Goal: Task Accomplishment & Management: Manage account settings

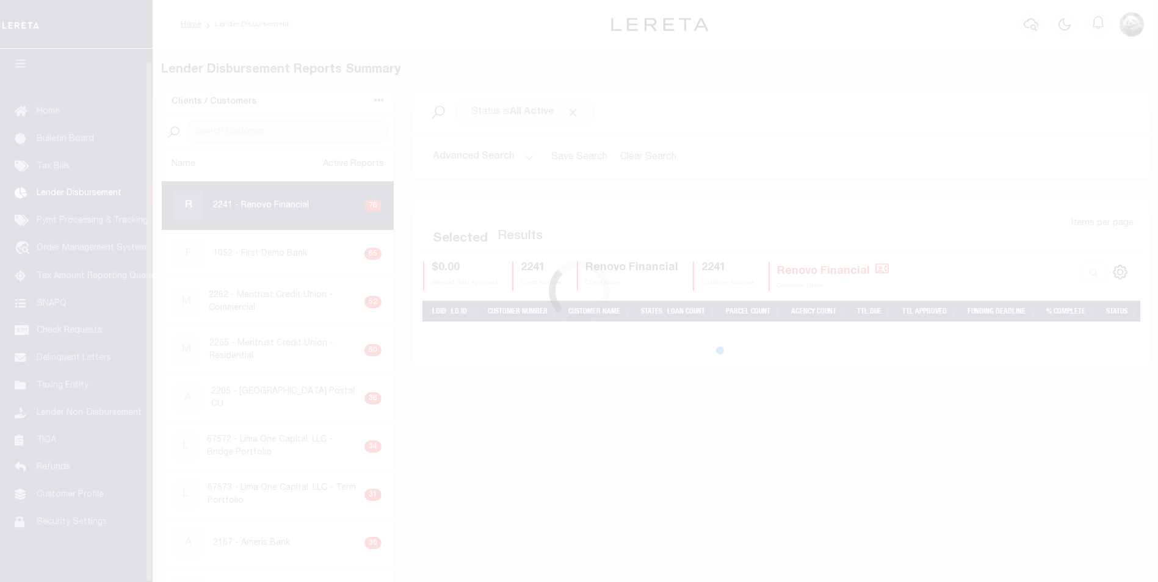
scroll to position [12, 0]
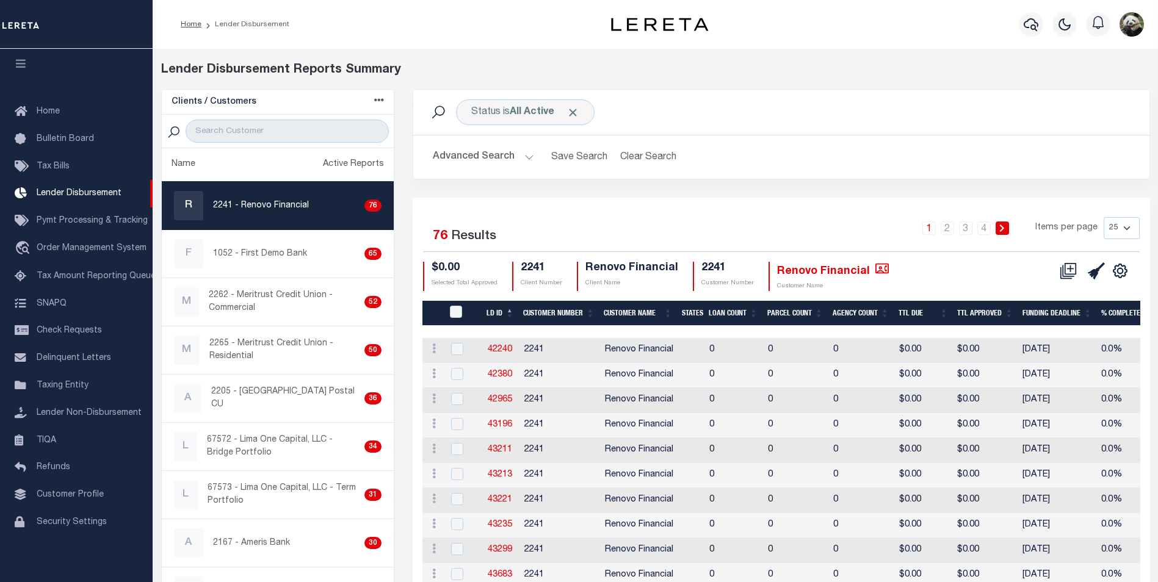
click at [1114, 228] on select "25 50 100 200" at bounding box center [1122, 228] width 36 height 22
select select "200"
click at [1104, 217] on select "25 50 100 200" at bounding box center [1122, 228] width 36 height 22
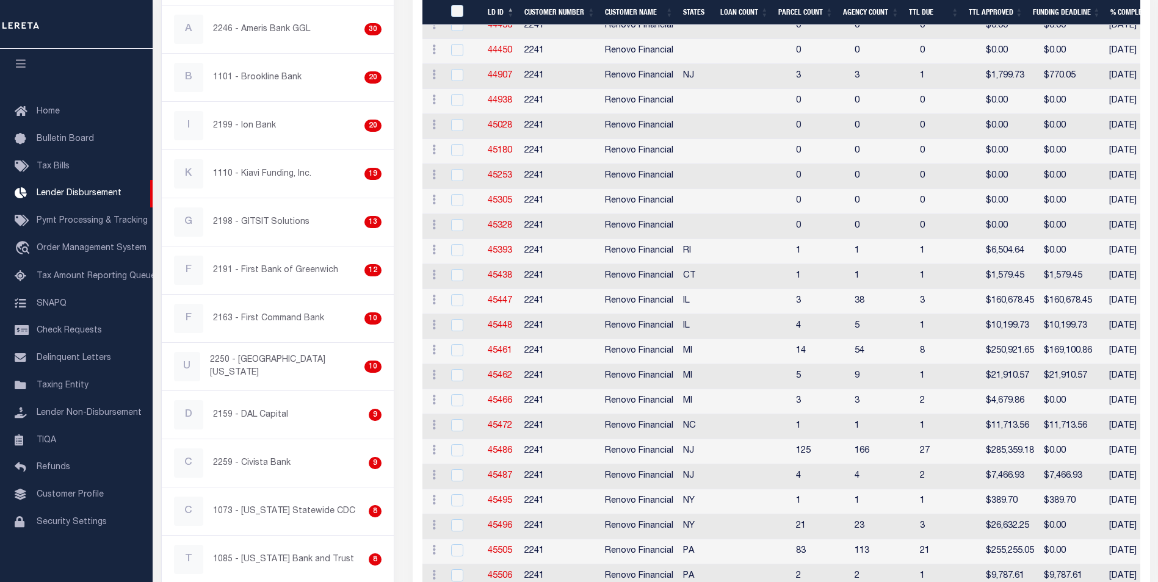
scroll to position [488, 0]
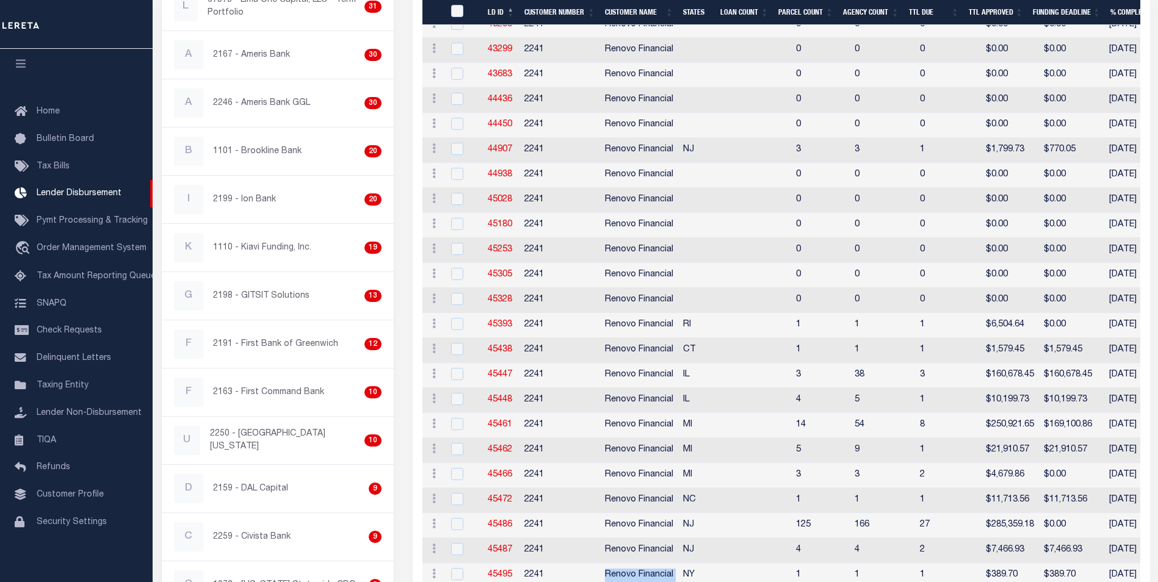
drag, startPoint x: 600, startPoint y: 579, endPoint x: 680, endPoint y: 573, distance: 80.8
click at [680, 580] on tr "ACTIONS Delete Batch 45495 2241 Renovo Financial NY 1 1 1 $389.70 $389.70 08/18…" at bounding box center [1145, 576] width 1446 height 25
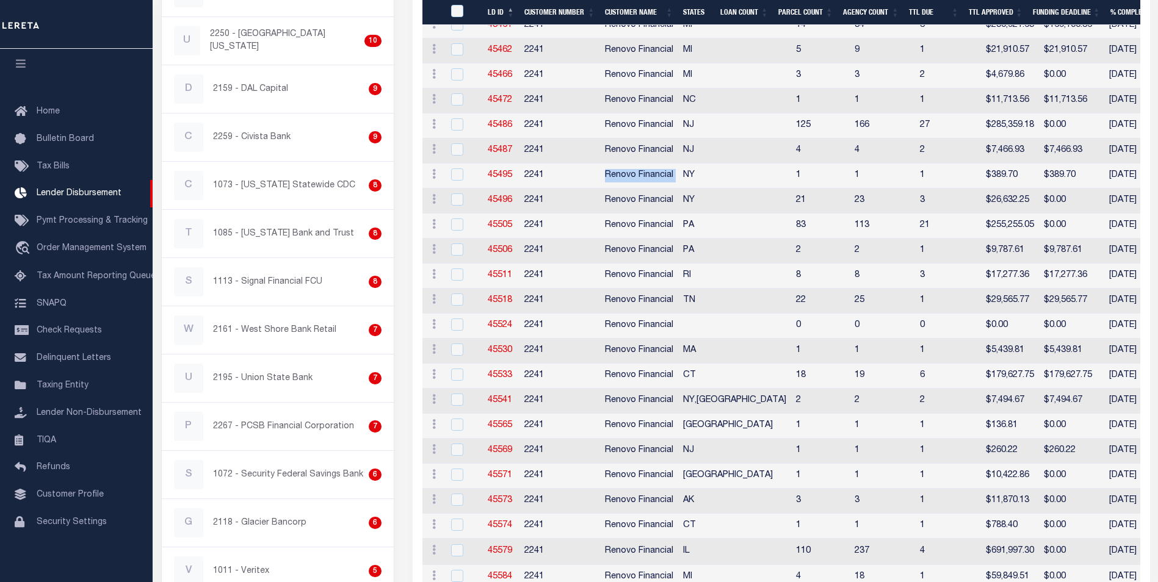
scroll to position [977, 0]
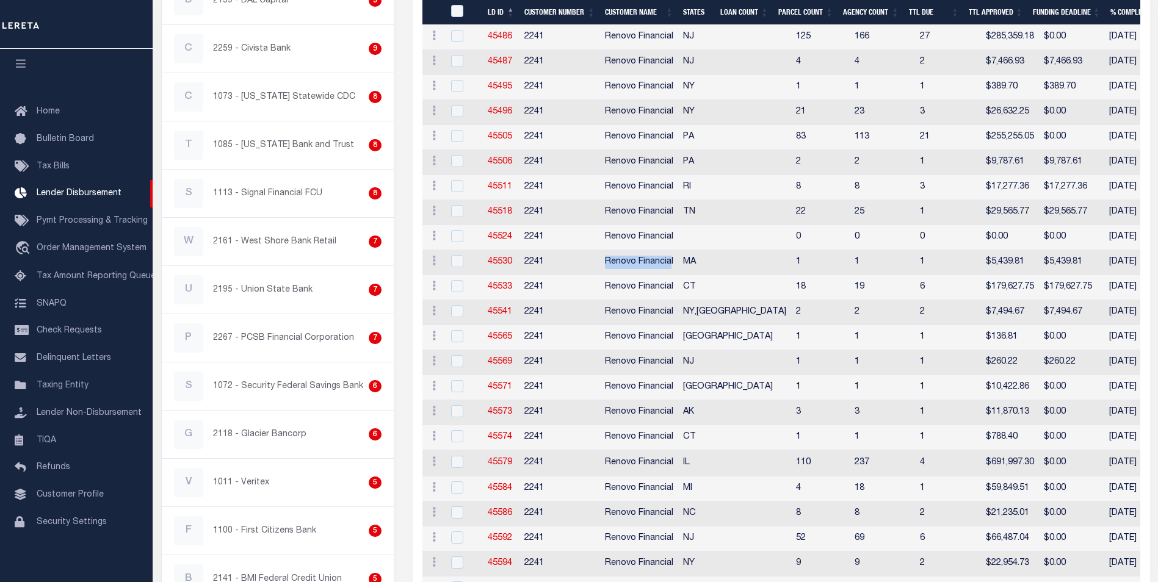
drag, startPoint x: 573, startPoint y: 255, endPoint x: 670, endPoint y: 258, distance: 97.7
click at [670, 258] on tr "ACTIONS Delete Batch 45530 2241 Renovo Financial MA 1 1 1 $5,439.81 $5,439.81 0…" at bounding box center [1145, 262] width 1446 height 25
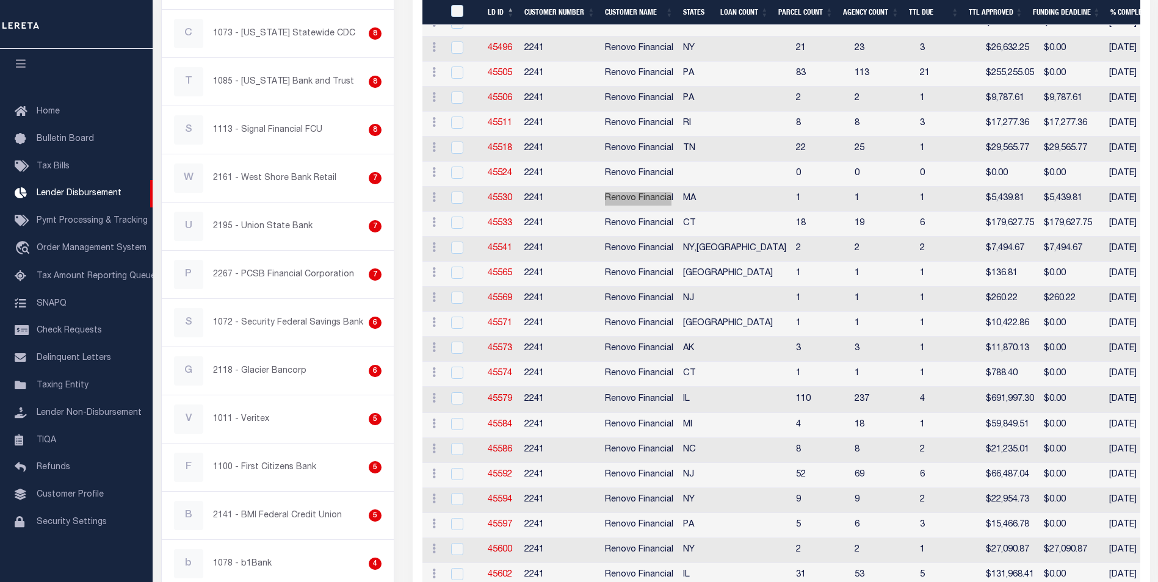
scroll to position [1038, 0]
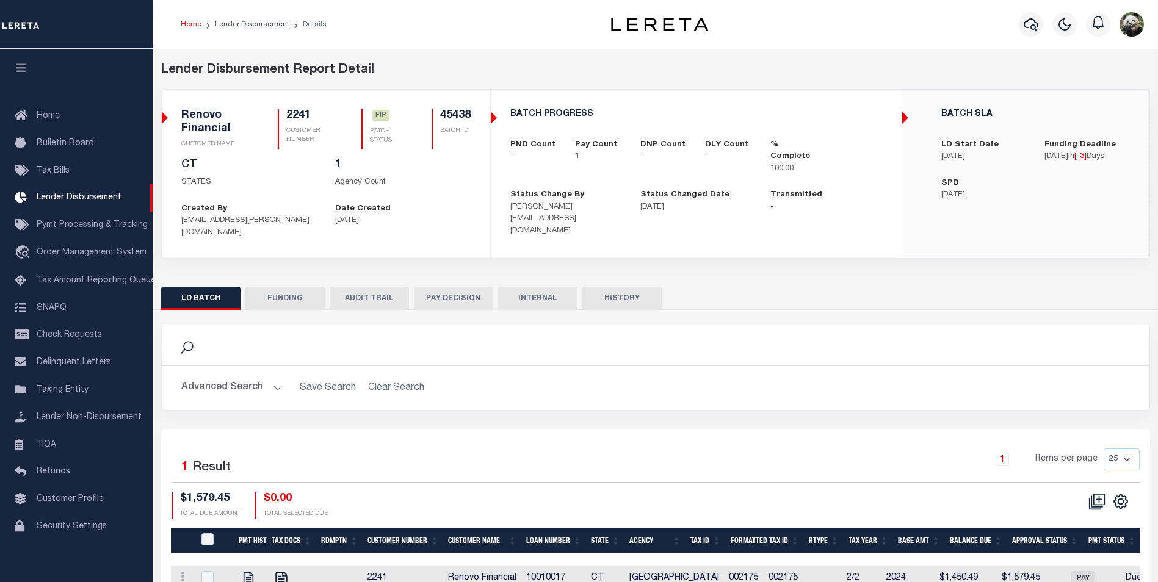
scroll to position [12, 0]
click at [303, 291] on button "FUNDING" at bounding box center [284, 298] width 79 height 23
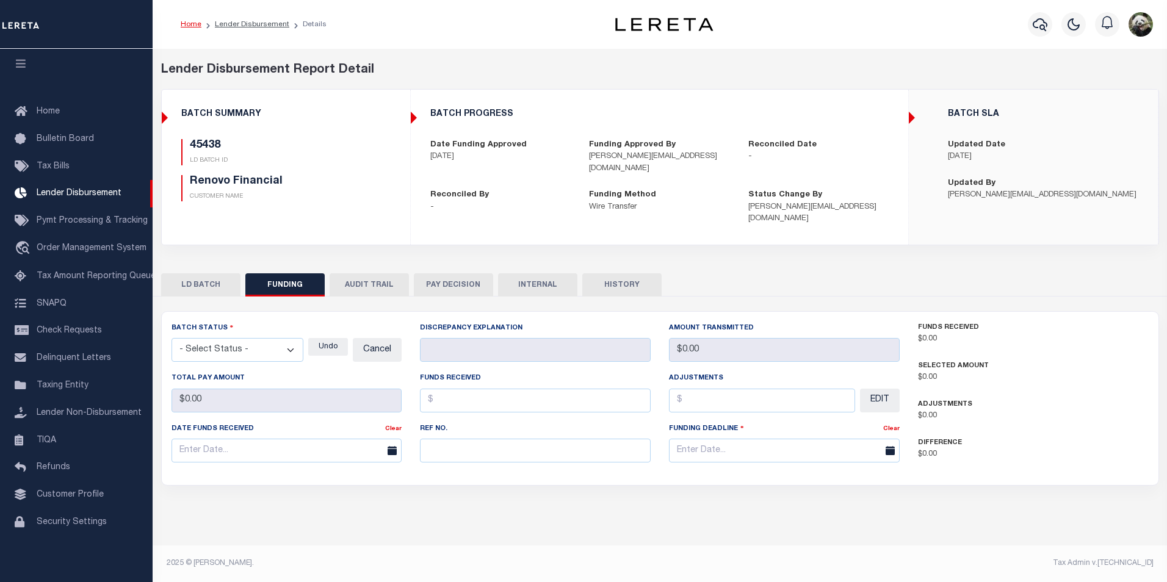
type input "$1,579.45"
type input "$0"
type input "[DATE]"
select select "100"
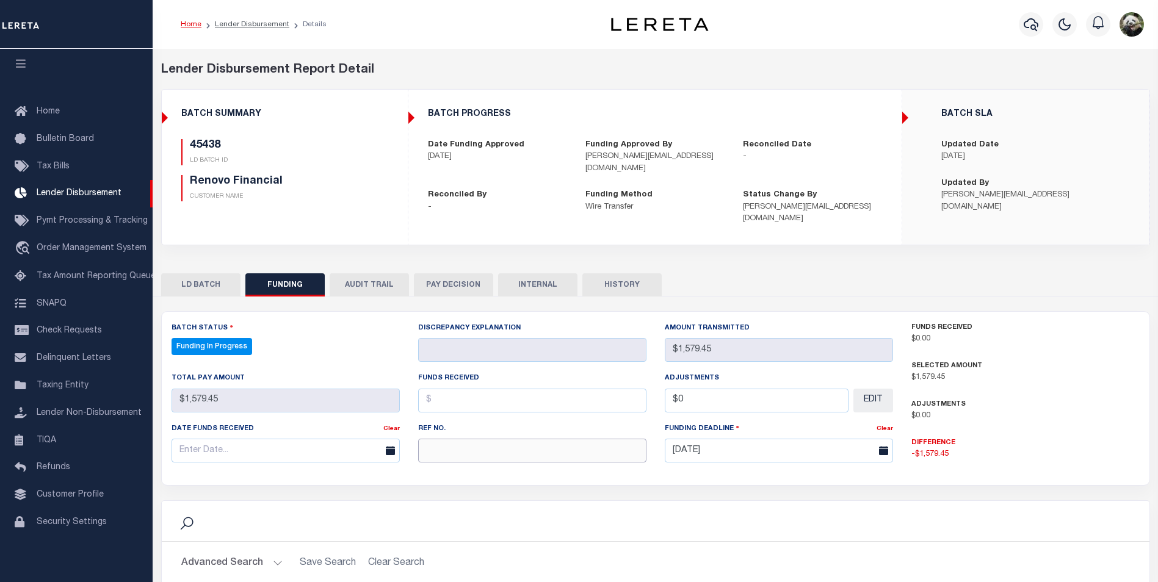
click at [483, 439] on input "text" at bounding box center [532, 451] width 228 height 24
select select "100"
paste input "20250815MMQFMP2700366608151732FT03"
type input "20250815MMQFMP2700366608151732FT03"
click at [222, 443] on input "text" at bounding box center [286, 451] width 228 height 24
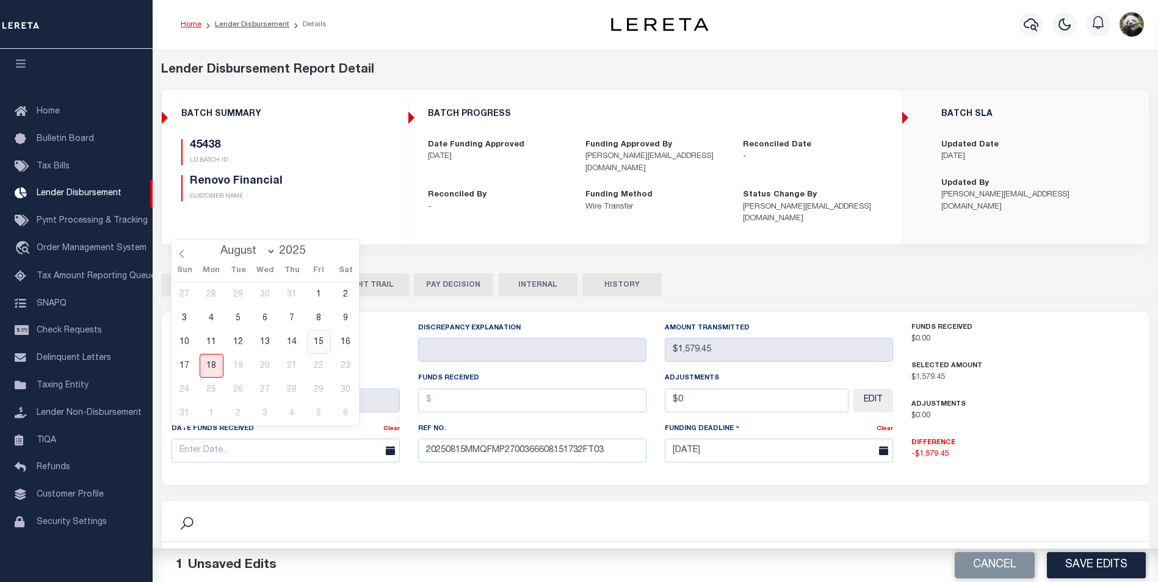
click at [317, 342] on span "15" at bounding box center [319, 342] width 24 height 24
type input "[DATE]"
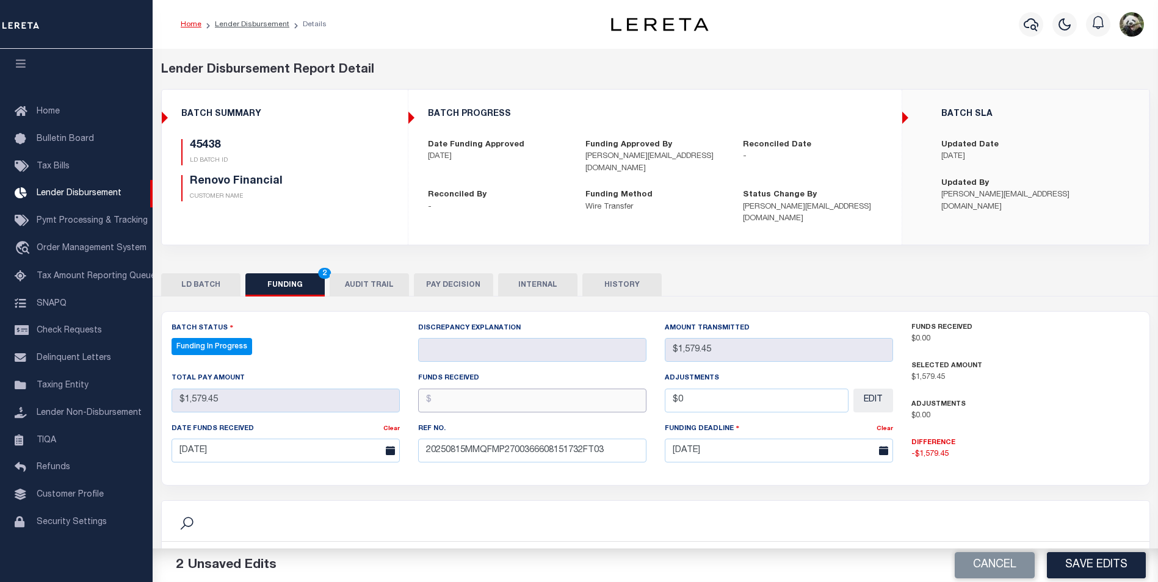
click at [488, 392] on input "text" at bounding box center [532, 401] width 228 height 24
type input "$1,579.45"
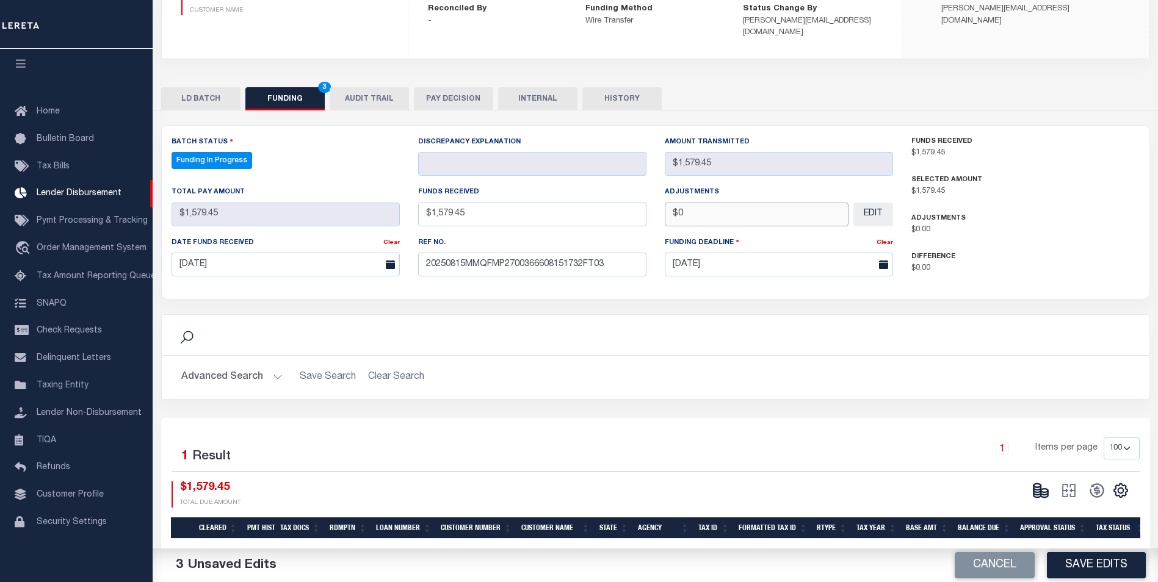
scroll to position [222, 0]
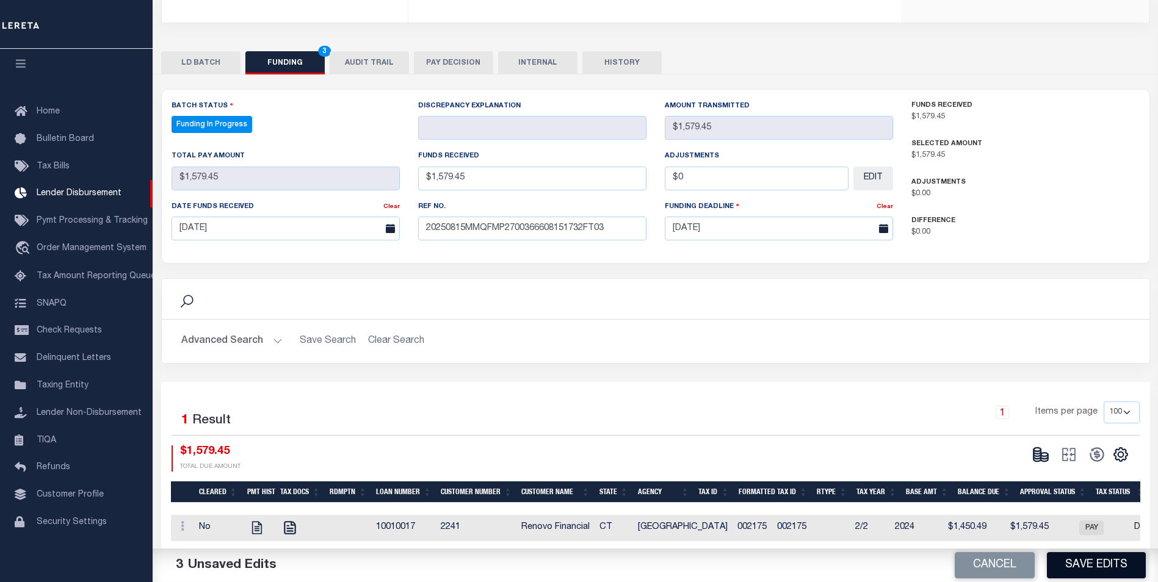
type input "$0.00"
click at [1106, 564] on button "Save Edits" at bounding box center [1096, 566] width 99 height 26
select select "100"
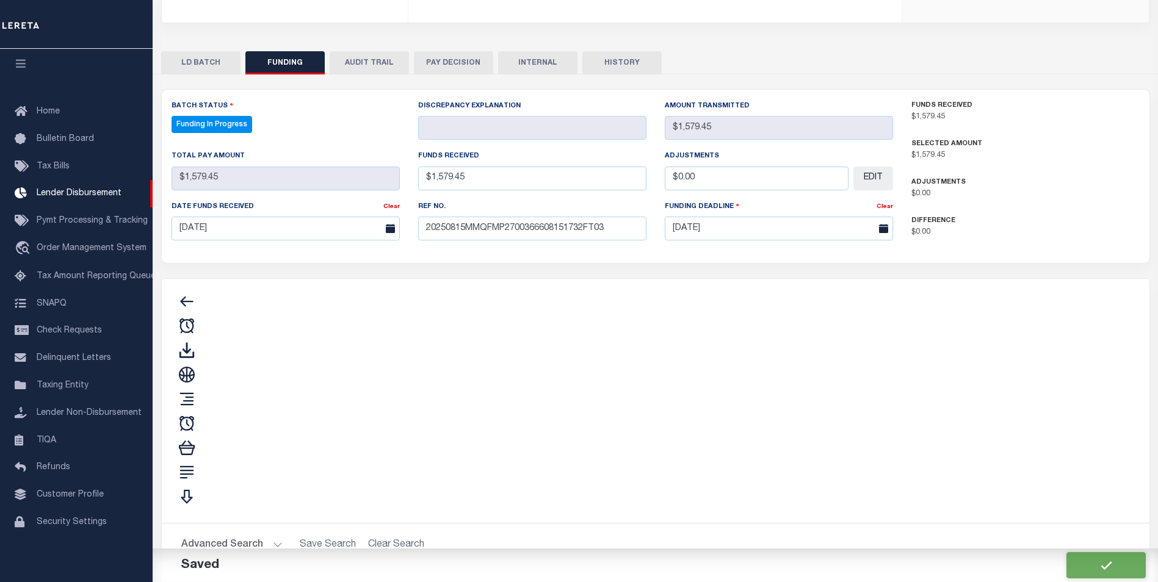
type input "$1,579.45"
type input "$0"
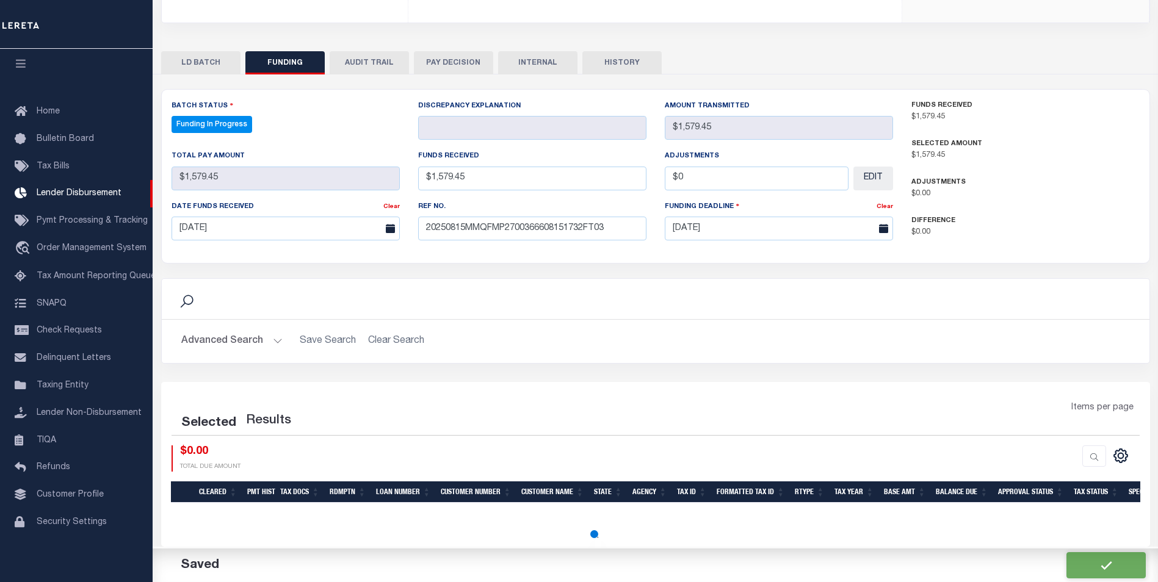
select select "100"
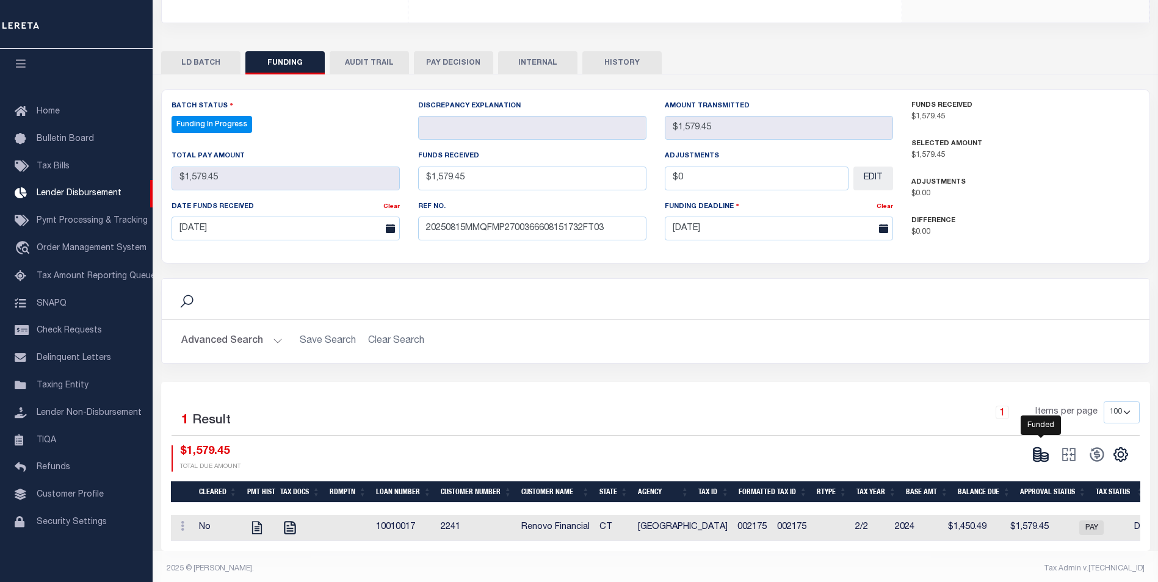
click at [1040, 448] on icon at bounding box center [1040, 454] width 17 height 17
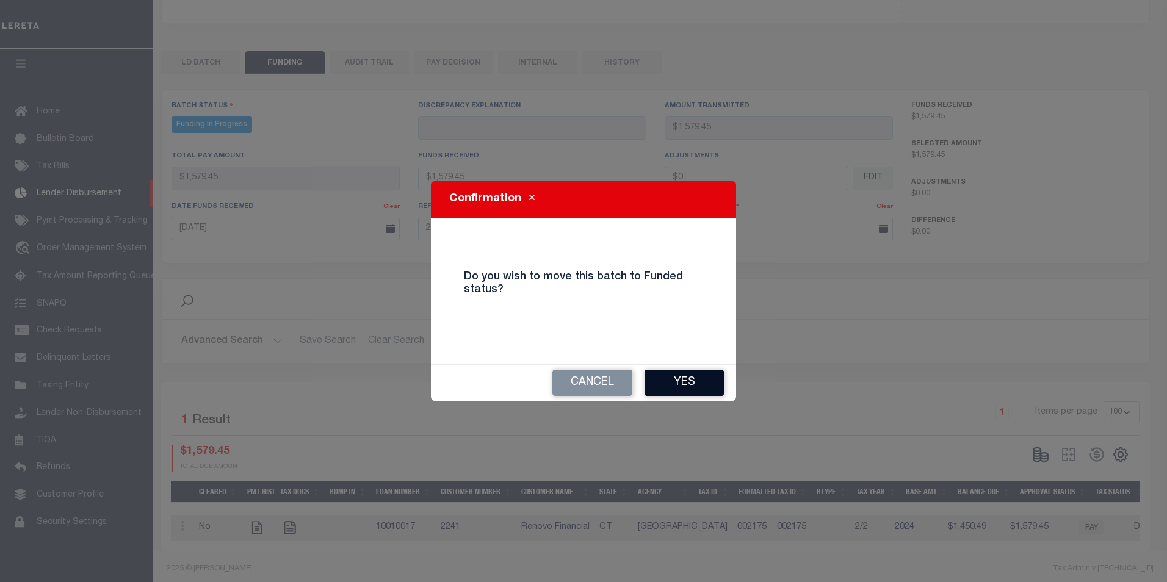
click at [666, 380] on button "Yes" at bounding box center [684, 383] width 79 height 26
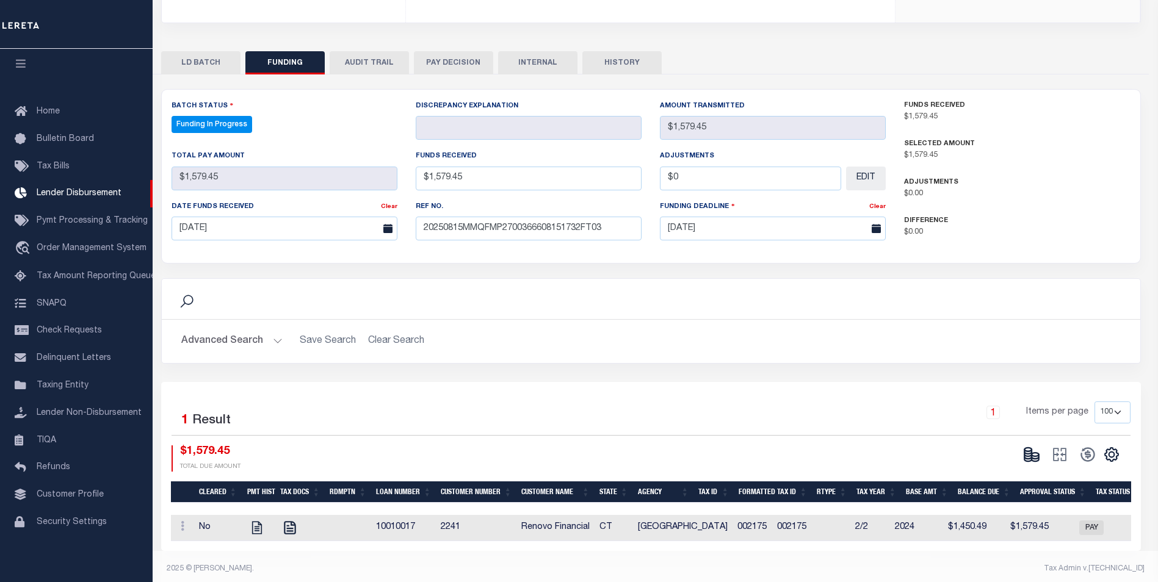
select select "100"
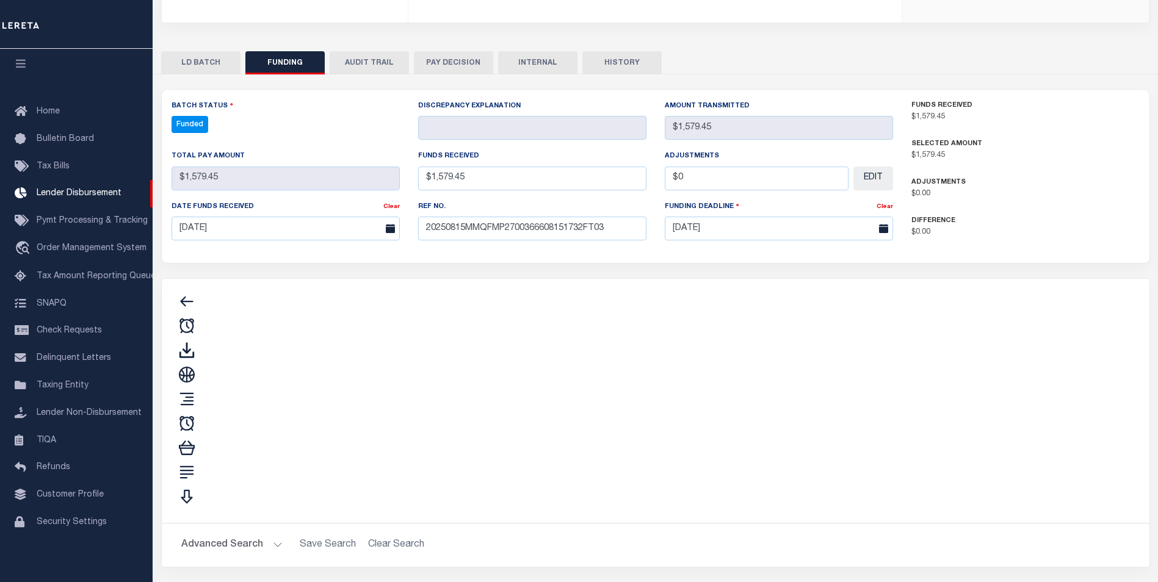
type input "$1,579.45"
type input "$0"
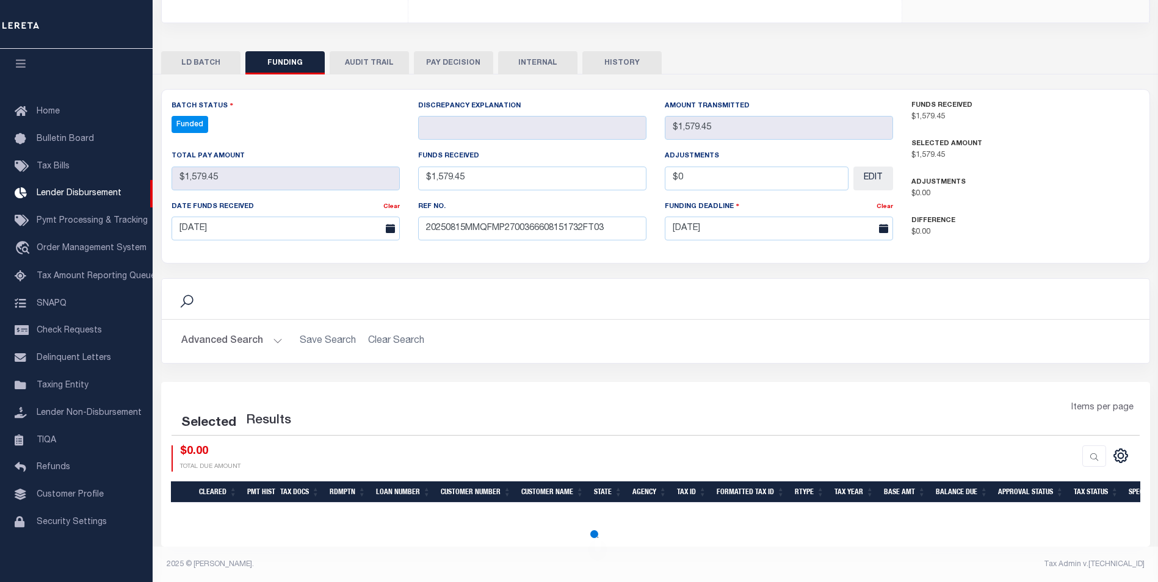
select select "100"
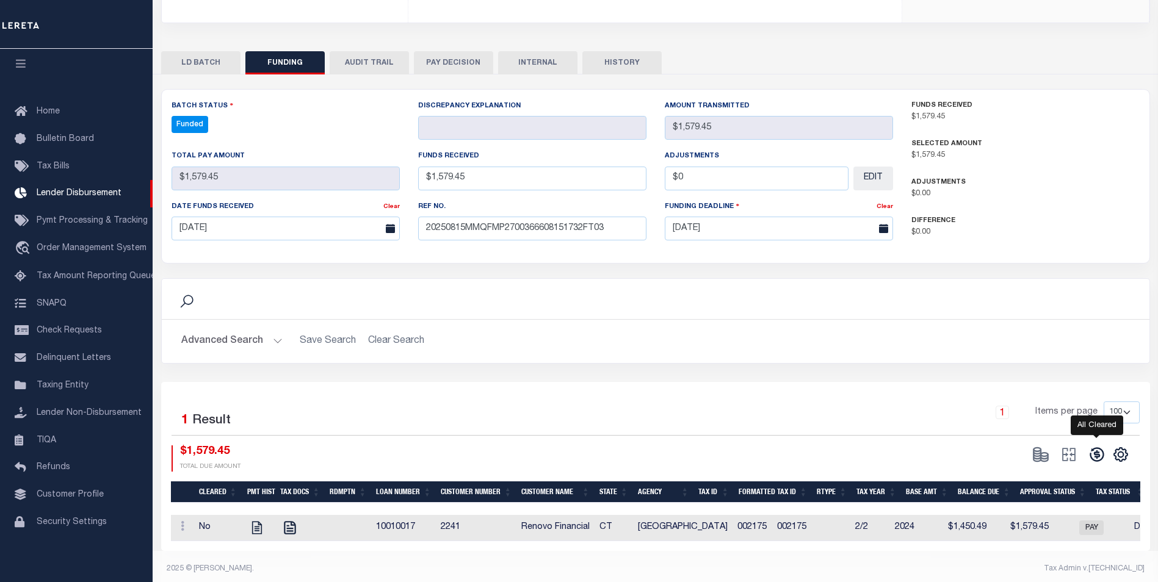
click at [1095, 446] on icon at bounding box center [1097, 454] width 17 height 17
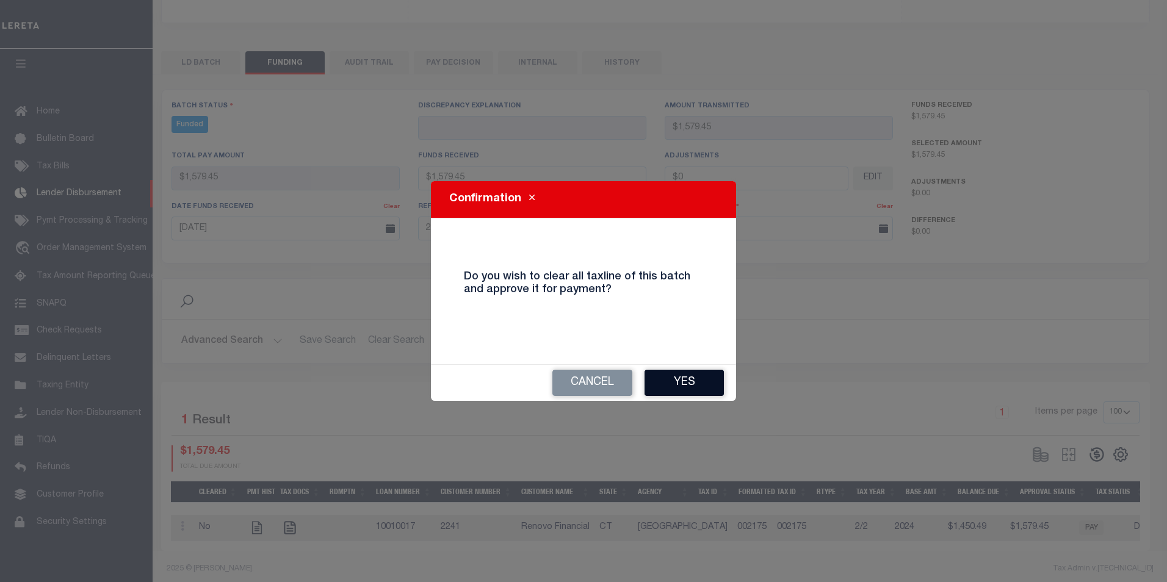
click at [717, 379] on button "Yes" at bounding box center [684, 383] width 79 height 26
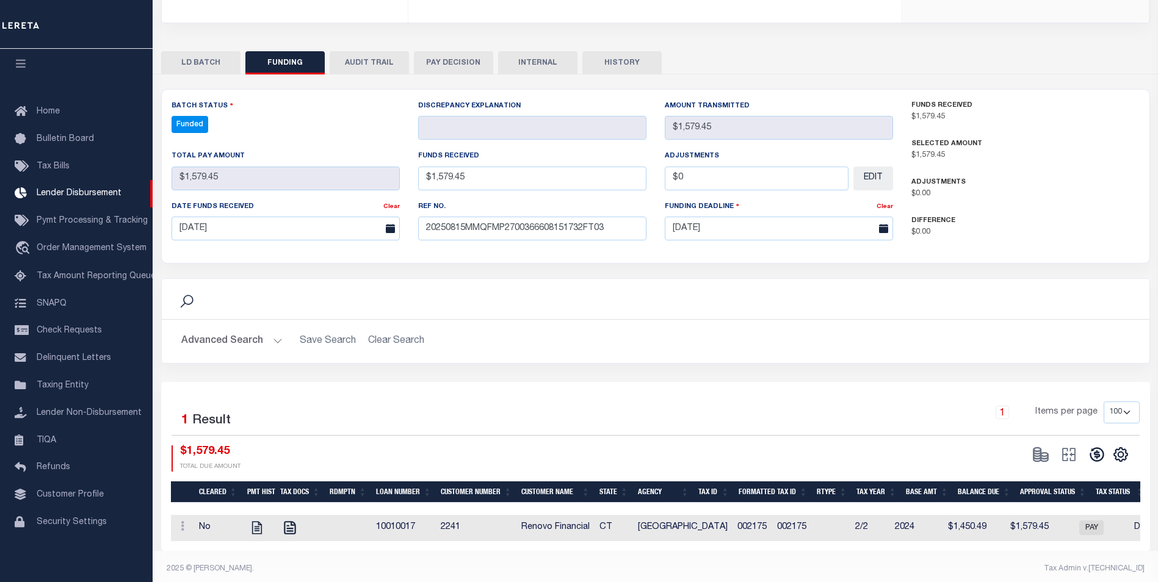
type input "$1,579.45"
type input "$0"
select select "100"
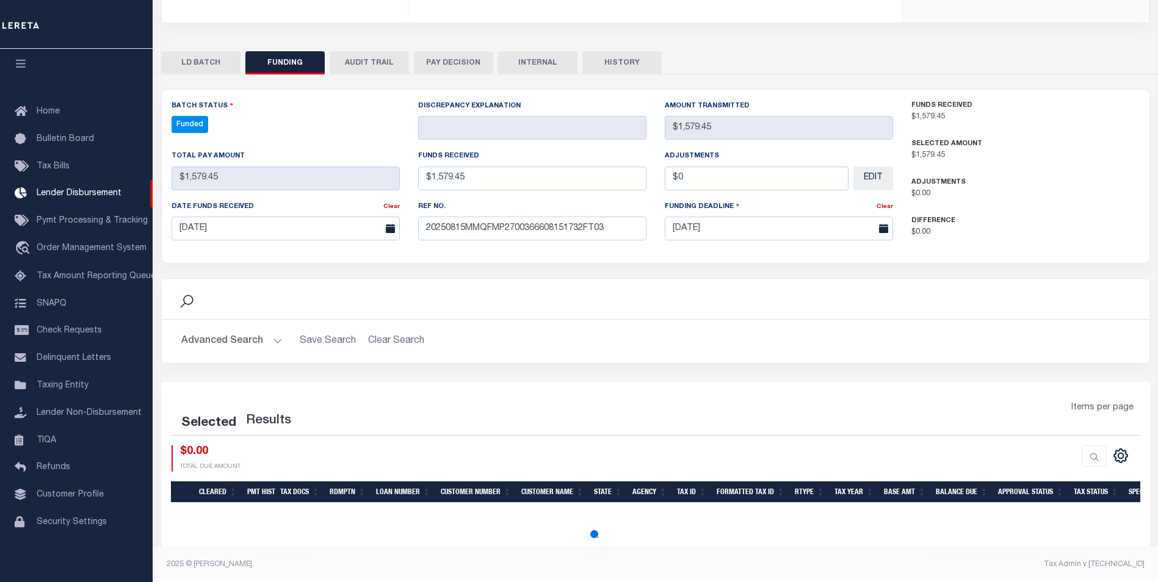
select select "100"
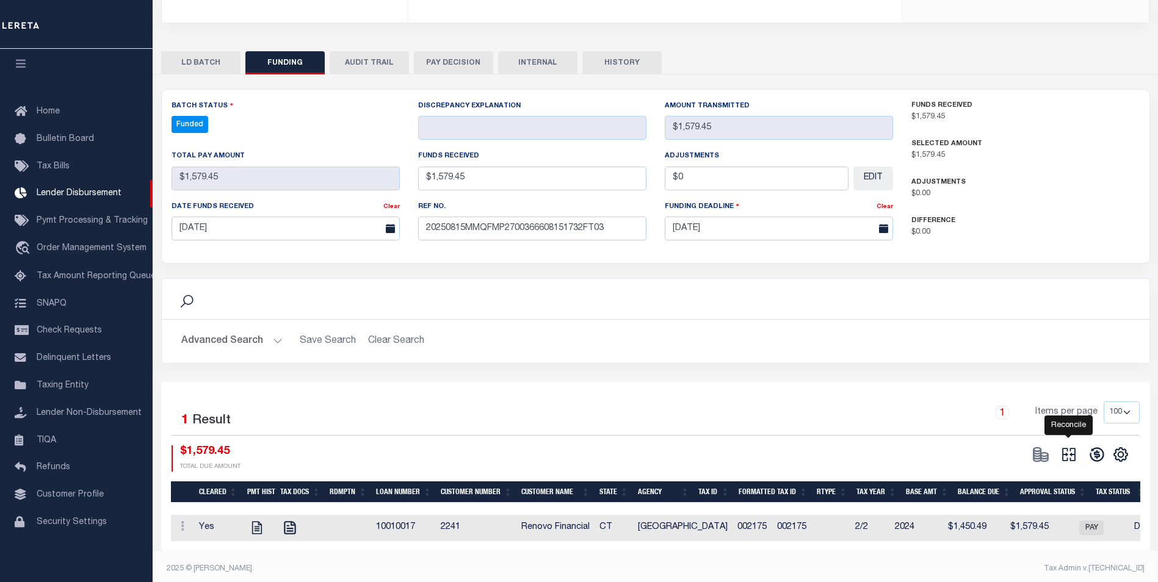
click at [1064, 446] on icon "" at bounding box center [1068, 454] width 17 height 17
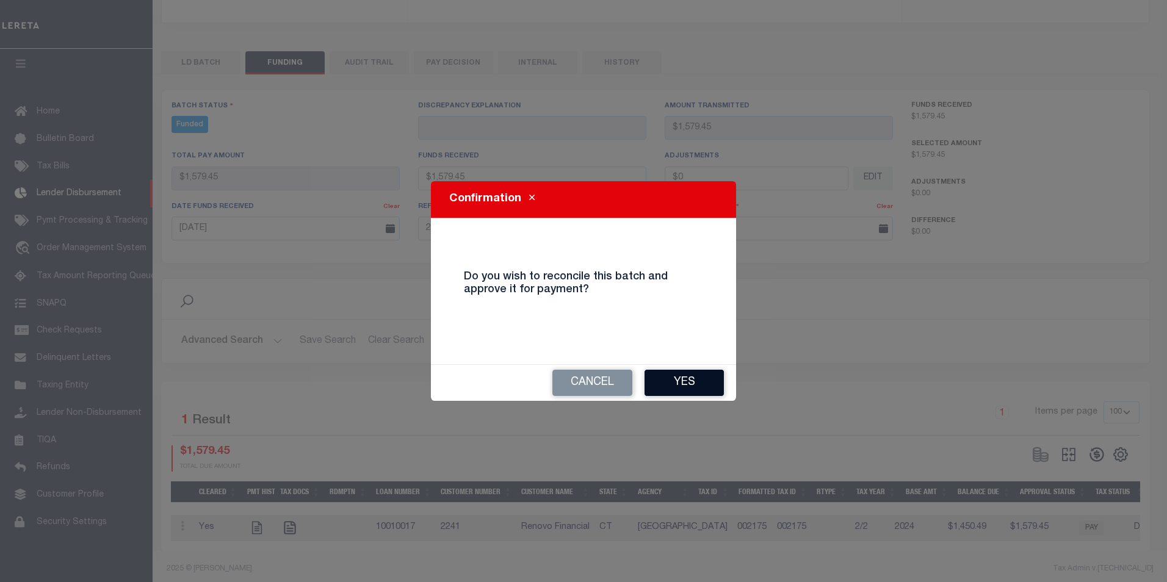
click at [703, 382] on button "Yes" at bounding box center [684, 383] width 79 height 26
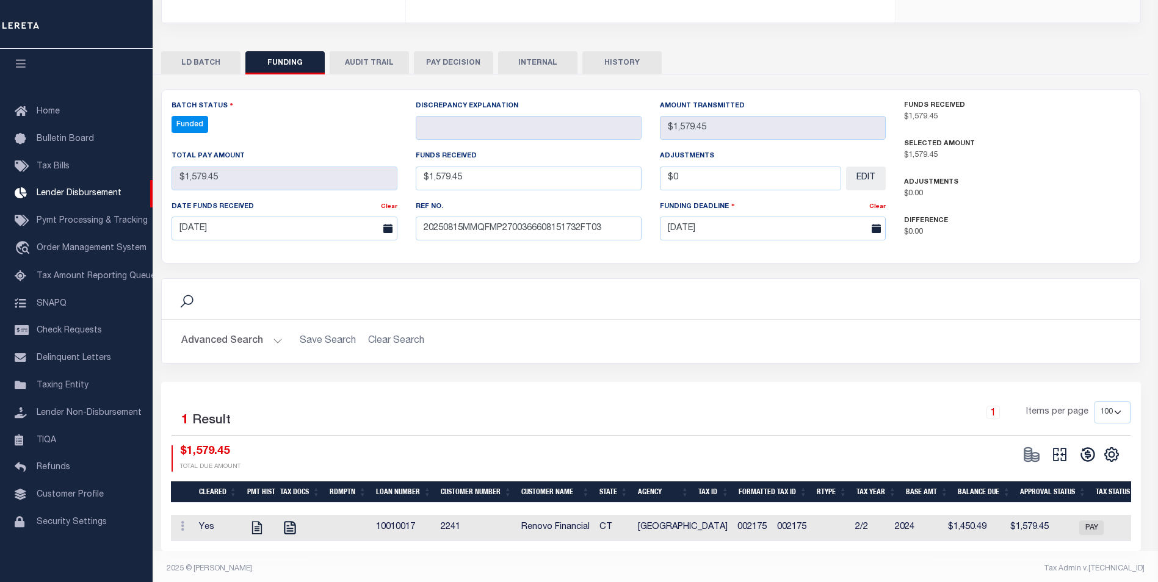
type input "$1,579.45"
type input "$0"
select select "100"
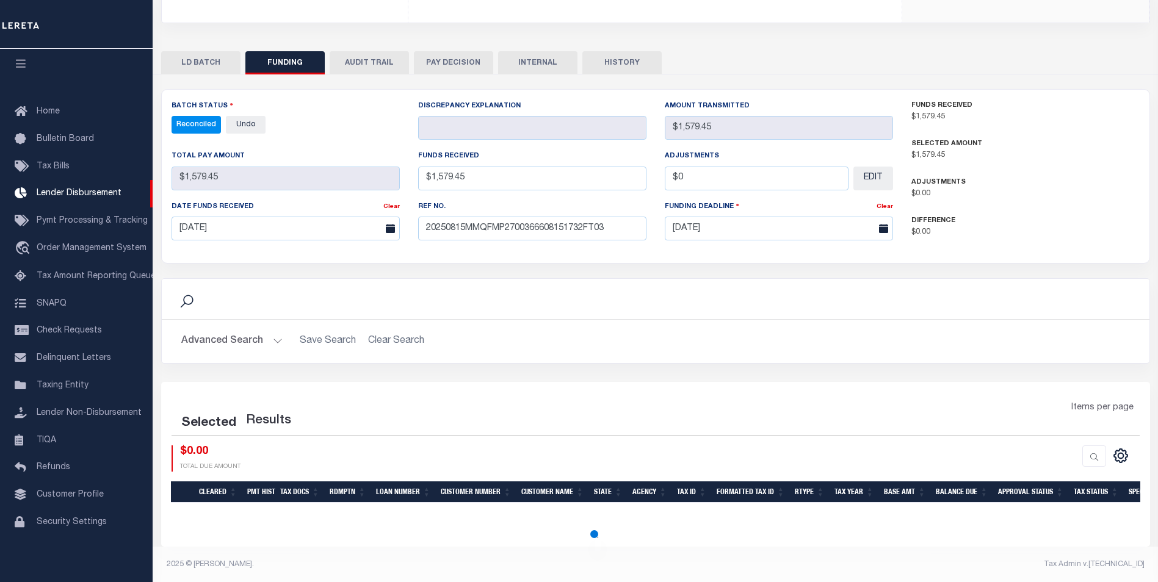
select select "100"
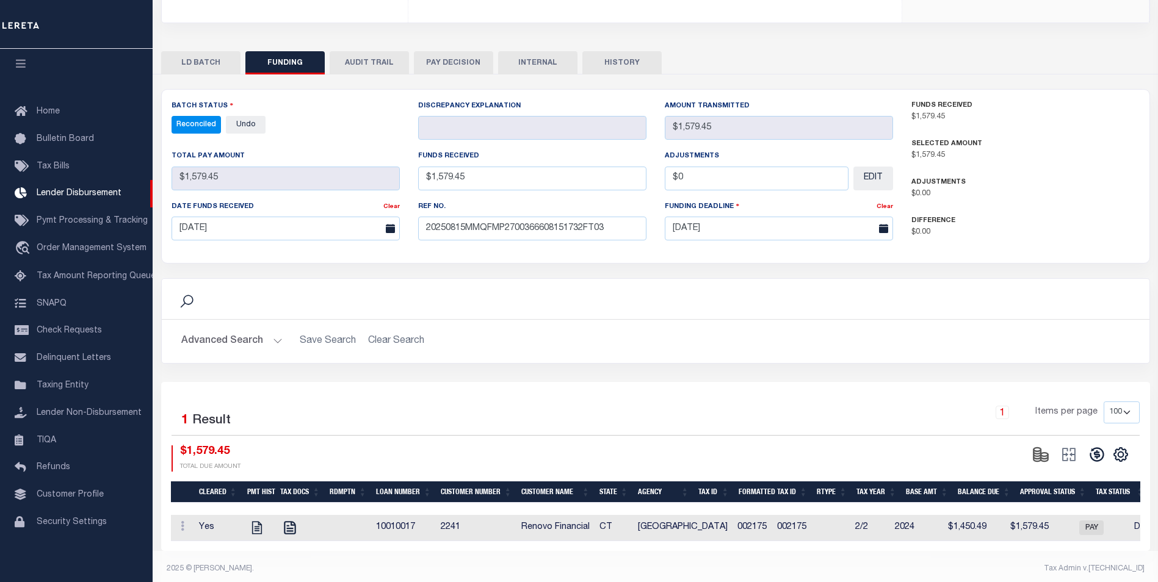
scroll to position [209, 0]
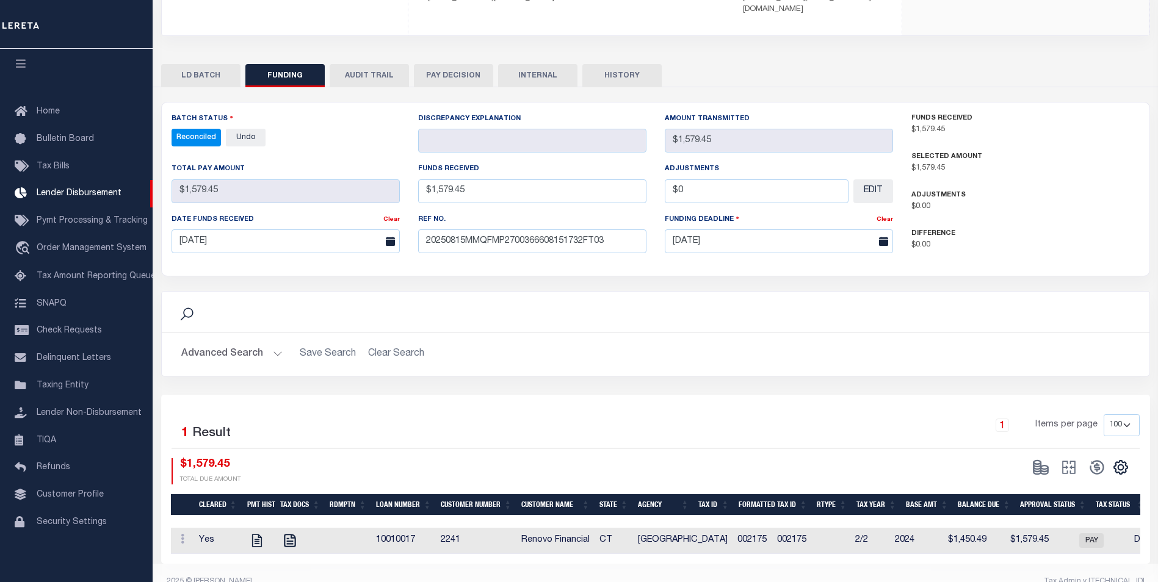
click at [529, 65] on button "INTERNAL" at bounding box center [537, 75] width 79 height 23
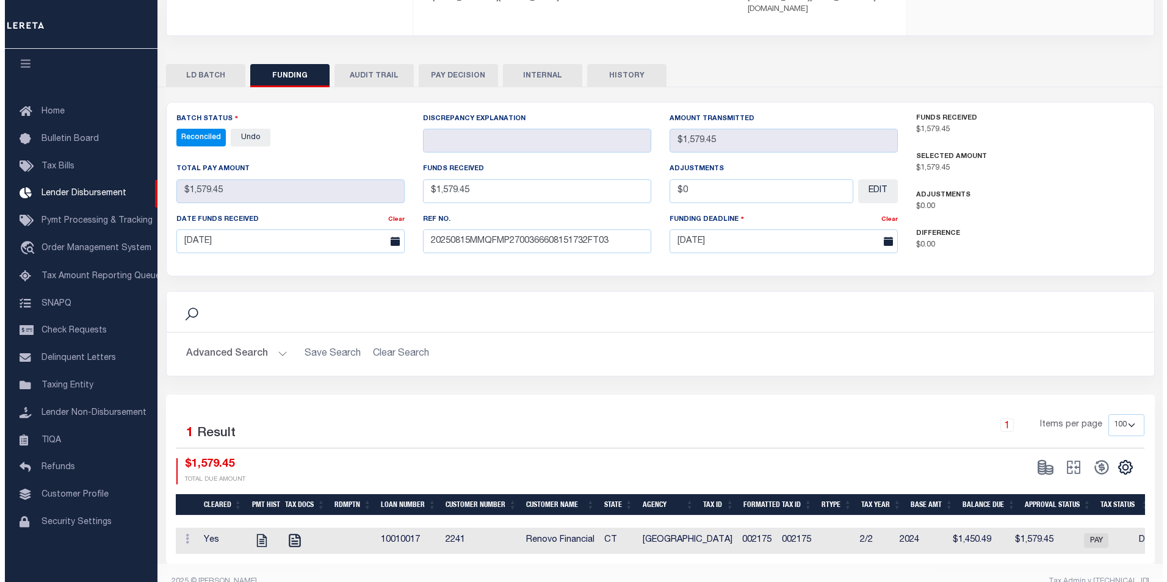
scroll to position [0, 0]
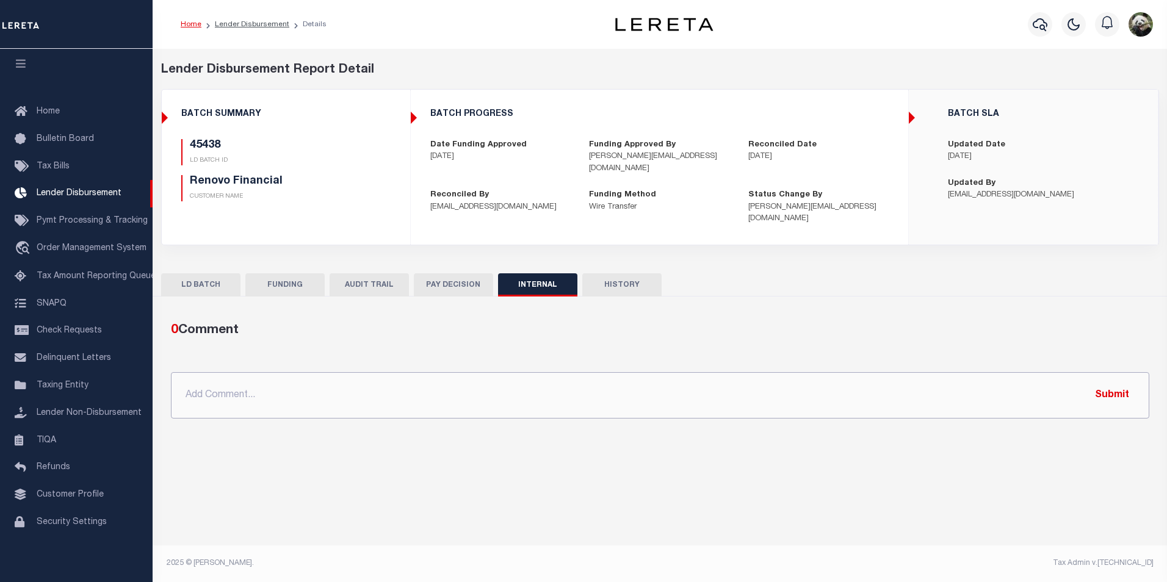
click at [366, 394] on input "text" at bounding box center [660, 395] width 979 height 46
paste input "OG AMOUNT $660,588.69 45438 - $1,579.45 45447 - $160,678.45 45448 - $10,199.73 …"
type input "OG AMOUNT $660,588.69 45438 - $1,579.45 45447 - $160,678.45 45448 - $10,199.73 …"
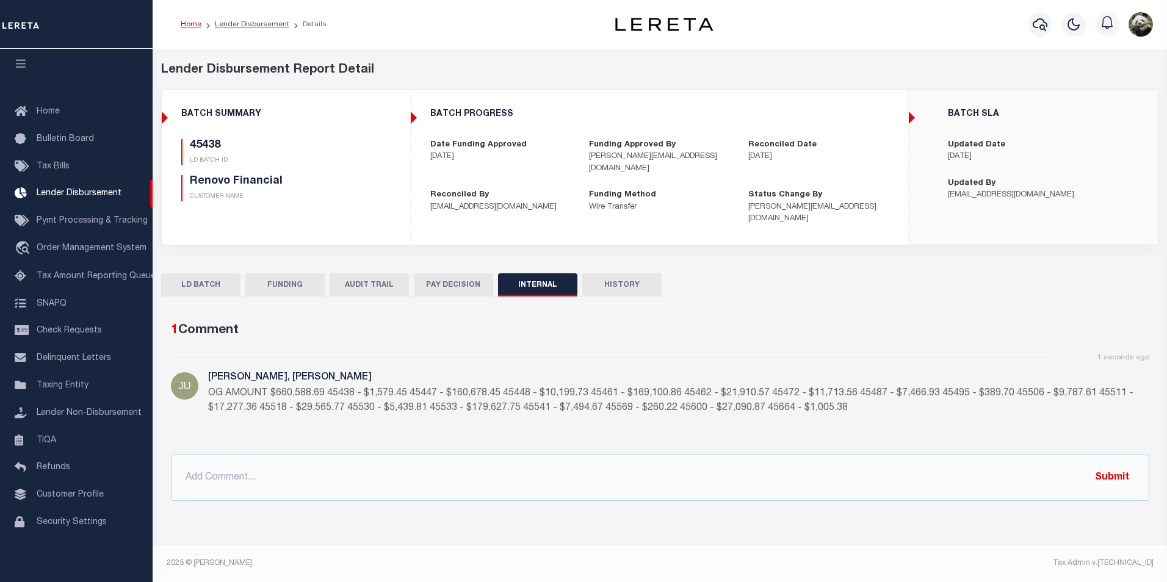
click at [280, 274] on button "FUNDING" at bounding box center [284, 285] width 79 height 23
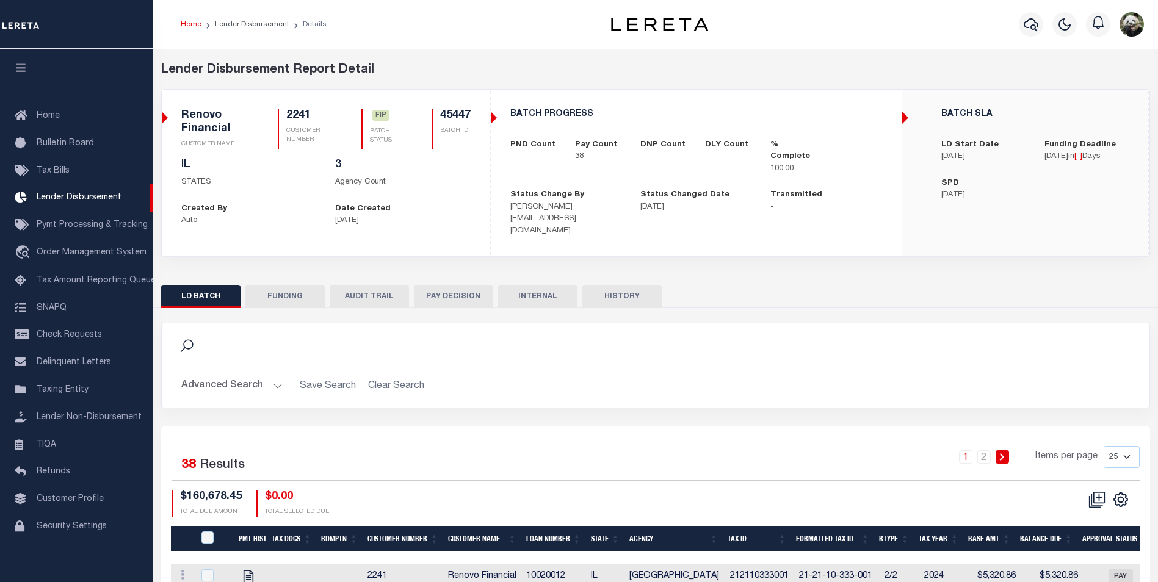
scroll to position [11, 0]
click at [288, 285] on button "FUNDING" at bounding box center [284, 296] width 79 height 23
type input "$160,678.45"
type input "$0"
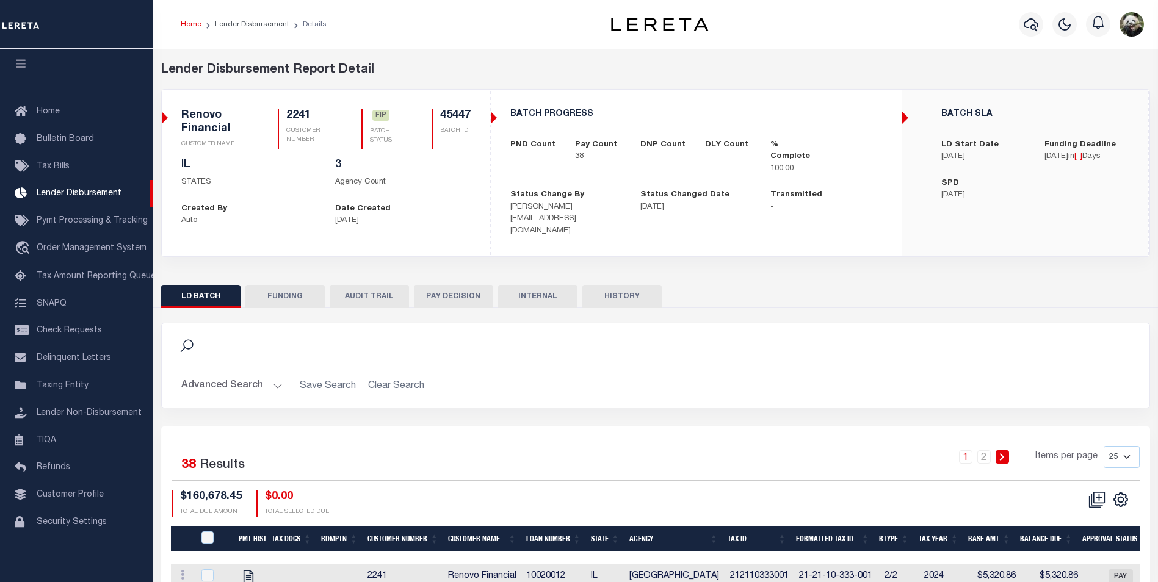
type input "[DATE]"
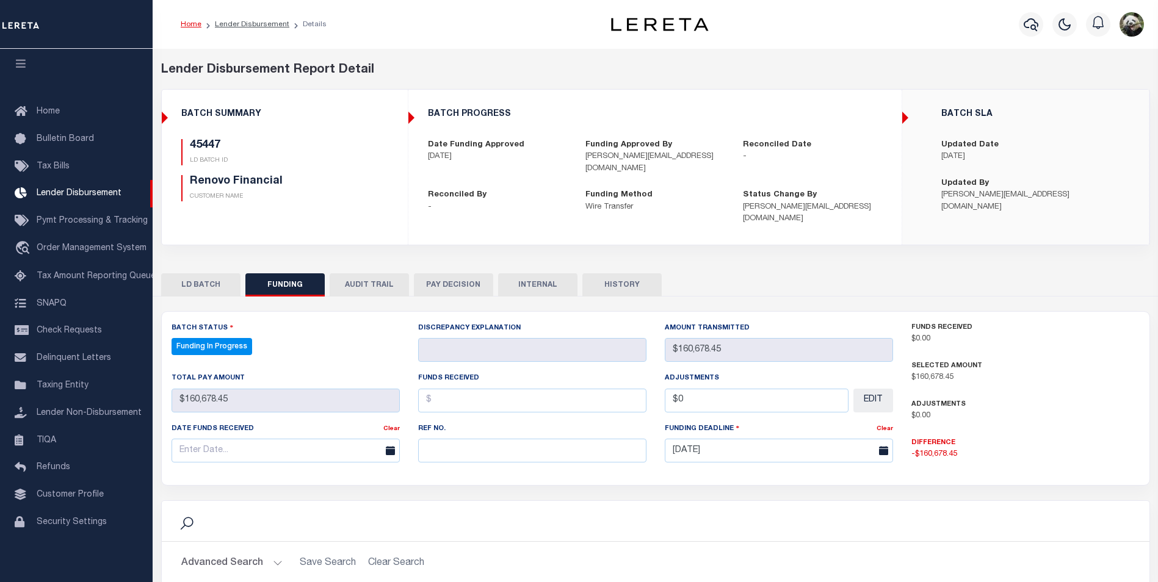
select select "100"
click at [452, 439] on input "text" at bounding box center [532, 451] width 228 height 24
type input "V"
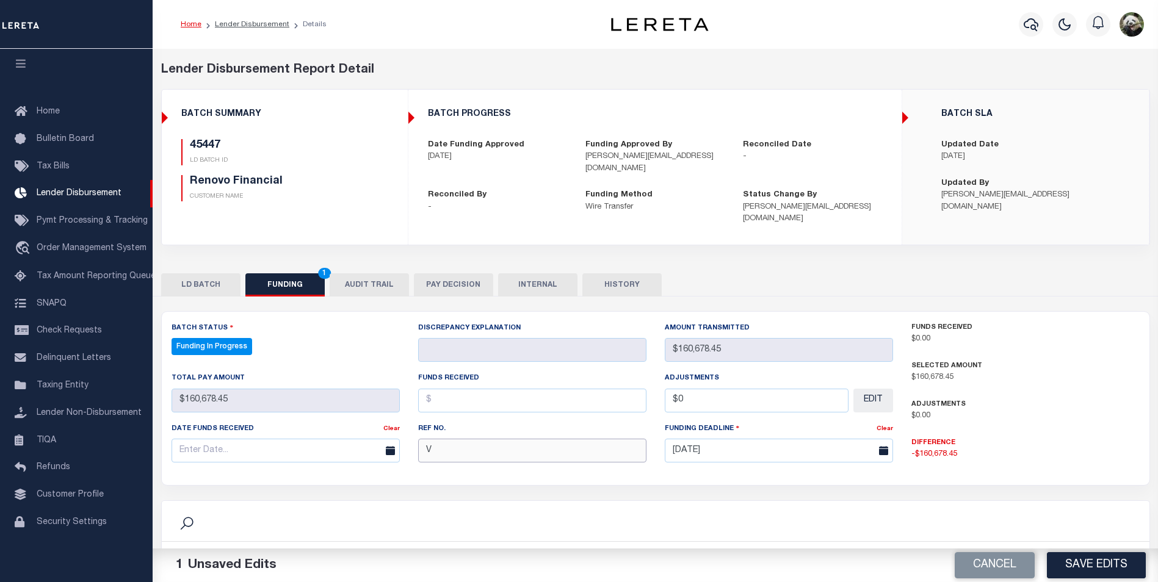
click at [570, 441] on input "V" at bounding box center [532, 451] width 228 height 24
paste input "20250815MMQFMP2700366608151732FT03"
type input "20250815MMQFMP2700366608151732FT03"
click at [206, 444] on input "text" at bounding box center [286, 451] width 228 height 24
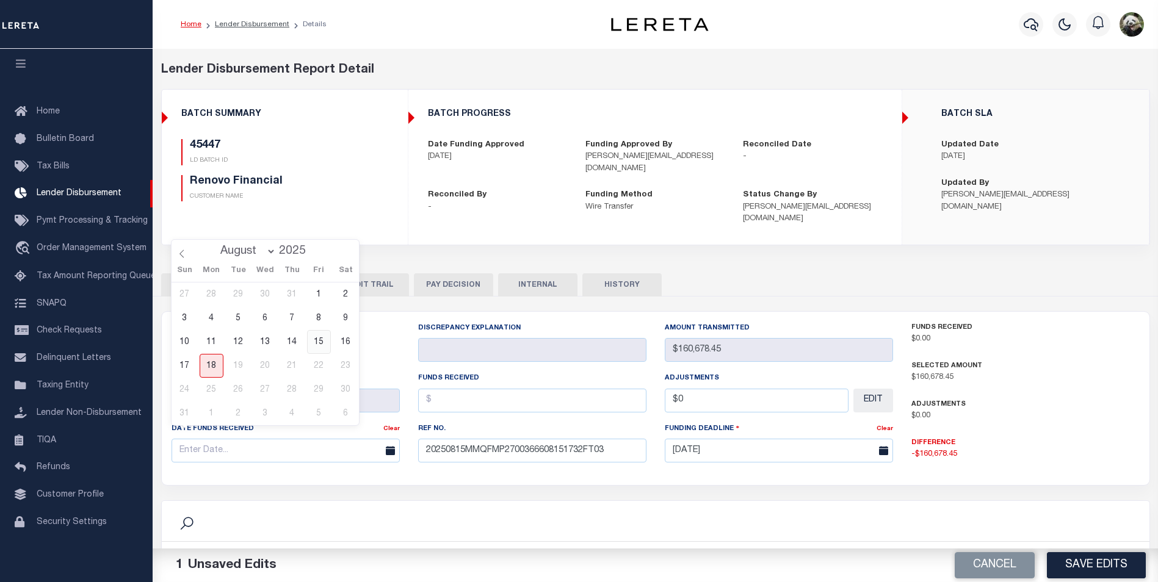
click at [317, 342] on span "15" at bounding box center [319, 342] width 24 height 24
type input "[DATE]"
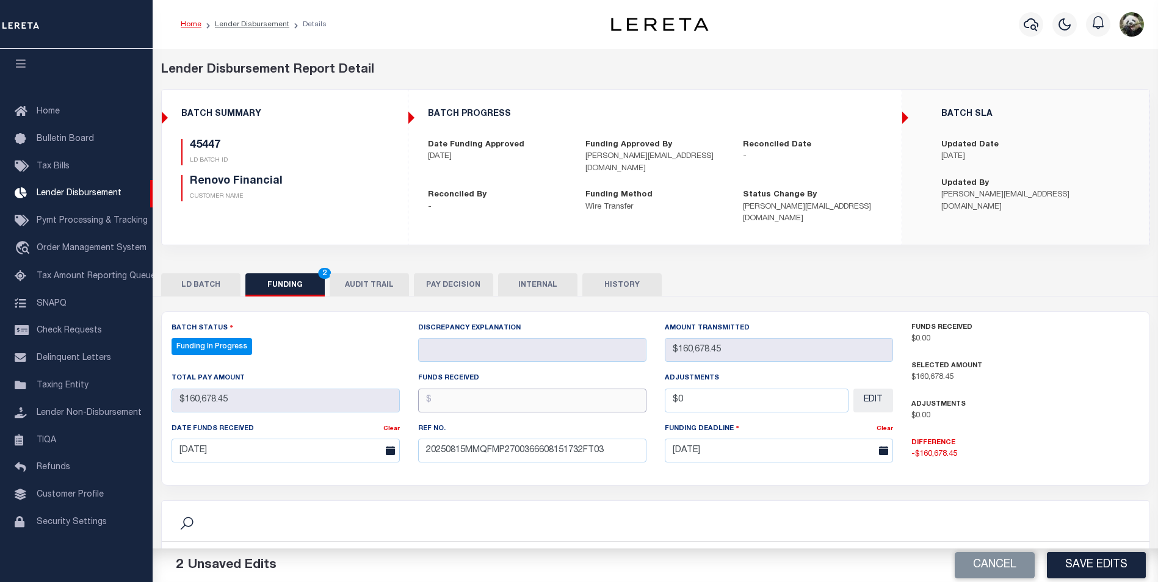
click at [515, 390] on input "text" at bounding box center [532, 401] width 228 height 24
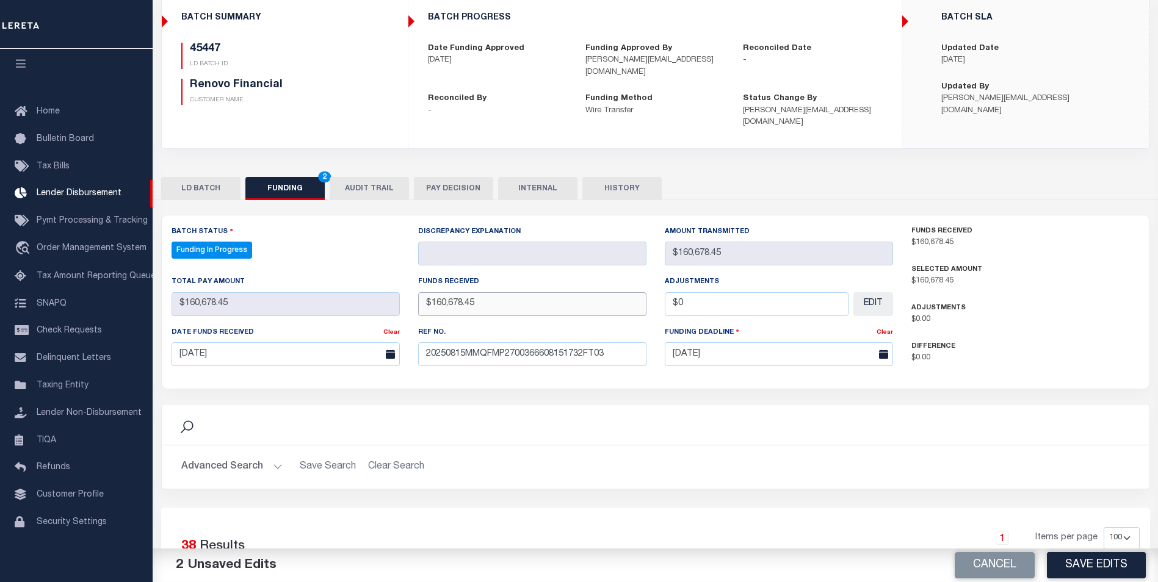
scroll to position [122, 0]
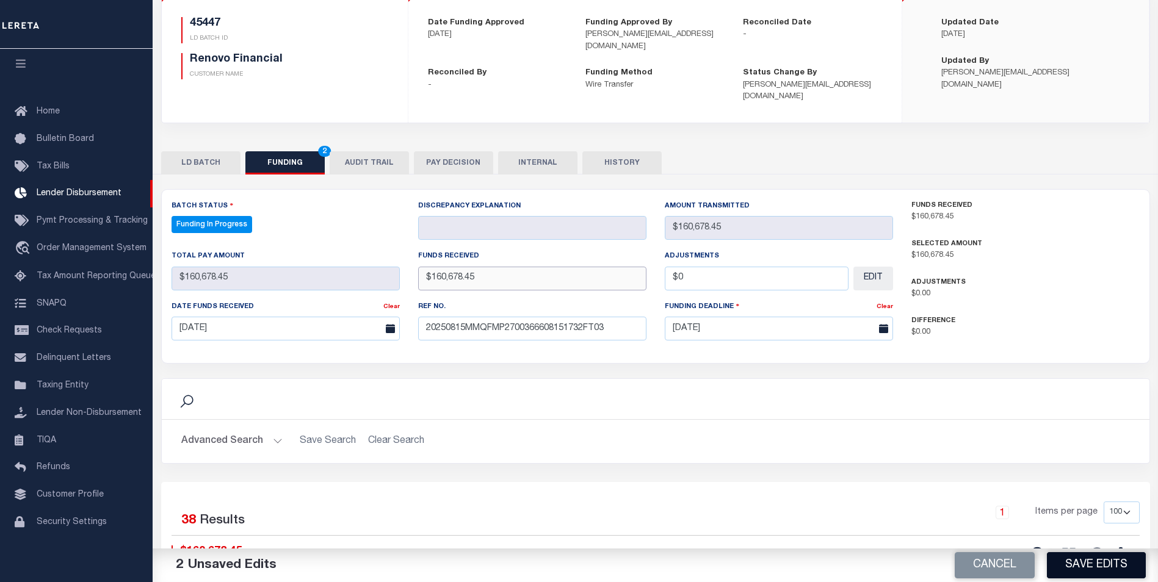
type input "$160,678.45"
click at [1099, 568] on button "Save Edits" at bounding box center [1096, 566] width 99 height 26
type input "$160,678.45"
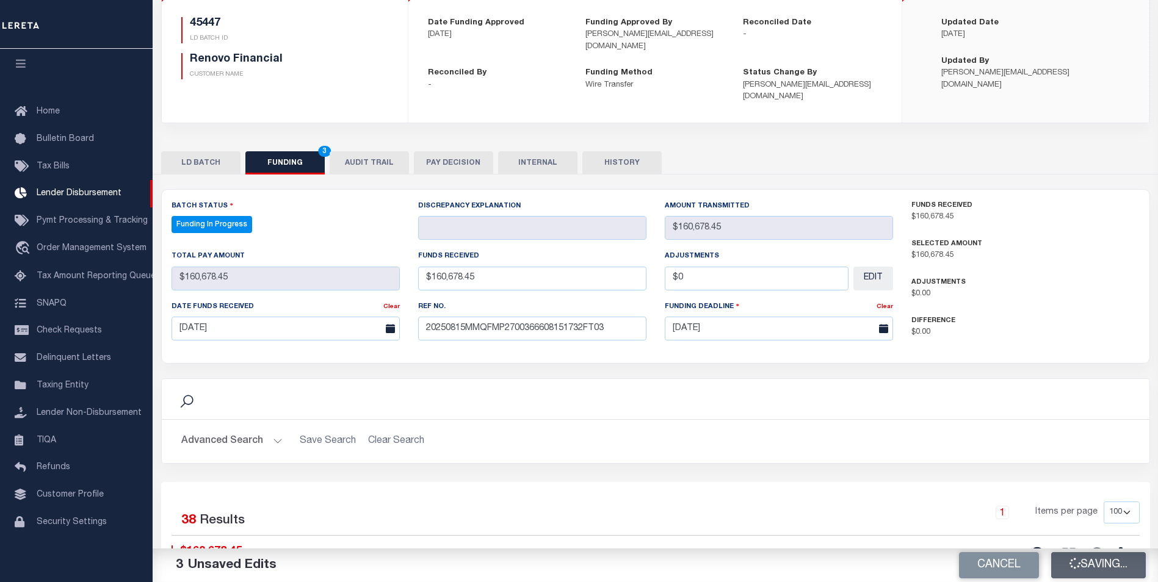
type input "$0"
select select "100"
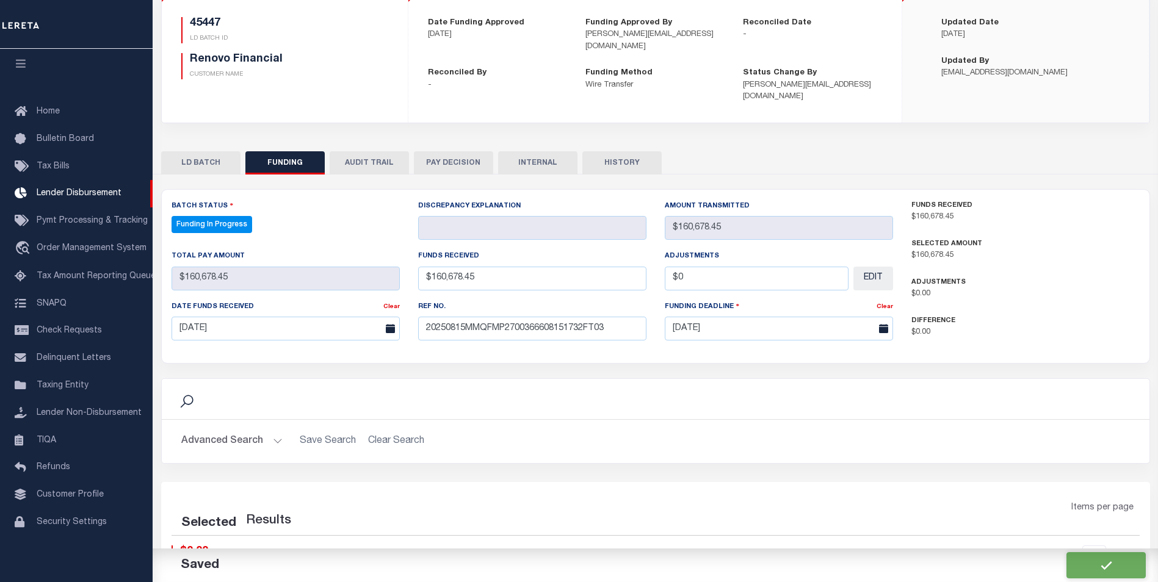
select select "100"
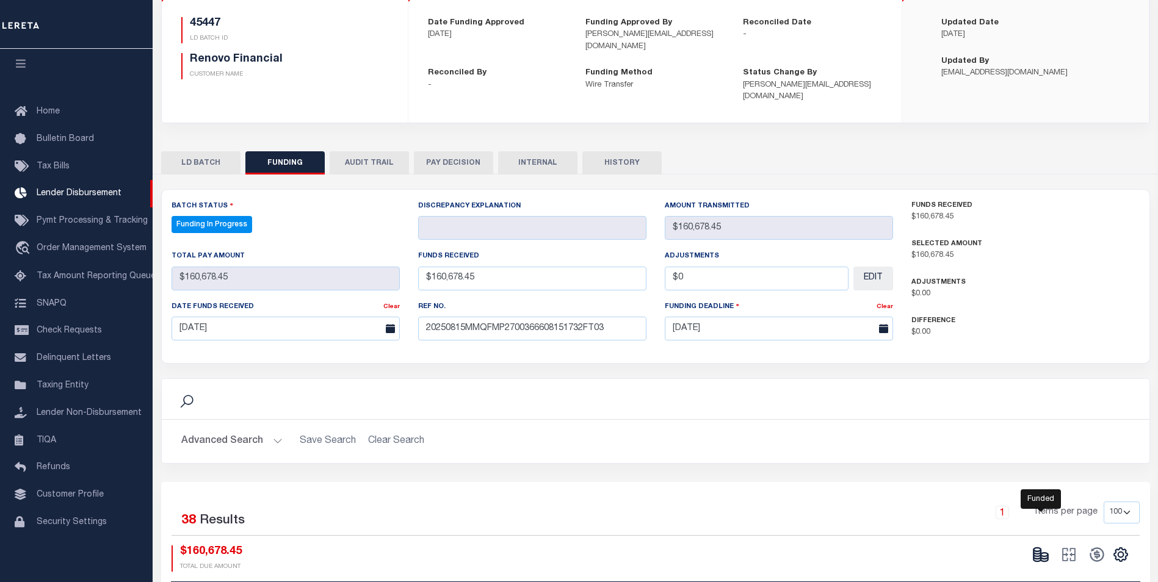
click at [1043, 546] on icon at bounding box center [1040, 554] width 17 height 17
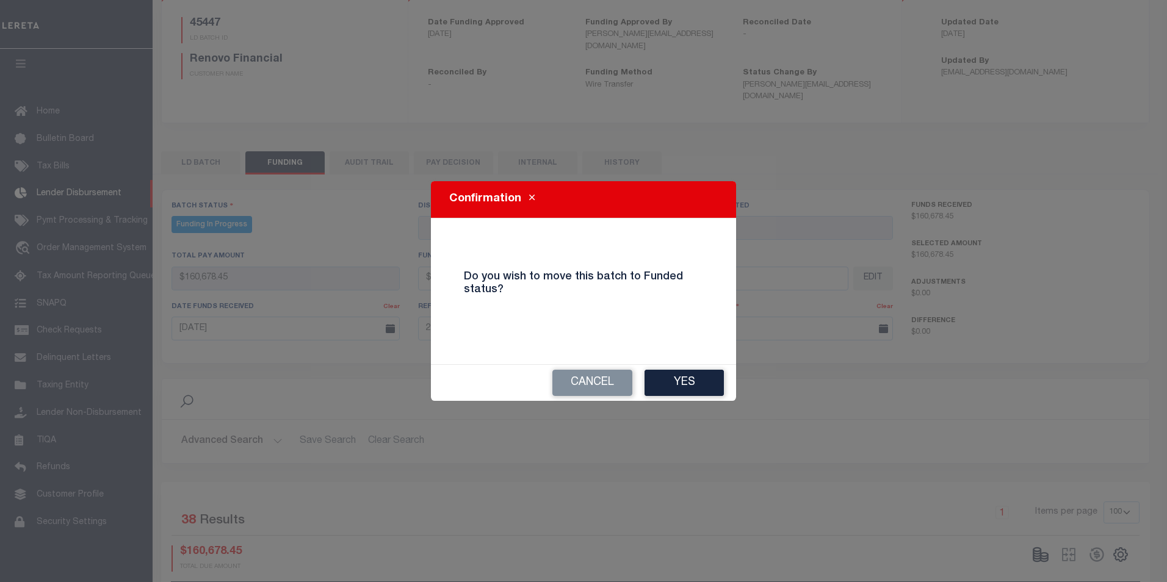
click at [679, 391] on button "Yes" at bounding box center [684, 383] width 79 height 26
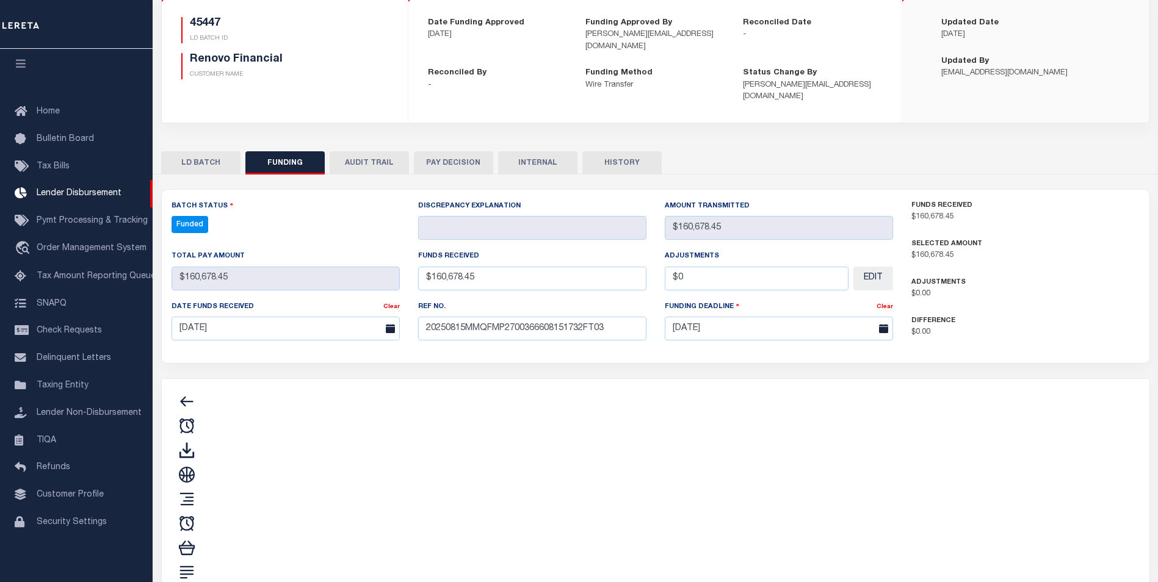
type input "$160,678.45"
type input "$0"
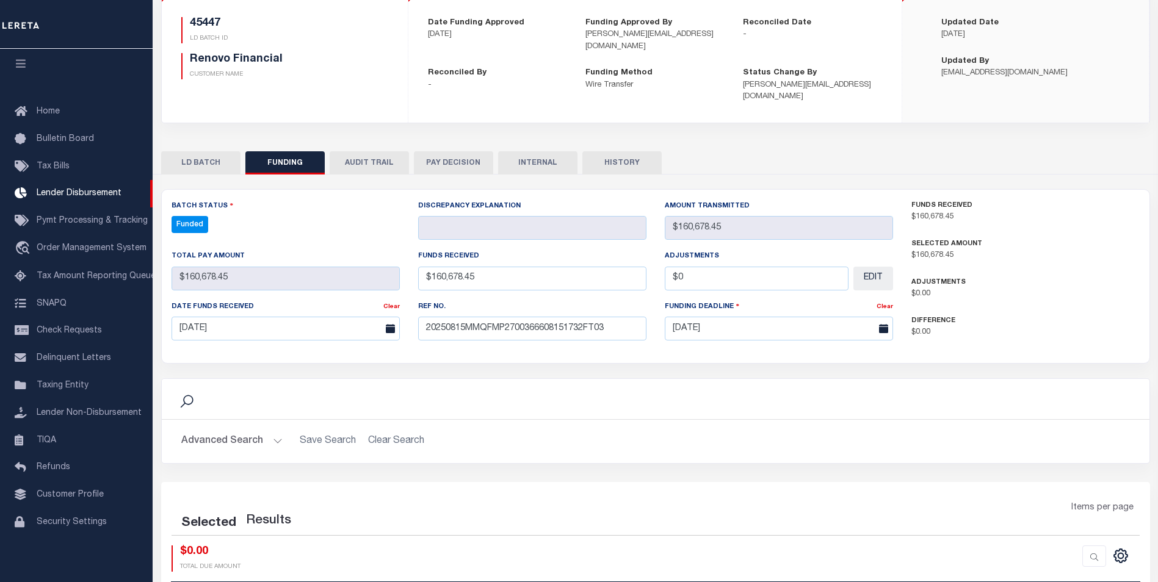
select select "100"
click at [1091, 548] on icon at bounding box center [1097, 555] width 14 height 14
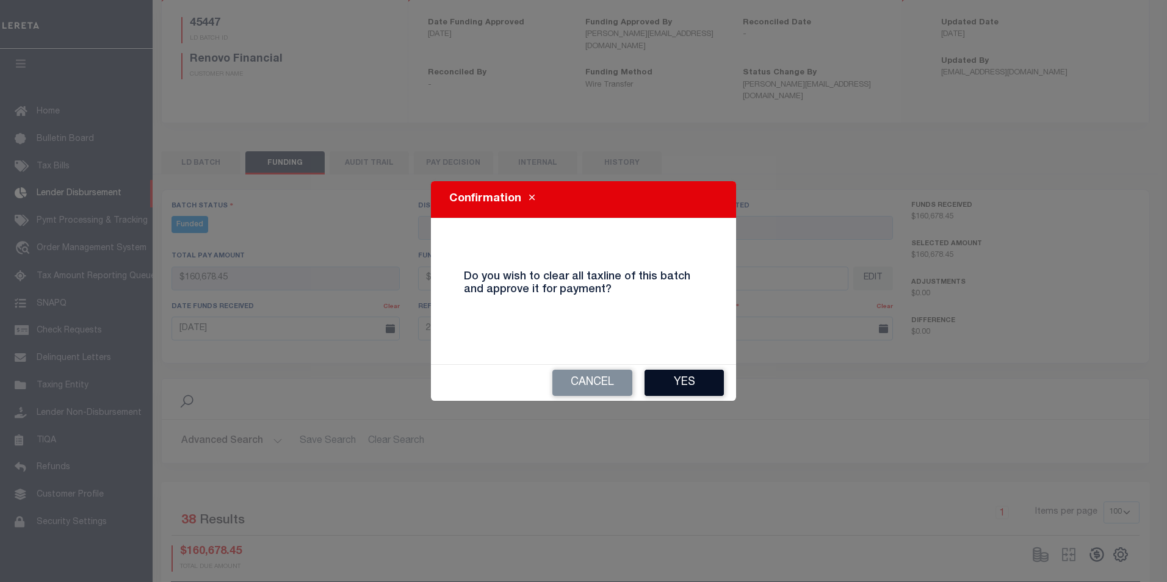
click at [703, 385] on button "Yes" at bounding box center [684, 383] width 79 height 26
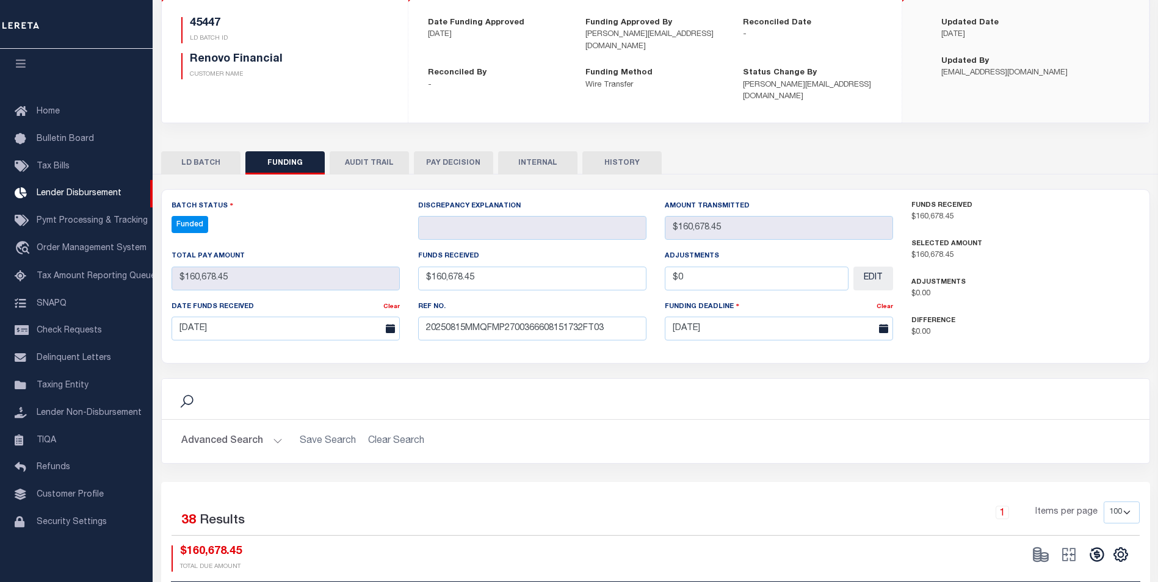
type input "$160,678.45"
type input "$0"
select select "100"
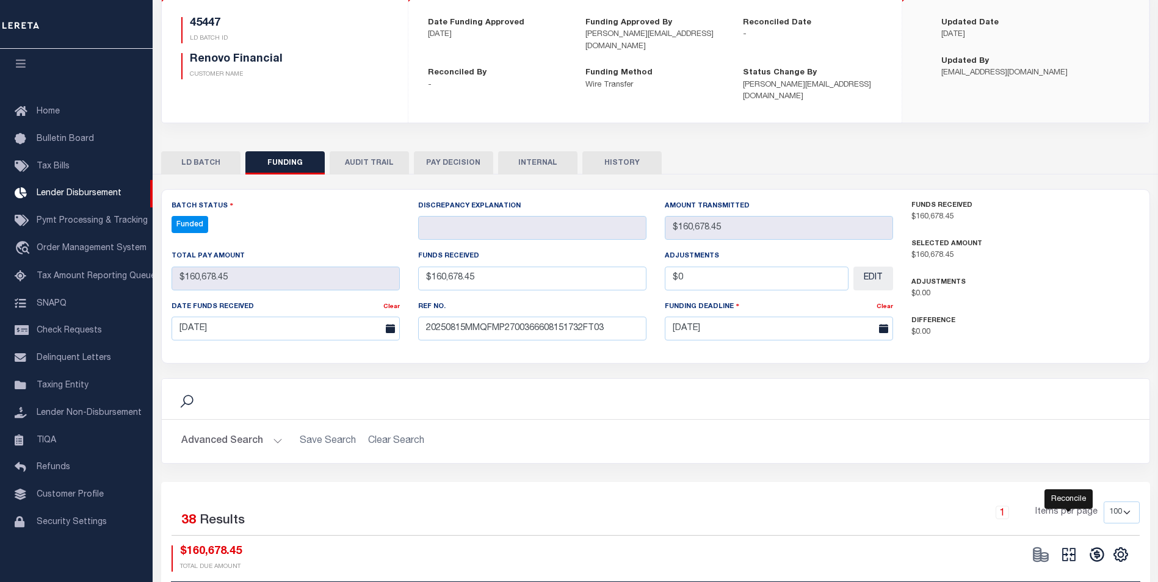
click at [1075, 549] on icon at bounding box center [1068, 555] width 13 height 13
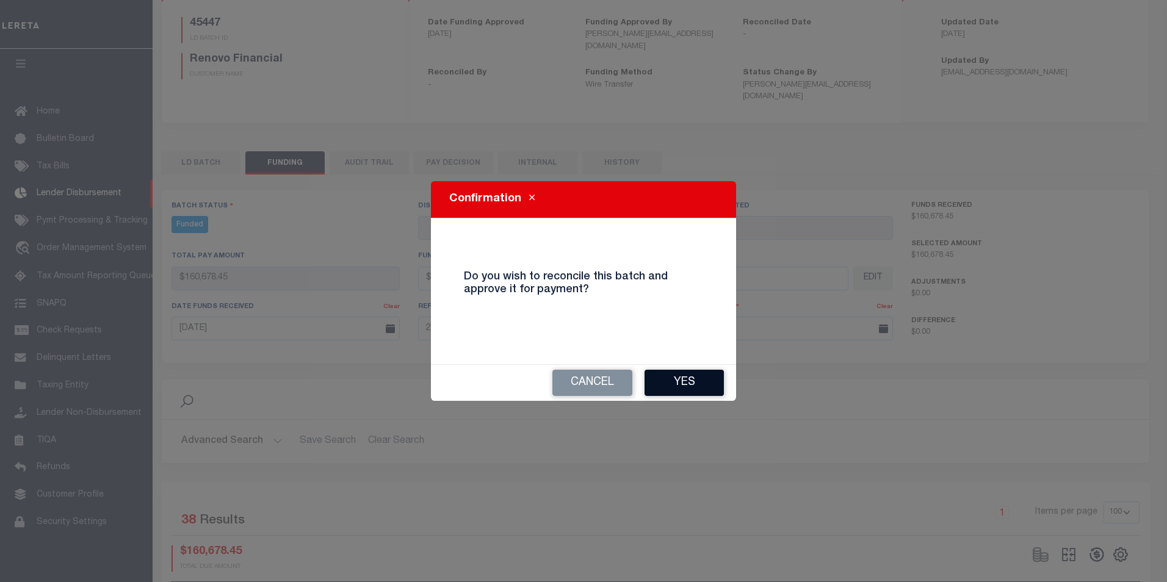
click at [692, 384] on button "Yes" at bounding box center [684, 383] width 79 height 26
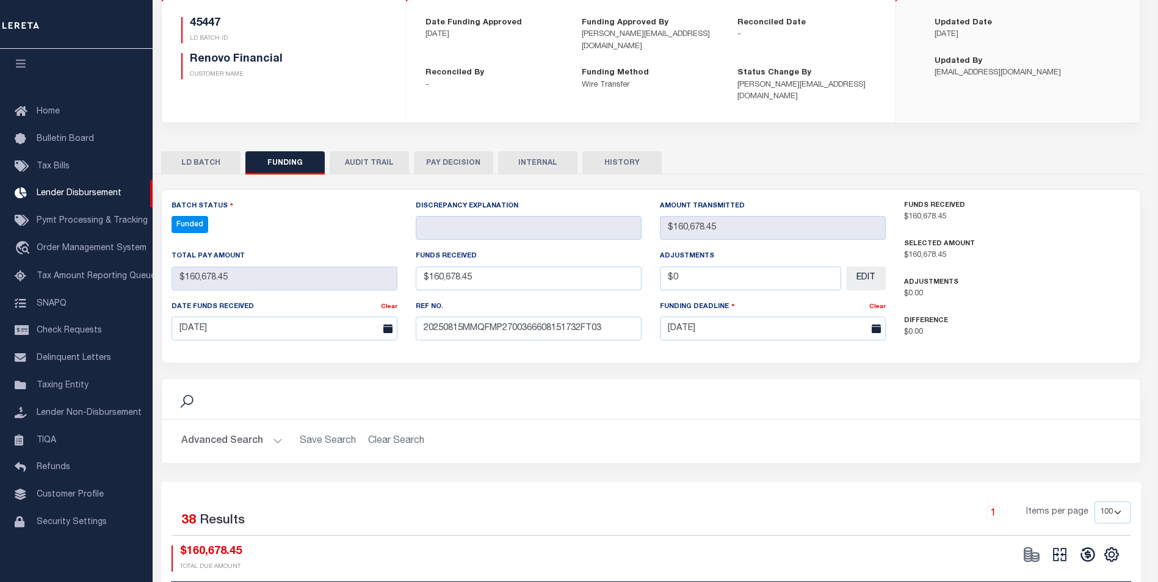
select select "100"
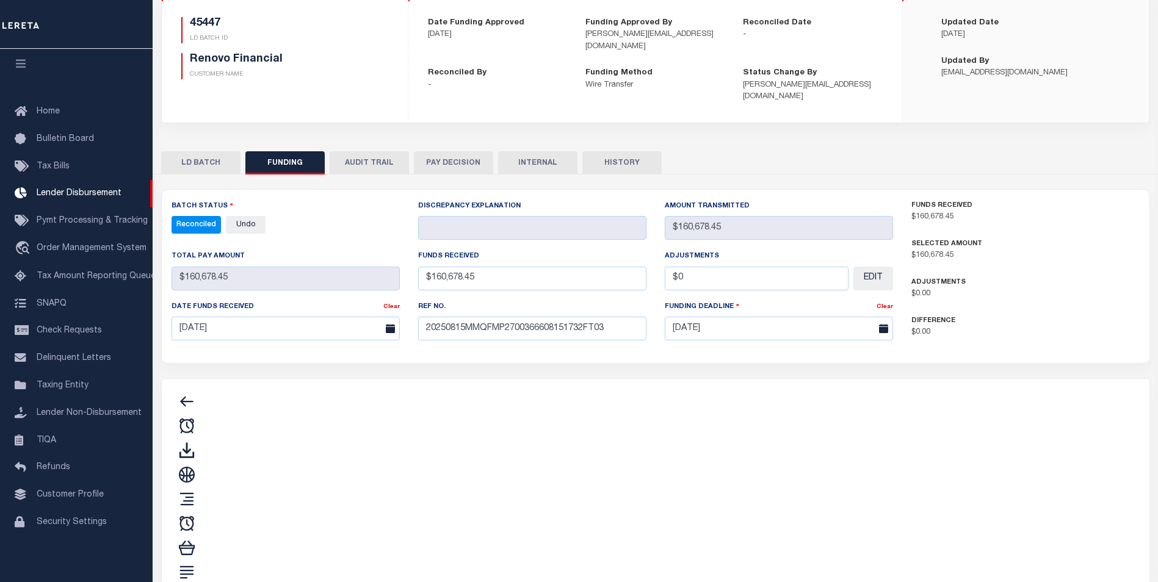
type input "$160,678.45"
type input "$0"
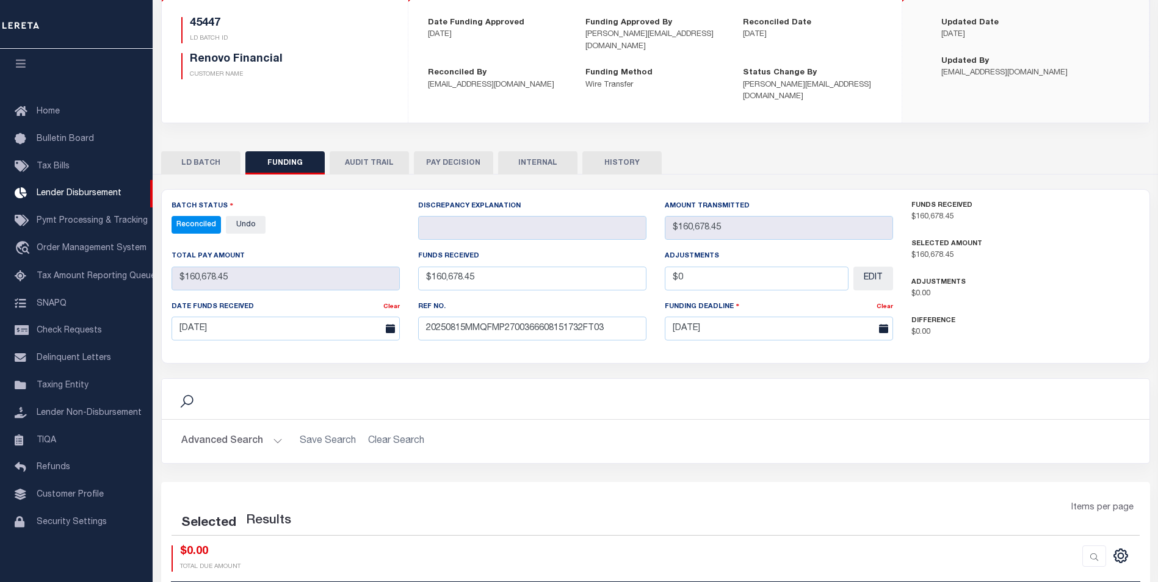
select select "100"
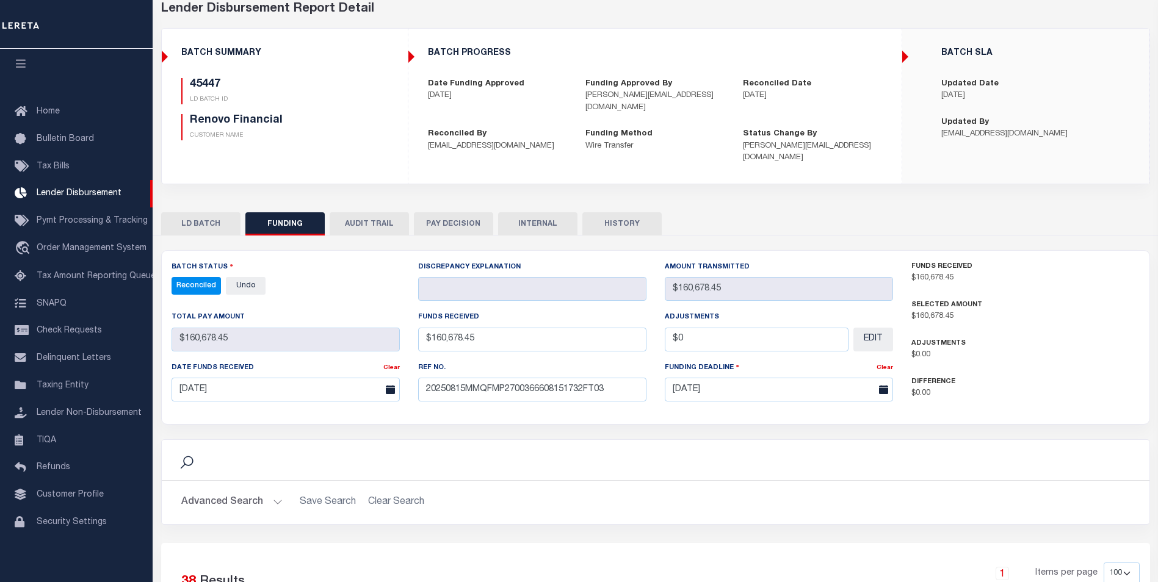
click at [513, 212] on button "INTERNAL" at bounding box center [537, 223] width 79 height 23
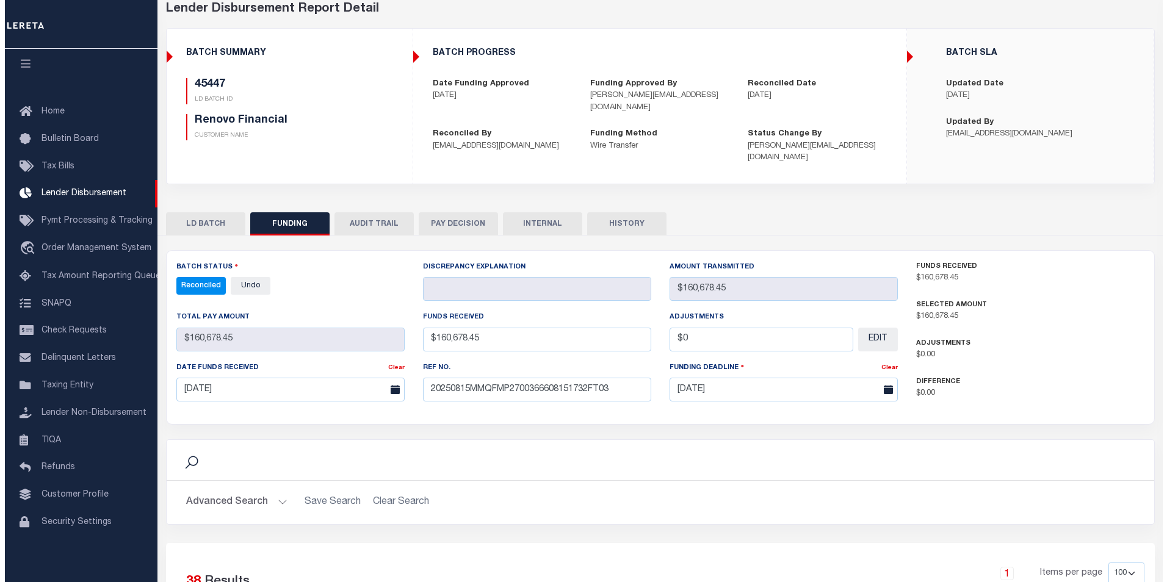
scroll to position [0, 0]
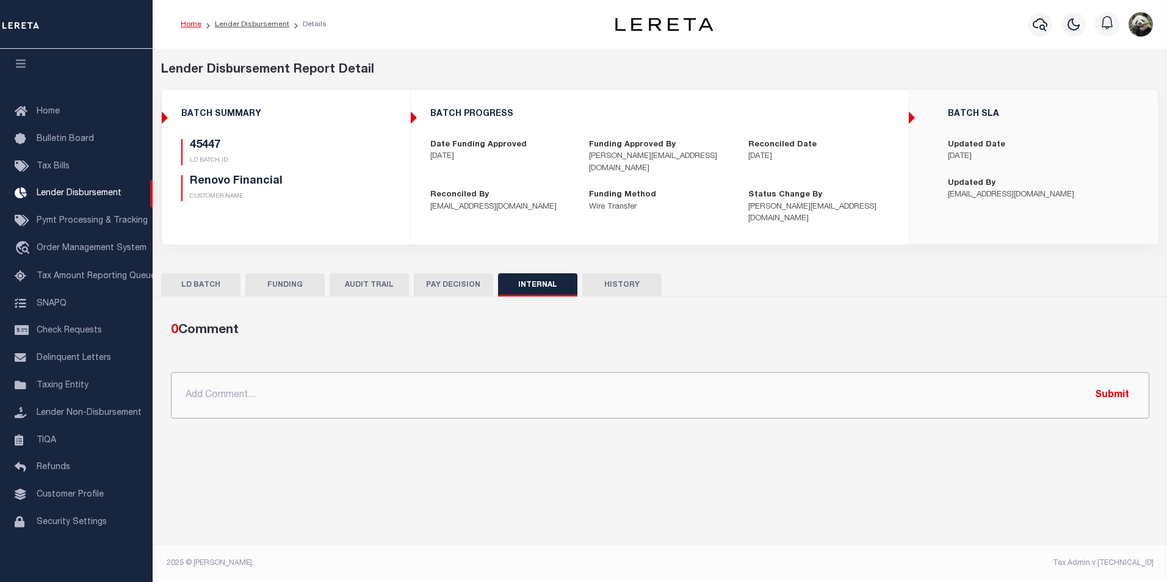
drag, startPoint x: 364, startPoint y: 366, endPoint x: 352, endPoint y: 364, distance: 12.3
click at [352, 372] on input "text" at bounding box center [660, 395] width 979 height 46
paste input "OG AMOUNT $660,588.69 45438 - $1,579.45 45447 - $160,678.45 45448 - $10,199.73 …"
type input "OG AMOUNT $660,588.69 45438 - $1,579.45 45447 - $160,678.45 45448 - $10,199.73 …"
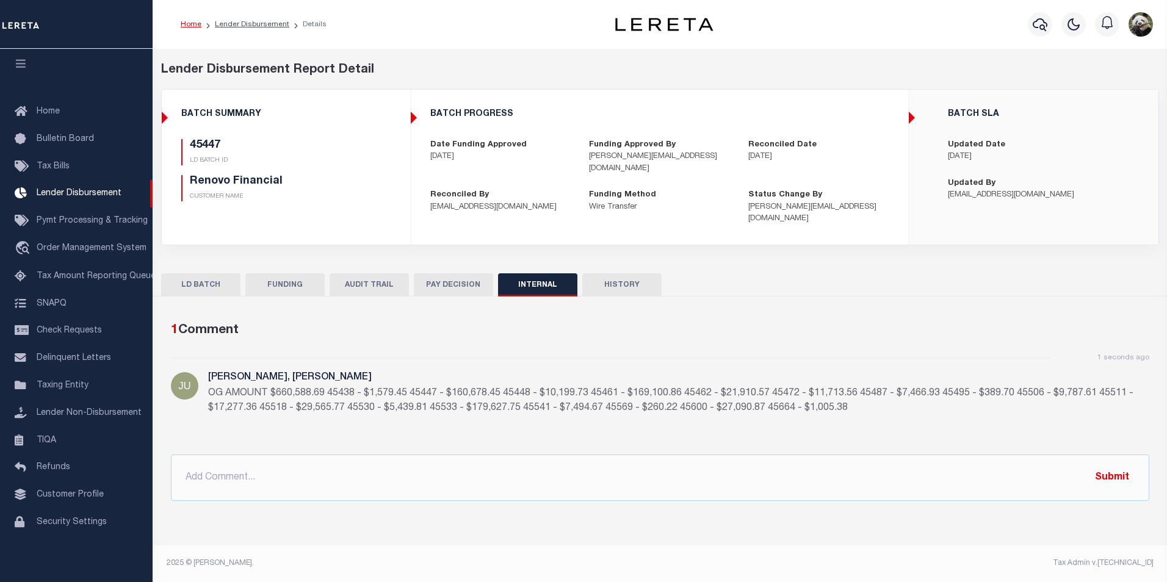
click at [288, 274] on button "FUNDING" at bounding box center [284, 285] width 79 height 23
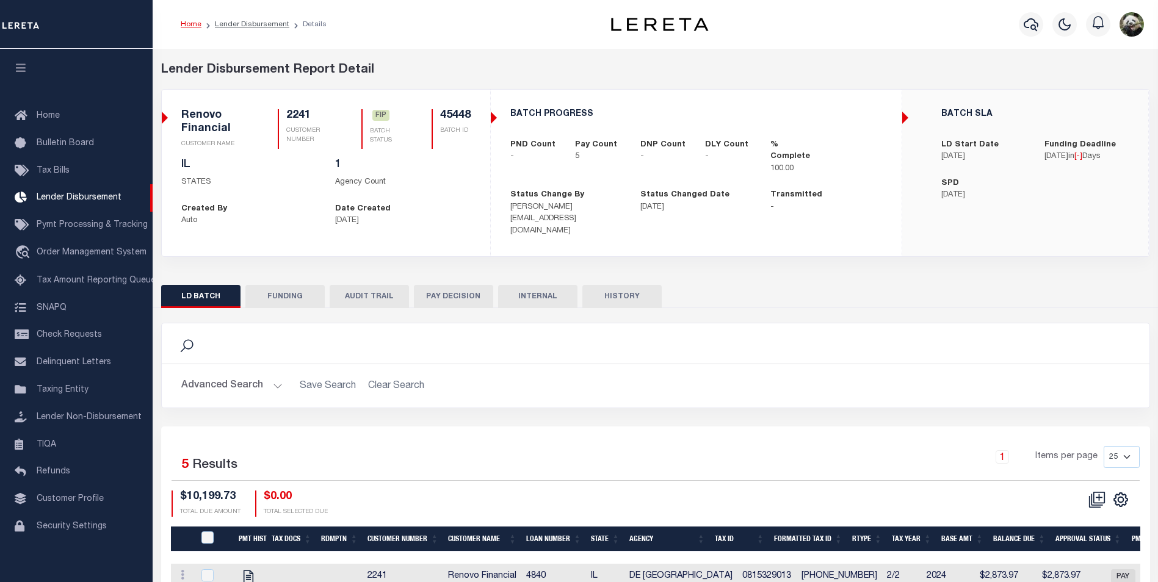
scroll to position [12, 0]
drag, startPoint x: 300, startPoint y: 286, endPoint x: 292, endPoint y: 286, distance: 7.4
click at [300, 285] on button "FUNDING" at bounding box center [284, 296] width 79 height 23
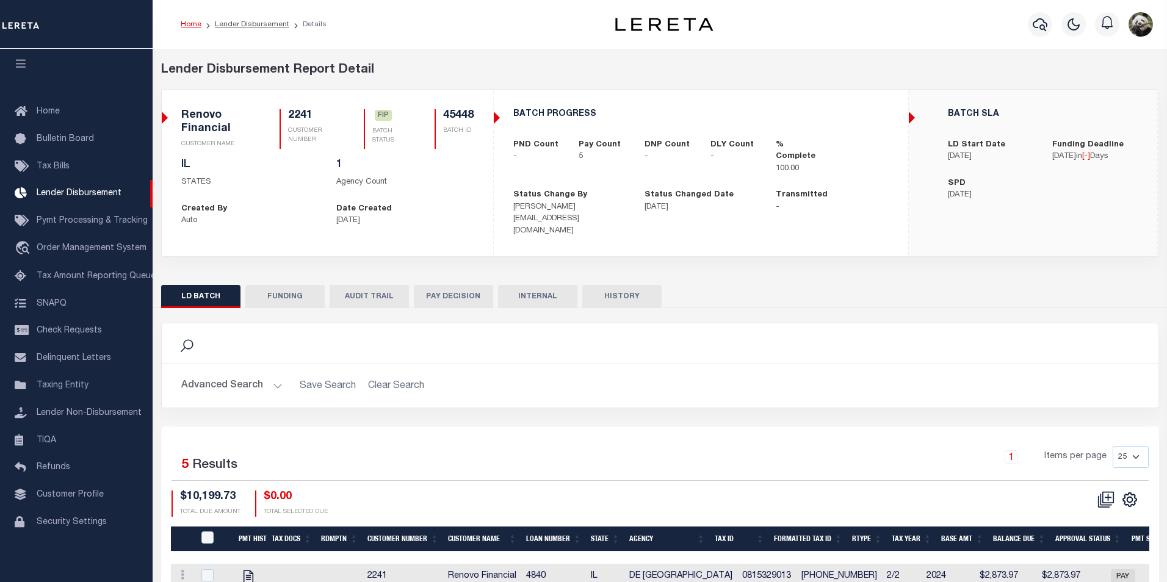
type input "$10,199.73"
type input "$0"
type input "[DATE]"
select select "100"
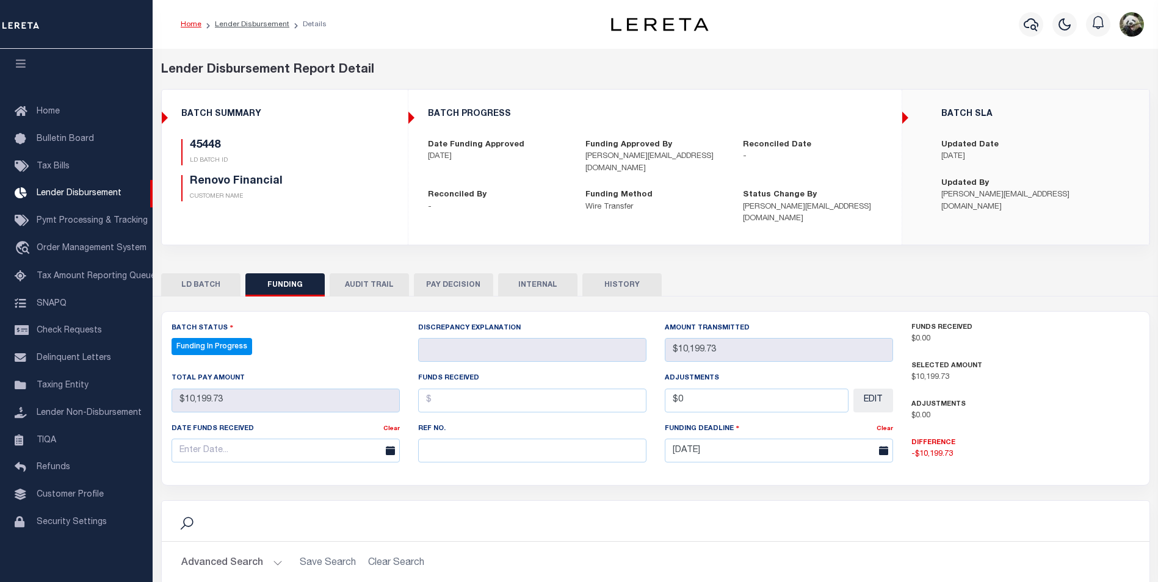
select select "100"
paste input "20250815MMQFMP2700366608151732FT03"
type input "20250815MMQFMP2700366608151732FT03"
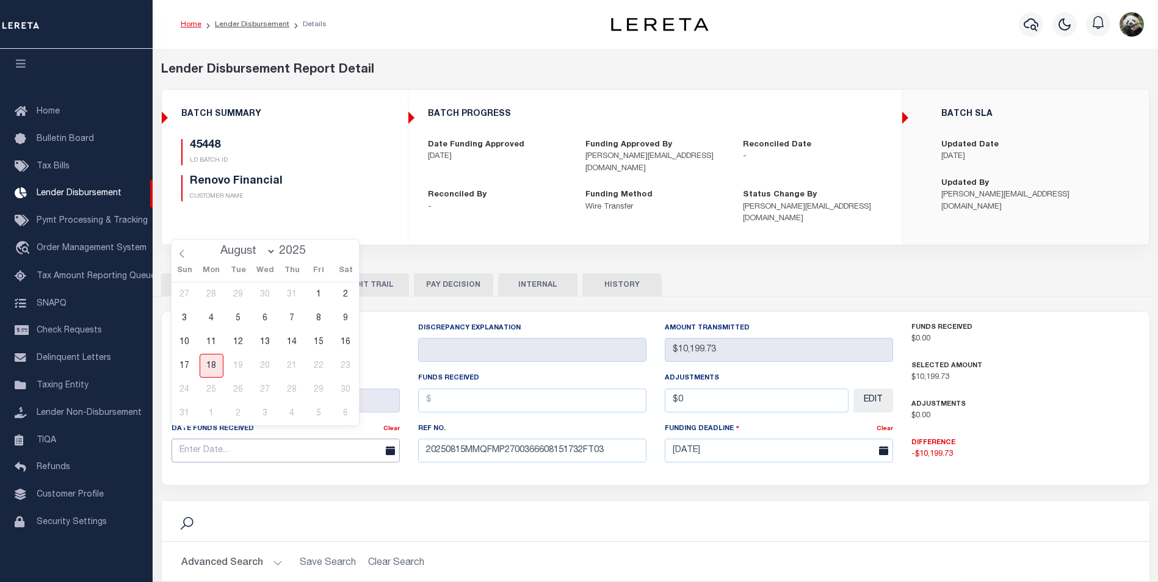
drag, startPoint x: 263, startPoint y: 441, endPoint x: 262, endPoint y: 429, distance: 12.2
click at [262, 439] on input "text" at bounding box center [286, 451] width 228 height 24
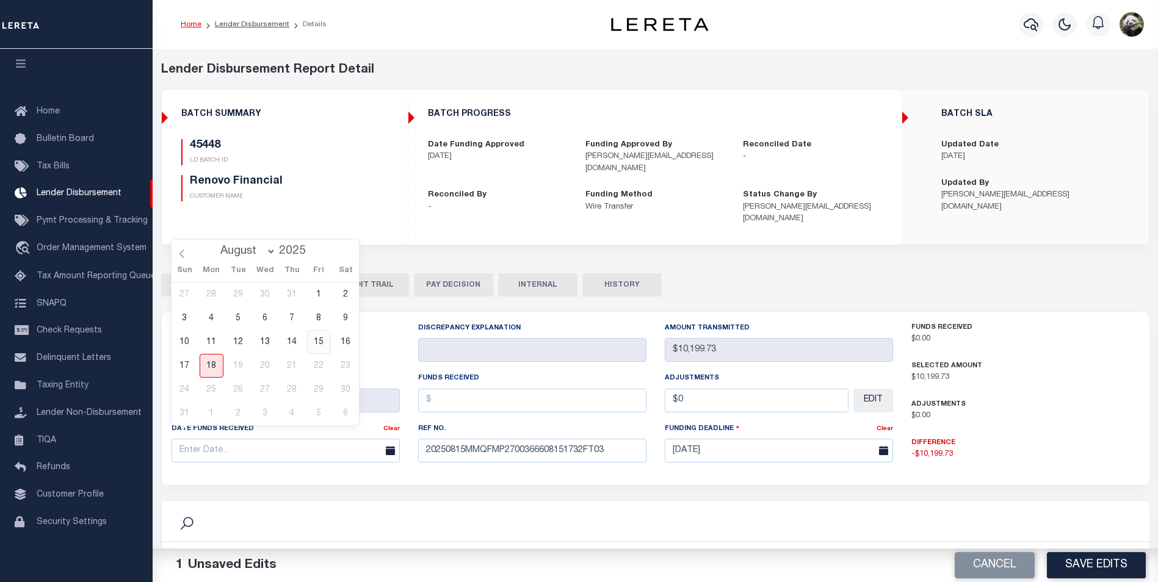
click at [323, 346] on span "15" at bounding box center [319, 342] width 24 height 24
type input "[DATE]"
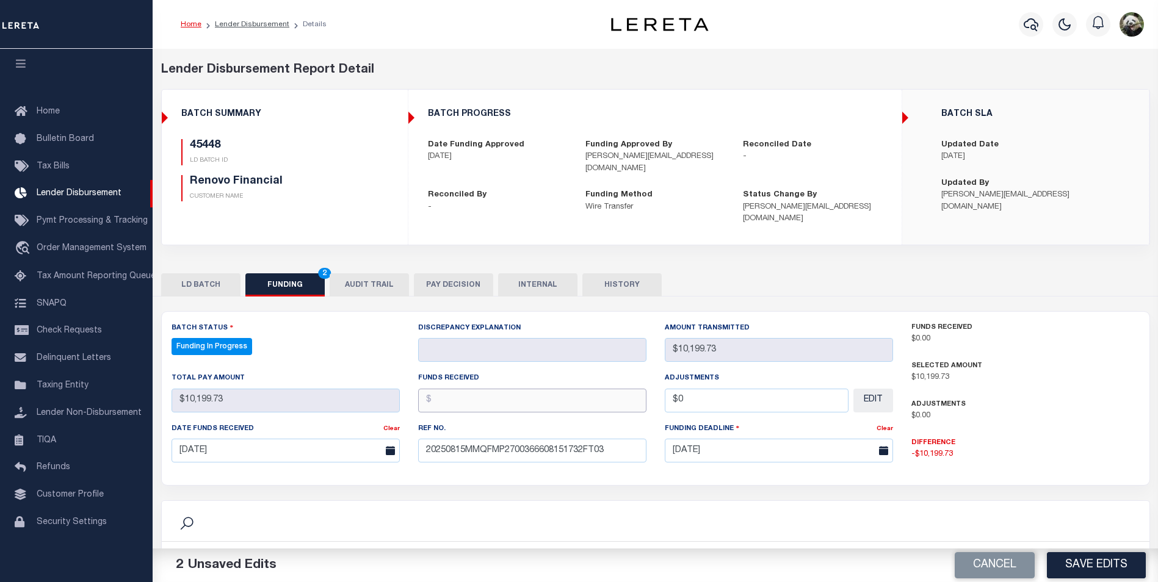
drag, startPoint x: 476, startPoint y: 388, endPoint x: 469, endPoint y: 386, distance: 7.7
click at [473, 389] on input "text" at bounding box center [532, 401] width 228 height 24
type input "$10,199.73"
click at [761, 391] on input "$0" at bounding box center [757, 401] width 184 height 24
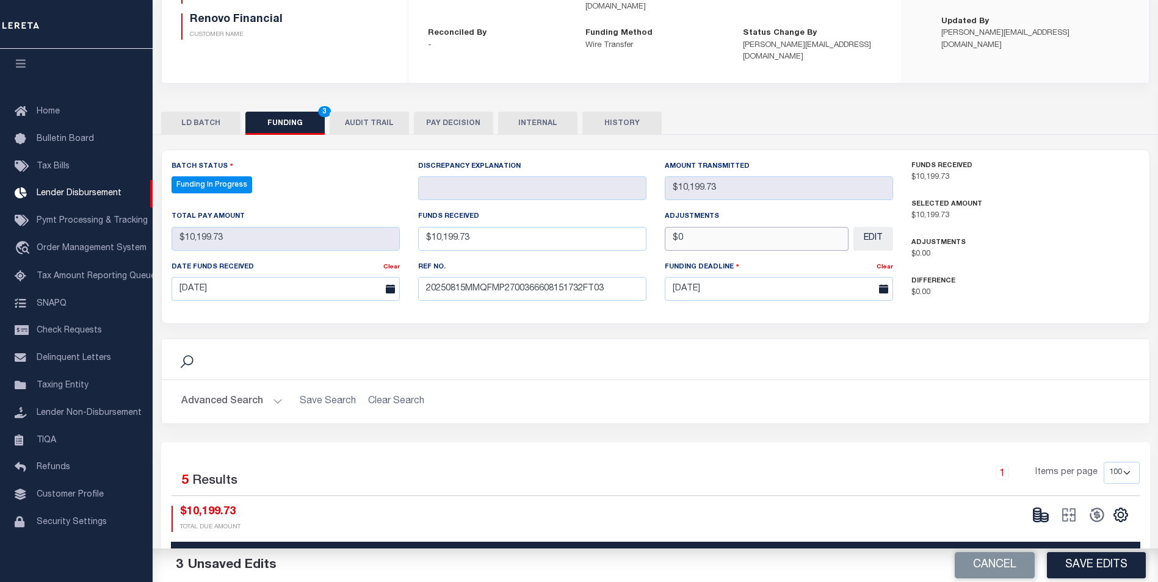
scroll to position [244, 0]
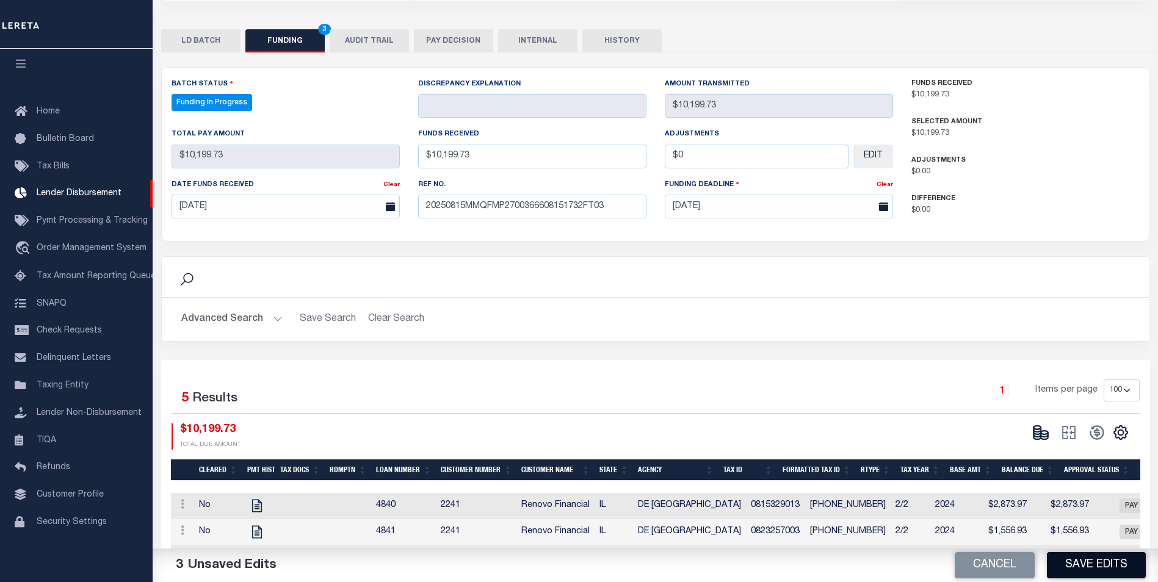
type input "$0.00"
click at [1098, 573] on button "Save Edits" at bounding box center [1096, 566] width 99 height 26
type input "$10,199.73"
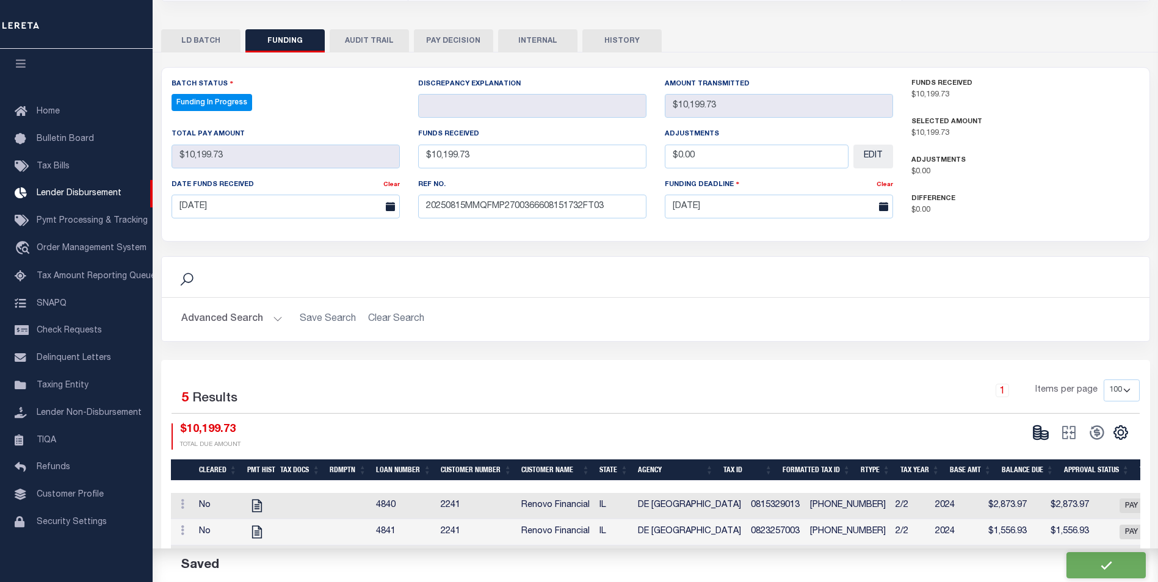
type input "$0"
select select "100"
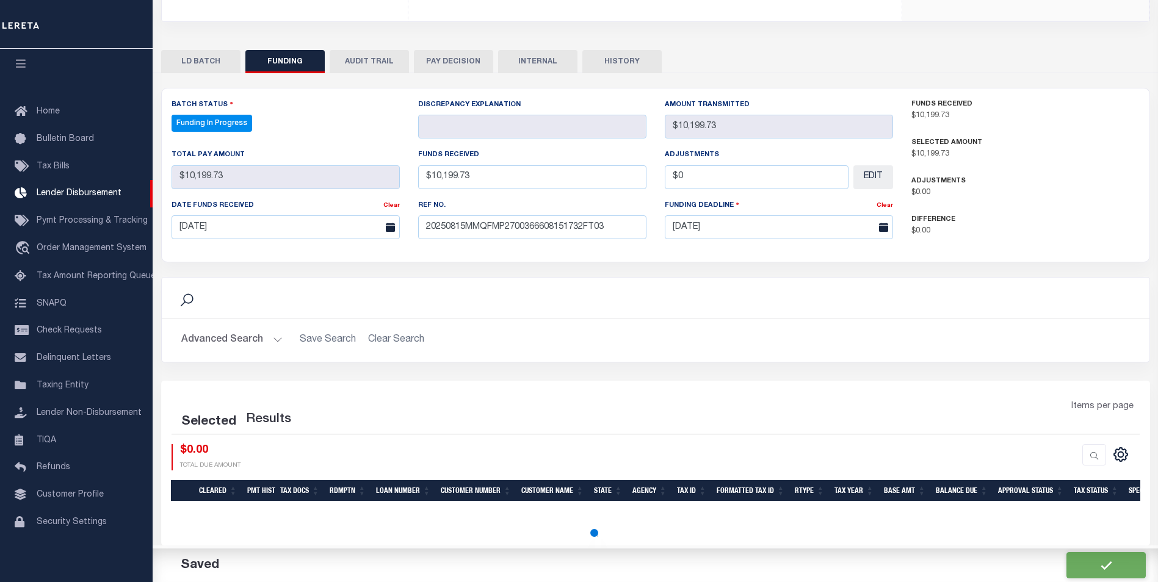
select select "100"
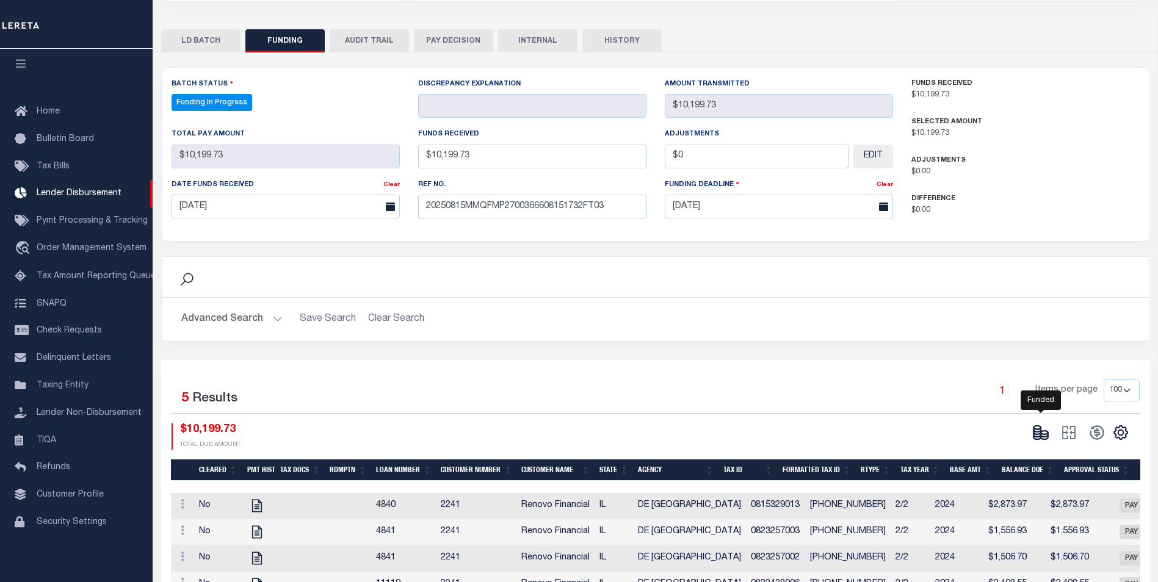
click at [1034, 430] on icon at bounding box center [1037, 432] width 7 height 4
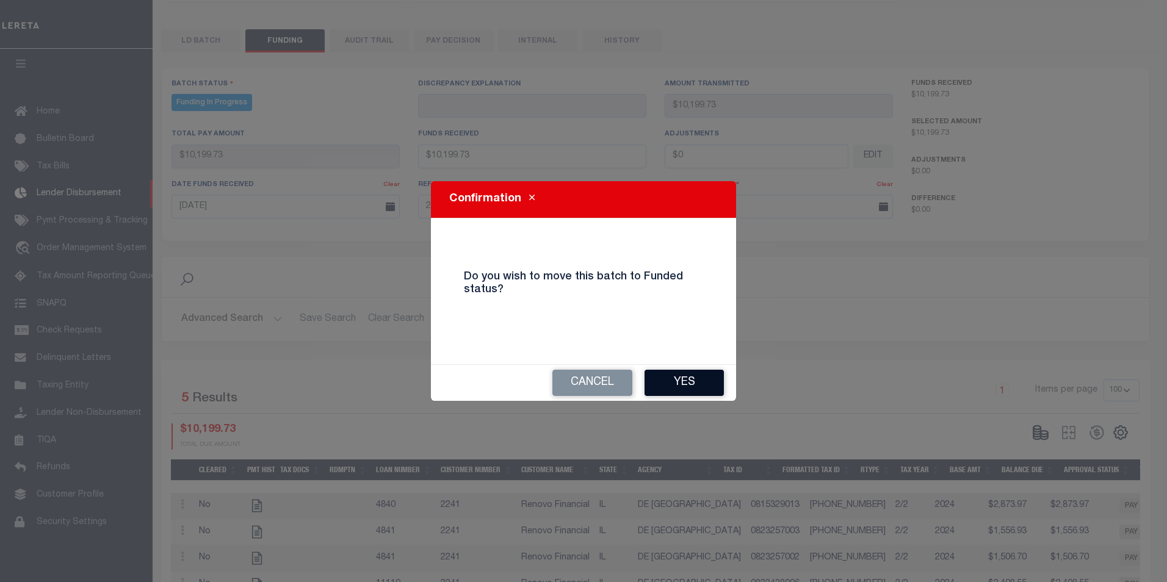
click at [701, 393] on button "Yes" at bounding box center [684, 383] width 79 height 26
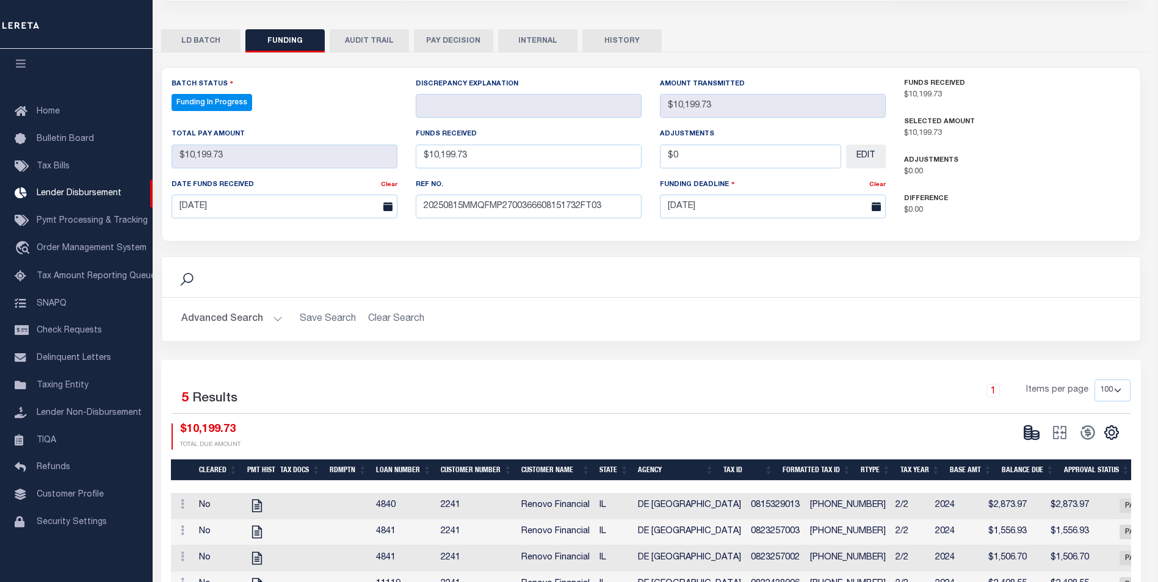
type input "$10,199.73"
type input "$0"
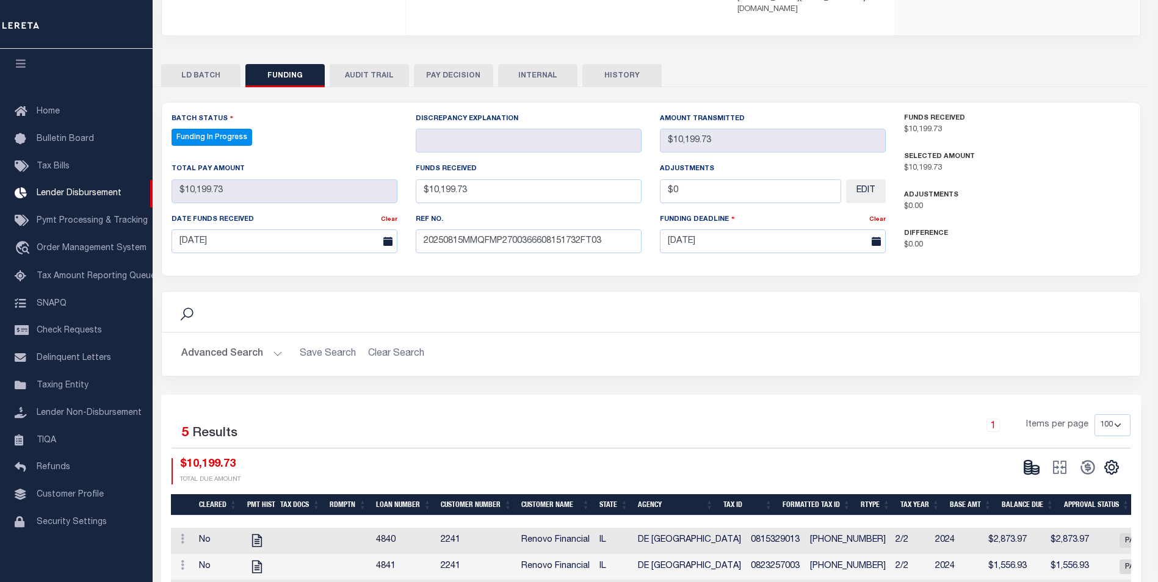
select select "100"
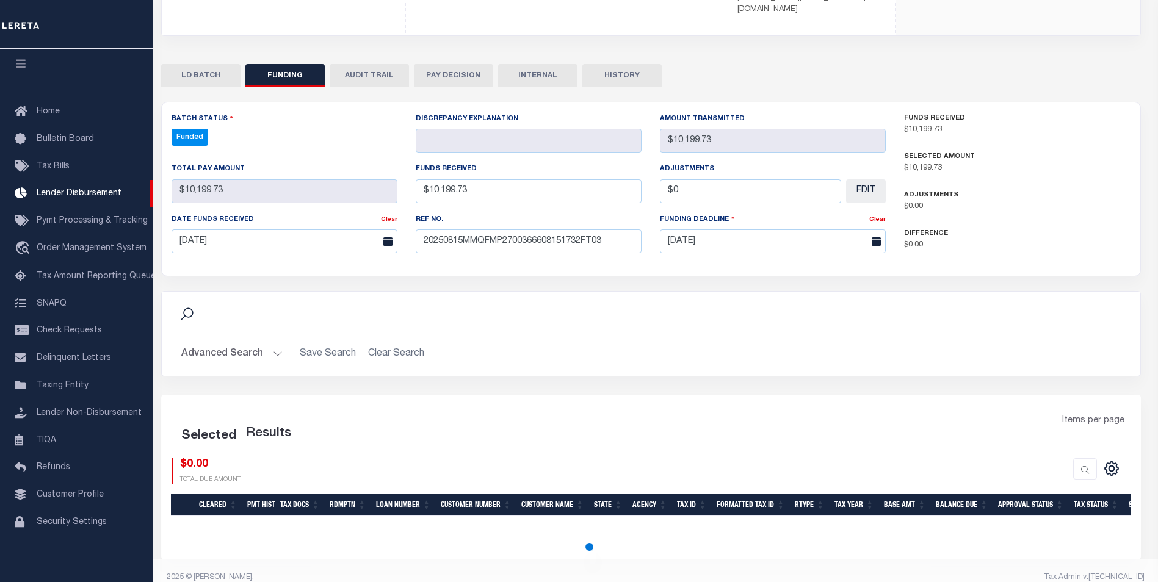
select select "100"
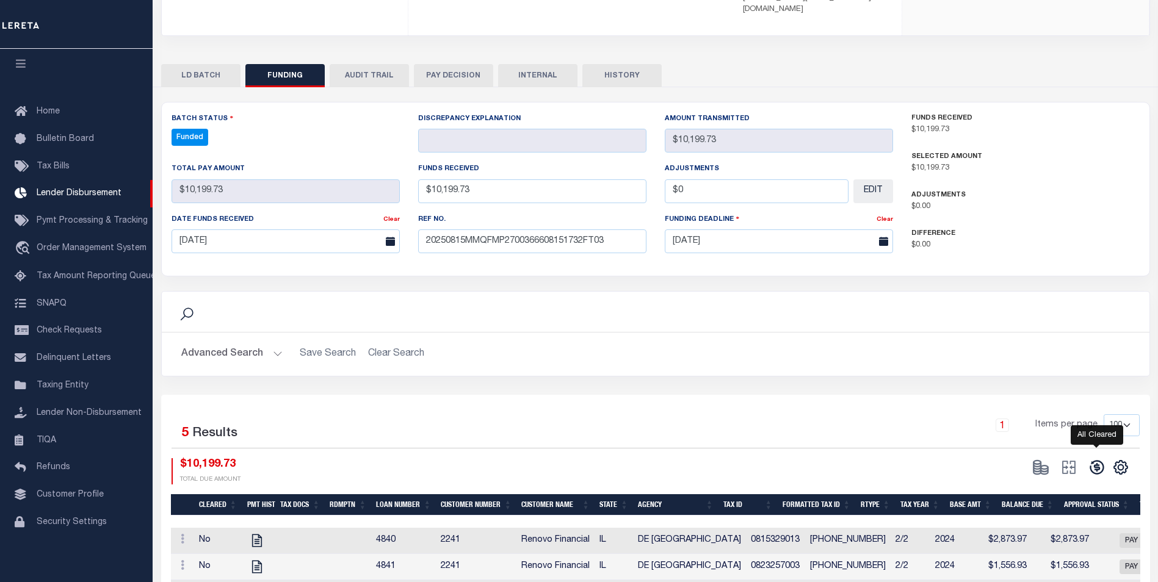
click at [1100, 459] on icon at bounding box center [1097, 467] width 17 height 17
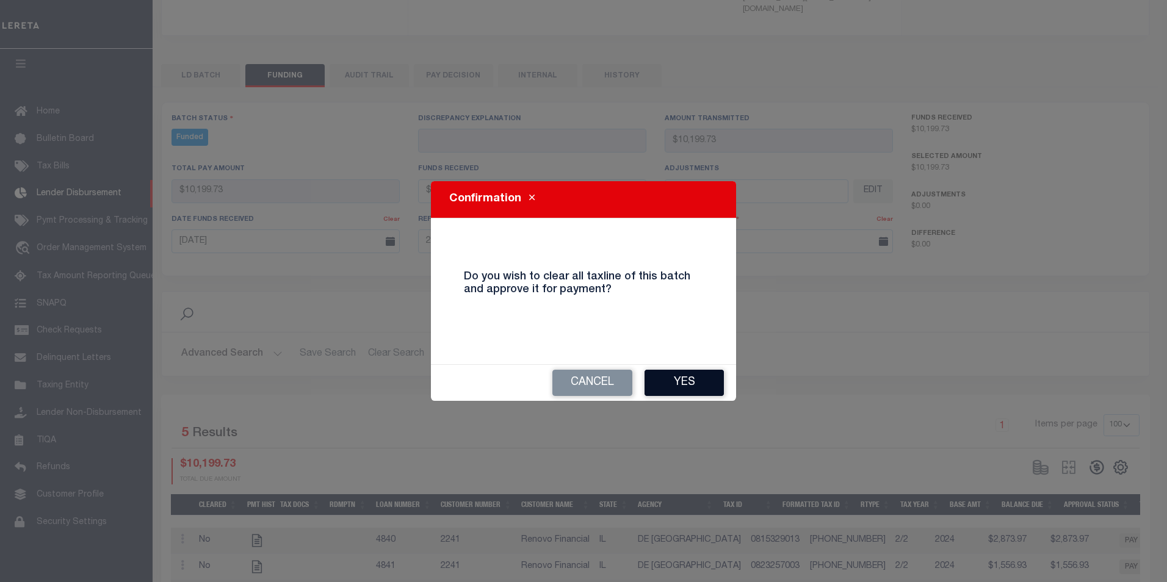
click at [680, 378] on button "Yes" at bounding box center [684, 383] width 79 height 26
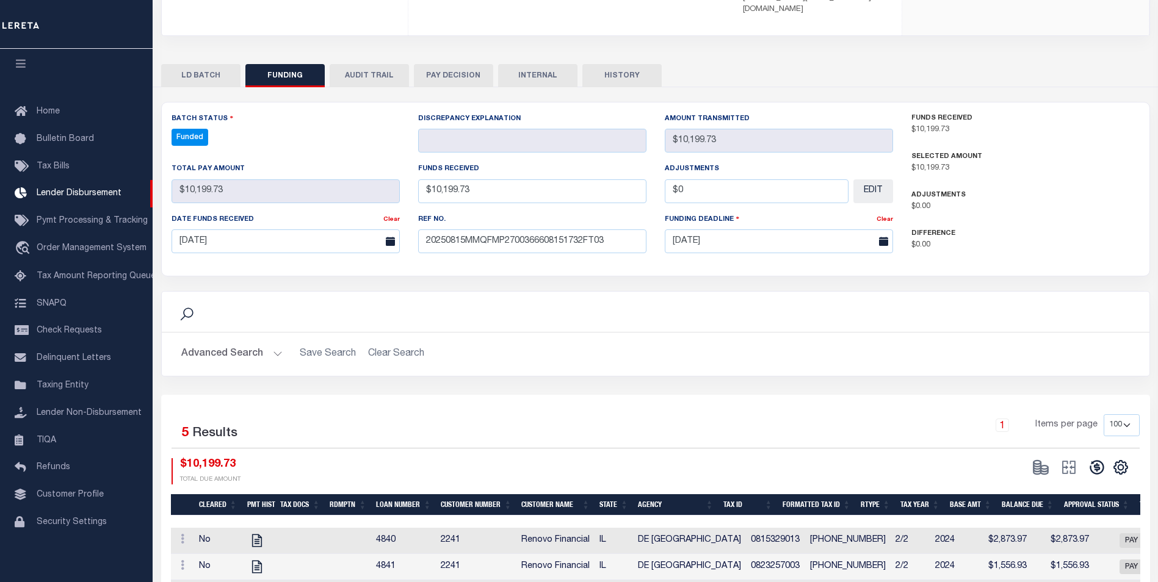
type input "$10,199.73"
type input "$0"
select select "100"
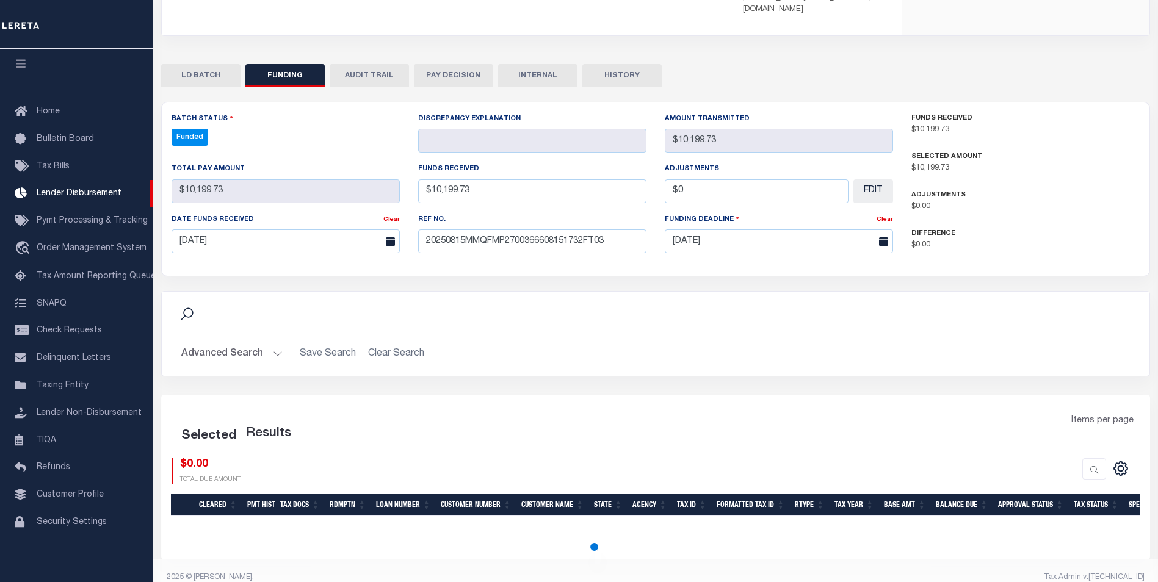
select select "100"
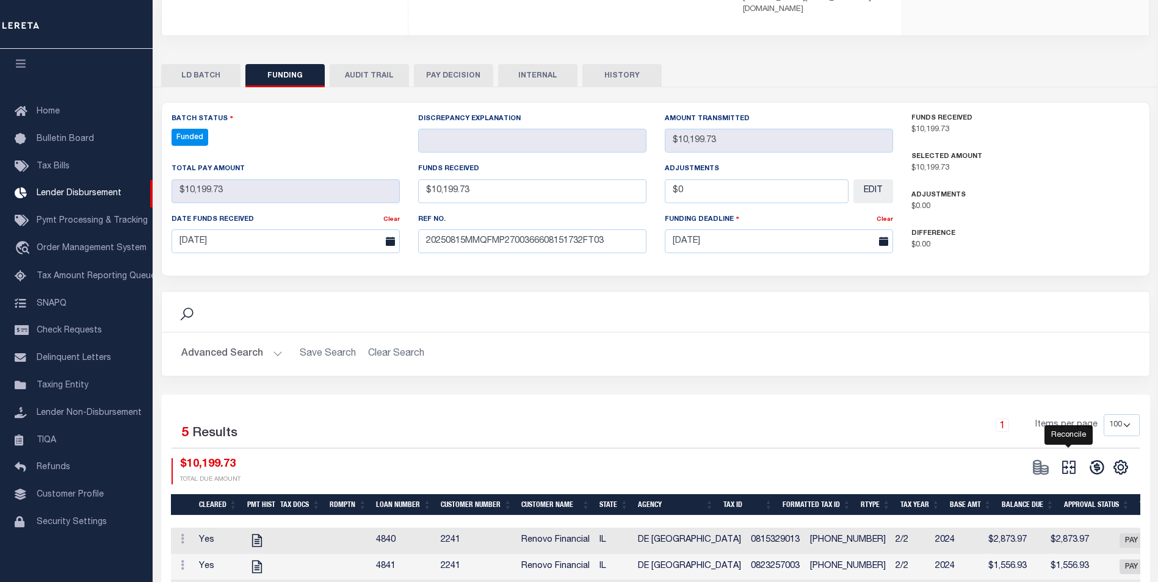
click at [1073, 459] on icon "" at bounding box center [1068, 467] width 17 height 17
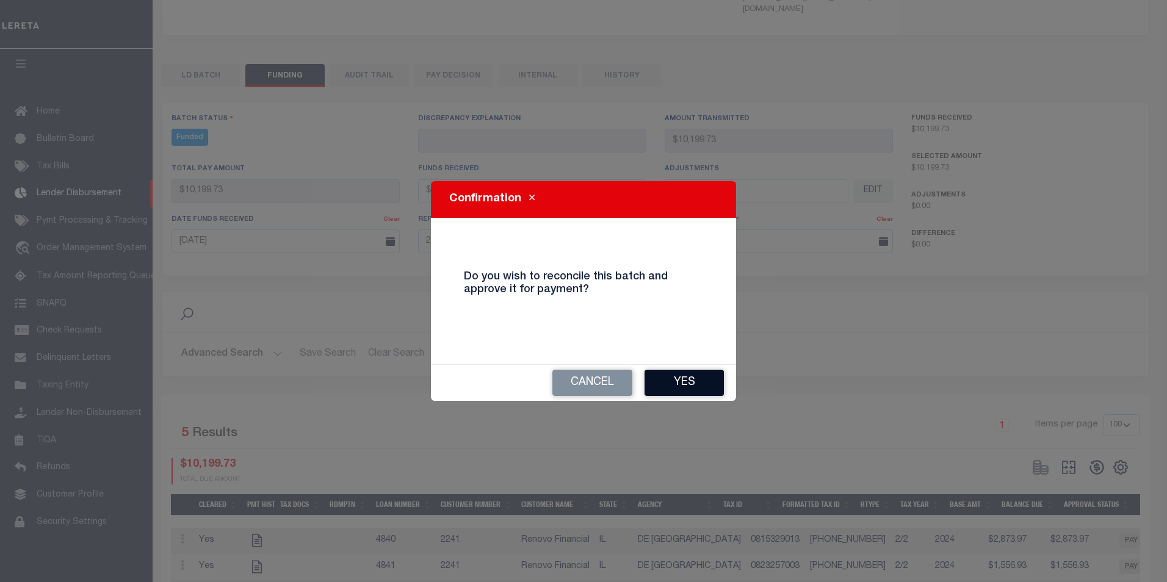
click at [698, 386] on button "Yes" at bounding box center [684, 383] width 79 height 26
type input "$10,199.73"
type input "$0"
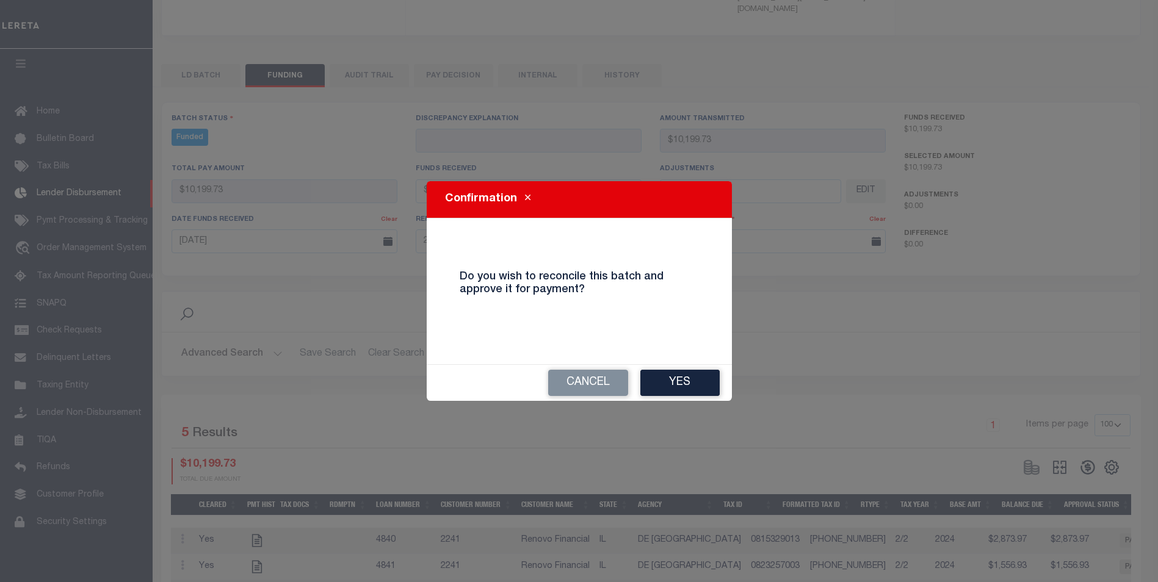
select select "100"
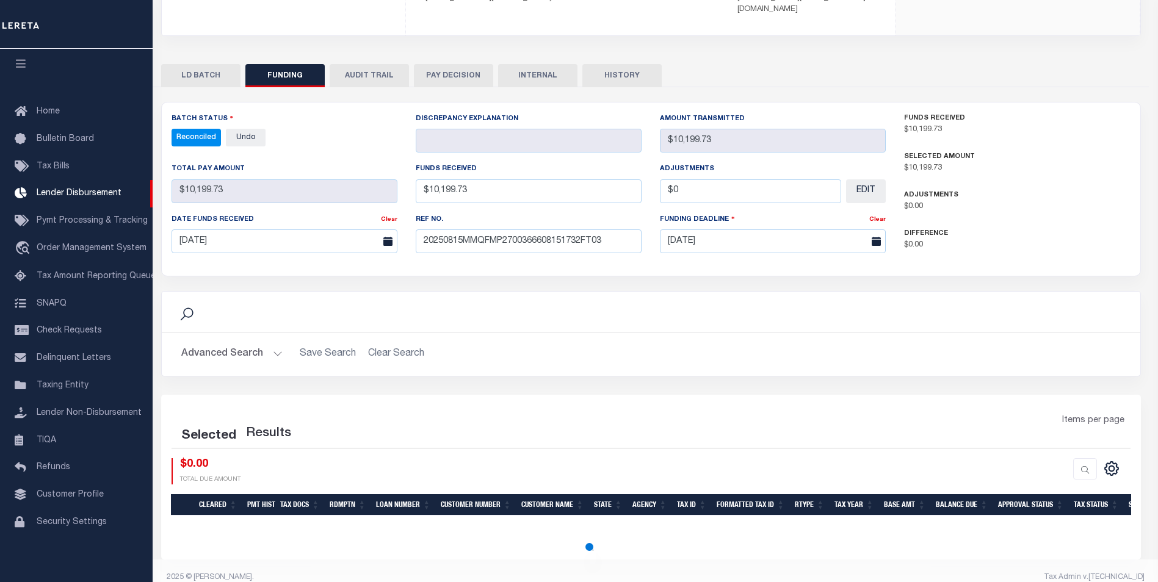
select select "100"
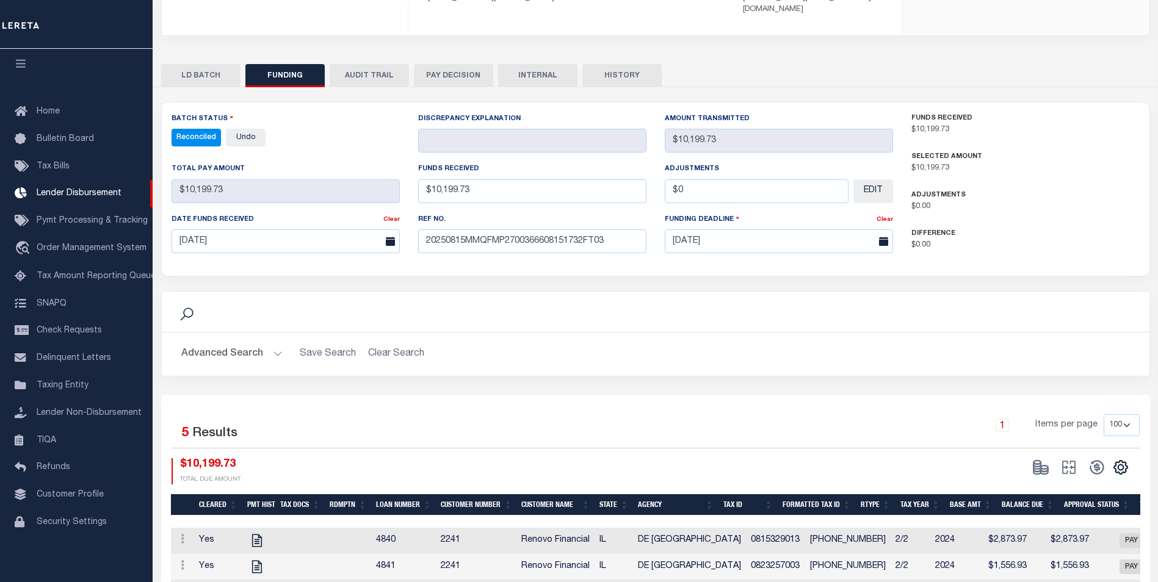
click at [533, 64] on button "INTERNAL" at bounding box center [537, 75] width 79 height 23
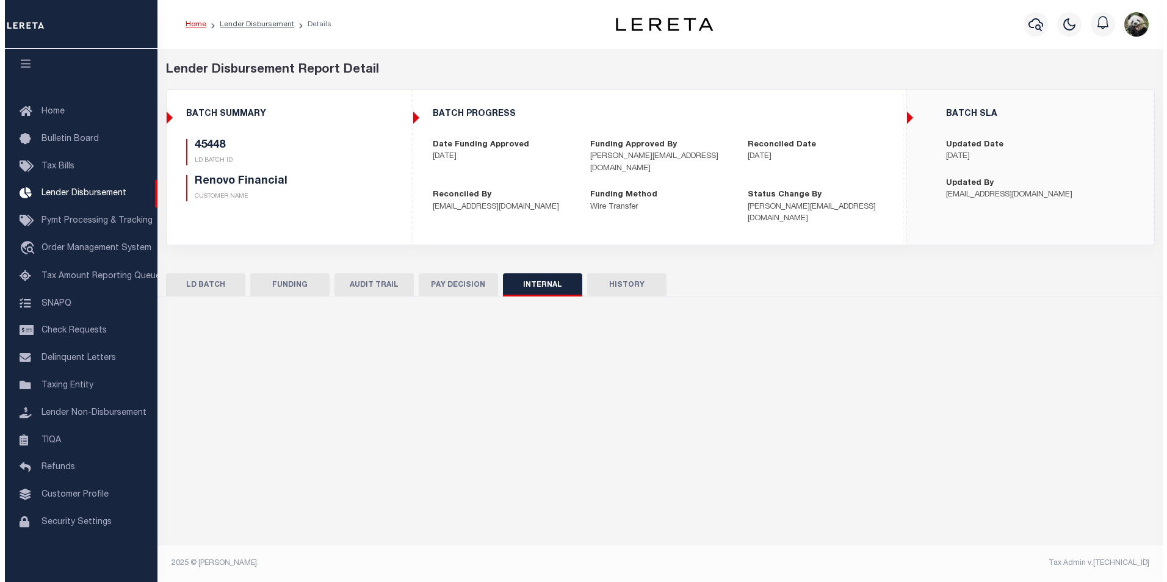
scroll to position [0, 0]
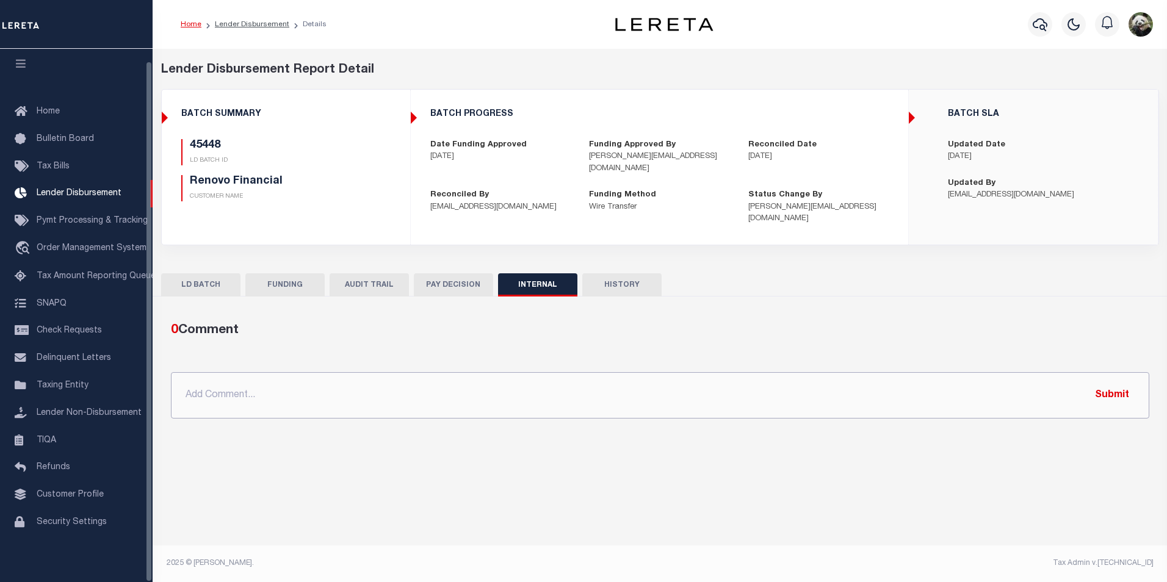
click at [313, 392] on input "text" at bounding box center [660, 395] width 979 height 46
paste input "OG AMOUNT $660,588.69 45438 - $1,579.45 45447 - $160,678.45 45448 - $10,199.73 …"
type input "OG AMOUNT $660,588.69 45438 - $1,579.45 45447 - $160,678.45 45448 - $10,199.73 …"
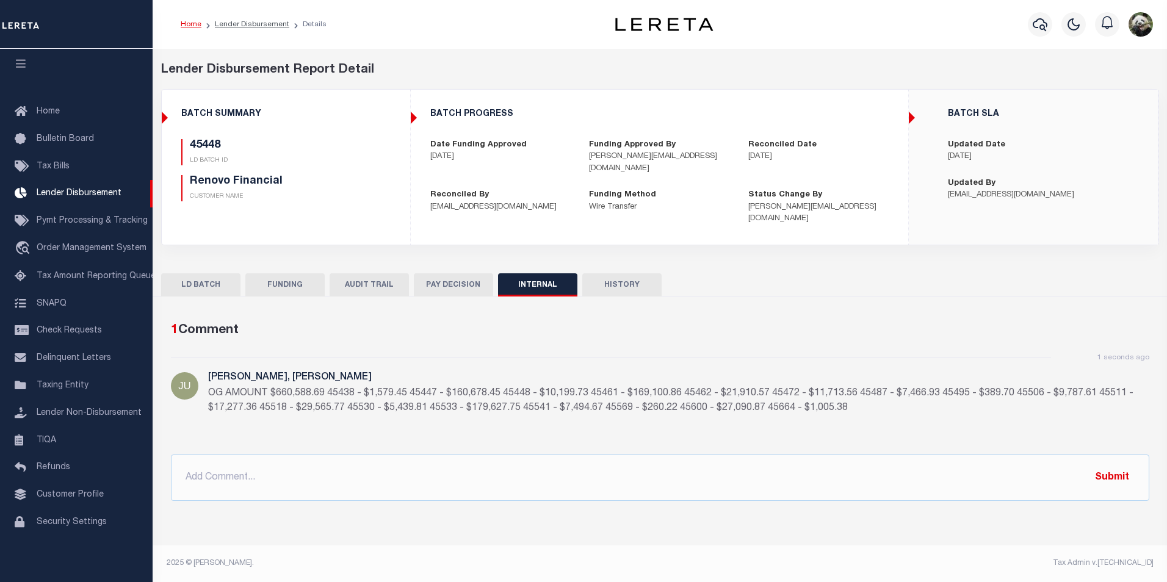
drag, startPoint x: 274, startPoint y: 263, endPoint x: 275, endPoint y: 253, distance: 9.8
click at [274, 274] on button "FUNDING" at bounding box center [284, 285] width 79 height 23
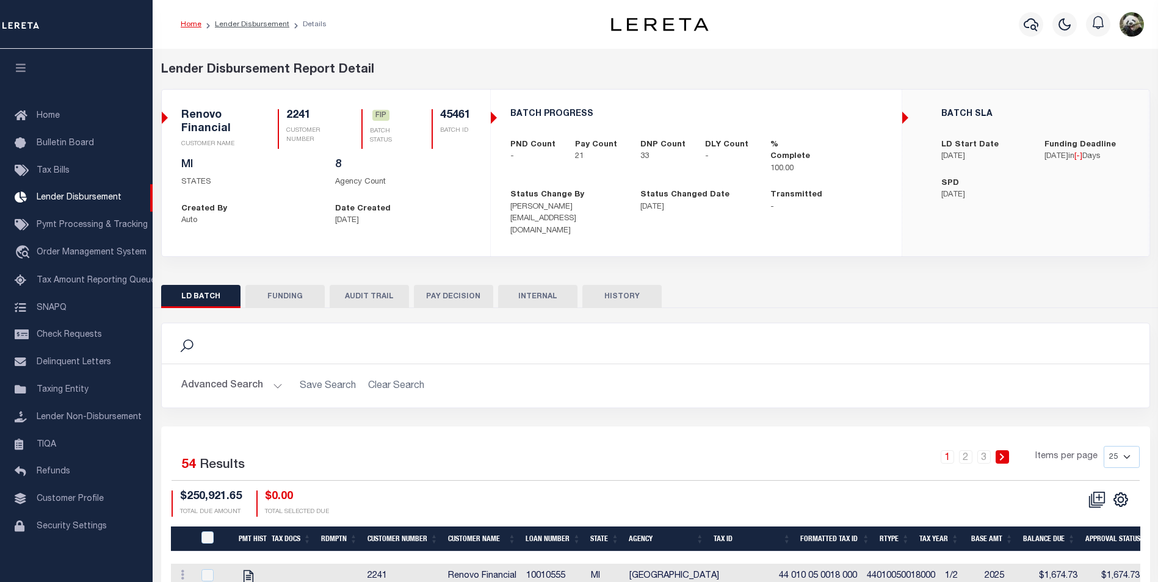
scroll to position [12, 0]
click at [278, 292] on button "FUNDING" at bounding box center [284, 296] width 79 height 23
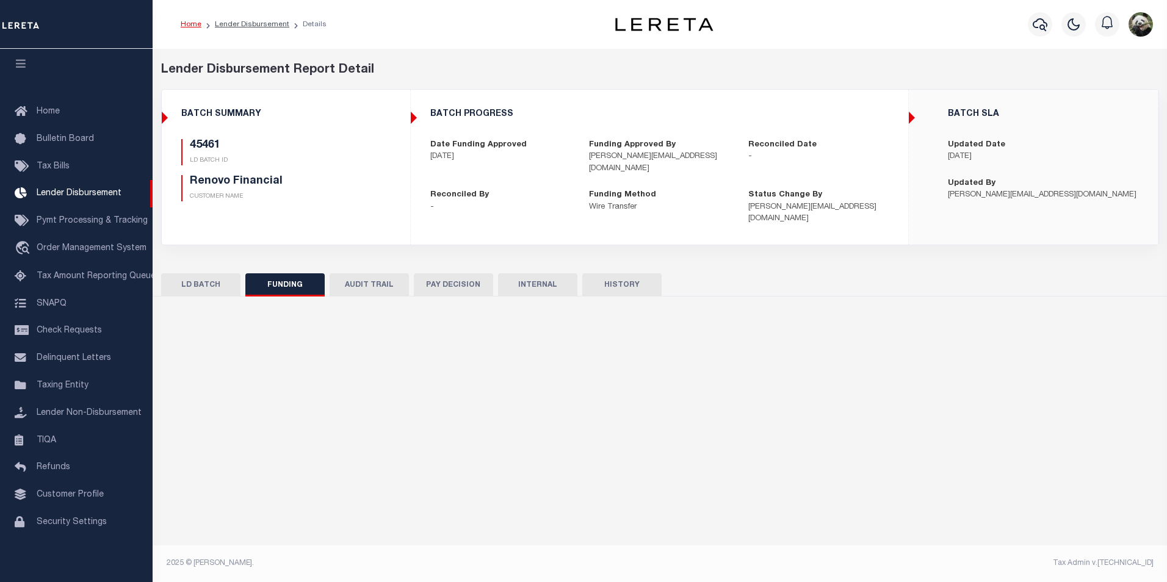
type input "$169,100.86"
type input "$0"
type input "[DATE]"
select select "100"
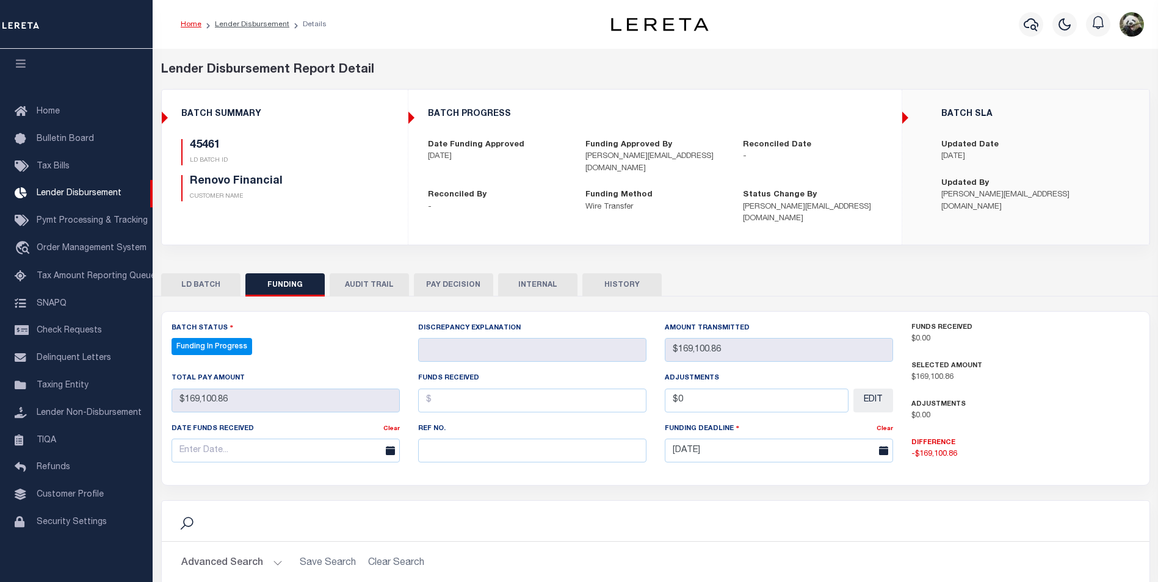
select select "100"
click at [468, 441] on input "text" at bounding box center [532, 451] width 228 height 24
paste input "20250815MMQFMP2700366608151732FT03"
type input "20250815MMQFMP2700366608151732FT03"
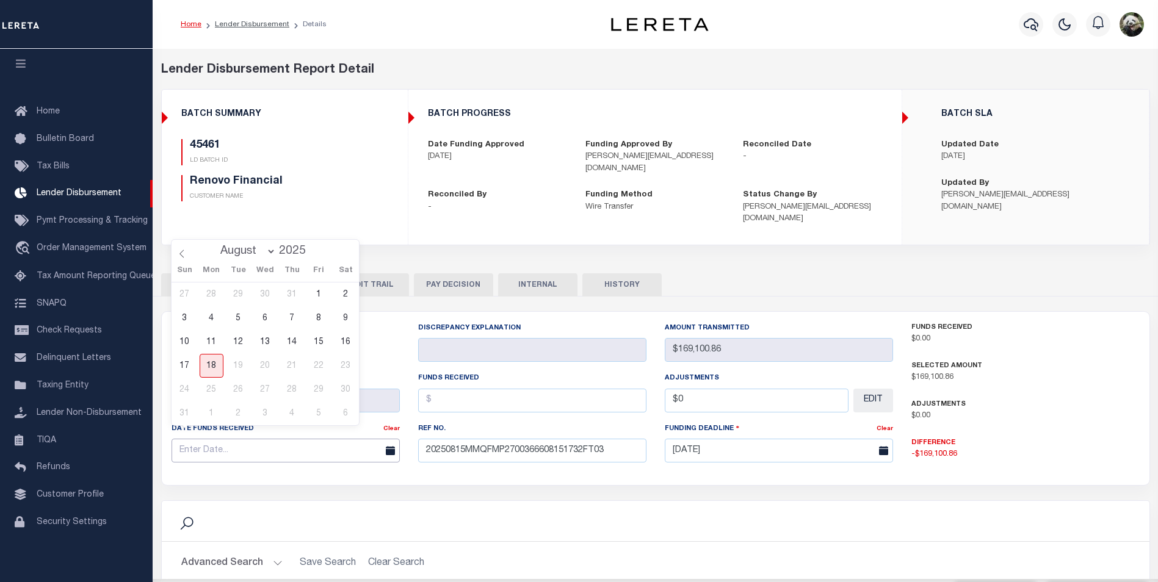
drag, startPoint x: 269, startPoint y: 439, endPoint x: 270, endPoint y: 431, distance: 8.1
click at [268, 439] on input "text" at bounding box center [286, 451] width 228 height 24
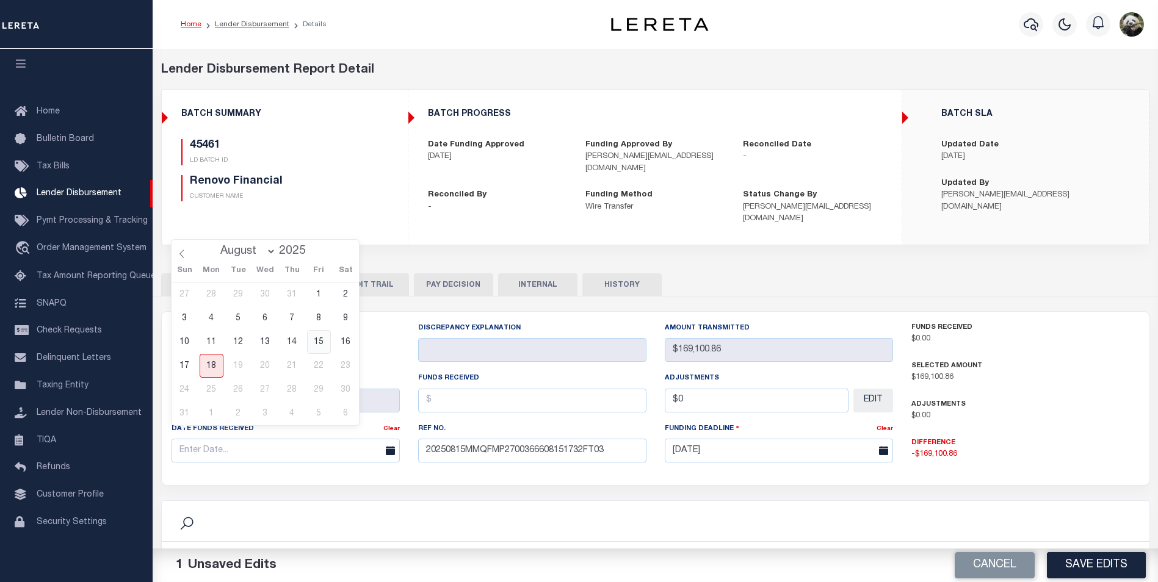
click at [325, 343] on span "15" at bounding box center [319, 342] width 24 height 24
type input "[DATE]"
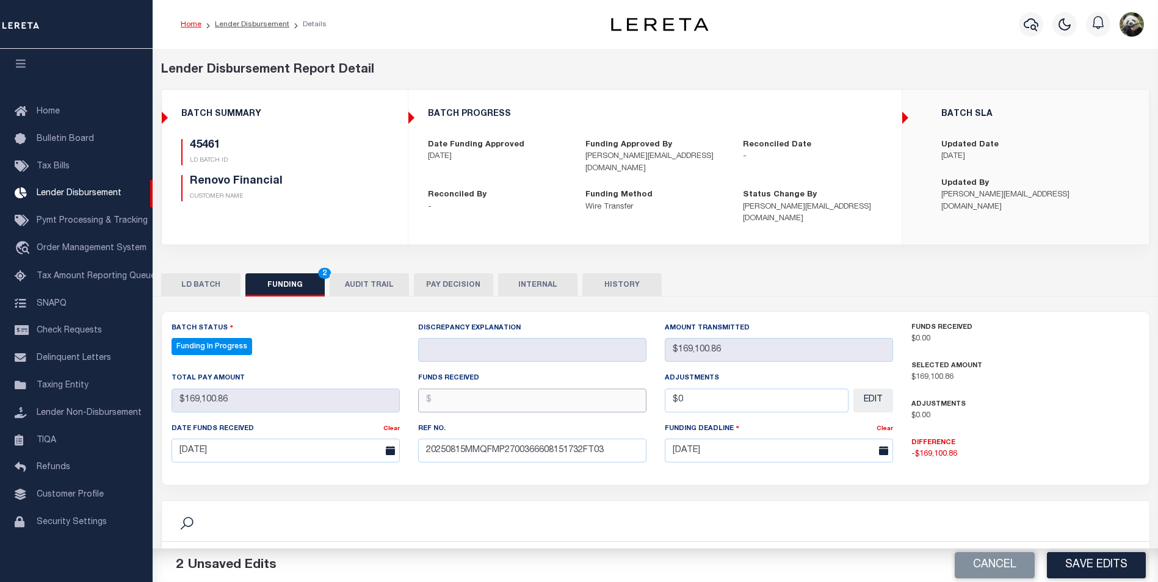
click at [452, 392] on input "text" at bounding box center [532, 401] width 228 height 24
type input "$169,100.86"
click at [736, 390] on input "$0" at bounding box center [757, 401] width 184 height 24
type input "$0.00"
click at [1097, 567] on button "Save Edits" at bounding box center [1096, 566] width 99 height 26
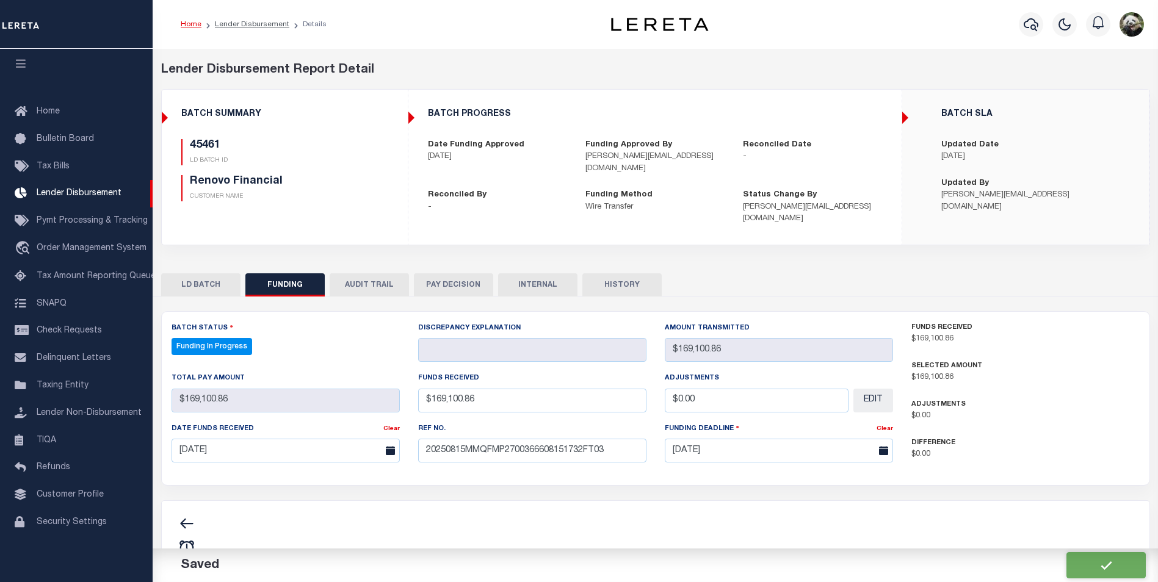
type input "$169,100.86"
type input "$0"
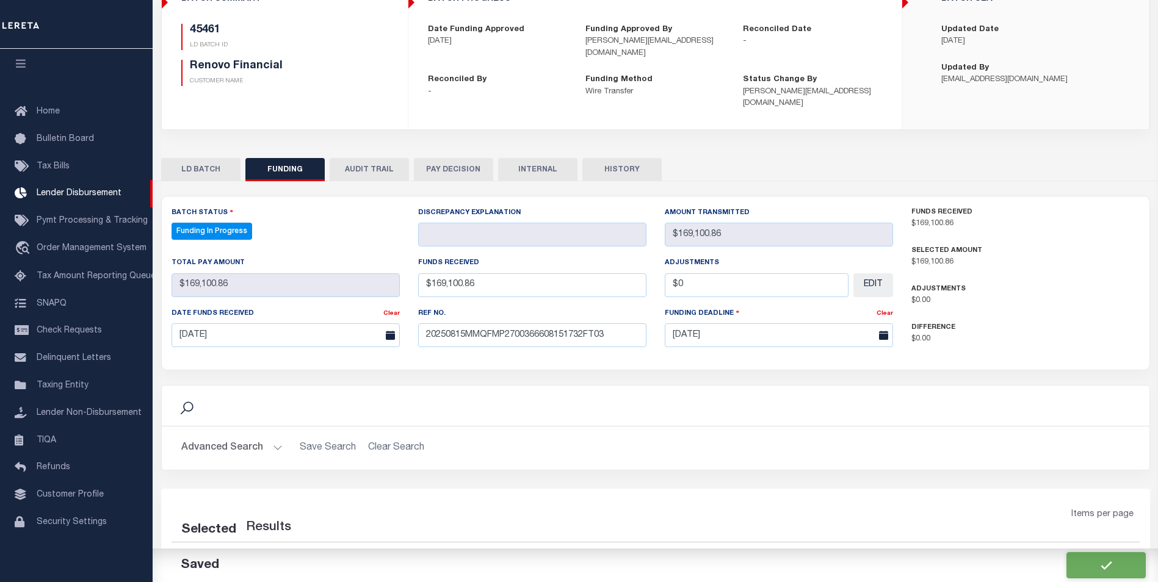
select select "100"
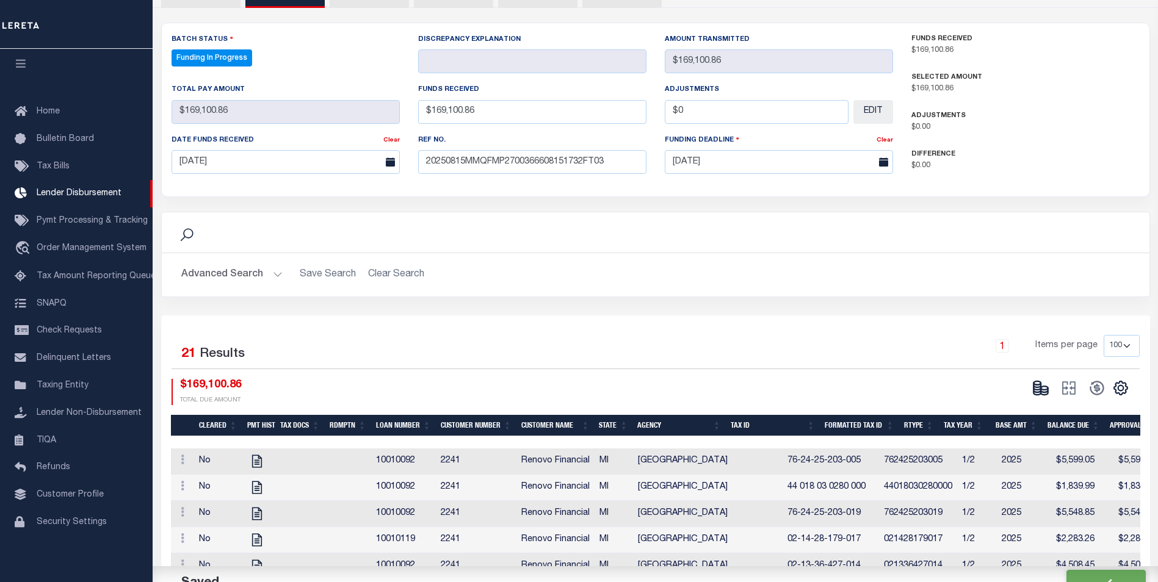
scroll to position [305, 0]
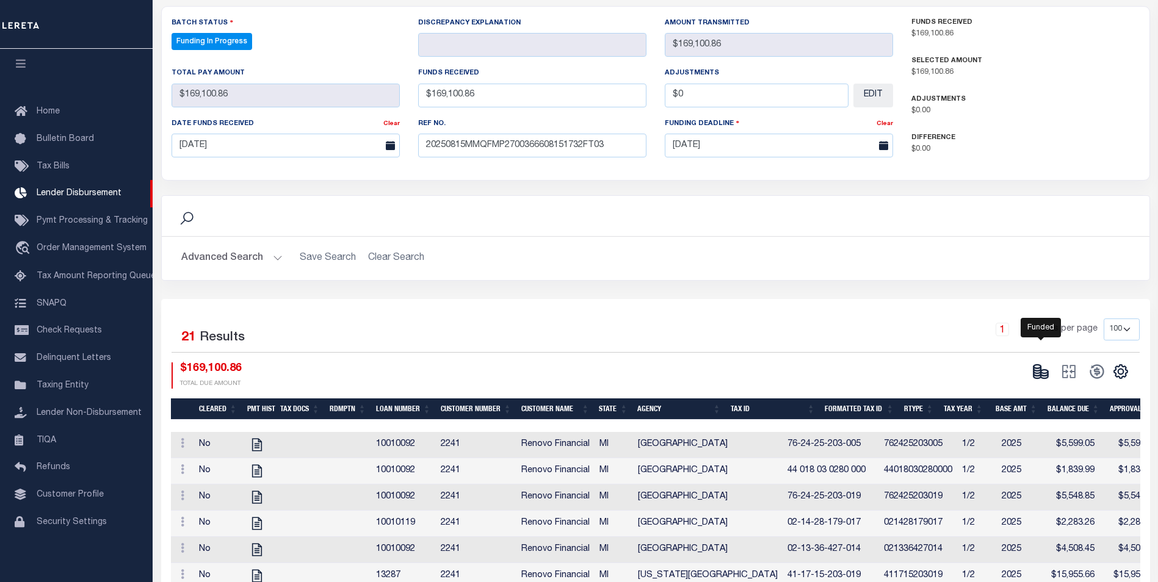
click at [1048, 372] on icon at bounding box center [1044, 374] width 7 height 4
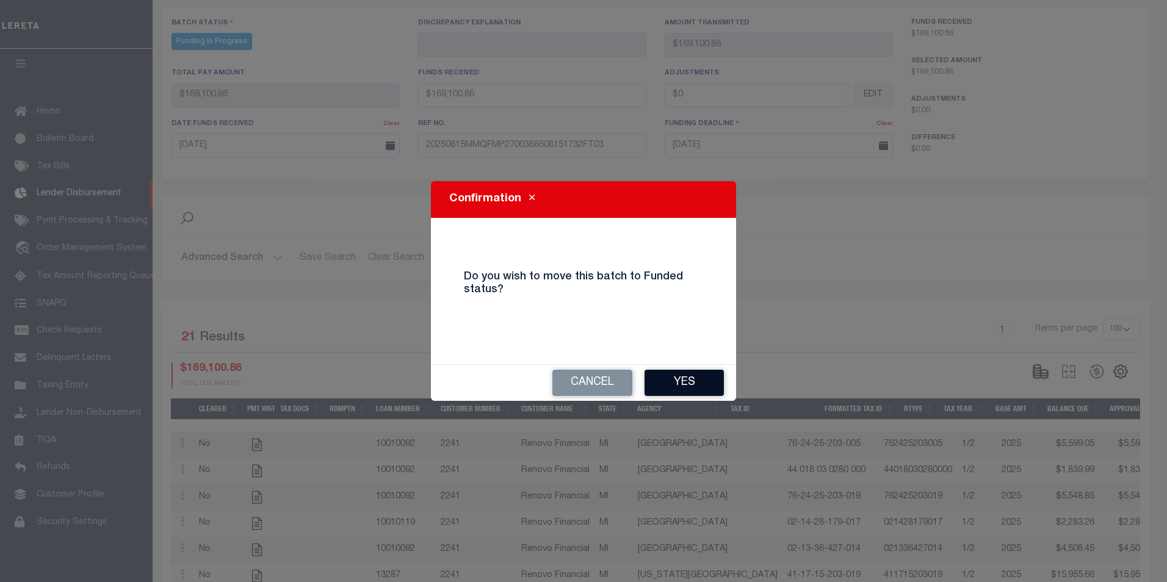
click at [688, 384] on button "Yes" at bounding box center [684, 383] width 79 height 26
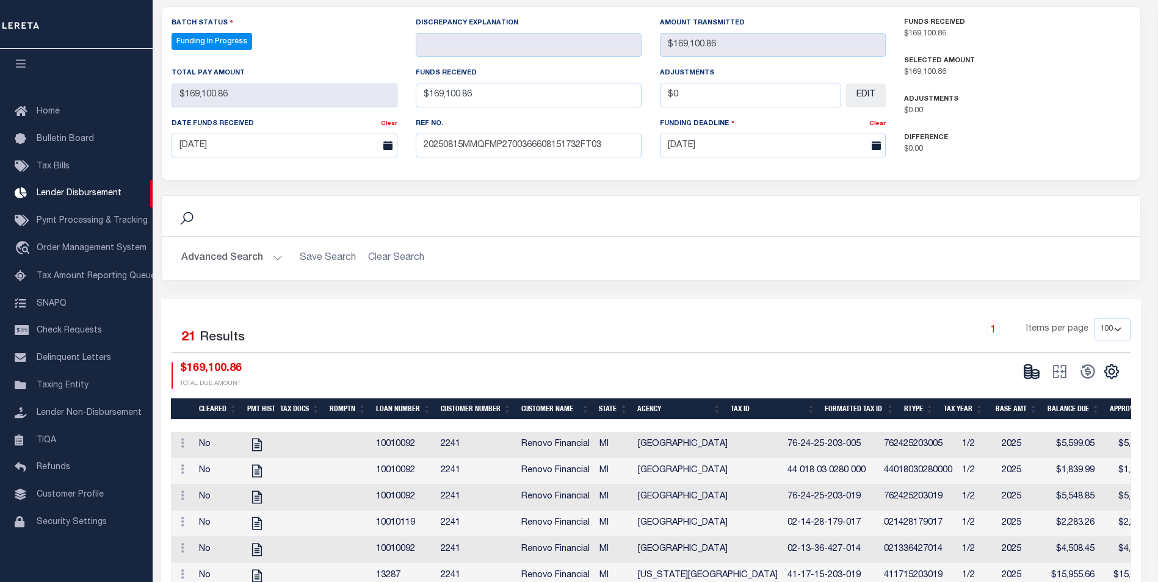
type input "$169,100.86"
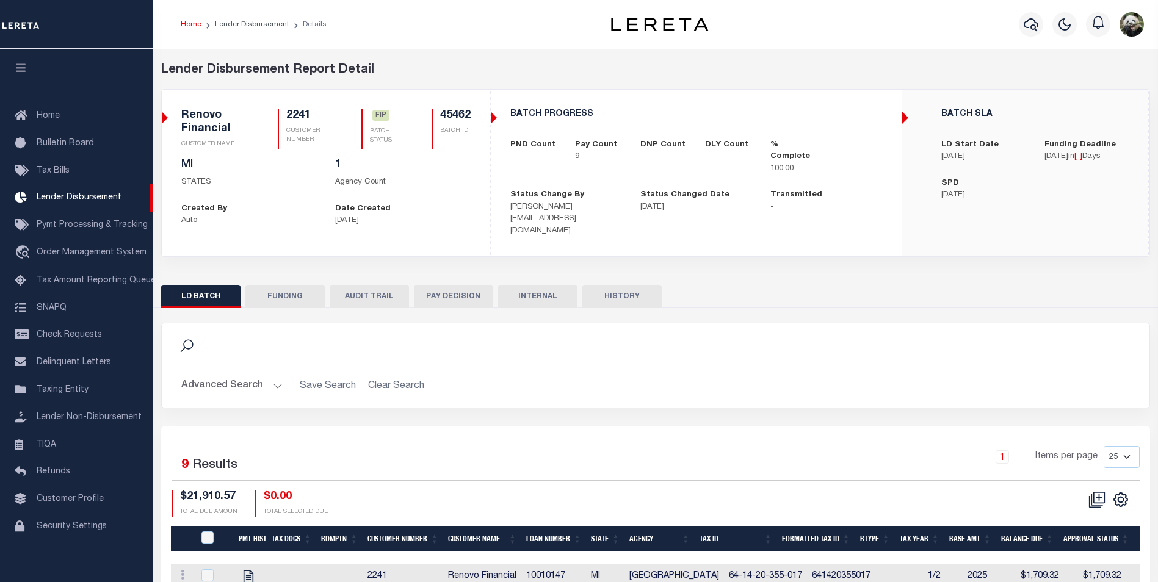
scroll to position [12, 0]
click at [287, 288] on button "FUNDING" at bounding box center [284, 296] width 79 height 23
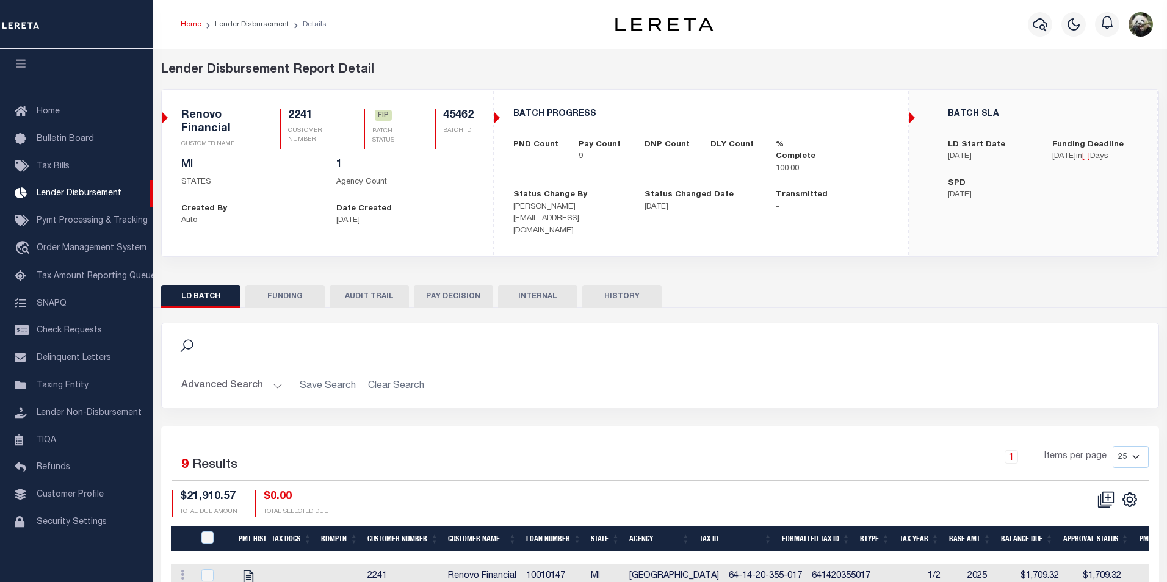
type input "$21,910.57"
type input "$0"
type input "[DATE]"
select select "100"
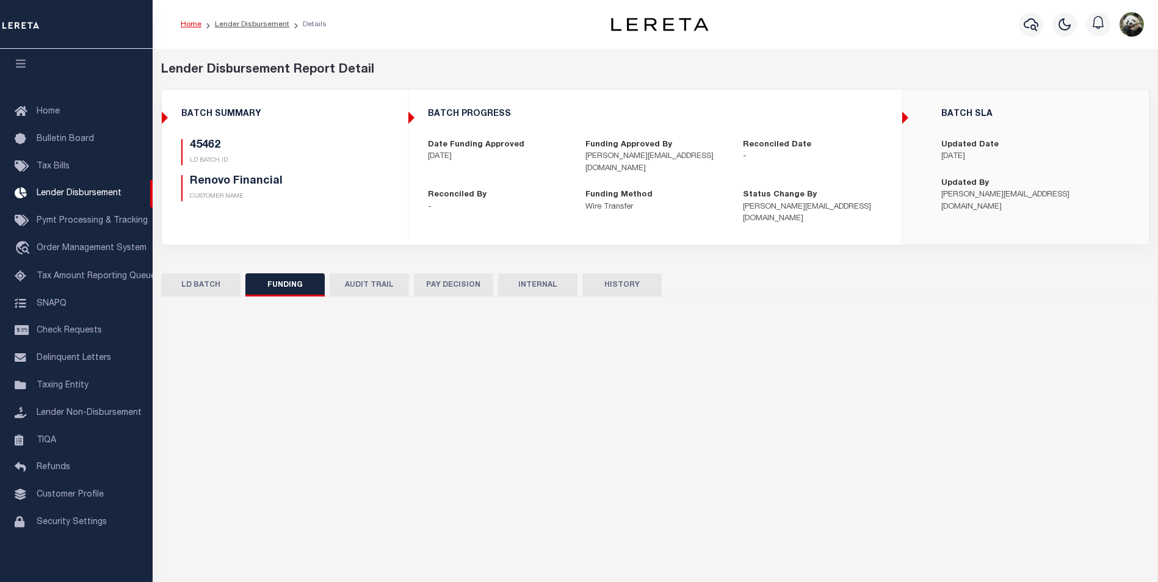
select select "100"
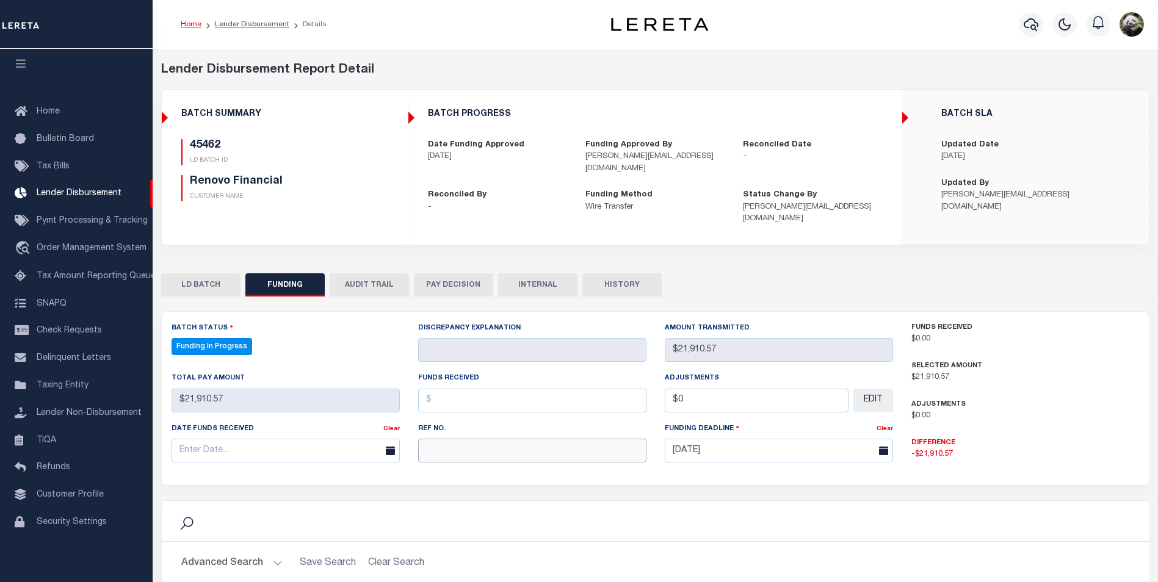
paste input "20250815MMQFMP2700366608151732FT03"
type input "20250815MMQFMP2700366608151732FT03"
drag, startPoint x: 271, startPoint y: 428, endPoint x: 265, endPoint y: 429, distance: 6.1
click at [265, 439] on input "text" at bounding box center [286, 451] width 228 height 24
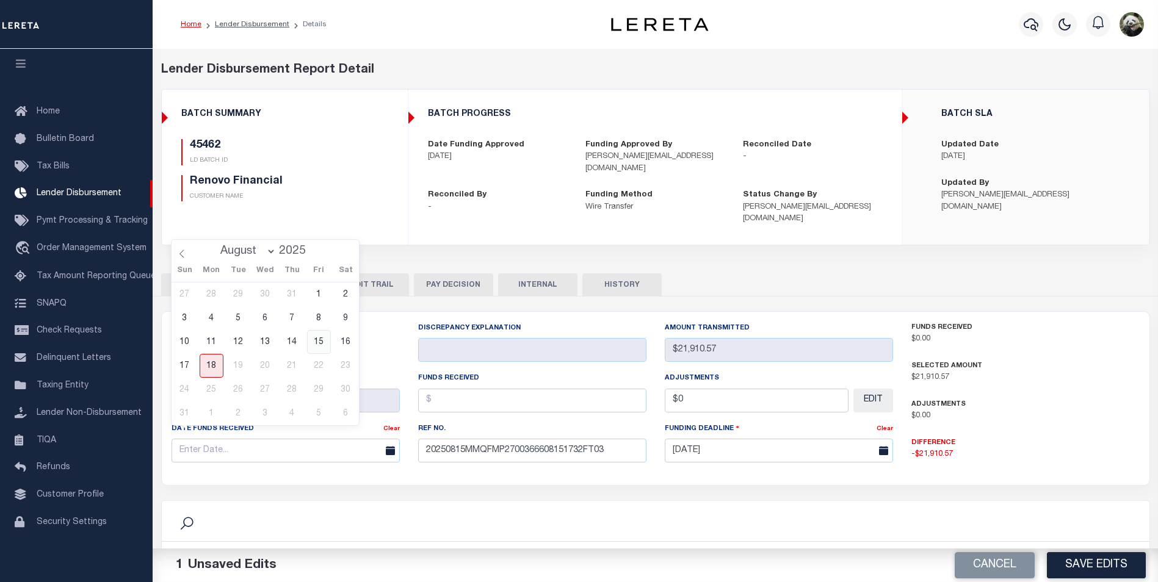
click at [321, 348] on span "15" at bounding box center [319, 342] width 24 height 24
type input "[DATE]"
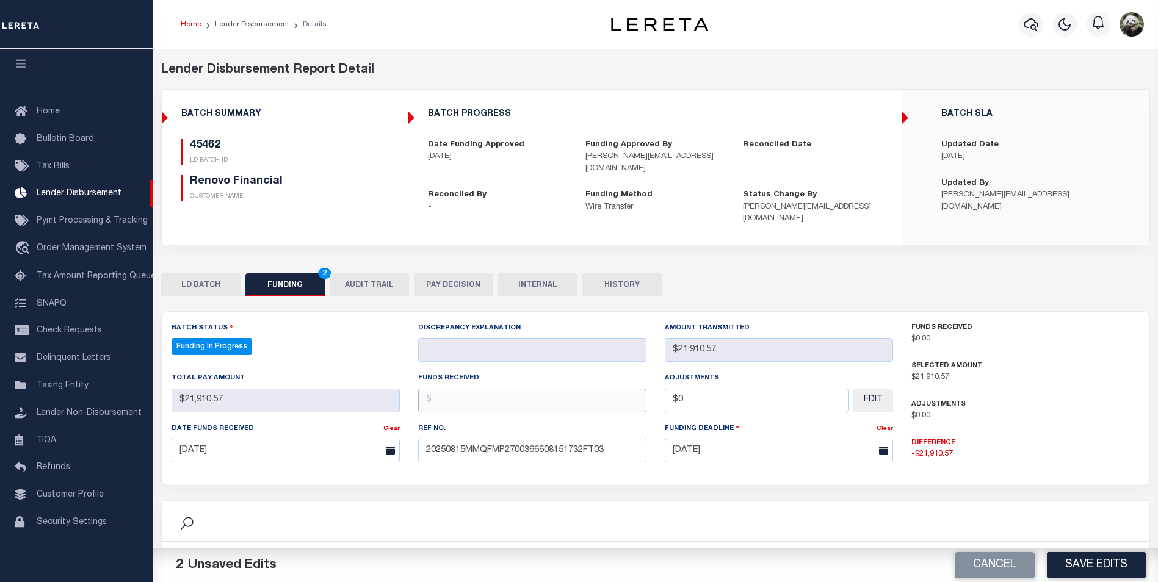
click at [454, 389] on input "text" at bounding box center [532, 401] width 228 height 24
type input "$21,910.57"
click at [749, 396] on input "$0" at bounding box center [757, 401] width 184 height 24
type input "$0.00"
click at [1088, 551] on div "Cancel Save Edits" at bounding box center [907, 566] width 503 height 34
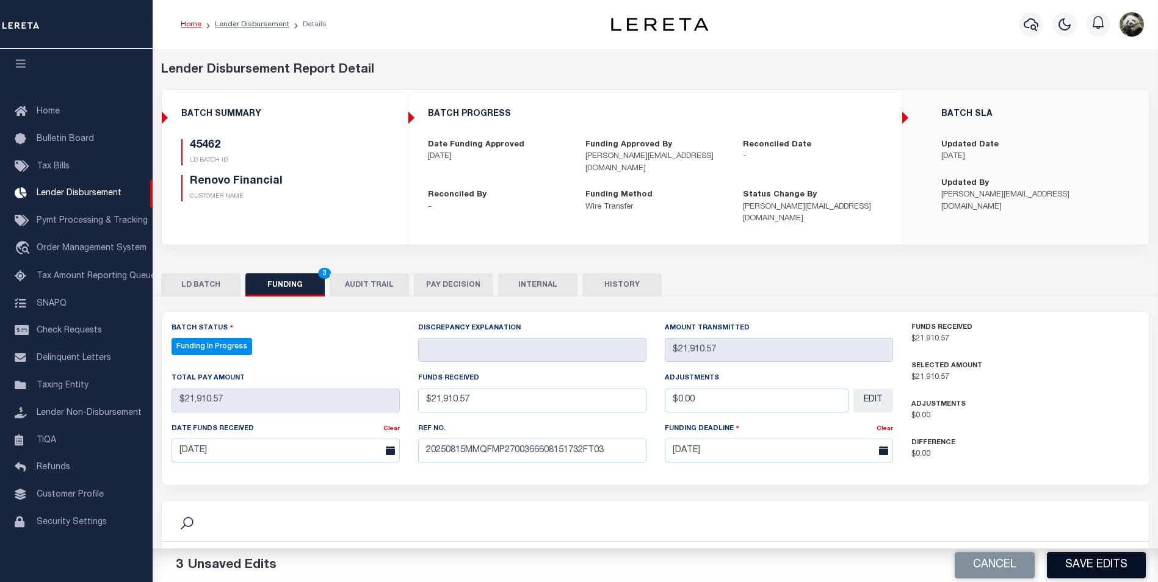
click at [1088, 563] on button "Save Edits" at bounding box center [1096, 566] width 99 height 26
type input "$21,910.57"
type input "$0"
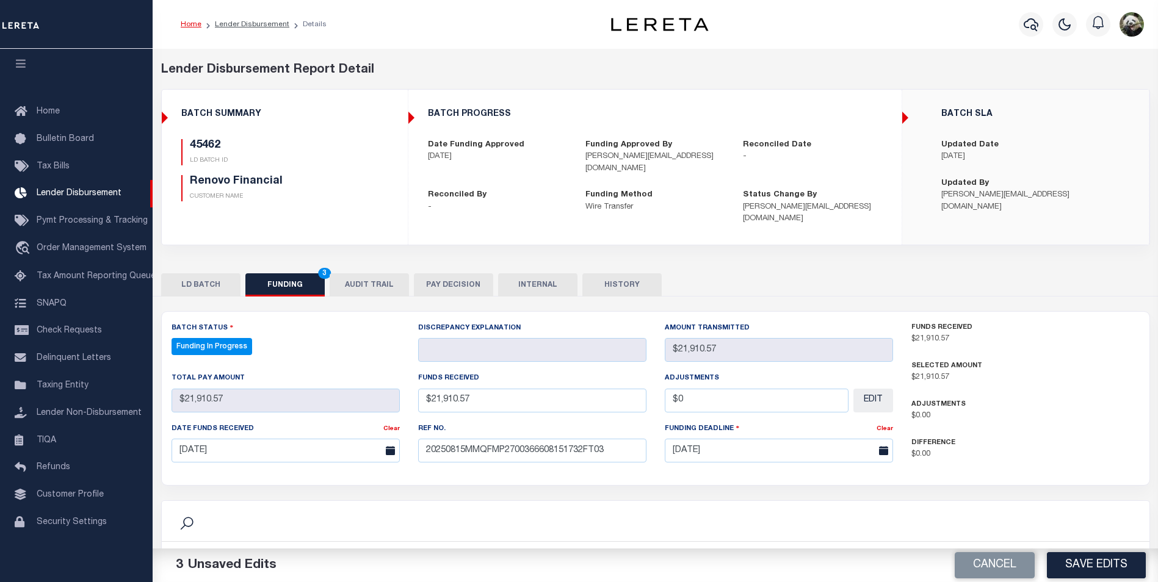
select select "100"
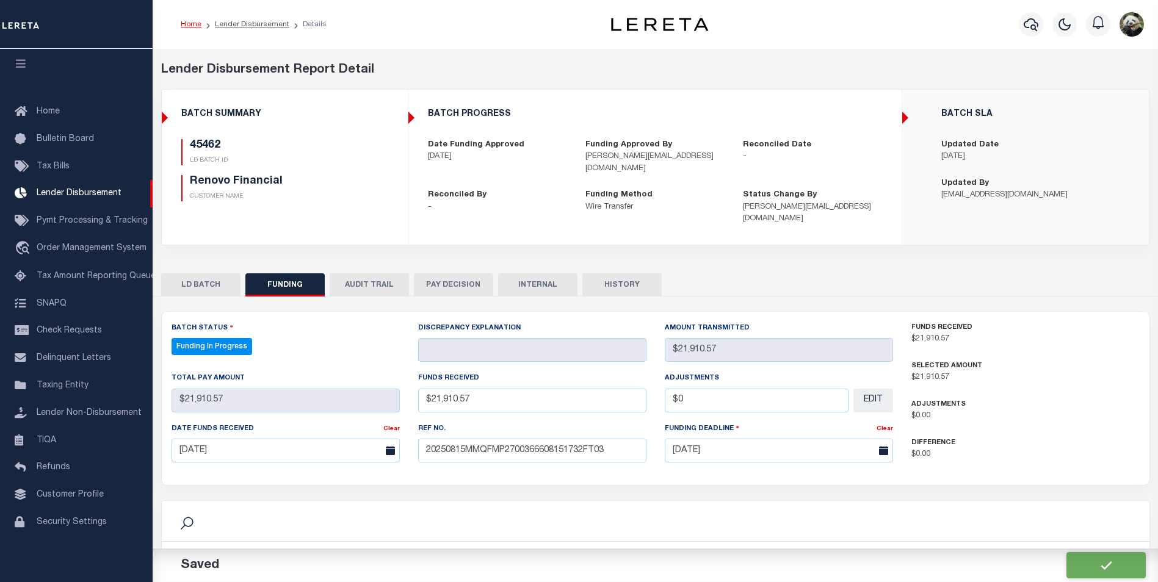
select select "100"
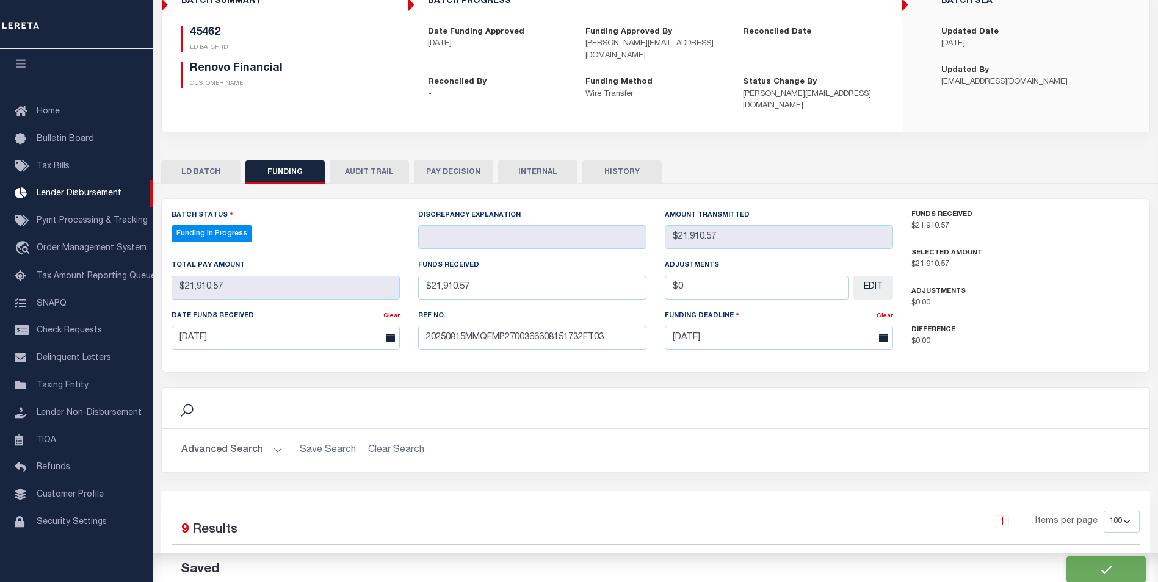
scroll to position [122, 0]
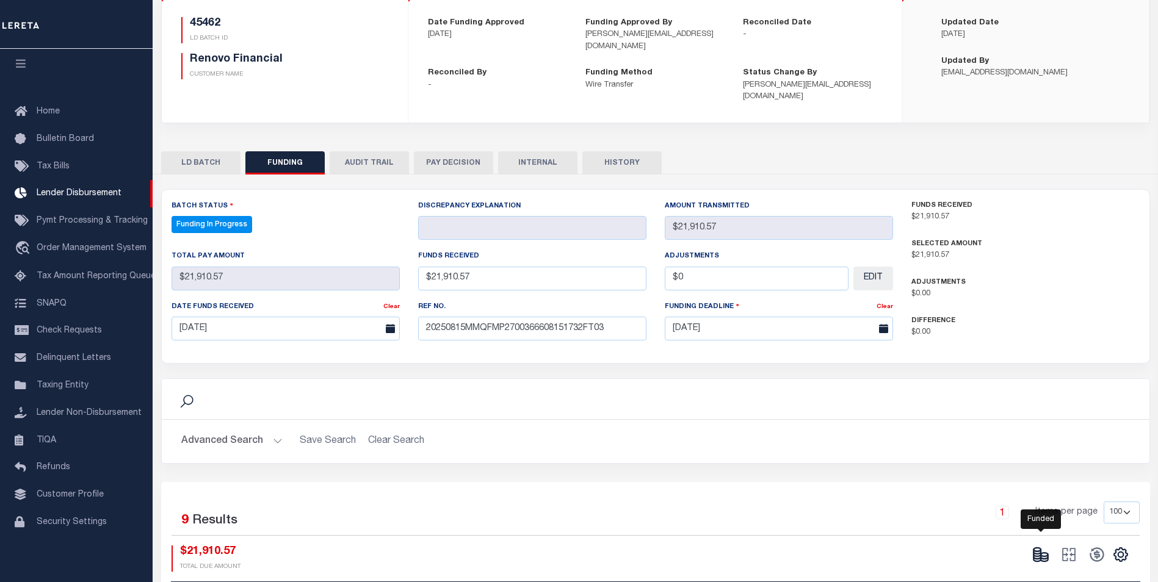
click at [1036, 550] on icon at bounding box center [1037, 552] width 7 height 4
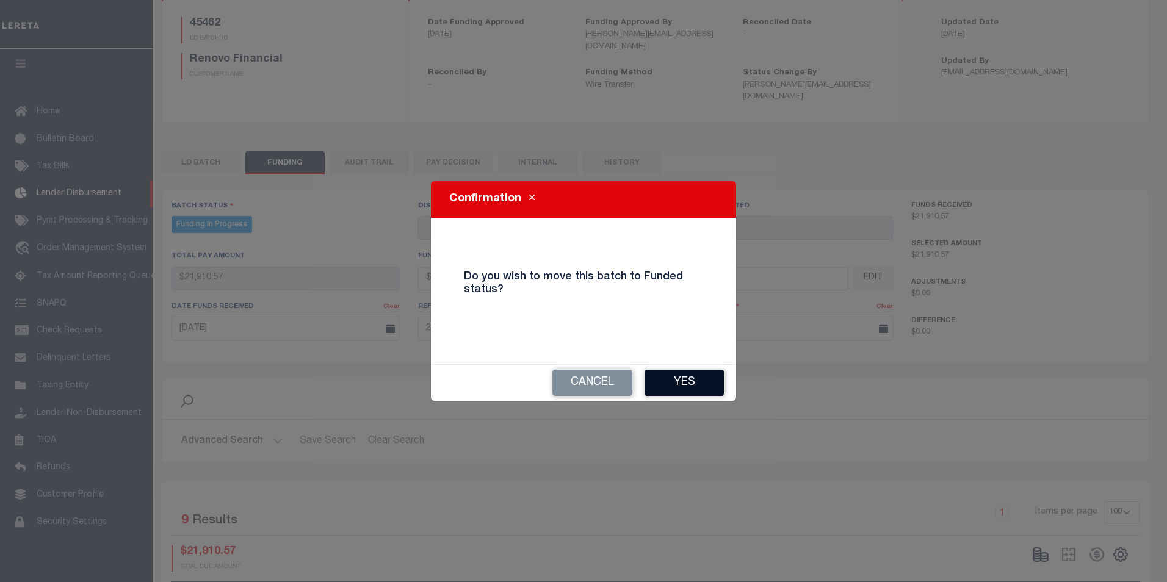
click at [702, 382] on button "Yes" at bounding box center [684, 383] width 79 height 26
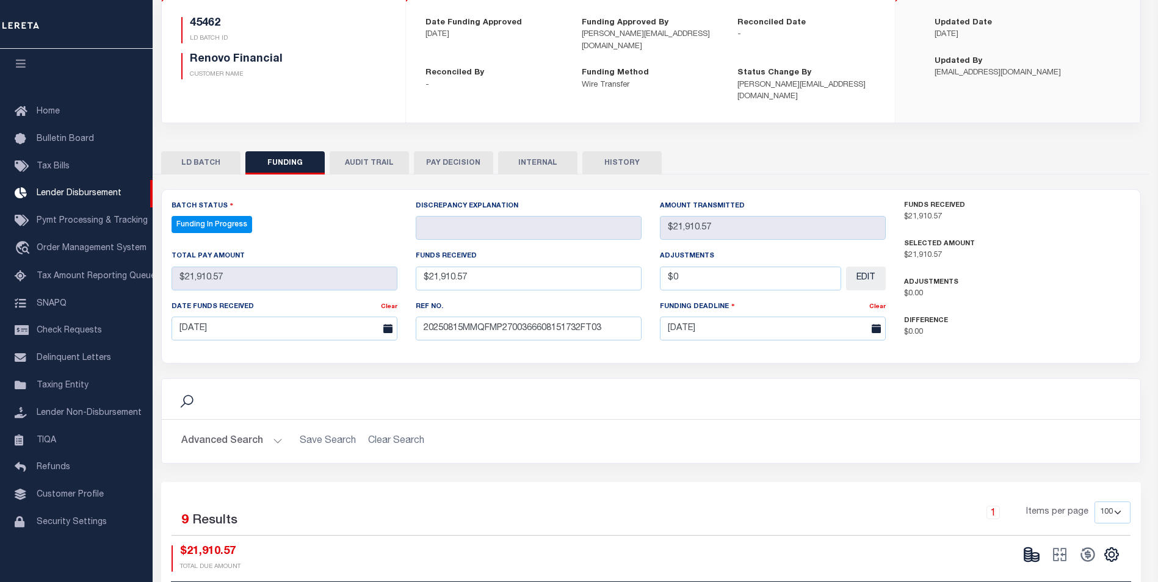
type input "$21,910.57"
type input "$0"
select select "100"
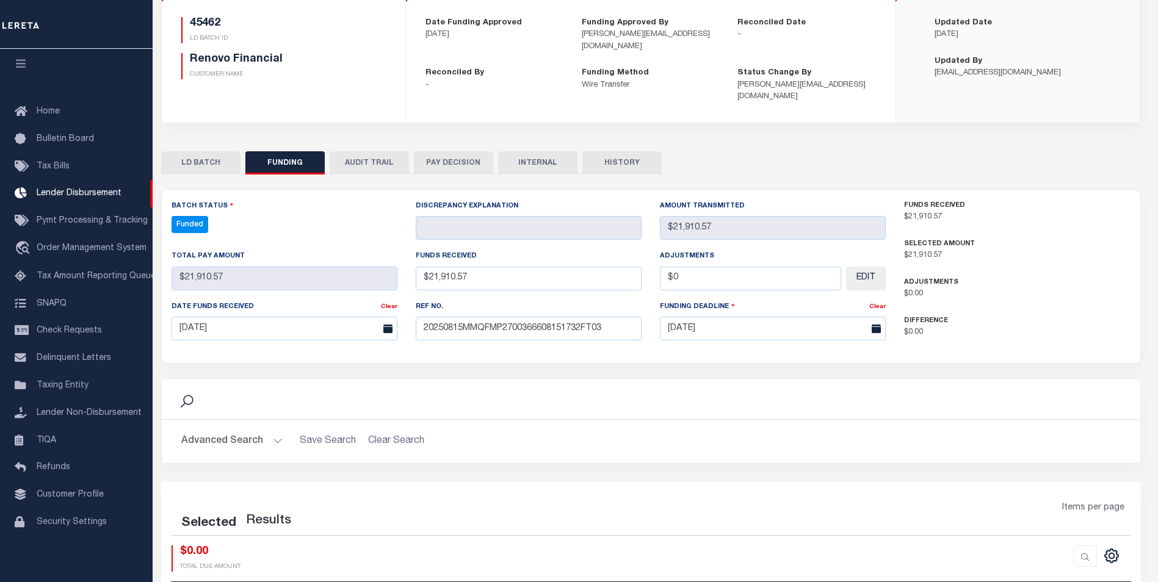
select select "100"
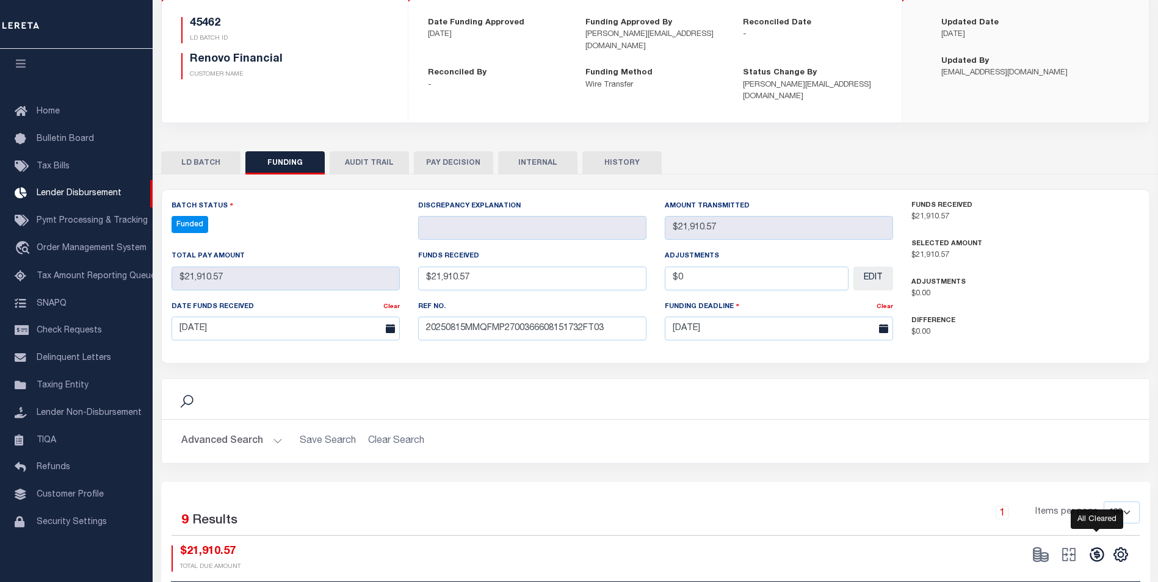
click at [1103, 550] on icon at bounding box center [1097, 554] width 17 height 17
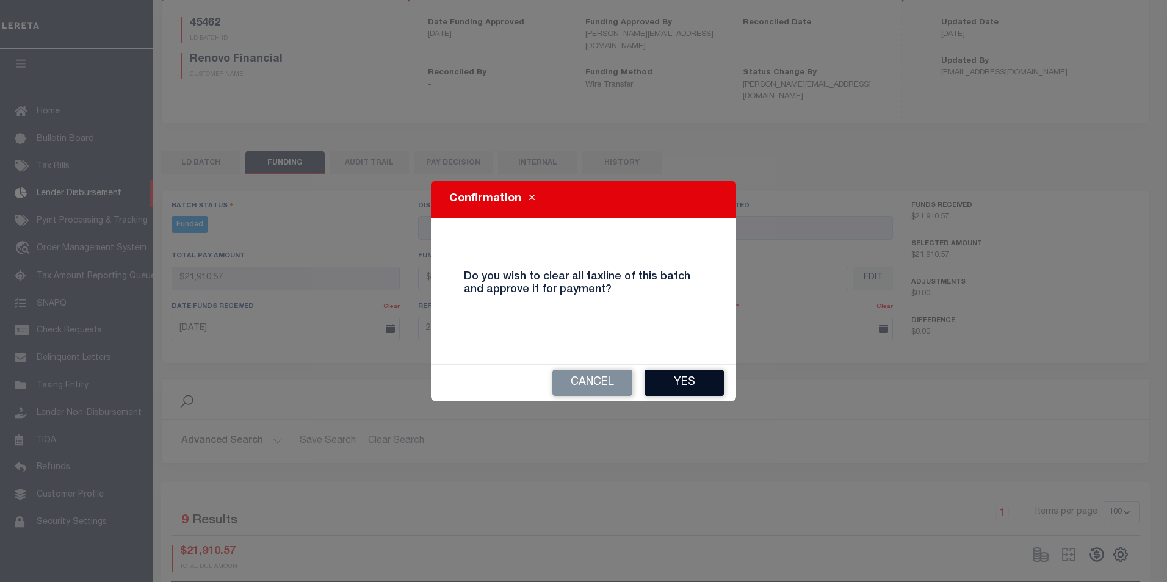
click at [684, 385] on button "Yes" at bounding box center [684, 383] width 79 height 26
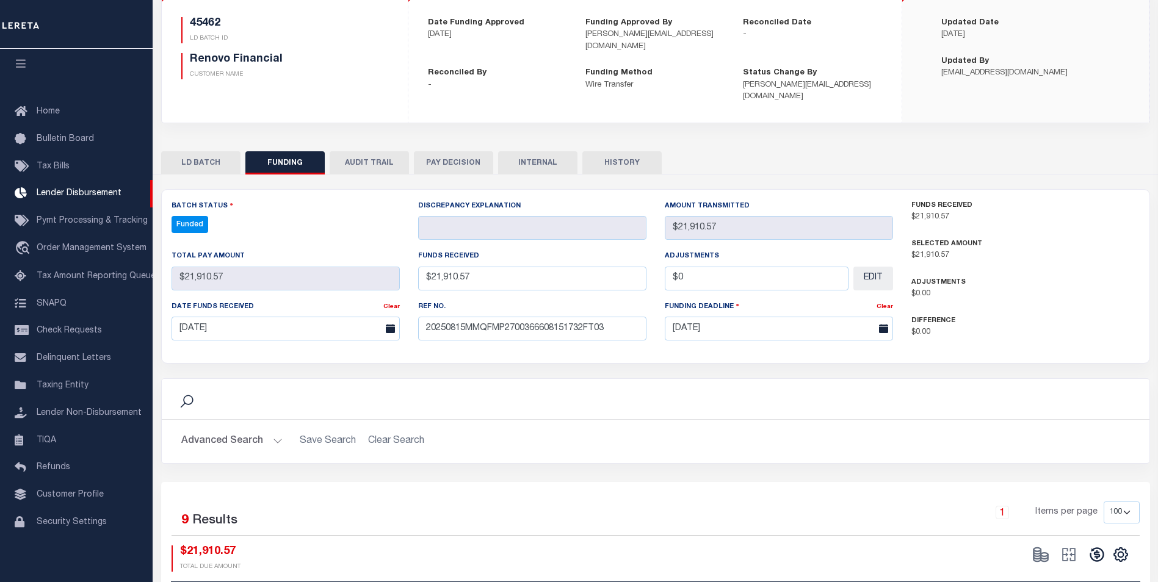
type input "$21,910.57"
type input "$0"
select select "100"
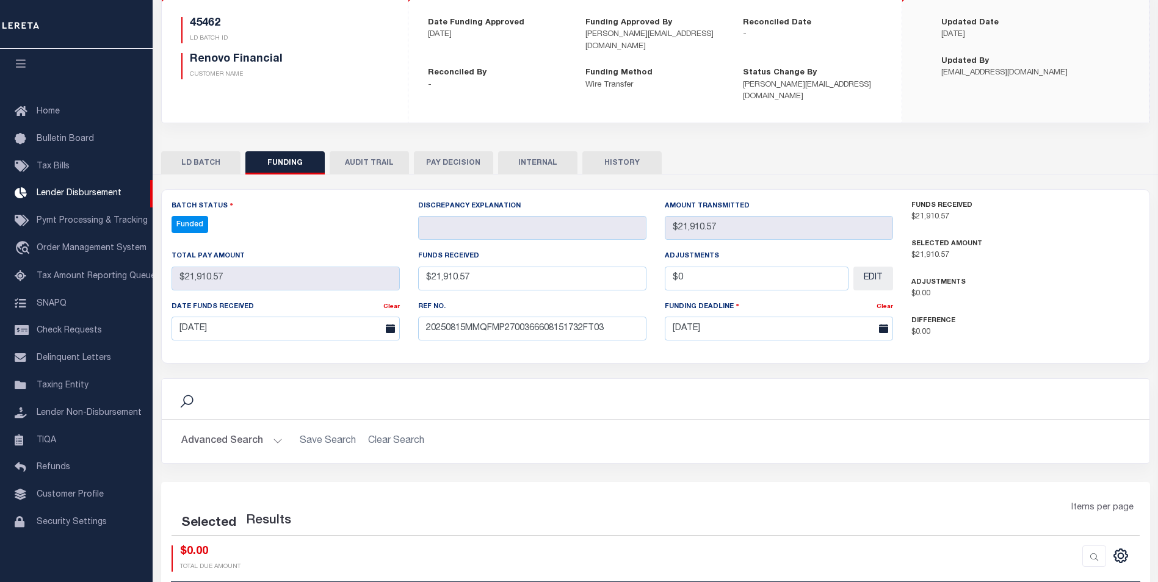
select select "100"
click at [1070, 546] on icon at bounding box center [1068, 554] width 17 height 17
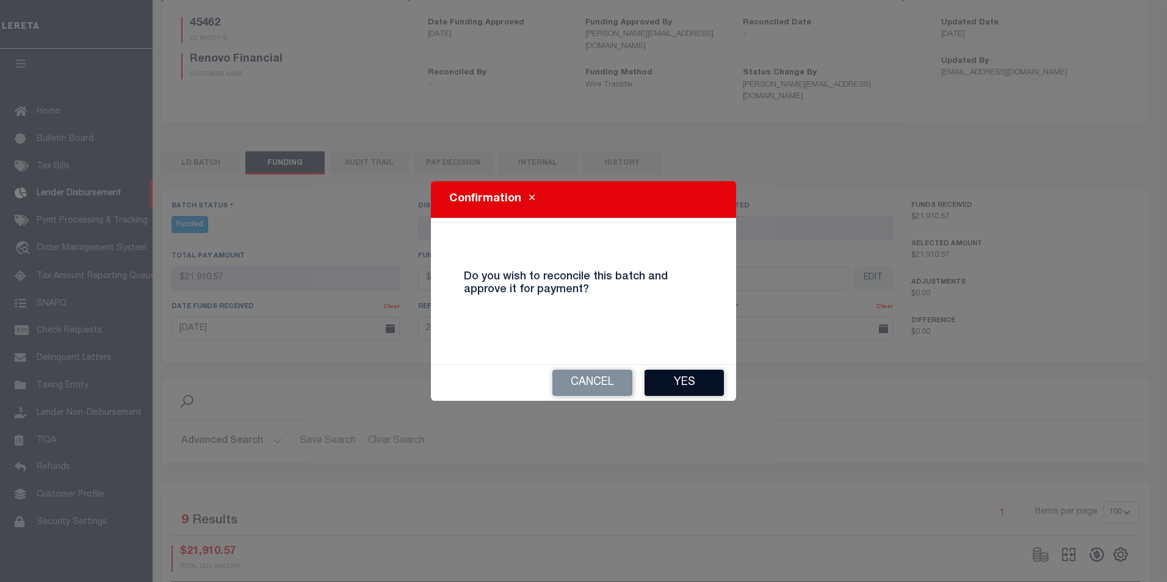
click at [707, 370] on button "Yes" at bounding box center [684, 383] width 79 height 26
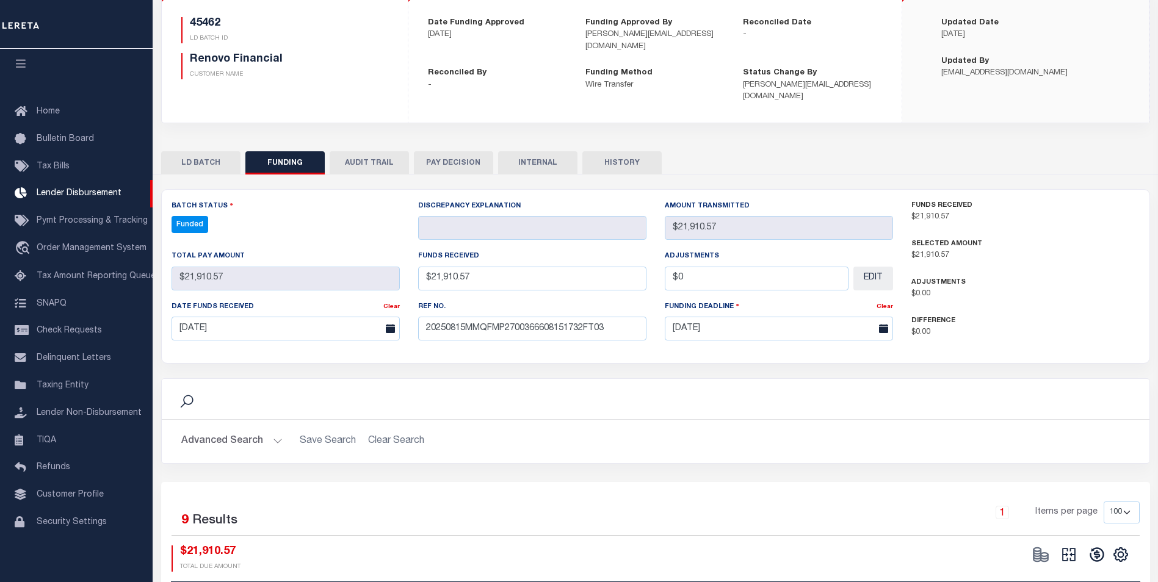
type input "$21,910.57"
type input "$0"
select select "100"
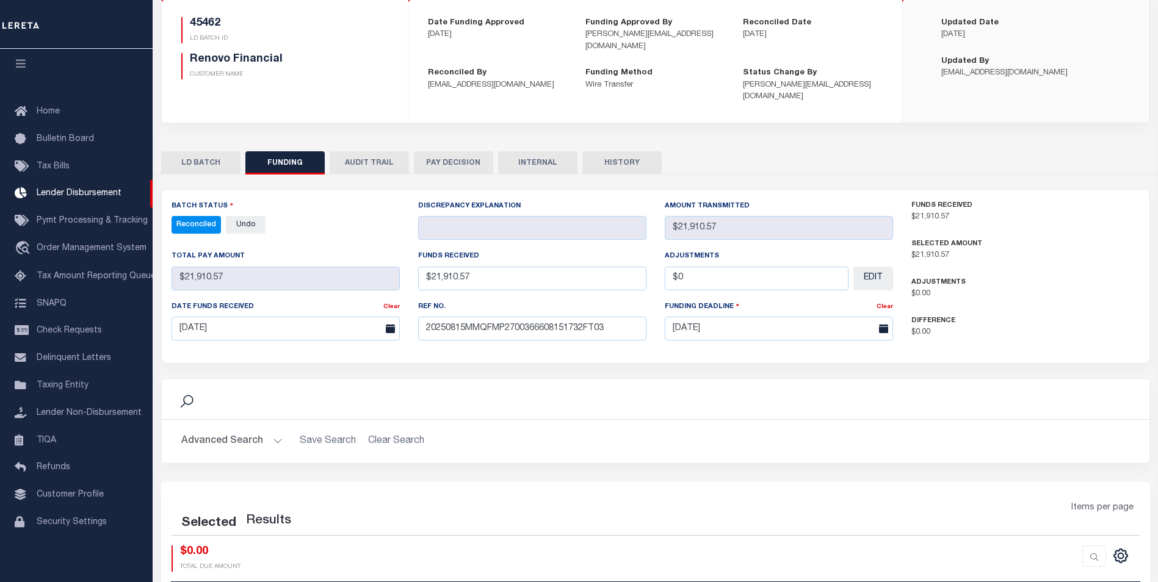
select select "100"
click at [542, 151] on button "INTERNAL" at bounding box center [537, 162] width 79 height 23
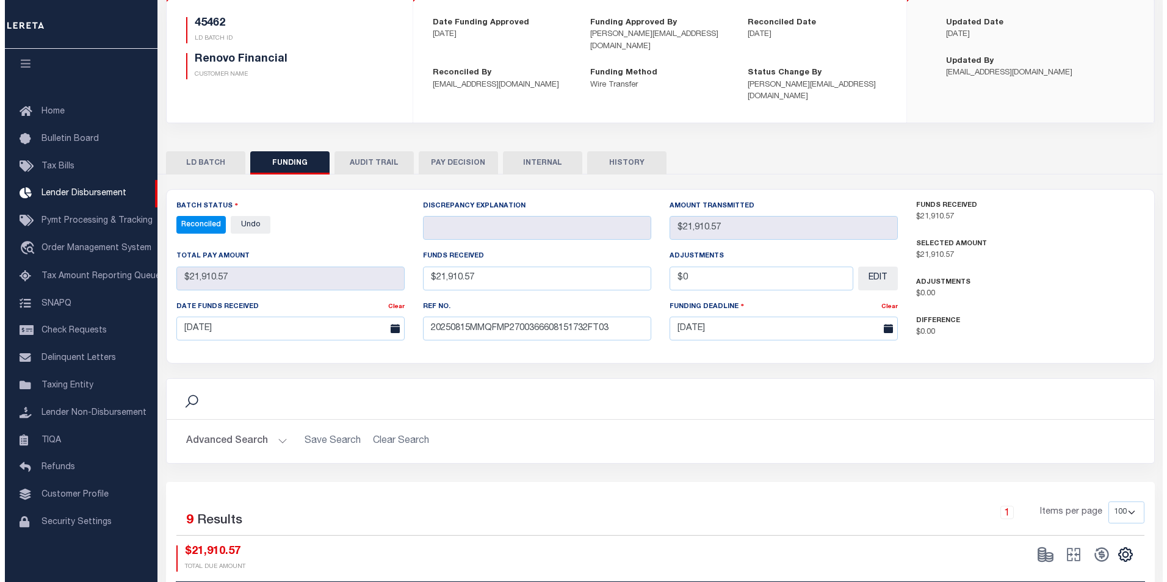
scroll to position [0, 0]
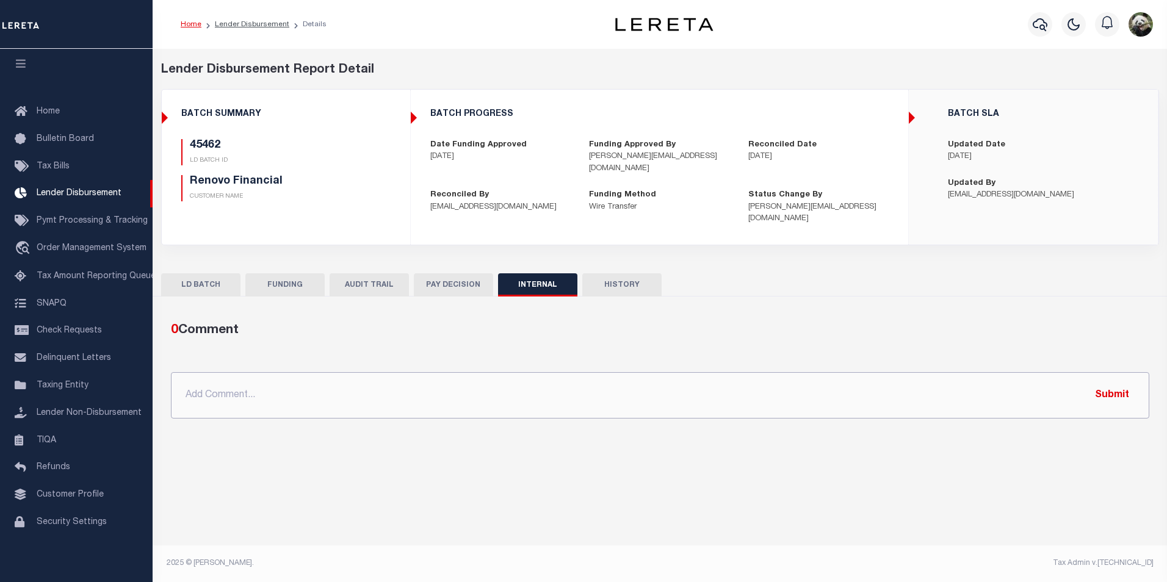
drag, startPoint x: 374, startPoint y: 393, endPoint x: 372, endPoint y: 386, distance: 7.0
click at [372, 386] on input "text" at bounding box center [660, 395] width 979 height 46
paste input "OG AMOUNT $660,588.69 45438 - $1,579.45 45447 - $160,678.45 45448 - $10,199.73 …"
type input "OG AMOUNT $660,588.69 45438 - $1,579.45 45447 - $160,678.45 45448 - $10,199.73 …"
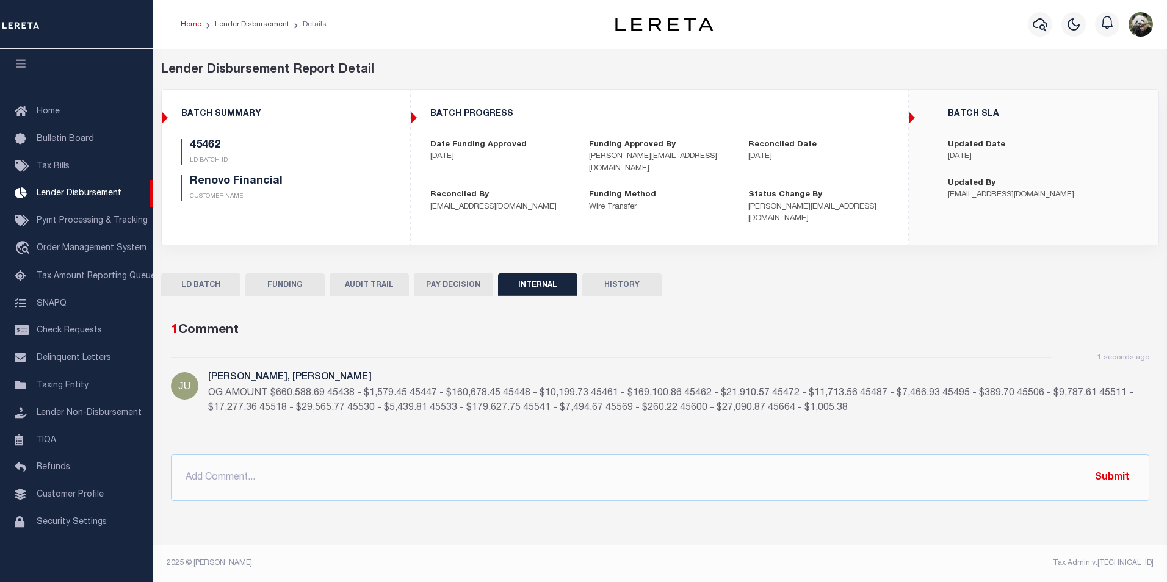
click at [275, 274] on button "FUNDING" at bounding box center [284, 285] width 79 height 23
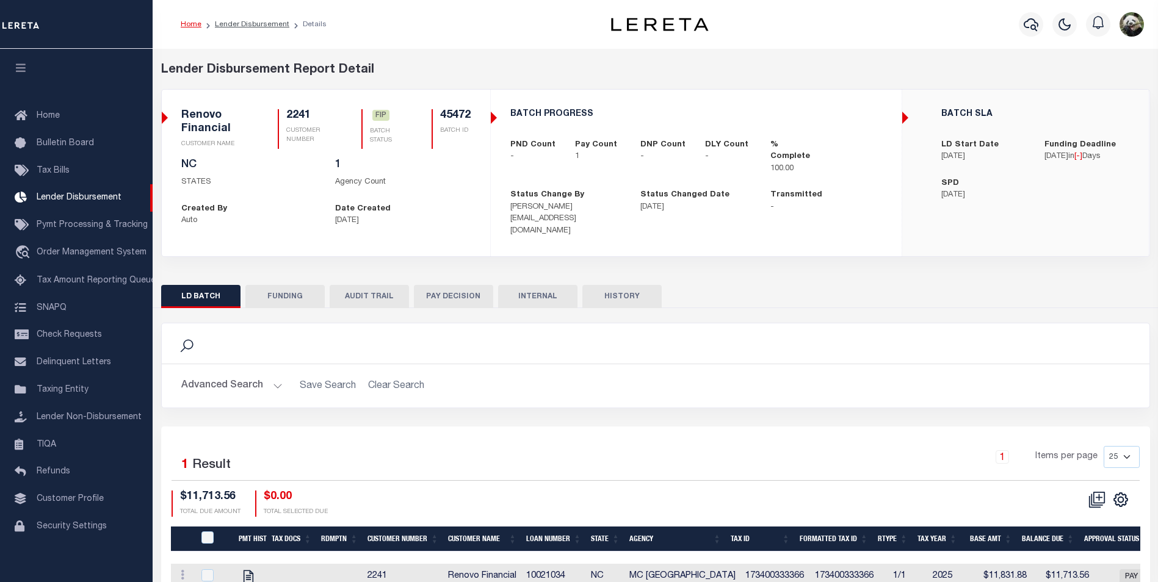
scroll to position [12, 0]
drag, startPoint x: 273, startPoint y: 281, endPoint x: 304, endPoint y: 285, distance: 31.4
click at [274, 285] on button "FUNDING" at bounding box center [284, 296] width 79 height 23
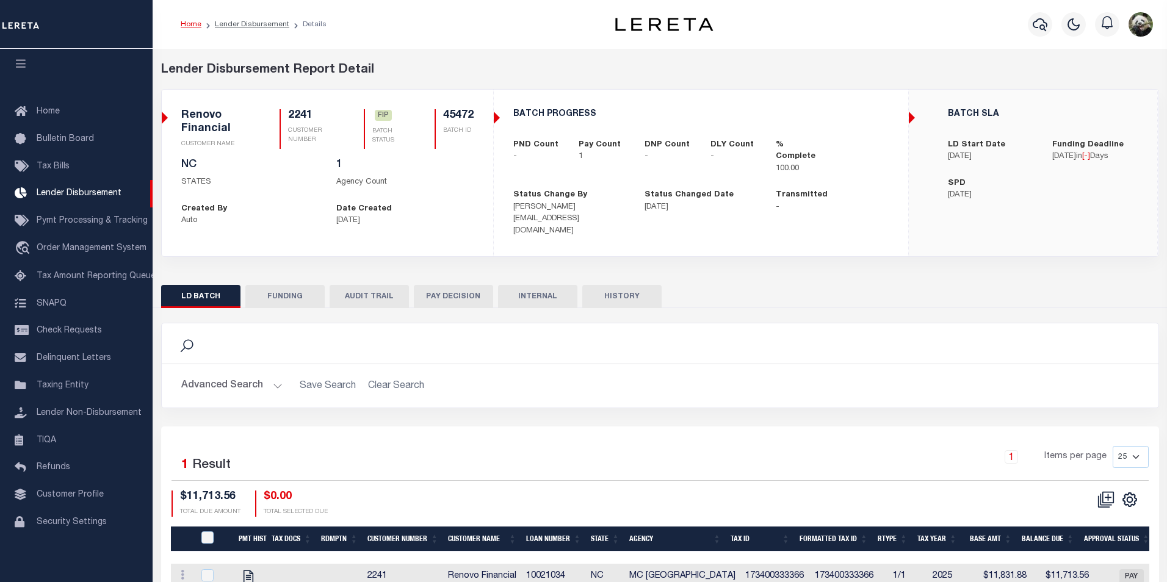
type input "$11,713.56"
type input "$0"
type input "[DATE]"
select select "100"
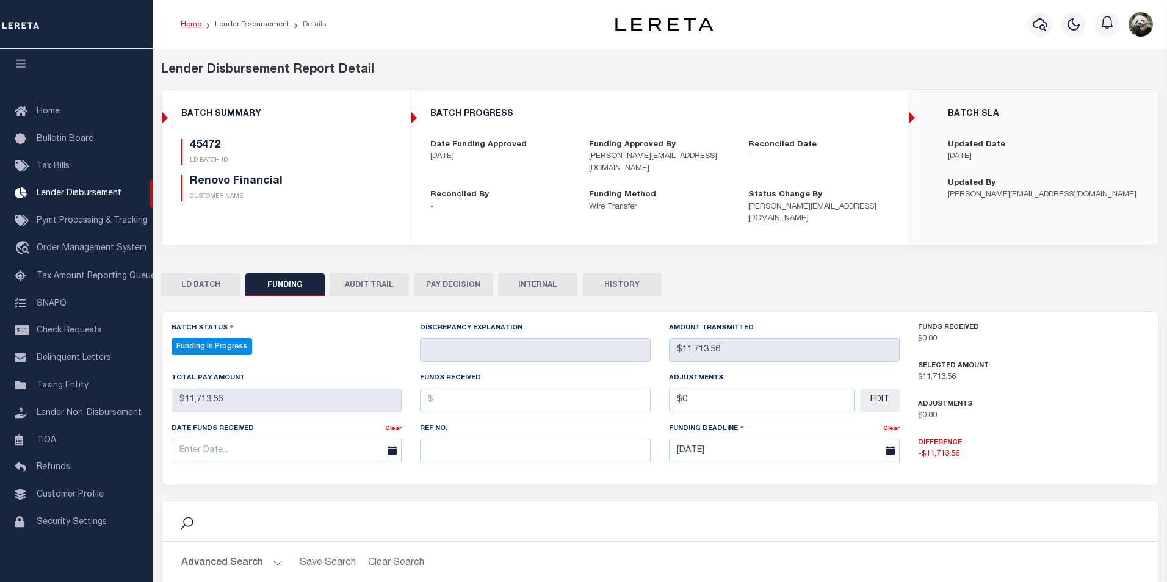
select select "100"
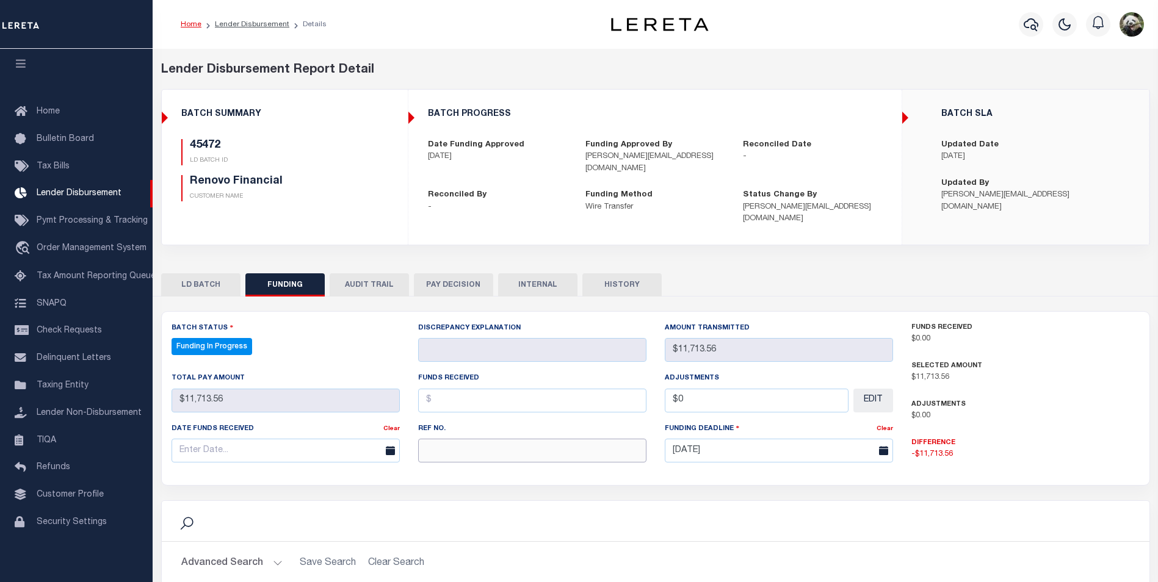
paste input "20250815MMQFMP2700366608151732FT03"
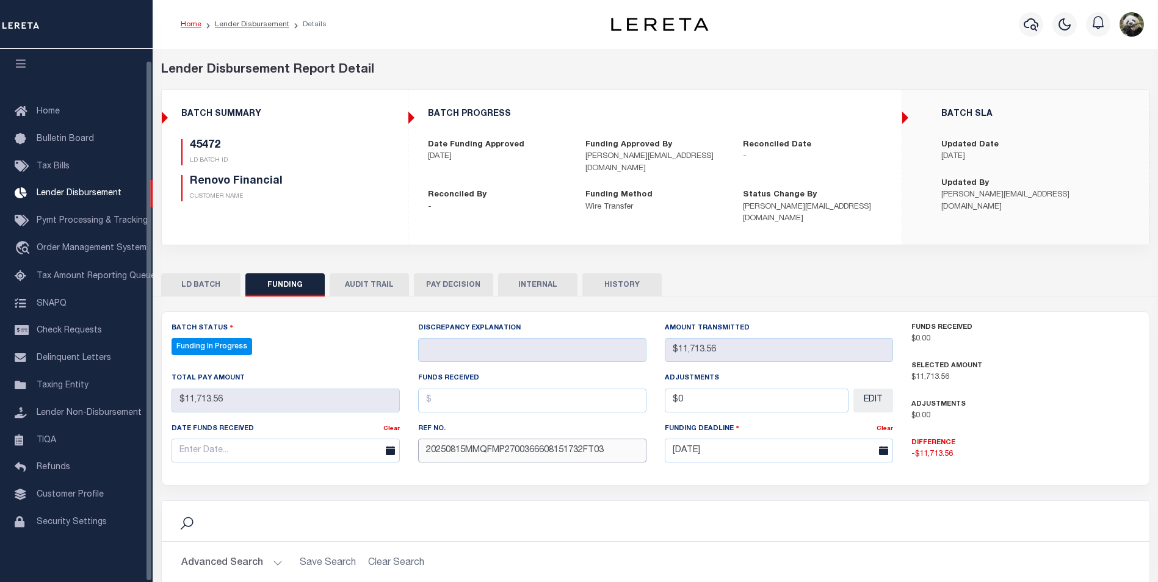
type input "20250815MMQFMP2700366608151732FT03"
click at [199, 441] on input "text" at bounding box center [286, 451] width 228 height 24
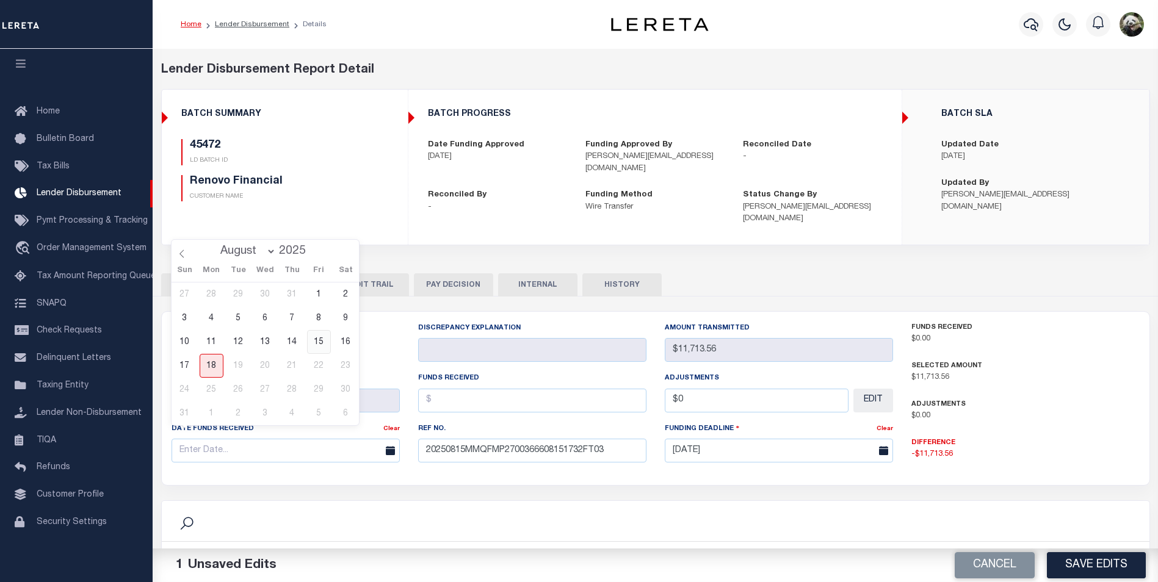
click at [319, 345] on span "15" at bounding box center [319, 342] width 24 height 24
type input "[DATE]"
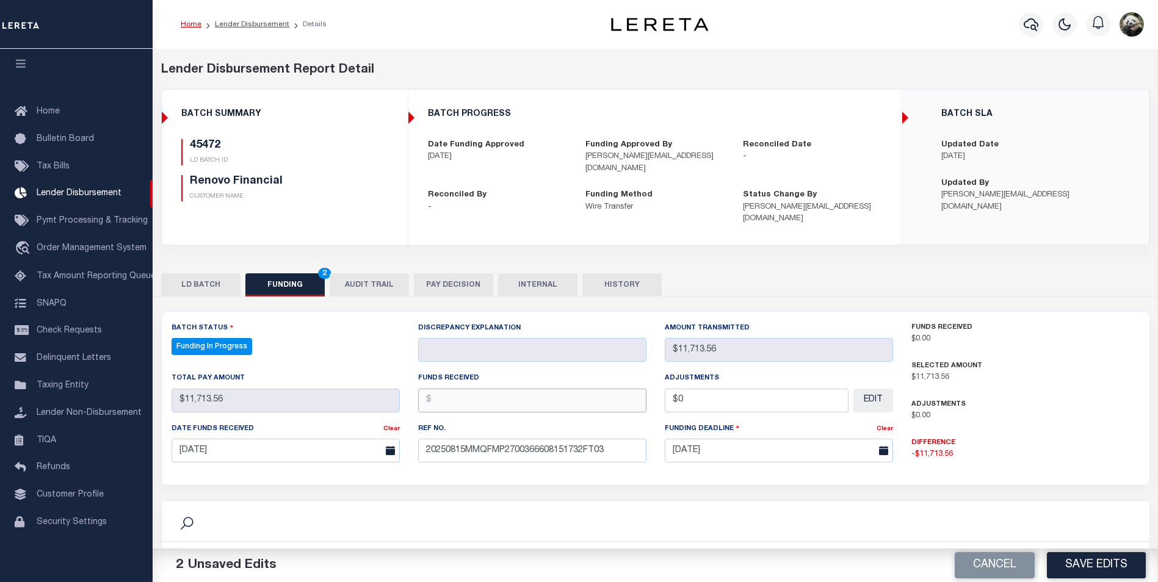
click at [490, 389] on input "text" at bounding box center [532, 401] width 228 height 24
type input "$11,713.56"
click at [1117, 564] on button "Save Edits" at bounding box center [1096, 566] width 99 height 26
type input "$11,713.56"
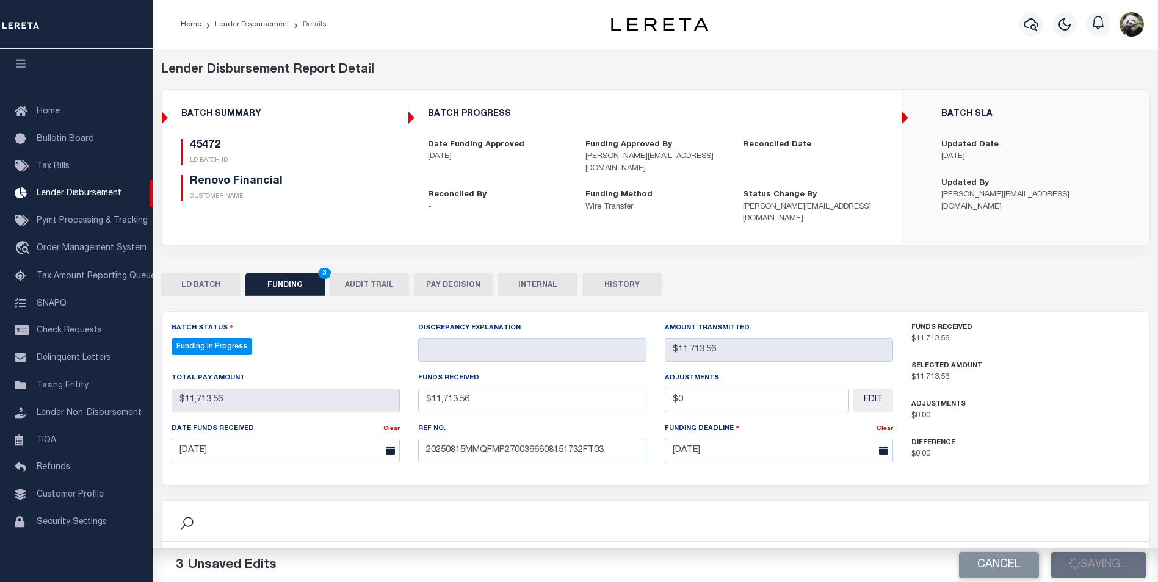
type input "$11,713.56"
type input "$0"
select select "100"
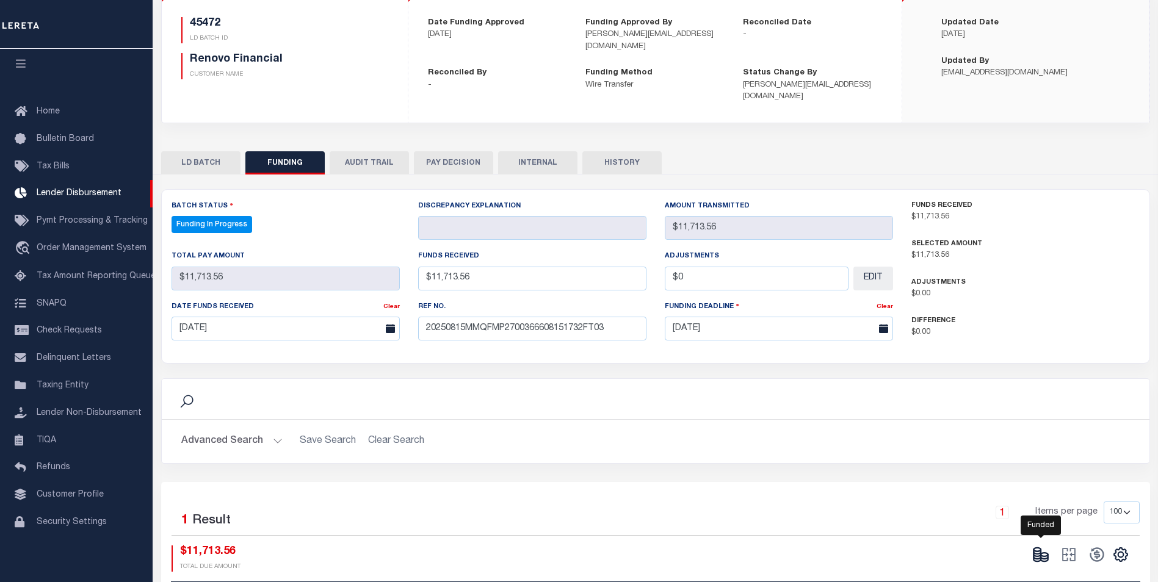
click at [1044, 546] on icon at bounding box center [1040, 554] width 17 height 17
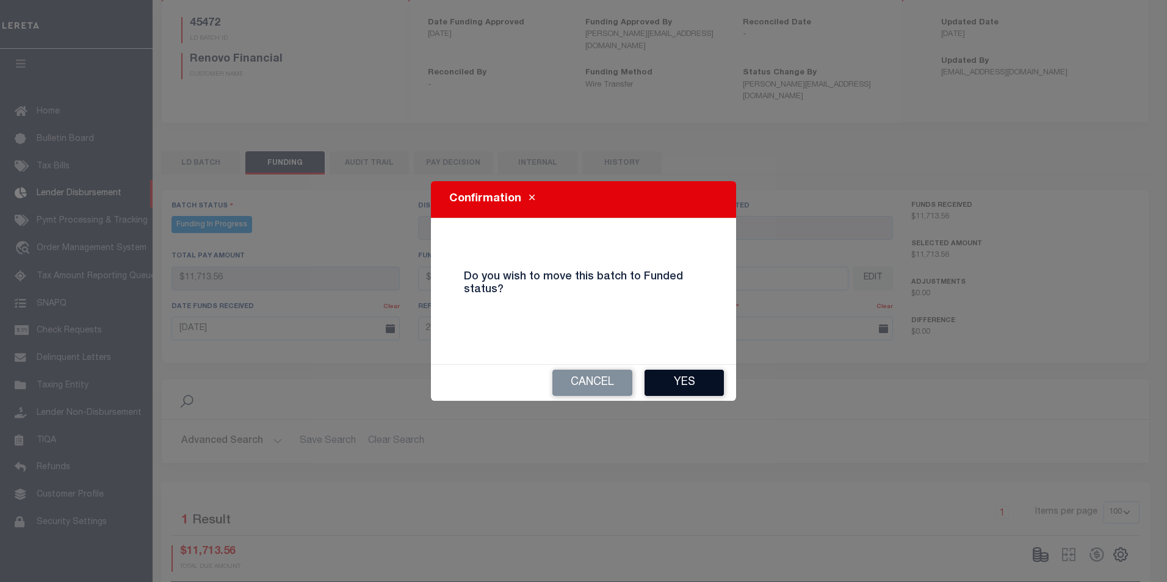
click at [656, 389] on button "Yes" at bounding box center [684, 383] width 79 height 26
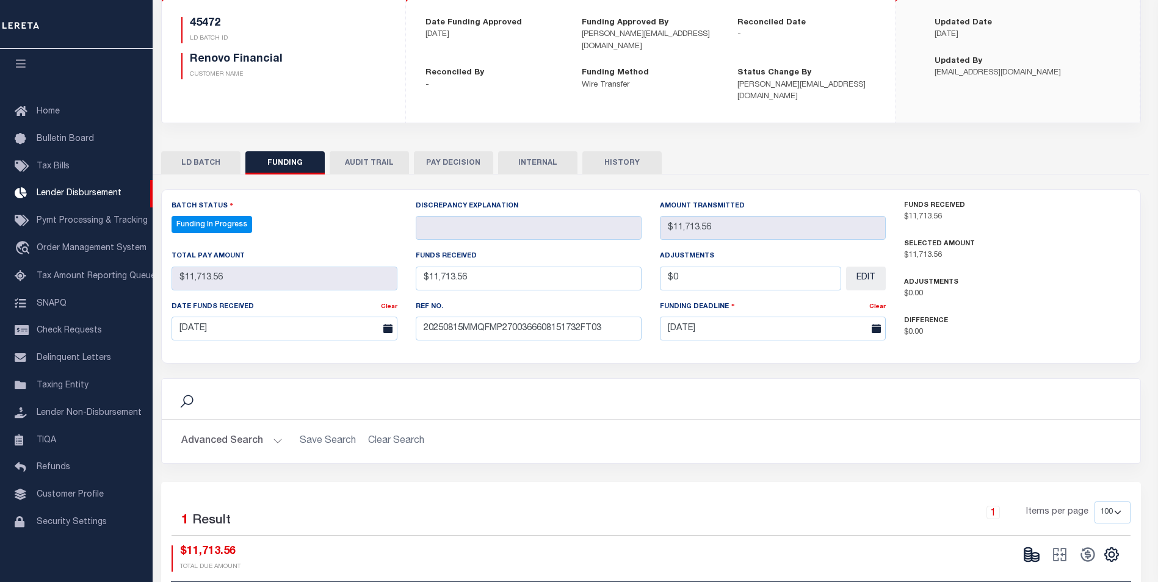
type input "$11,713.56"
type input "$0"
select select "100"
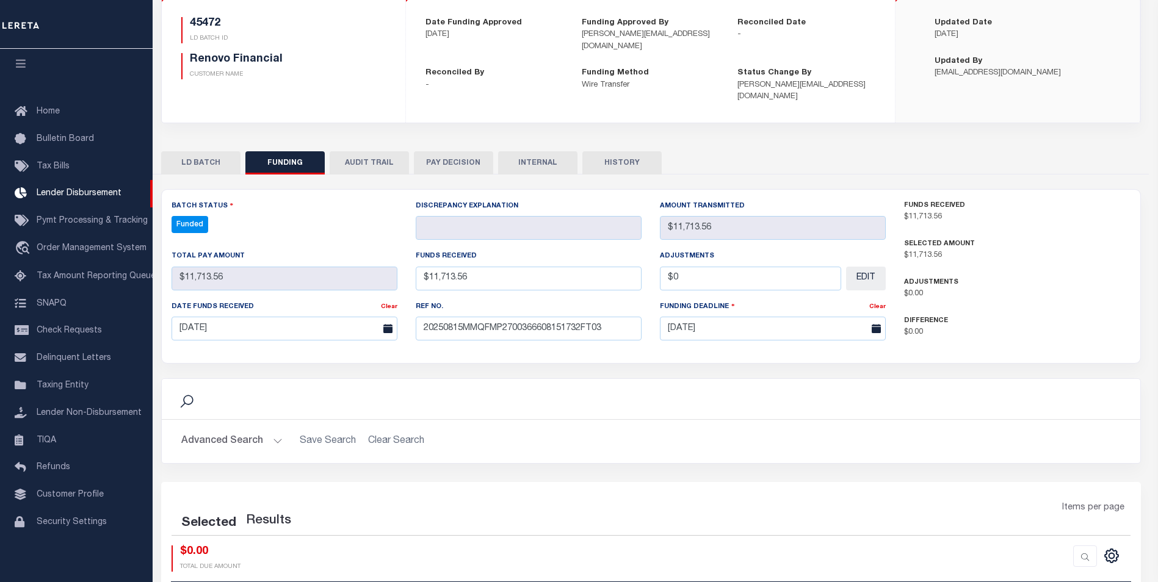
select select "100"
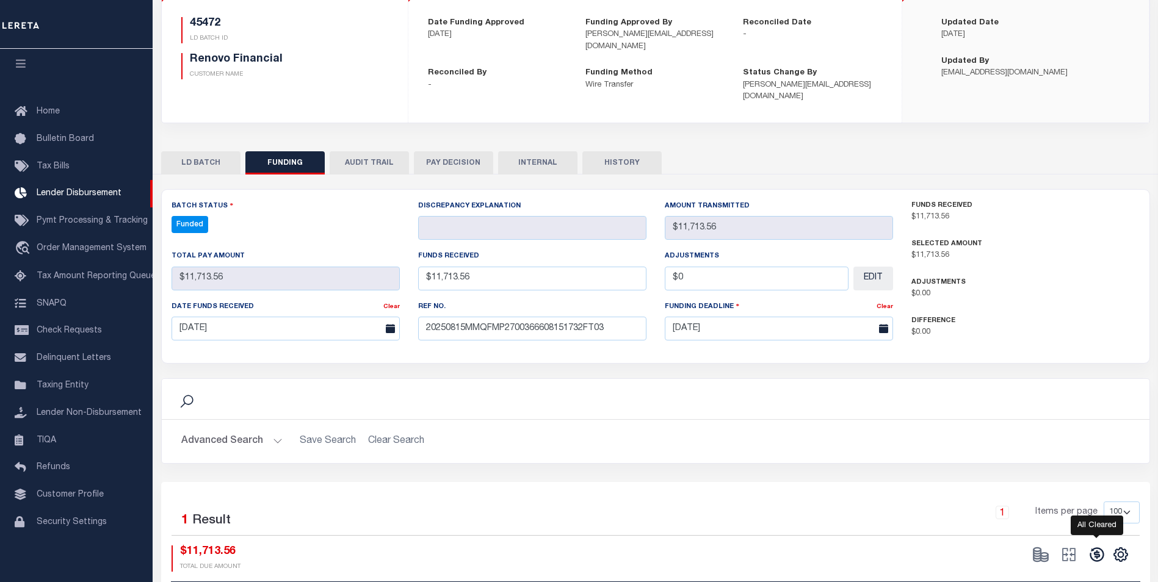
click at [1100, 549] on icon at bounding box center [1097, 554] width 17 height 17
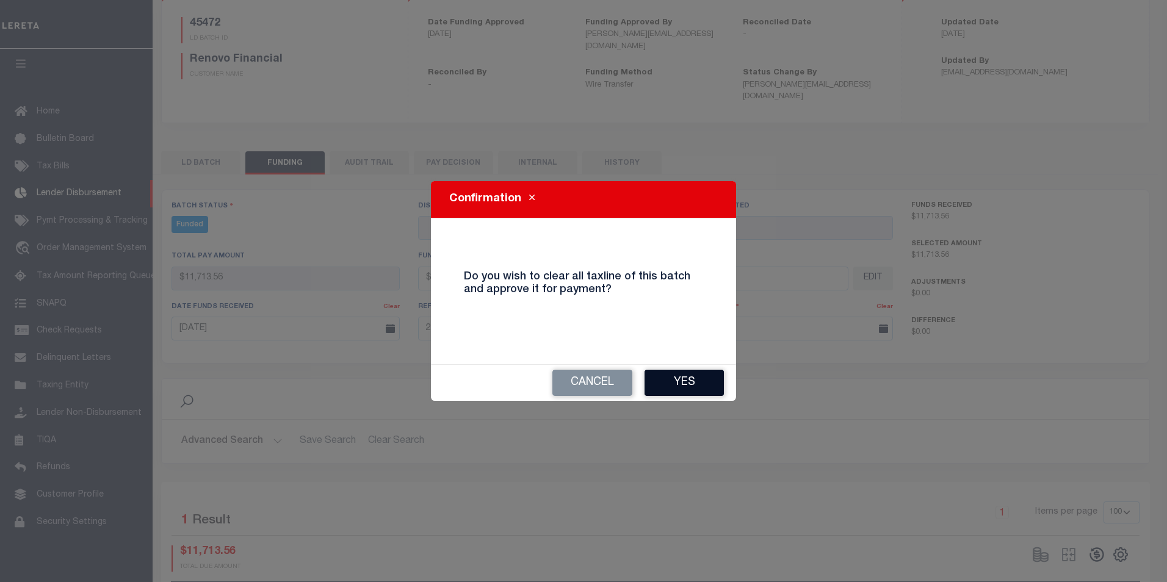
click at [698, 390] on button "Yes" at bounding box center [684, 383] width 79 height 26
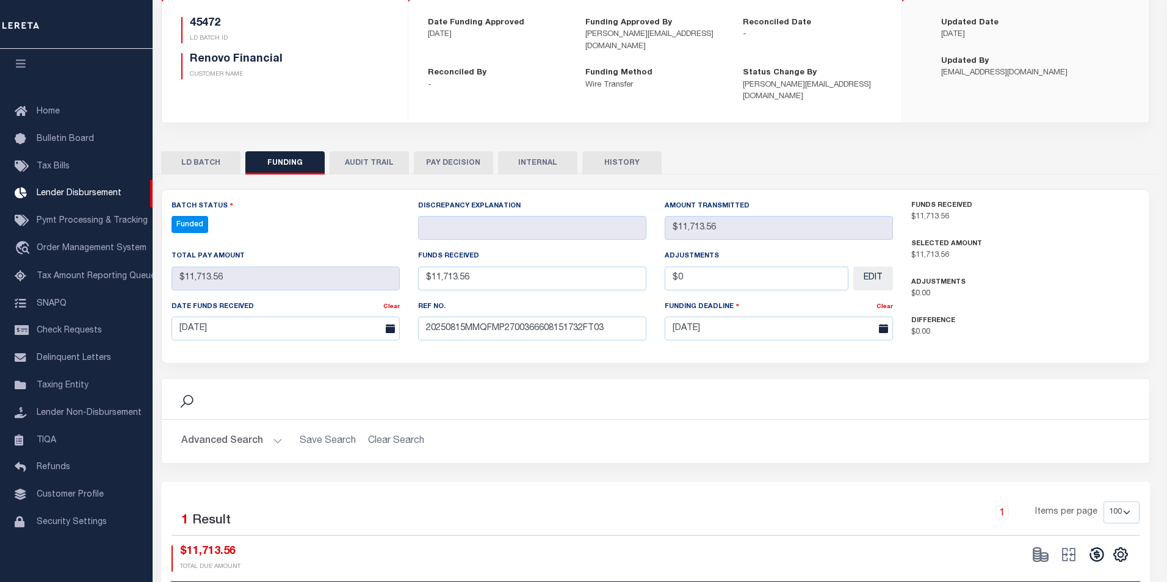
type input "$11,713.56"
type input "$0"
select select "100"
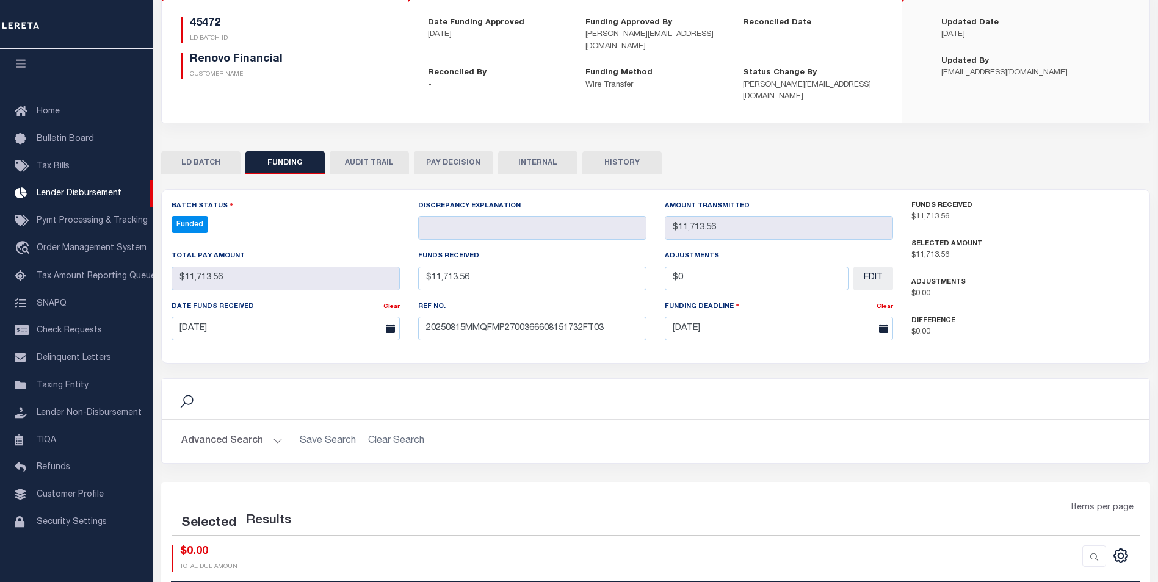
select select "100"
click at [1074, 546] on icon at bounding box center [1068, 554] width 17 height 17
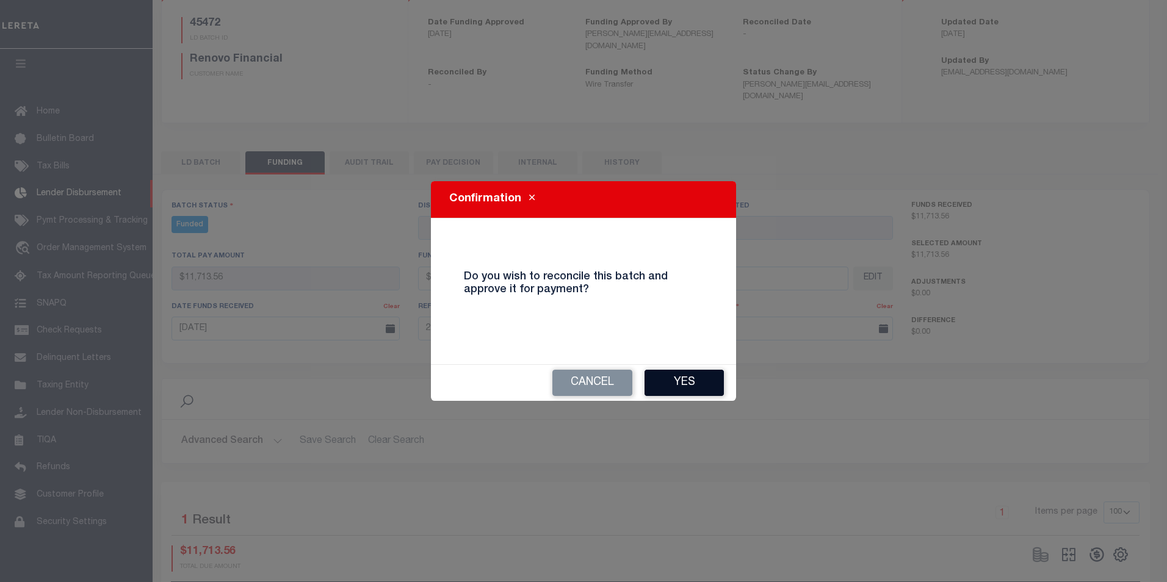
click at [678, 374] on button "Yes" at bounding box center [684, 383] width 79 height 26
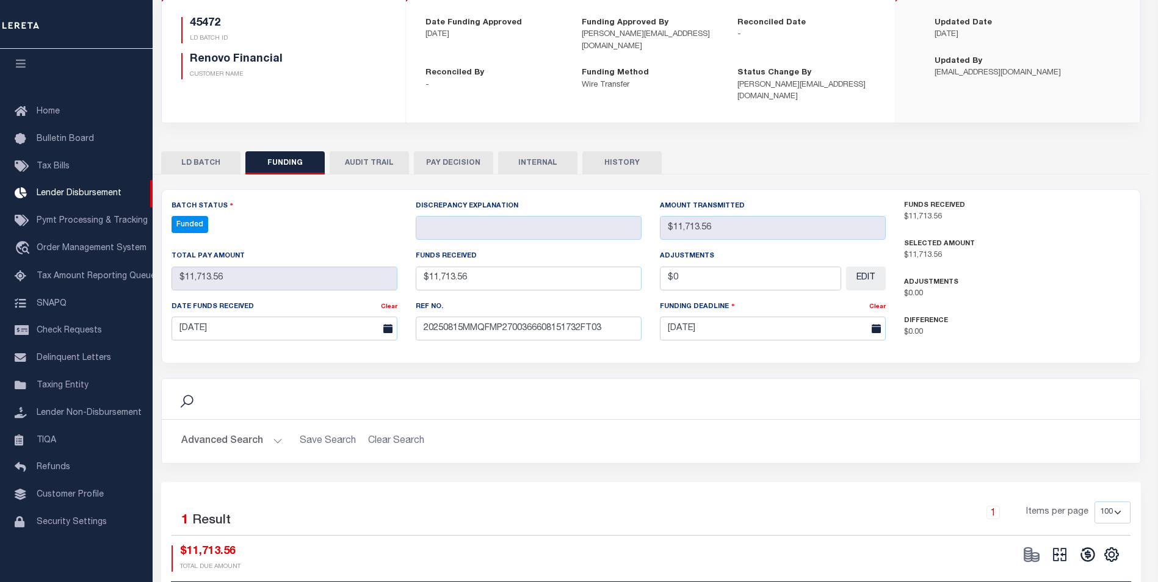
type input "$11,713.56"
type input "$0"
select select "100"
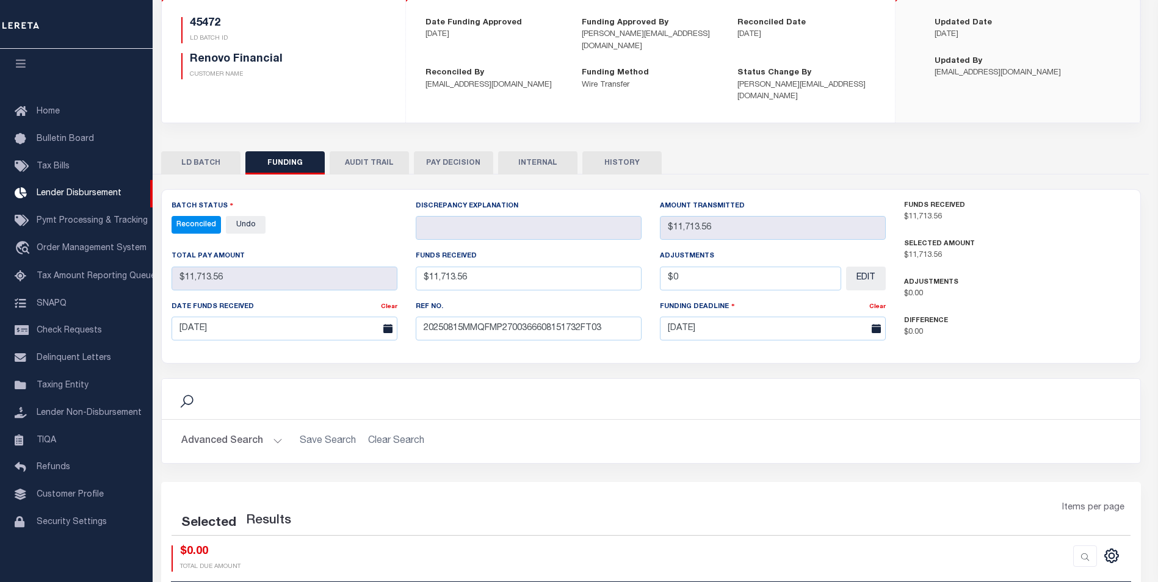
select select "100"
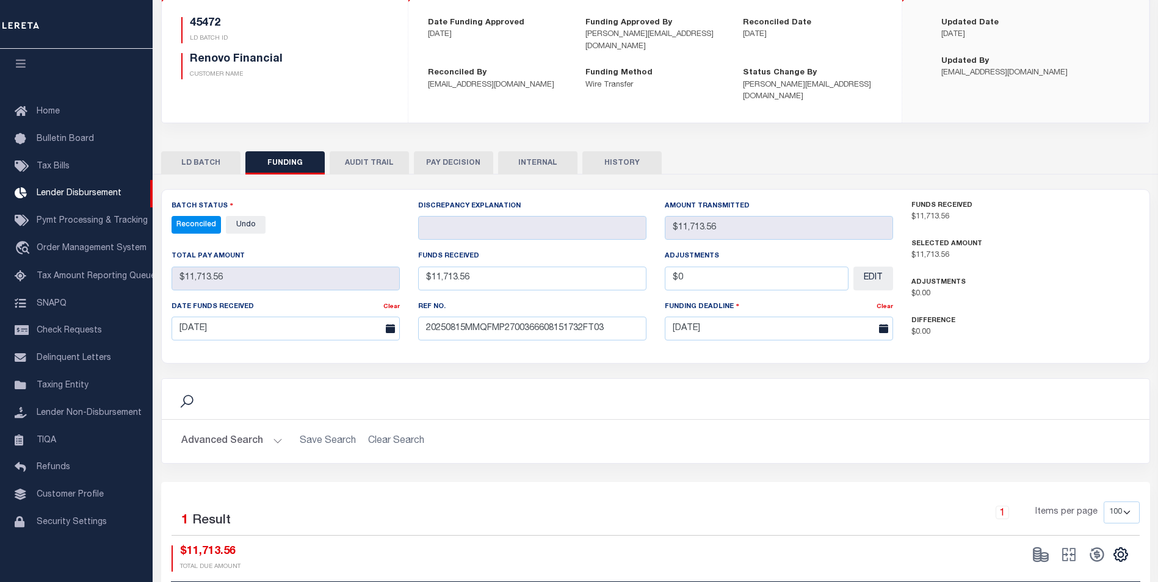
click at [522, 151] on button "INTERNAL" at bounding box center [537, 162] width 79 height 23
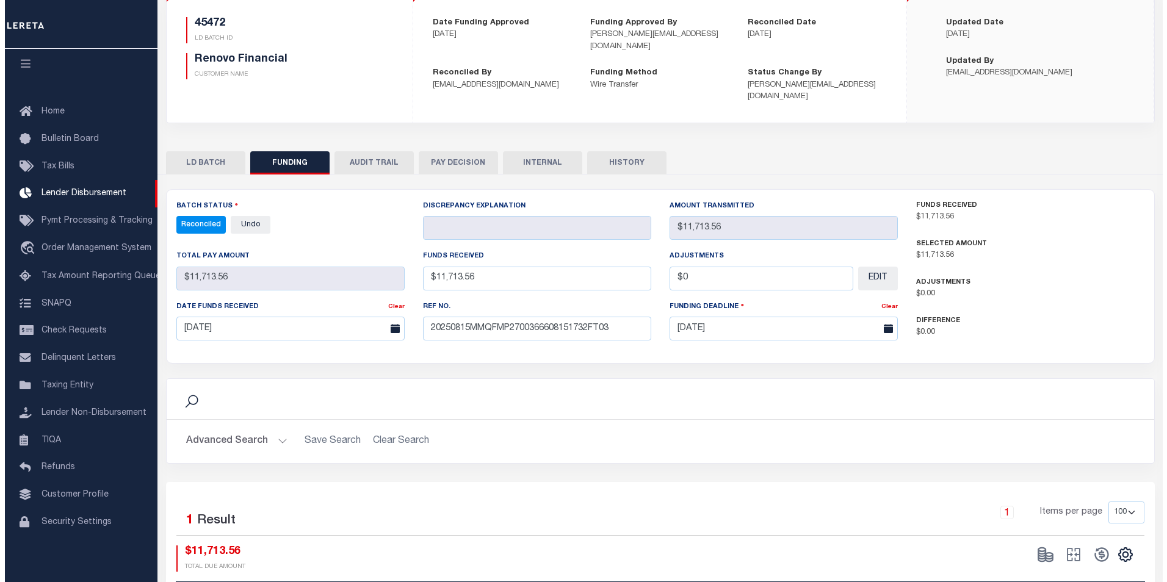
scroll to position [0, 0]
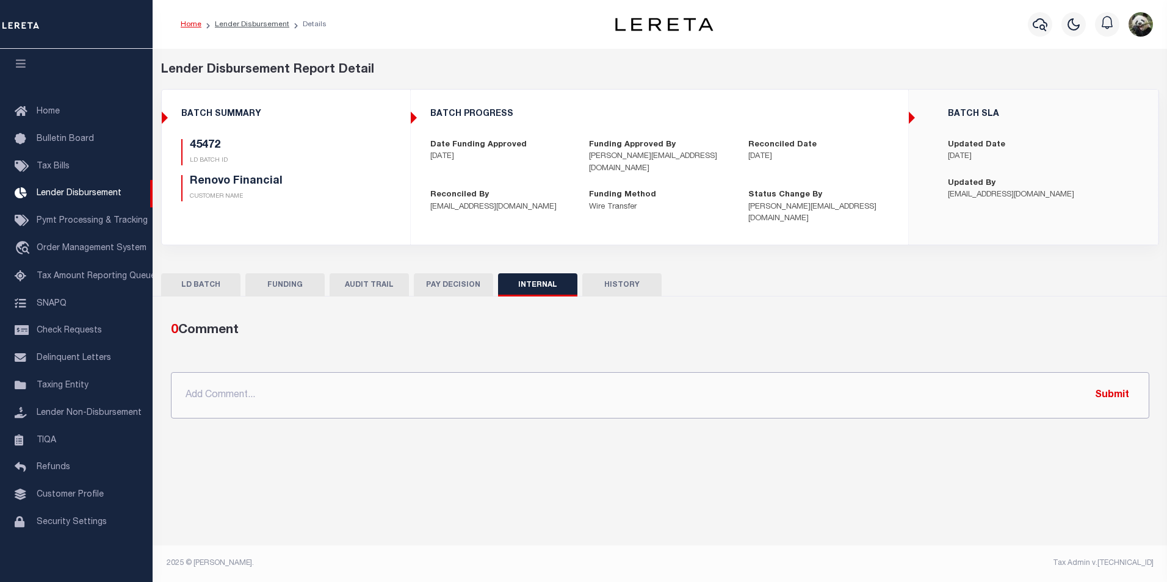
click at [440, 375] on input "text" at bounding box center [660, 395] width 979 height 46
paste input "OG AMOUNT $660,588.69 45438 - $1,579.45 45447 - $160,678.45 45448 - $10,199.73 …"
type input "OG AMOUNT $660,588.69 45438 - $1,579.45 45447 - $160,678.45 45448 - $10,199.73 …"
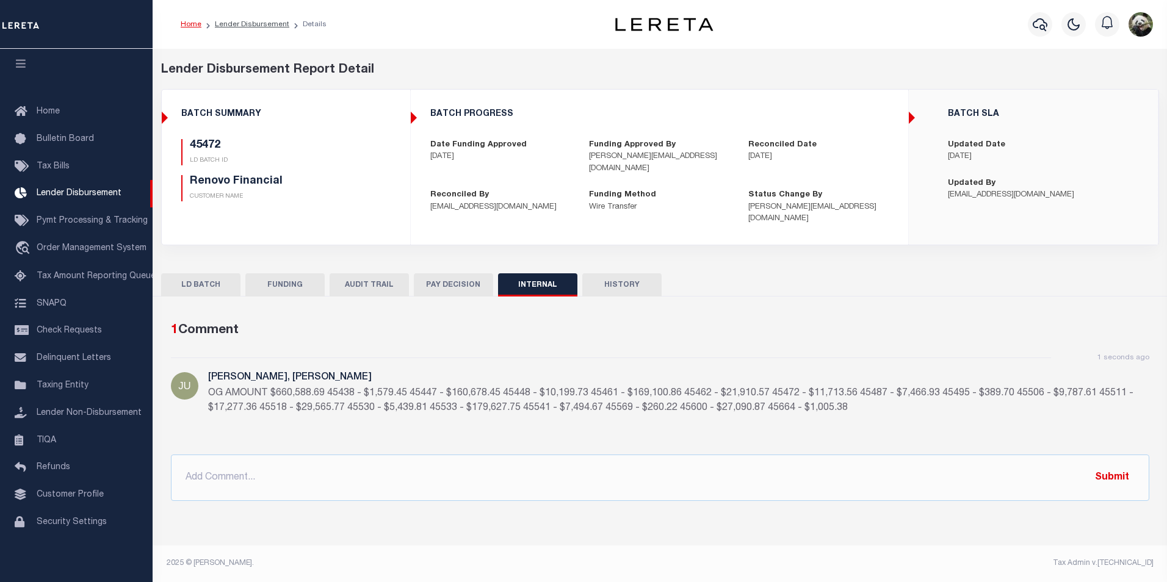
click at [291, 274] on button "FUNDING" at bounding box center [284, 285] width 79 height 23
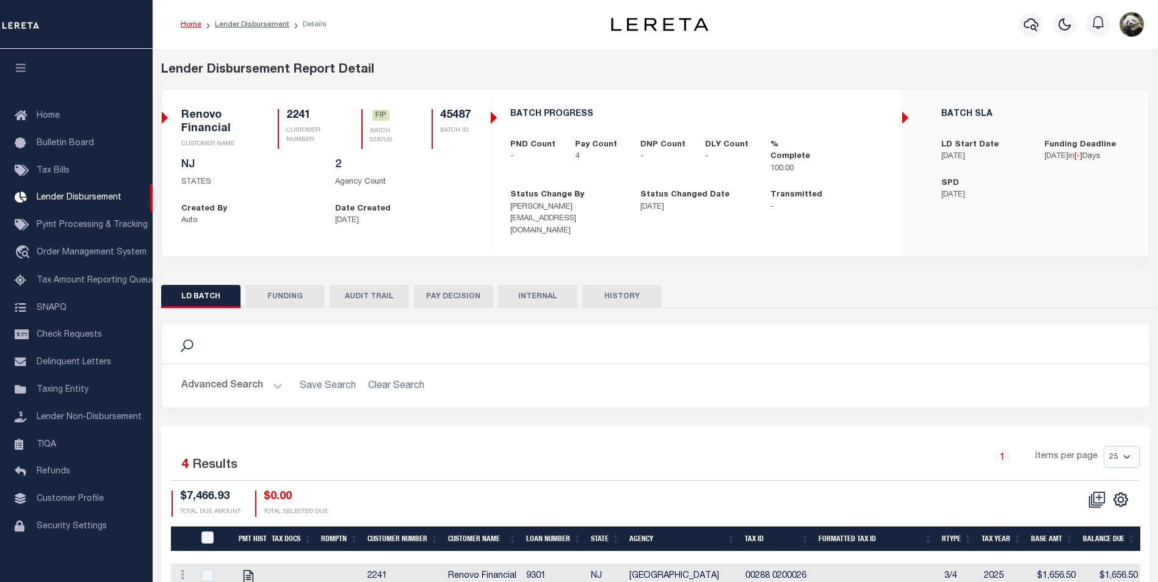
scroll to position [12, 0]
click at [296, 290] on button "FUNDING" at bounding box center [284, 296] width 79 height 23
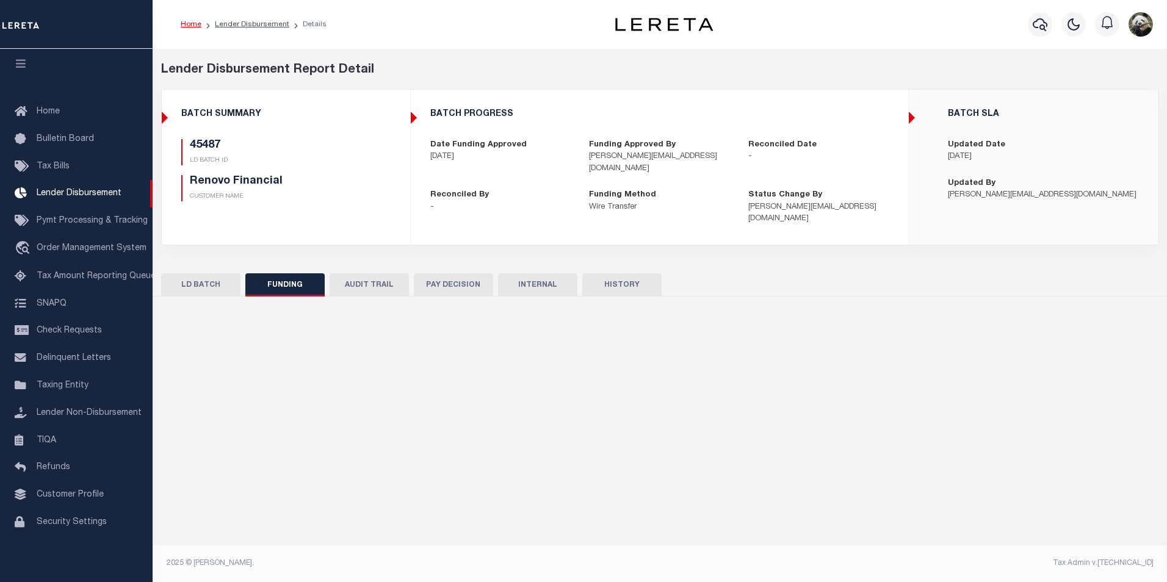
type input "$7,466.93"
type input "$0"
type input "[DATE]"
select select "100"
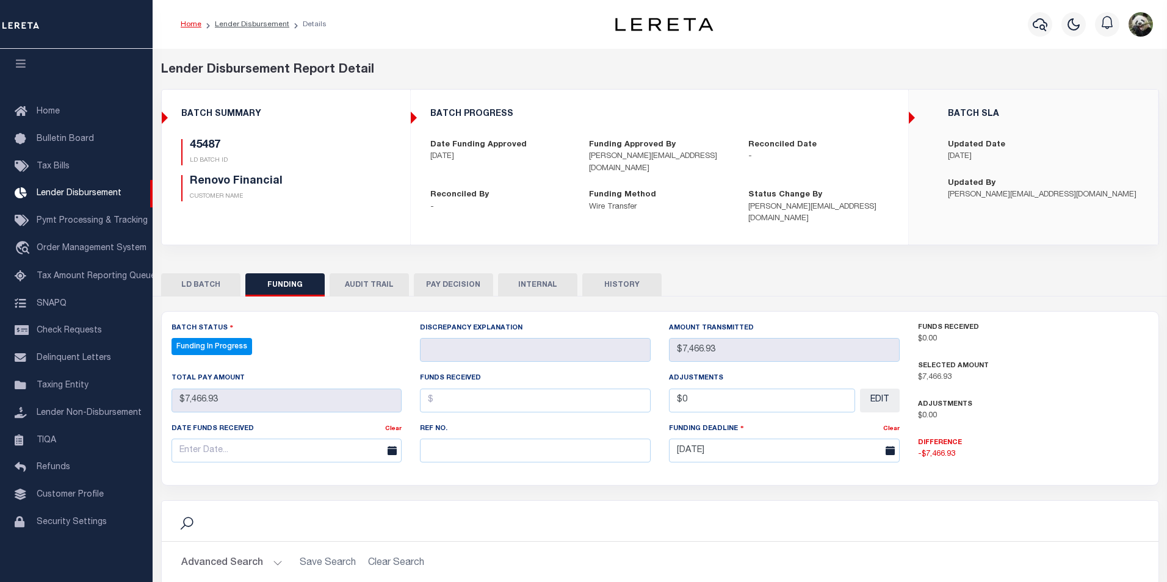
select select "100"
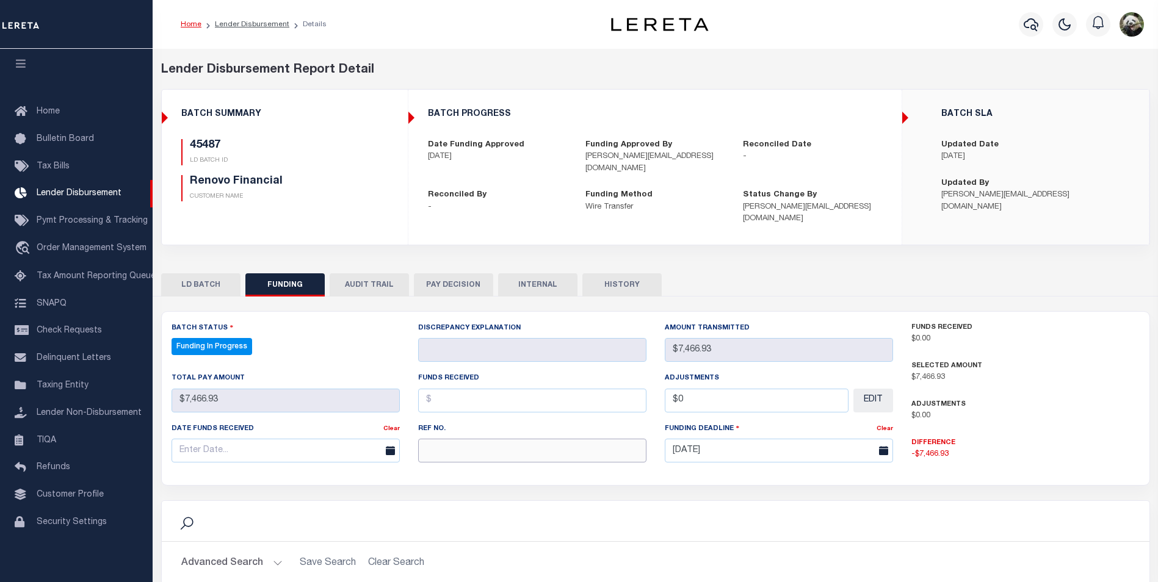
paste input "20250815MMQFMP2700366608151732FT03"
type input "20250815MMQFMP2700366608151732FT03"
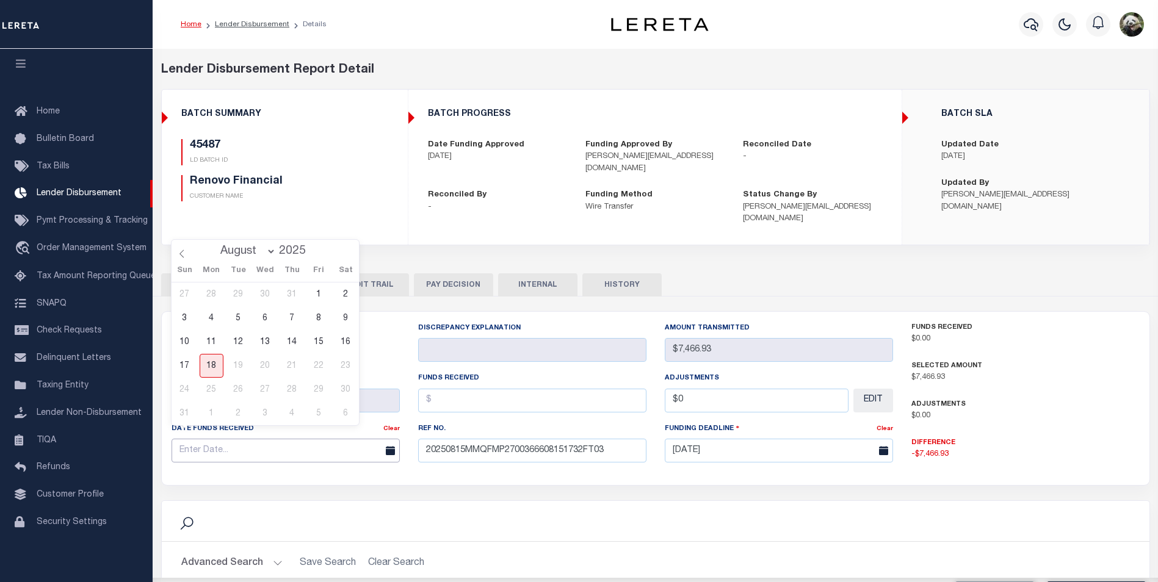
click at [246, 439] on input "text" at bounding box center [286, 451] width 228 height 24
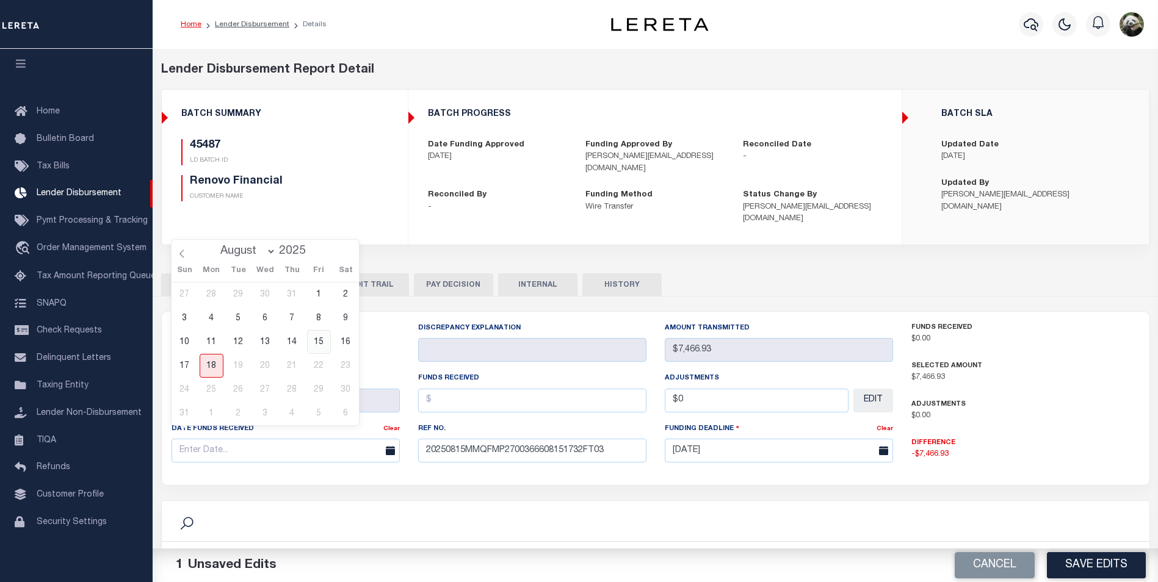
click at [314, 342] on span "15" at bounding box center [319, 342] width 24 height 24
type input "[DATE]"
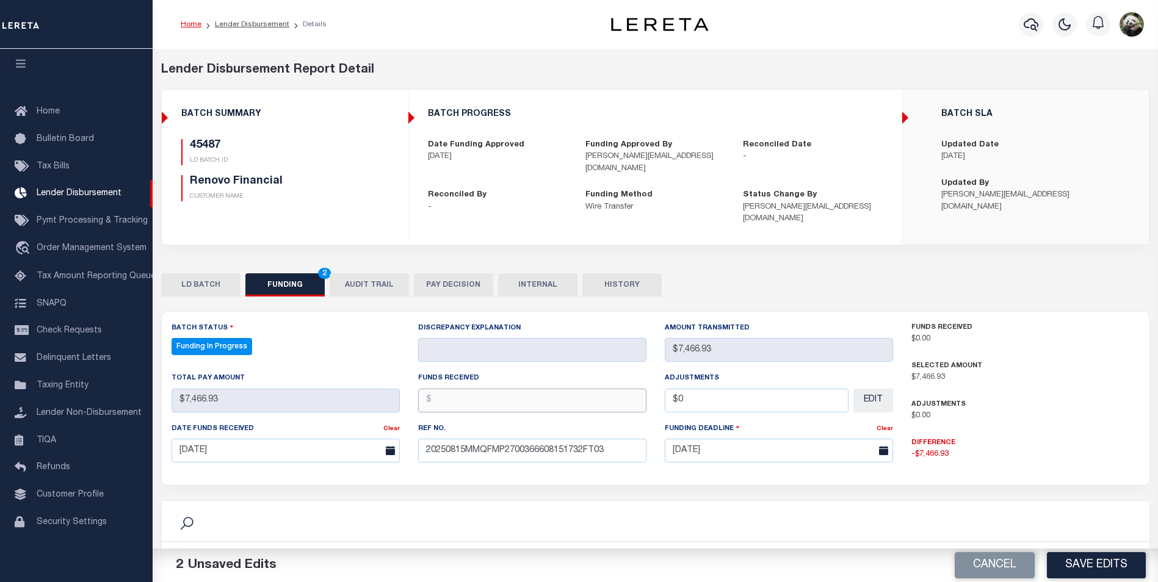
click at [494, 389] on input "text" at bounding box center [532, 401] width 228 height 24
type input "$7,466.93"
click at [718, 389] on input "$0" at bounding box center [757, 401] width 184 height 24
type input "$0.00"
click at [1118, 570] on button "Save Edits" at bounding box center [1096, 566] width 99 height 26
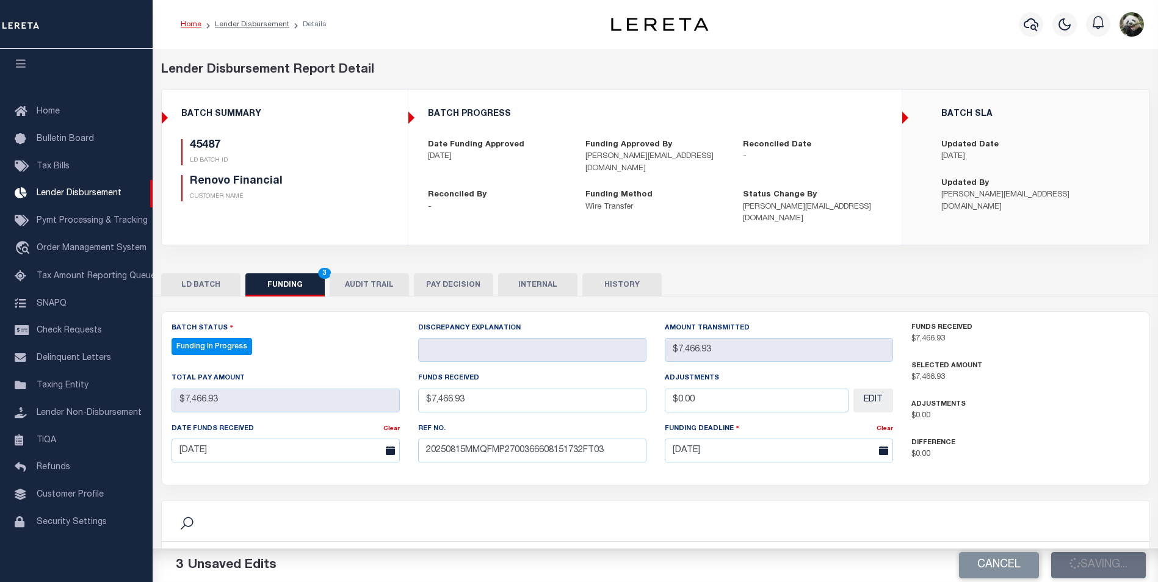
type input "$7,466.93"
type input "$0"
select select "100"
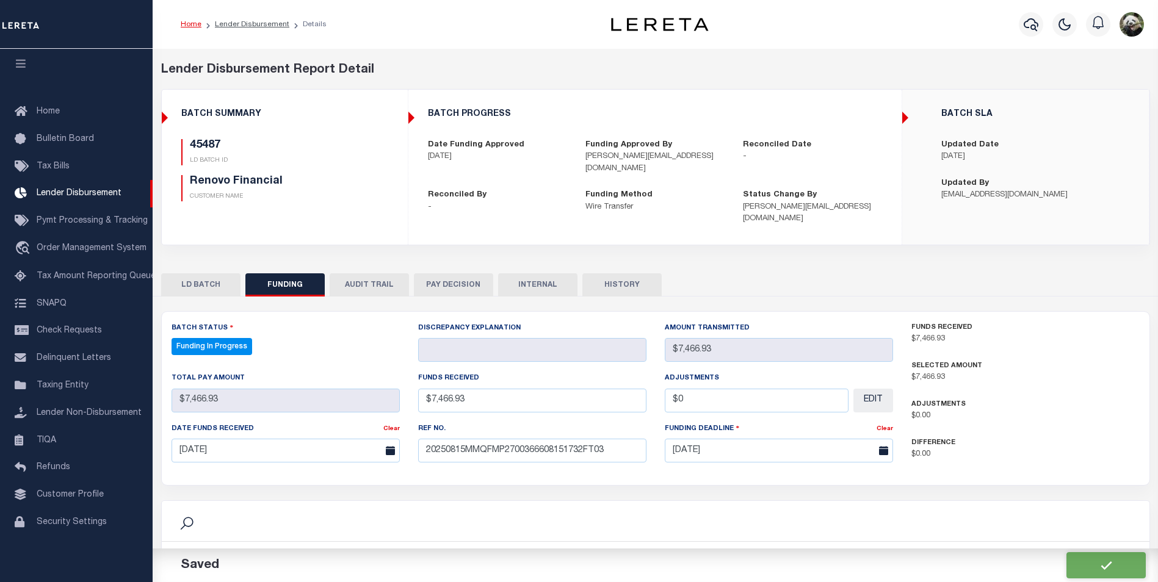
select select "100"
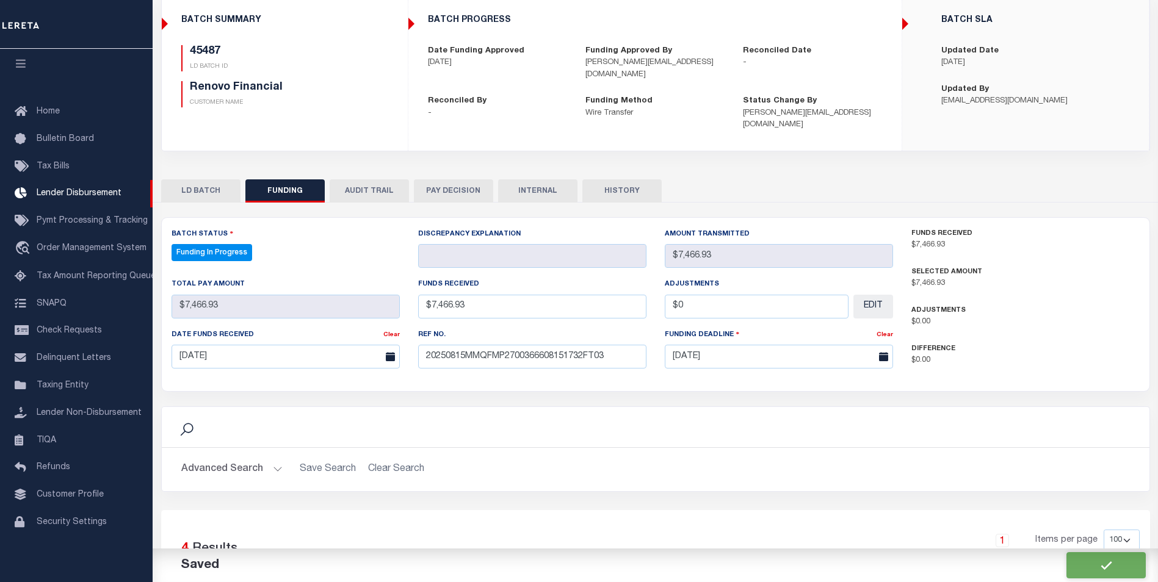
scroll to position [122, 0]
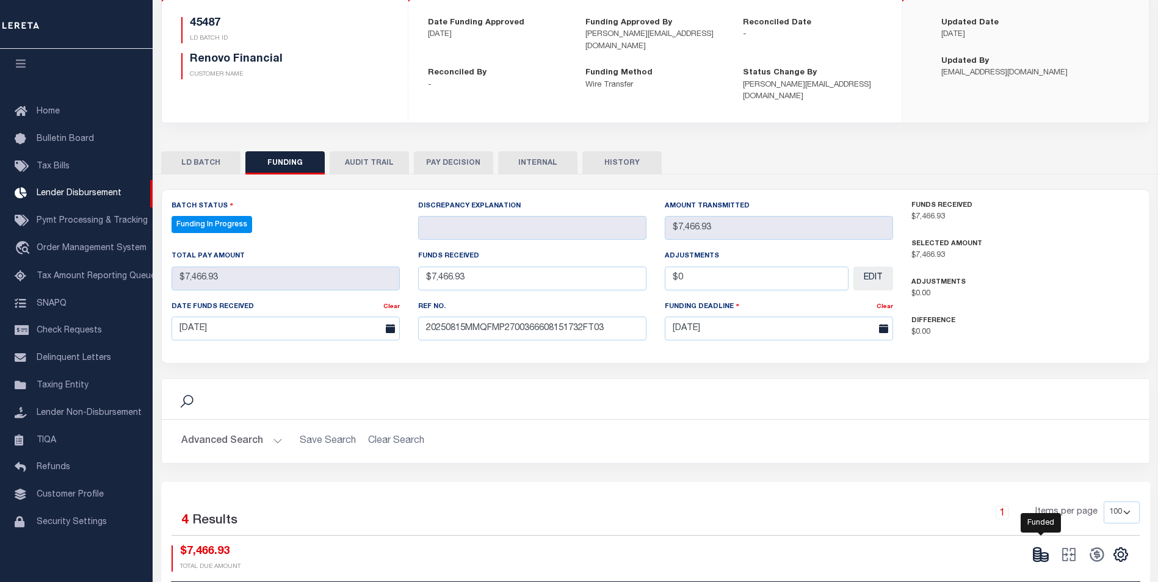
click at [1042, 546] on icon at bounding box center [1040, 554] width 17 height 17
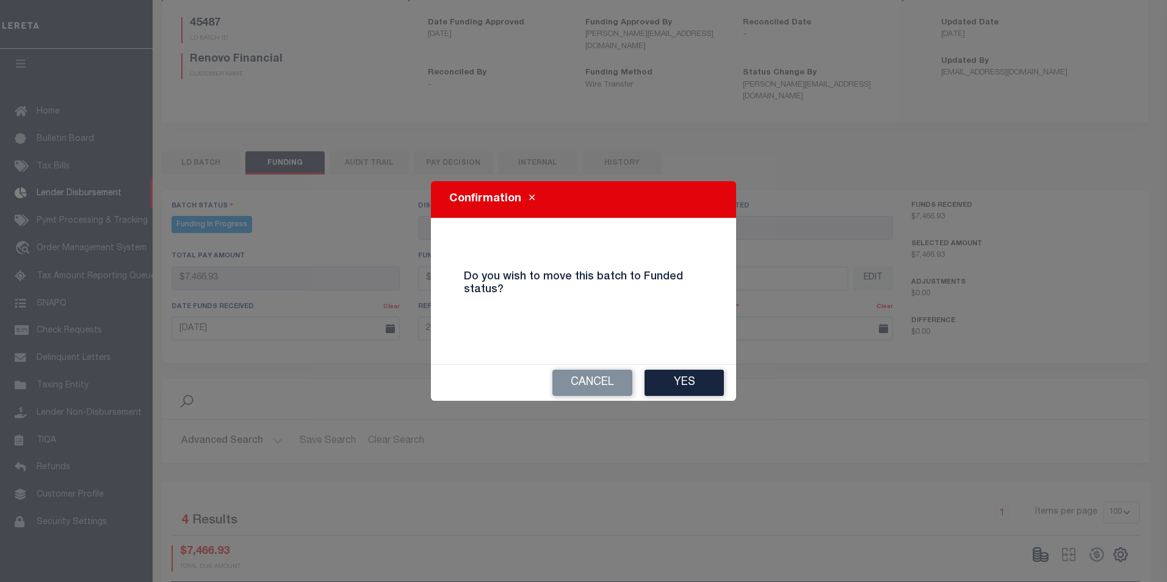
drag, startPoint x: 715, startPoint y: 384, endPoint x: 741, endPoint y: 390, distance: 26.8
click at [715, 383] on button "Yes" at bounding box center [684, 383] width 79 height 26
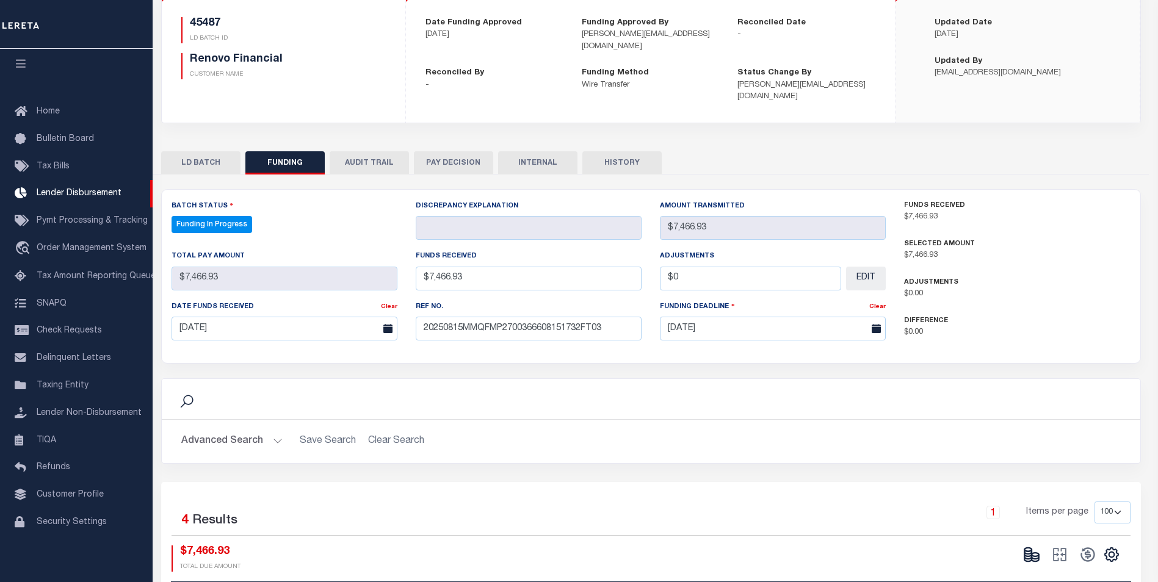
type input "$7,466.93"
type input "$0"
select select "100"
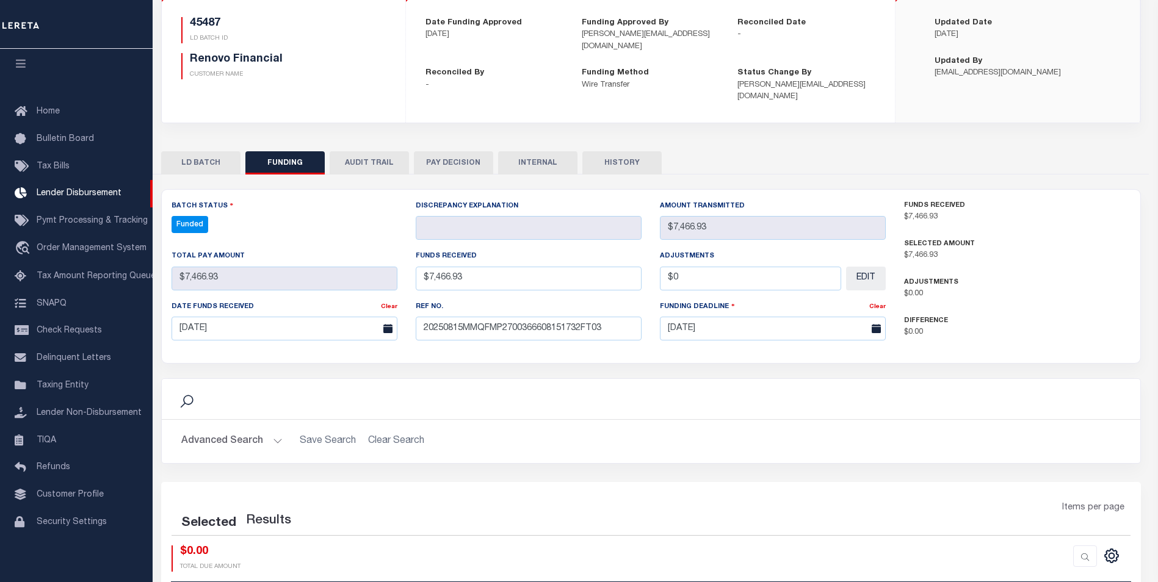
select select "100"
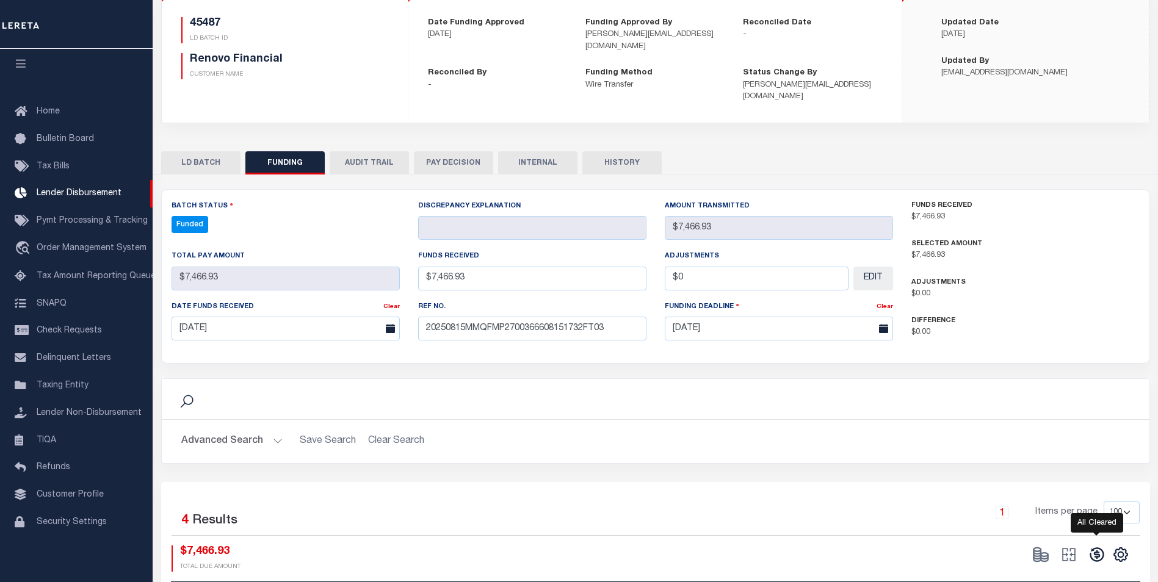
click at [1099, 546] on icon at bounding box center [1097, 554] width 17 height 17
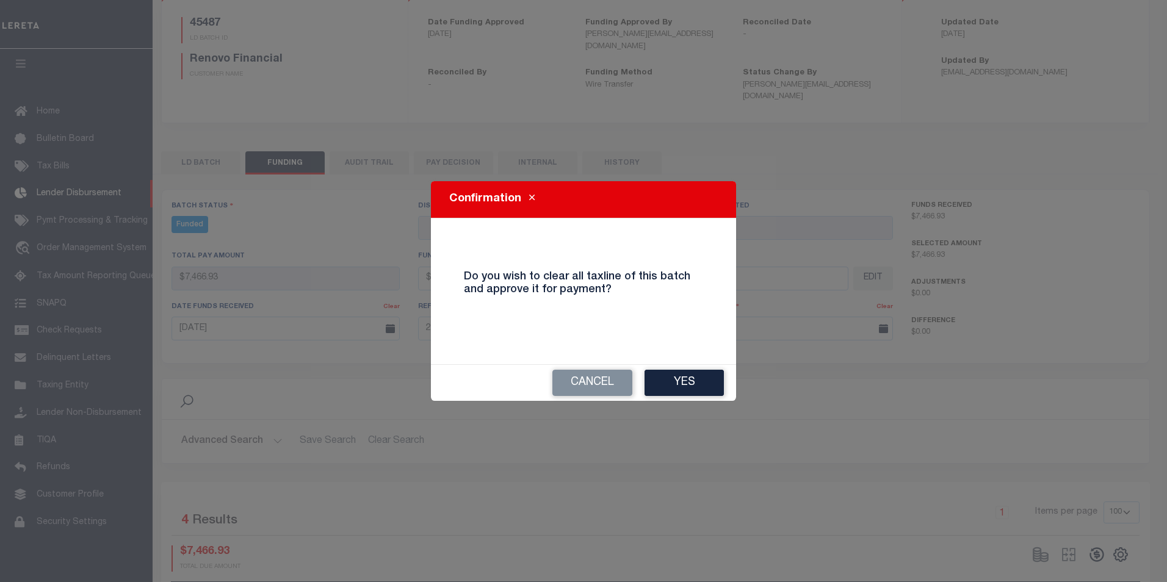
drag, startPoint x: 689, startPoint y: 387, endPoint x: 833, endPoint y: 447, distance: 155.4
click at [689, 386] on button "Yes" at bounding box center [684, 383] width 79 height 26
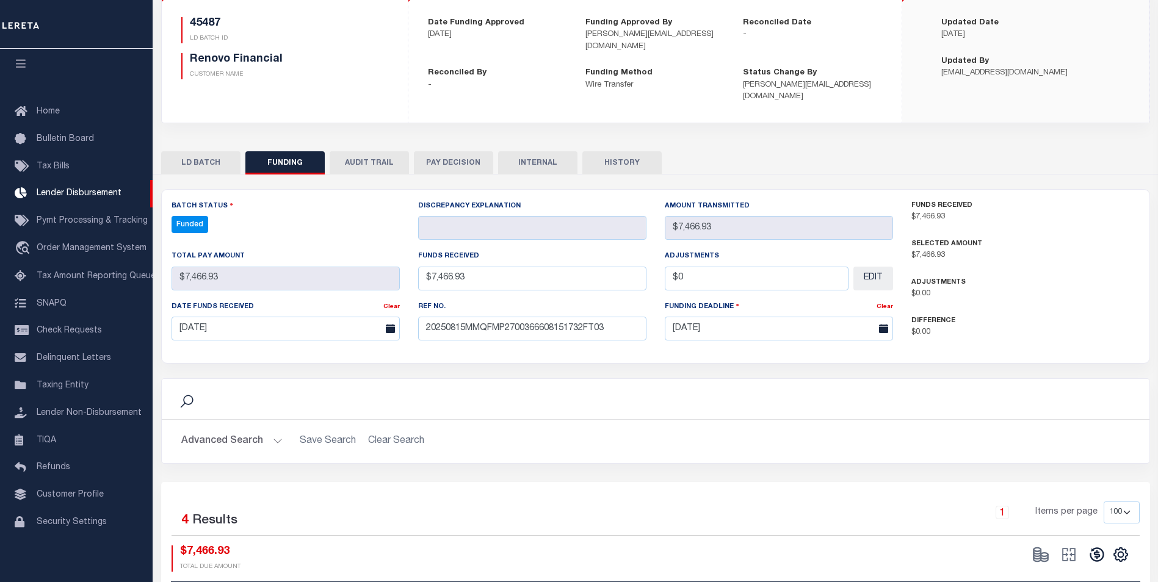
type input "$7,466.93"
type input "$0"
select select "100"
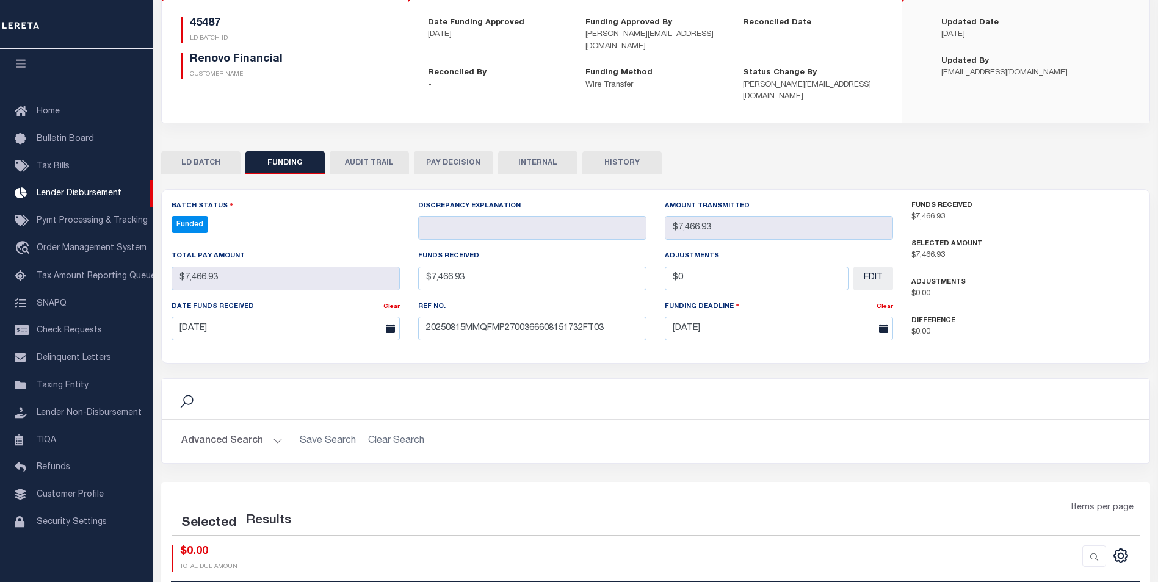
select select "100"
click at [1075, 549] on icon at bounding box center [1068, 555] width 13 height 13
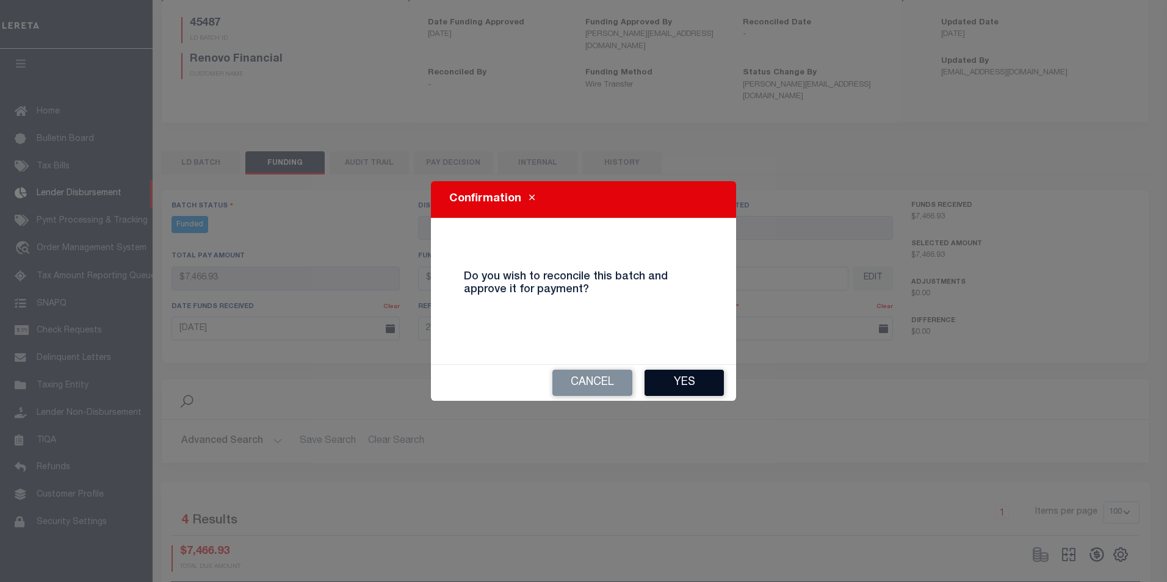
click at [690, 383] on button "Yes" at bounding box center [684, 383] width 79 height 26
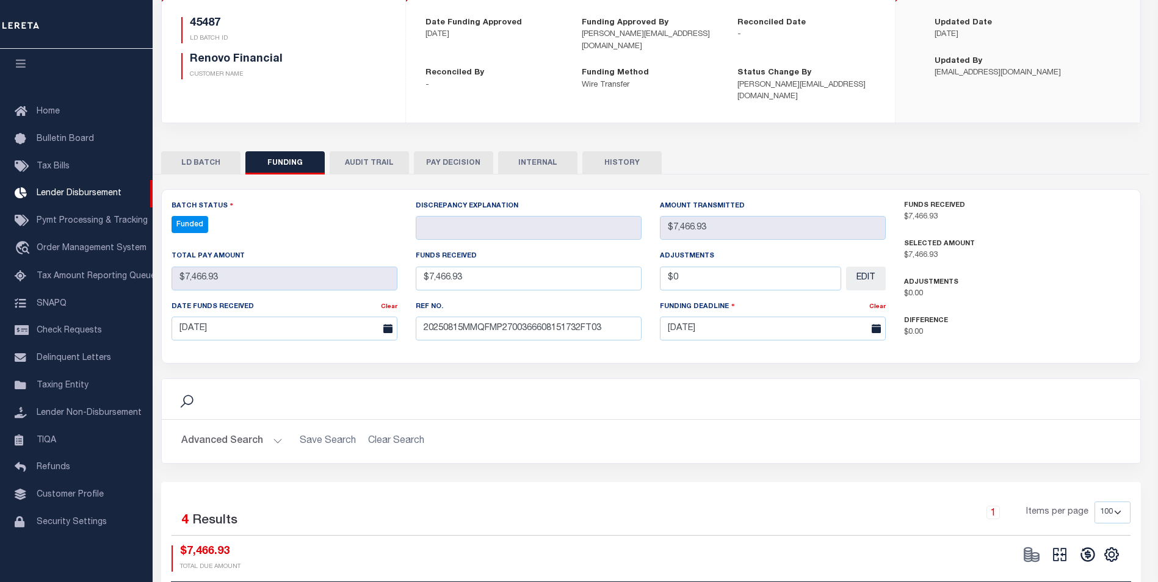
type input "$7,466.93"
type input "$0"
select select "100"
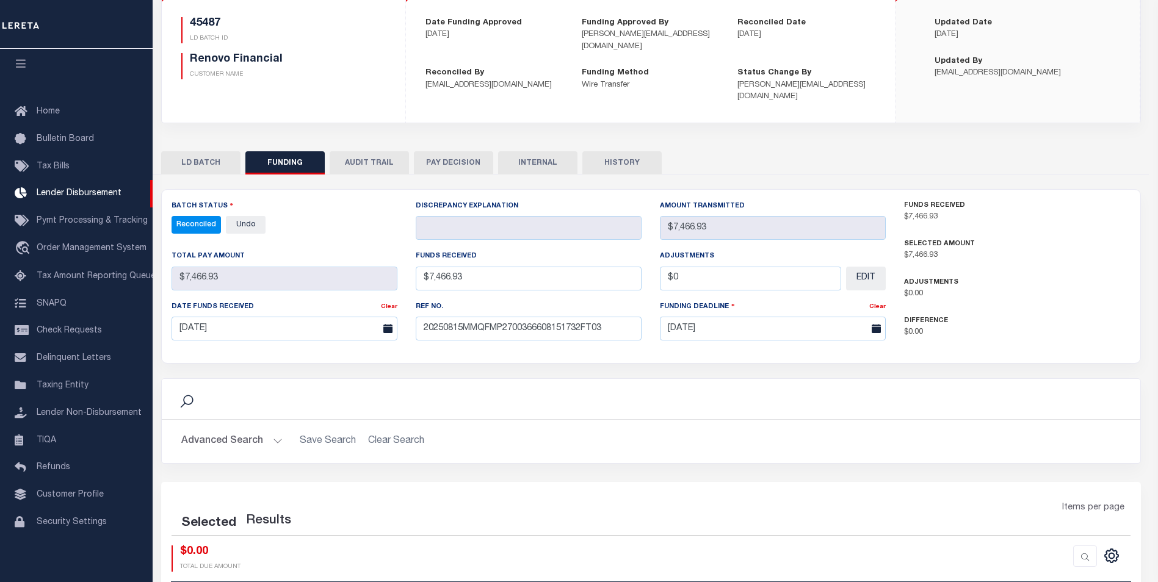
select select "100"
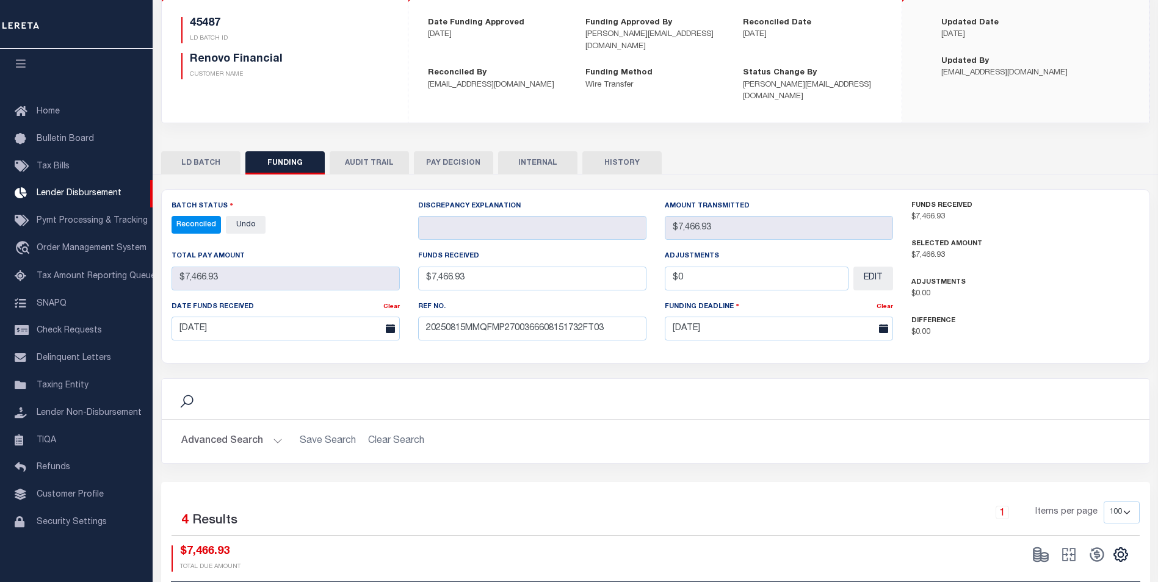
click at [534, 156] on button "INTERNAL" at bounding box center [537, 162] width 79 height 23
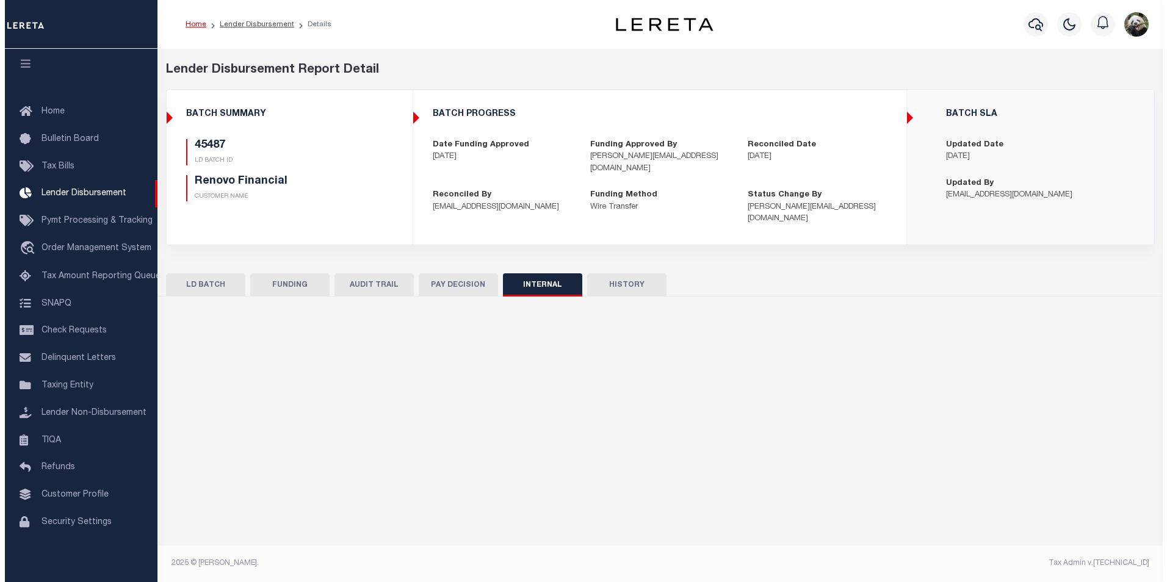
scroll to position [0, 0]
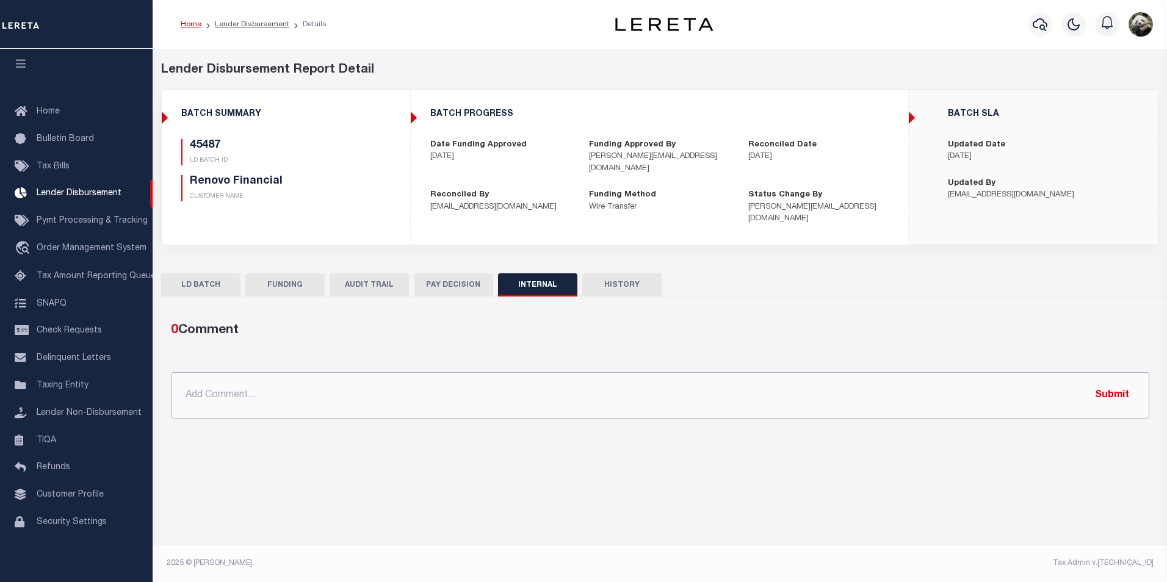
drag, startPoint x: 420, startPoint y: 376, endPoint x: 410, endPoint y: 374, distance: 9.9
click at [416, 376] on input "text" at bounding box center [660, 395] width 979 height 46
paste input "OG AMOUNT $660,588.69 45438 - $1,579.45 45447 - $160,678.45 45448 - $10,199.73 …"
type input "OG AMOUNT $660,588.69 45438 - $1,579.45 45447 - $160,678.45 45448 - $10,199.73 …"
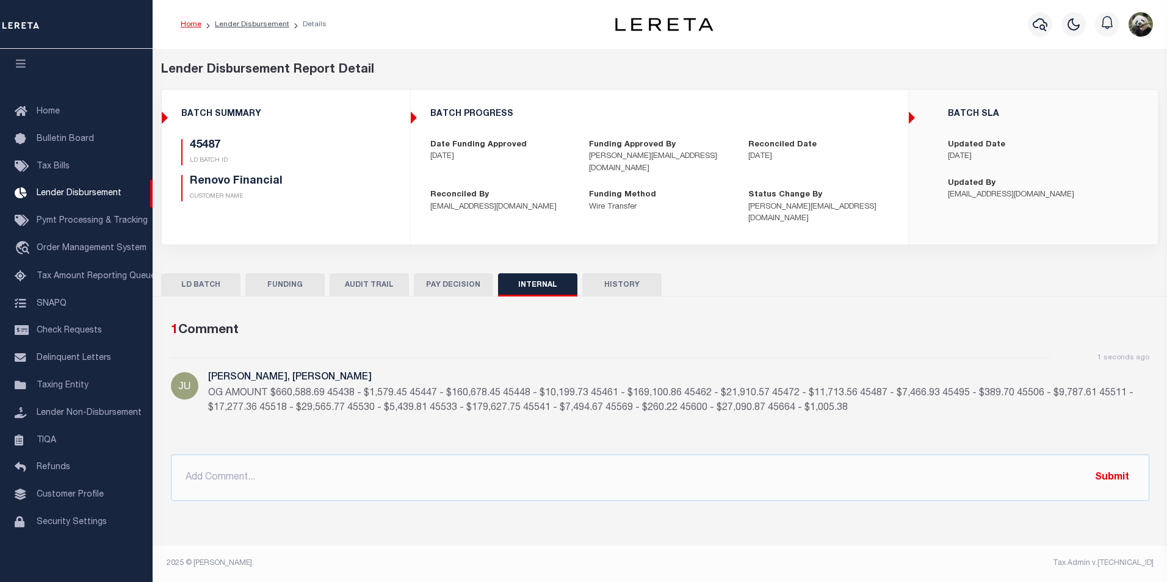
click at [284, 280] on button "FUNDING" at bounding box center [284, 285] width 79 height 23
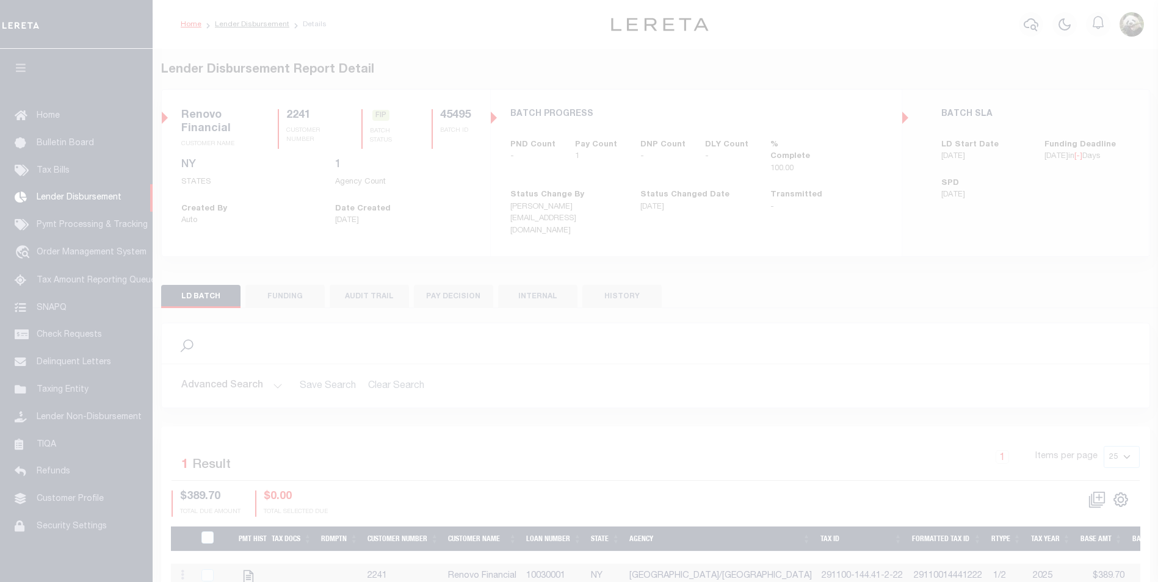
scroll to position [12, 0]
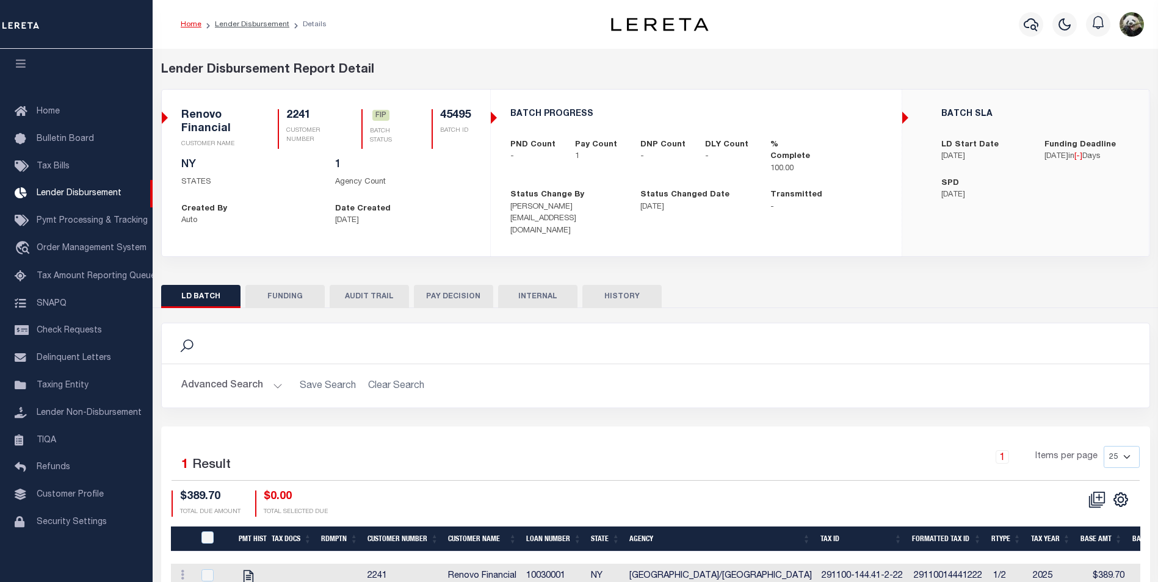
click at [293, 293] on button "FUNDING" at bounding box center [284, 296] width 79 height 23
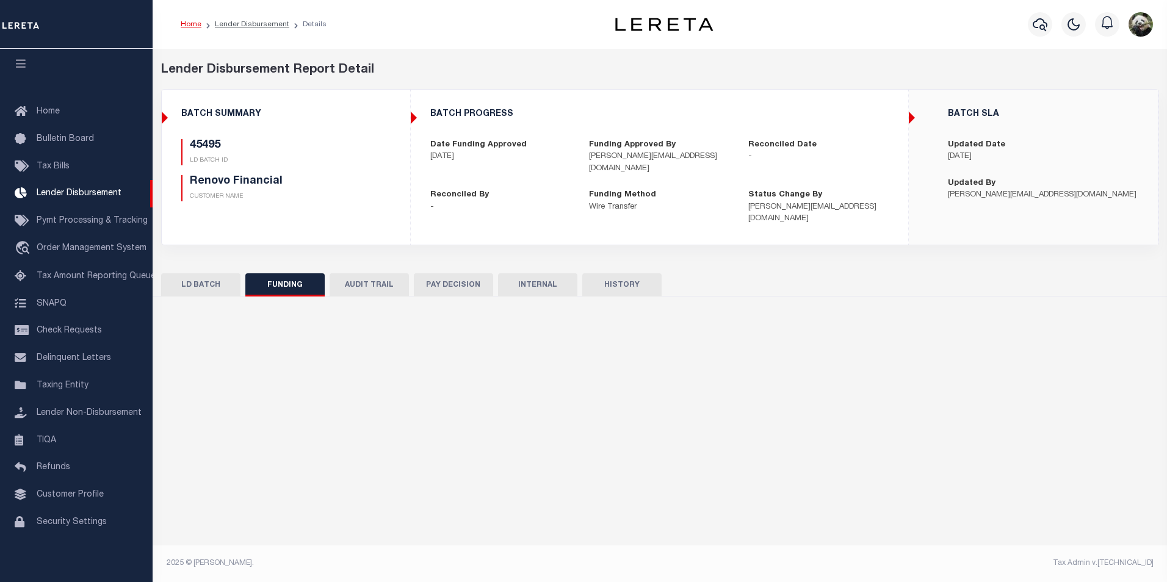
type input "$389.7"
type input "$0"
type input "[DATE]"
select select "100"
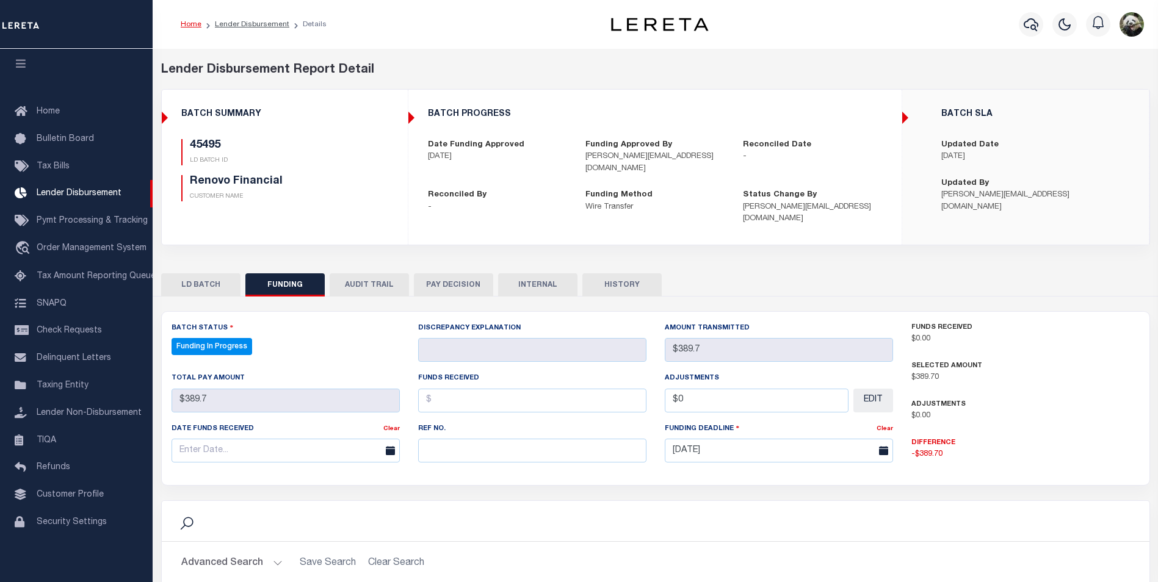
select select "100"
paste input "20250815MMQFMP2700366608151732FT03"
type input "20250815MMQFMP2700366608151732FT03"
click at [217, 443] on input "text" at bounding box center [286, 451] width 228 height 24
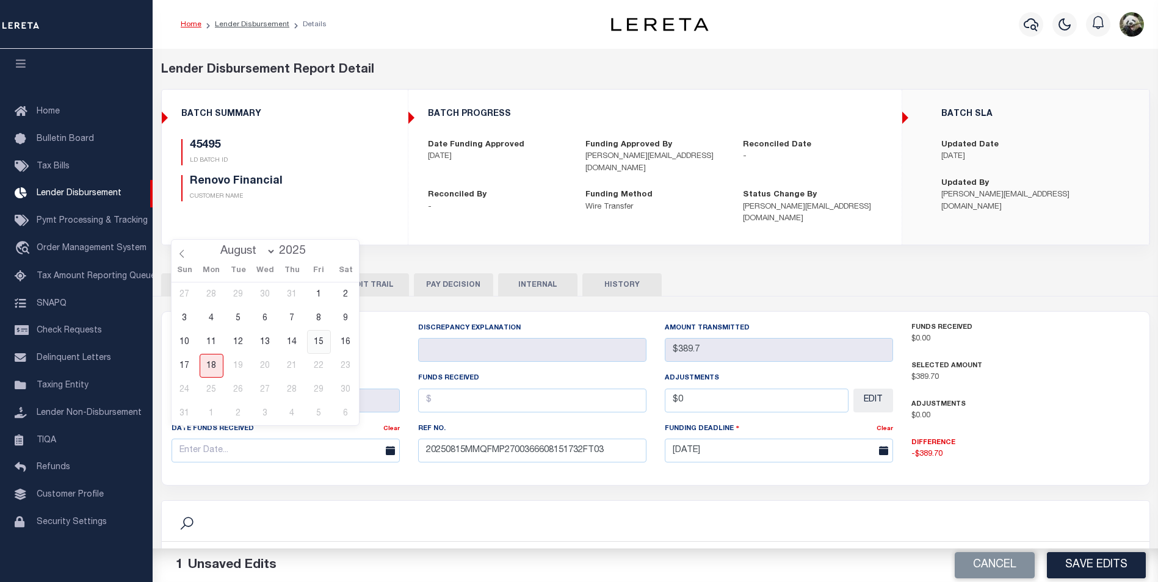
click at [322, 341] on span "15" at bounding box center [319, 342] width 24 height 24
type input "[DATE]"
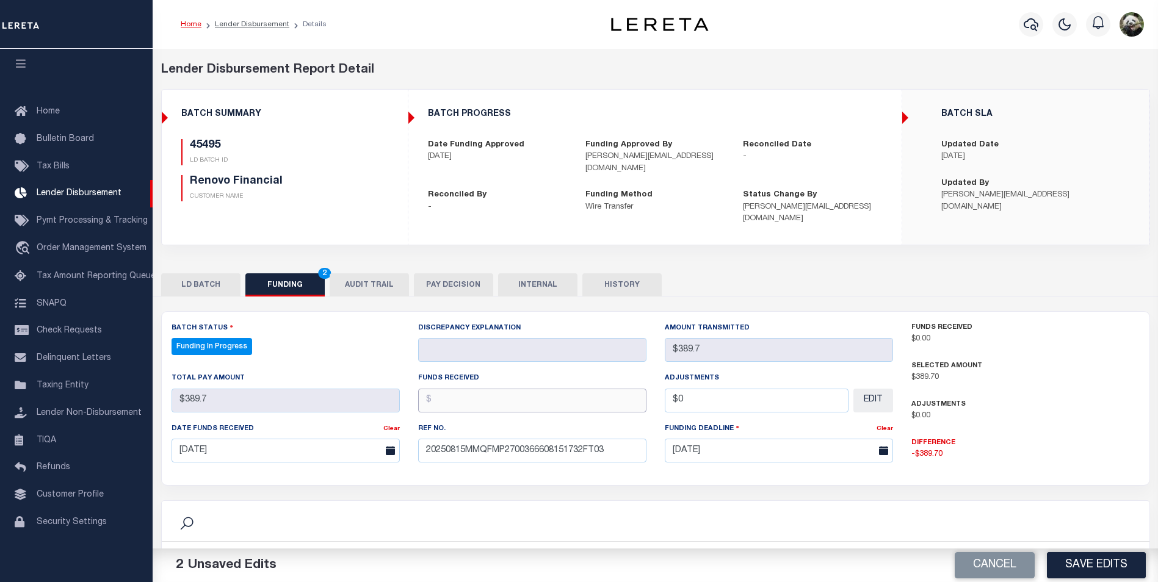
click at [513, 393] on input "text" at bounding box center [532, 401] width 228 height 24
type input "$389.70"
drag, startPoint x: 469, startPoint y: 327, endPoint x: 601, endPoint y: 385, distance: 143.8
click at [588, 389] on input "$389.70" at bounding box center [532, 401] width 228 height 24
click at [755, 389] on input "$0" at bounding box center [757, 401] width 184 height 24
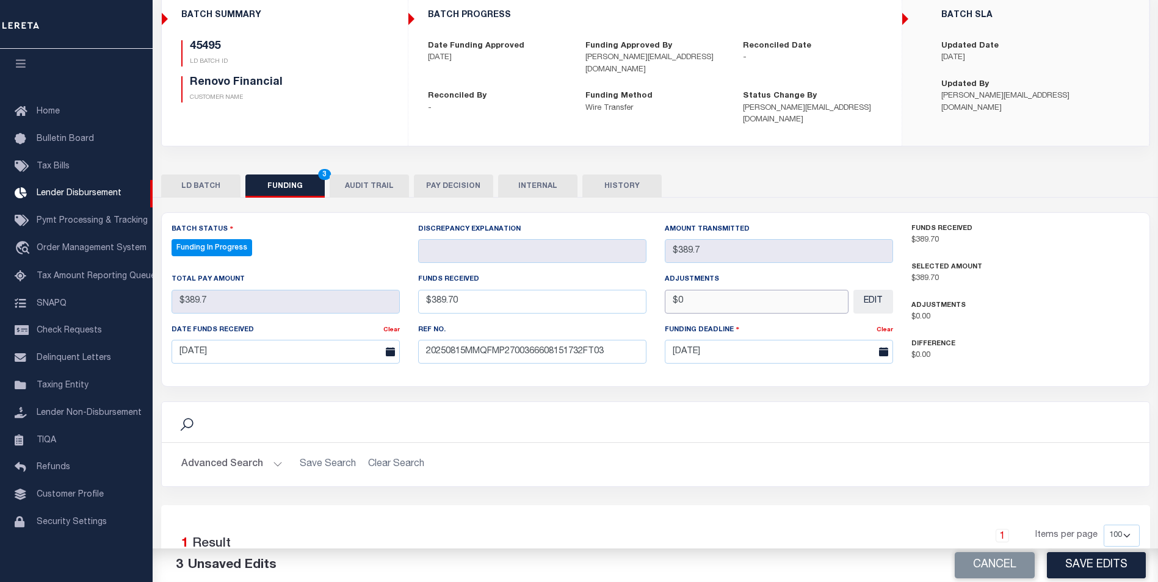
scroll to position [183, 0]
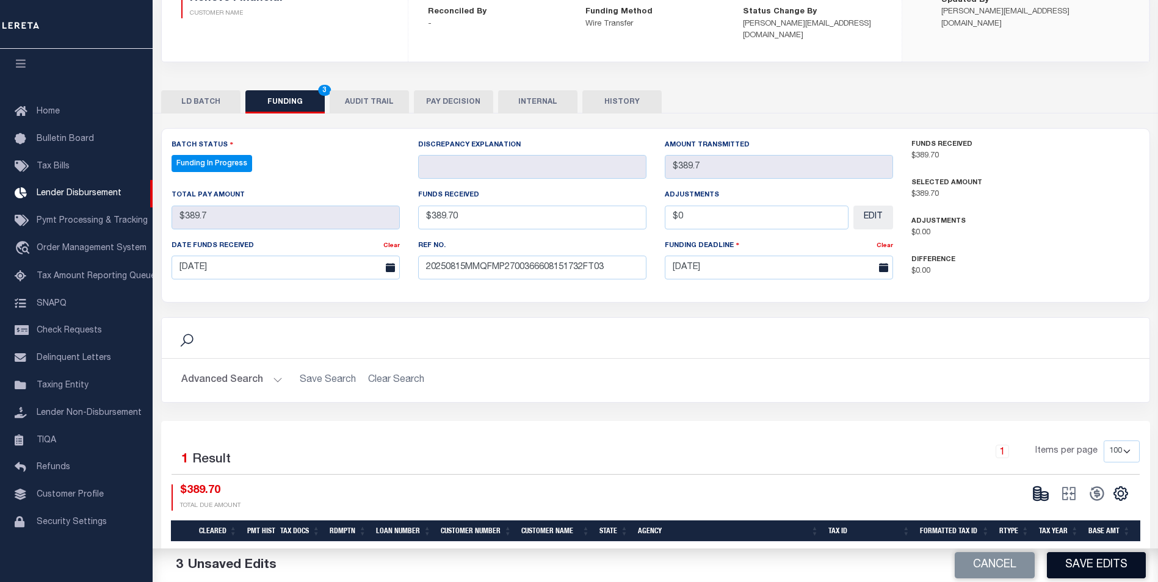
type input "$0.00"
click at [1099, 565] on button "Save Edits" at bounding box center [1096, 566] width 99 height 26
type input "$389.7"
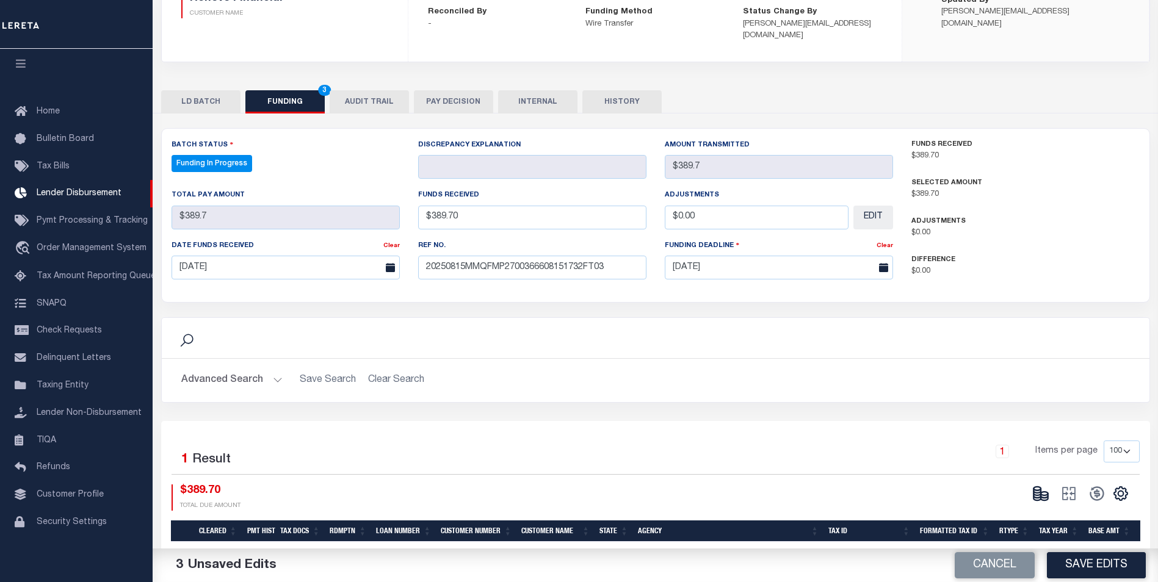
type input "$0"
select select "100"
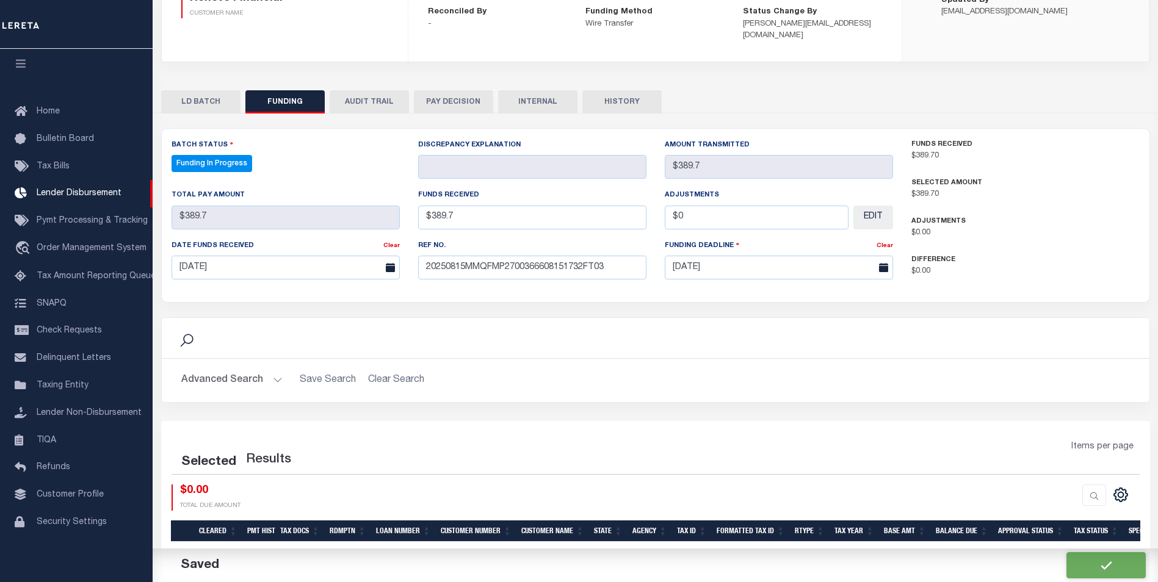
select select "100"
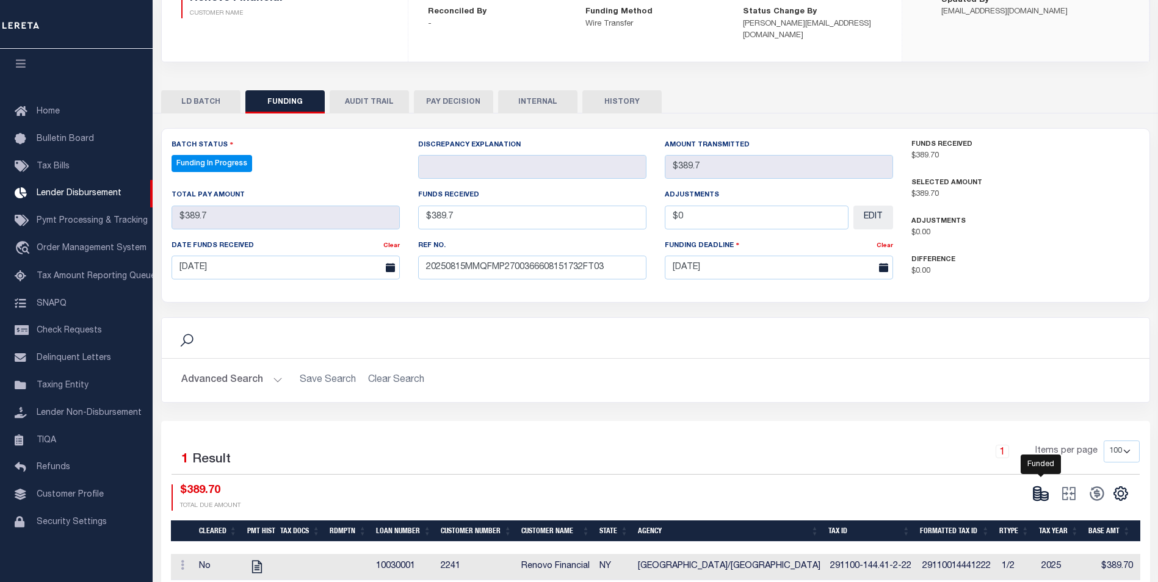
click at [1038, 489] on icon at bounding box center [1037, 491] width 7 height 4
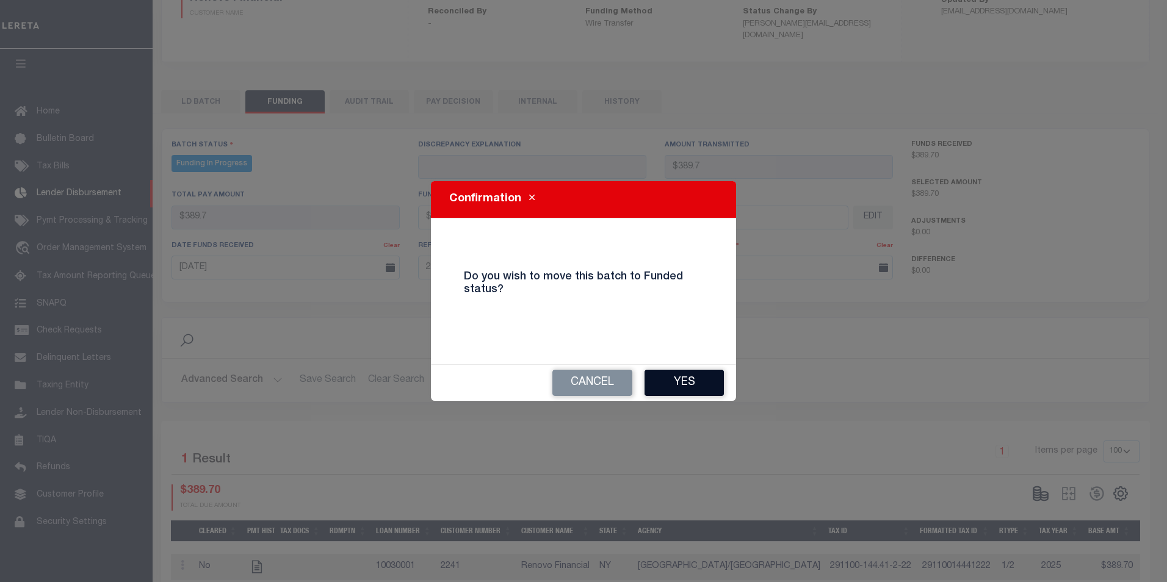
click at [692, 389] on button "Yes" at bounding box center [684, 383] width 79 height 26
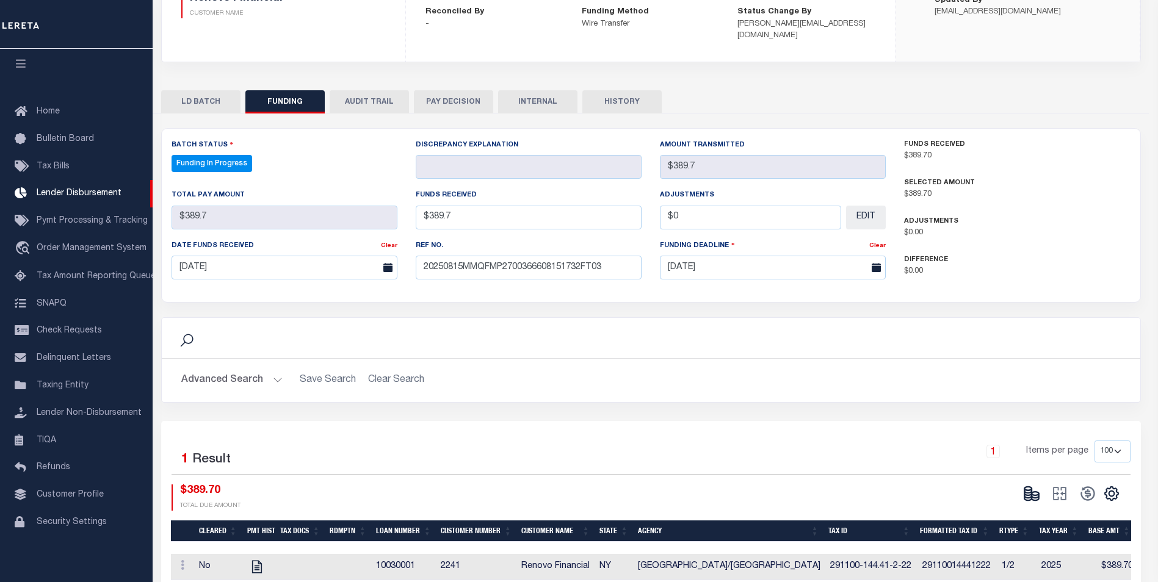
type input "$389.7"
type input "$0"
select select "100"
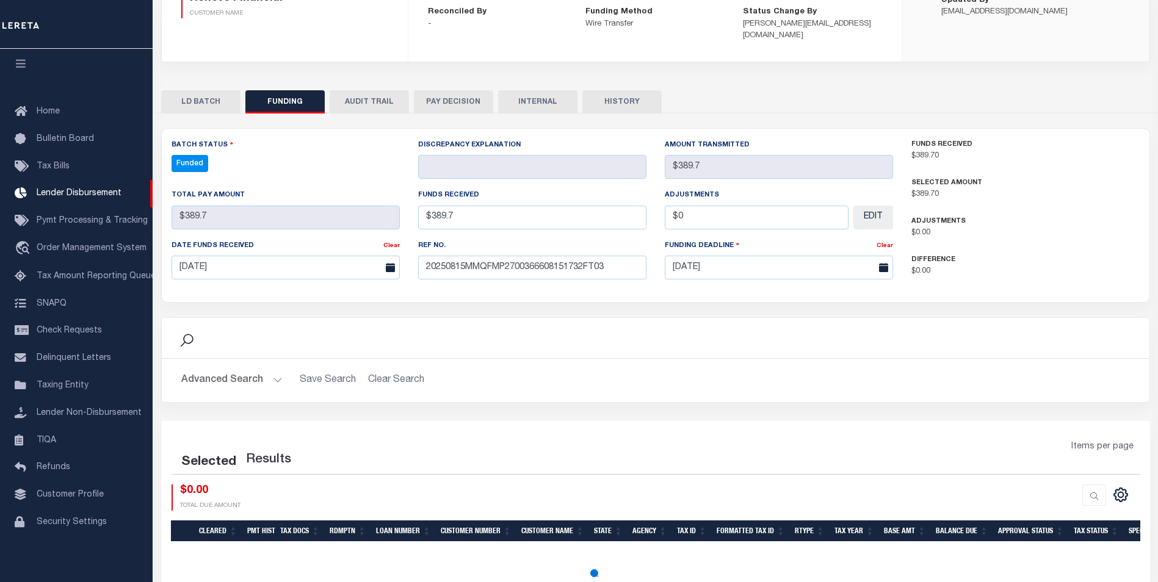
select select "100"
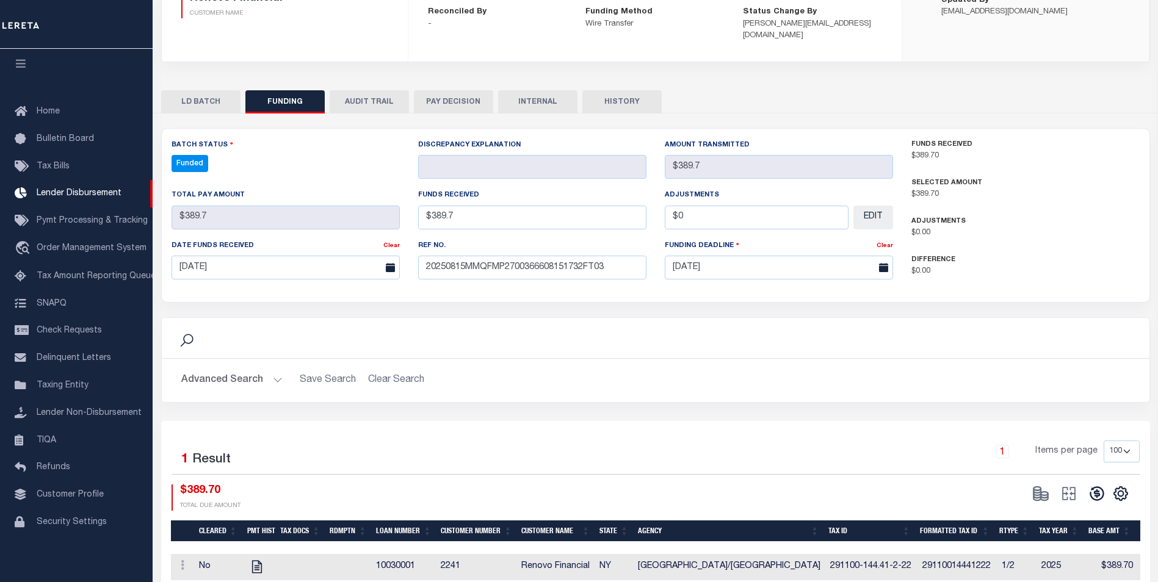
click at [1104, 485] on icon at bounding box center [1097, 493] width 17 height 17
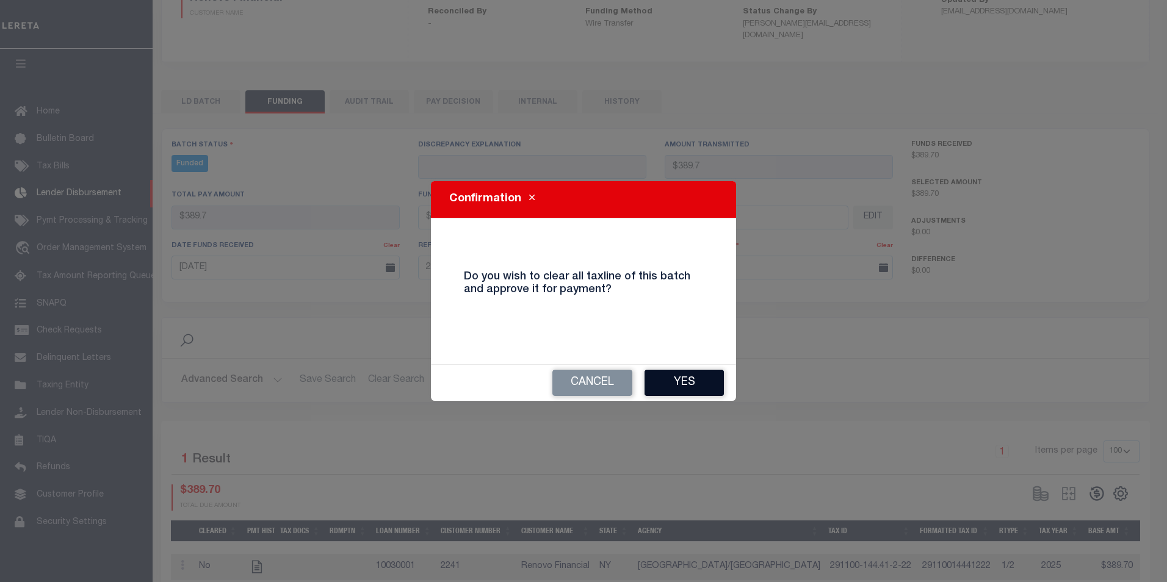
click at [703, 382] on button "Yes" at bounding box center [684, 383] width 79 height 26
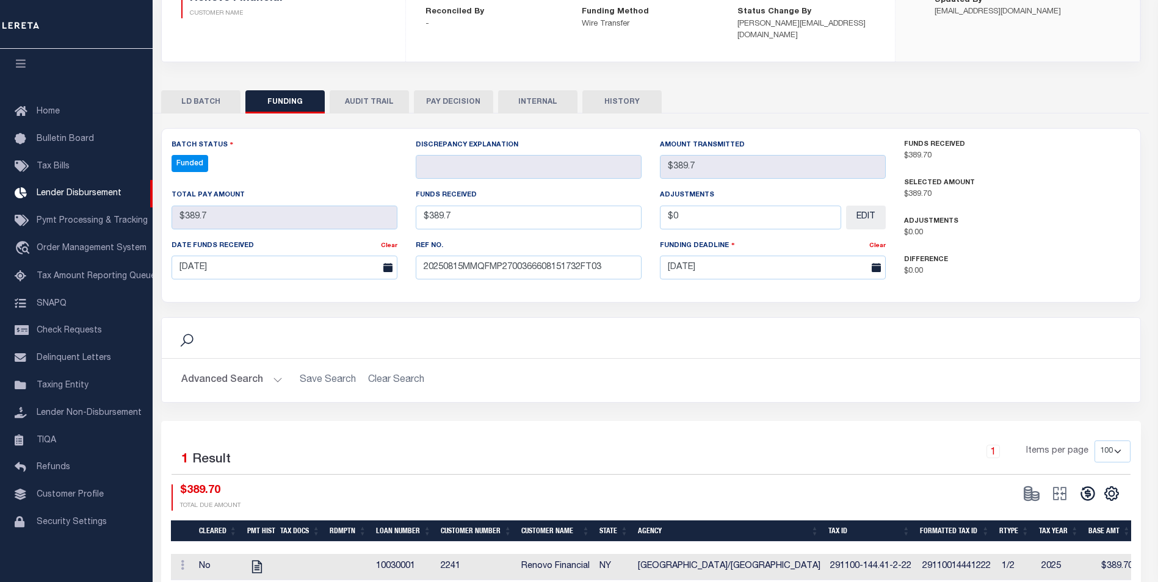
type input "$389.7"
type input "$0"
select select "100"
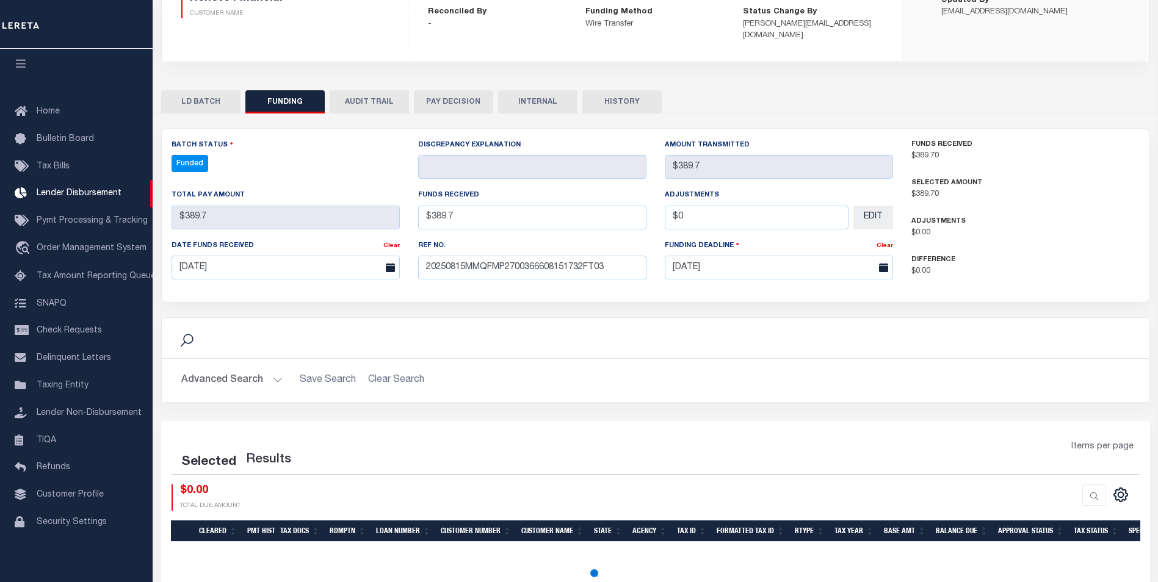
select select "100"
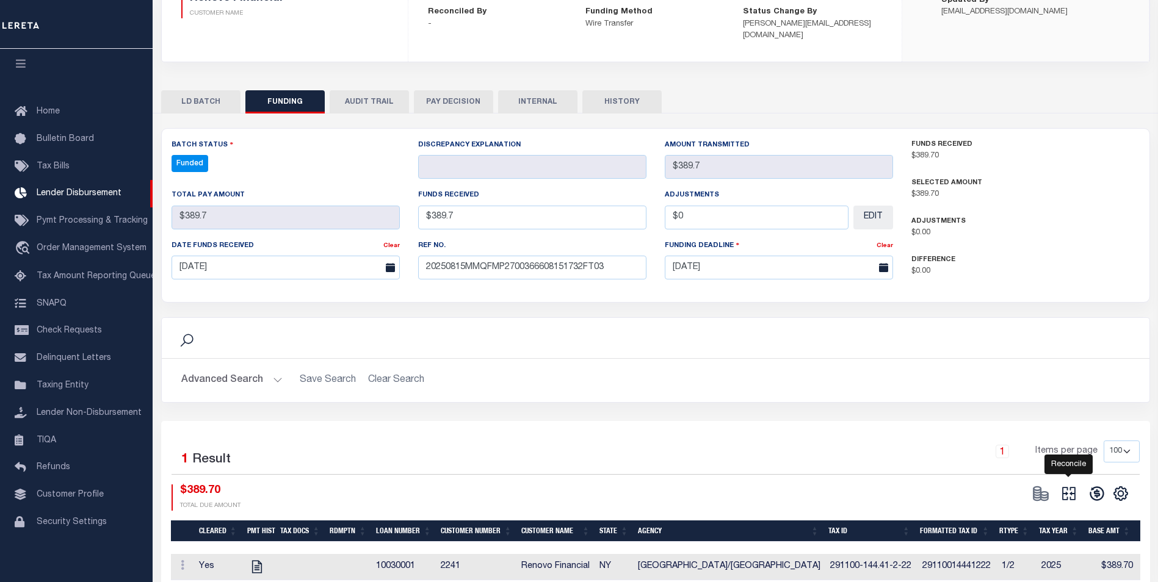
click at [1073, 486] on icon "" at bounding box center [1068, 493] width 17 height 17
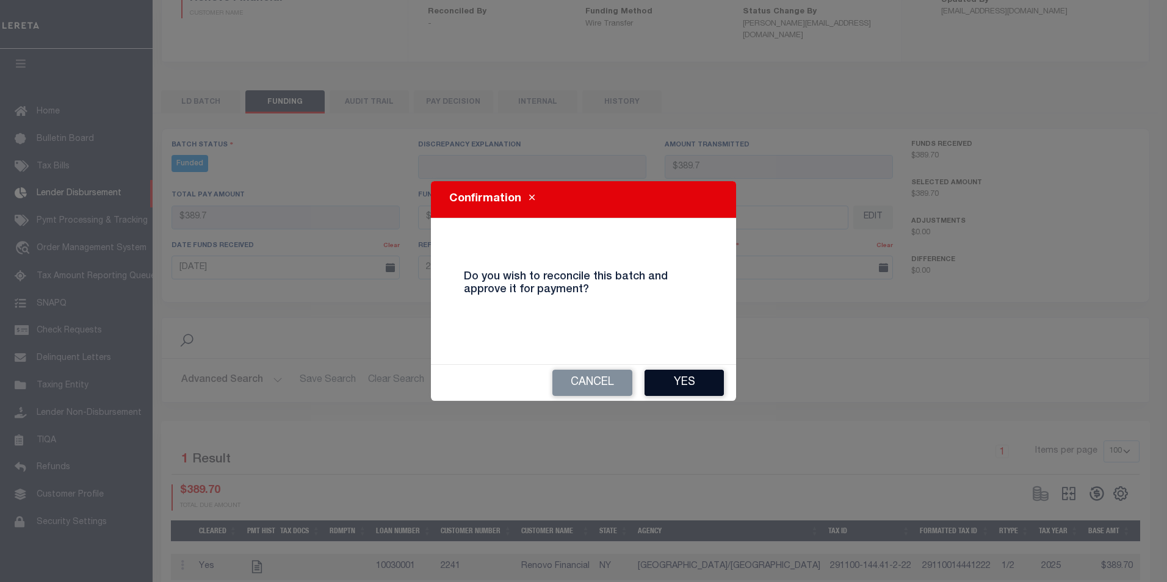
click at [676, 376] on button "Yes" at bounding box center [684, 383] width 79 height 26
select select "100"
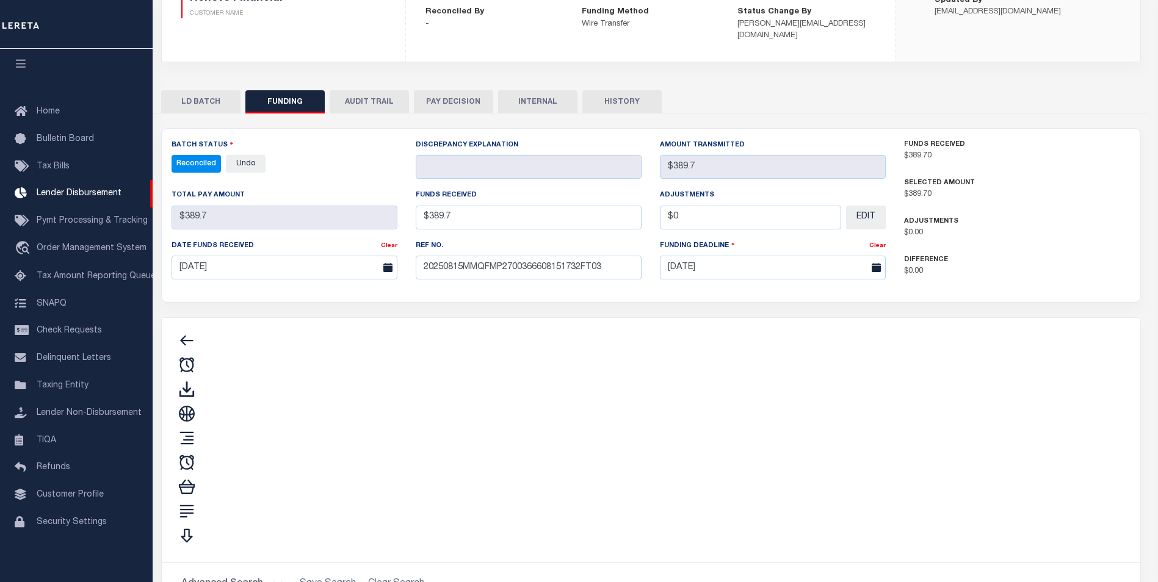
type input "$389.7"
type input "$0"
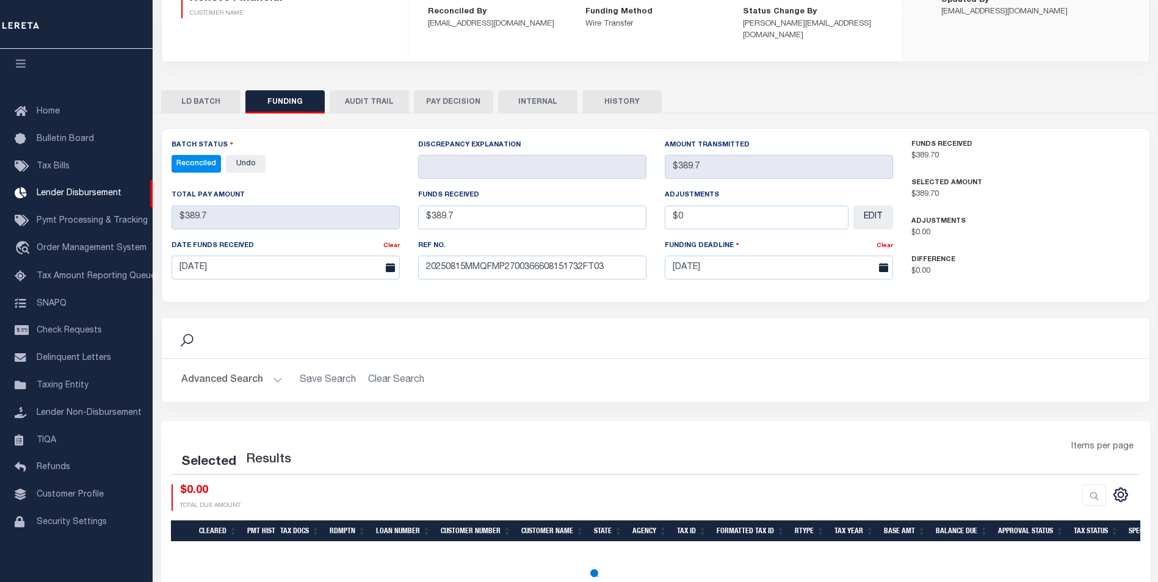
select select "100"
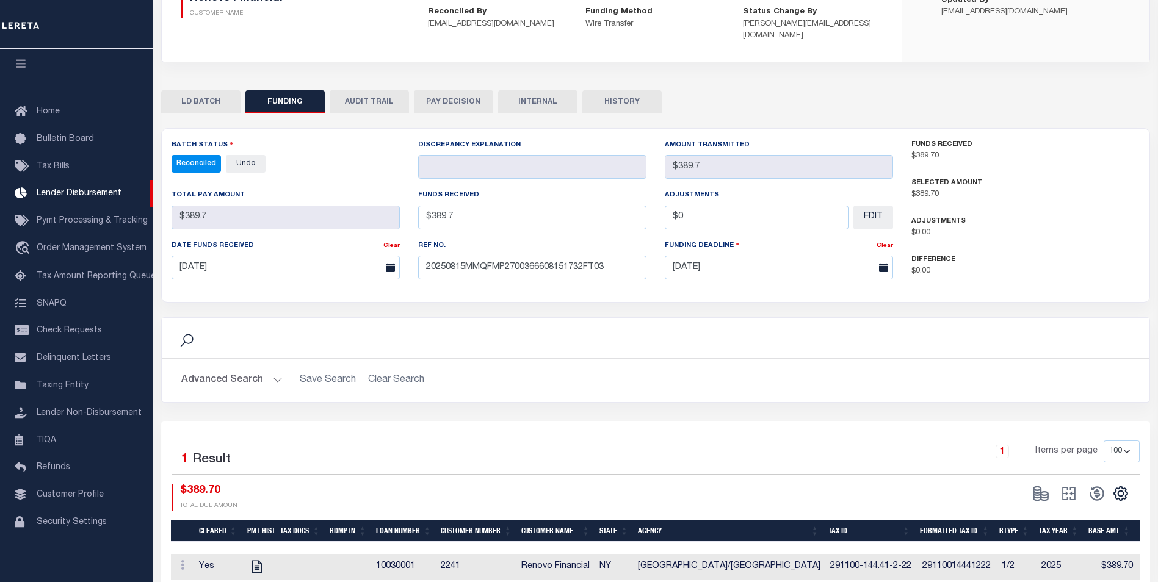
click at [534, 90] on button "INTERNAL" at bounding box center [537, 101] width 79 height 23
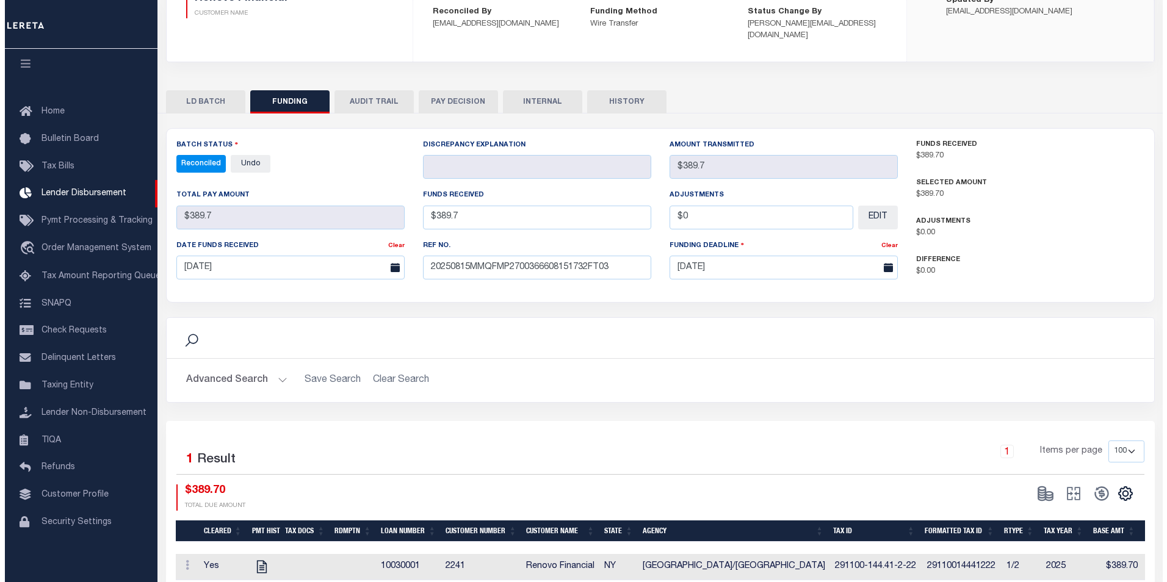
scroll to position [0, 0]
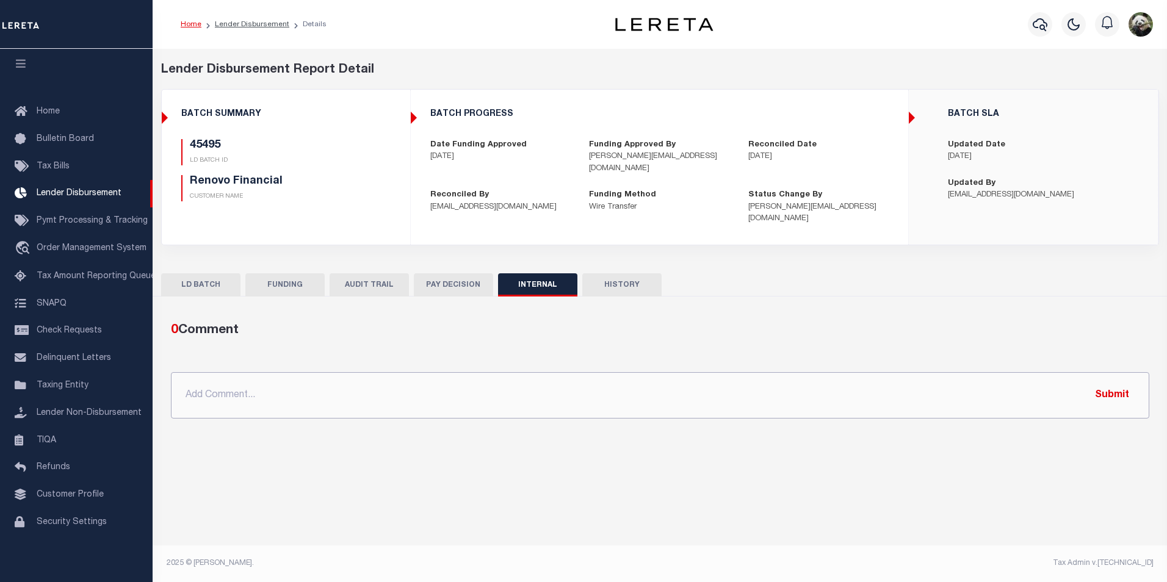
click at [382, 394] on input "text" at bounding box center [660, 395] width 979 height 46
paste input "OG AMOUNT $660,588.69 45438 - $1,579.45 45447 - $160,678.45 45448 - $10,199.73 …"
type input "OG AMOUNT $660,588.69 45438 - $1,579.45 45447 - $160,678.45 45448 - $10,199.73 …"
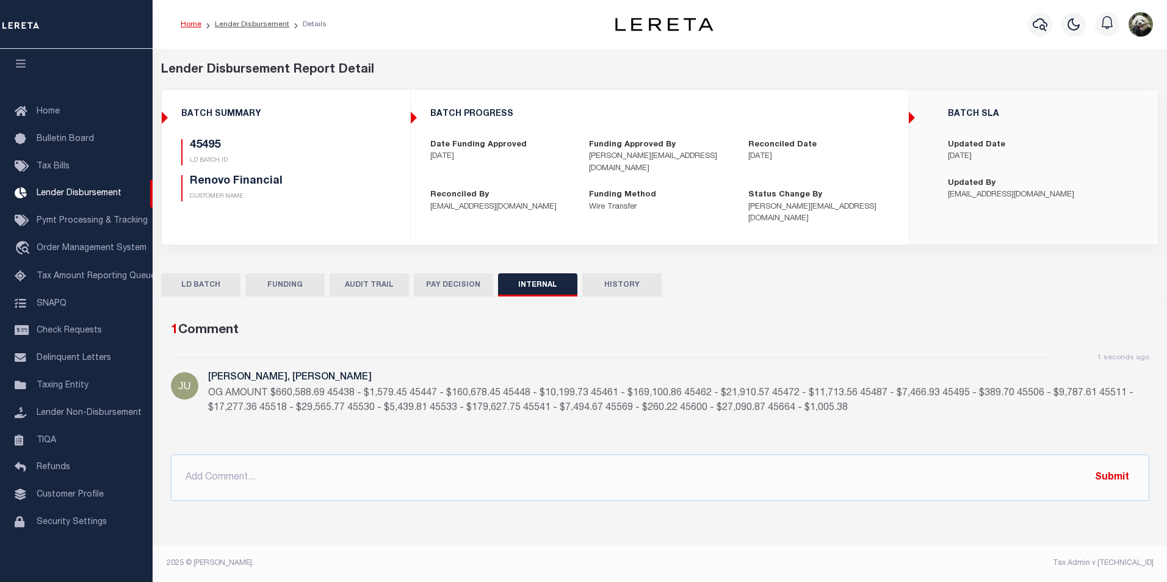
click at [262, 274] on button "FUNDING" at bounding box center [284, 285] width 79 height 23
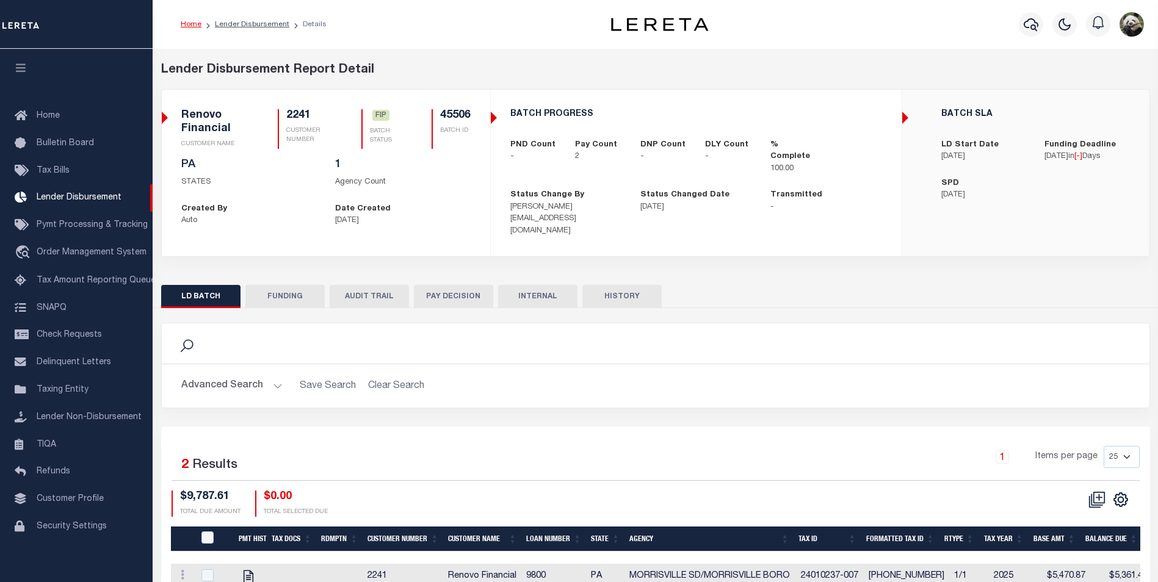
scroll to position [12, 0]
click at [258, 289] on button "FUNDING" at bounding box center [284, 296] width 79 height 23
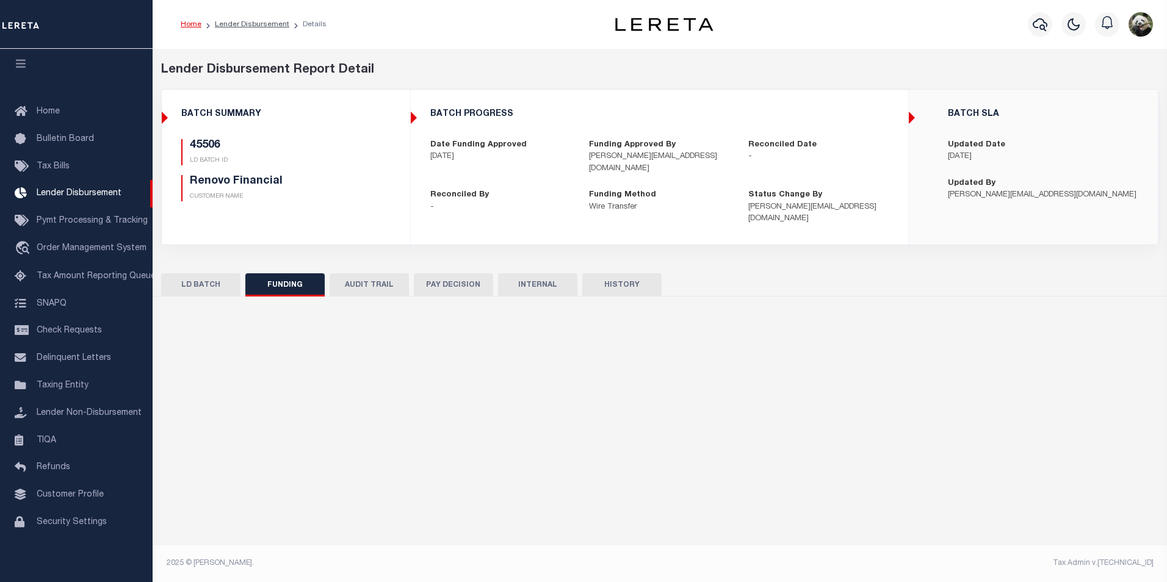
type input "$9,787.61"
type input "$0"
type input "[DATE]"
select select "100"
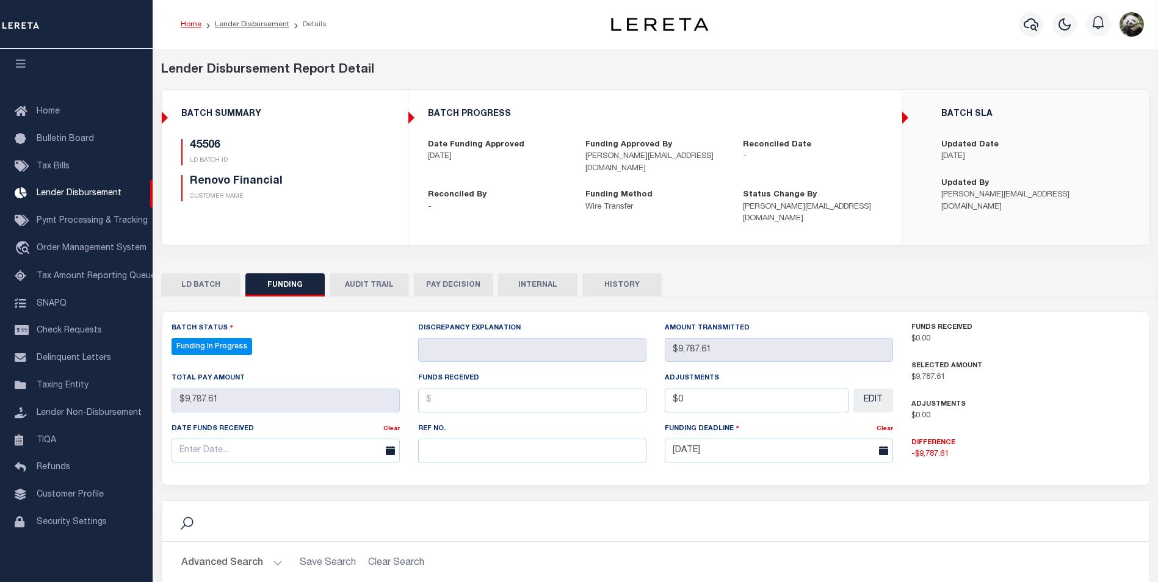
select select "100"
paste input "20250815MMQFMP2700366608151732FT03"
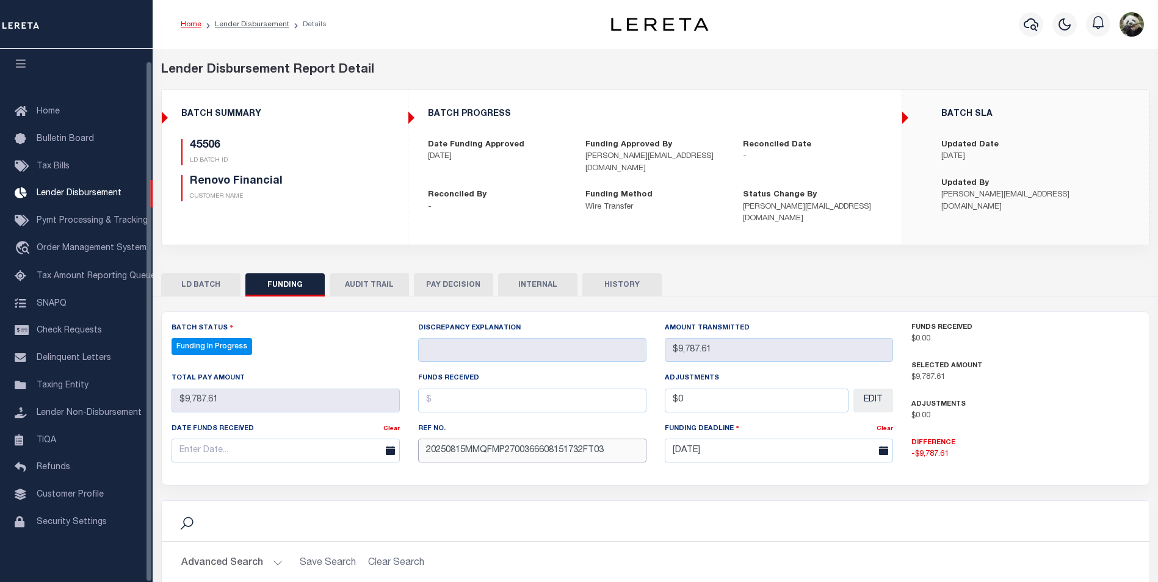
type input "20250815MMQFMP2700366608151732FT03"
click at [247, 451] on div "Date funds received Clear" at bounding box center [285, 447] width 247 height 50
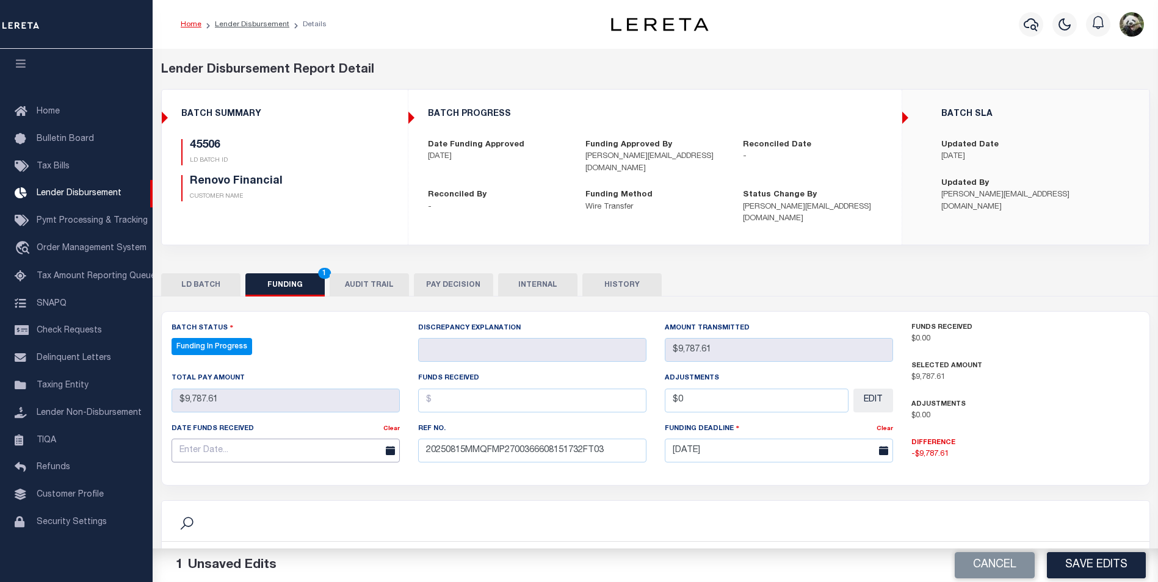
click at [248, 450] on input "text" at bounding box center [286, 451] width 228 height 24
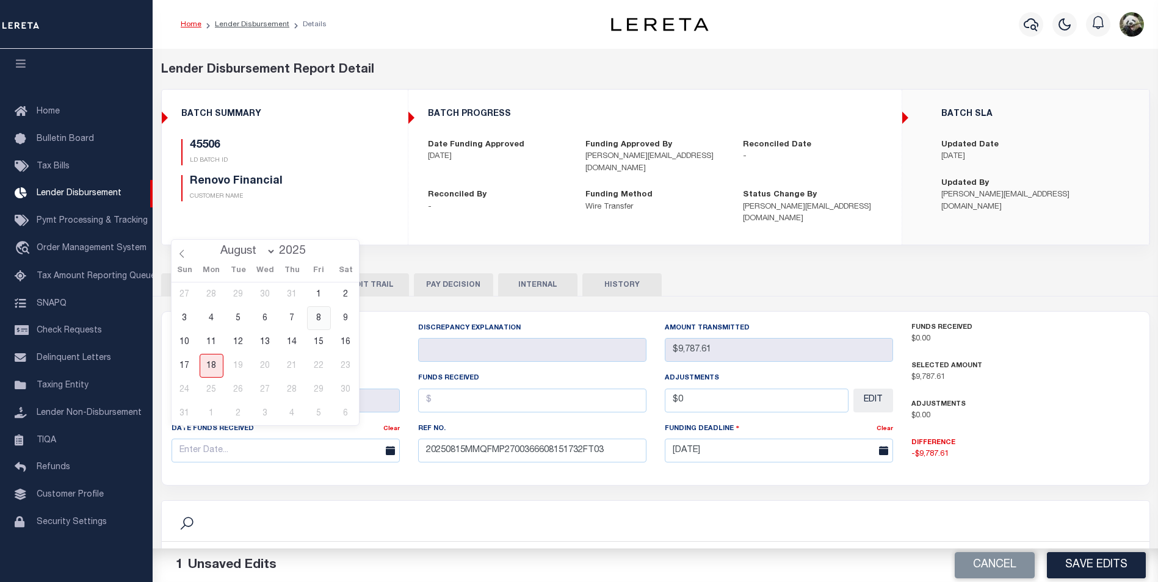
click at [317, 330] on span "8" at bounding box center [319, 318] width 24 height 24
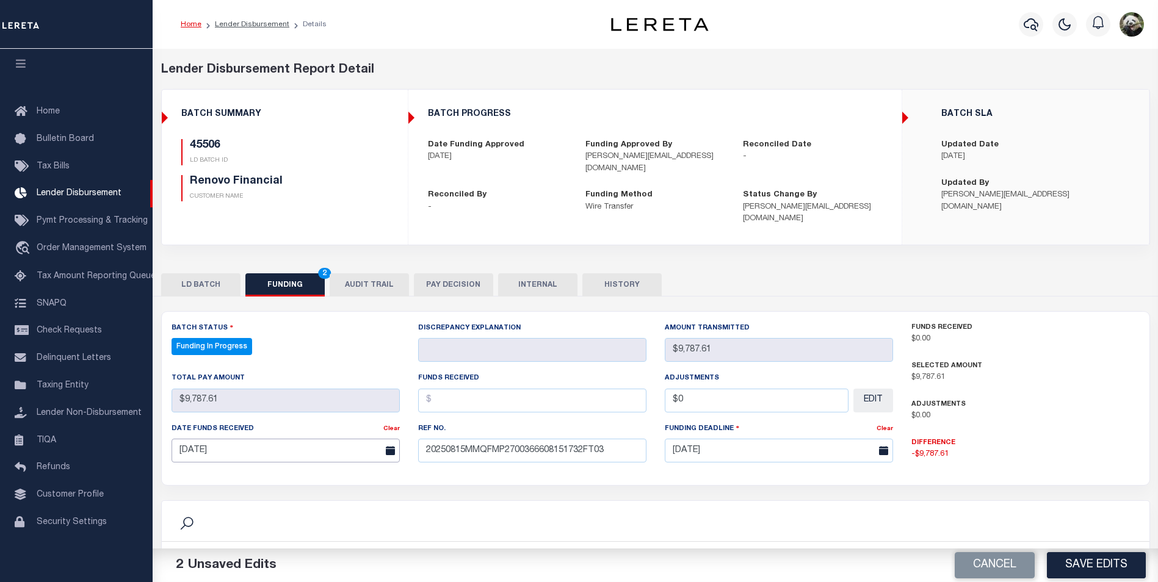
click at [355, 440] on input "[DATE]" at bounding box center [286, 451] width 228 height 24
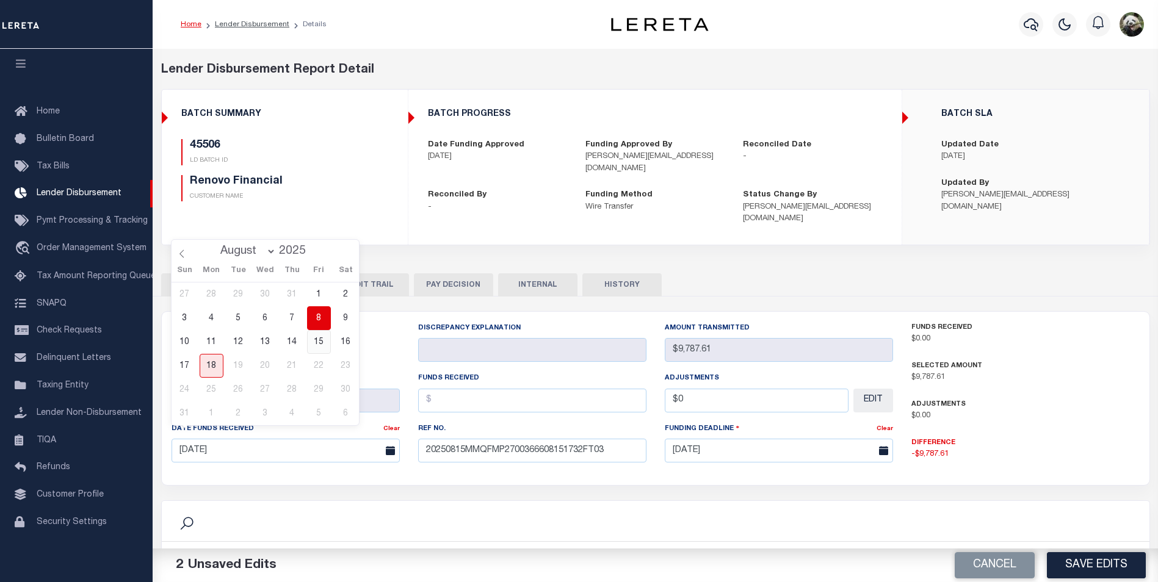
click at [319, 345] on span "15" at bounding box center [319, 342] width 24 height 24
type input "[DATE]"
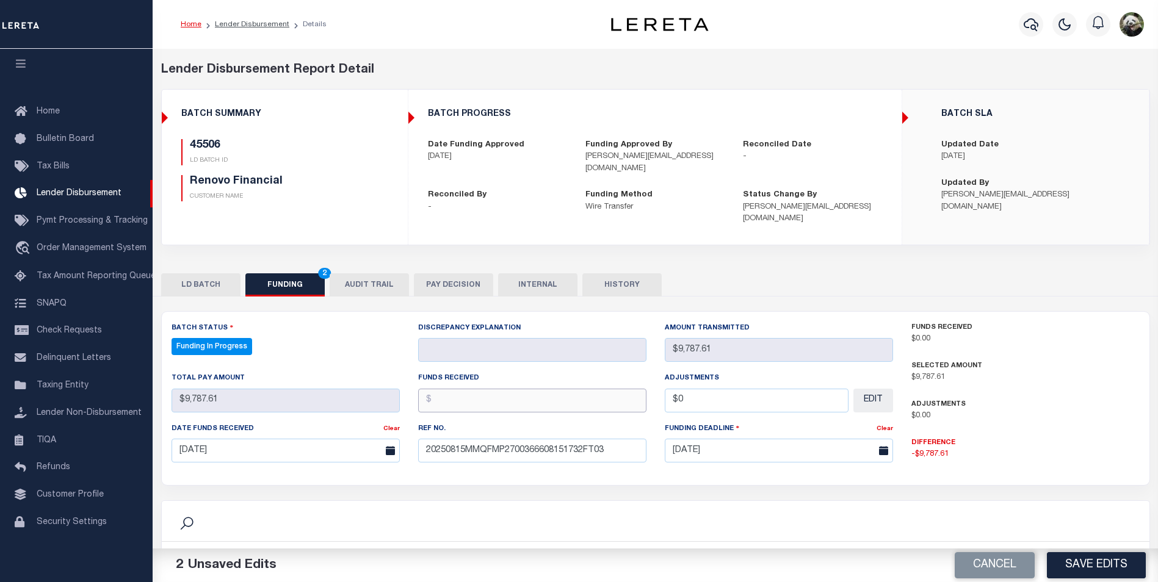
click at [491, 389] on input "text" at bounding box center [532, 401] width 228 height 24
type input "$9,787.61"
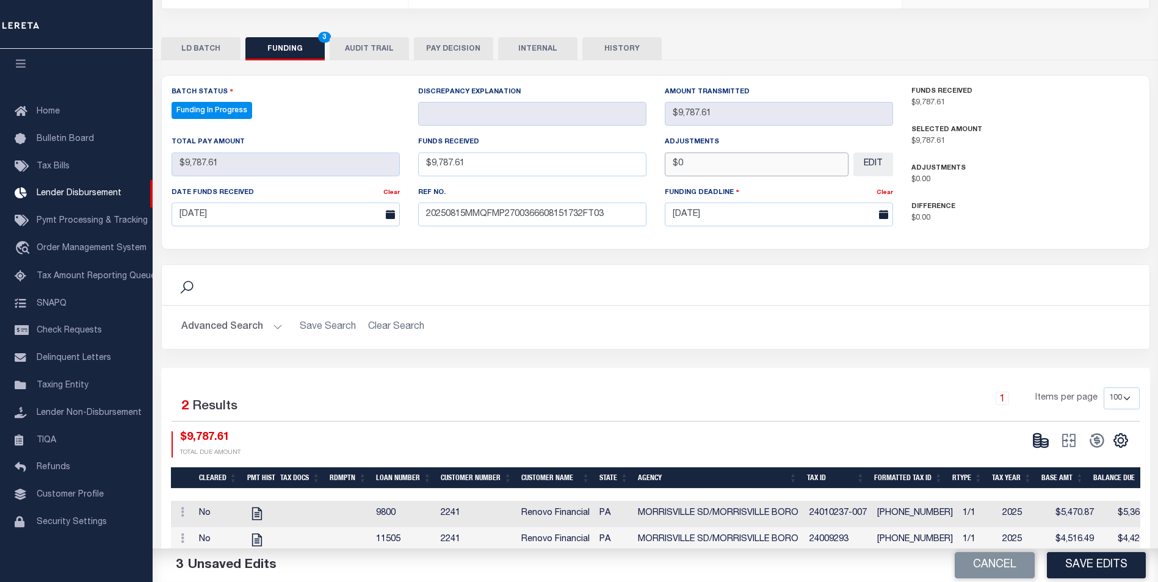
scroll to position [189, 0]
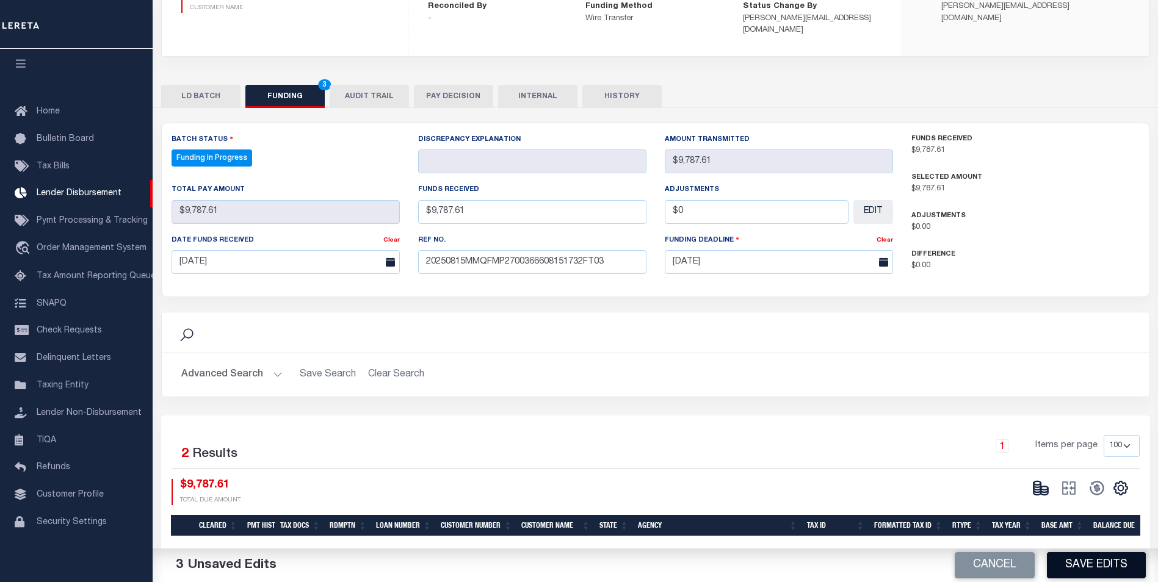
type input "$0.00"
click at [1098, 563] on button "Save Edits" at bounding box center [1096, 566] width 99 height 26
type input "$9,787.61"
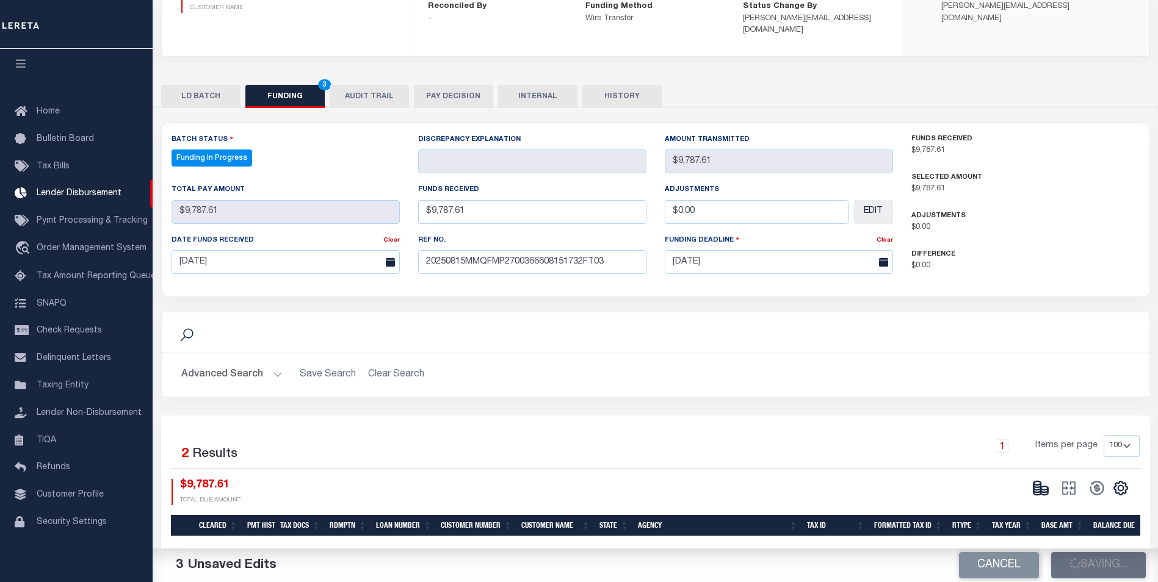
type input "$0"
select select "100"
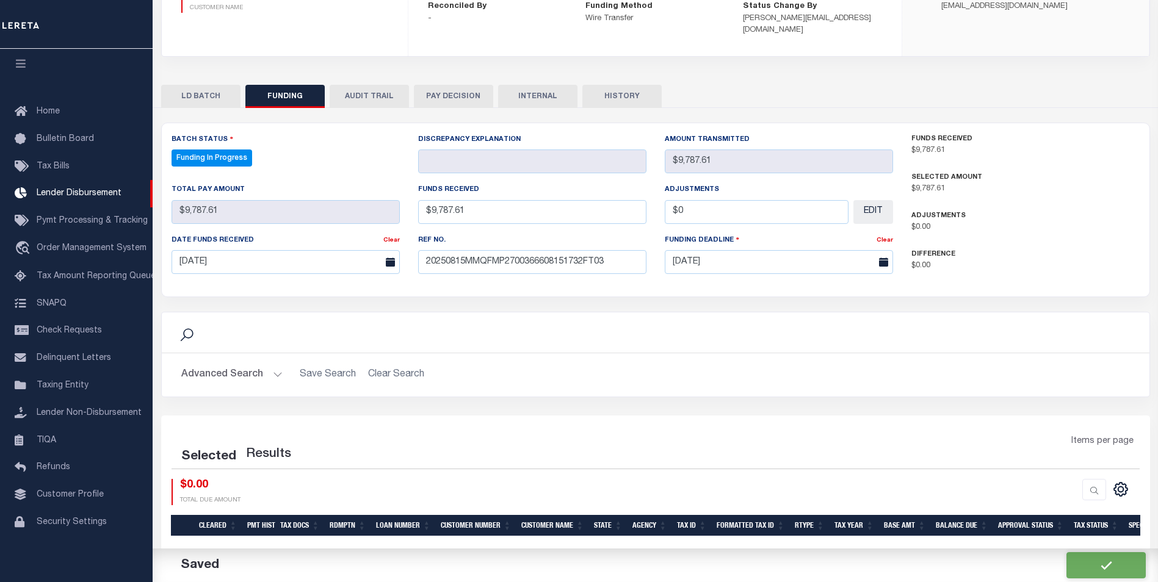
select select "100"
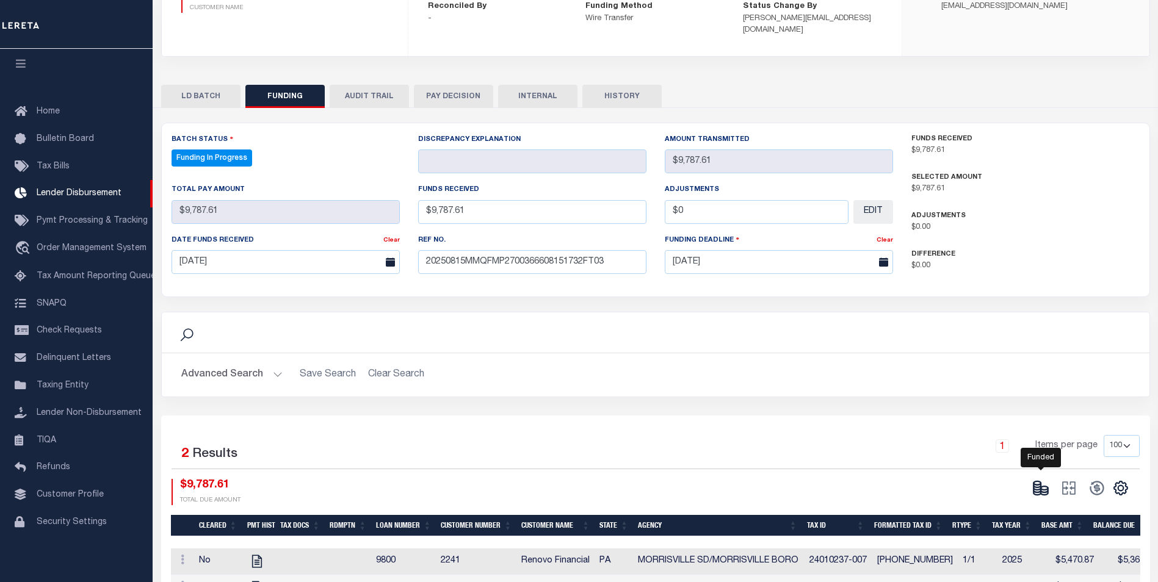
click at [1045, 487] on ellipse at bounding box center [1044, 489] width 7 height 4
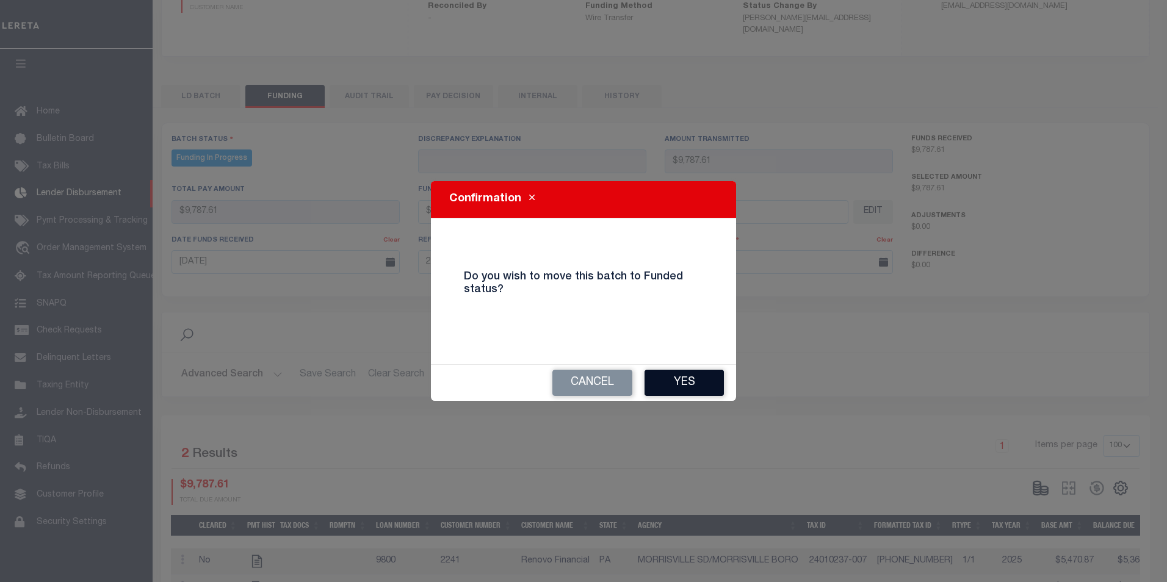
click at [705, 391] on button "Yes" at bounding box center [684, 383] width 79 height 26
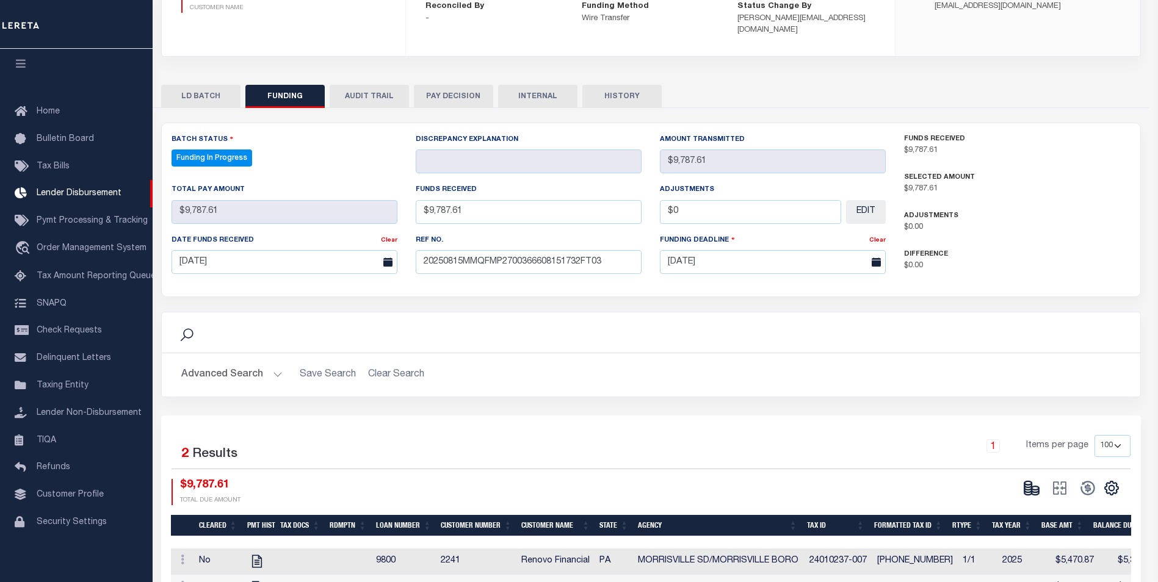
type input "$9,787.61"
type input "$0"
select select "100"
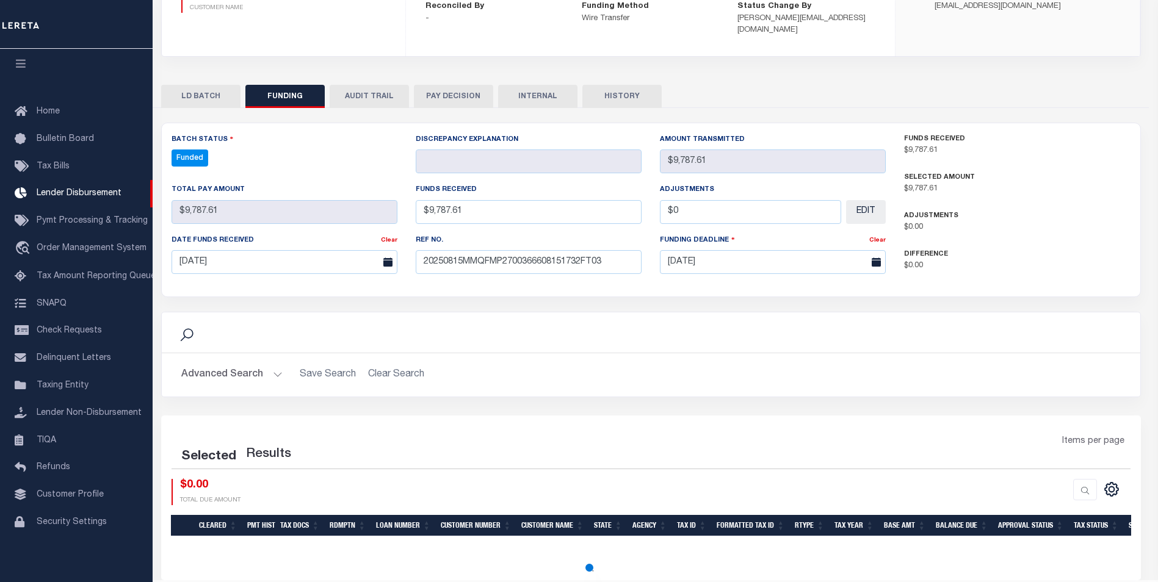
select select "100"
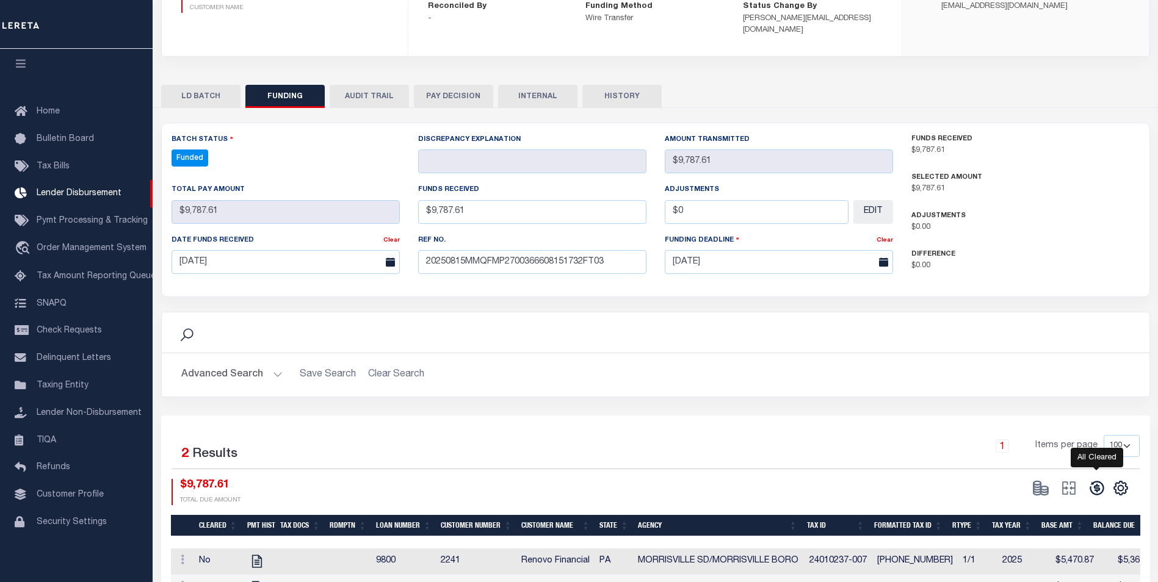
click at [1096, 480] on icon at bounding box center [1097, 488] width 17 height 17
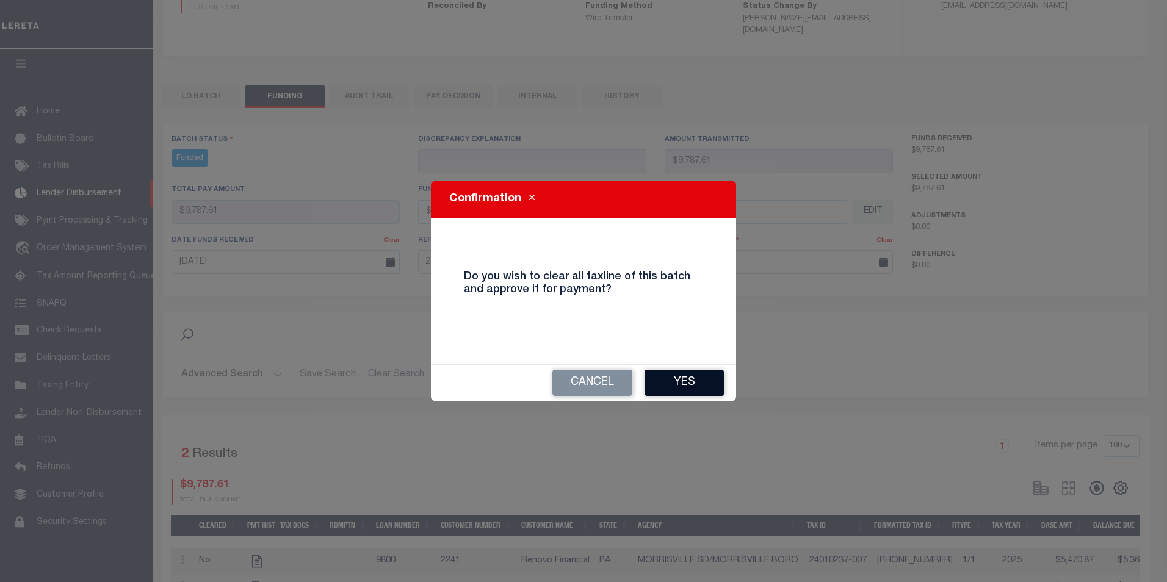
click at [701, 388] on button "Yes" at bounding box center [684, 383] width 79 height 26
select select "100"
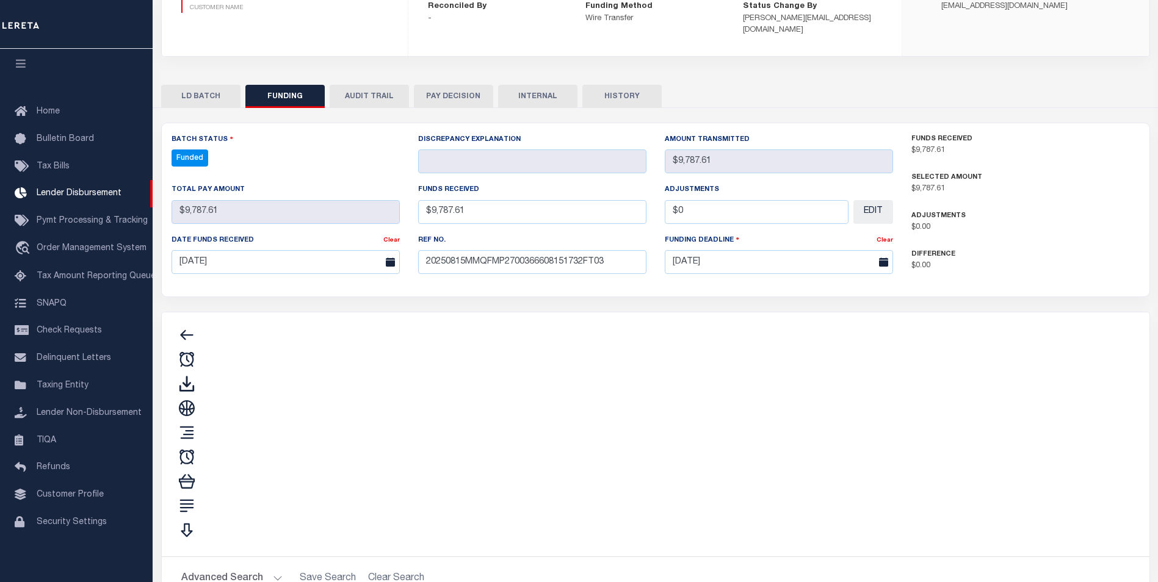
type input "$9,787.61"
type input "$0"
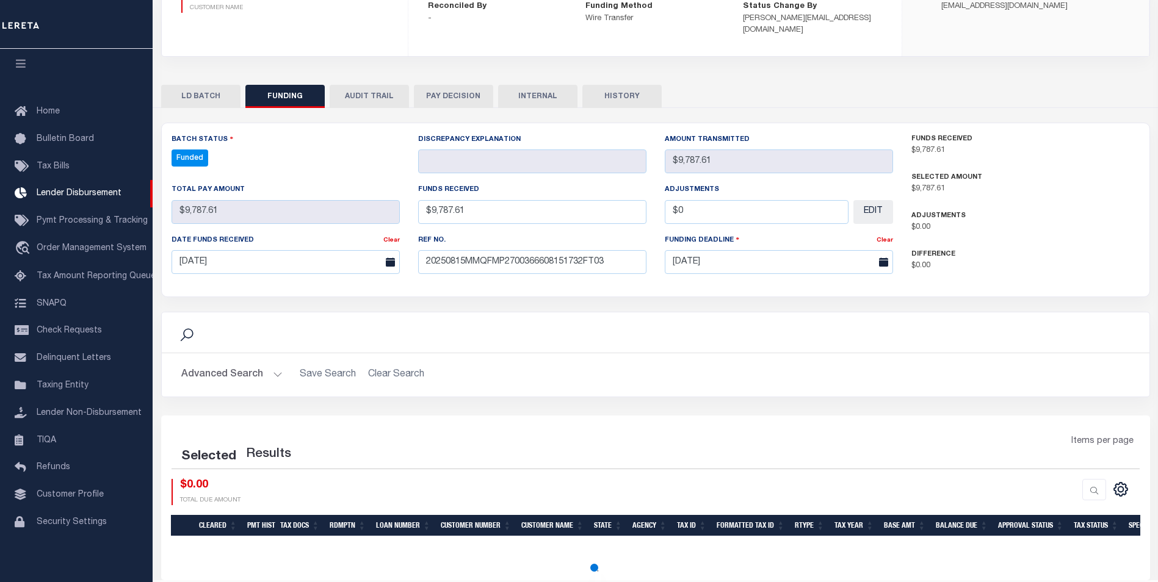
select select "100"
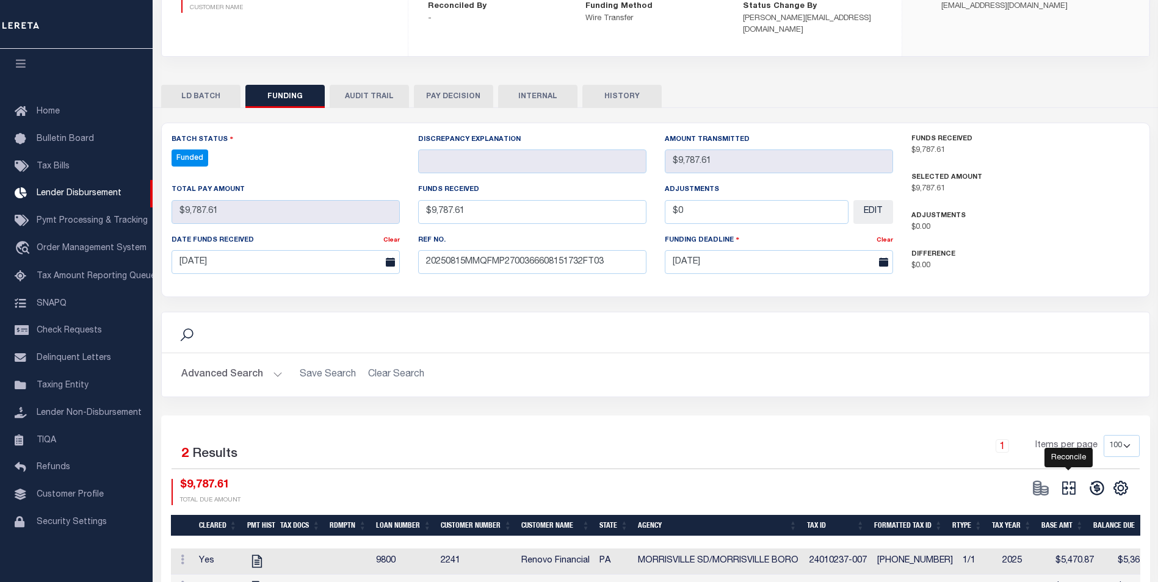
click at [1067, 482] on icon "" at bounding box center [1068, 488] width 17 height 17
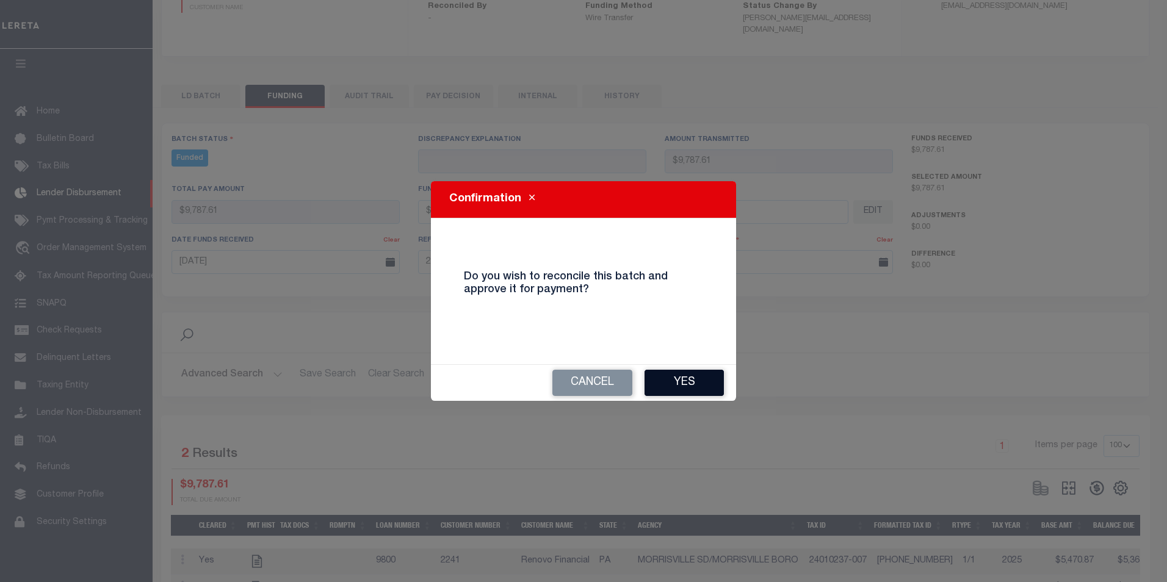
click at [667, 387] on button "Yes" at bounding box center [684, 383] width 79 height 26
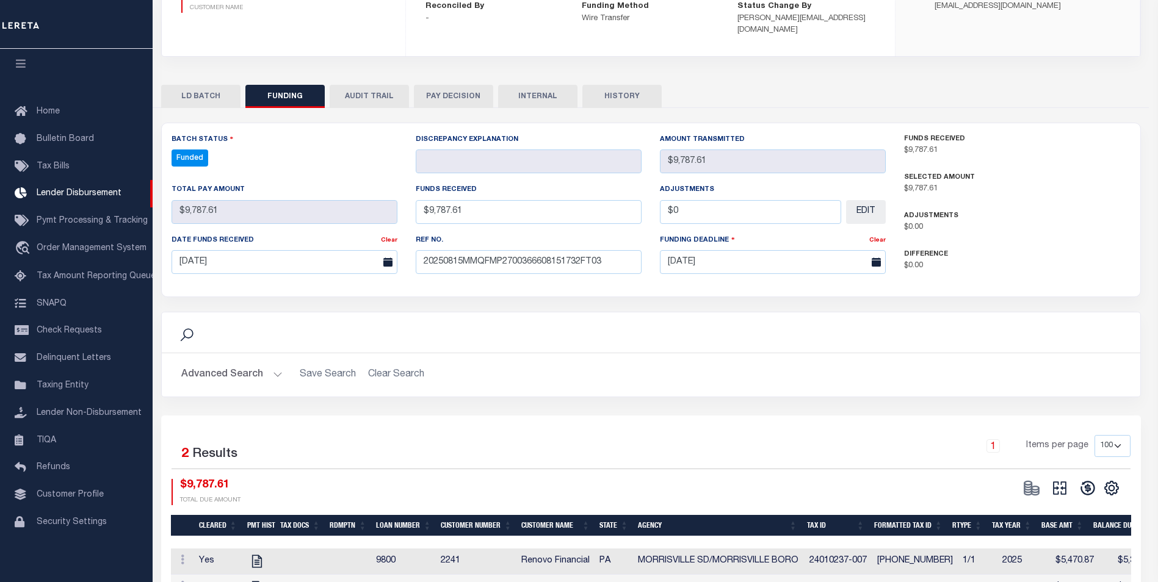
type input "$9,787.61"
type input "$0"
select select "100"
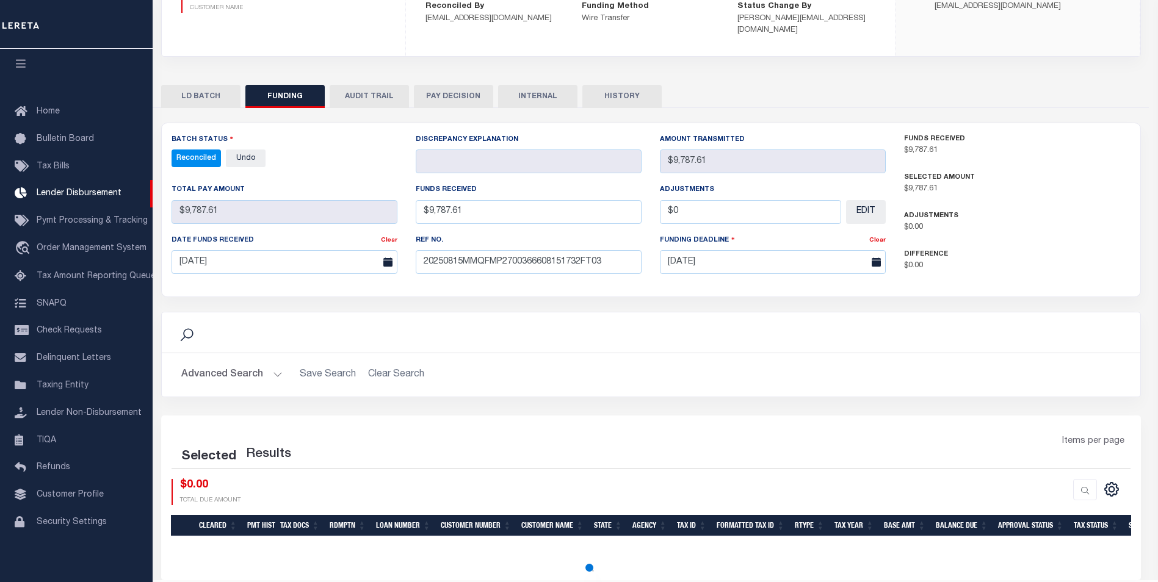
select select "100"
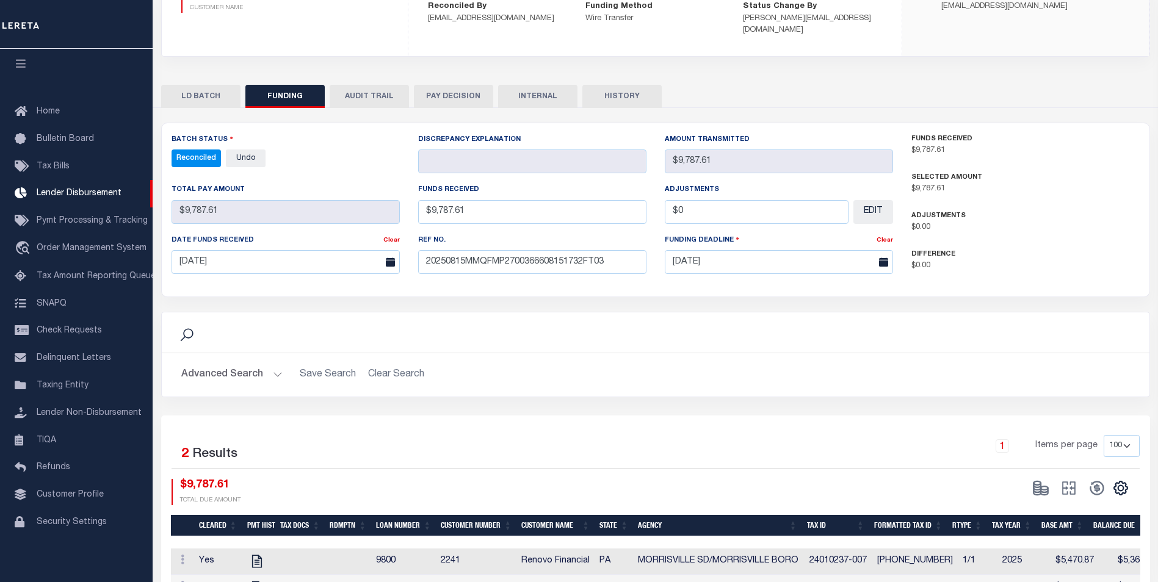
click at [528, 108] on div "Search Advanced Search Save Search Clear Search 2" at bounding box center [655, 360] width 989 height 504
click at [530, 93] on button "INTERNAL" at bounding box center [537, 96] width 79 height 23
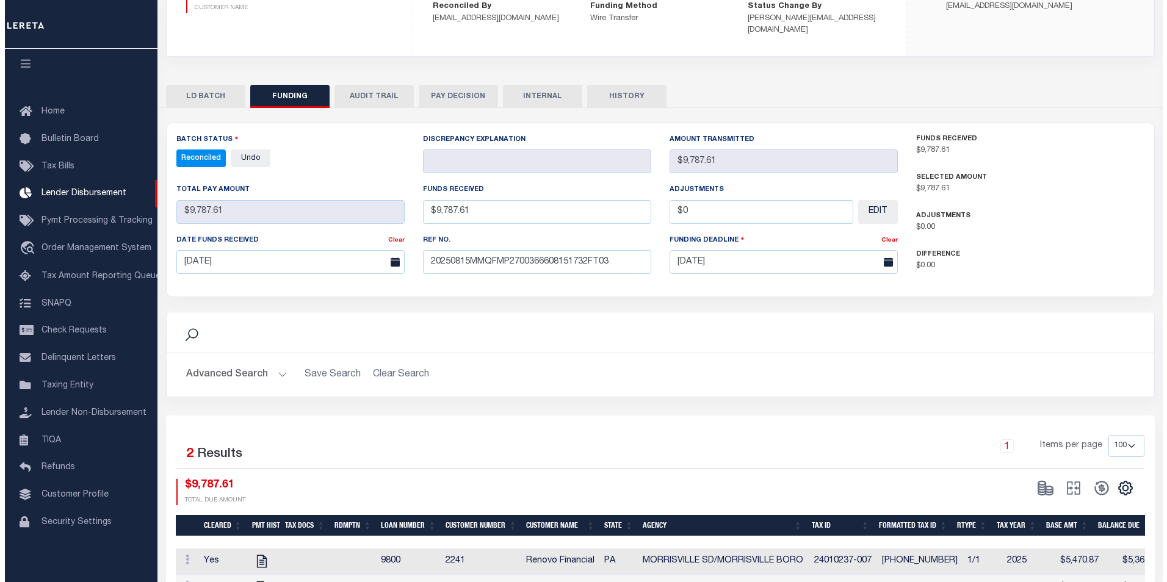
scroll to position [0, 0]
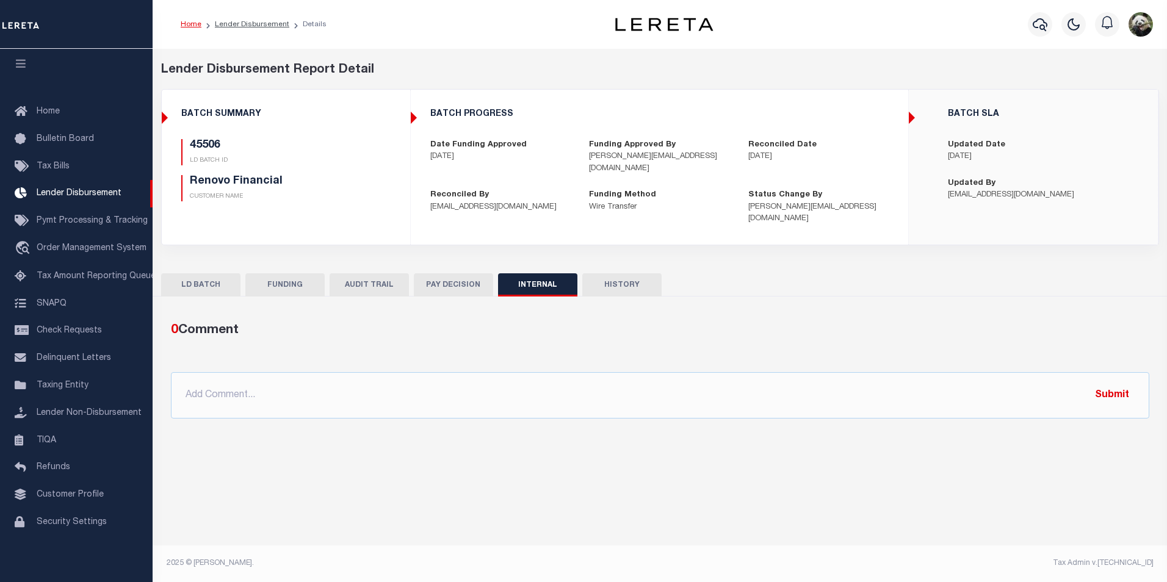
drag, startPoint x: 369, startPoint y: 534, endPoint x: 966, endPoint y: 333, distance: 630.7
click at [544, 393] on input "text" at bounding box center [660, 395] width 979 height 46
paste input "OG AMOUNT $660,588.69 45438 - $1,579.45 45447 - $160,678.45 45448 - $10,199.73 …"
type input "OG AMOUNT $660,588.69 45438 - $1,579.45 45447 - $160,678.45 45448 - $10,199.73 …"
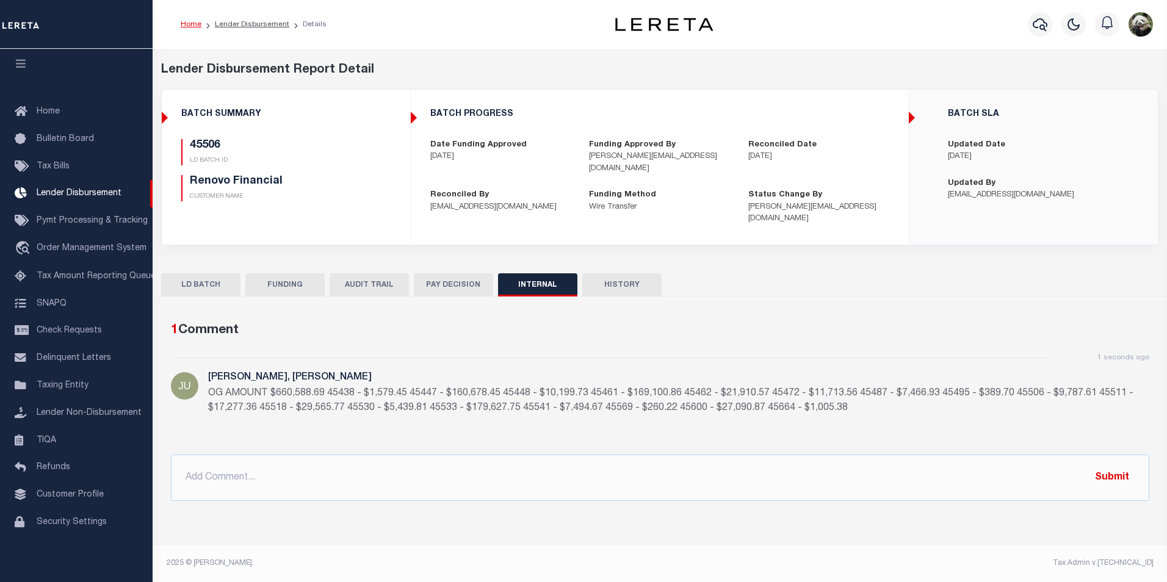
click at [258, 274] on button "FUNDING" at bounding box center [284, 285] width 79 height 23
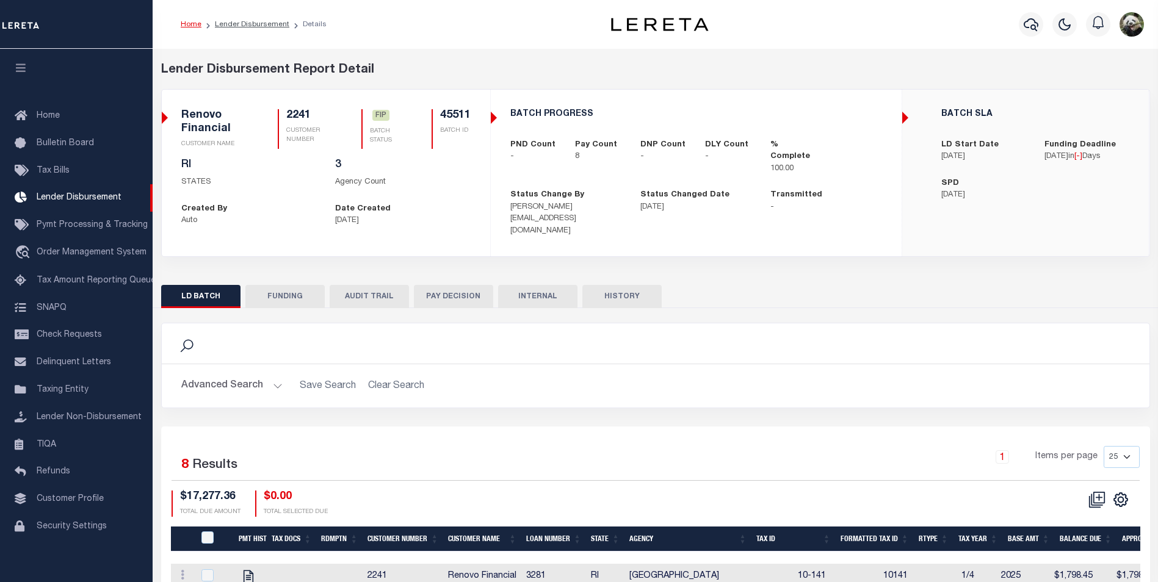
scroll to position [12, 0]
click at [294, 285] on button "FUNDING" at bounding box center [284, 296] width 79 height 23
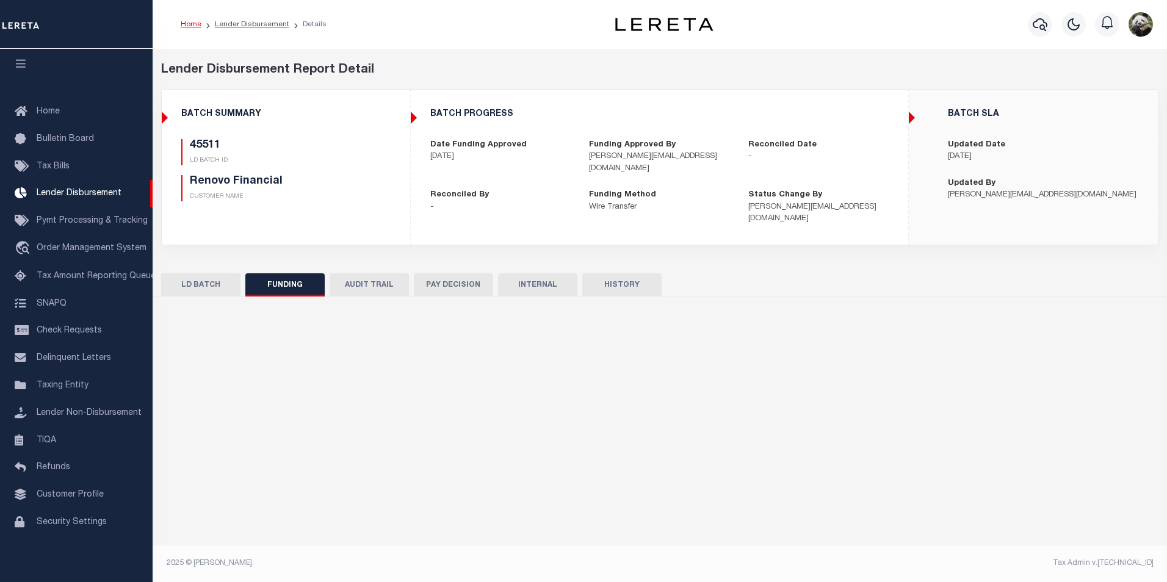
type input "$17,277.36"
type input "$0"
type input "[DATE]"
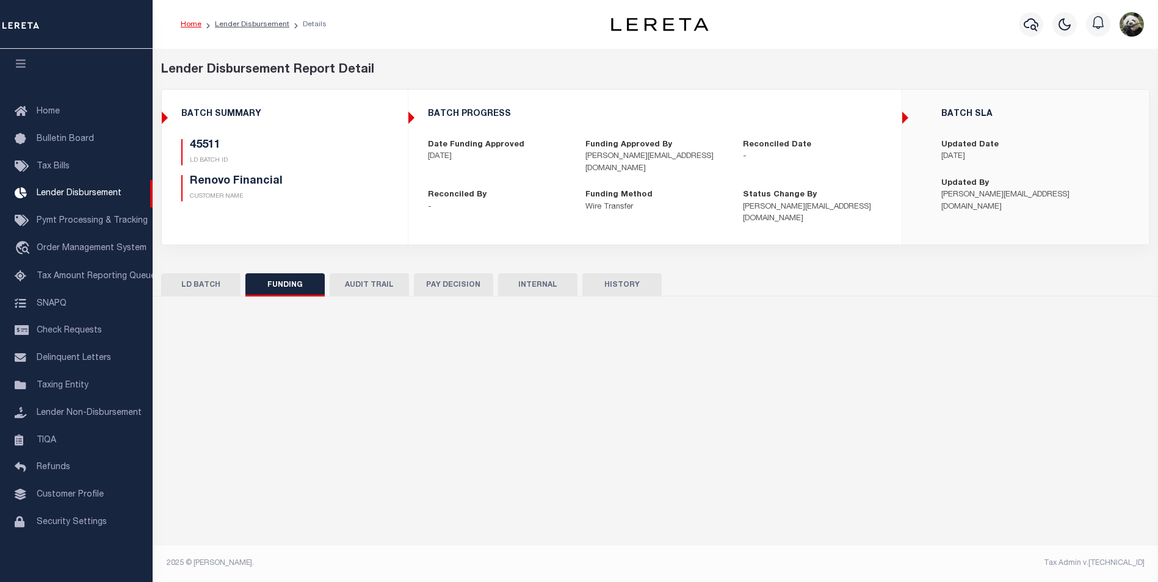
select select "100"
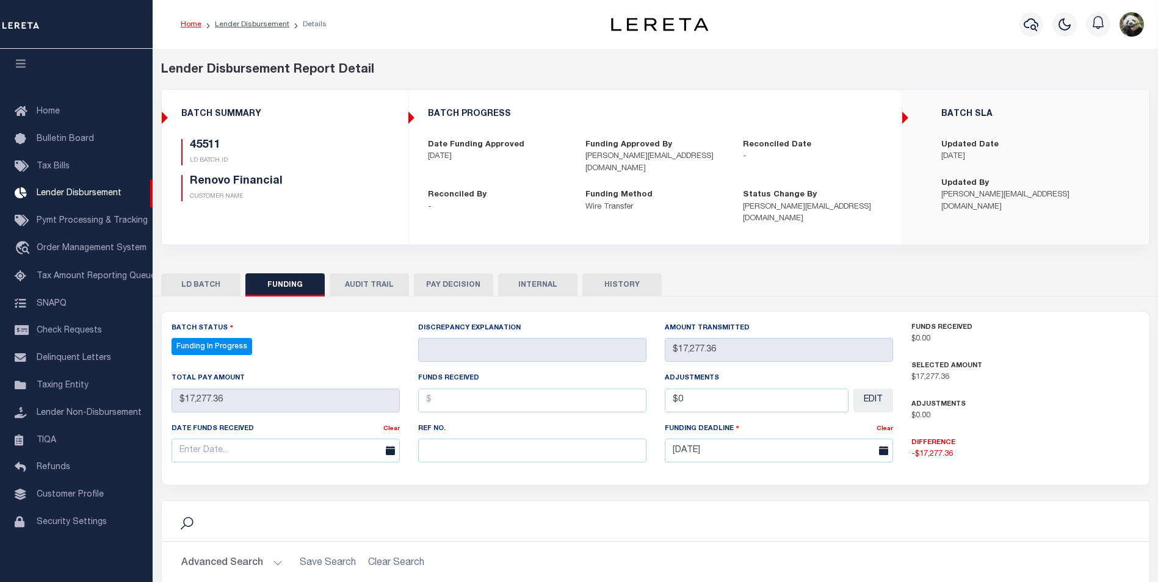
select select "100"
paste input "20250815MMQFMP2700366608151732FT03"
type input "20250815MMQFMP2700366608151732FT03"
click at [234, 439] on input "text" at bounding box center [286, 451] width 228 height 24
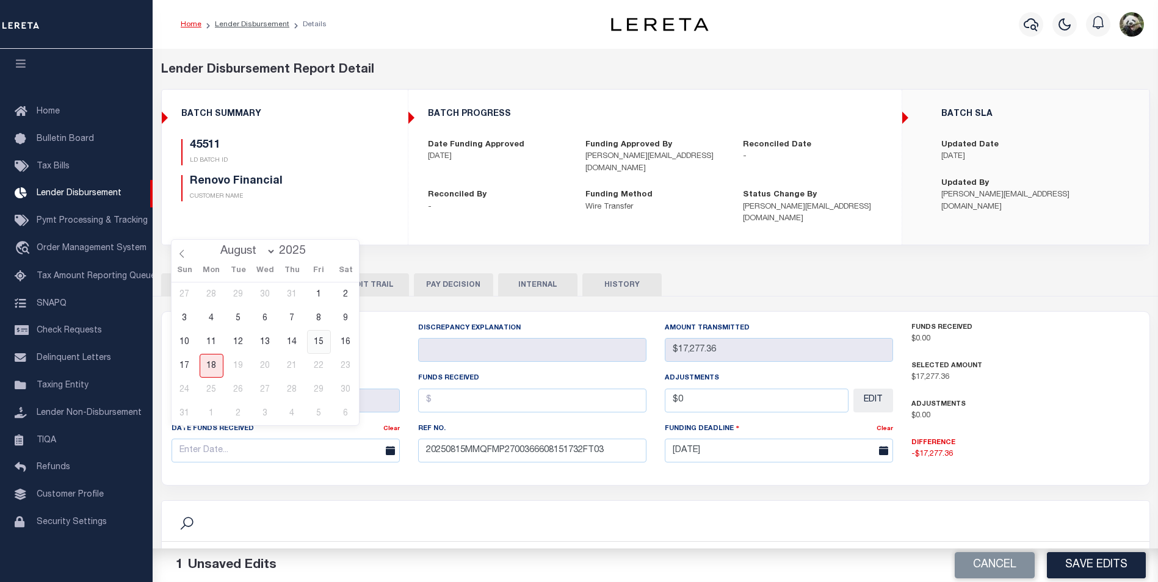
click at [325, 337] on span "15" at bounding box center [319, 342] width 24 height 24
type input "[DATE]"
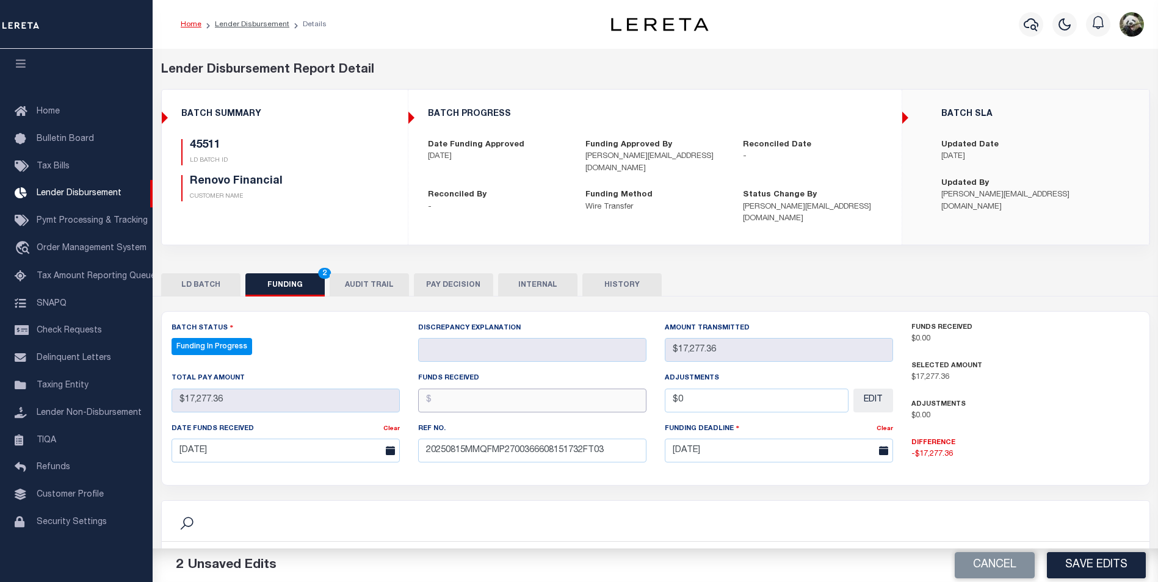
click at [506, 392] on input "text" at bounding box center [532, 401] width 228 height 24
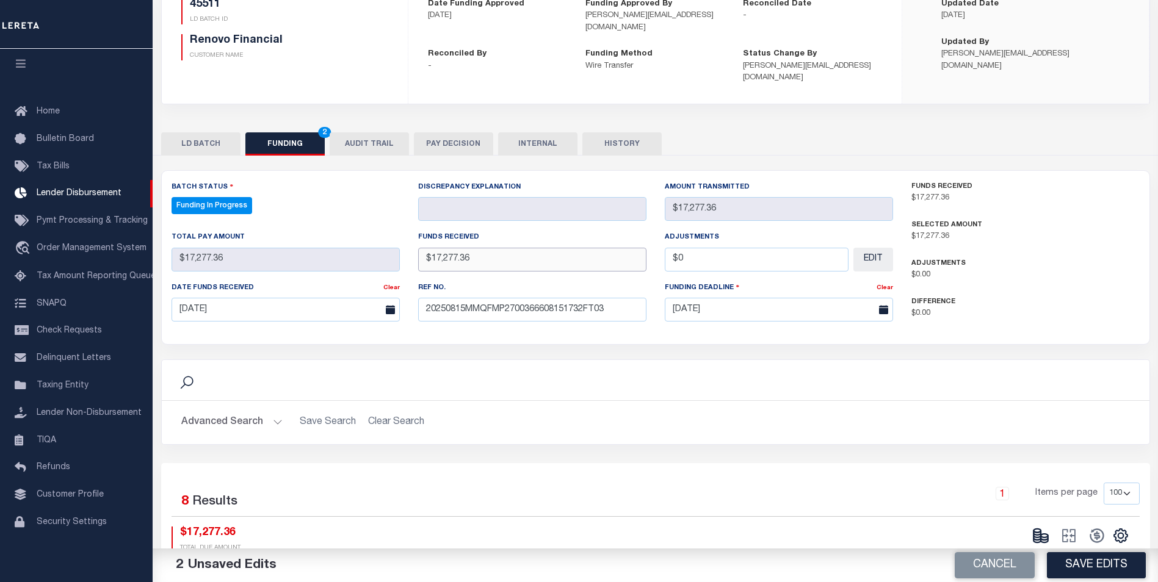
scroll to position [244, 0]
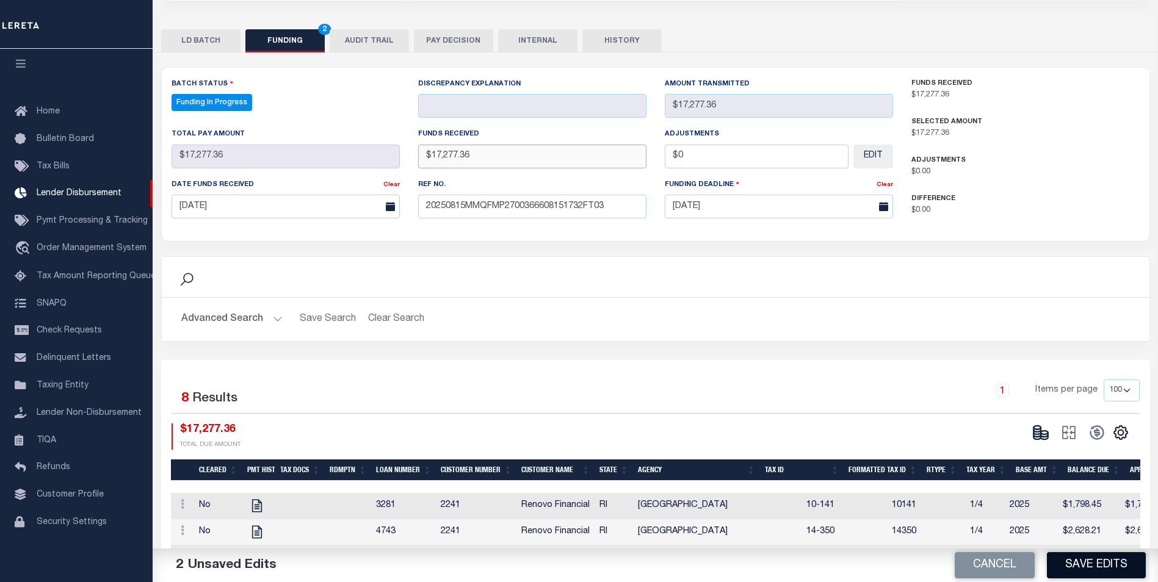
type input "$17,277.36"
click at [1085, 568] on button "Save Edits" at bounding box center [1096, 566] width 99 height 26
type input "$17,277.36"
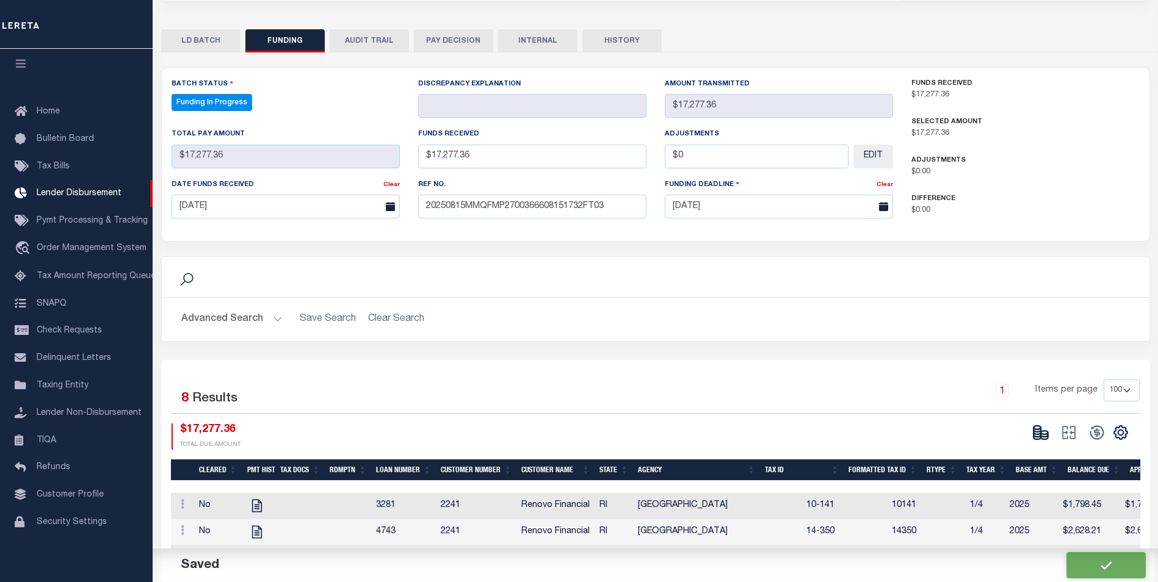
type input "$0"
select select "100"
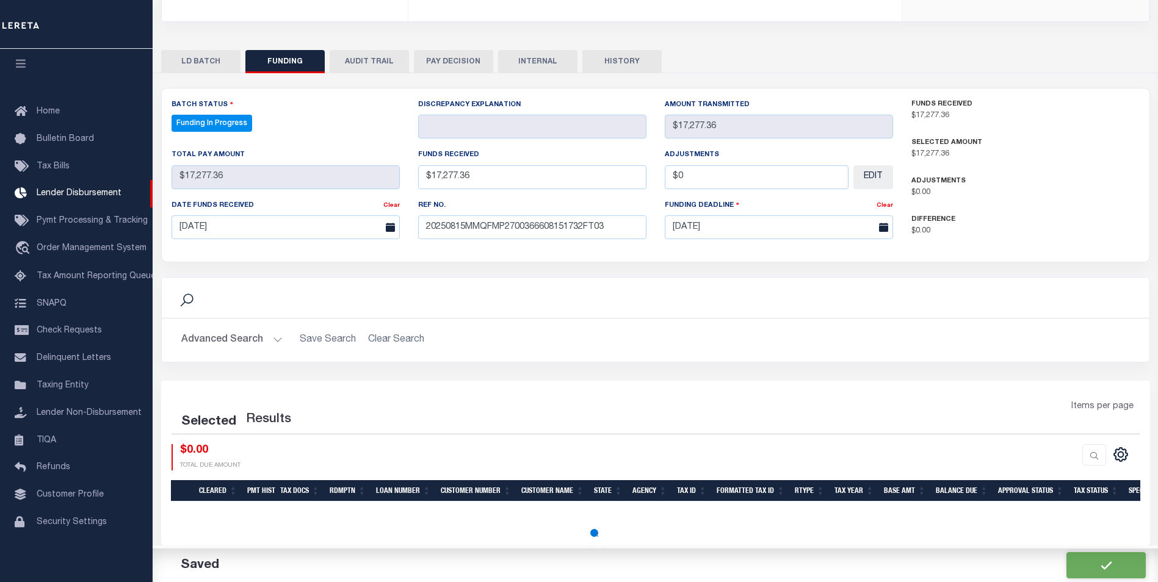
select select "100"
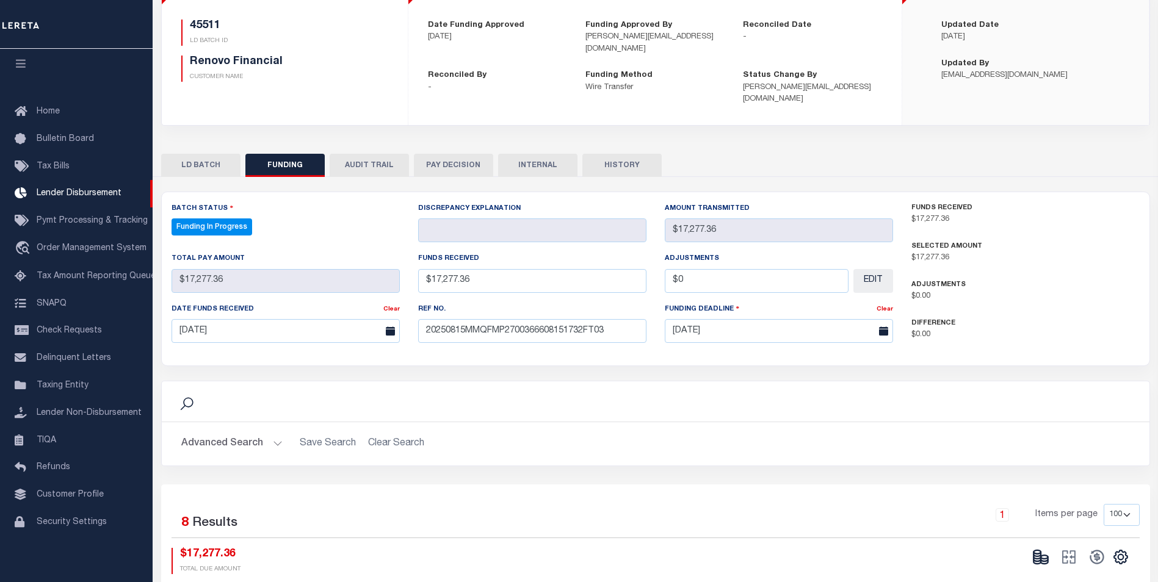
scroll to position [122, 0]
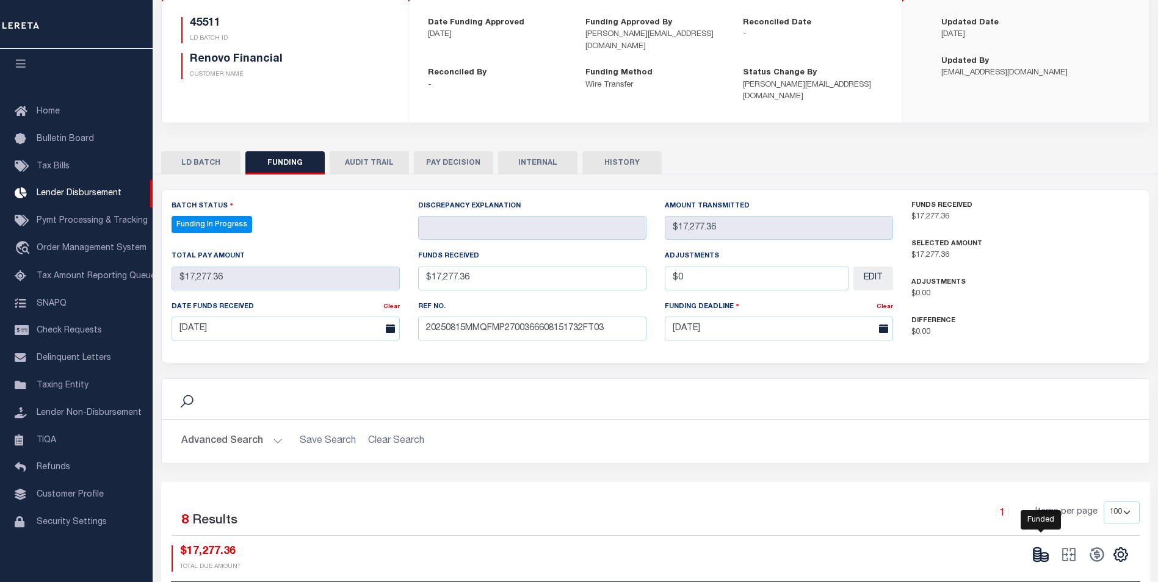
click at [1034, 553] on icon at bounding box center [1037, 555] width 7 height 4
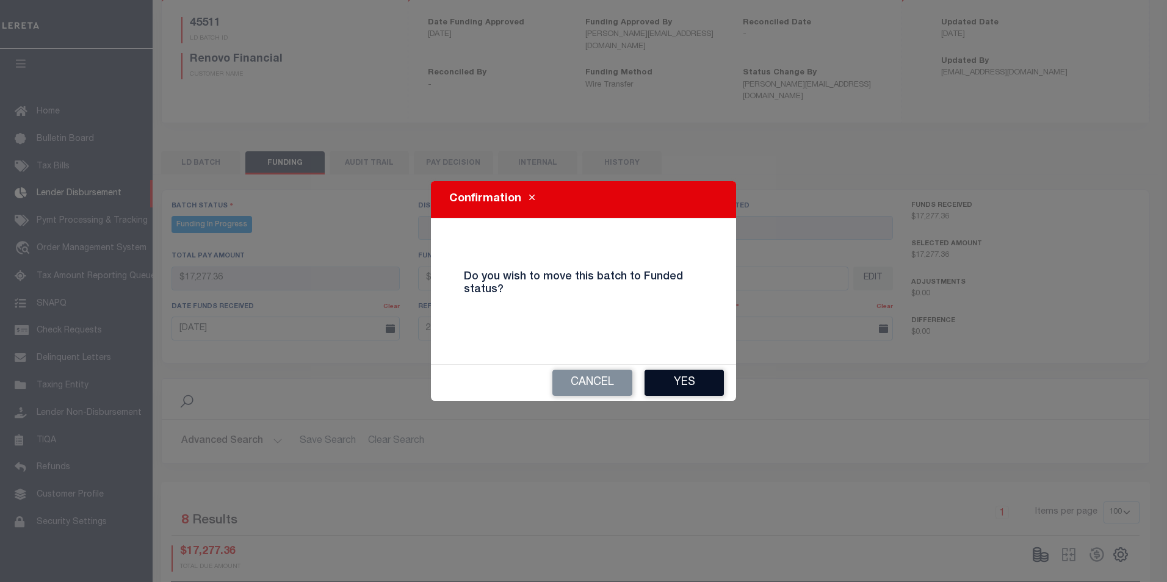
click at [683, 388] on button "Yes" at bounding box center [684, 383] width 79 height 26
type input "$17,277.36"
type input "$0"
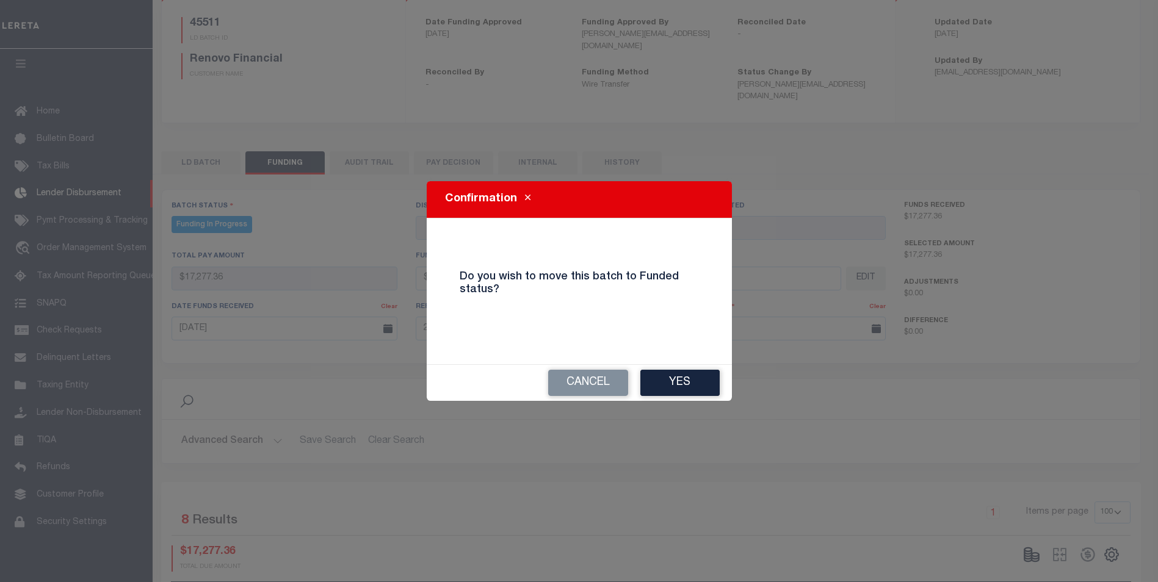
select select "100"
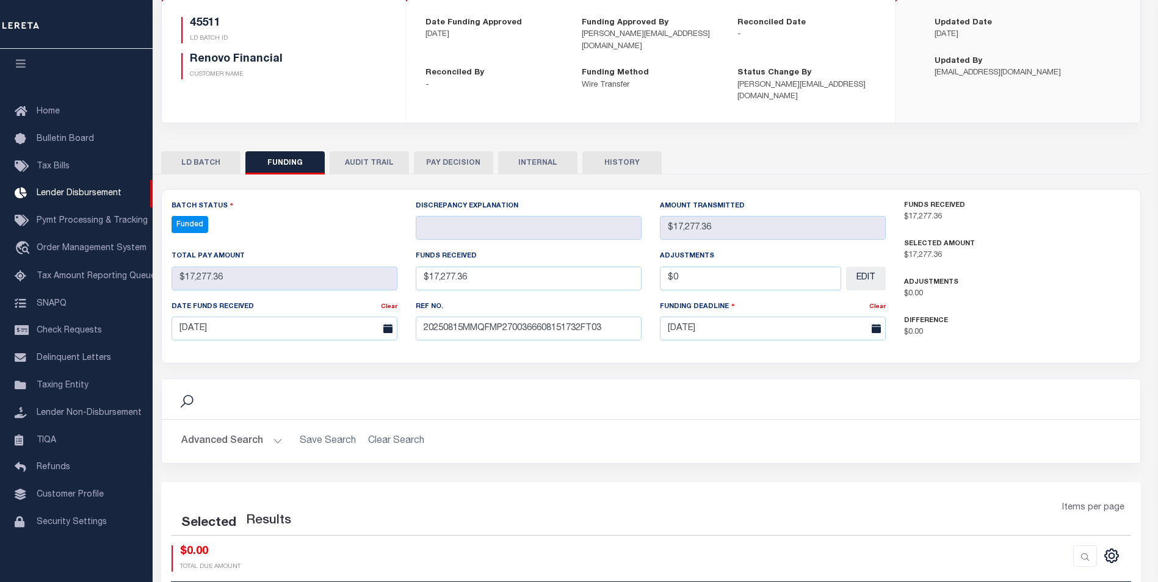
select select "100"
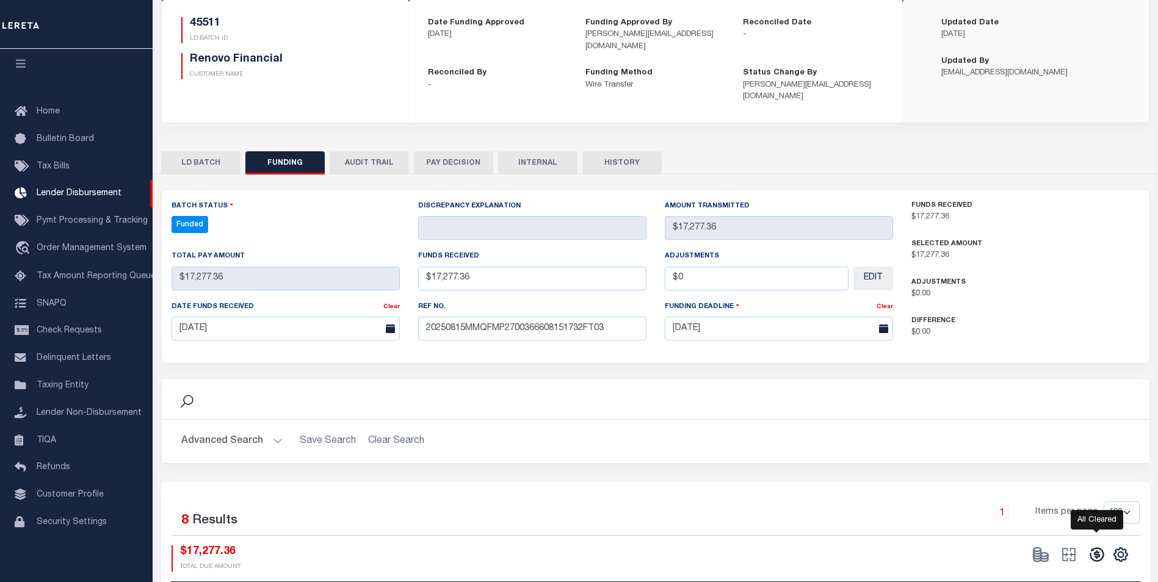
click at [1100, 548] on icon at bounding box center [1097, 555] width 14 height 14
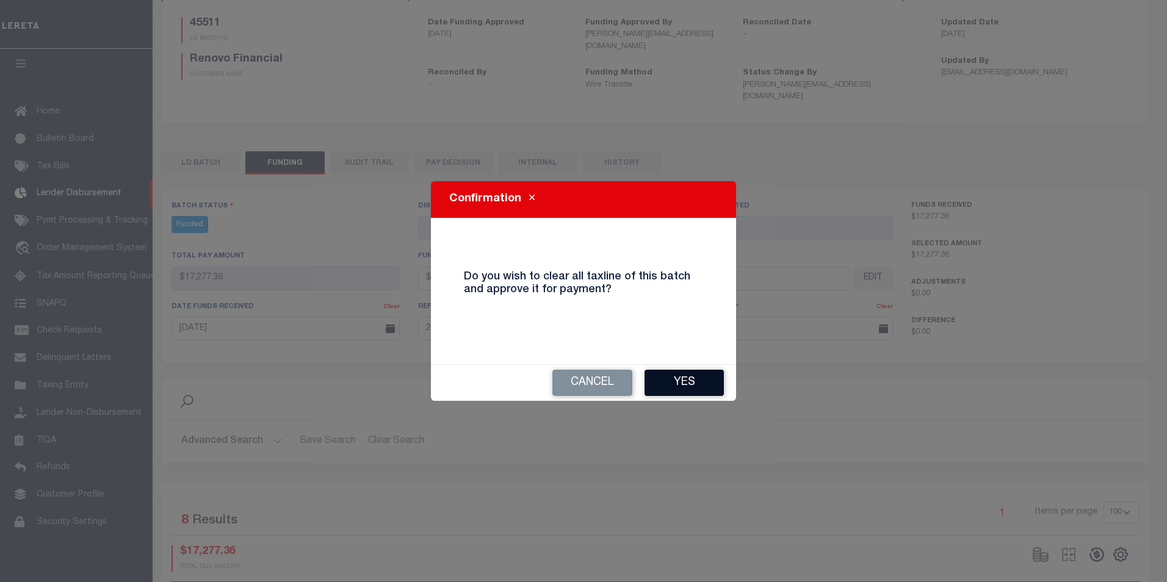
click at [711, 389] on button "Yes" at bounding box center [684, 383] width 79 height 26
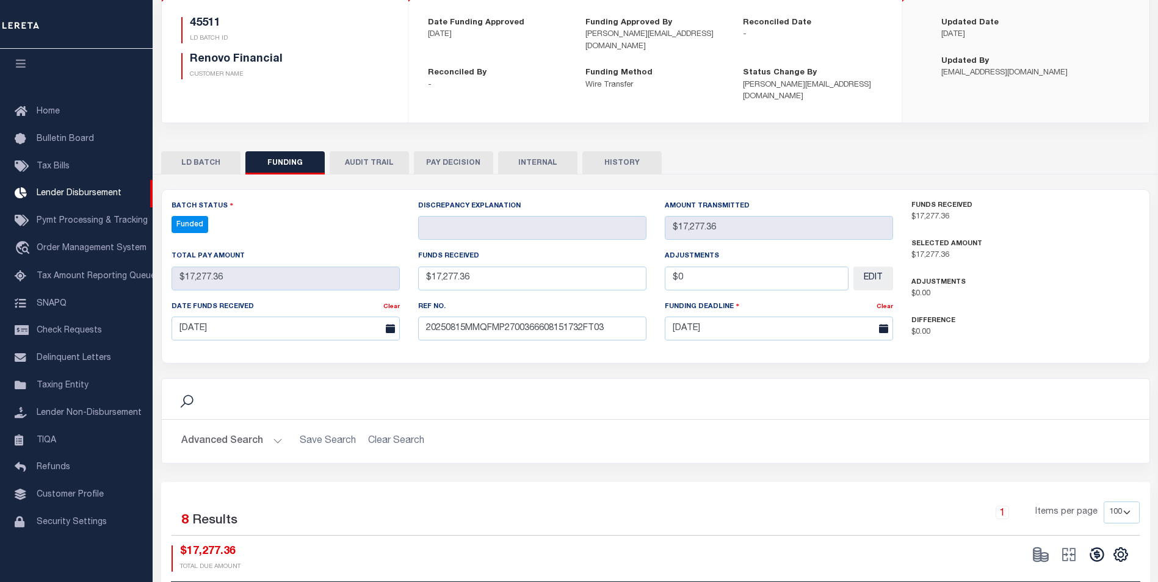
type input "$17,277.36"
type input "$0"
select select "100"
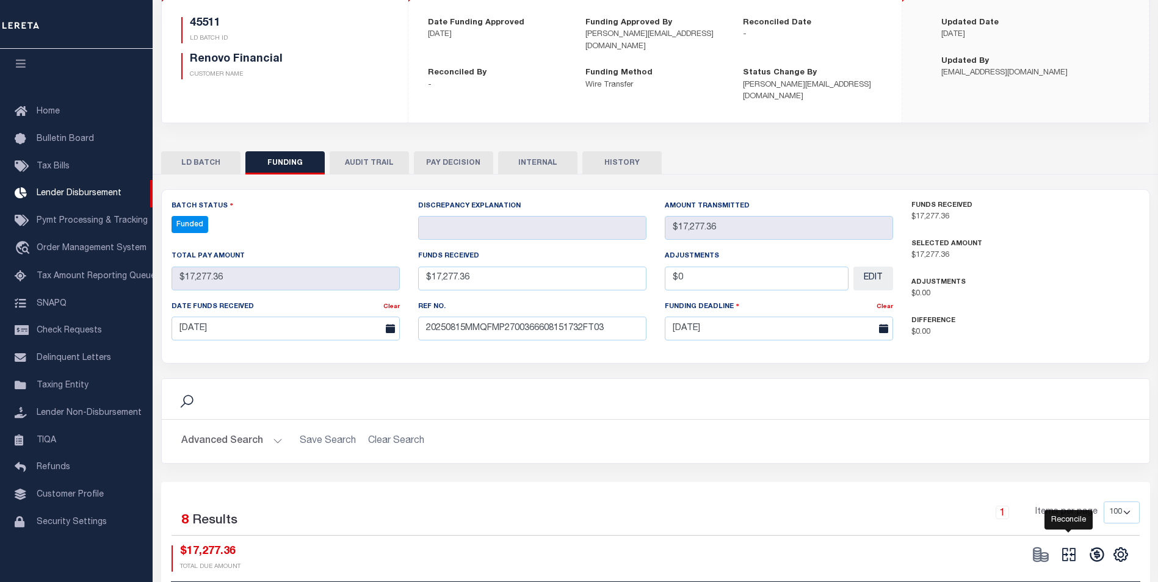
click at [1071, 549] on icon at bounding box center [1068, 555] width 13 height 13
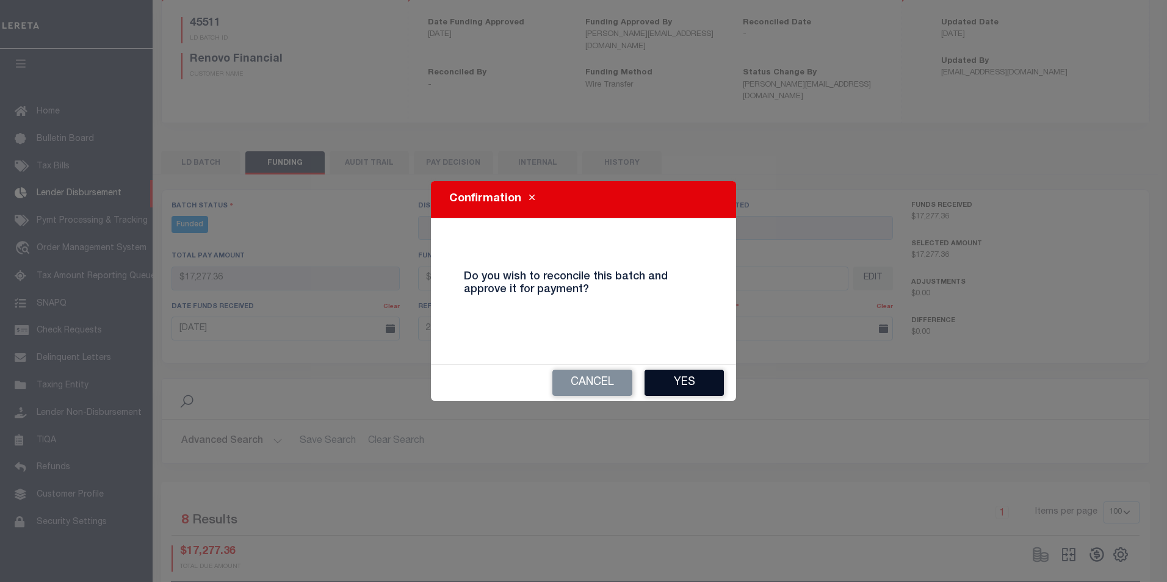
click at [694, 377] on button "Yes" at bounding box center [684, 383] width 79 height 26
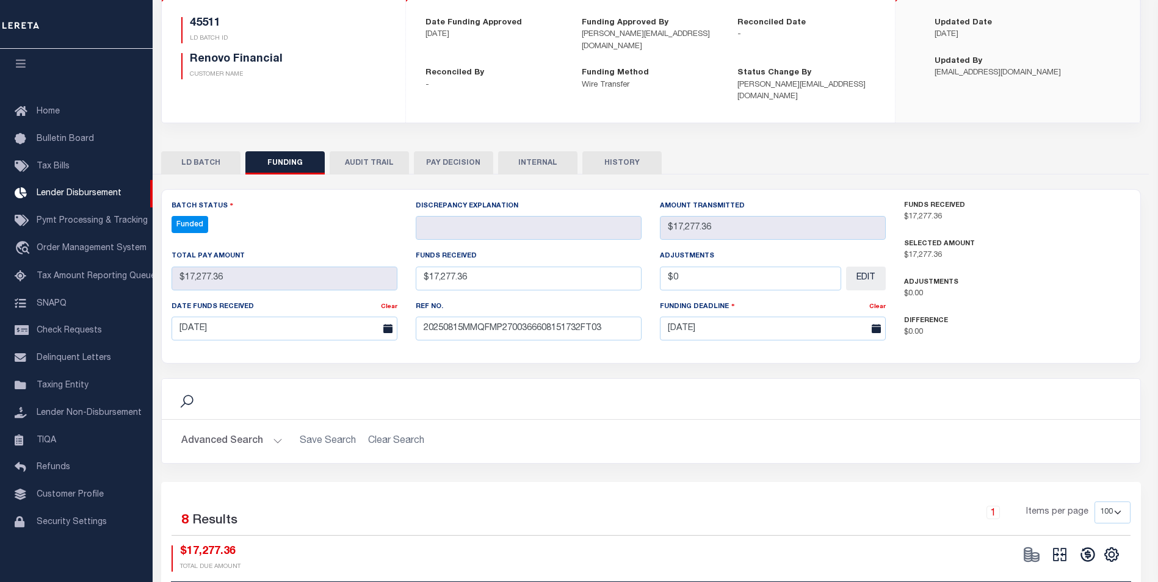
type input "$17,277.36"
type input "$0"
select select "100"
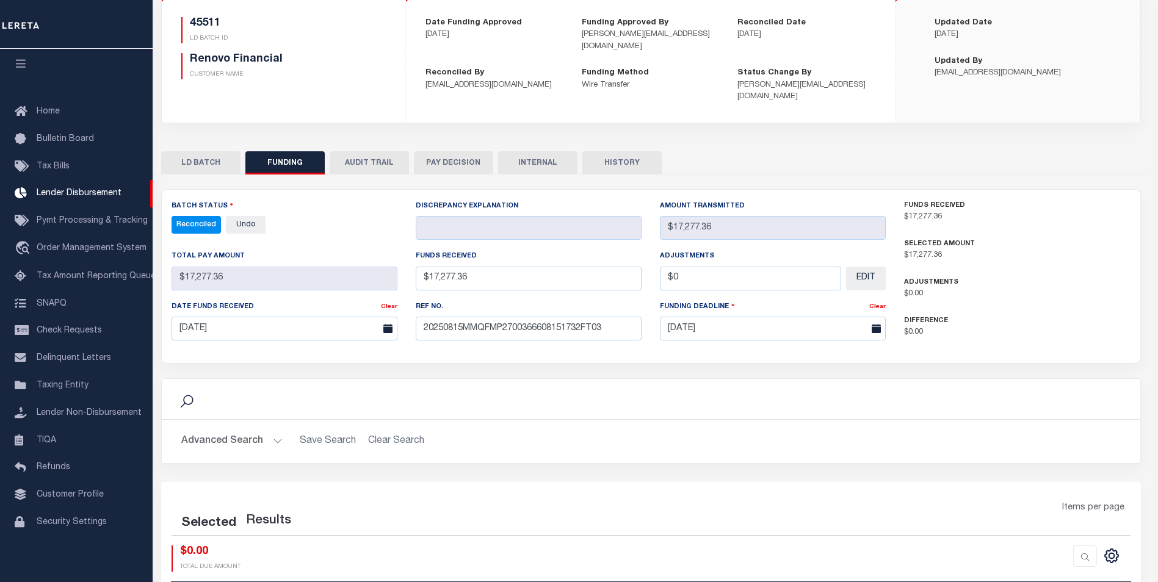
select select "100"
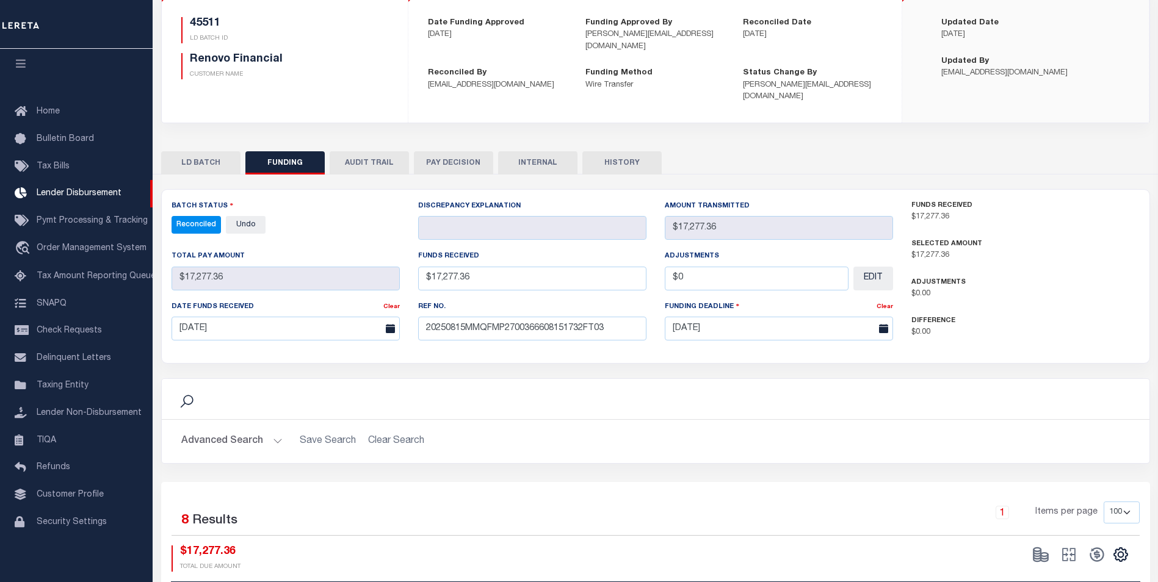
drag, startPoint x: 506, startPoint y: 147, endPoint x: 501, endPoint y: 188, distance: 41.2
click at [507, 151] on button "INTERNAL" at bounding box center [537, 162] width 79 height 23
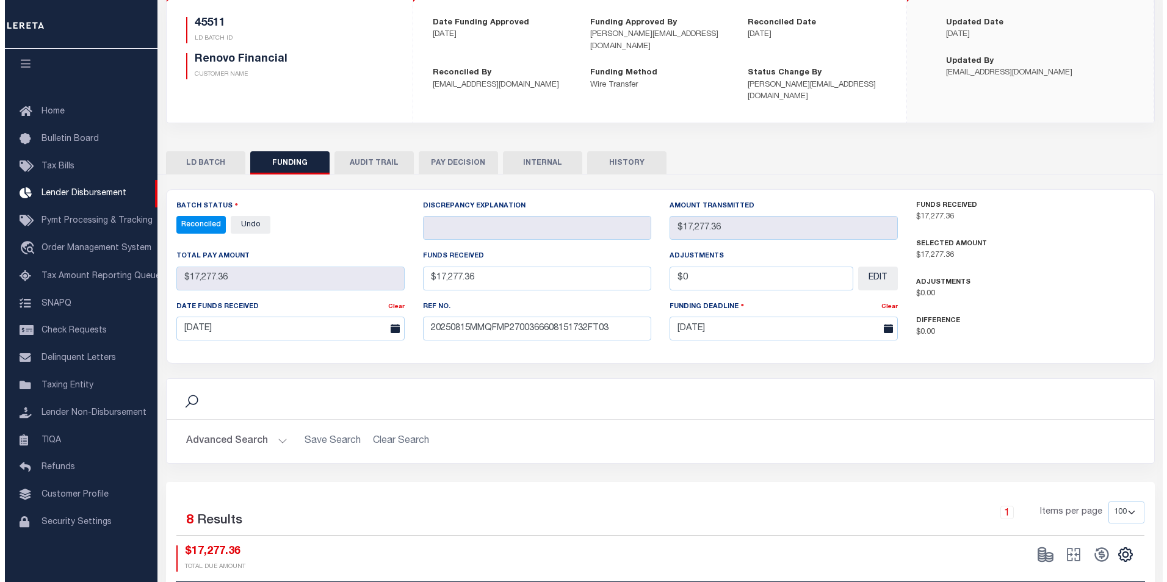
scroll to position [0, 0]
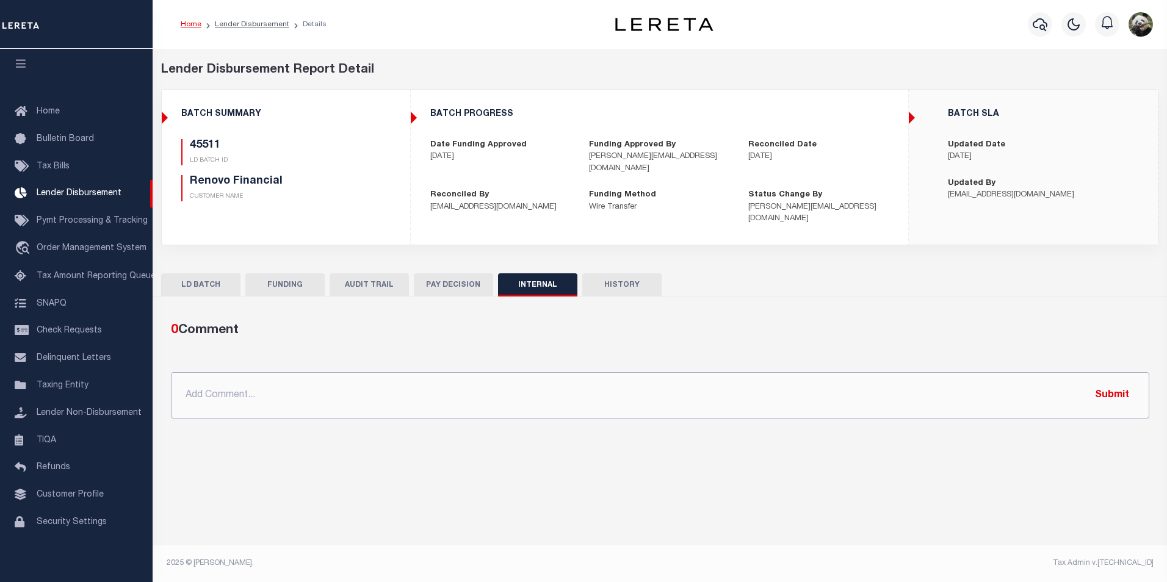
click at [458, 398] on input "text" at bounding box center [660, 395] width 979 height 46
paste input "OG AMOUNT $660,588.69 45438 - $1,579.45 45447 - $160,678.45 45448 - $10,199.73 …"
type input "OG AMOUNT $660,588.69 45438 - $1,579.45 45447 - $160,678.45 45448 - $10,199.73 …"
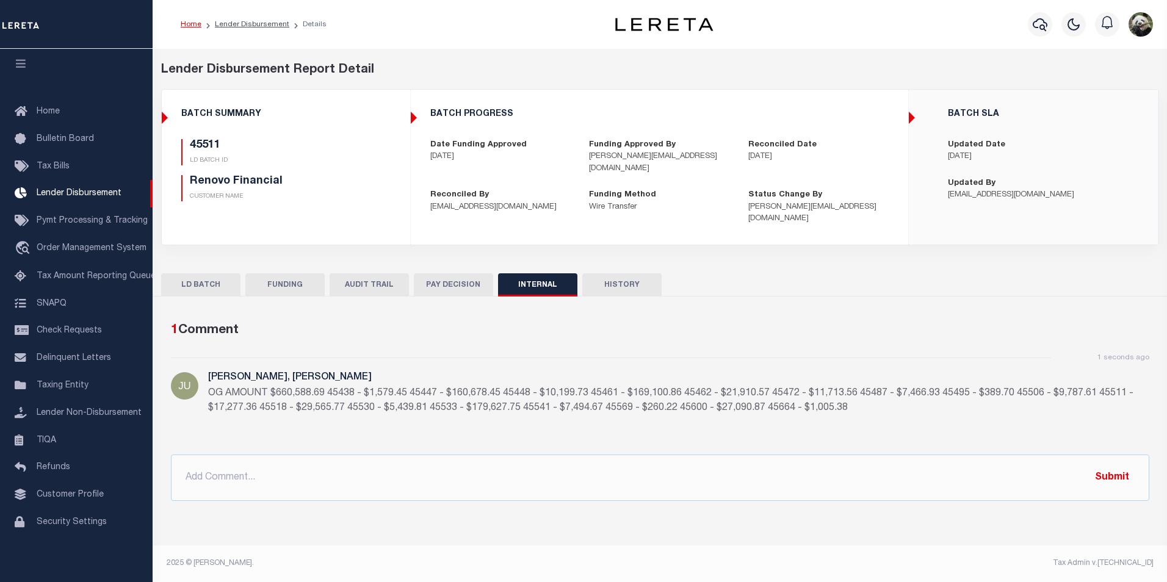
drag, startPoint x: 266, startPoint y: 272, endPoint x: 363, endPoint y: 220, distance: 109.2
click at [269, 274] on button "FUNDING" at bounding box center [284, 285] width 79 height 23
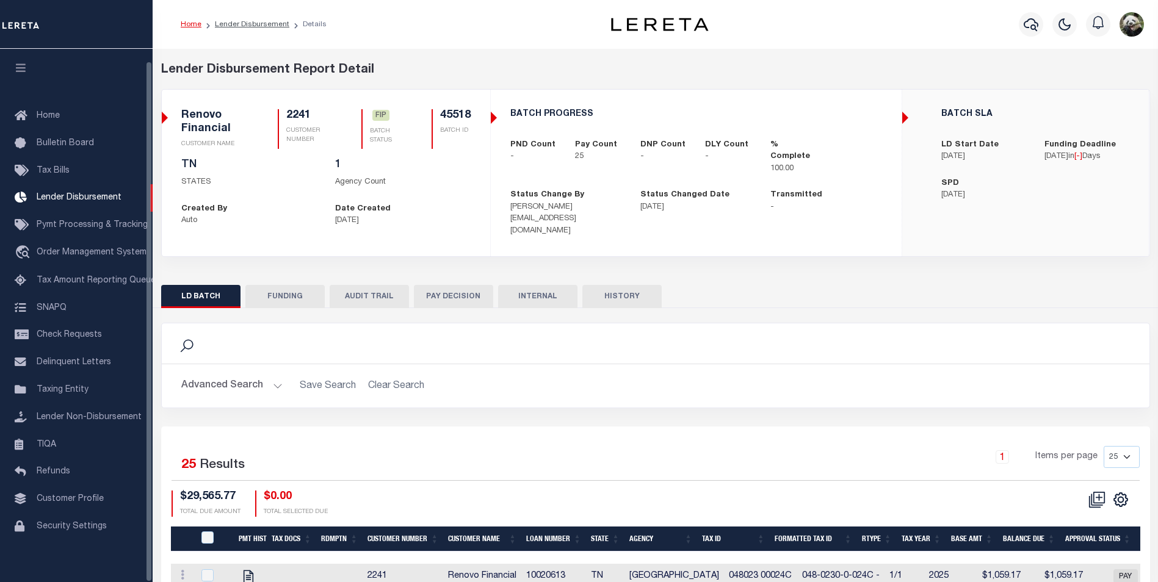
scroll to position [12, 0]
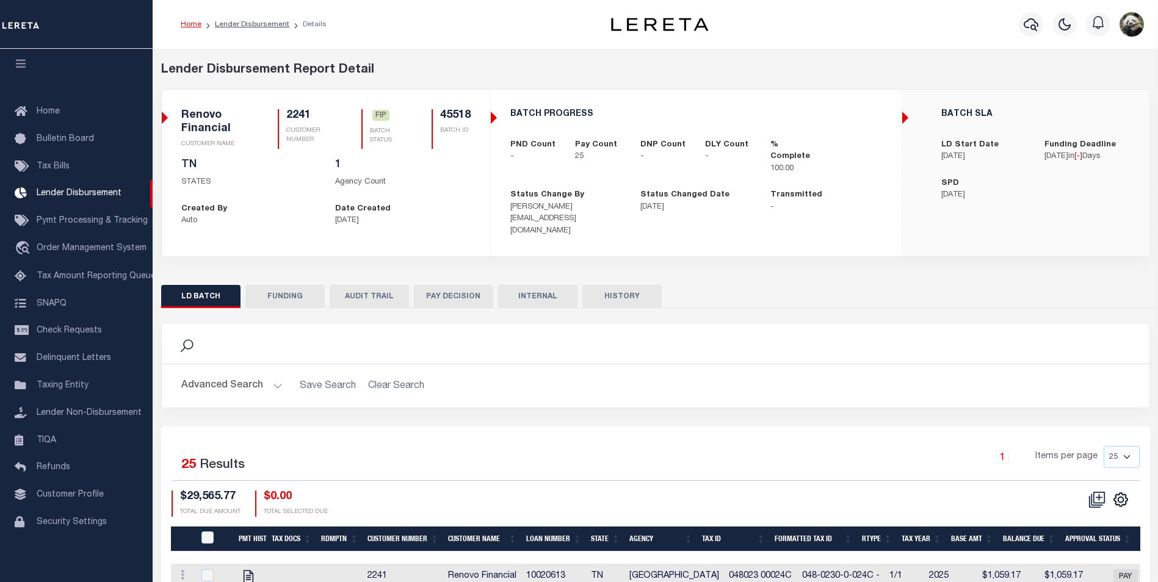
click at [274, 285] on button "FUNDING" at bounding box center [284, 296] width 79 height 23
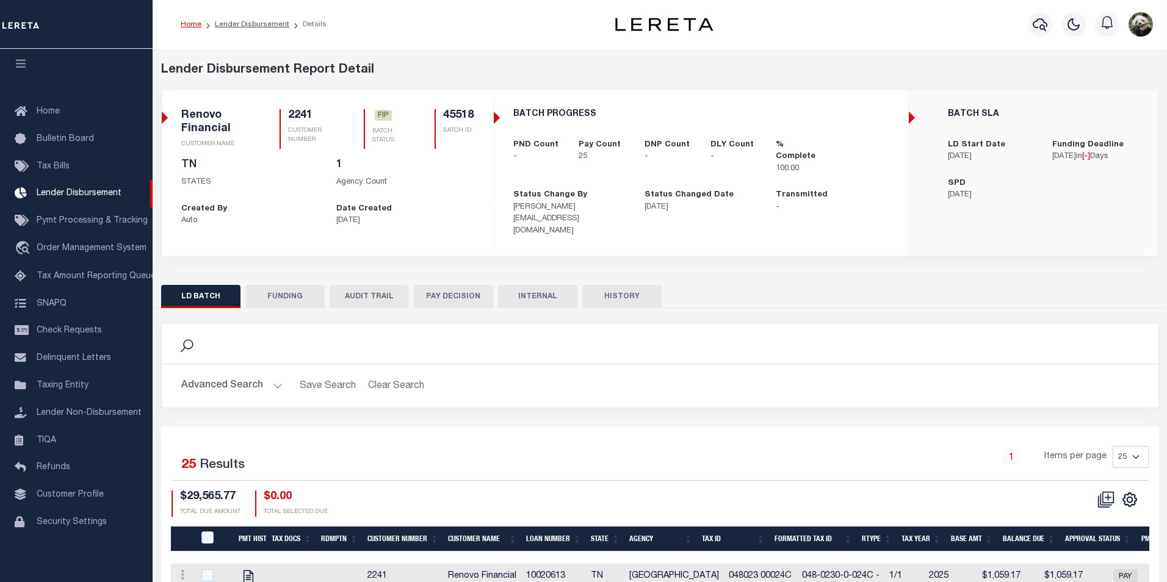
type input "$29,565.77"
type input "$0"
type input "[DATE]"
select select "7"
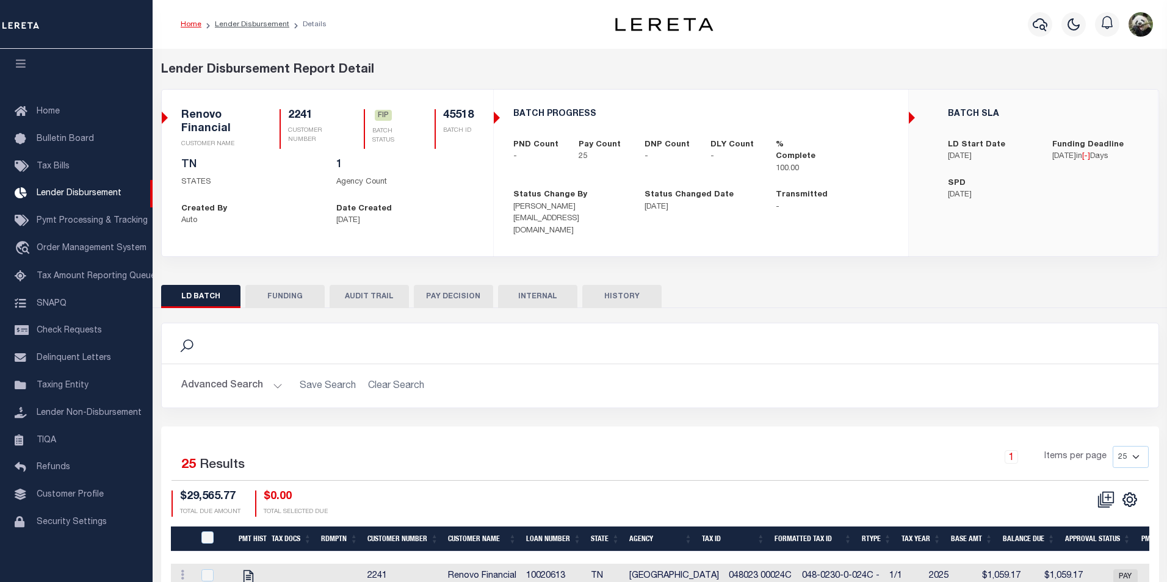
select select "100"
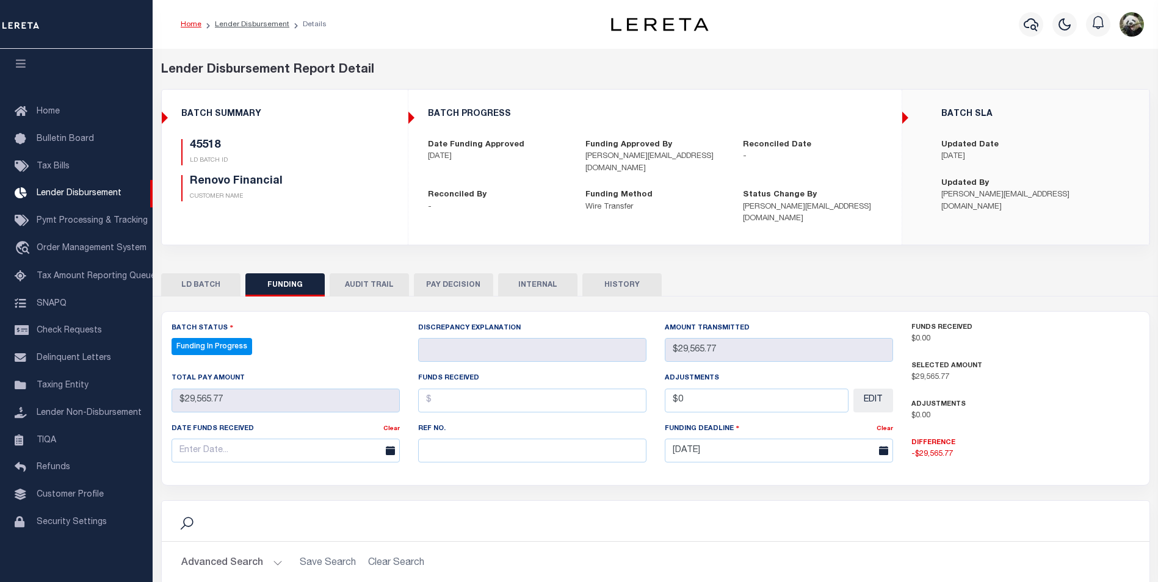
select select "100"
click at [476, 439] on input "text" at bounding box center [532, 451] width 228 height 24
paste input "20250815MMQFMP2700366608151732FT03"
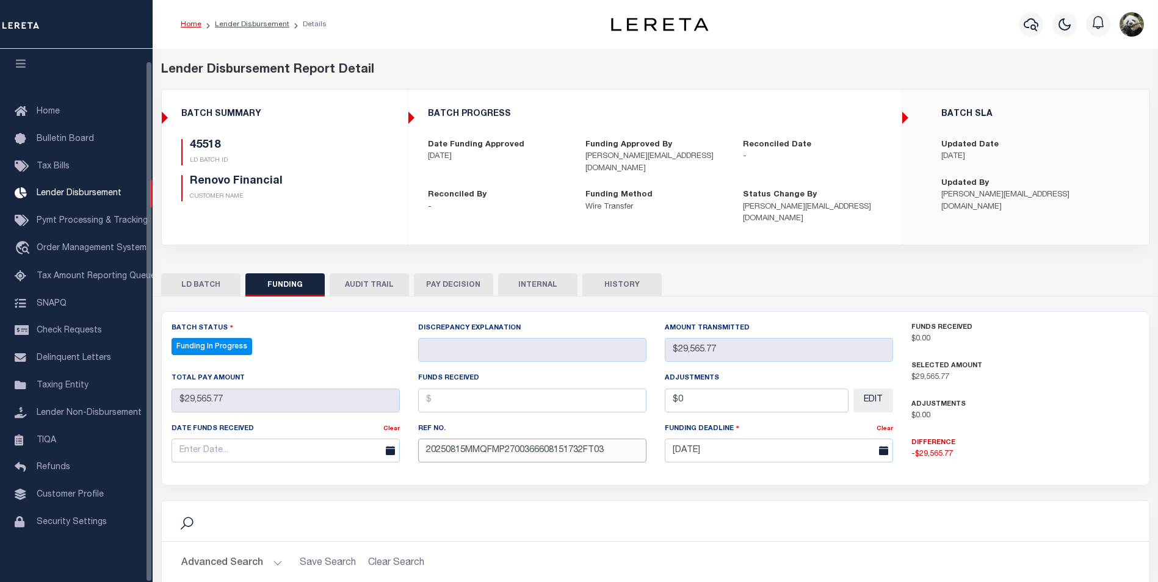
type input "20250815MMQFMP2700366608151732FT03"
click at [258, 439] on input "text" at bounding box center [286, 451] width 228 height 24
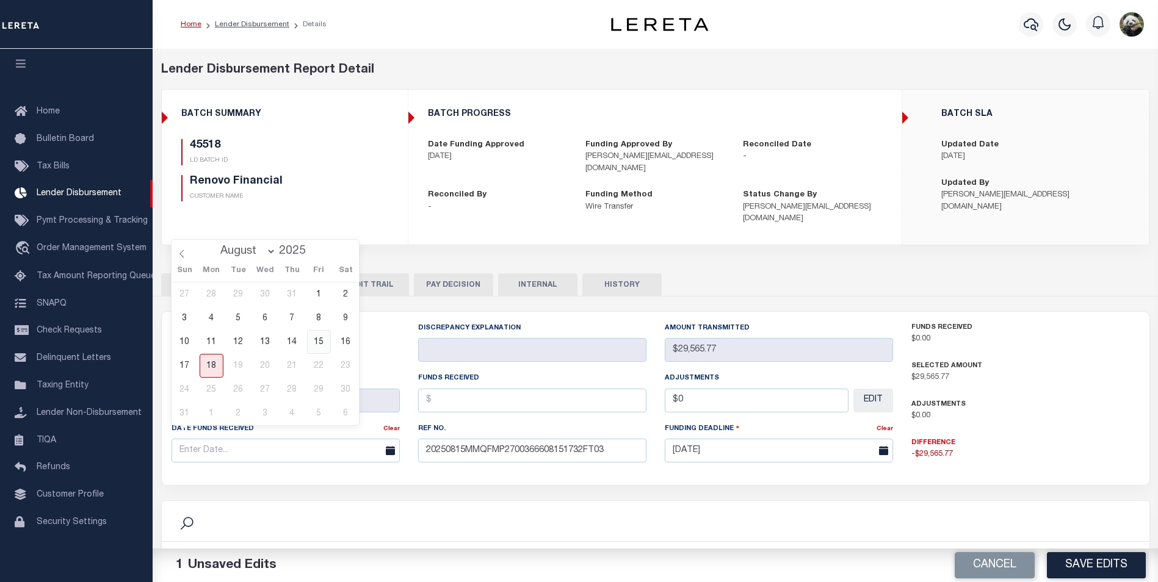
click at [314, 344] on span "15" at bounding box center [319, 342] width 24 height 24
type input "[DATE]"
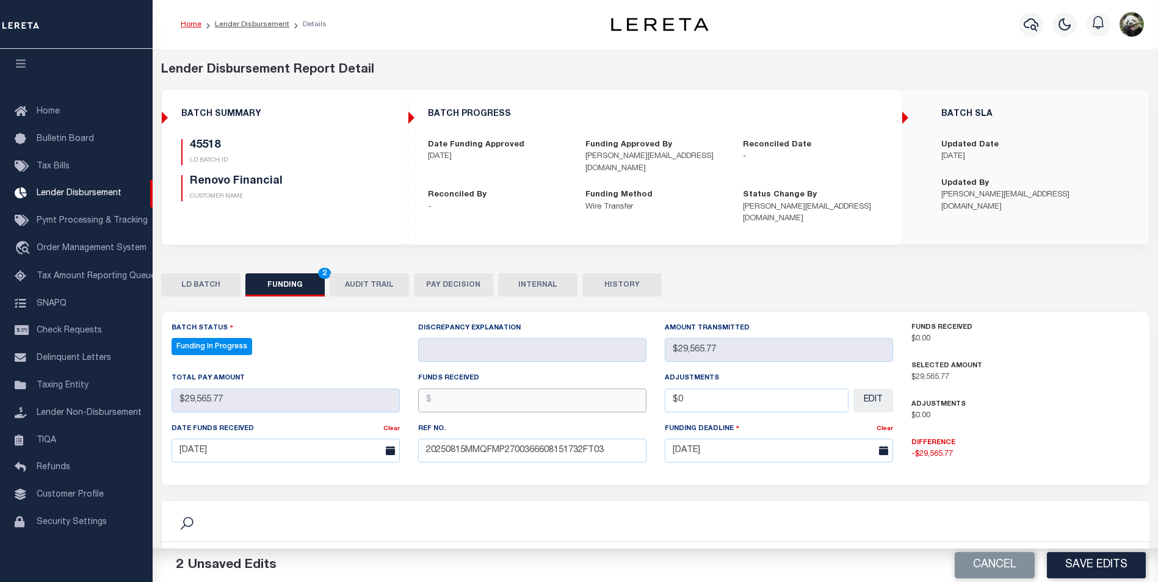
click at [456, 389] on input "text" at bounding box center [532, 401] width 228 height 24
type input "$29,565.77"
click at [723, 390] on input "$0" at bounding box center [757, 401] width 184 height 24
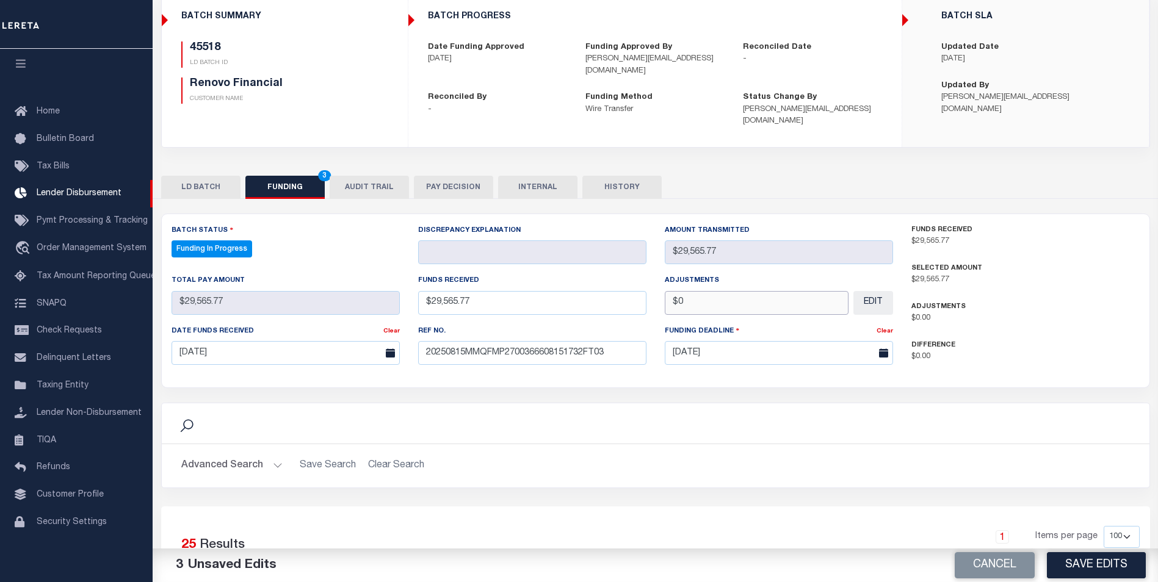
scroll to position [61, 0]
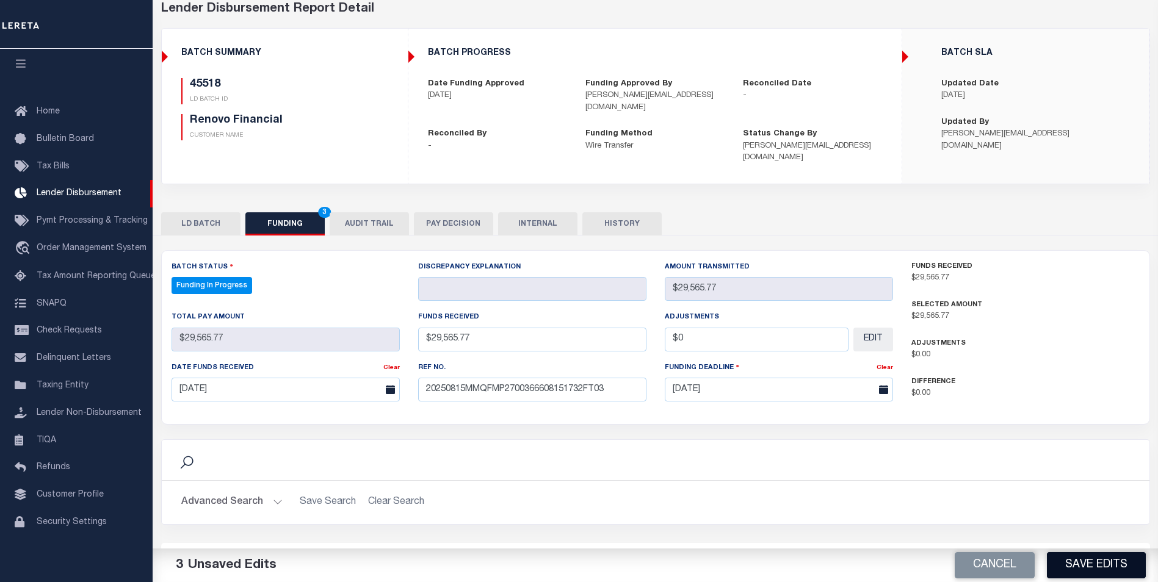
type input "$0.00"
click at [1075, 565] on button "Save Edits" at bounding box center [1096, 566] width 99 height 26
type input "$29,565.77"
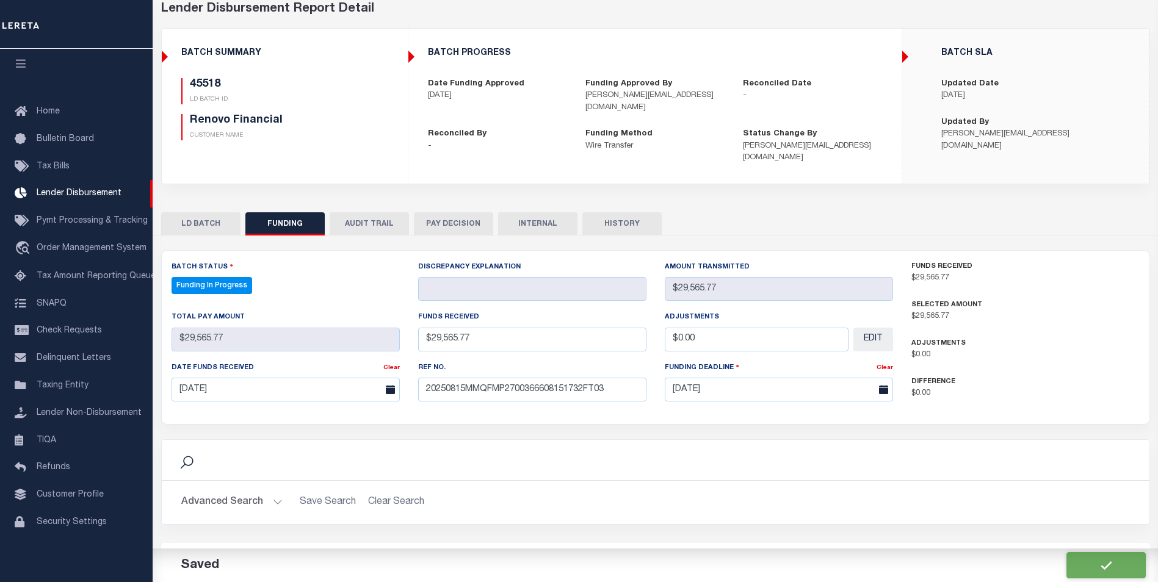
type input "$0"
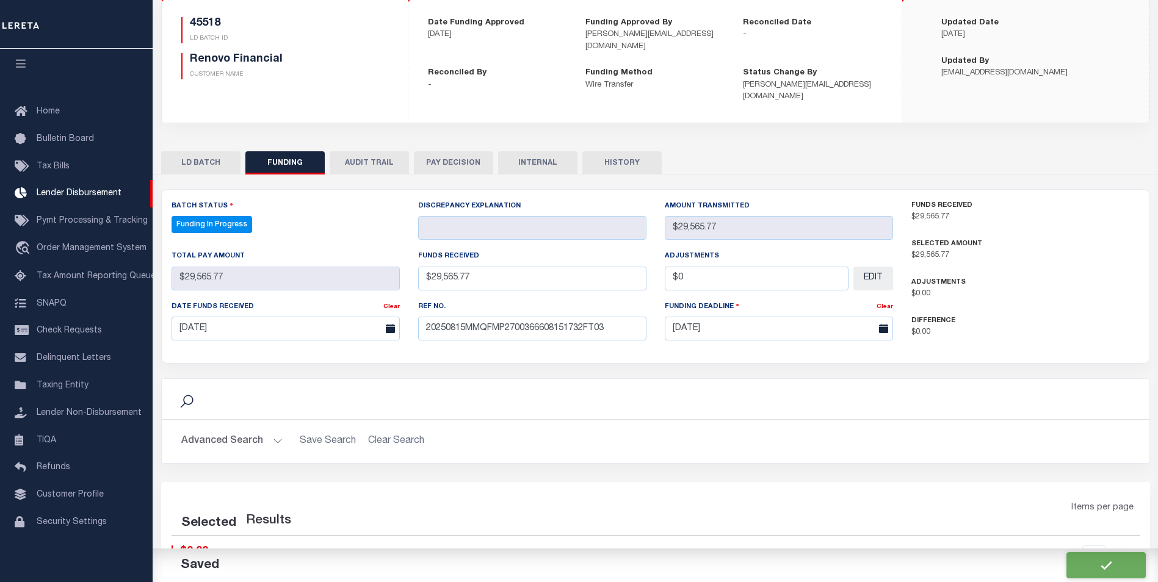
select select "100"
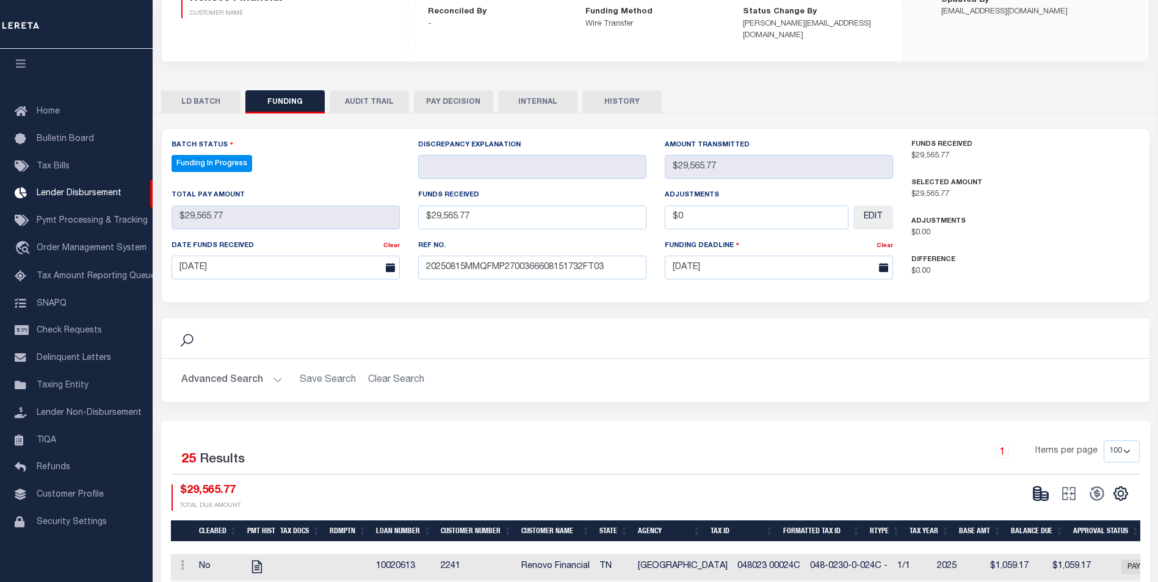
click at [1027, 485] on button at bounding box center [1041, 494] width 28 height 18
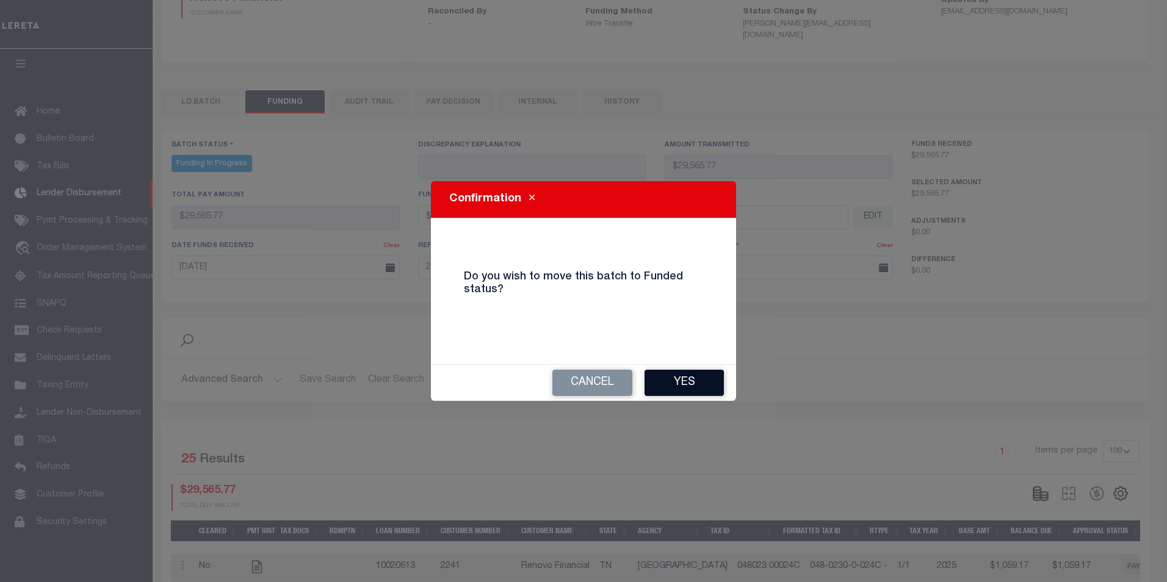
click at [711, 388] on button "Yes" at bounding box center [684, 383] width 79 height 26
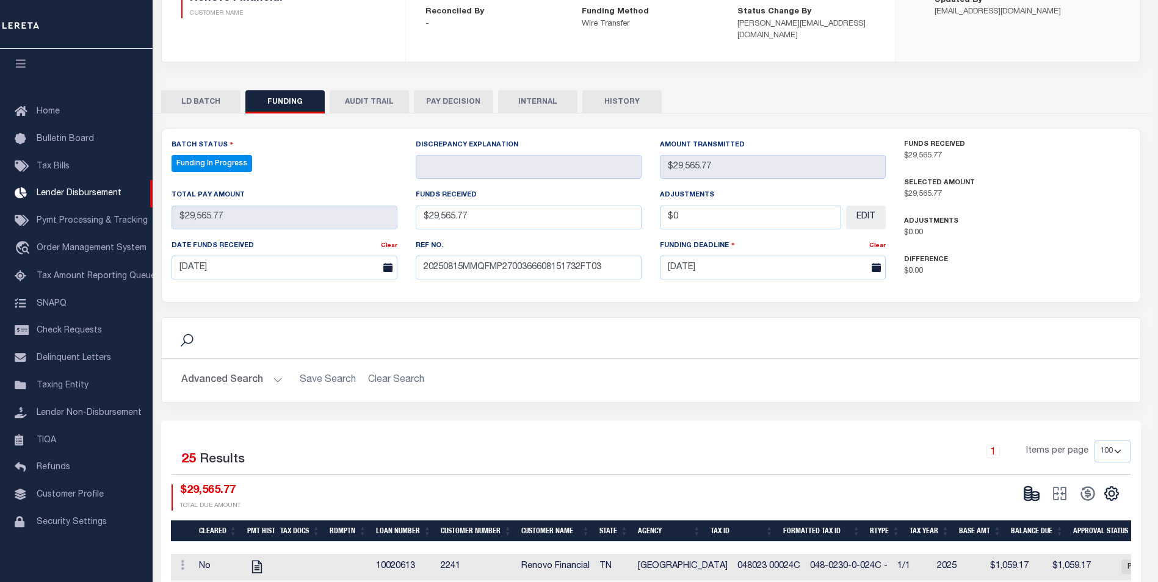
type input "$29,565.77"
type input "$0"
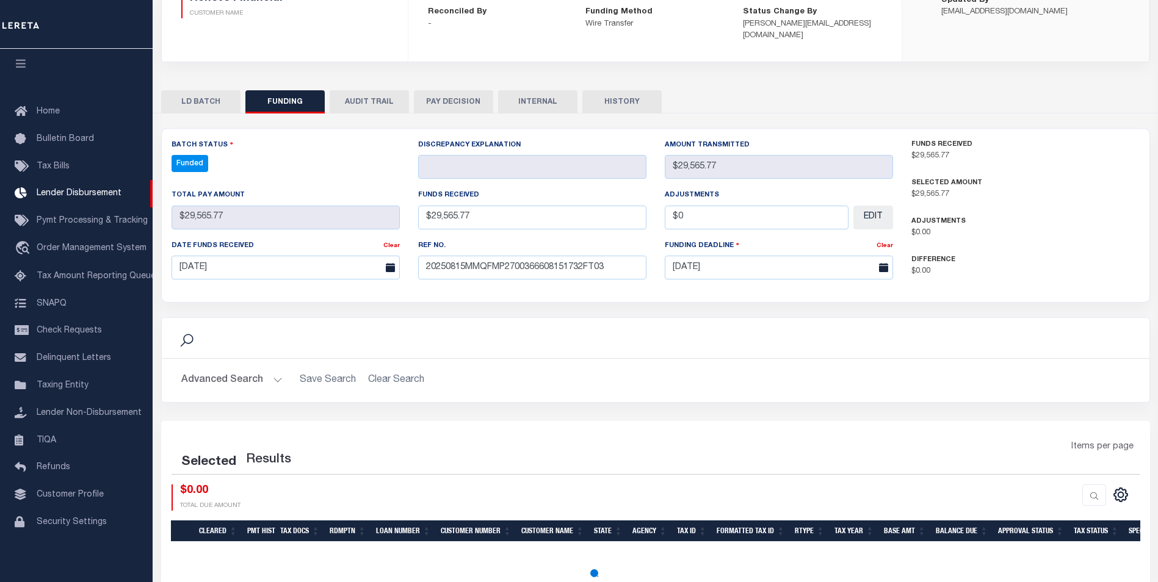
select select "100"
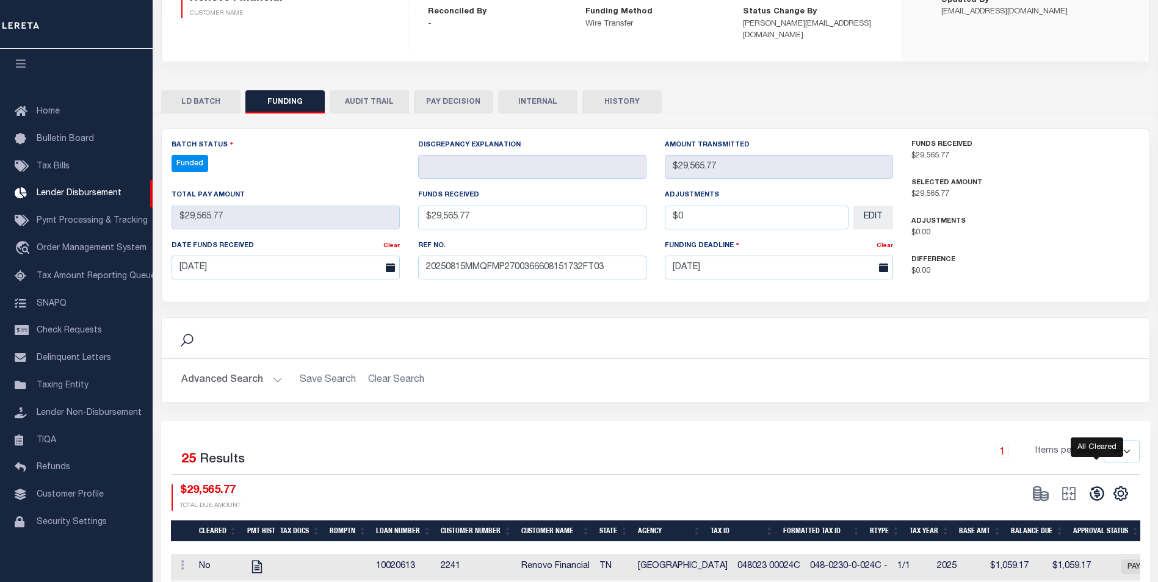
click at [1093, 487] on icon at bounding box center [1097, 494] width 14 height 14
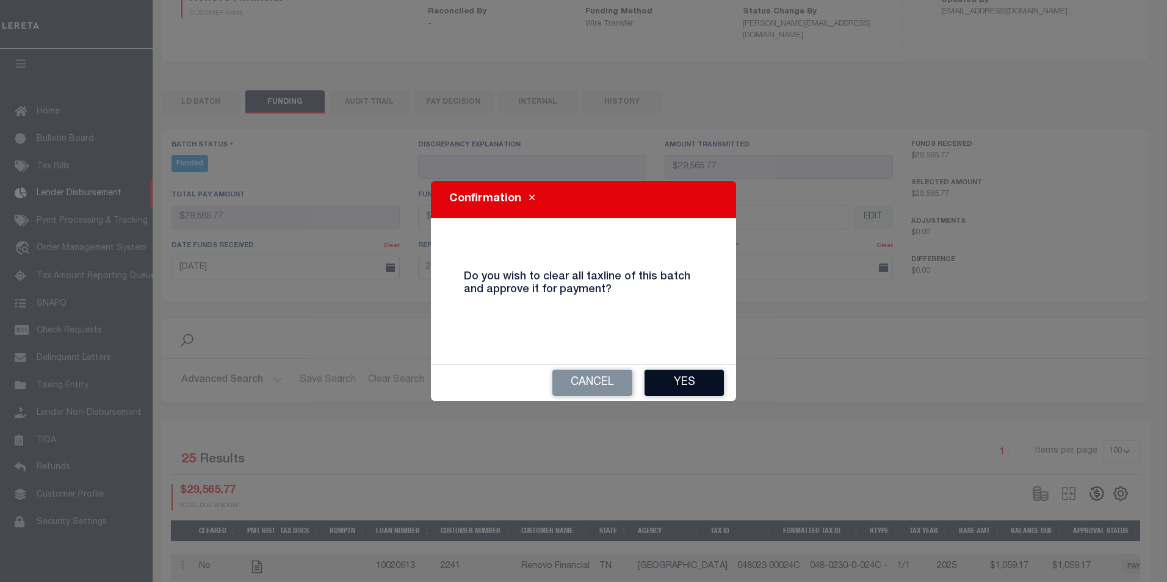
click at [684, 383] on button "Yes" at bounding box center [684, 383] width 79 height 26
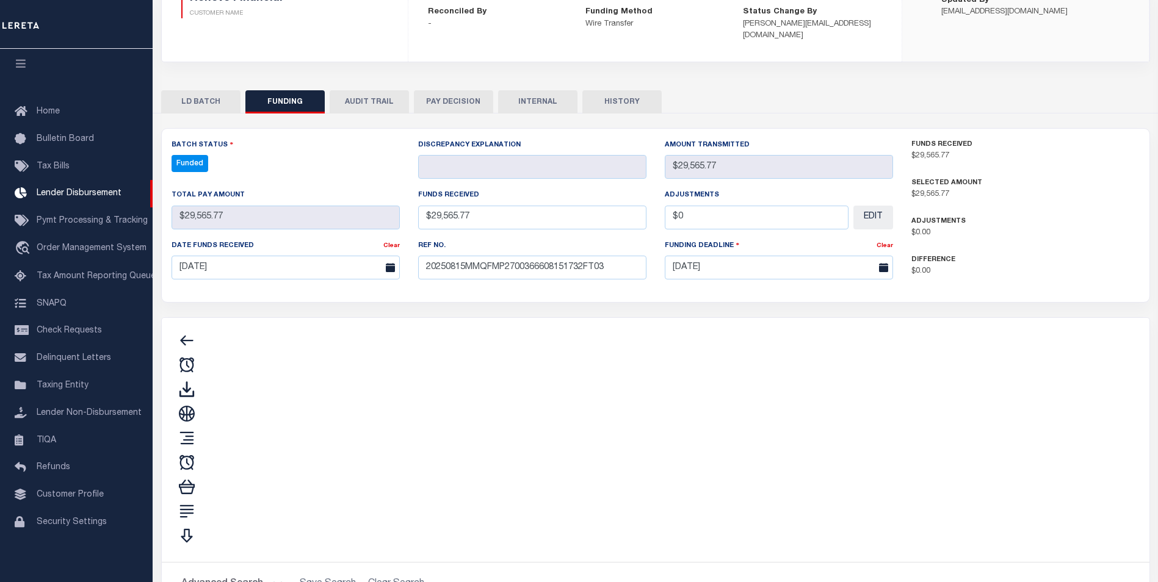
type input "$29,565.77"
type input "$0"
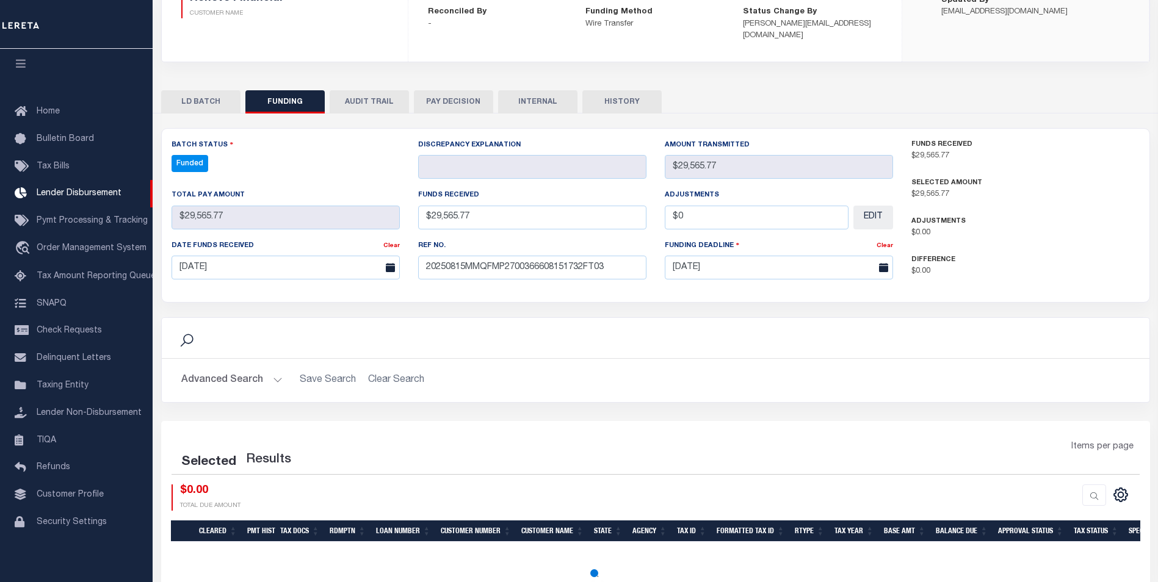
select select "100"
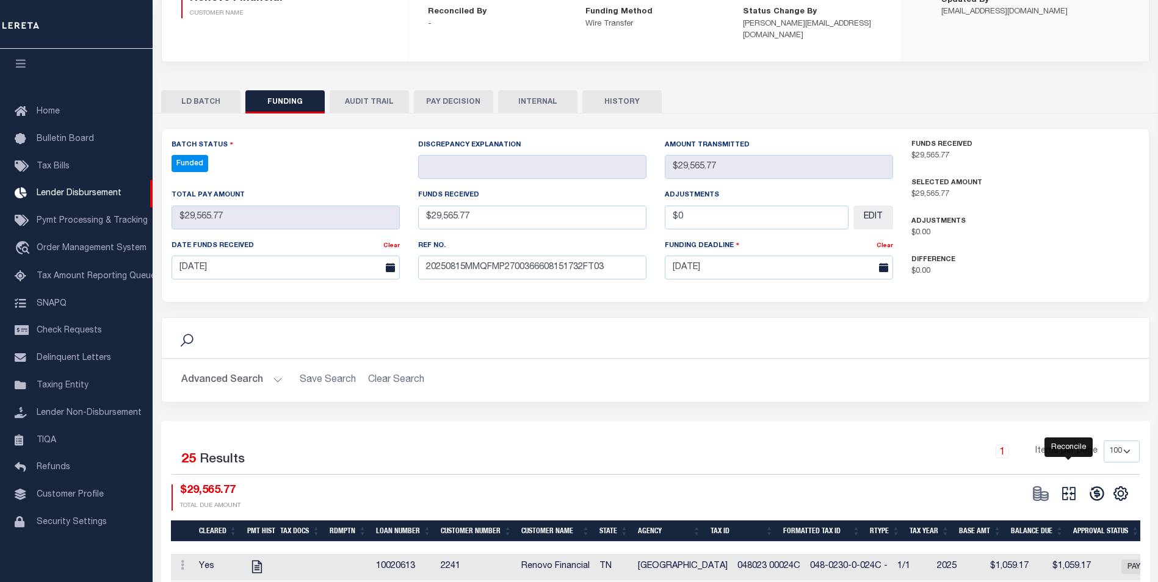
click at [1071, 488] on icon at bounding box center [1068, 494] width 13 height 13
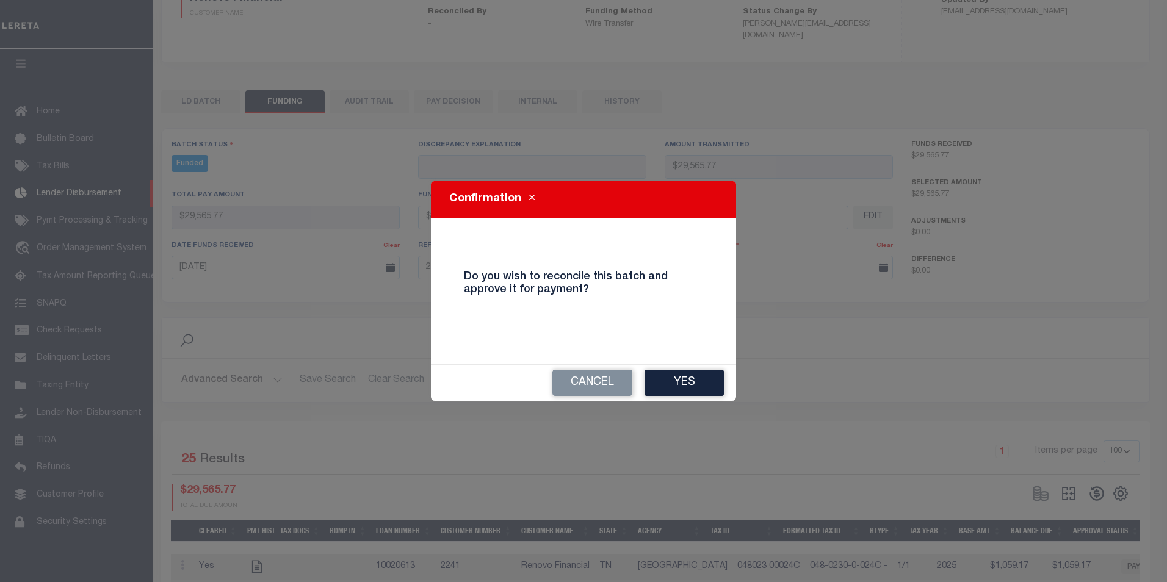
click at [708, 366] on div "Cancel Yes" at bounding box center [583, 383] width 305 height 36
drag, startPoint x: 711, startPoint y: 369, endPoint x: 703, endPoint y: 370, distance: 8.0
click at [703, 370] on div "Cancel Yes" at bounding box center [583, 383] width 305 height 36
click at [703, 371] on button "Yes" at bounding box center [684, 383] width 79 height 26
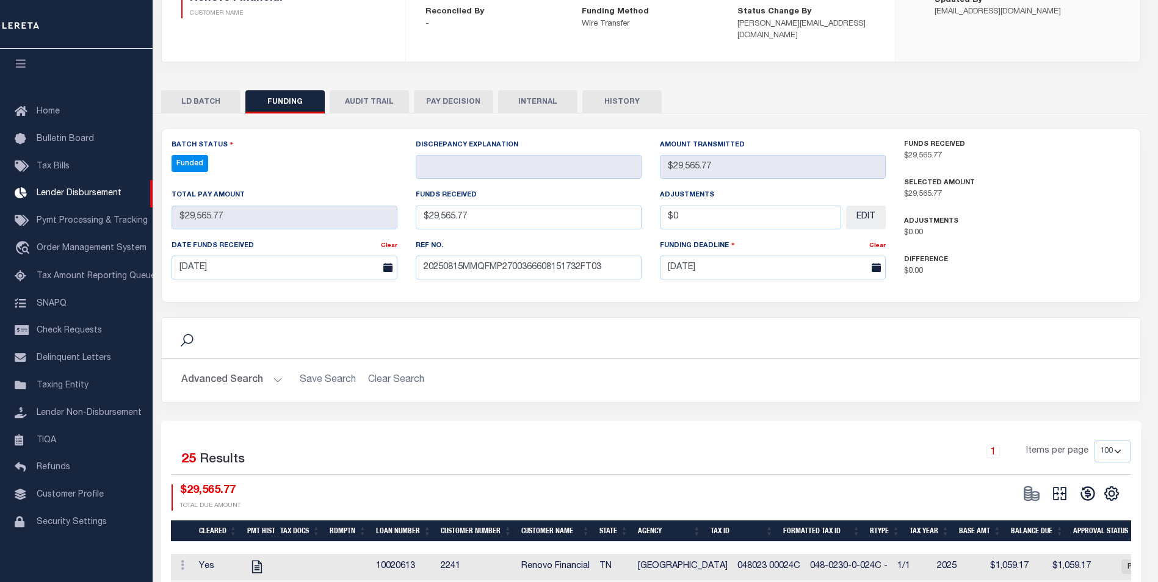
type input "$29,565.77"
type input "$0"
select select "100"
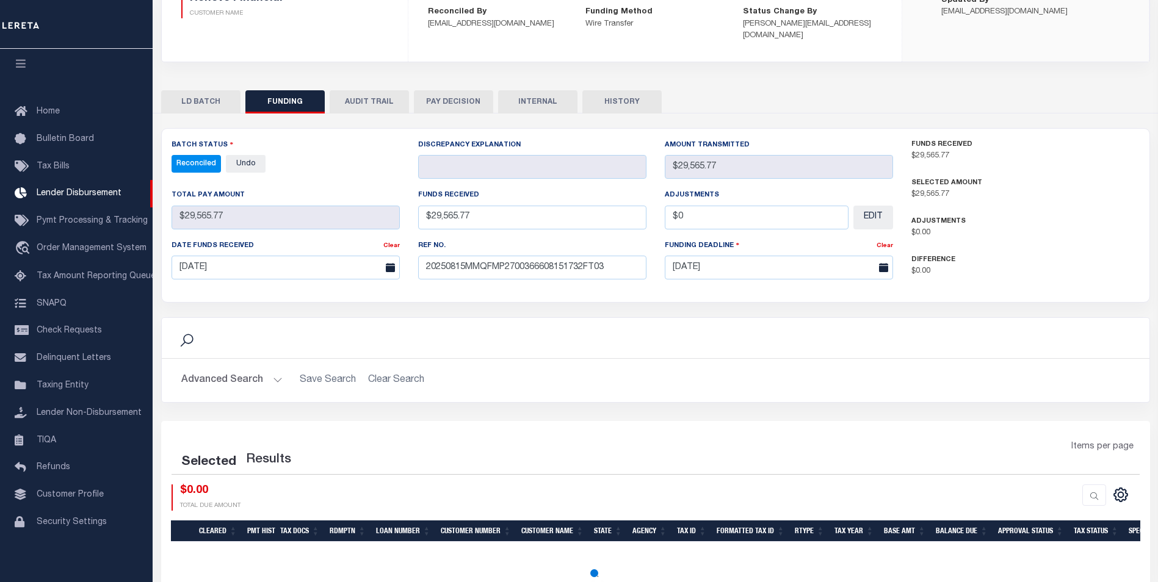
select select "100"
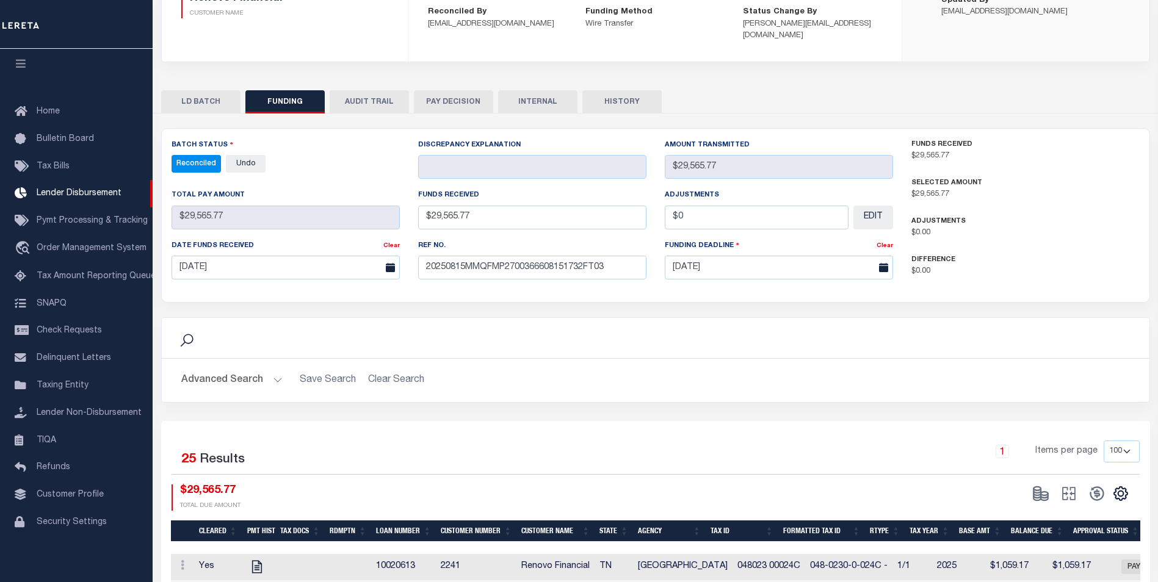
click at [537, 90] on button "INTERNAL" at bounding box center [537, 101] width 79 height 23
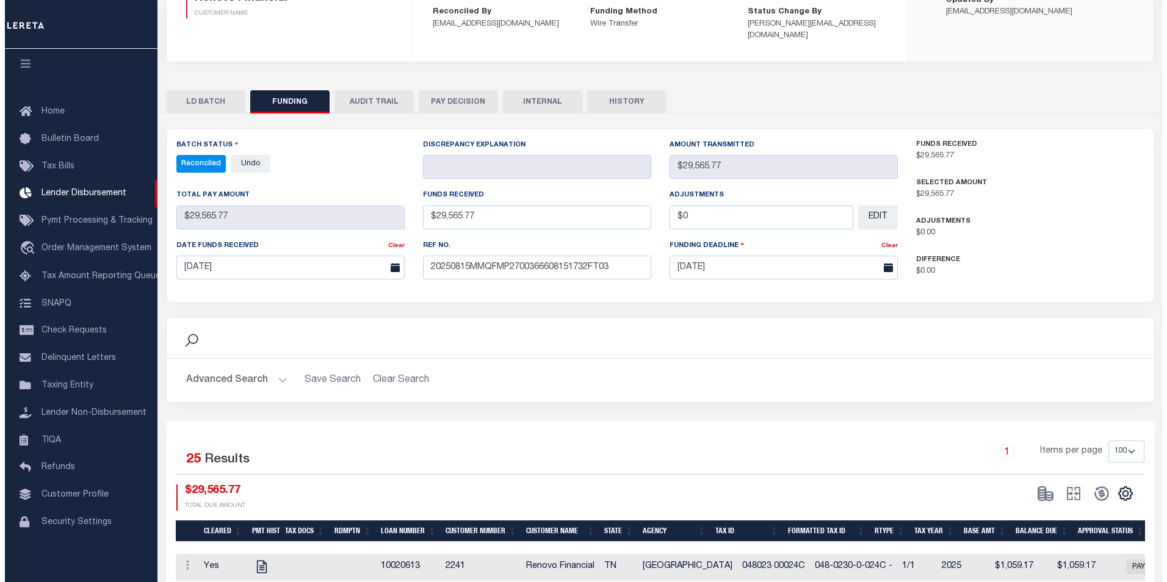
scroll to position [0, 0]
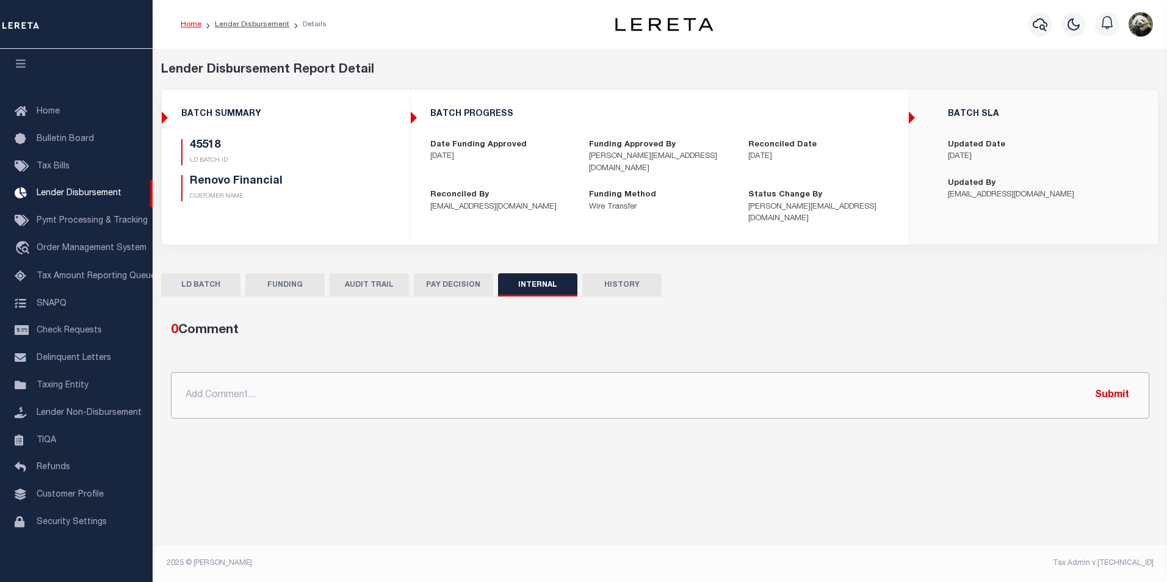
click at [482, 374] on input "text" at bounding box center [660, 395] width 979 height 46
paste input "OG AMOUNT $660,588.69 45438 - $1,579.45 45447 - $160,678.45 45448 - $10,199.73 …"
type input "OG AMOUNT $660,588.69 45438 - $1,579.45 45447 - $160,678.45 45448 - $10,199.73 …"
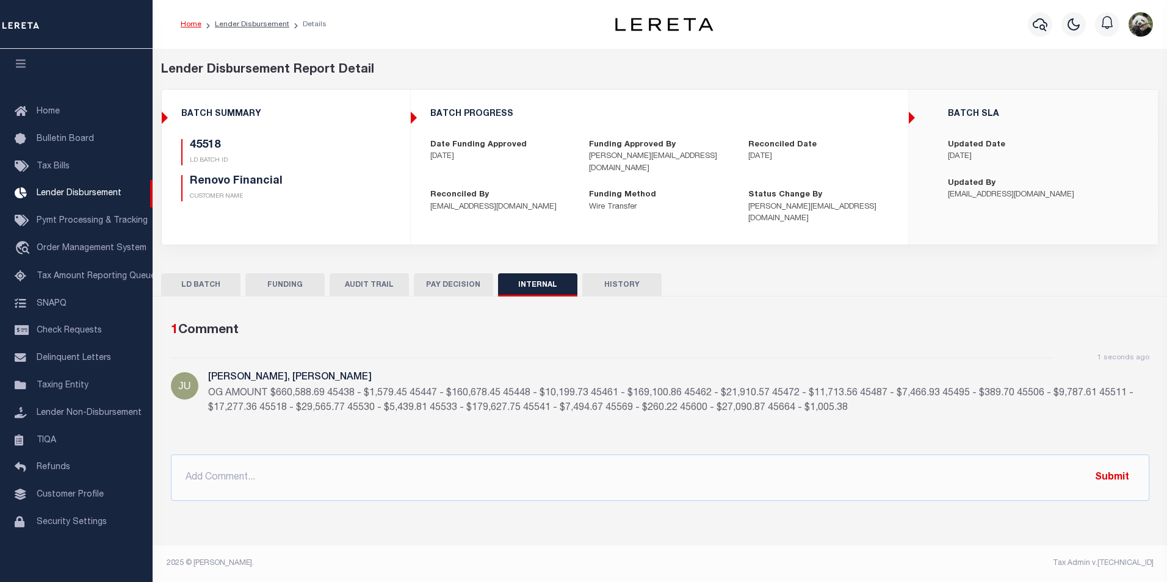
click at [283, 274] on button "FUNDING" at bounding box center [284, 285] width 79 height 23
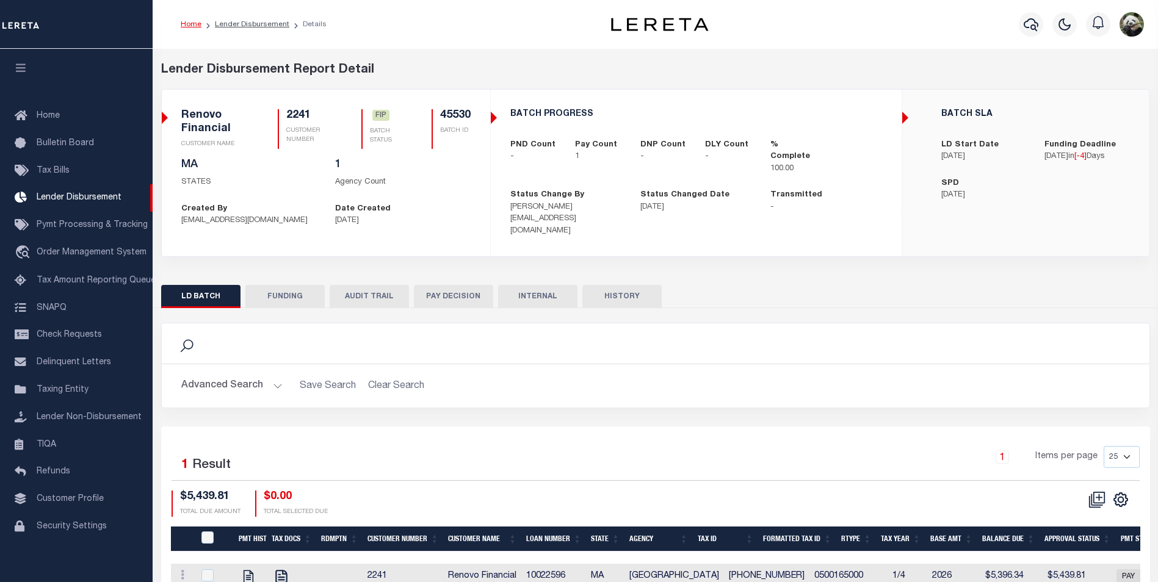
scroll to position [10, 0]
click at [294, 285] on button "FUNDING" at bounding box center [284, 296] width 79 height 23
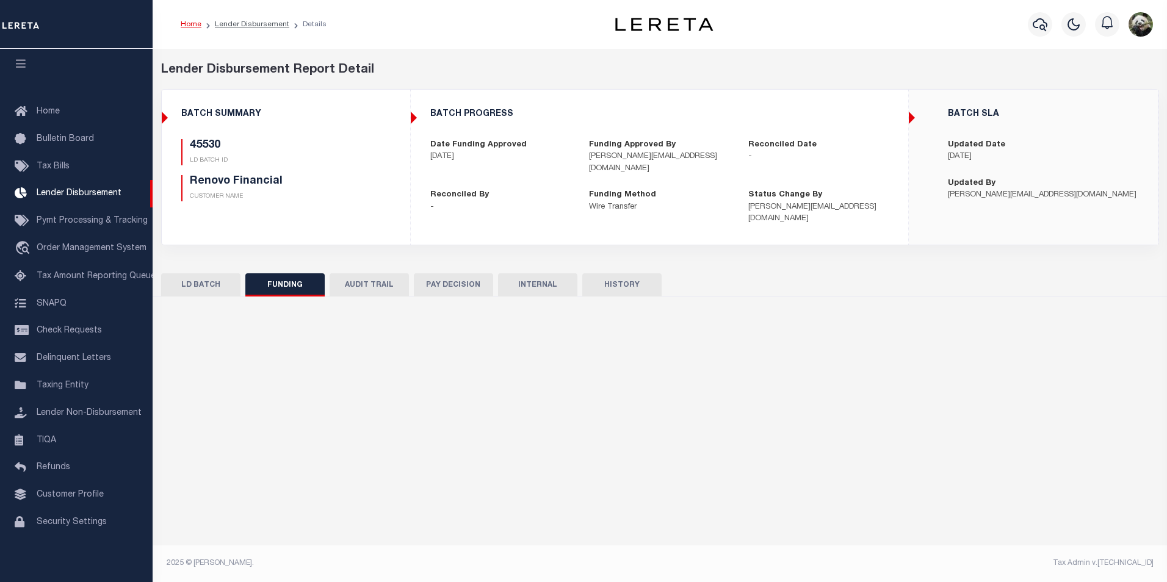
type input "$5,439.81"
type input "$0"
type input "[DATE]"
select select "100"
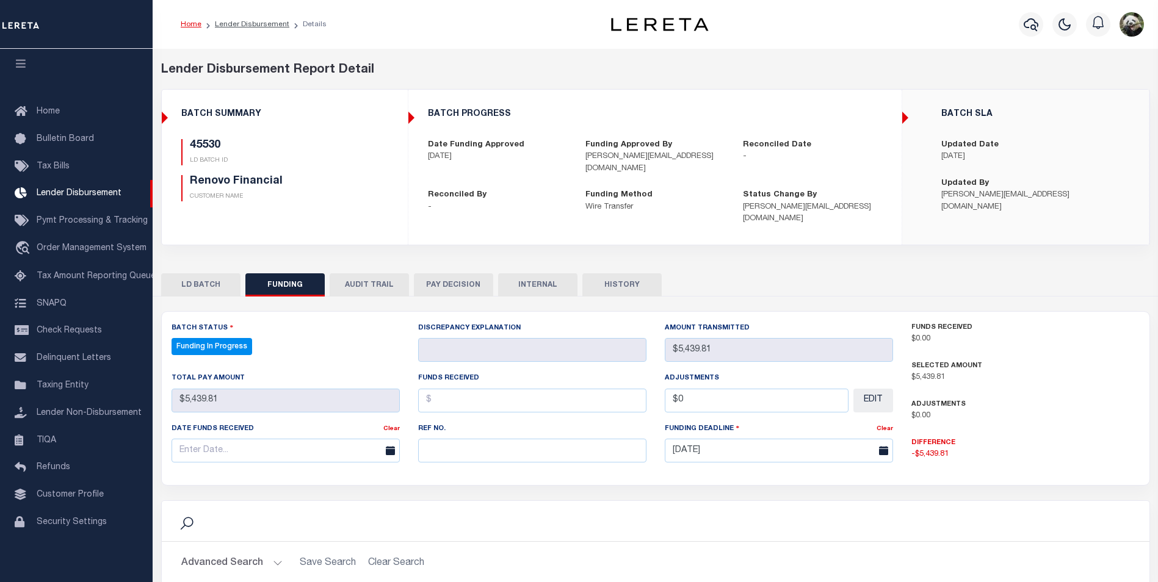
select select "100"
paste input "20250815MMQFMP2700366608151732FT03"
type input "20250815MMQFMP2700366608151732FT03"
click at [248, 439] on input "text" at bounding box center [286, 451] width 228 height 24
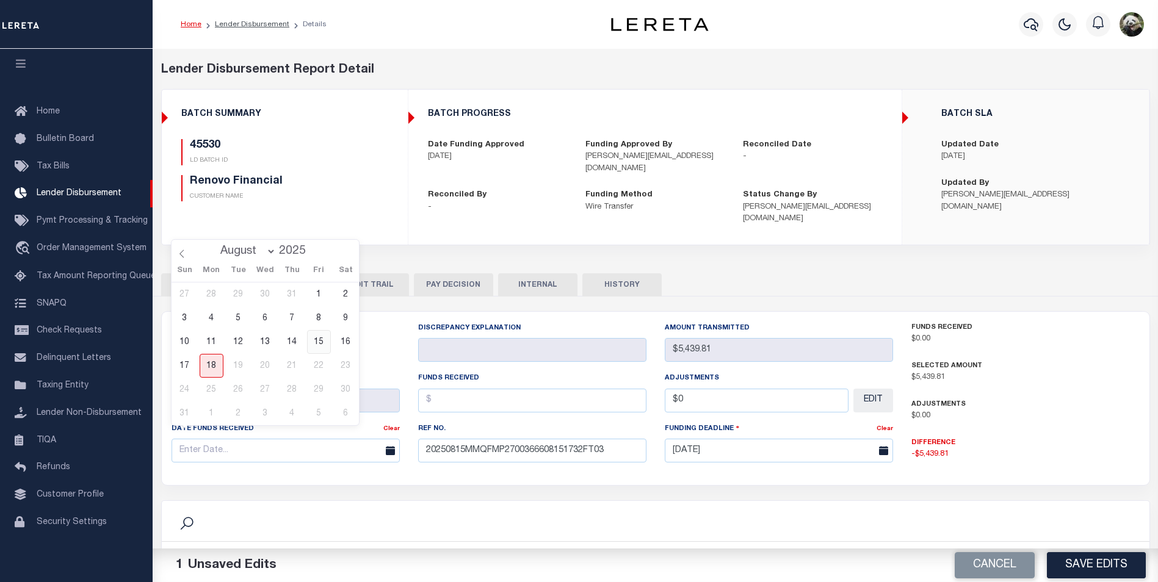
click at [314, 339] on span "15" at bounding box center [319, 342] width 24 height 24
type input "[DATE]"
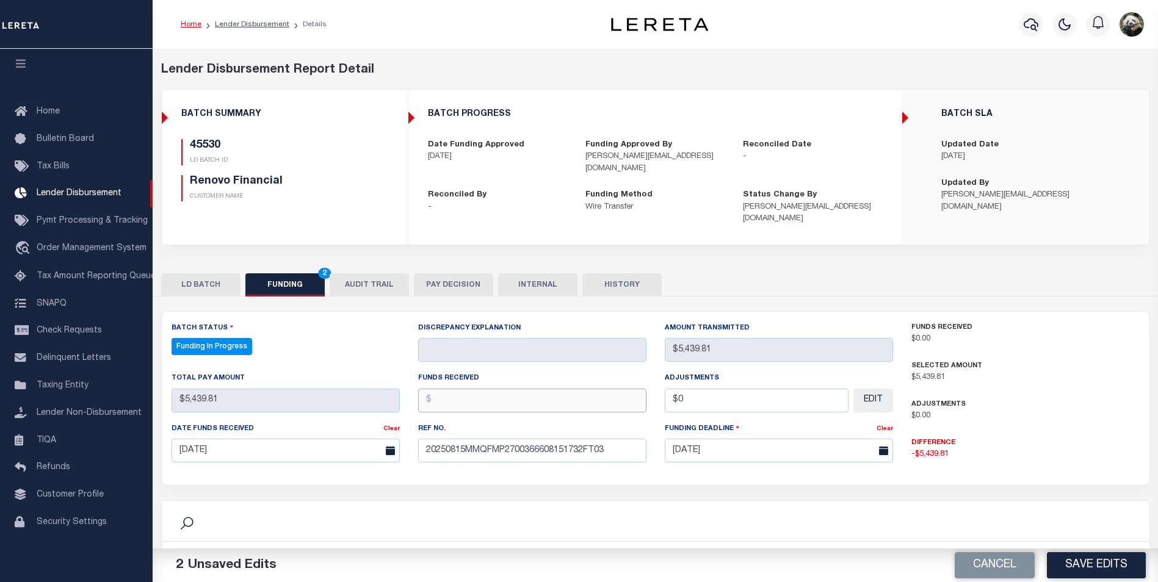
click at [479, 389] on input "text" at bounding box center [532, 401] width 228 height 24
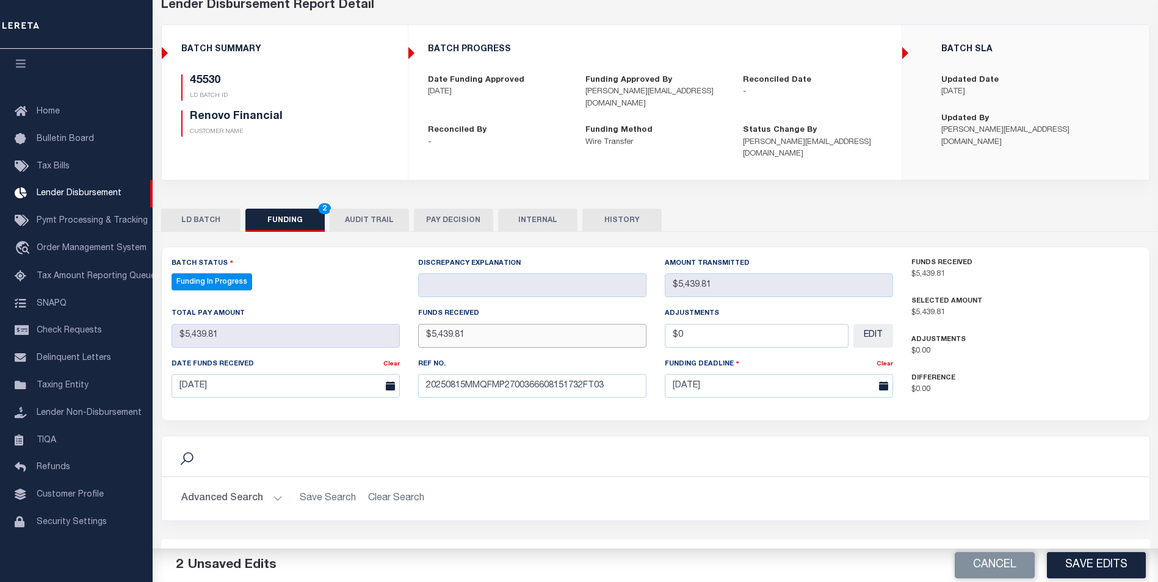
scroll to position [122, 0]
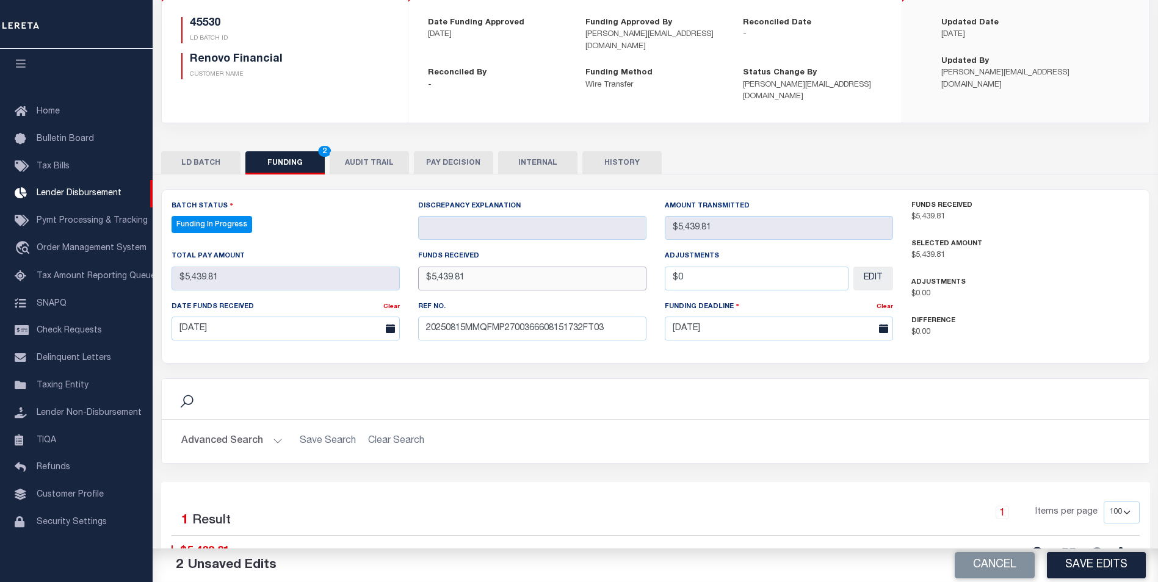
type input "$5,439.81"
click at [1095, 559] on button "Save Edits" at bounding box center [1096, 566] width 99 height 26
type input "$5,439.81"
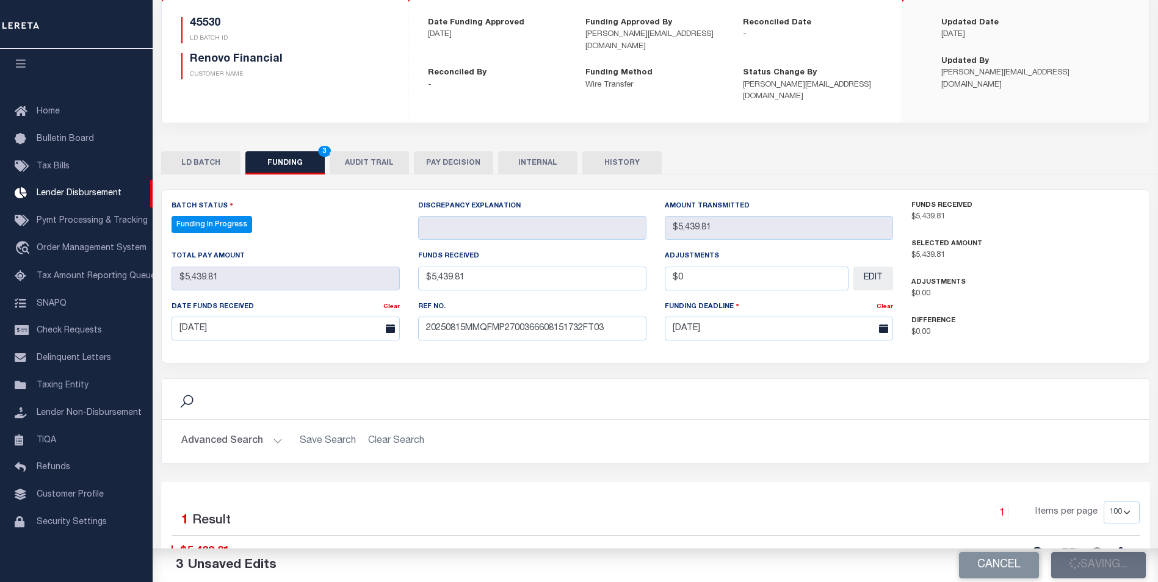
type input "$0"
select select "100"
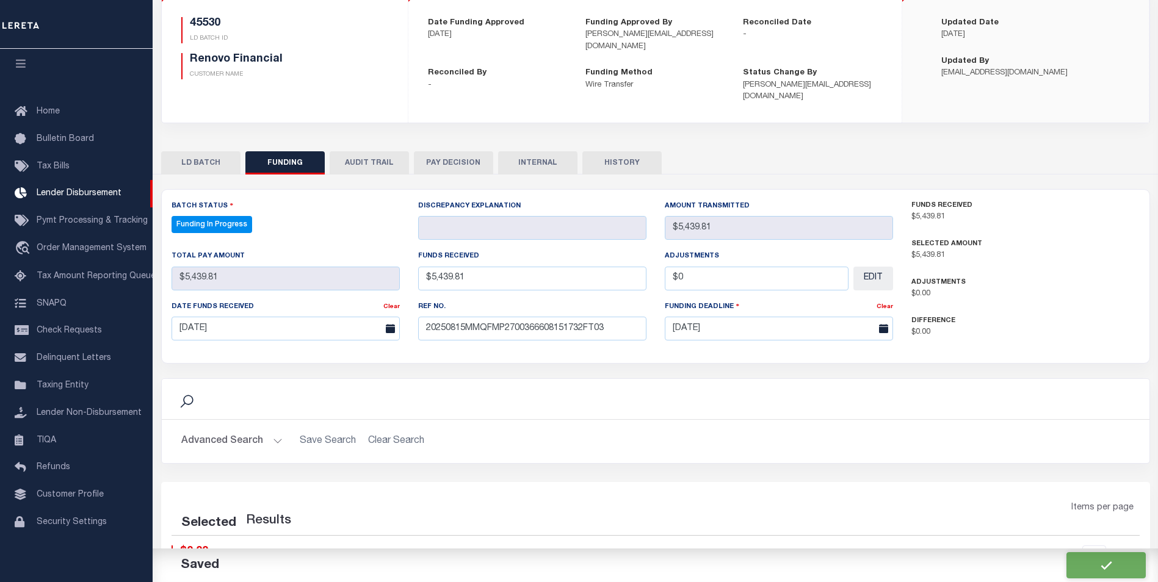
select select "100"
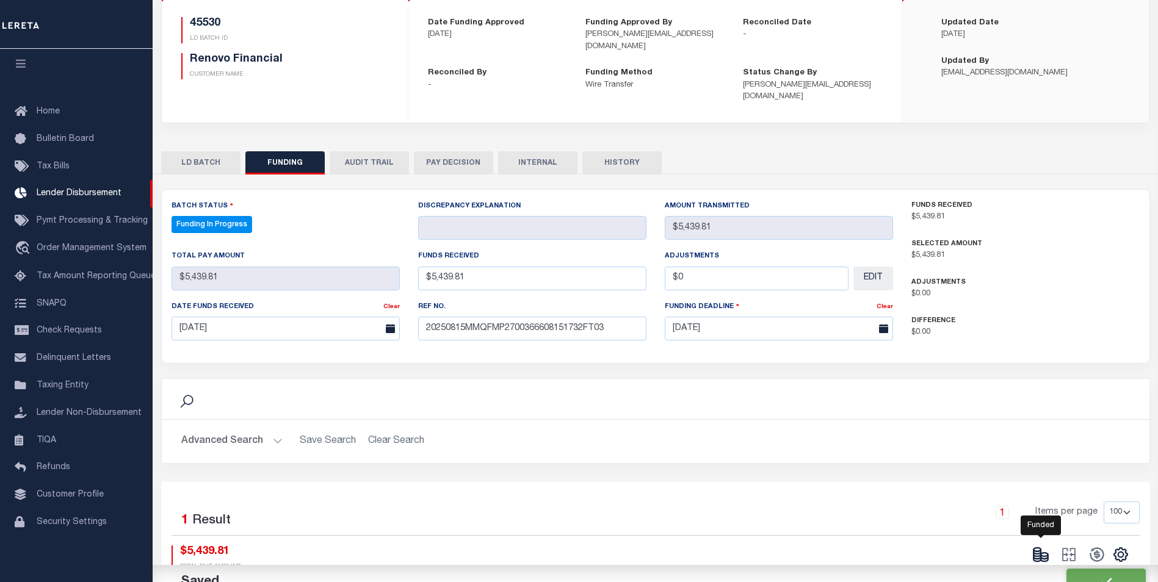
click at [1036, 550] on icon at bounding box center [1037, 552] width 7 height 4
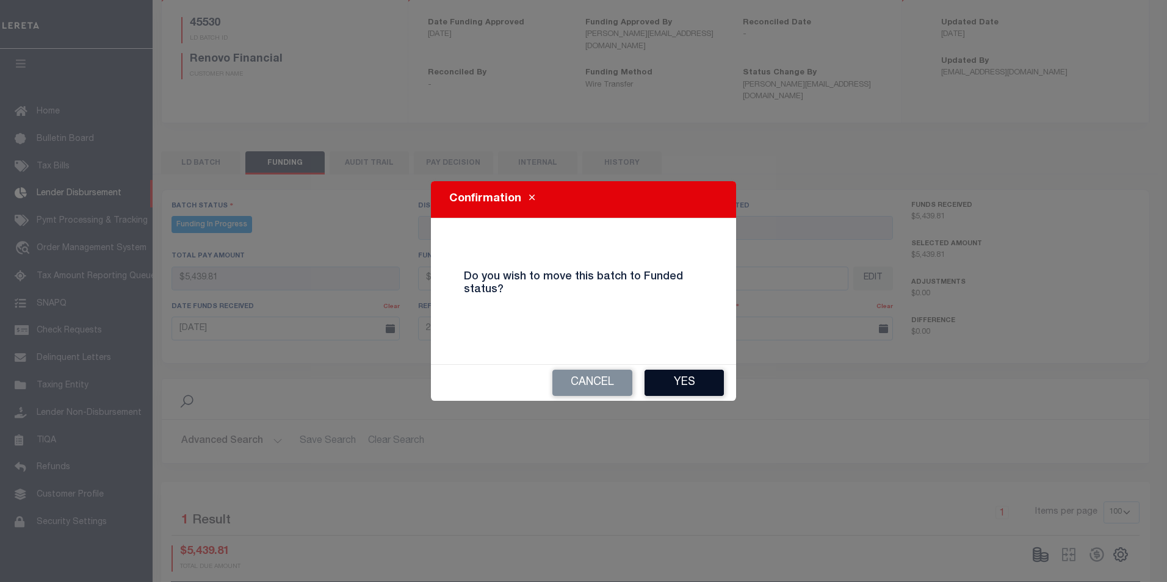
click at [708, 386] on button "Yes" at bounding box center [684, 383] width 79 height 26
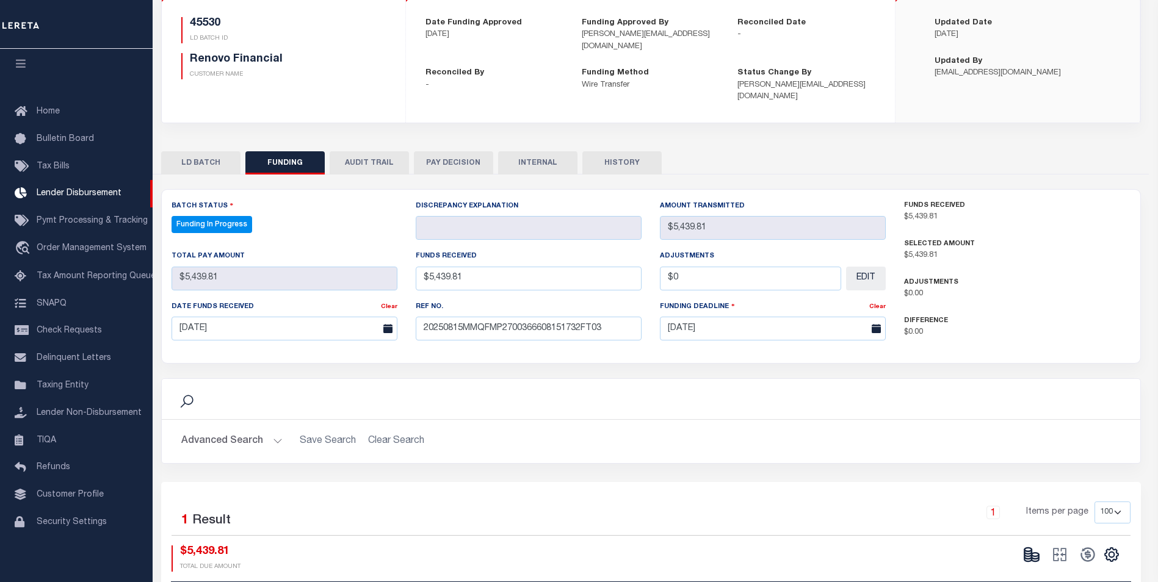
type input "$5,439.81"
type input "$0"
select select "100"
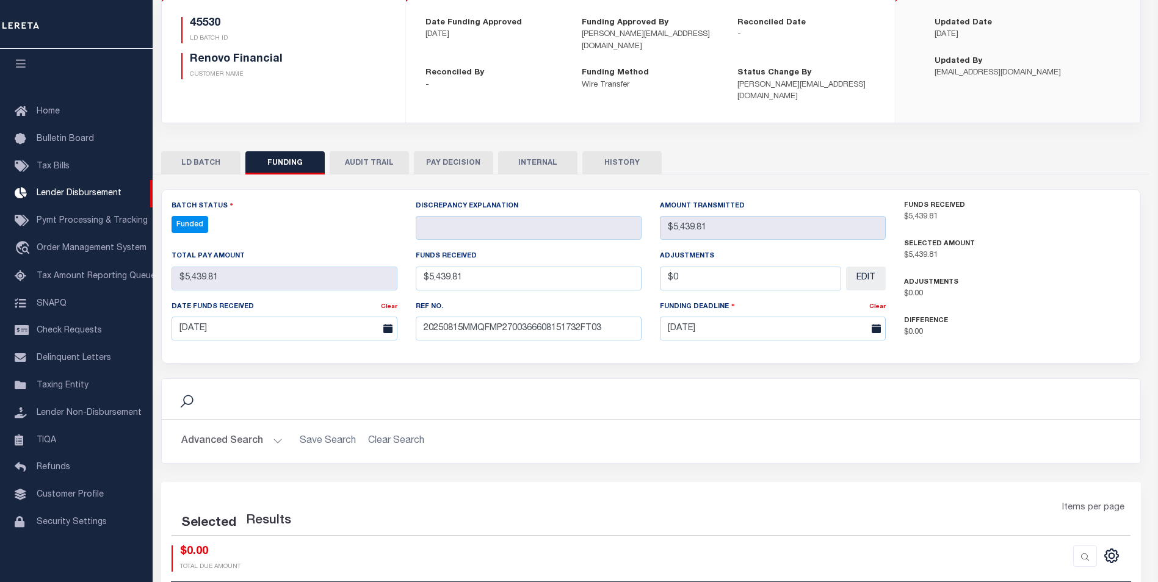
select select "100"
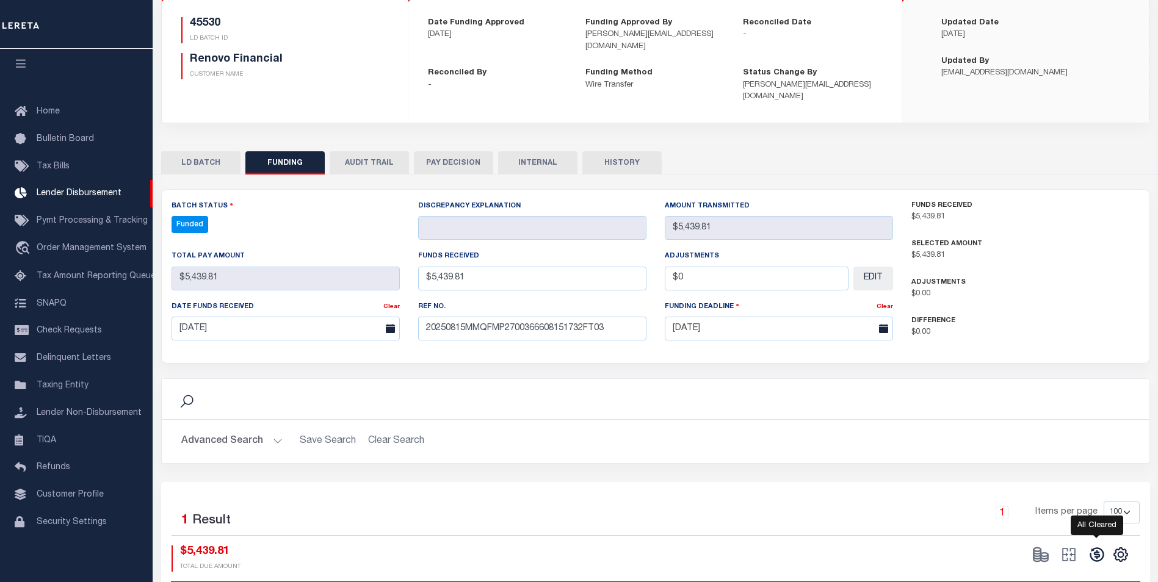
click at [1096, 549] on icon at bounding box center [1097, 555] width 14 height 14
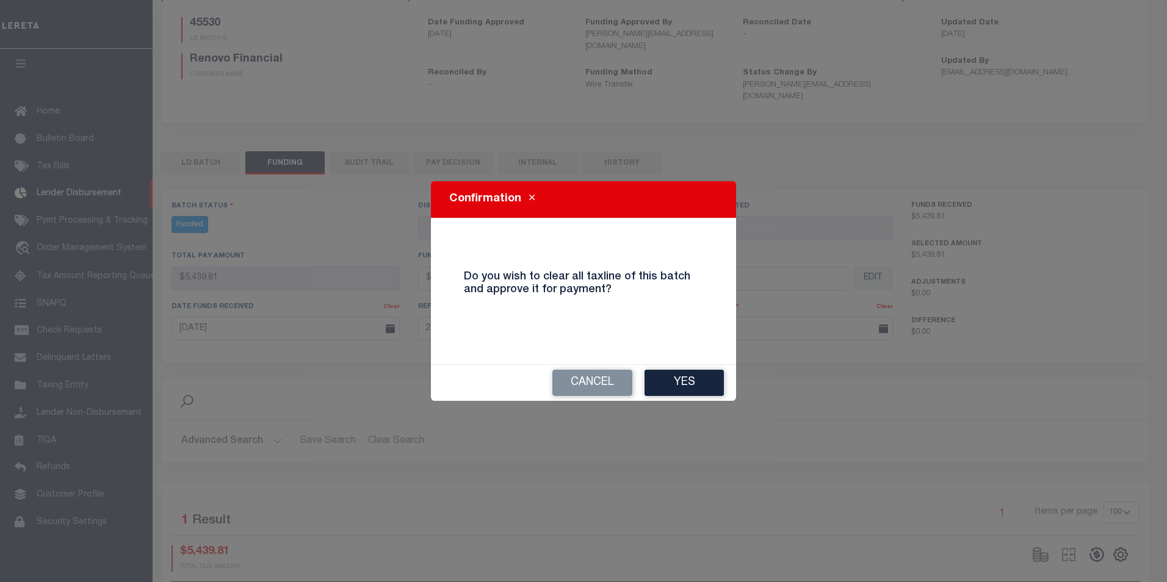
click at [726, 391] on div "Cancel Yes" at bounding box center [583, 383] width 305 height 36
click at [709, 386] on button "Yes" at bounding box center [684, 383] width 79 height 26
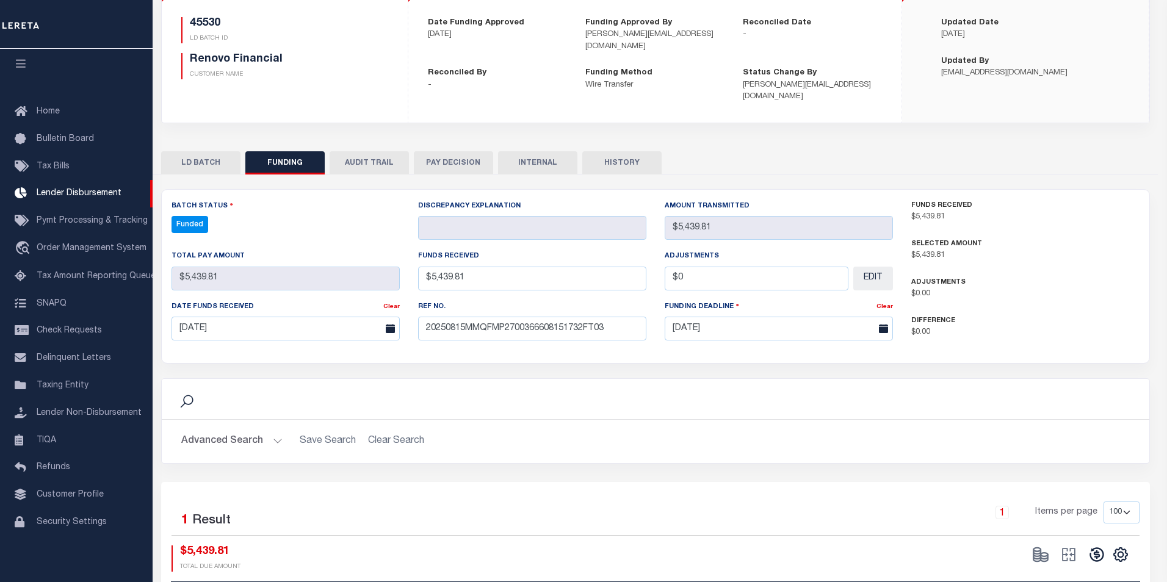
type input "$5,439.81"
type input "$0"
select select "100"
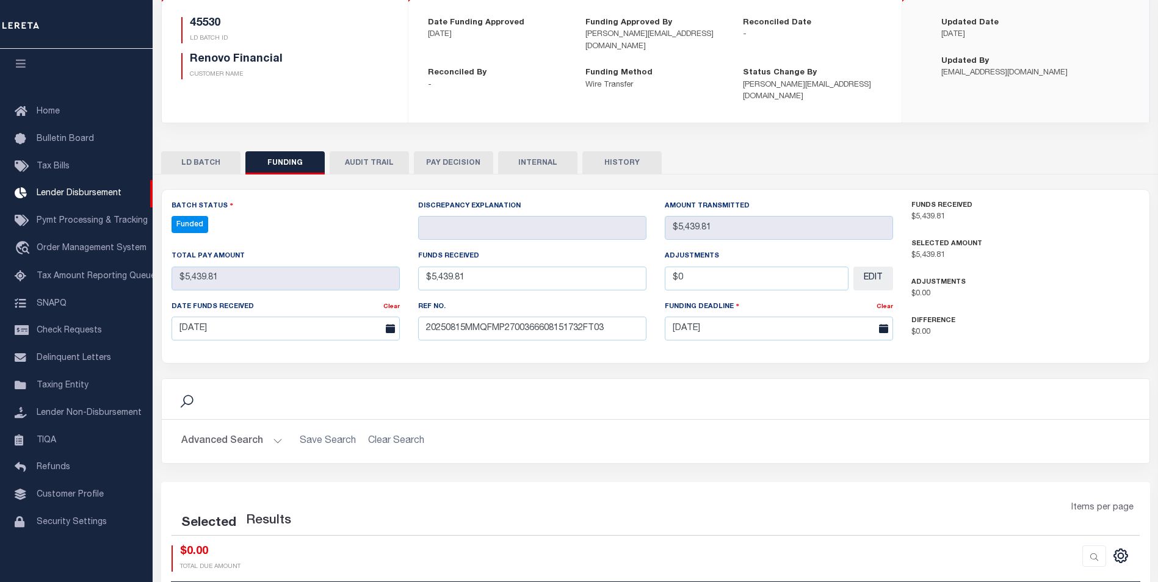
select select "100"
click at [1070, 549] on icon at bounding box center [1068, 555] width 13 height 13
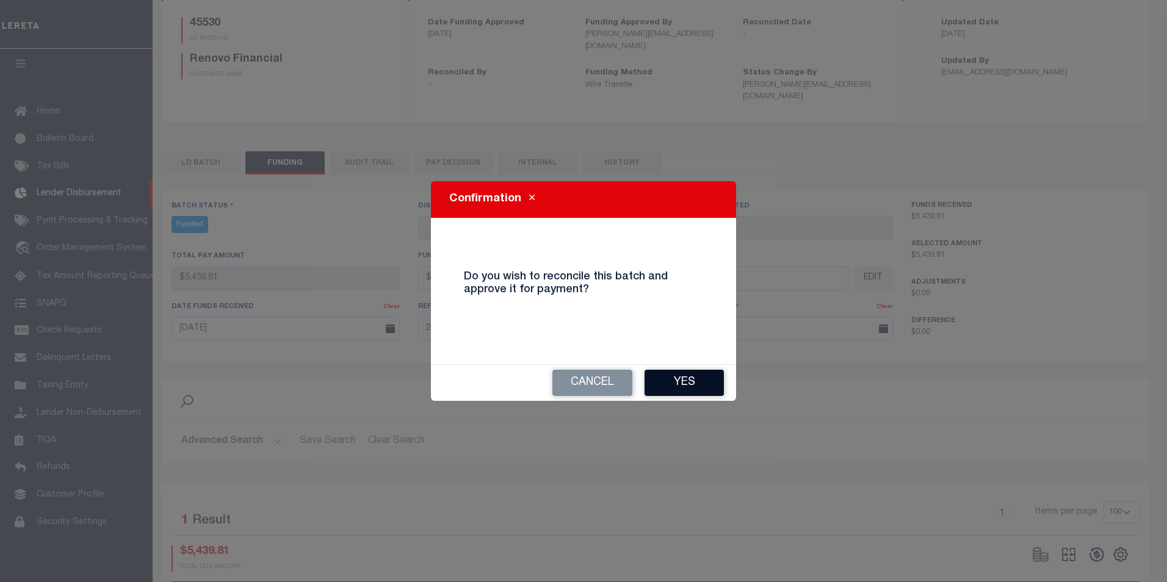
click at [708, 390] on button "Yes" at bounding box center [684, 383] width 79 height 26
select select "100"
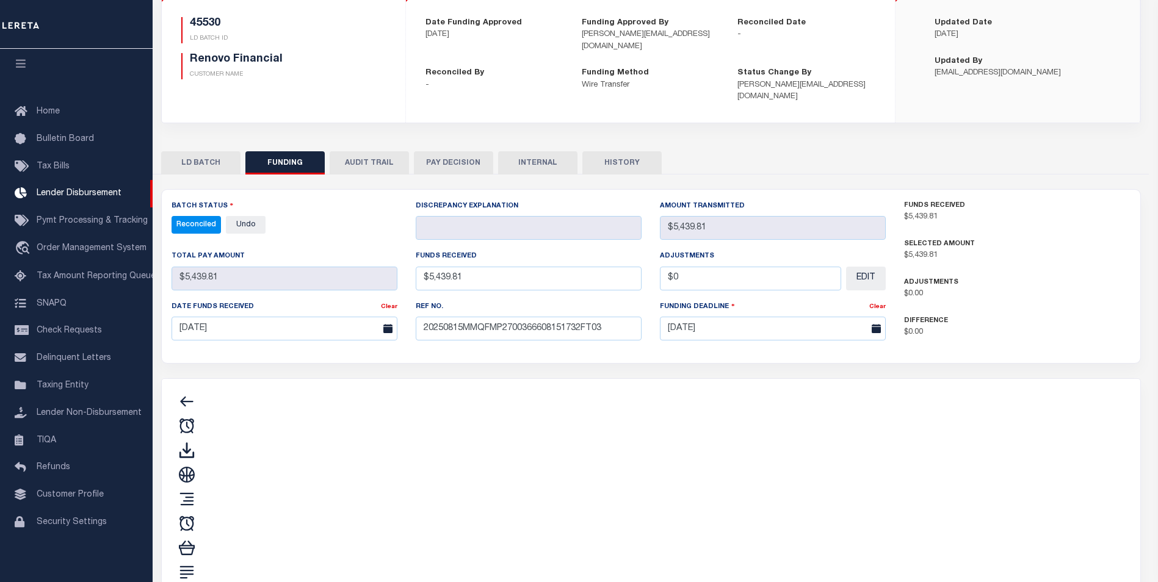
type input "$5,439.81"
type input "$0"
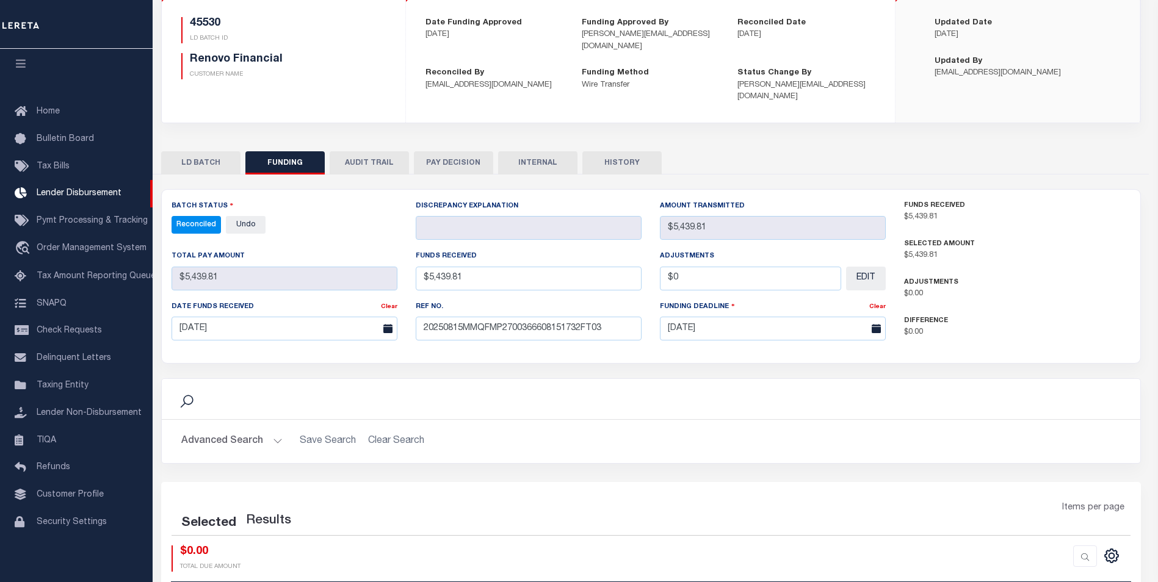
select select "100"
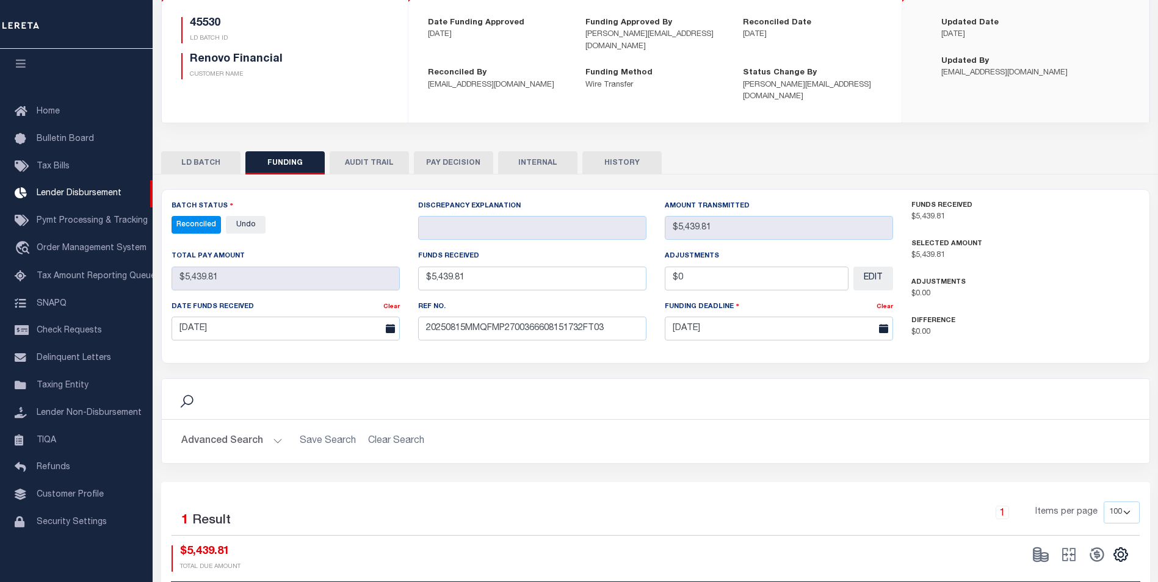
click at [527, 175] on div "Search Advanced Search Save Search Clear Search 1" at bounding box center [655, 413] width 989 height 477
click at [527, 158] on button "INTERNAL" at bounding box center [537, 162] width 79 height 23
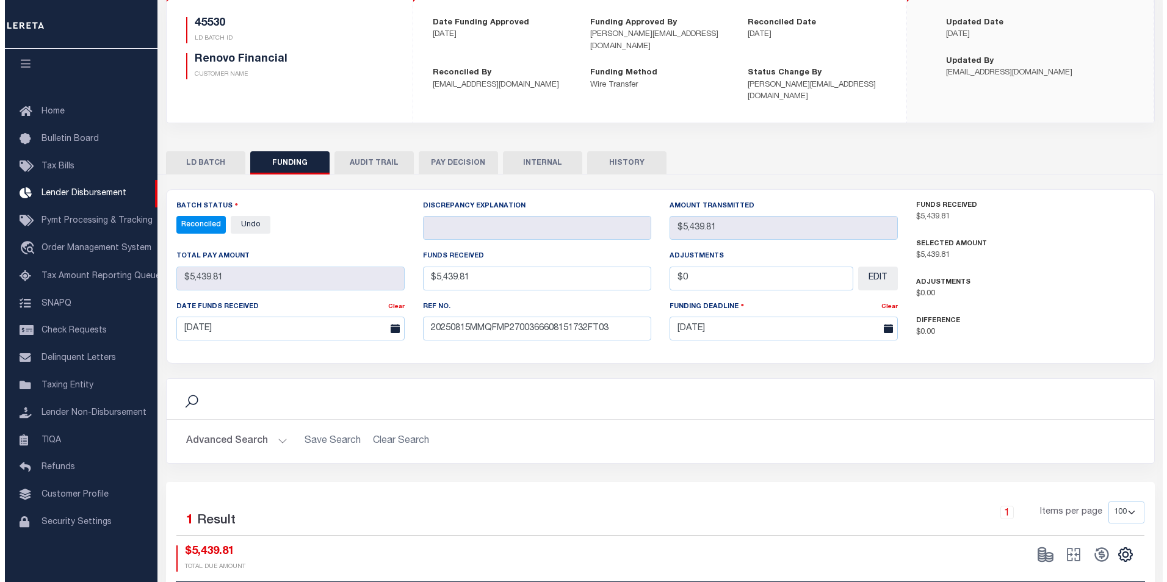
scroll to position [0, 0]
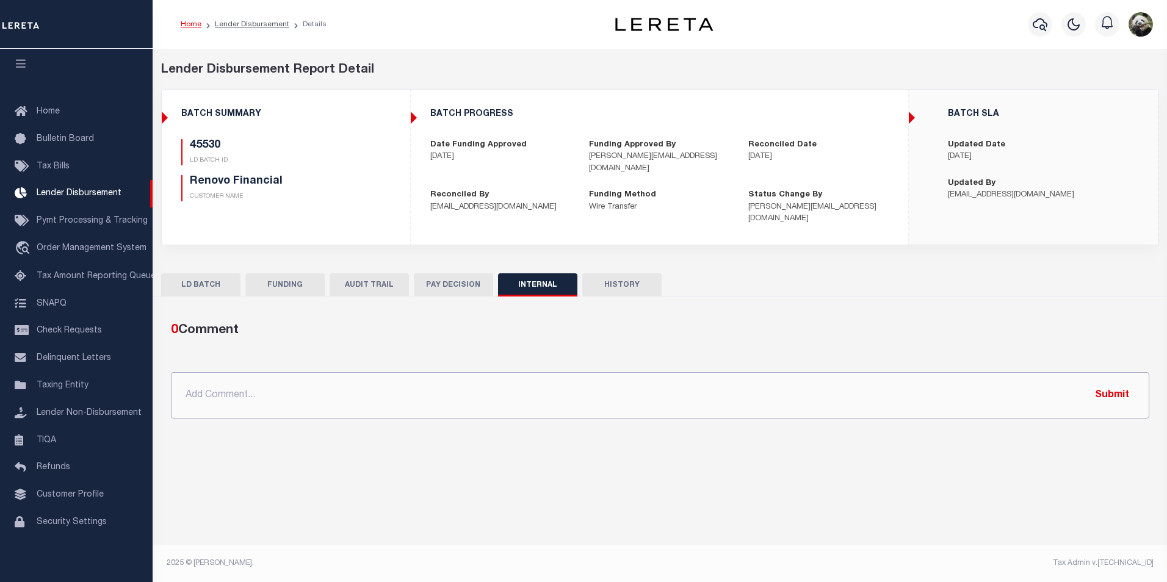
paste input "OG AMOUNT $660,588.69 45438 - $1,579.45 45447 - $160,678.45 45448 - $10,199.73 …"
type input "OG AMOUNT $660,588.69 45438 - $1,579.45 45447 - $160,678.45 45448 - $10,199.73 …"
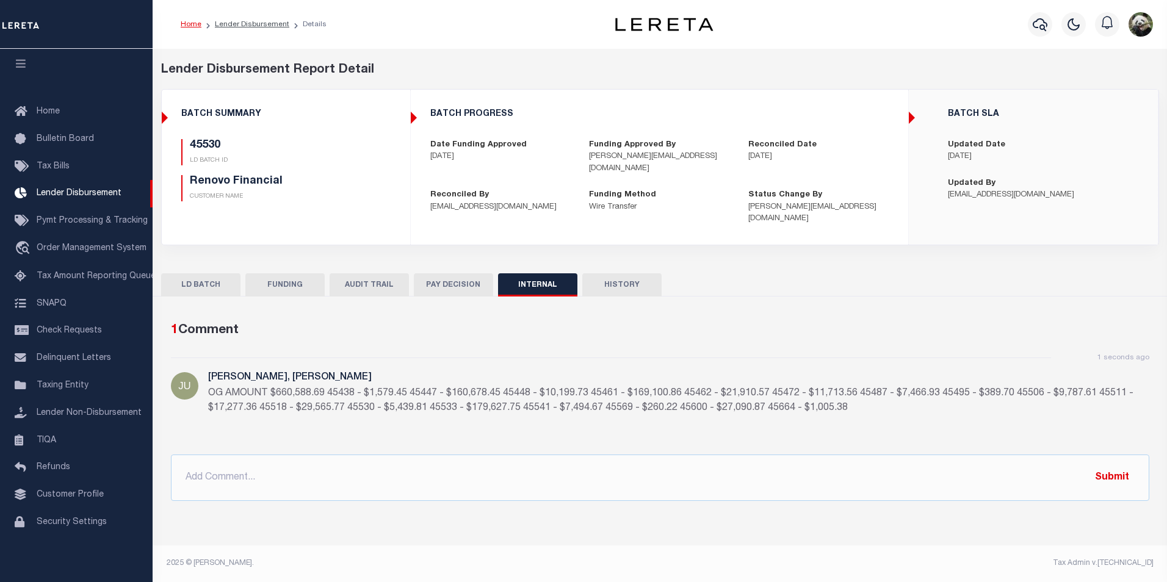
drag, startPoint x: 275, startPoint y: 278, endPoint x: 279, endPoint y: 266, distance: 12.7
click at [275, 277] on button "FUNDING" at bounding box center [284, 285] width 79 height 23
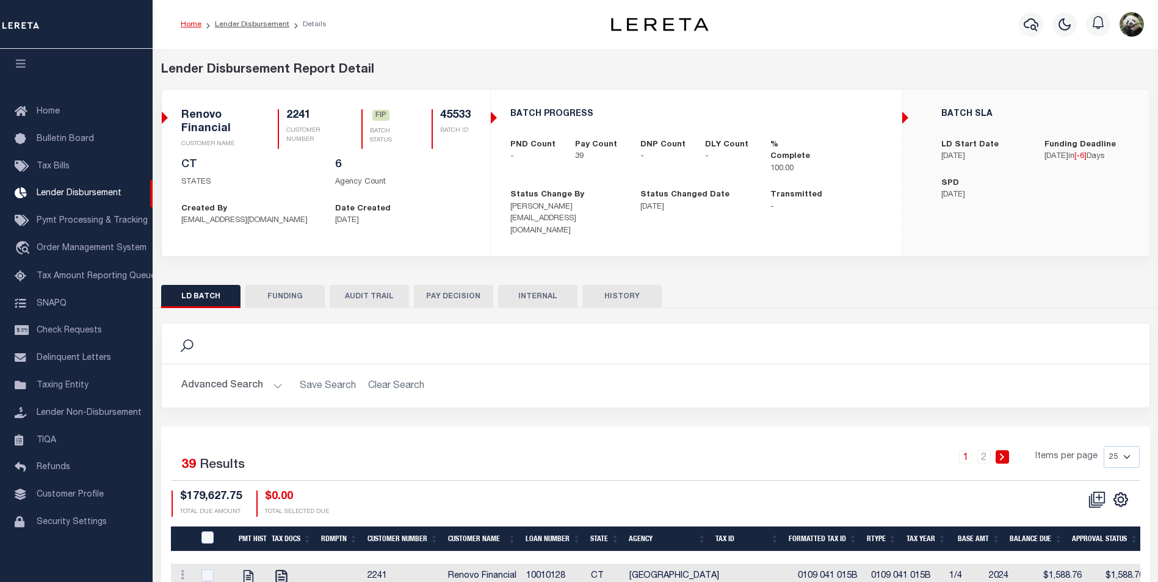
scroll to position [12, 0]
click at [283, 289] on button "FUNDING" at bounding box center [284, 296] width 79 height 23
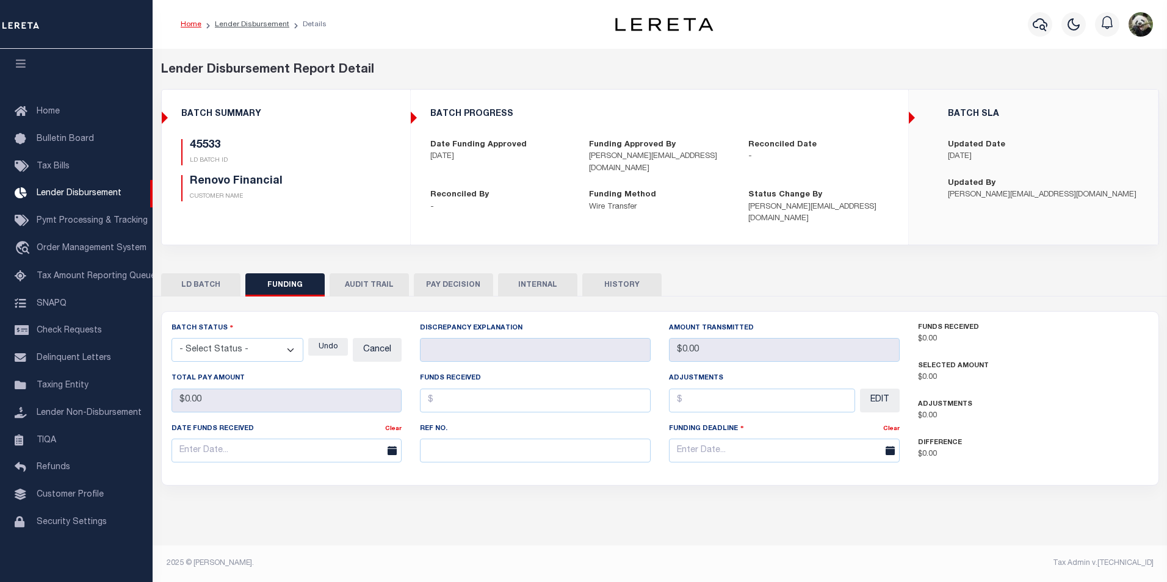
type input "$179,627.75"
type input "$0"
type input "[DATE]"
select select "100"
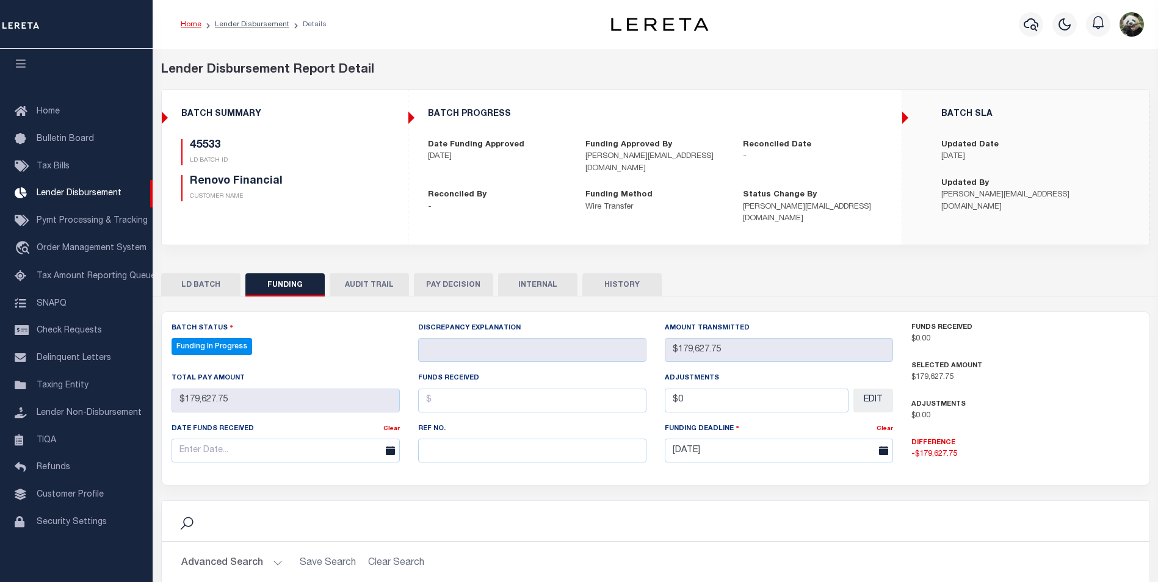
select select "100"
paste input "20250815MMQFMP2700366608151732FT03"
type input "20250815MMQFMP2700366608151732FT03"
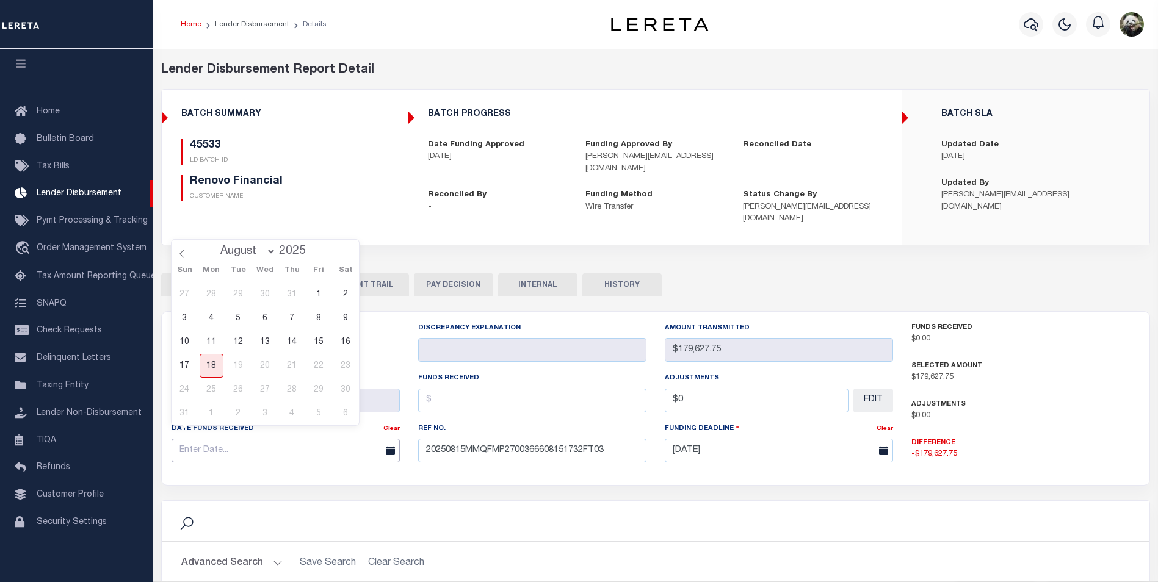
click at [249, 440] on input "text" at bounding box center [286, 451] width 228 height 24
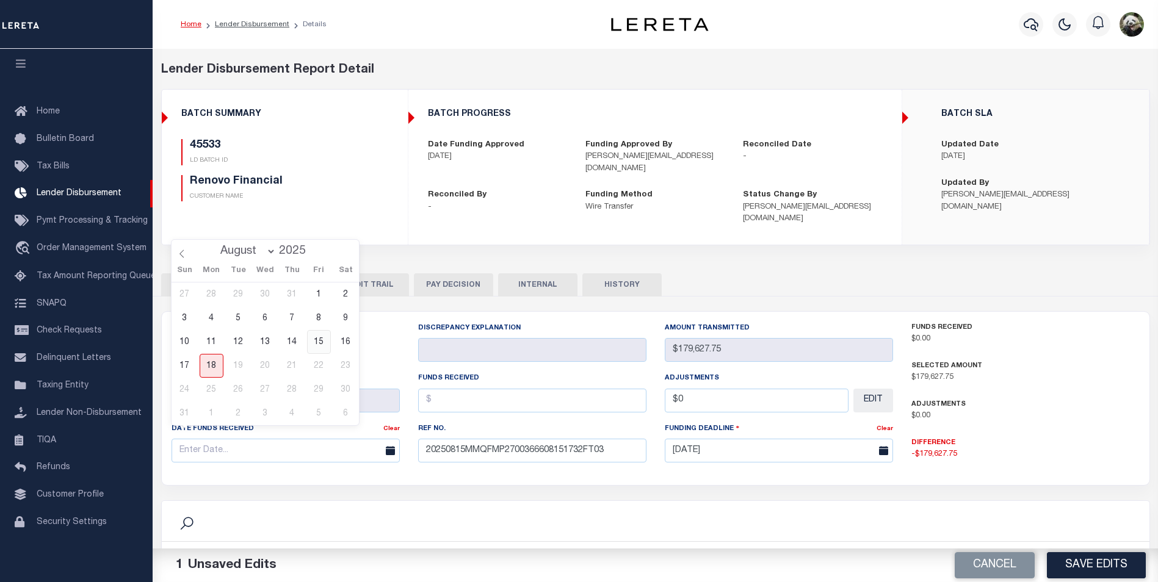
click at [319, 342] on span "15" at bounding box center [319, 342] width 24 height 24
type input "[DATE]"
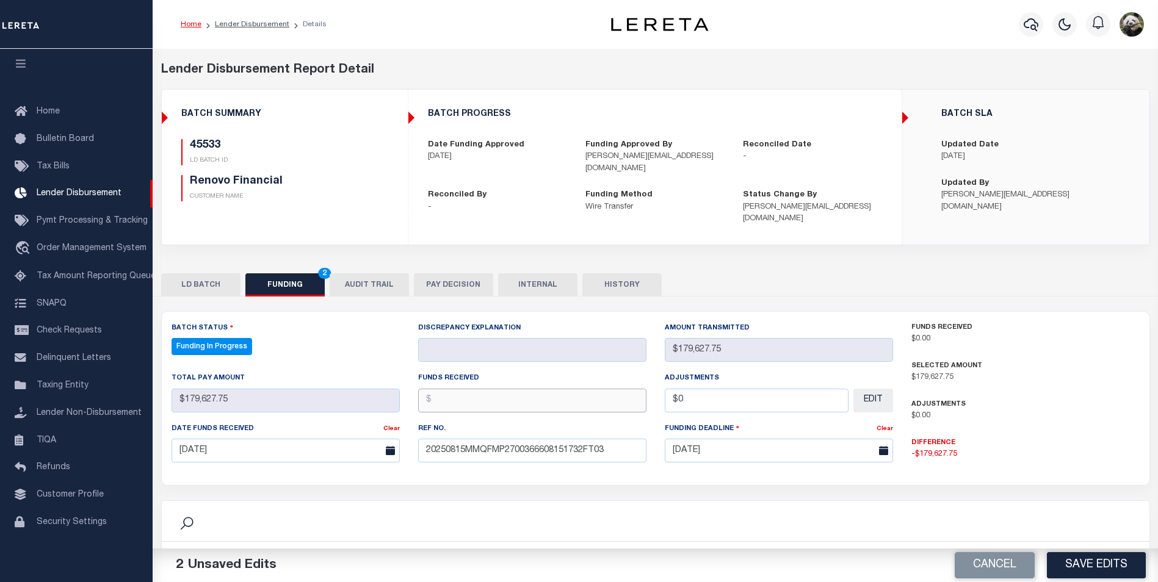
click at [473, 391] on input "text" at bounding box center [532, 401] width 228 height 24
type input "$179,627.75"
click at [733, 389] on input "$0" at bounding box center [757, 401] width 184 height 24
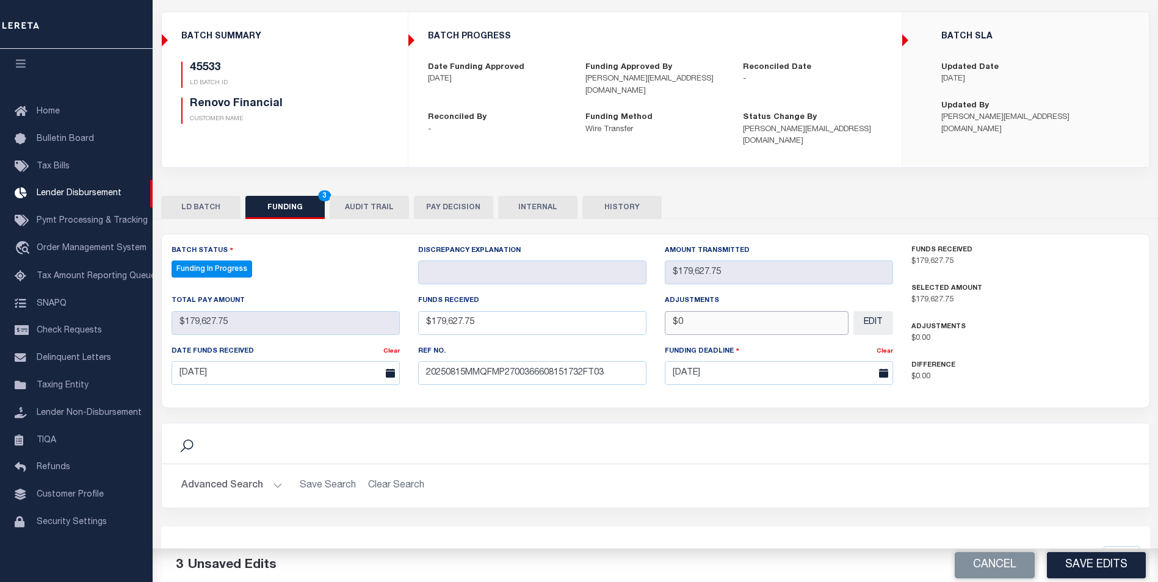
scroll to position [122, 0]
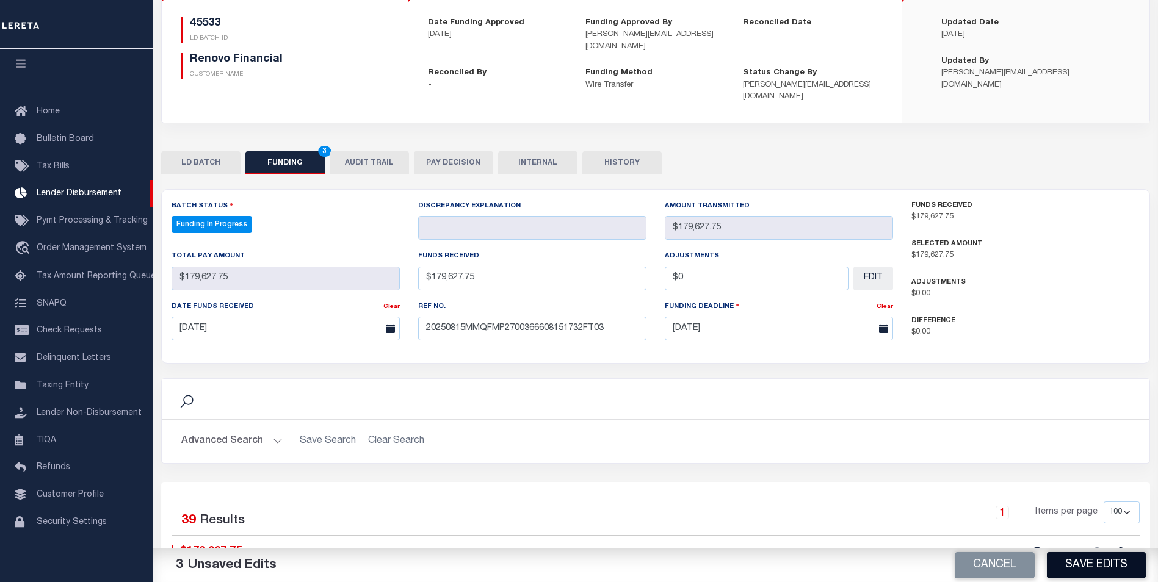
type input "$0.00"
click at [1120, 571] on button "Save Edits" at bounding box center [1096, 566] width 99 height 26
type input "$179,627.75"
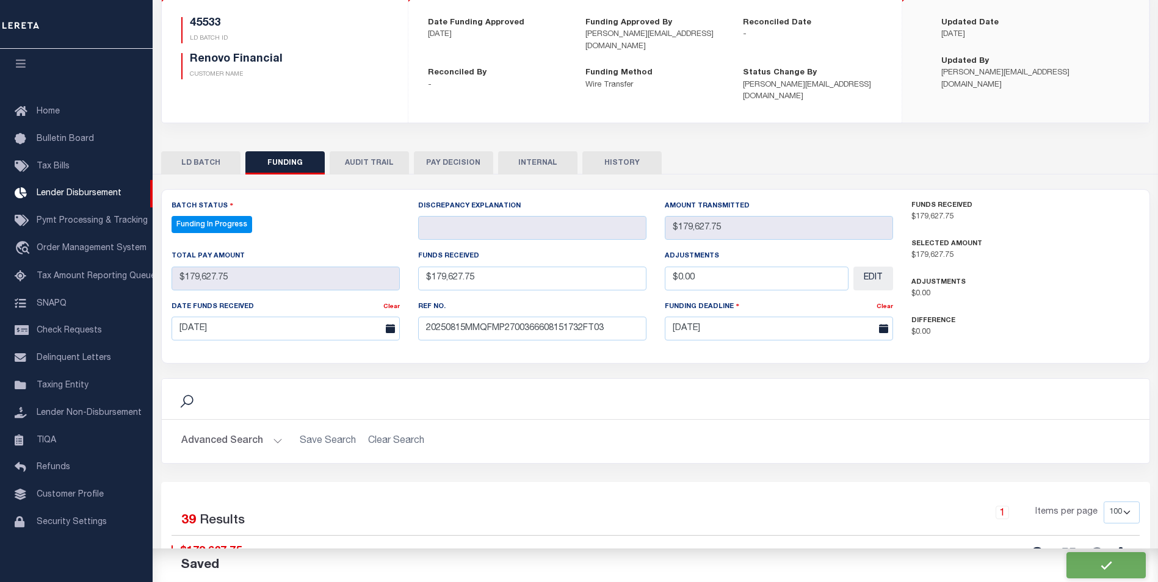
type input "$0"
select select "100"
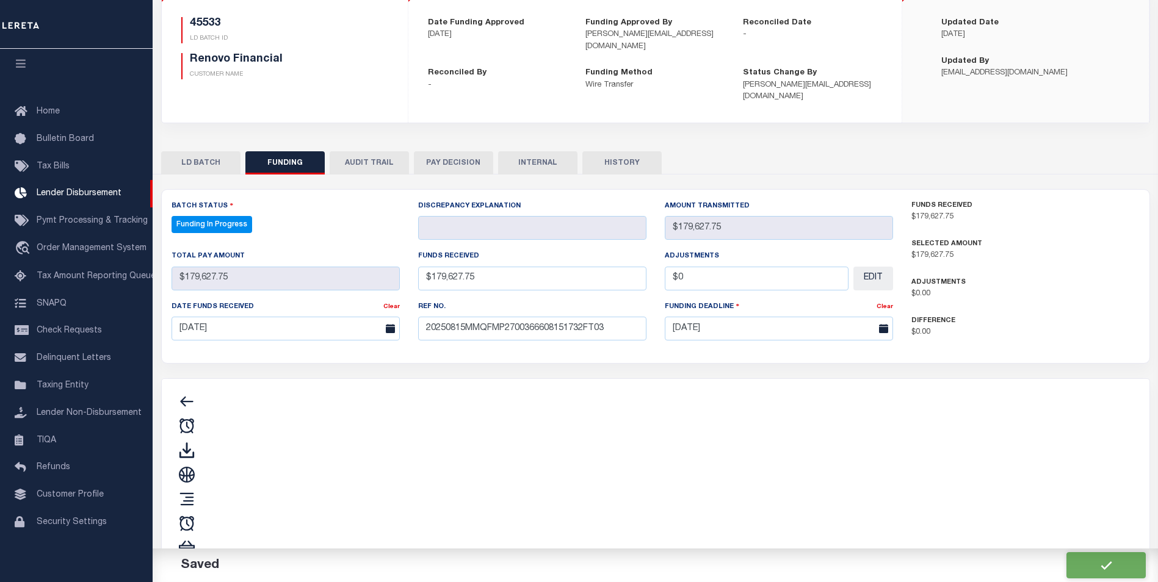
click at [1034, 540] on div "Search" at bounding box center [656, 501] width 968 height 225
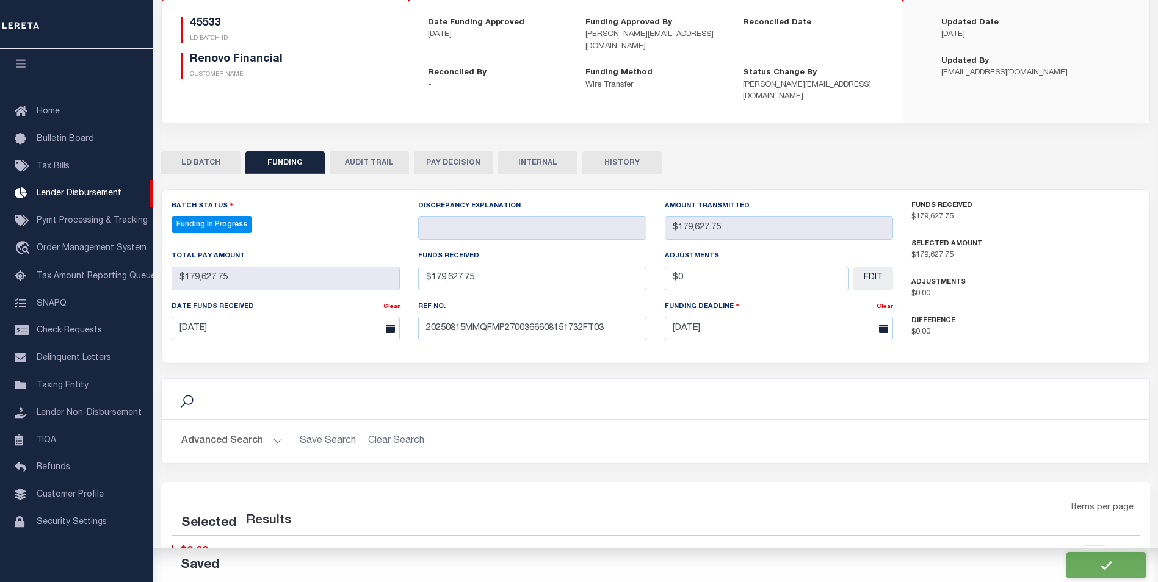
select select "100"
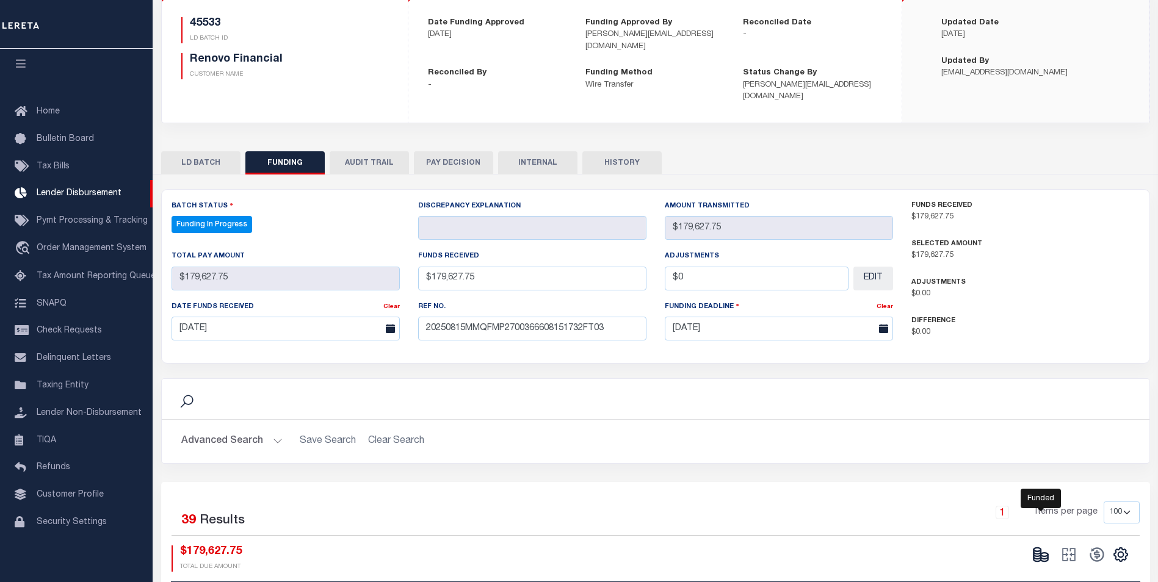
click at [1034, 553] on icon at bounding box center [1037, 555] width 7 height 4
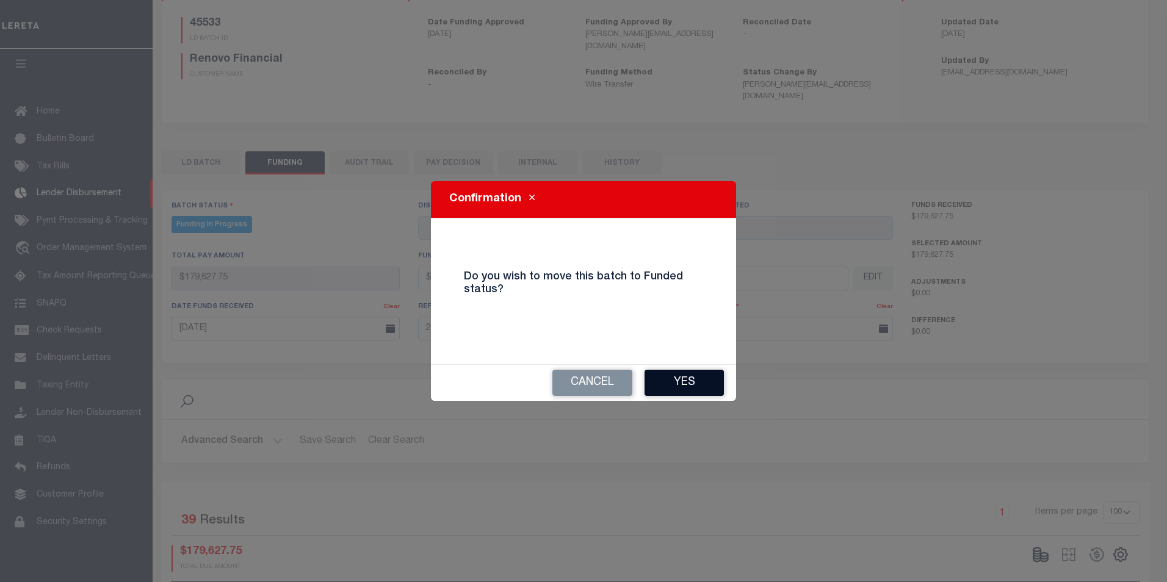
click at [710, 384] on button "Yes" at bounding box center [684, 383] width 79 height 26
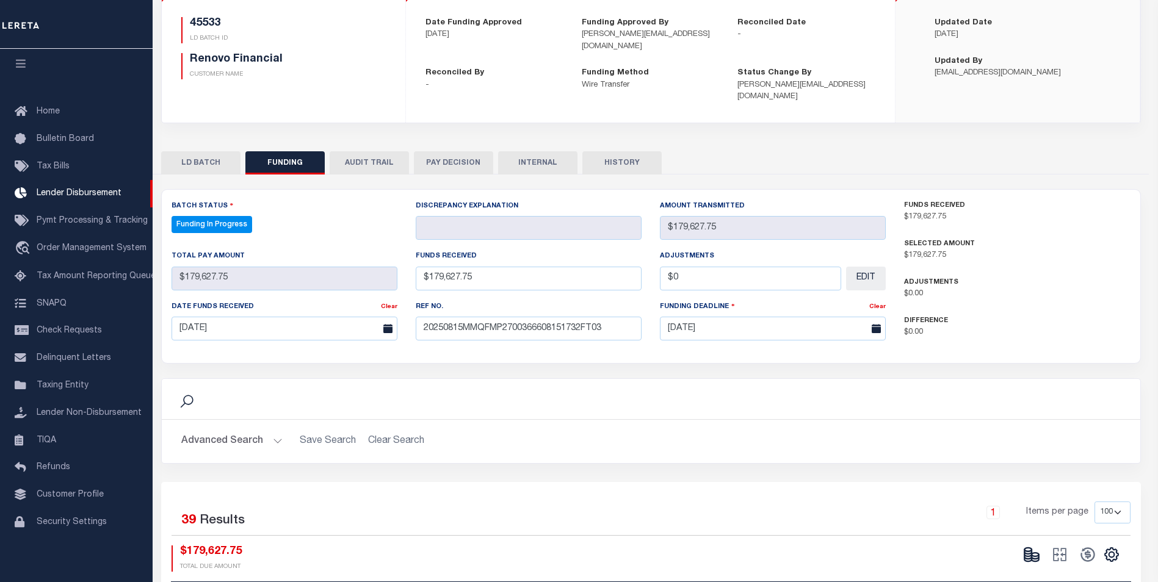
type input "$179,627.75"
type input "$0"
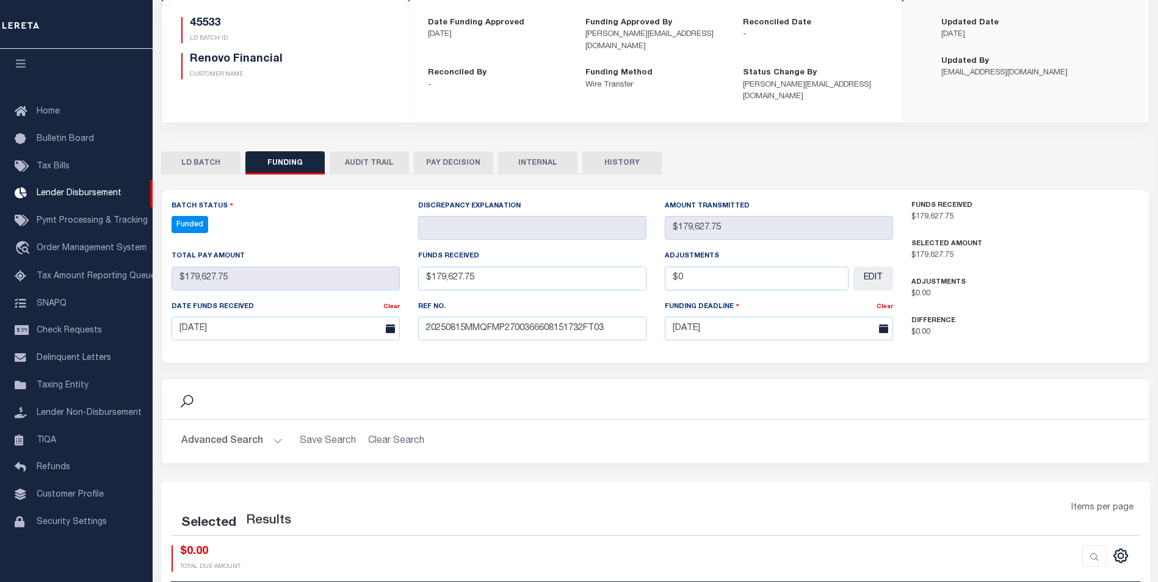
select select "100"
click at [1101, 549] on icon at bounding box center [1097, 554] width 17 height 17
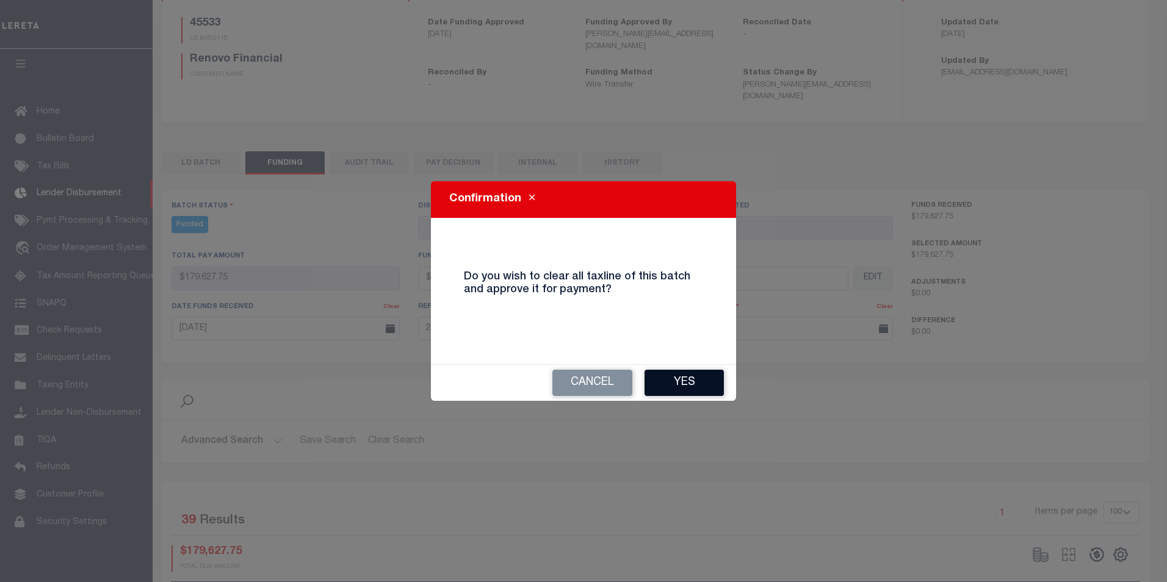
click at [690, 388] on button "Yes" at bounding box center [684, 383] width 79 height 26
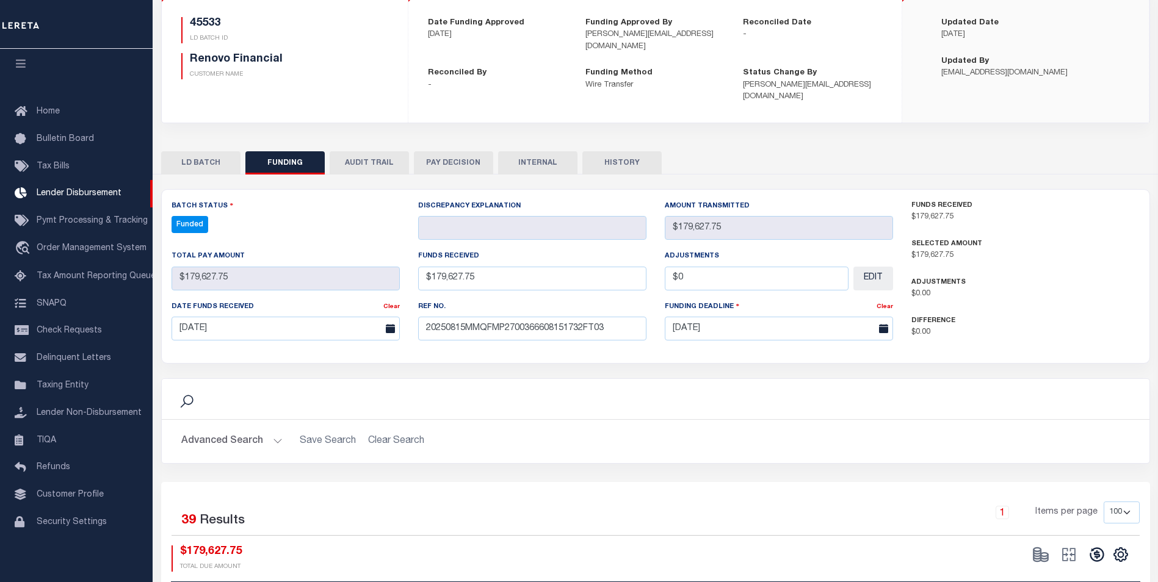
type input "$179,627.75"
type input "$0"
select select "100"
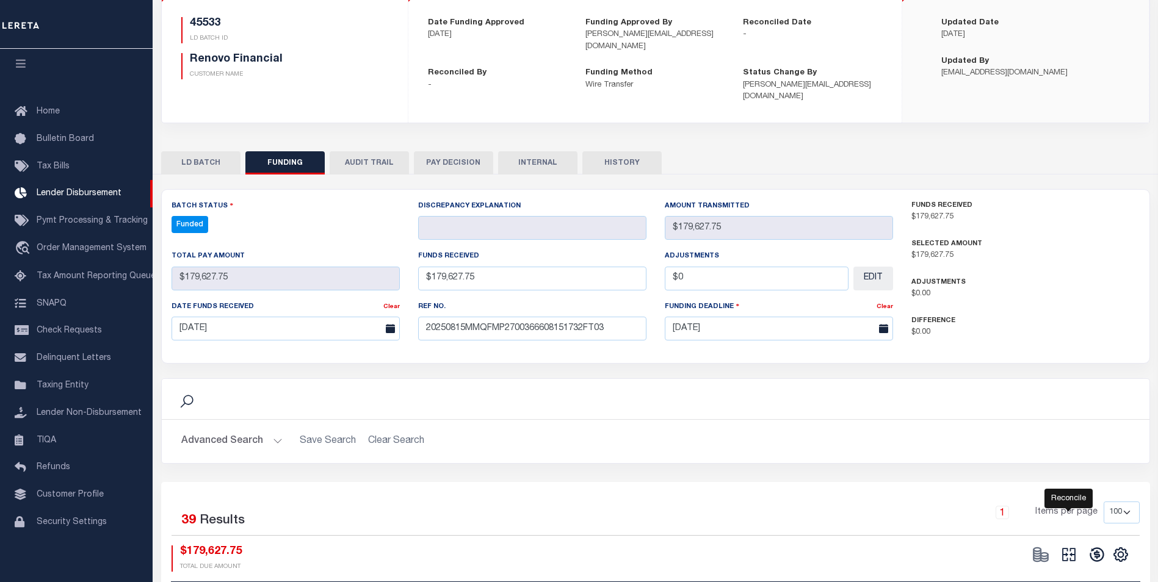
click at [1067, 546] on icon at bounding box center [1068, 554] width 17 height 17
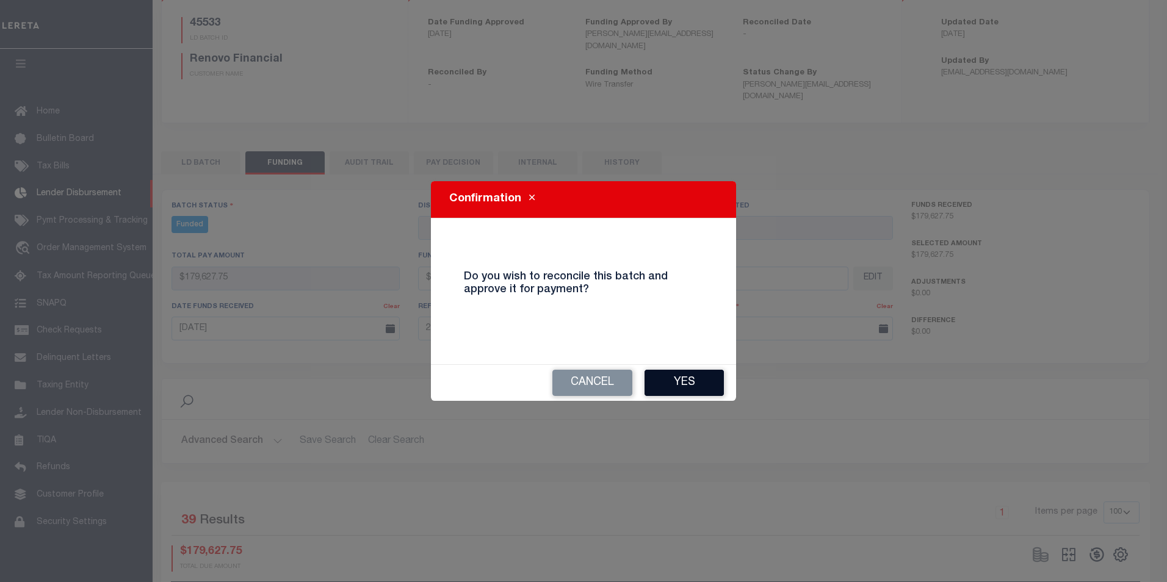
click at [706, 388] on button "Yes" at bounding box center [684, 383] width 79 height 26
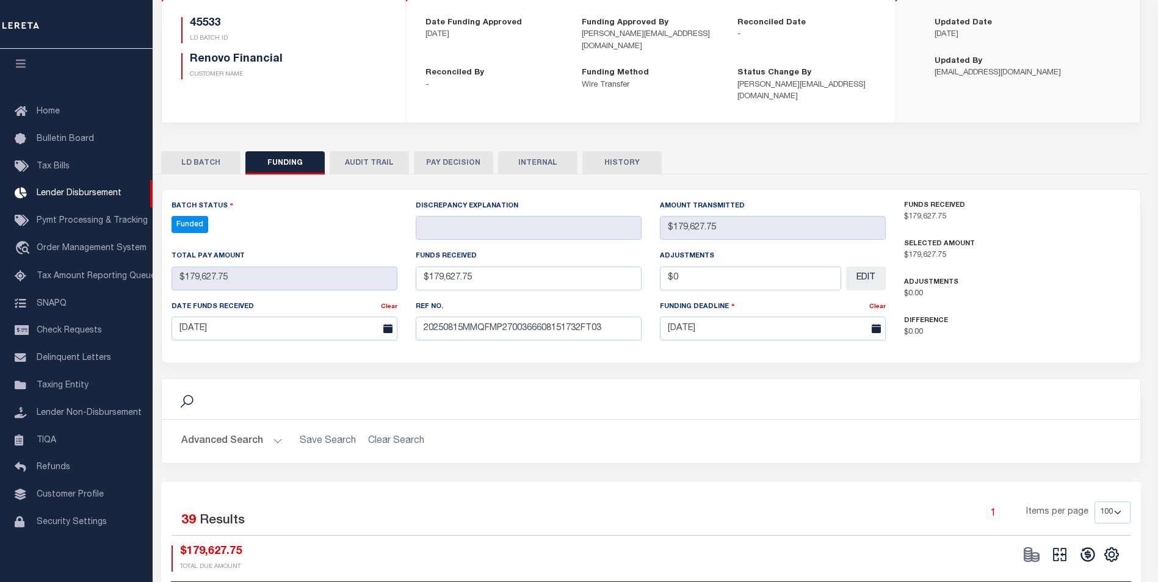
type input "$179,627.75"
type input "$0"
select select "100"
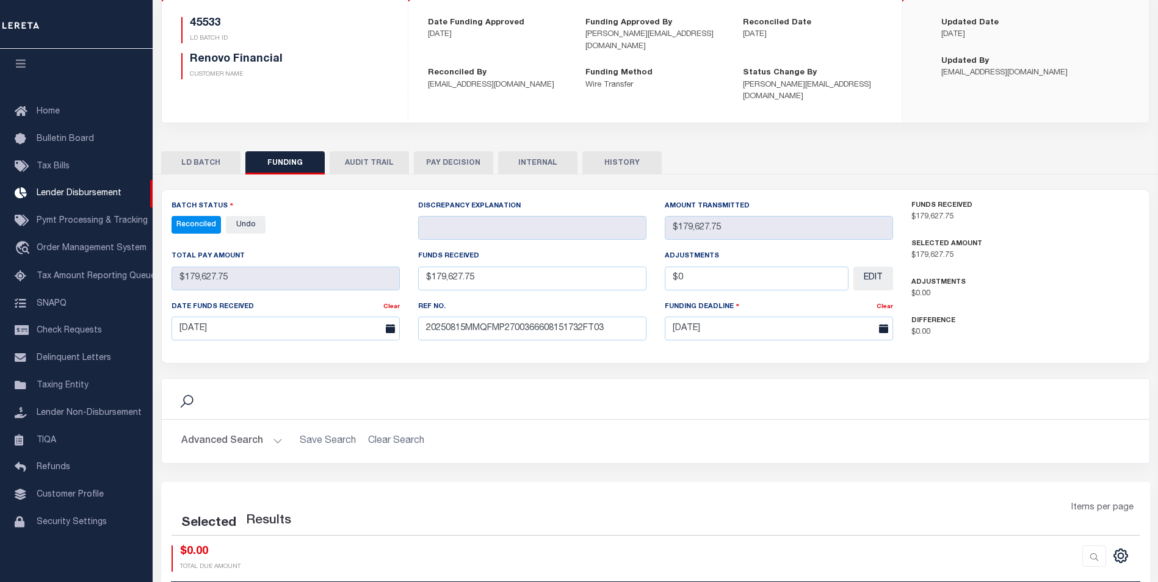
select select "100"
click at [528, 156] on button "INTERNAL" at bounding box center [537, 162] width 79 height 23
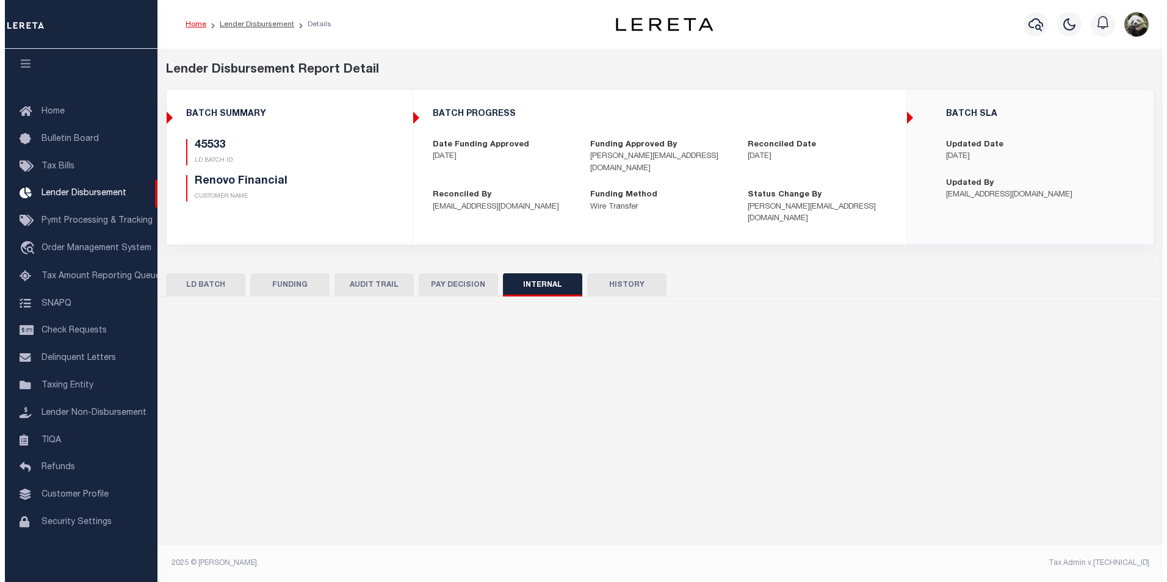
scroll to position [0, 0]
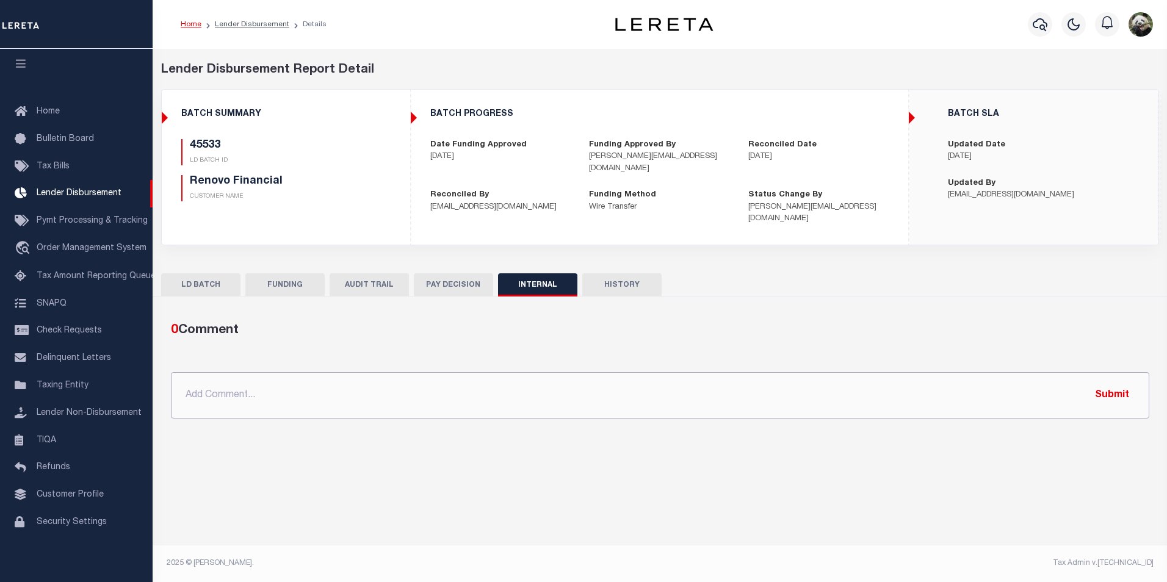
paste input "OG AMOUNT $660,588.69 45438 - $1,579.45 45447 - $160,678.45 45448 - $10,199.73 …"
type input "OG AMOUNT $660,588.69 45438 - $1,579.45 45447 - $160,678.45 45448 - $10,199.73 …"
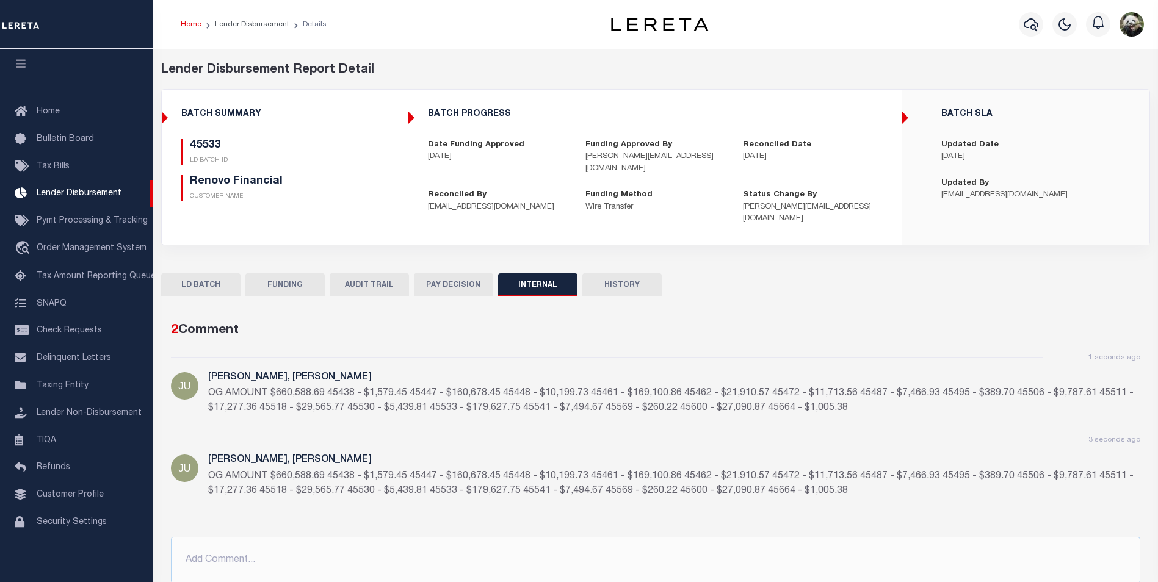
click at [277, 274] on button "FUNDING" at bounding box center [284, 285] width 79 height 23
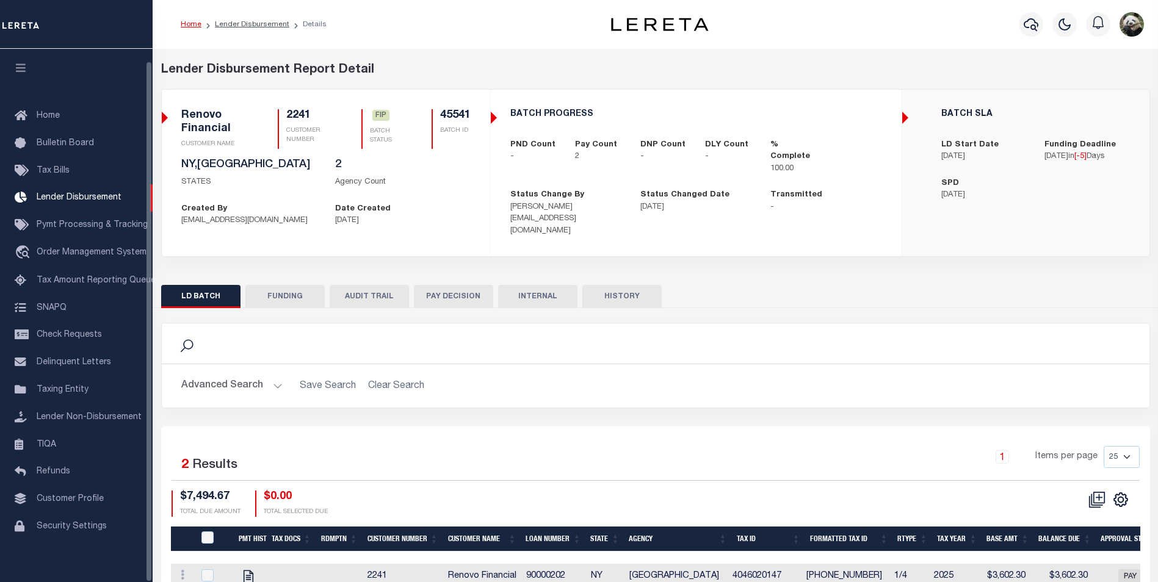
scroll to position [12, 0]
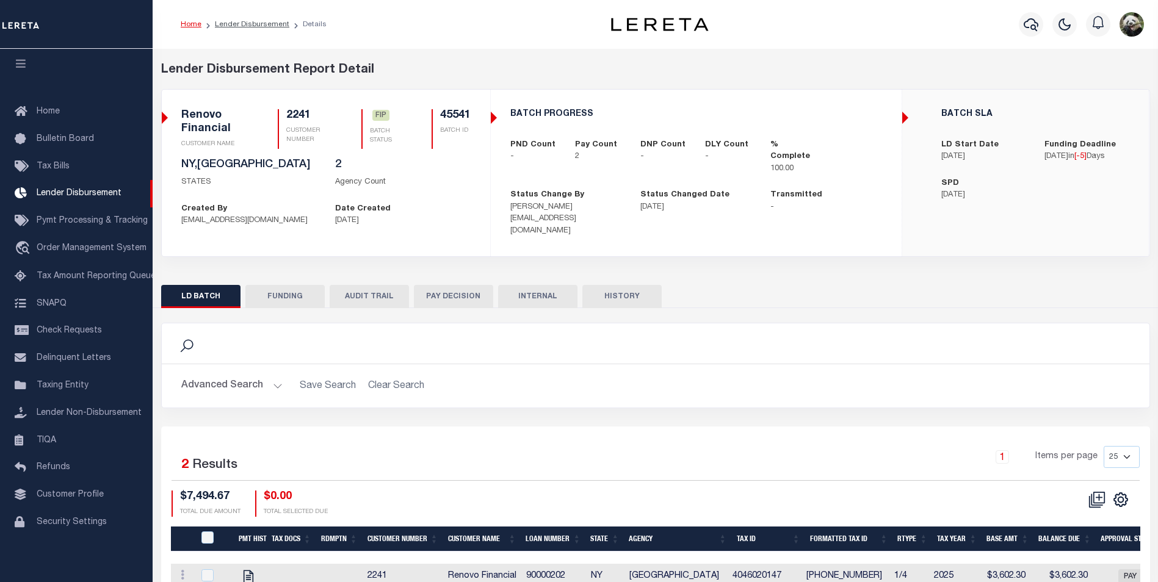
click at [292, 289] on button "FUNDING" at bounding box center [284, 296] width 79 height 23
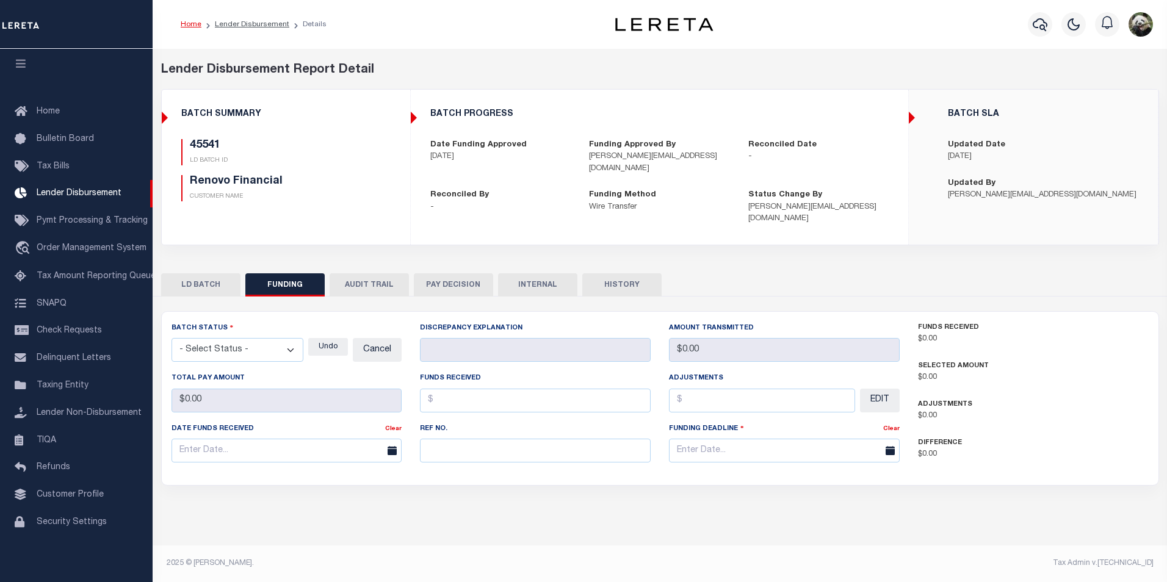
type input "$7,494.67"
type input "$0"
type input "[DATE]"
select select "100"
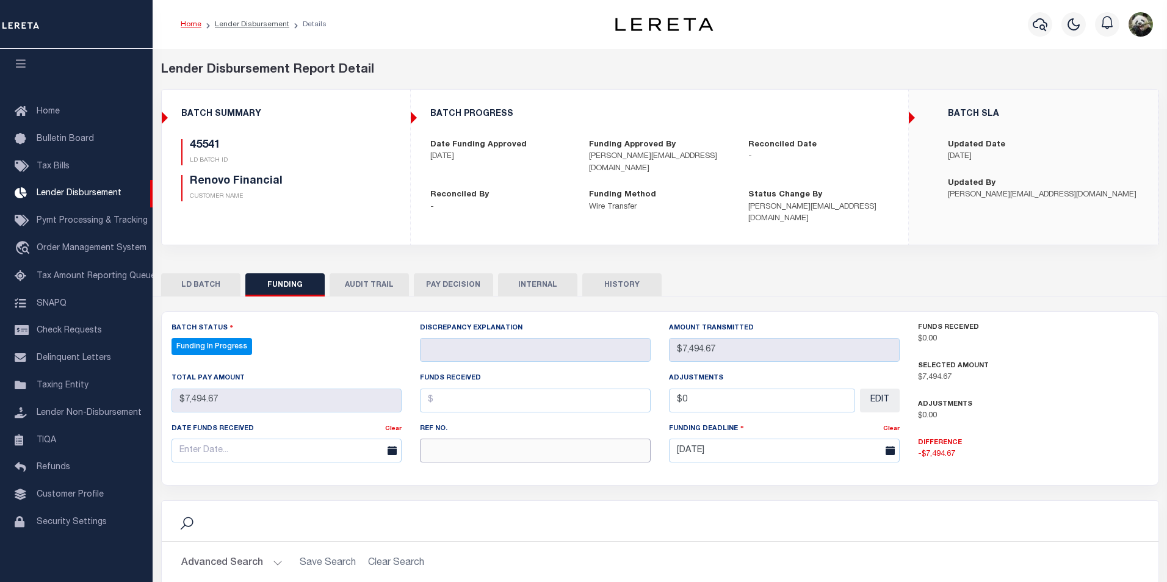
select select "100"
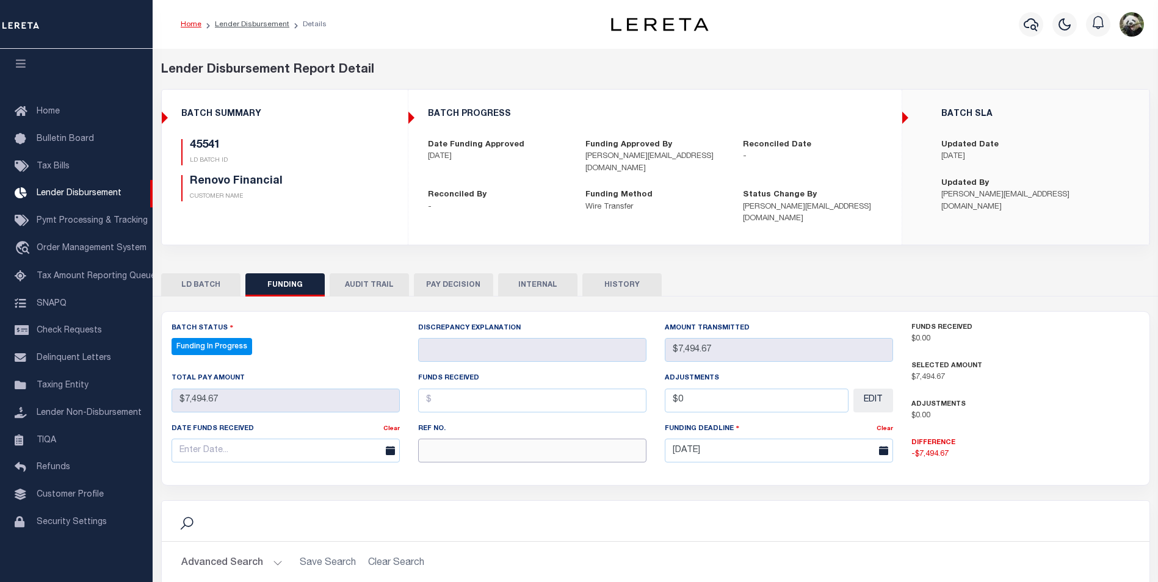
paste input "20250815MMQFMP2700366608151732FT03"
type input "20250815MMQFMP2700366608151732FT03"
drag, startPoint x: 247, startPoint y: 444, endPoint x: 254, endPoint y: 436, distance: 11.3
click at [247, 443] on input "text" at bounding box center [286, 451] width 228 height 24
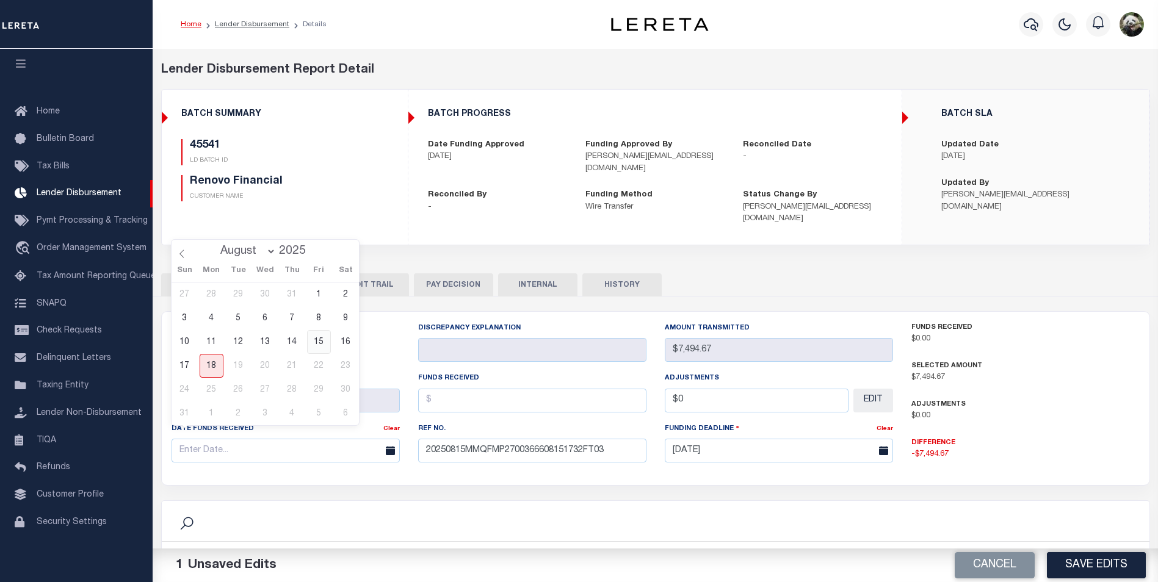
click at [316, 344] on span "15" at bounding box center [319, 342] width 24 height 24
type input "[DATE]"
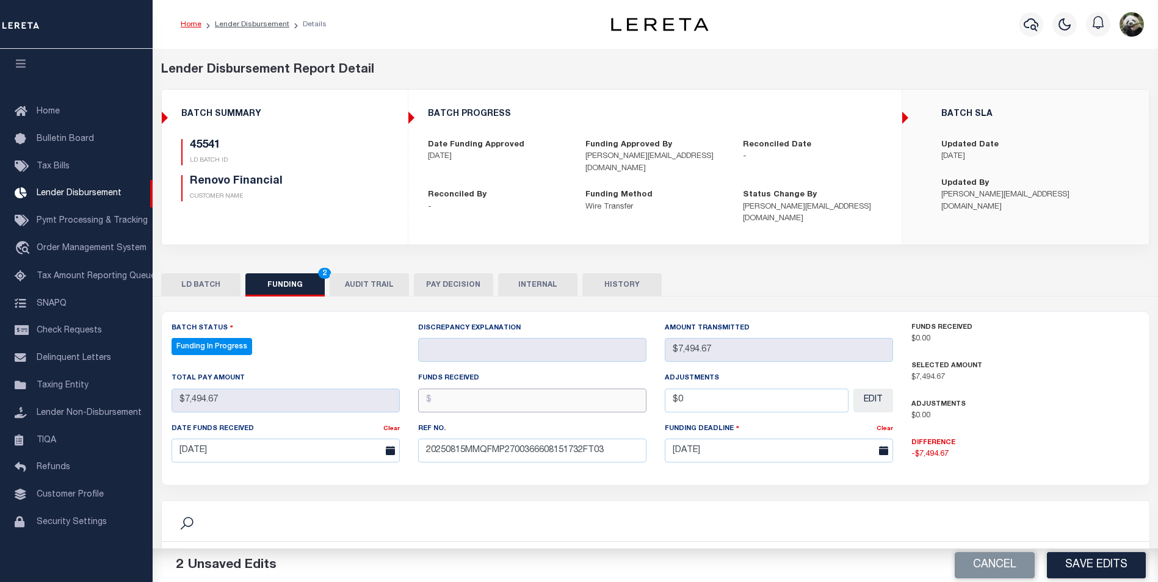
click at [501, 391] on input "text" at bounding box center [532, 401] width 228 height 24
type input "$7,494.67"
click at [776, 389] on input "$0" at bounding box center [757, 401] width 184 height 24
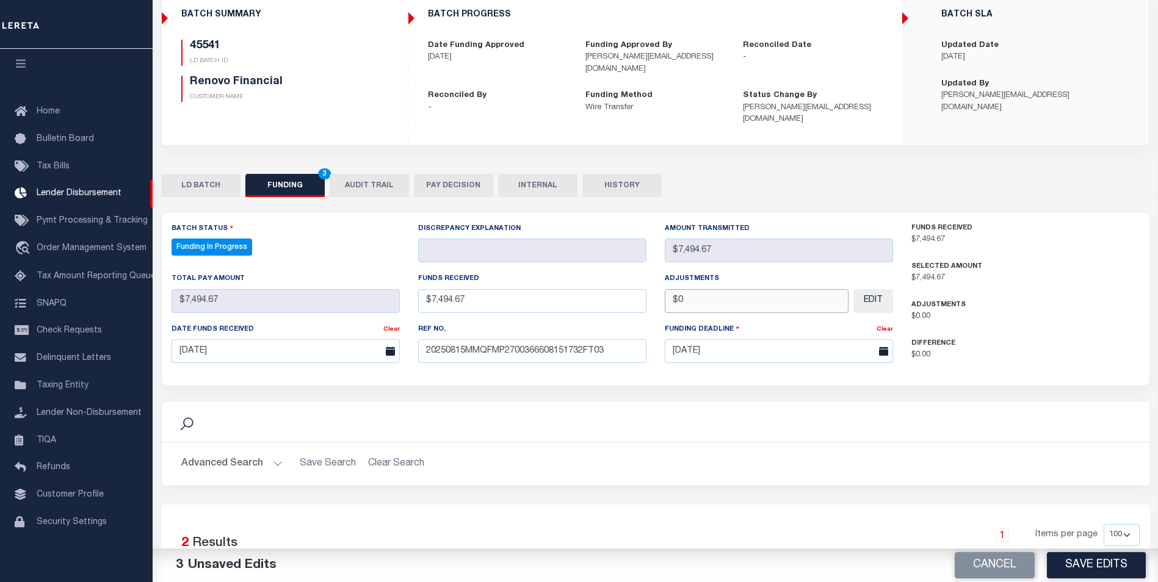
scroll to position [183, 0]
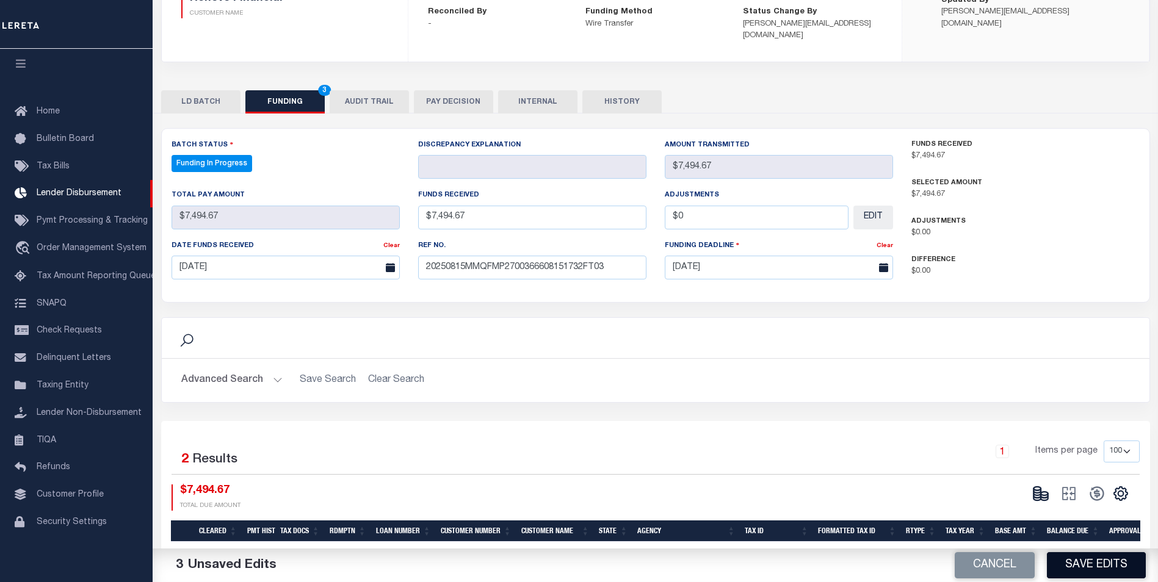
type input "$0.00"
click at [1111, 567] on button "Save Edits" at bounding box center [1096, 566] width 99 height 26
select select "100"
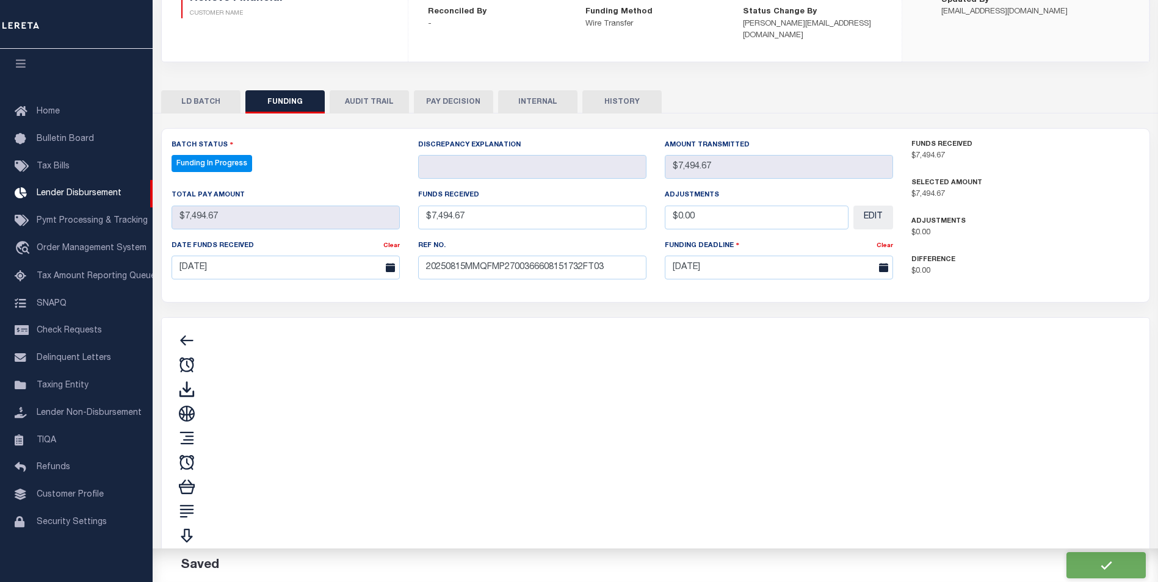
type input "$7,494.67"
type input "$0"
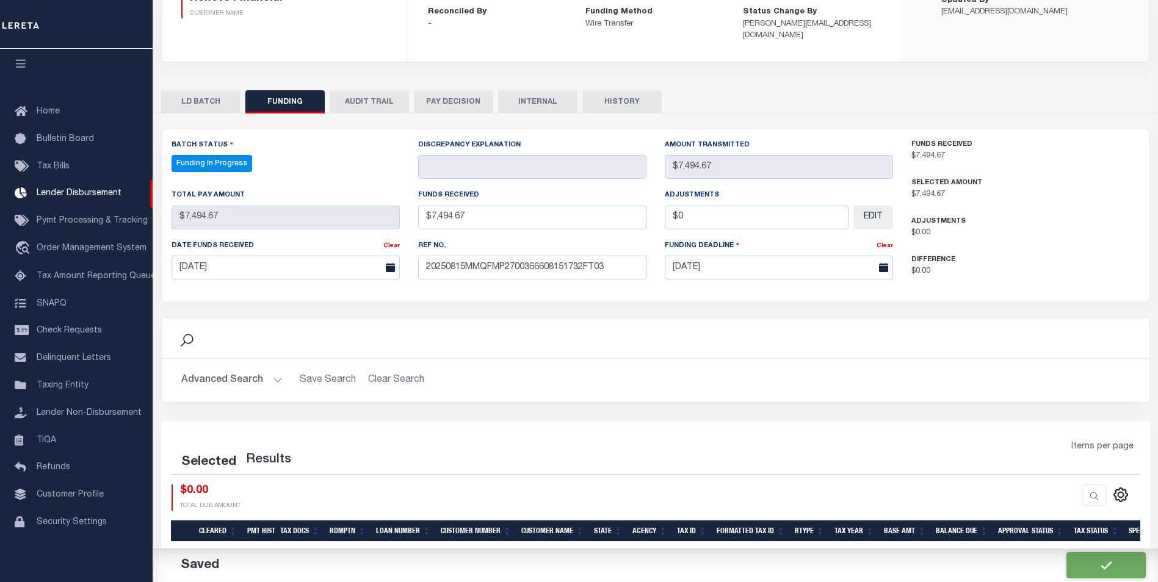
select select "100"
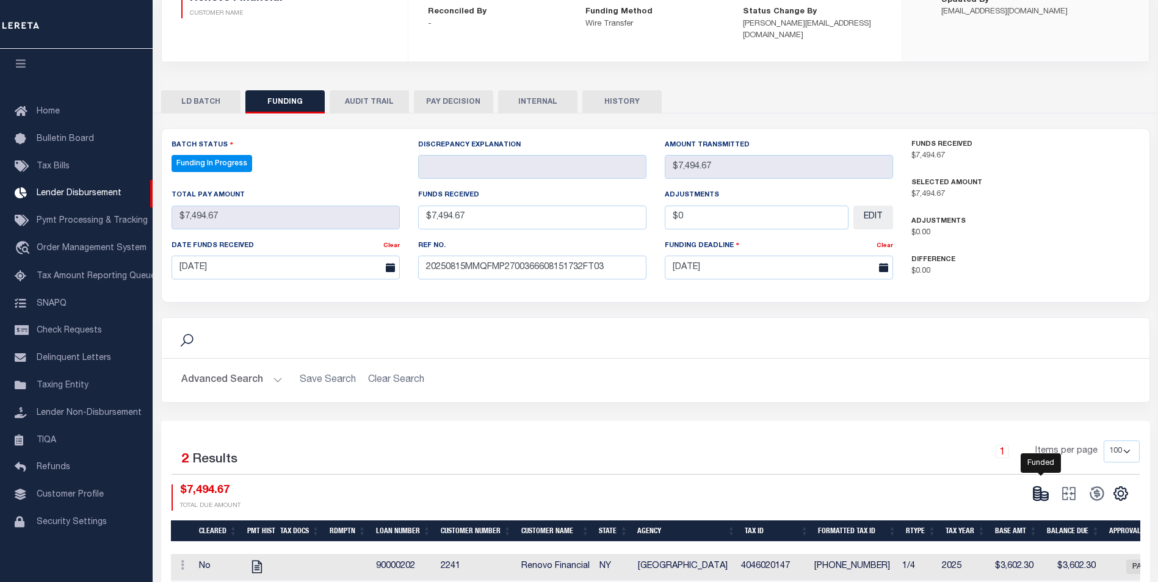
click at [1041, 496] on icon at bounding box center [1044, 498] width 7 height 4
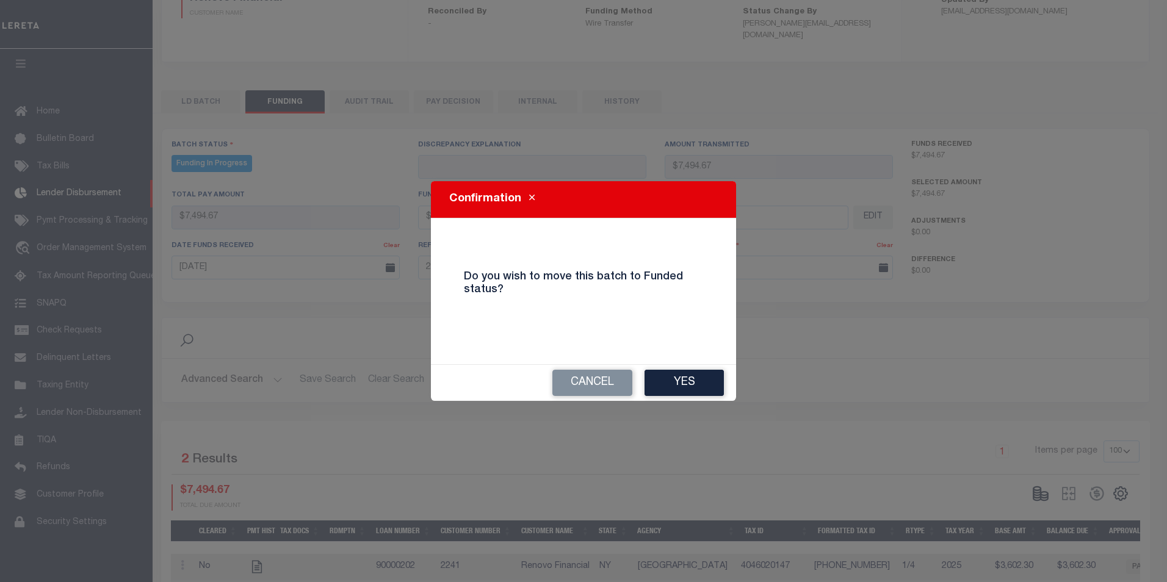
click at [678, 372] on button "Yes" at bounding box center [684, 383] width 79 height 26
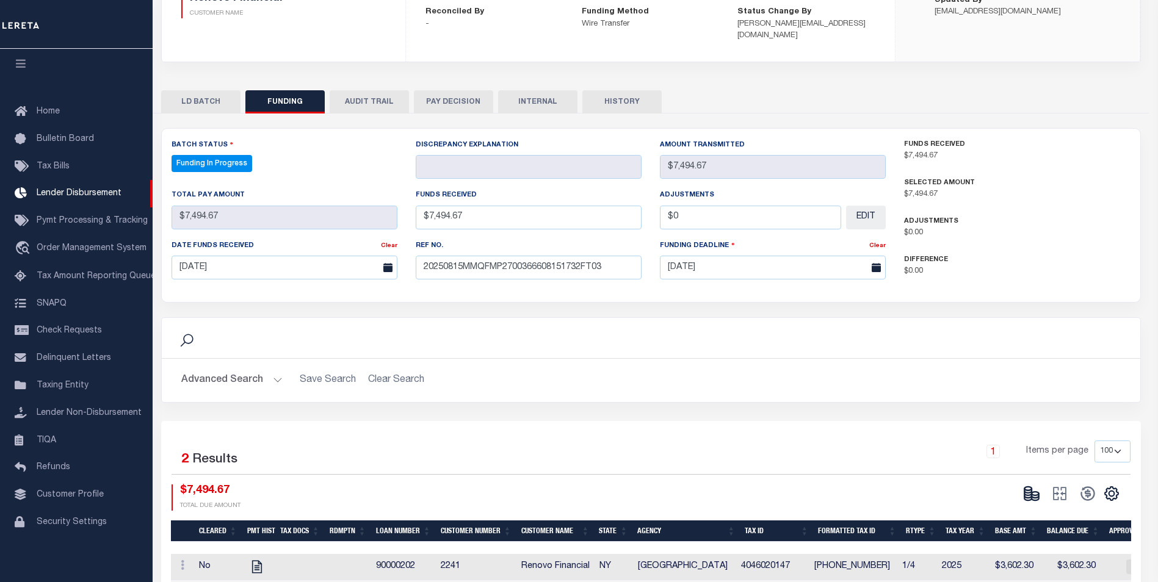
type input "$7,494.67"
type input "$0"
select select "100"
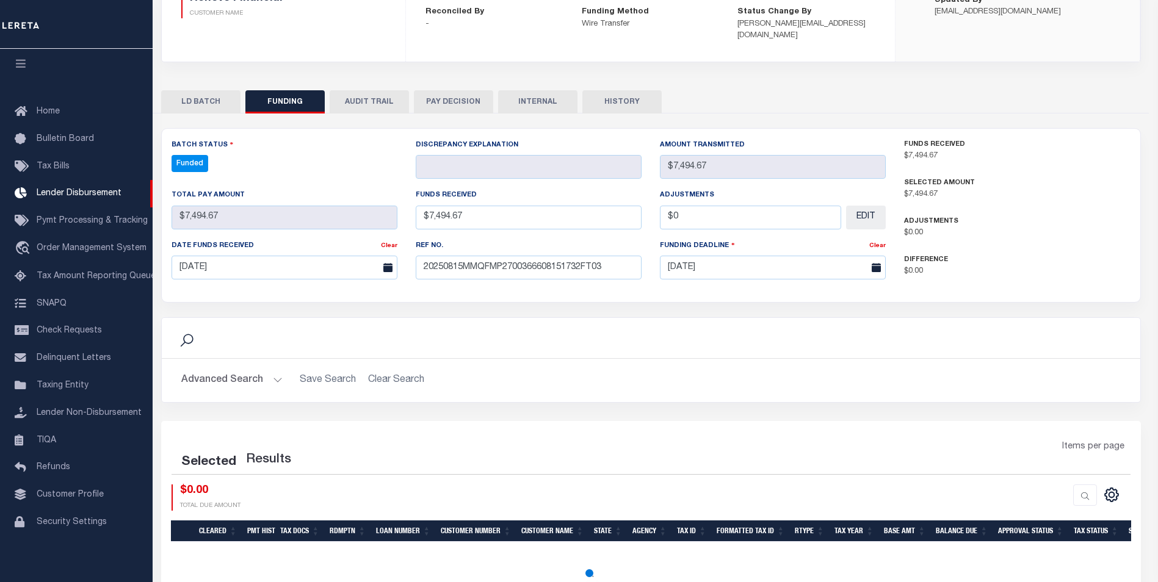
select select "100"
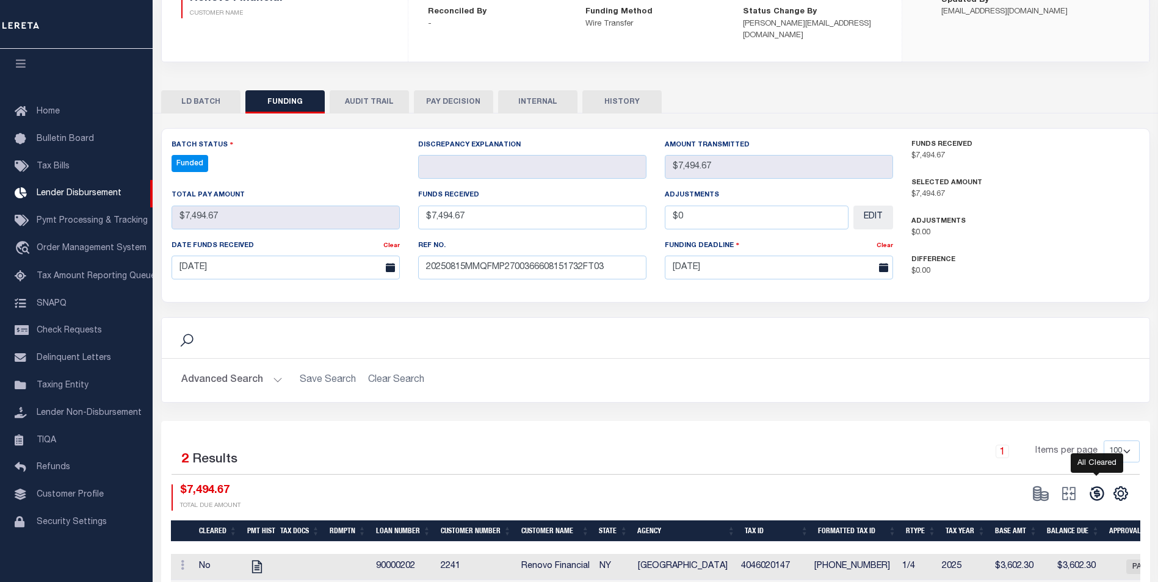
click at [1100, 485] on icon at bounding box center [1097, 493] width 17 height 17
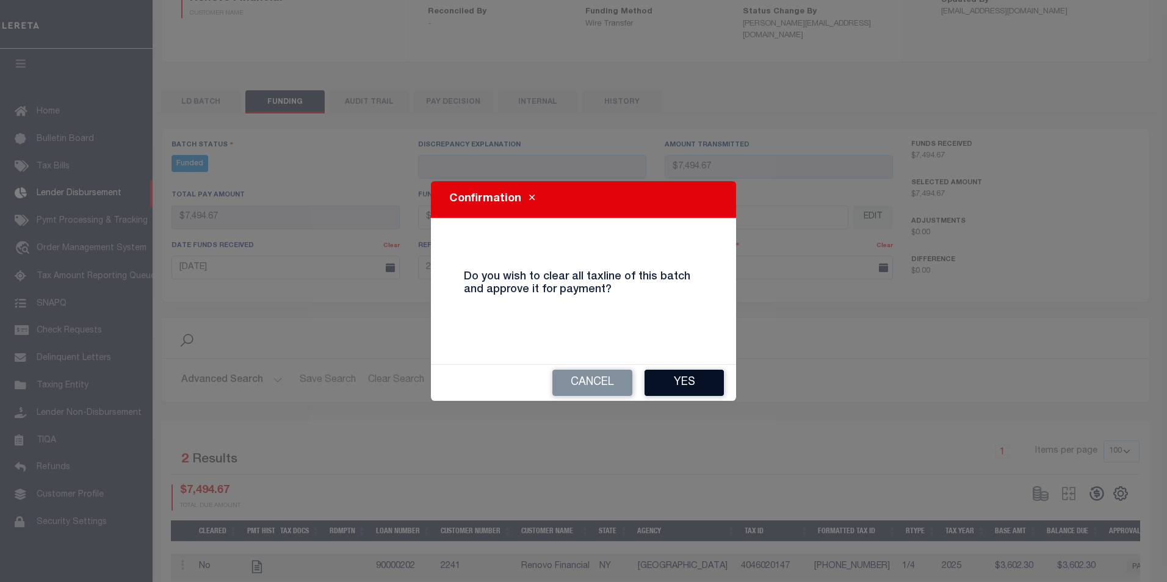
click at [700, 387] on button "Yes" at bounding box center [684, 383] width 79 height 26
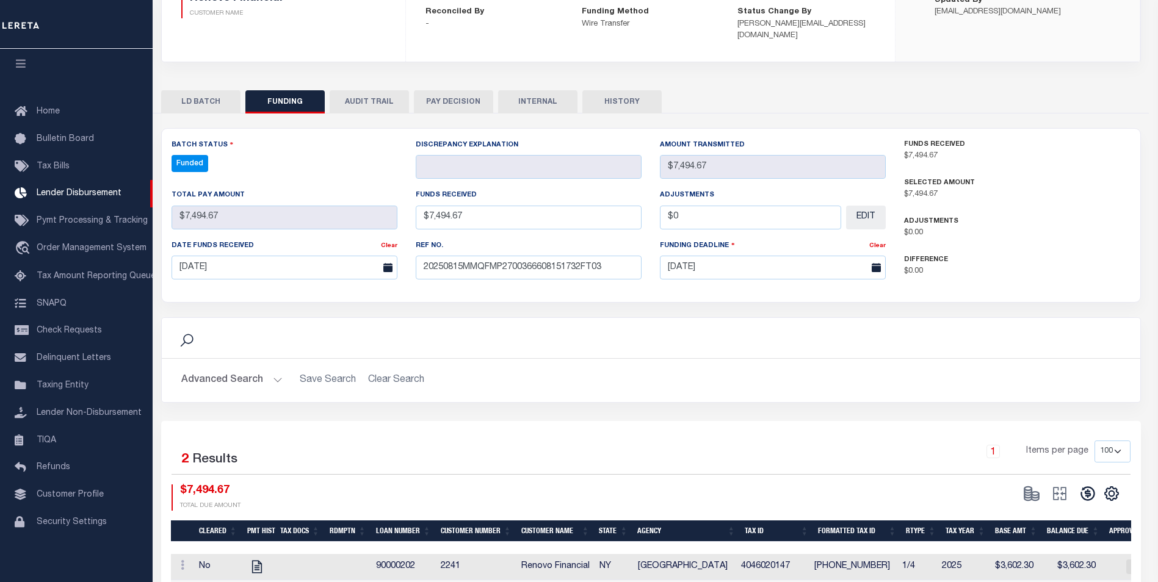
type input "$7,494.67"
type input "$0"
select select "100"
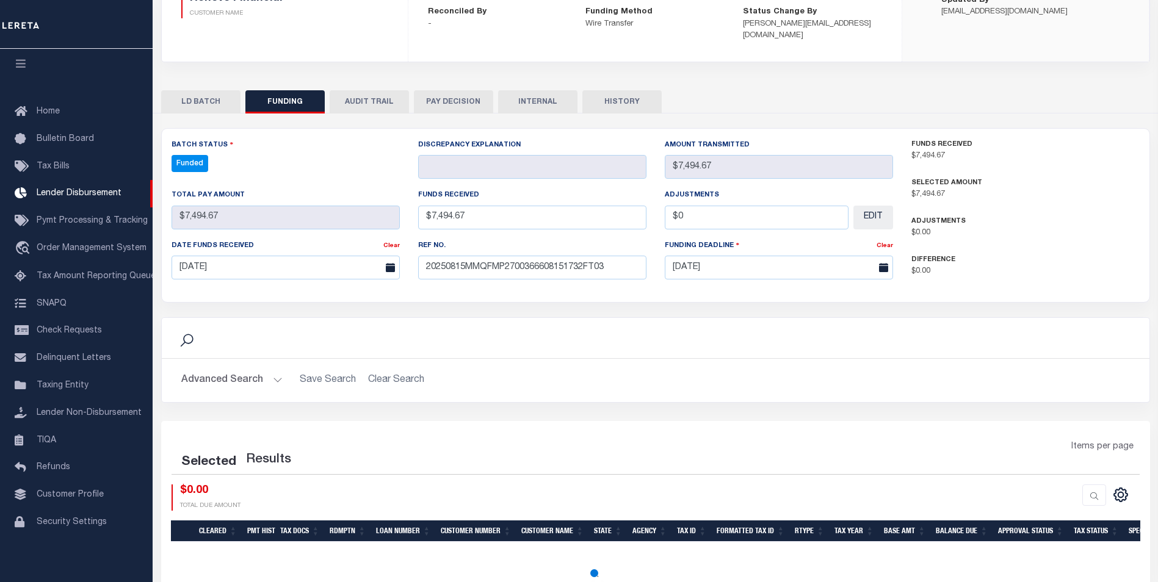
select select "100"
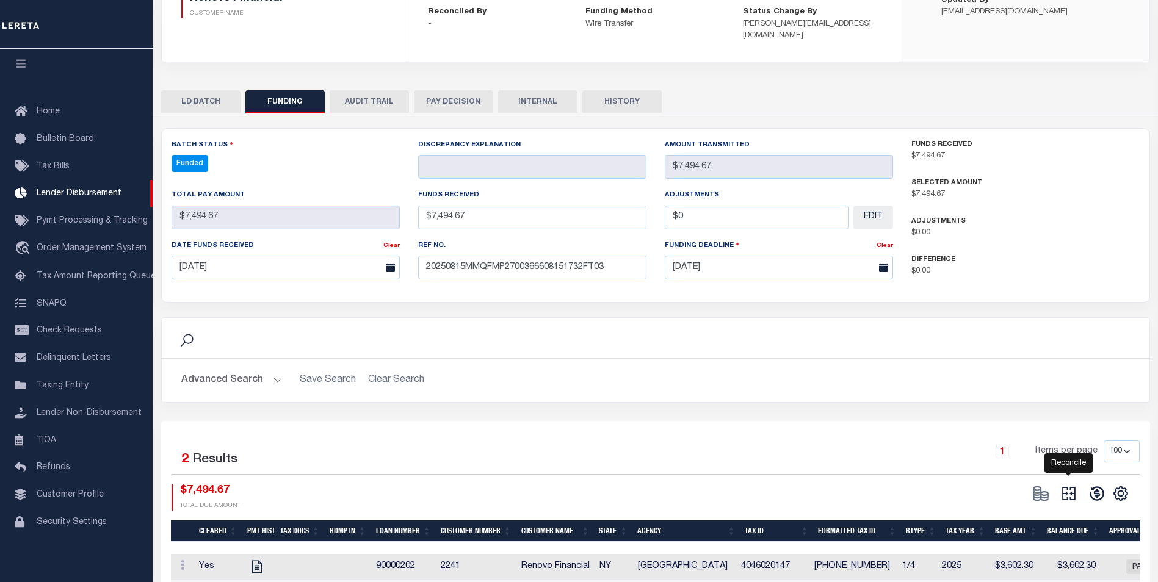
click at [1075, 488] on icon at bounding box center [1068, 494] width 13 height 13
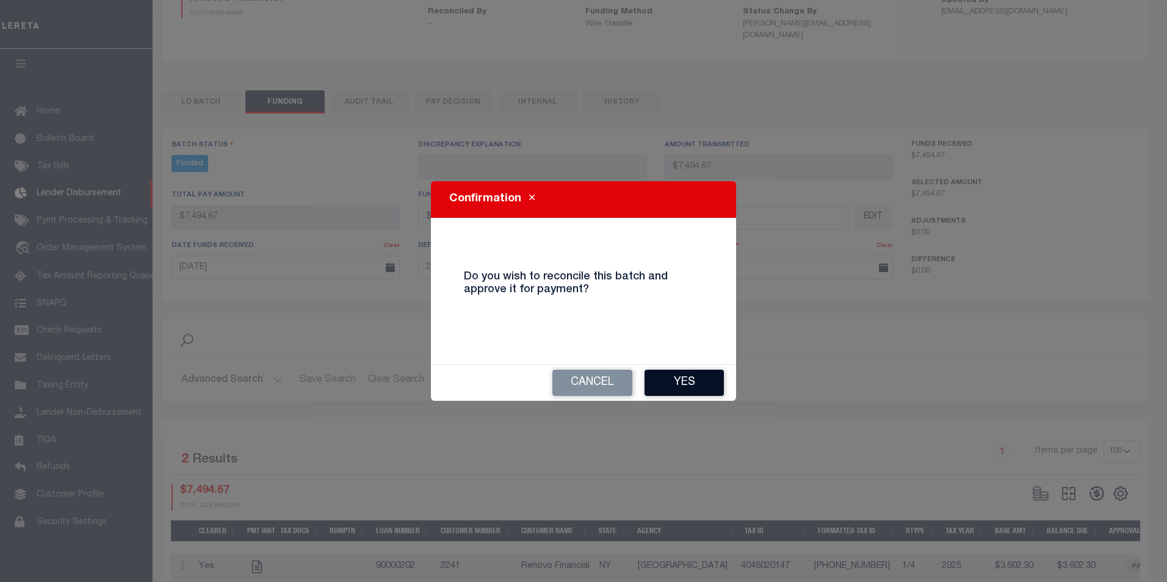
click at [687, 375] on button "Yes" at bounding box center [684, 383] width 79 height 26
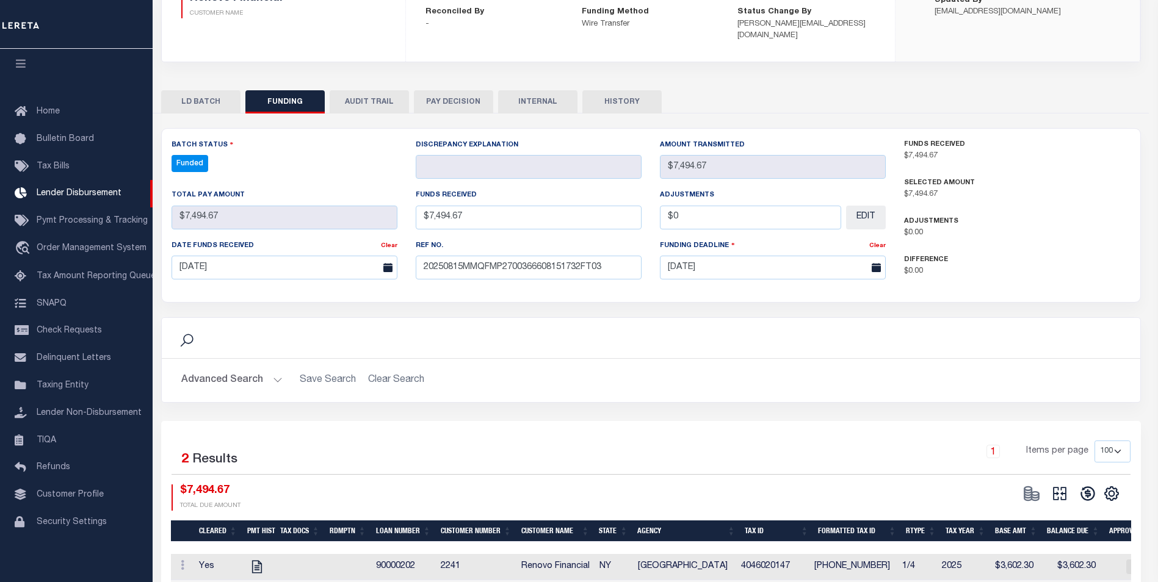
type input "$7,494.67"
type input "$0"
select select "100"
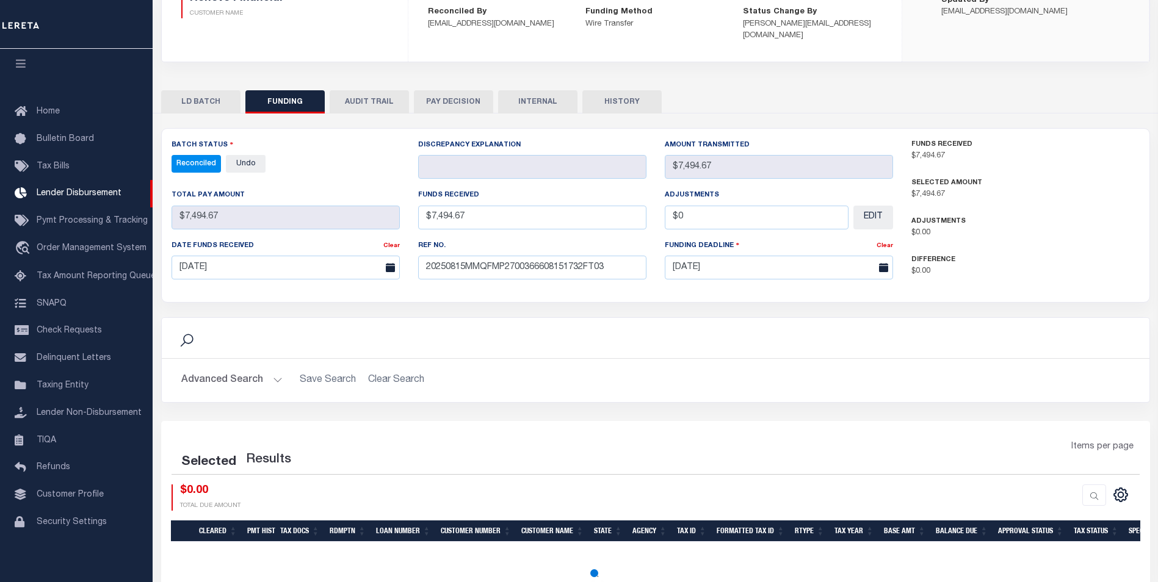
select select "100"
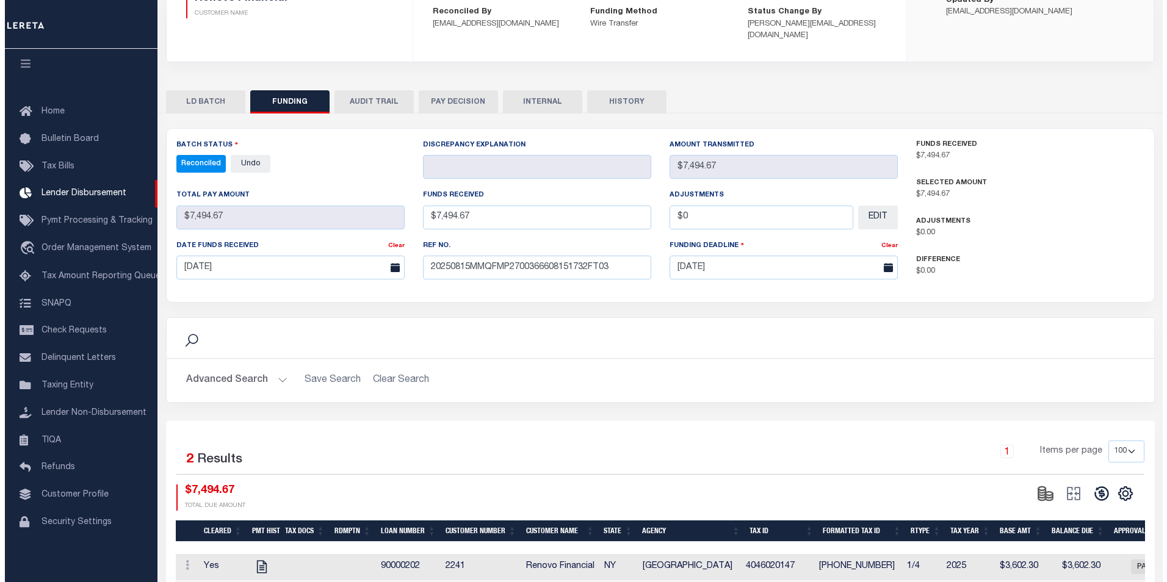
scroll to position [0, 0]
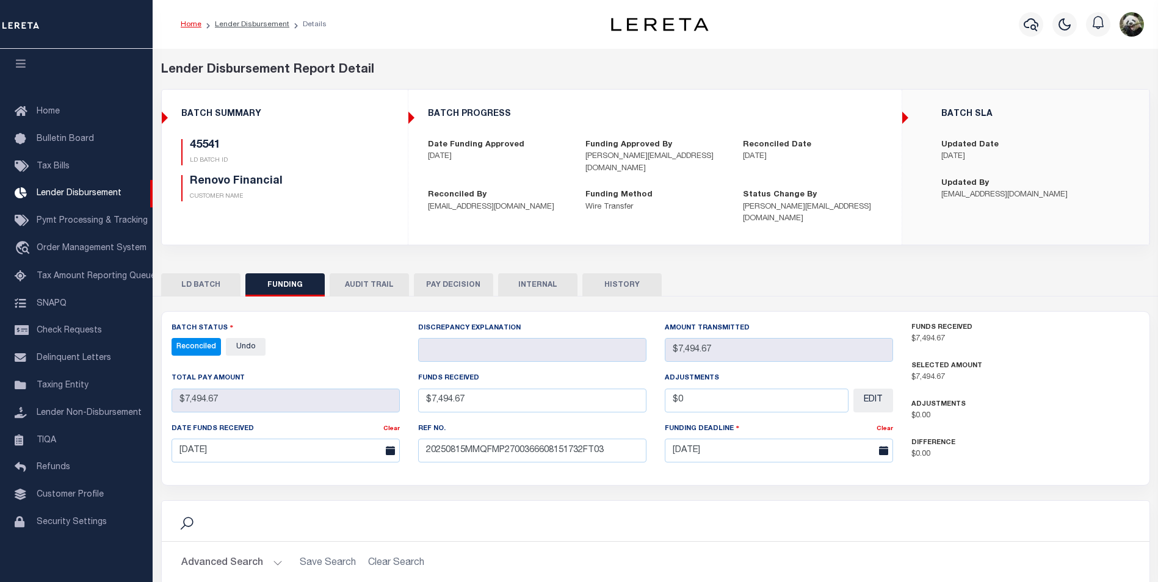
click at [526, 274] on button "INTERNAL" at bounding box center [537, 285] width 79 height 23
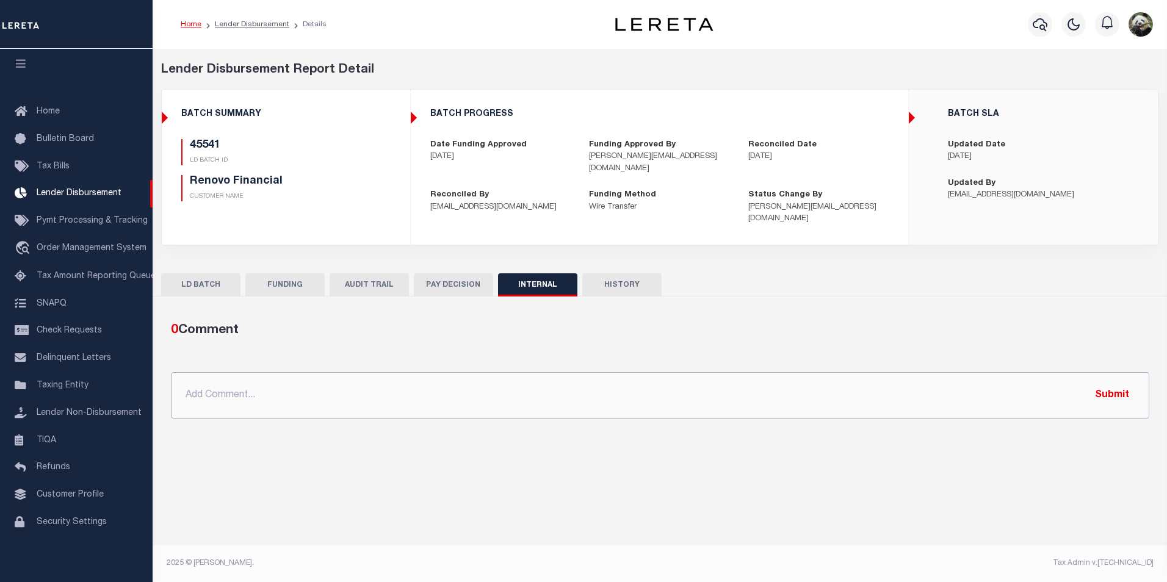
click at [309, 386] on input "text" at bounding box center [660, 395] width 979 height 46
paste input "OG AMOUNT $660,588.69 45438 - $1,579.45 45447 - $160,678.45 45448 - $10,199.73 …"
type input "OG AMOUNT $660,588.69 45438 - $1,579.45 45447 - $160,678.45 45448 - $10,199.73 …"
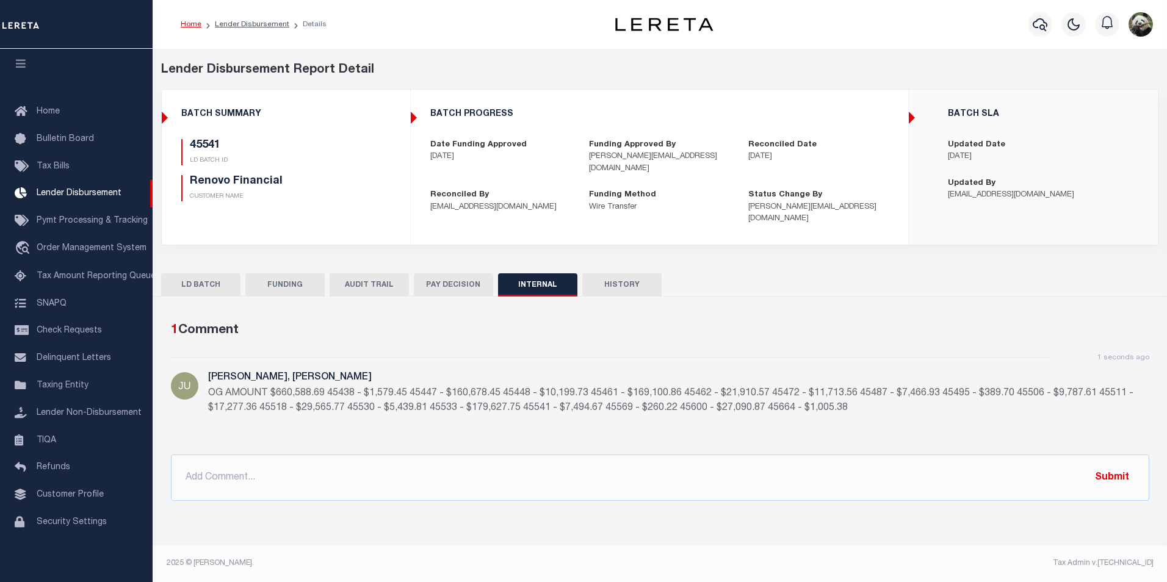
click at [290, 274] on button "FUNDING" at bounding box center [284, 285] width 79 height 23
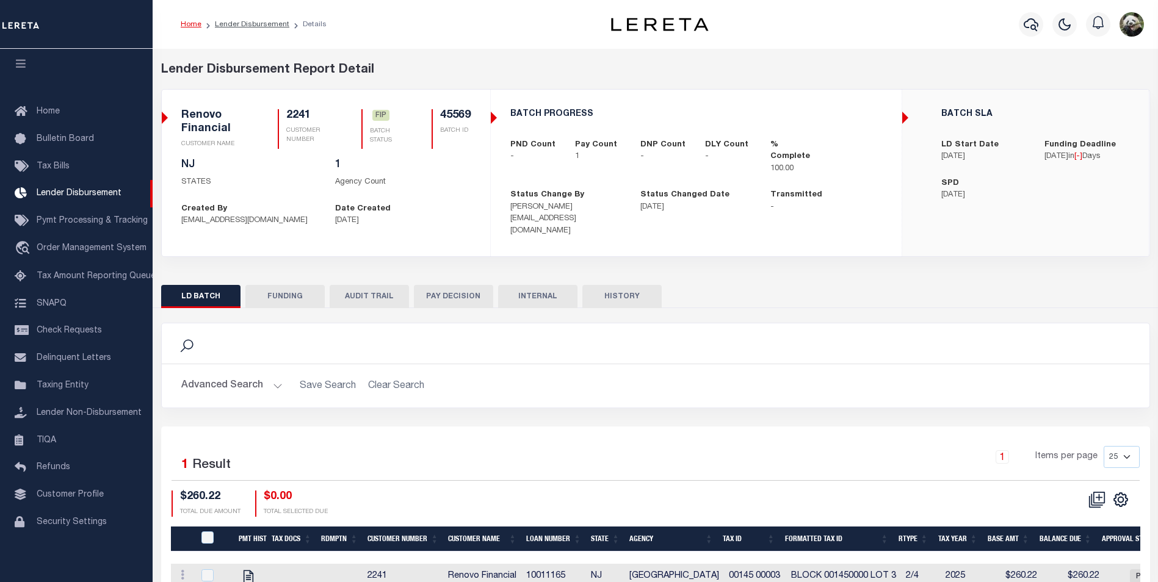
scroll to position [12, 0]
click at [306, 285] on button "FUNDING" at bounding box center [284, 296] width 79 height 23
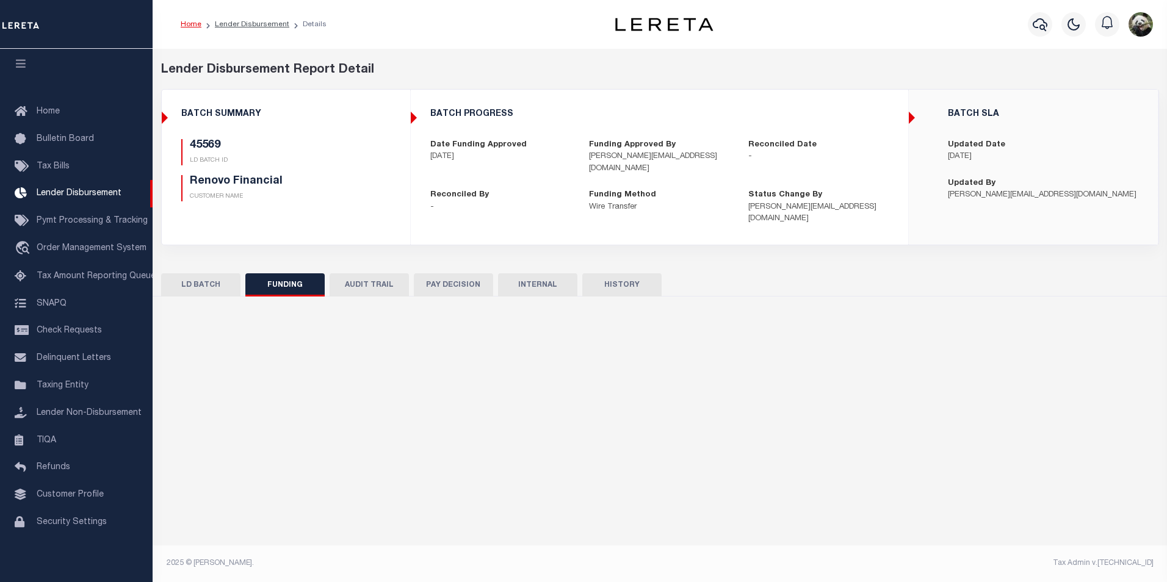
type input "$260.22"
type input "$0"
type input "[DATE]"
select select "100"
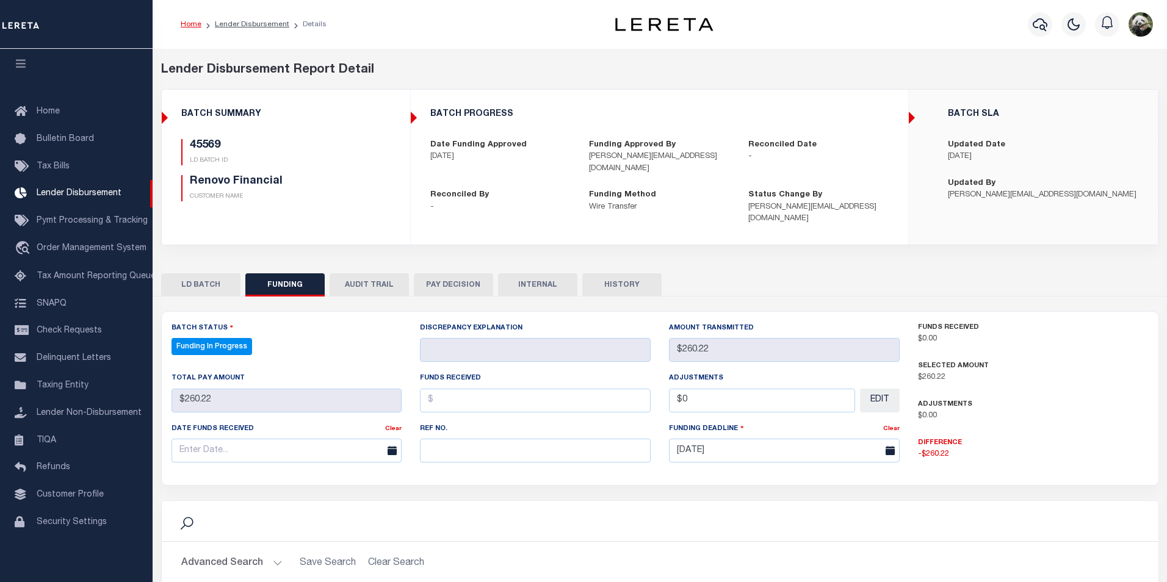
select select "100"
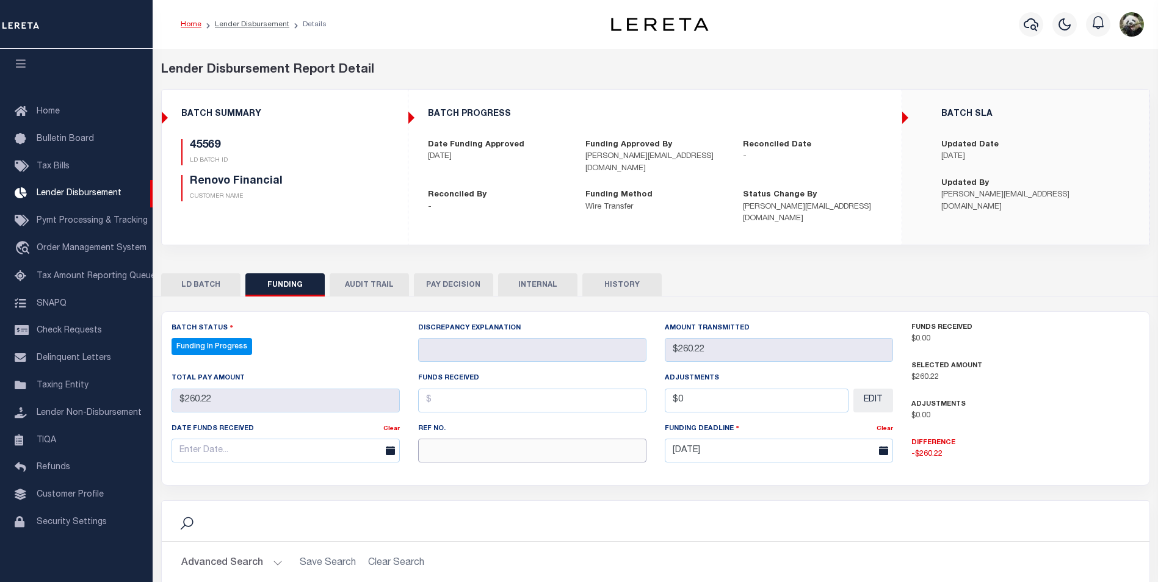
paste input "20250815MMQFMP2700366608151732FT03"
type input "20250815MMQFMP2700366608151732FT03"
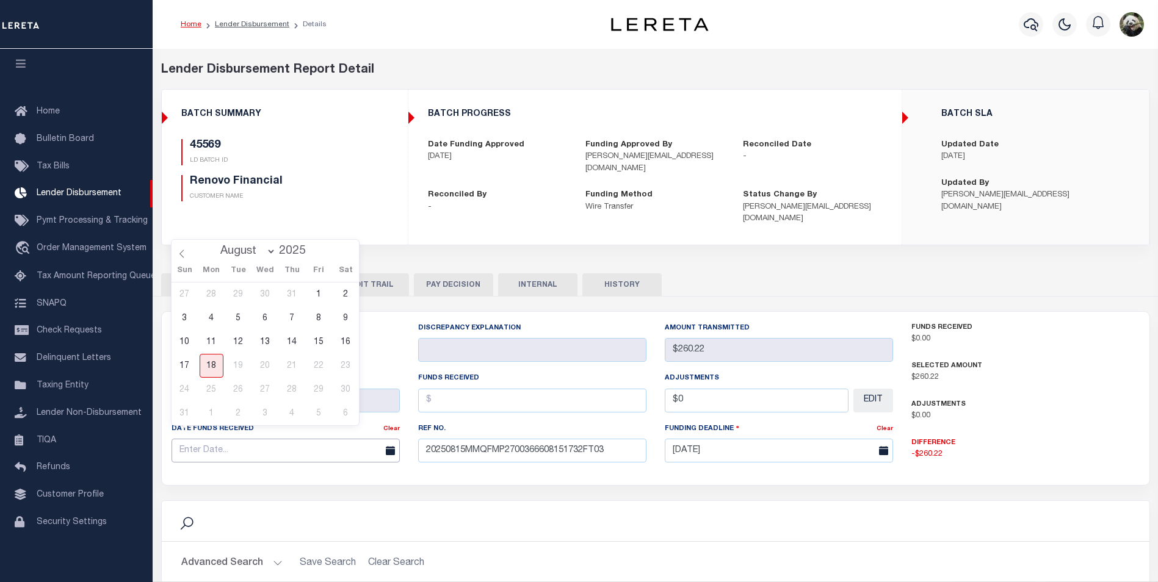
click at [255, 439] on input "text" at bounding box center [286, 451] width 228 height 24
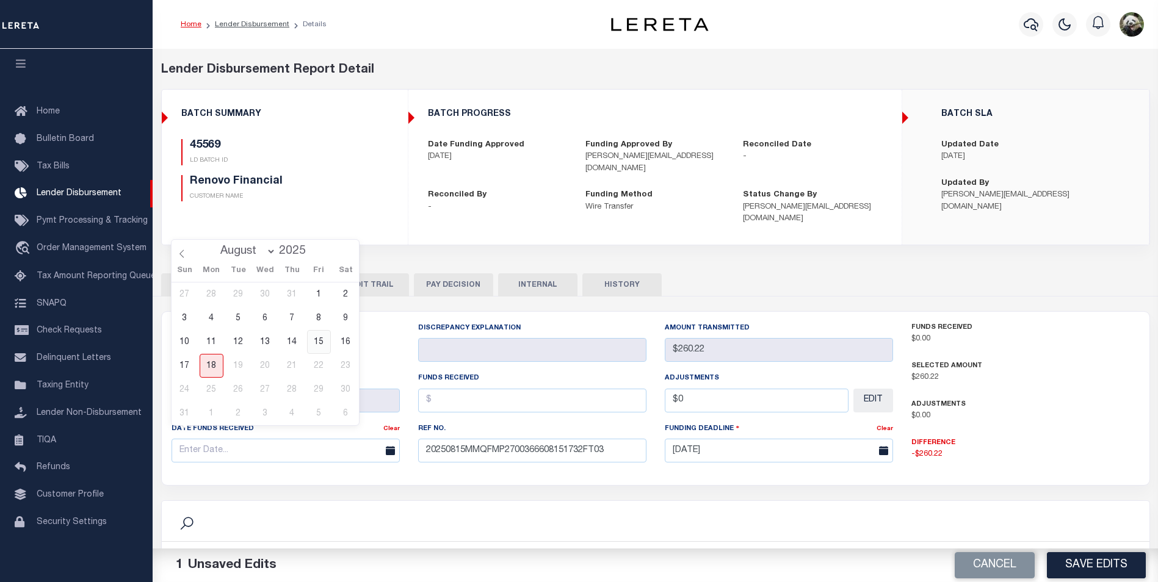
click at [322, 344] on span "15" at bounding box center [319, 342] width 24 height 24
type input "[DATE]"
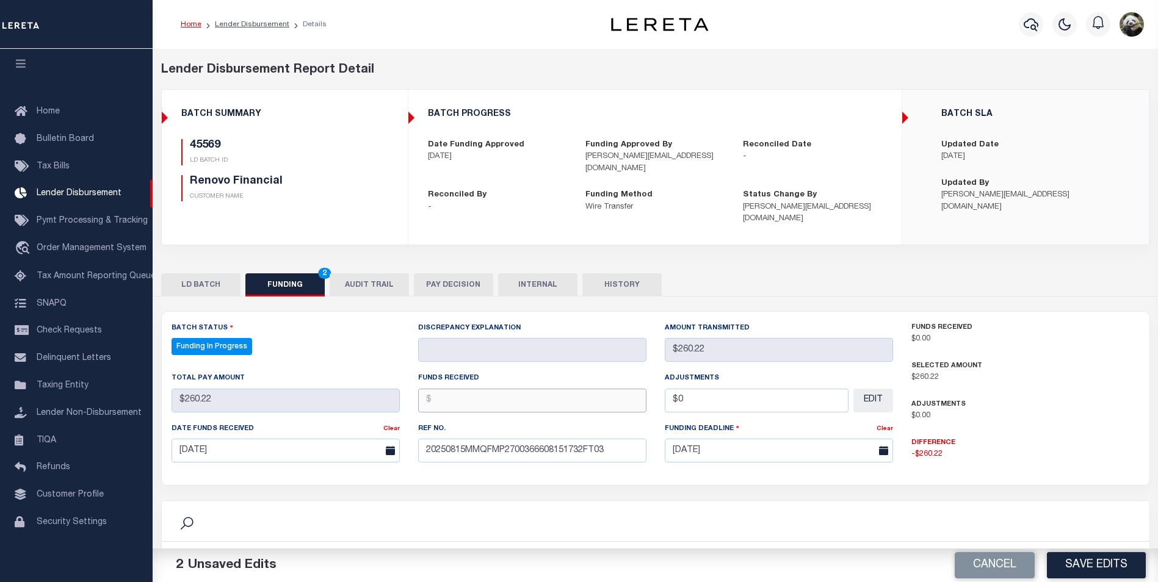
click at [452, 389] on input "text" at bounding box center [532, 401] width 228 height 24
type input "$260.22"
click at [773, 392] on input "$0" at bounding box center [757, 401] width 184 height 24
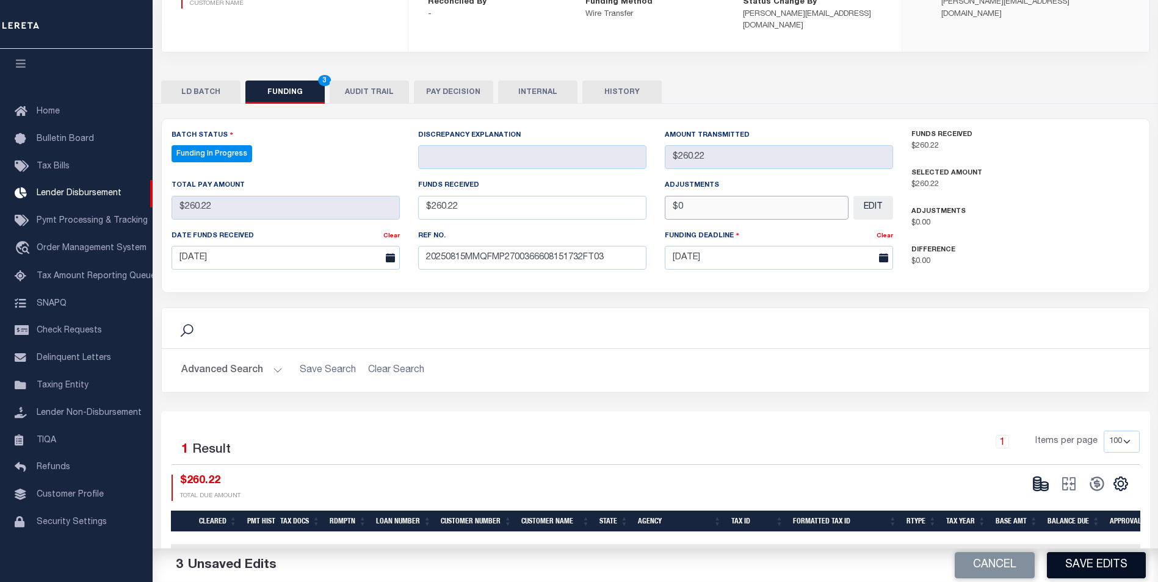
scroll to position [161, 0]
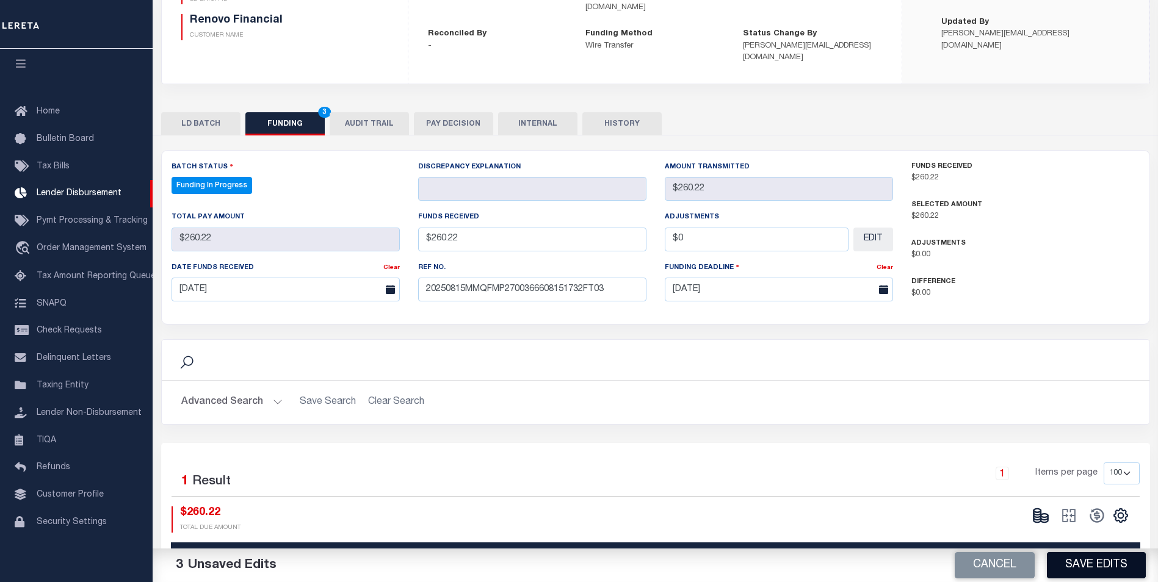
type input "$0.00"
click at [1084, 557] on button "Save Edits" at bounding box center [1096, 566] width 99 height 26
type input "$260.22"
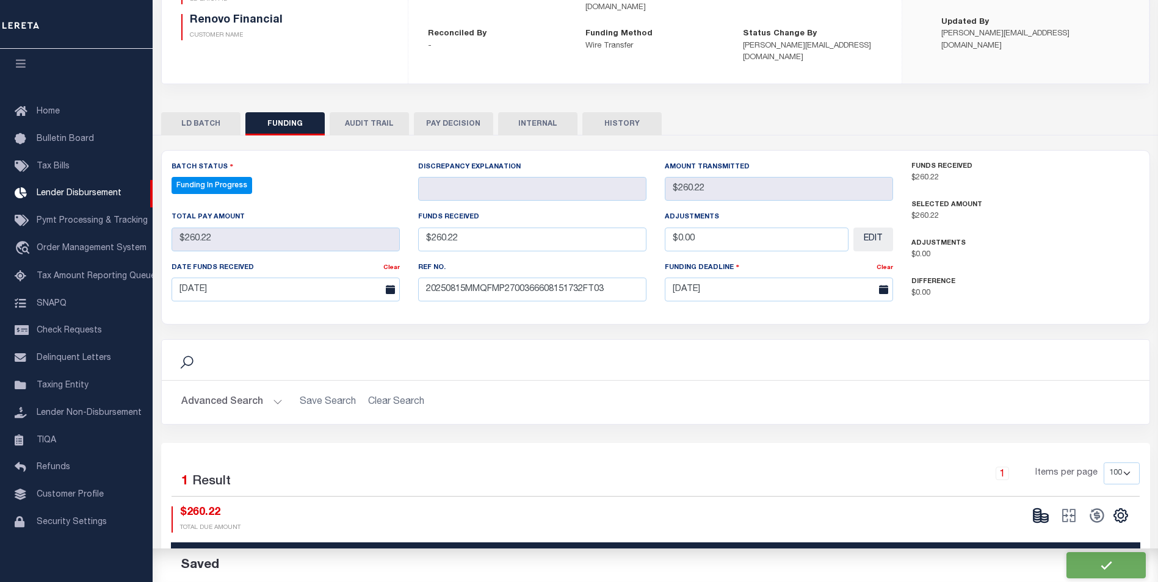
type input "$0"
select select "100"
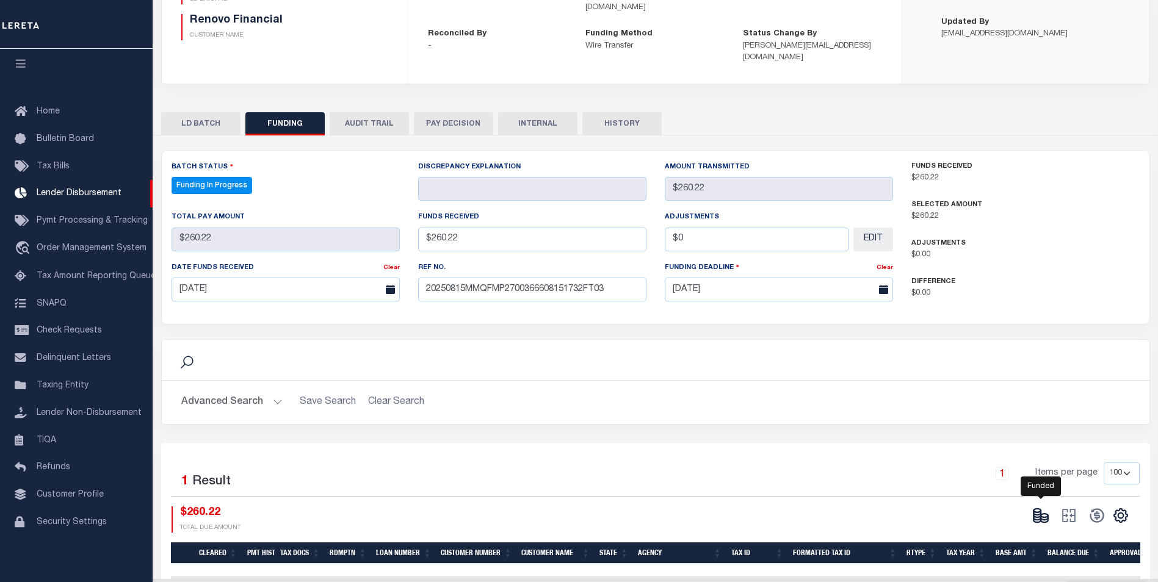
click at [1043, 514] on ellipse at bounding box center [1044, 516] width 7 height 4
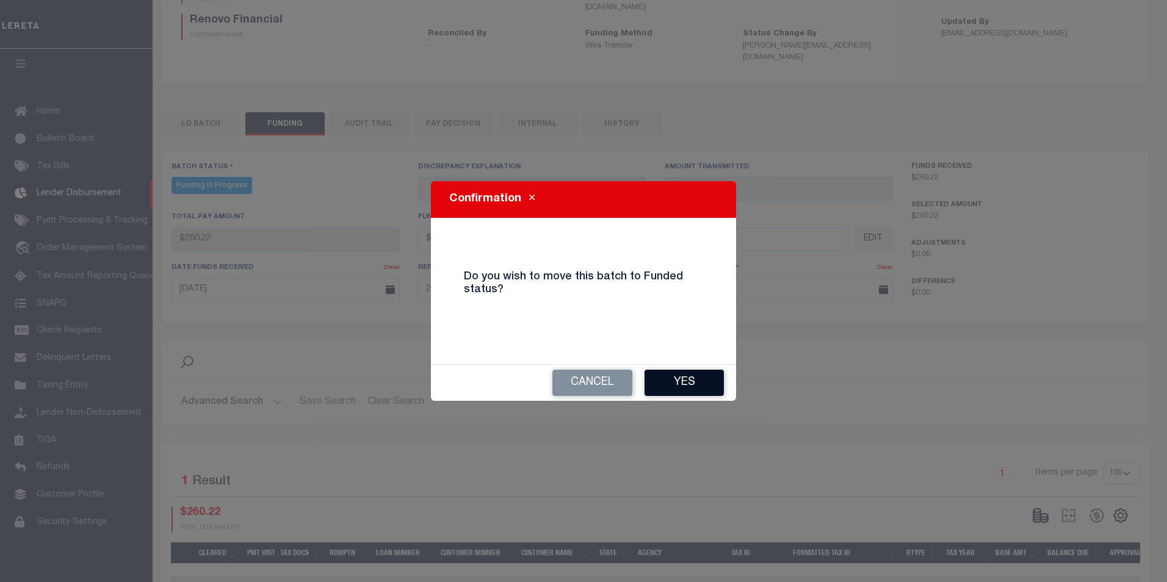
click at [673, 379] on button "Yes" at bounding box center [684, 383] width 79 height 26
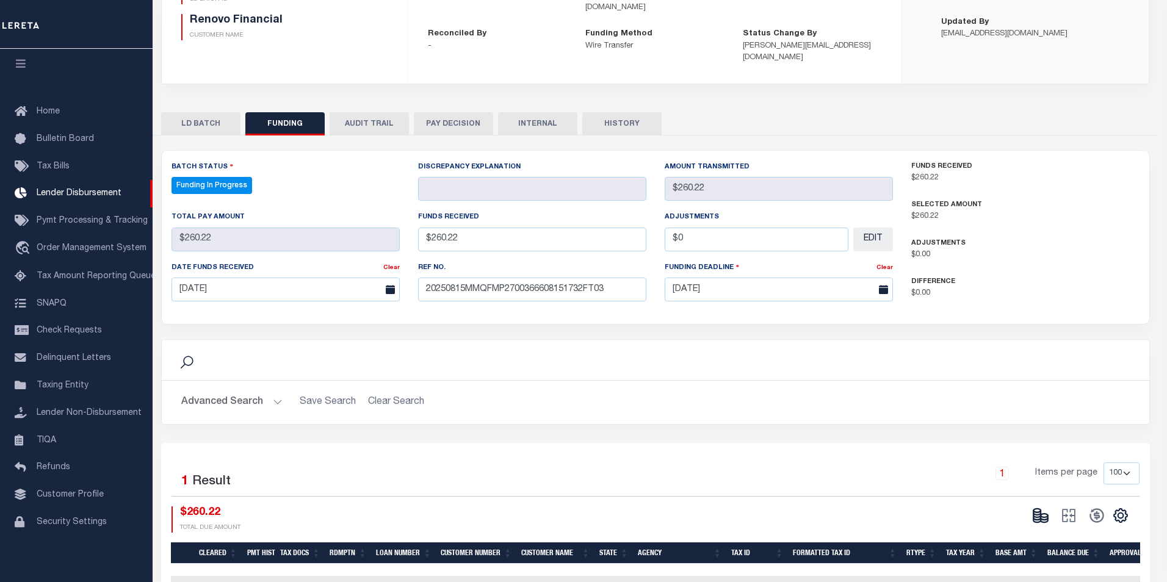
type input "$260.22"
type input "$0"
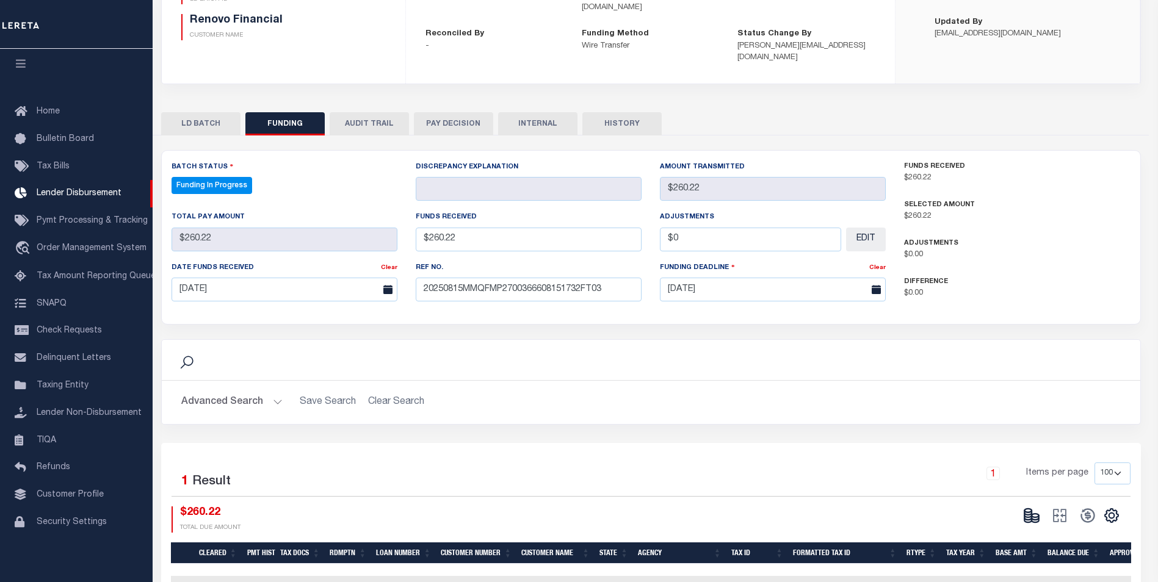
select select "100"
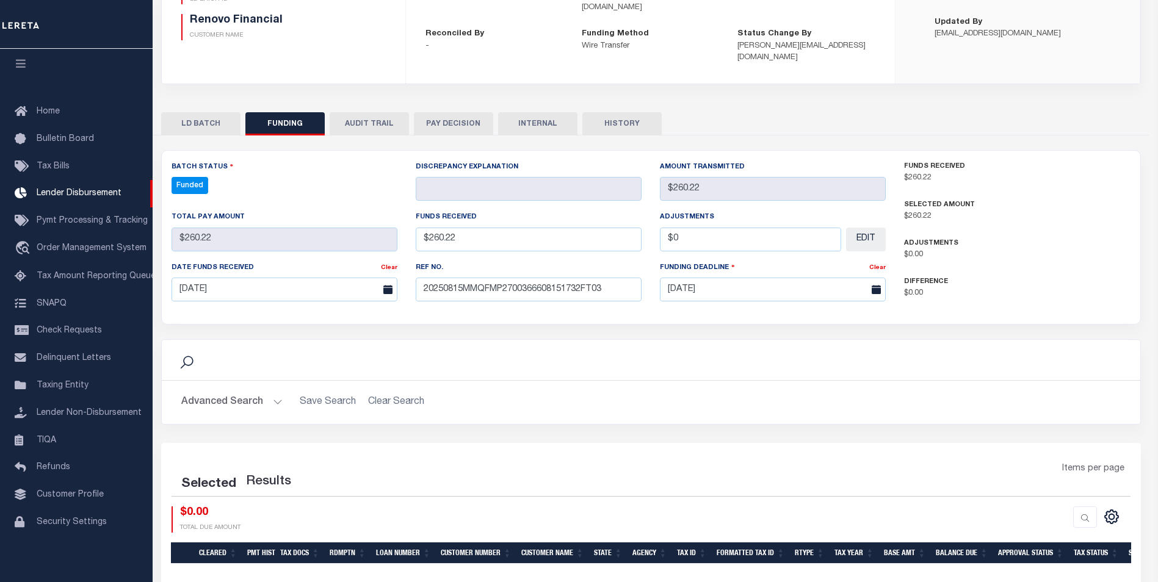
select select "100"
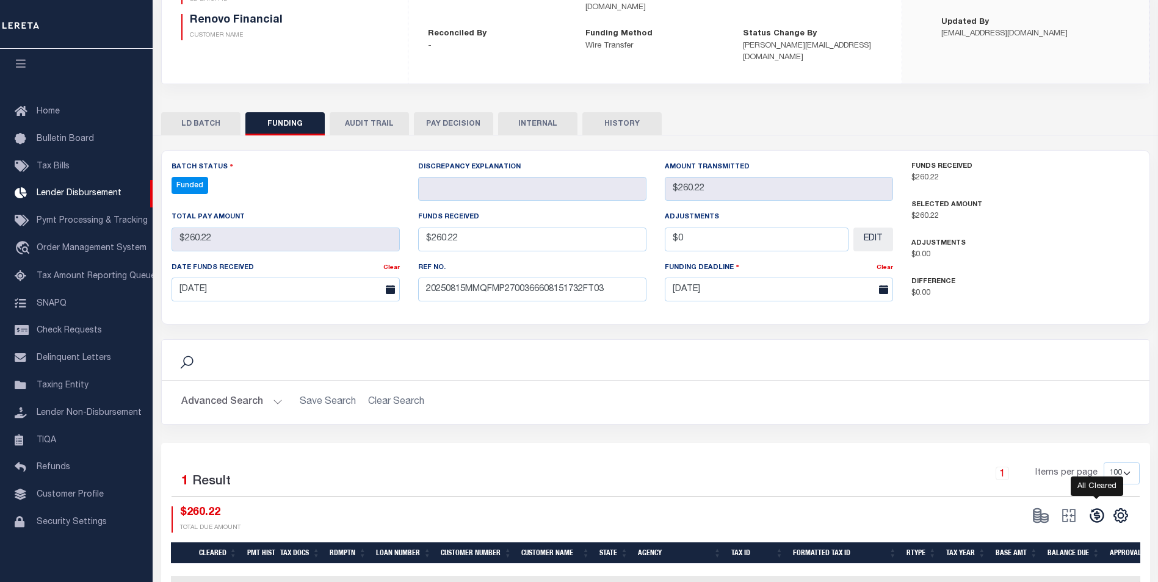
click at [1095, 507] on icon at bounding box center [1097, 515] width 17 height 17
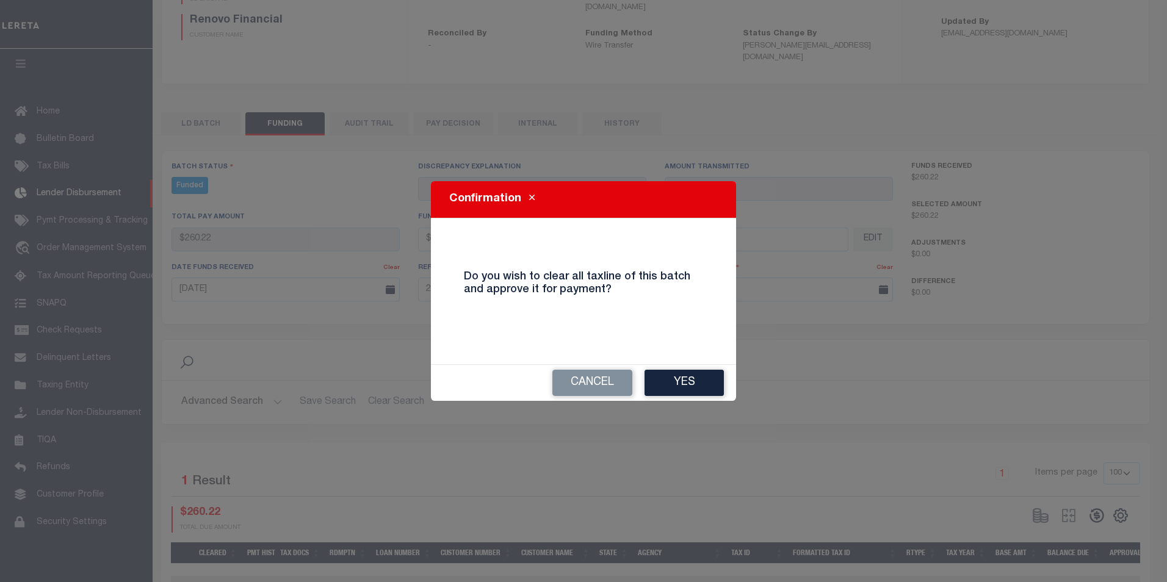
click at [711, 397] on div "Cancel Yes" at bounding box center [583, 383] width 305 height 36
click at [709, 388] on button "Yes" at bounding box center [684, 383] width 79 height 26
select select "100"
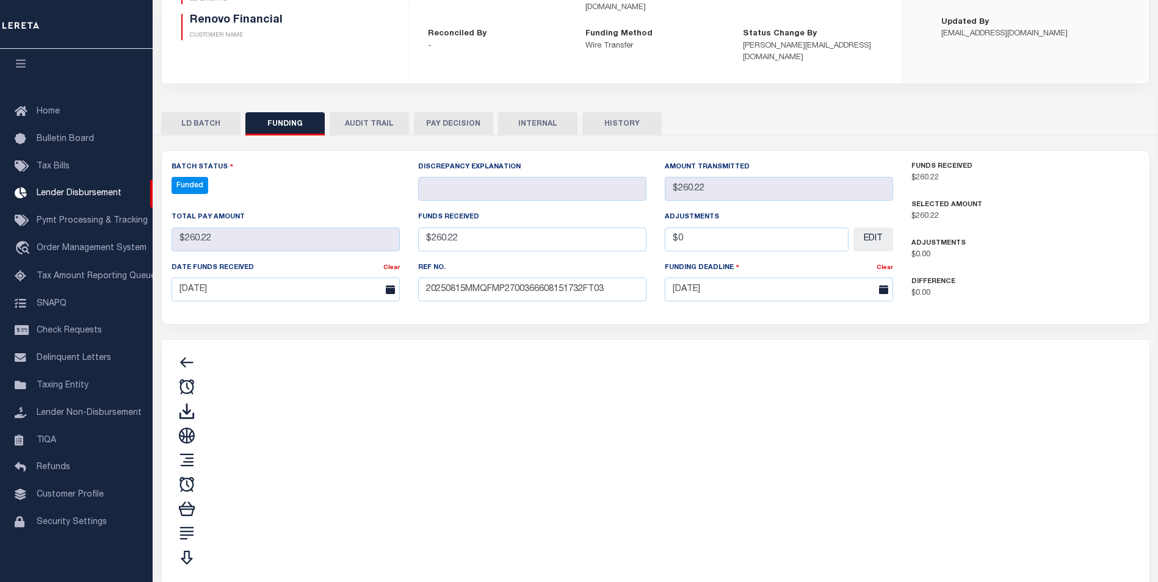
type input "$260.22"
type input "$0"
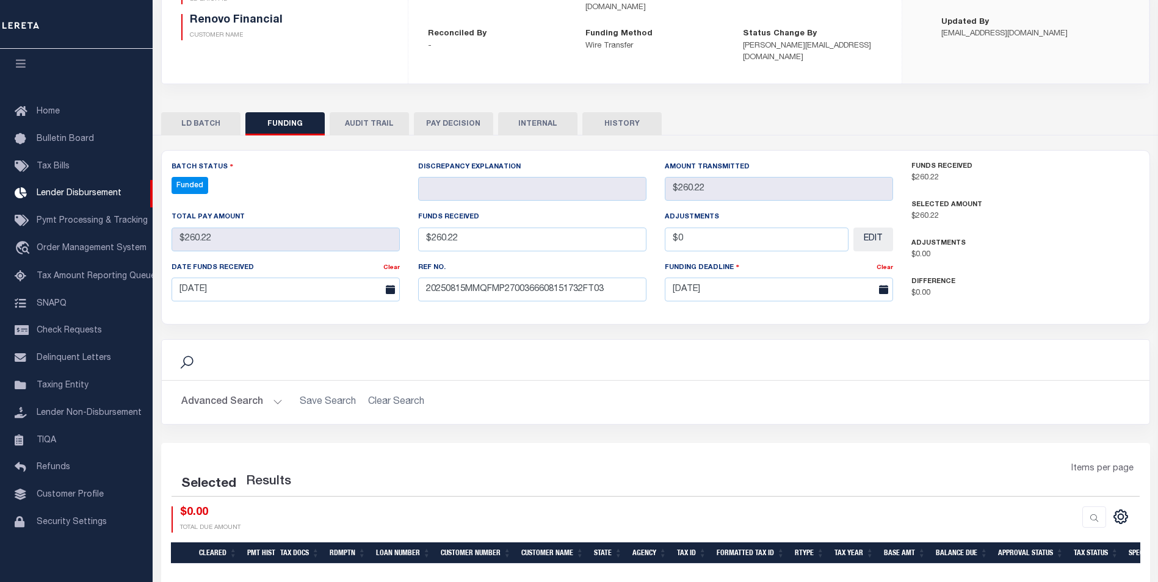
select select "100"
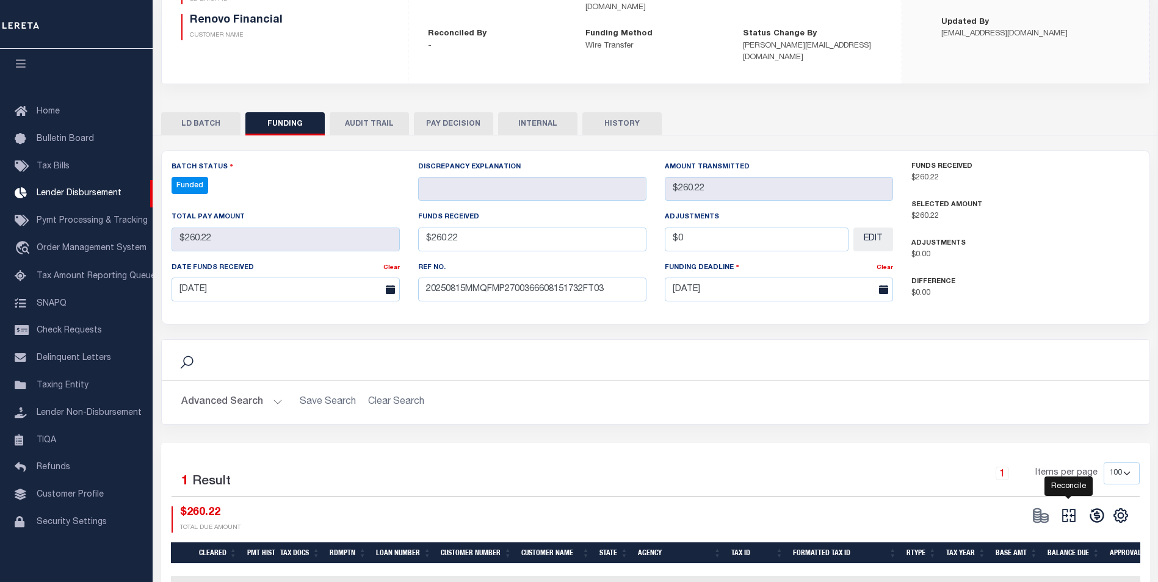
click at [1076, 507] on icon at bounding box center [1068, 515] width 17 height 17
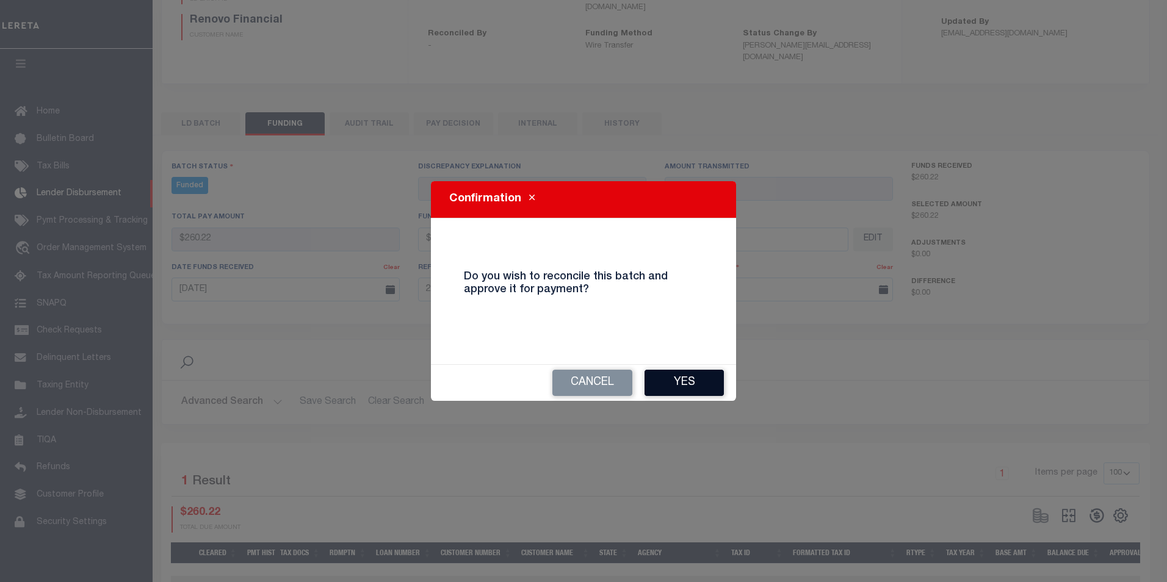
click at [652, 376] on button "Yes" at bounding box center [684, 383] width 79 height 26
select select "100"
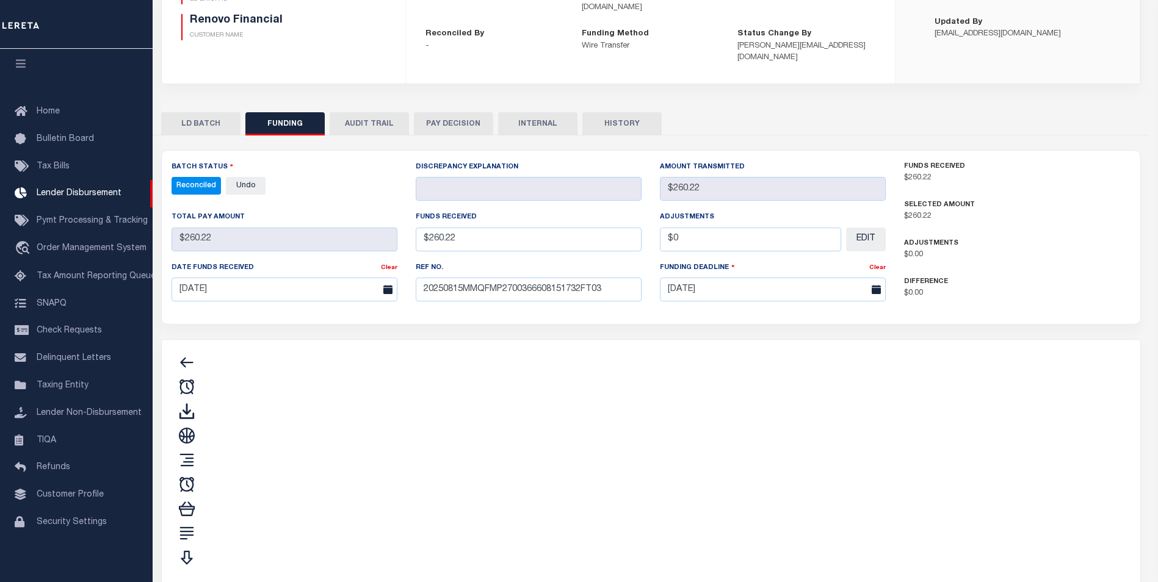
type input "$260.22"
type input "$0"
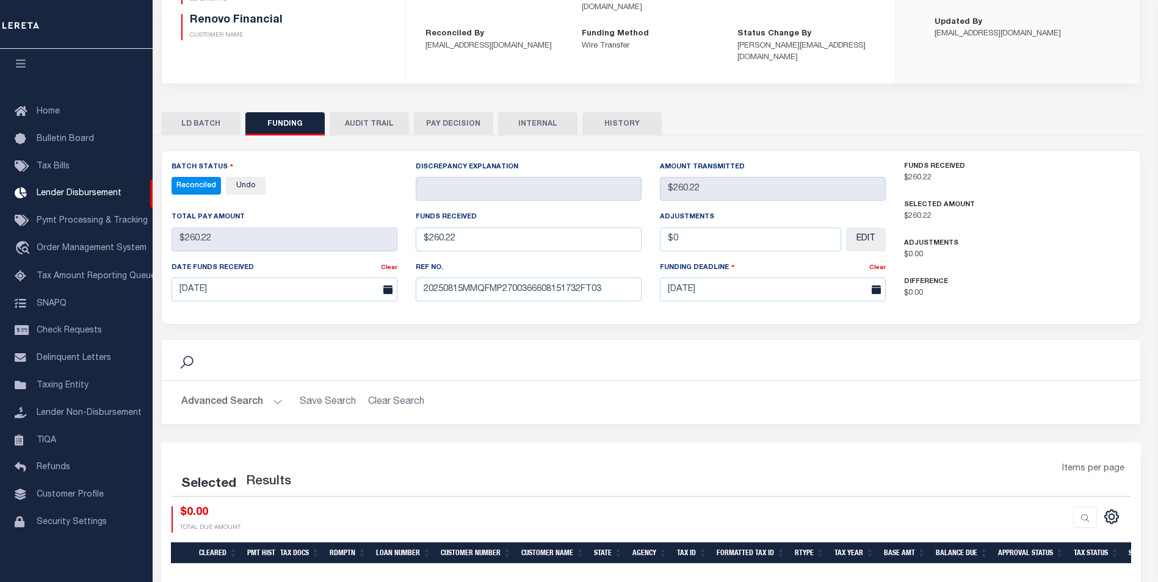
select select "100"
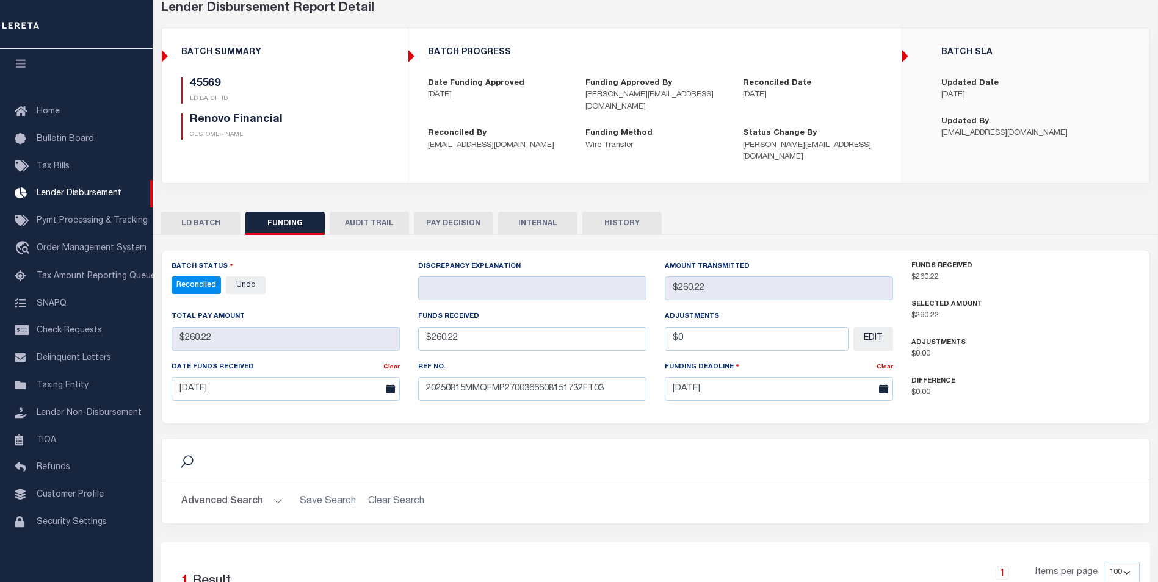
scroll to position [39, 0]
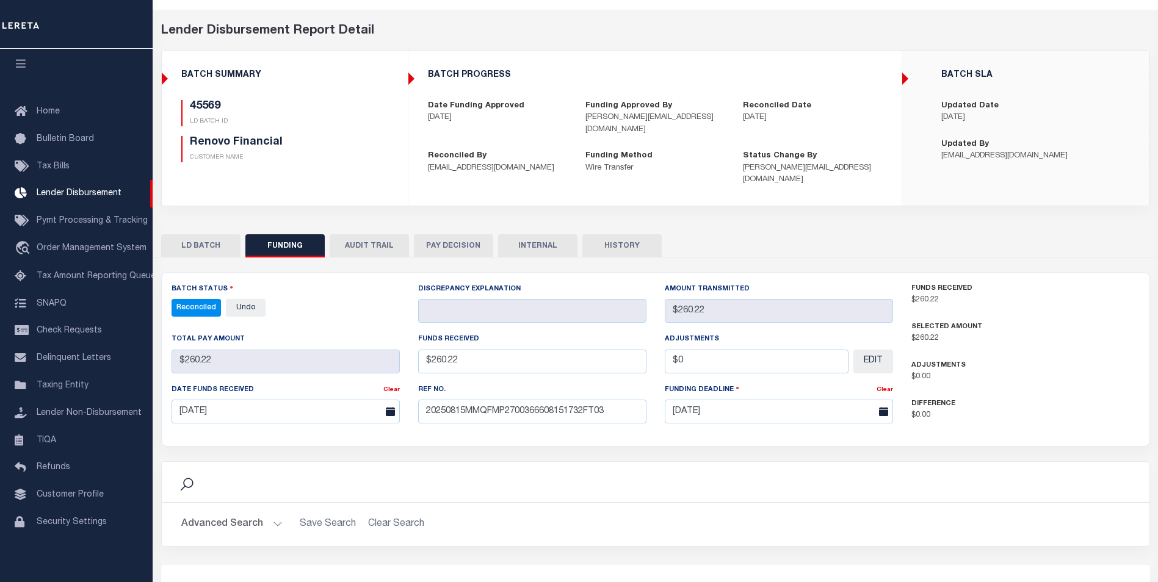
click at [540, 234] on button "INTERNAL" at bounding box center [537, 245] width 79 height 23
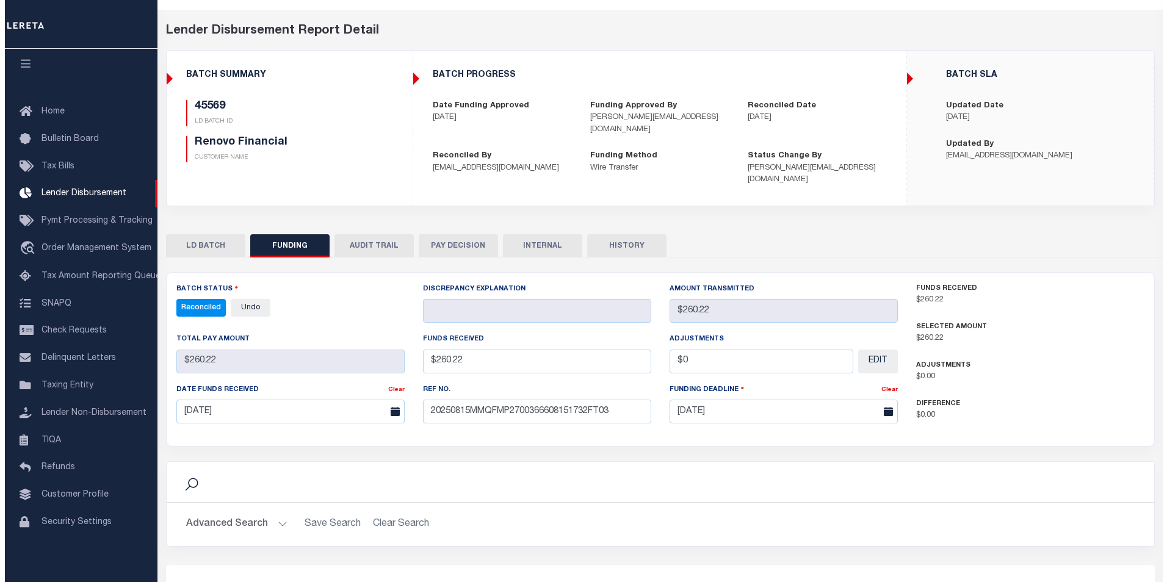
scroll to position [0, 0]
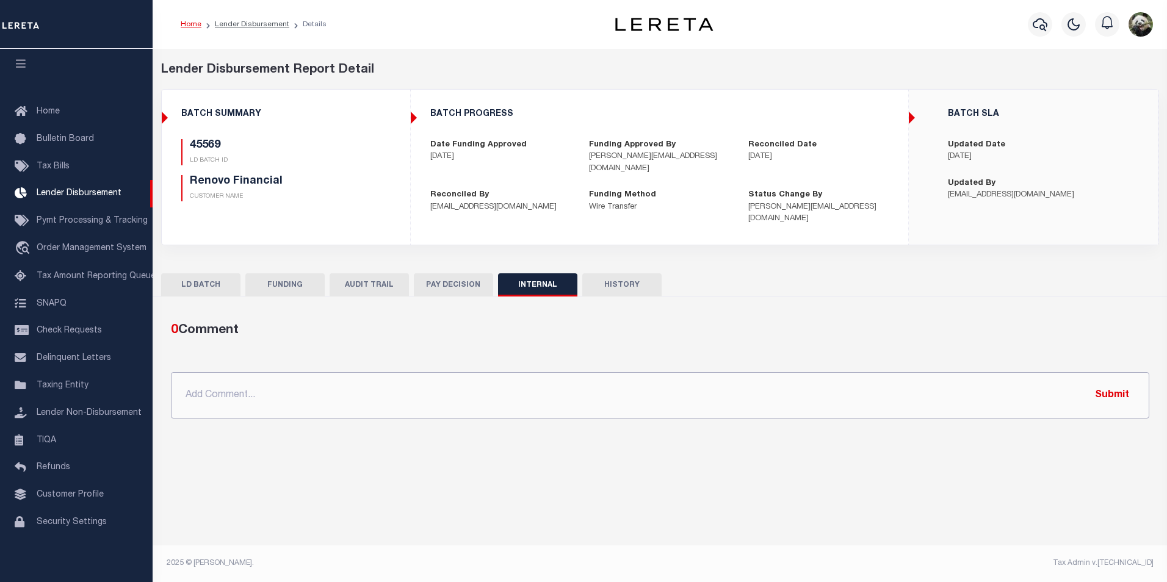
click at [501, 375] on input "text" at bounding box center [660, 395] width 979 height 46
paste input "OG AMOUNT $660,588.69 45438 - $1,579.45 45447 - $160,678.45 45448 - $10,199.73 …"
type input "OG AMOUNT $660,588.69 45438 - $1,579.45 45447 - $160,678.45 45448 - $10,199.73 …"
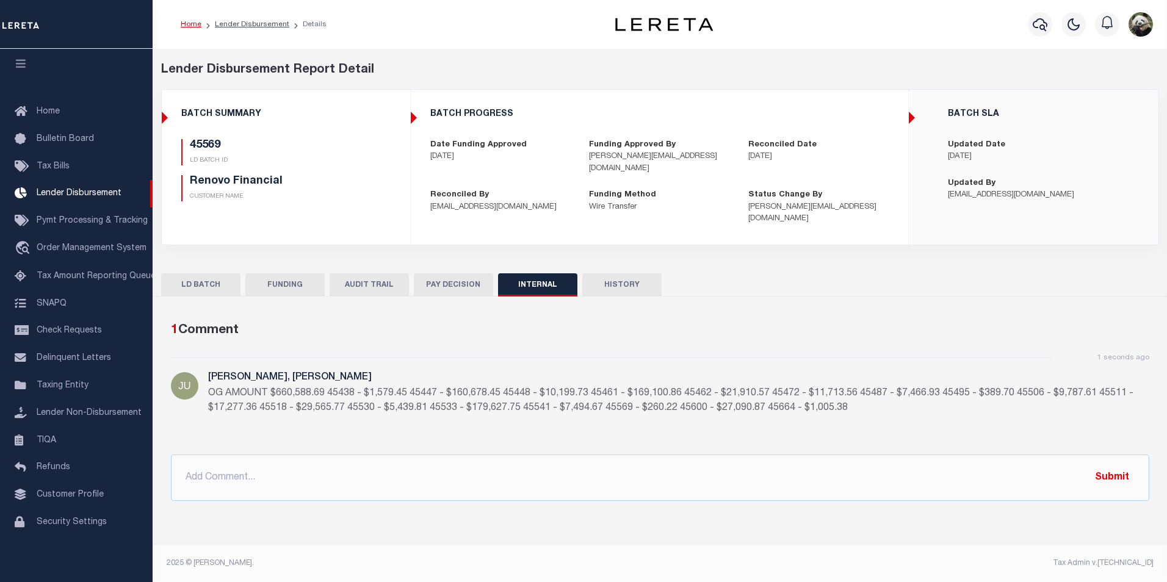
click at [258, 280] on button "FUNDING" at bounding box center [284, 285] width 79 height 23
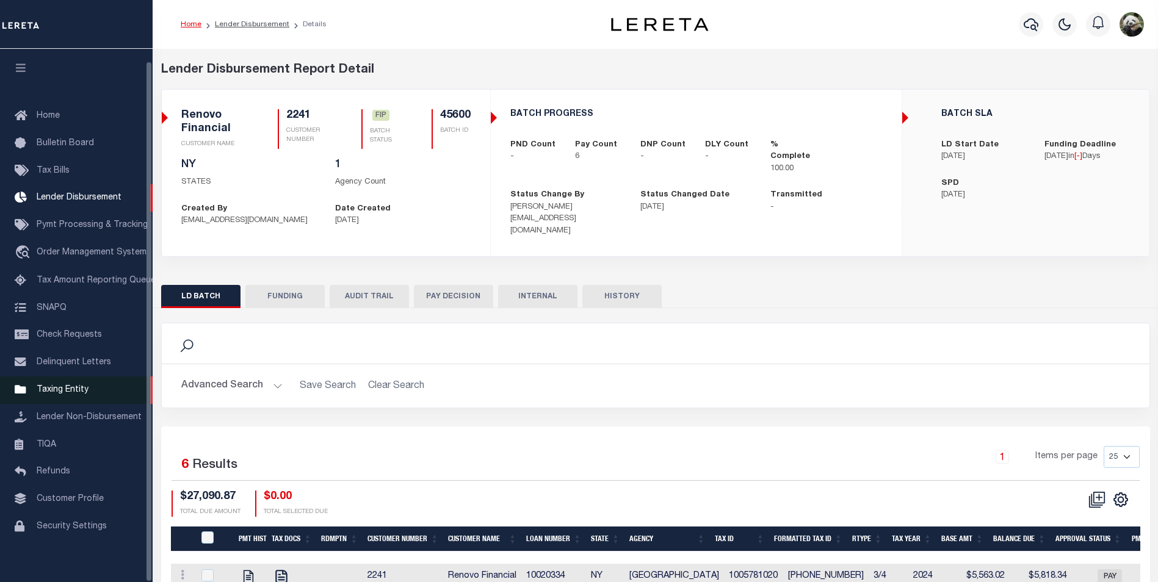
scroll to position [12, 0]
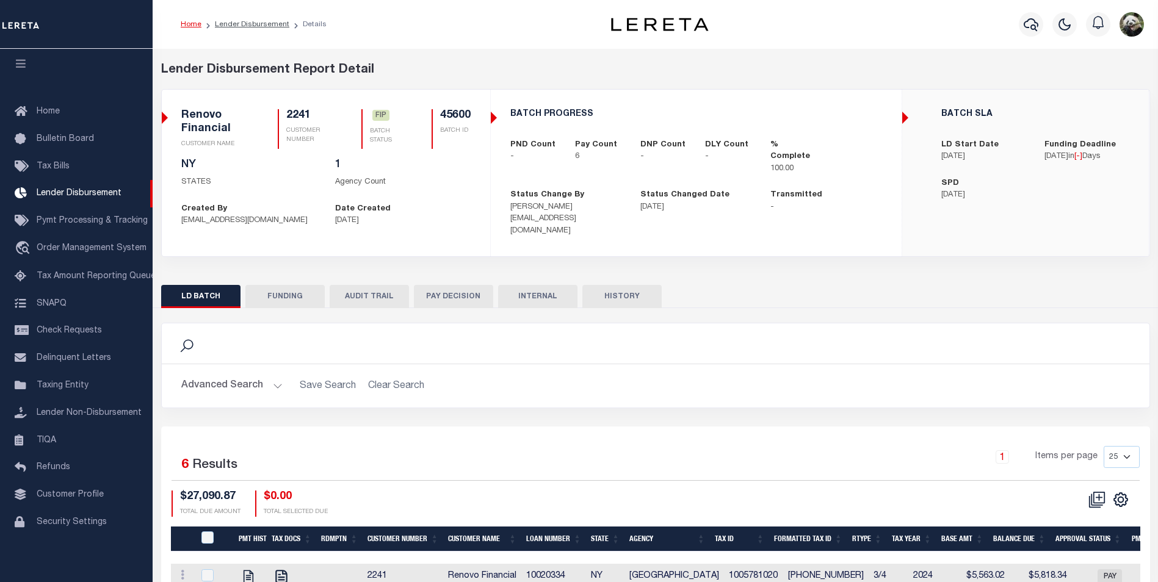
click at [282, 285] on button "FUNDING" at bounding box center [284, 296] width 79 height 23
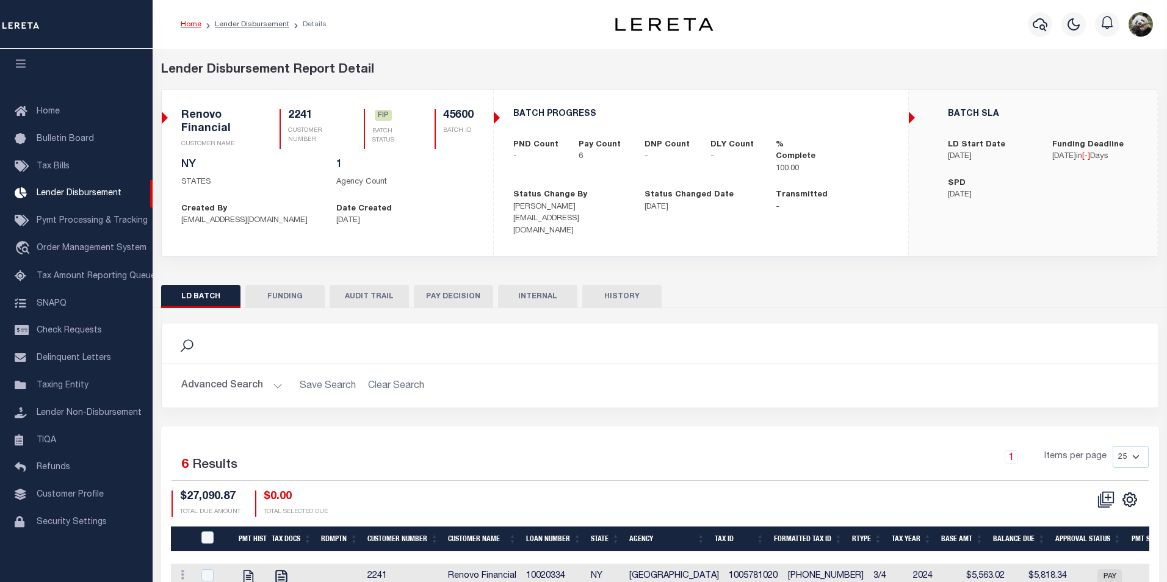
select select "100"
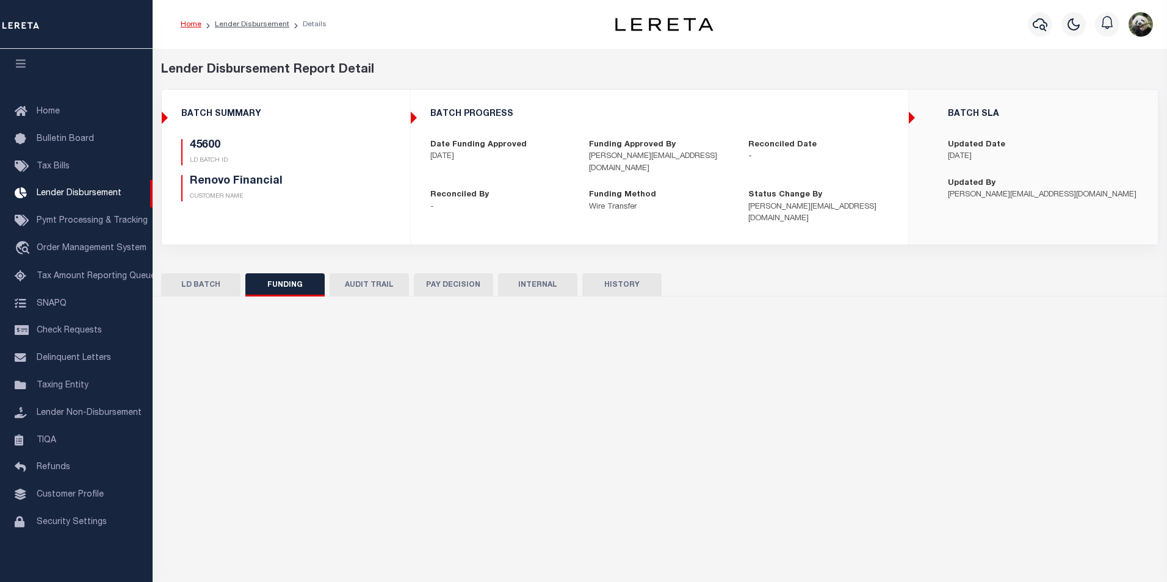
type input "$27,090.87"
type input "$0"
type input "[DATE]"
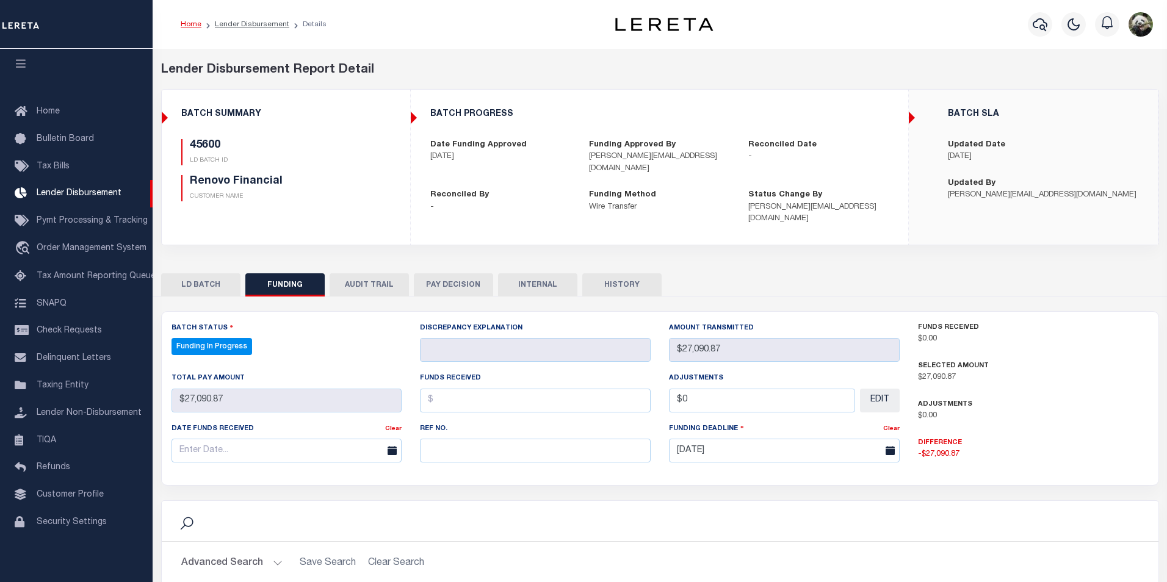
select select "100"
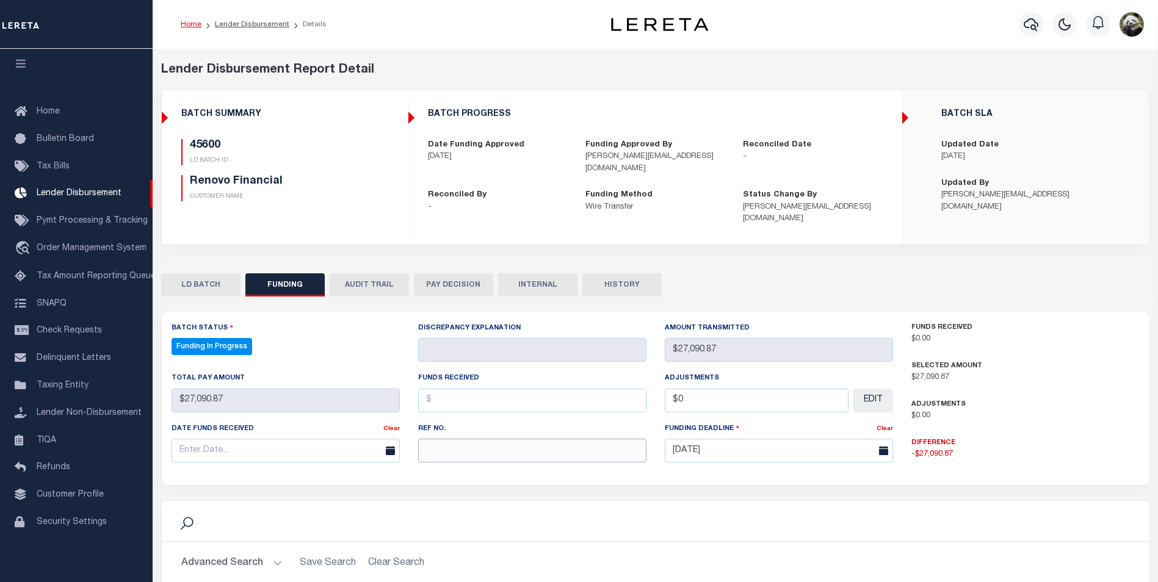
paste input "20250815MMQFMP2700366608151732FT03"
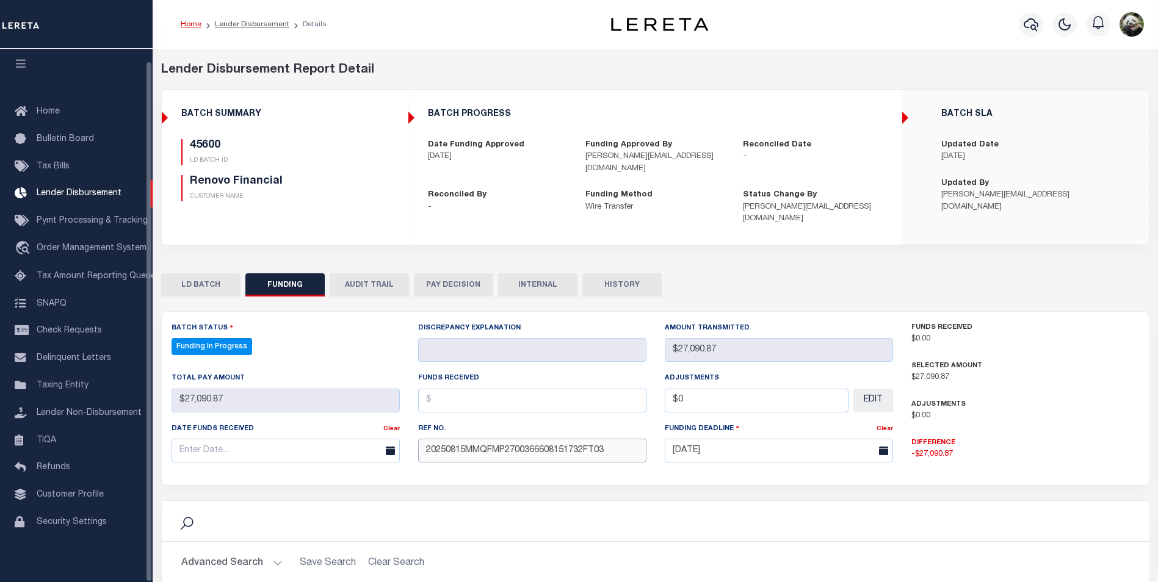
type input "20250815MMQFMP2700366608151732FT03"
click at [215, 439] on input "text" at bounding box center [286, 451] width 228 height 24
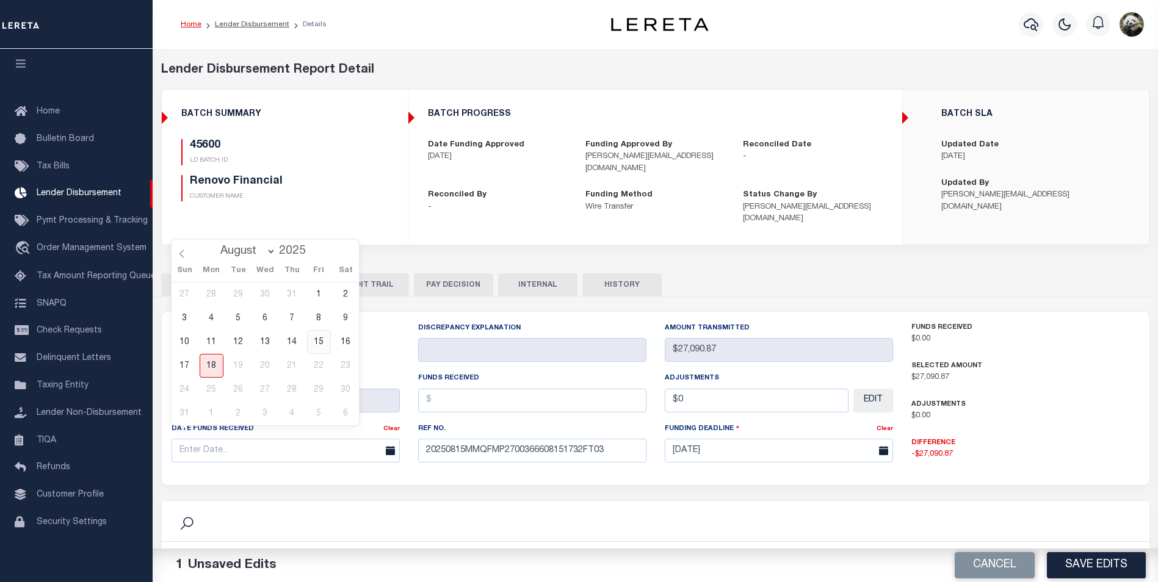
click at [317, 344] on span "15" at bounding box center [319, 342] width 24 height 24
type input "[DATE]"
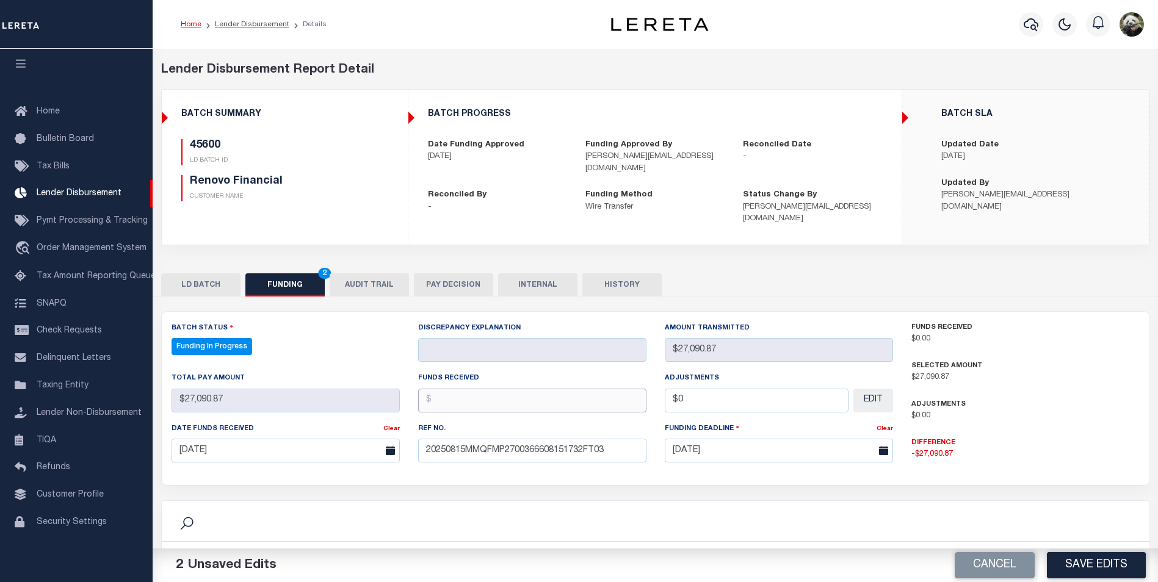
drag, startPoint x: 495, startPoint y: 391, endPoint x: 383, endPoint y: 397, distance: 111.3
click at [494, 391] on input "text" at bounding box center [532, 401] width 228 height 24
type input "$27,090.87"
click at [714, 396] on input "$0" at bounding box center [757, 401] width 184 height 24
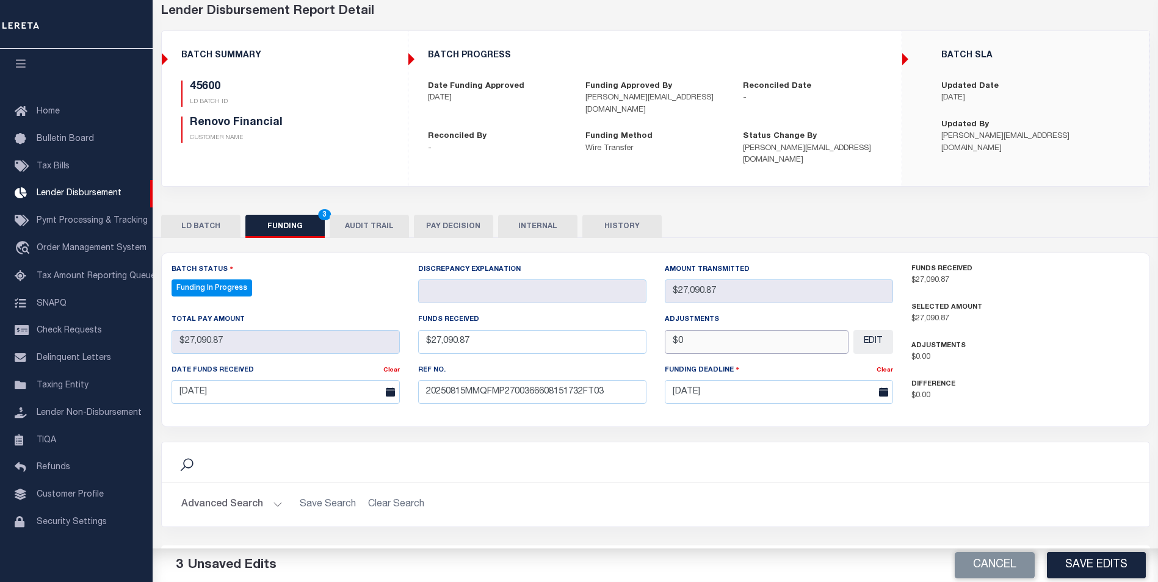
scroll to position [61, 0]
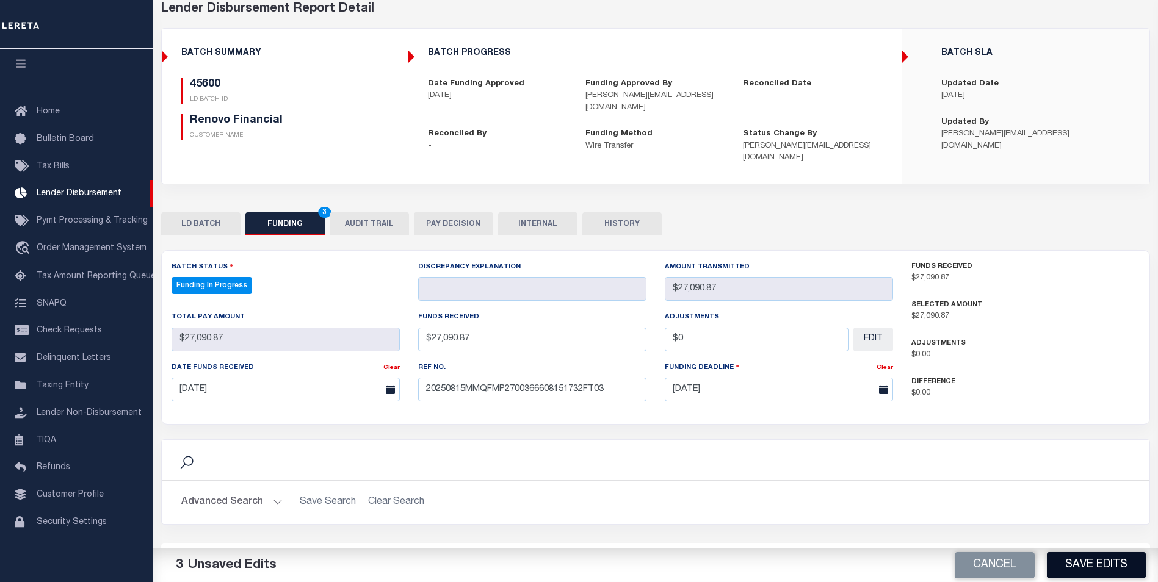
type input "$0.00"
click at [1109, 573] on button "Save Edits" at bounding box center [1096, 566] width 99 height 26
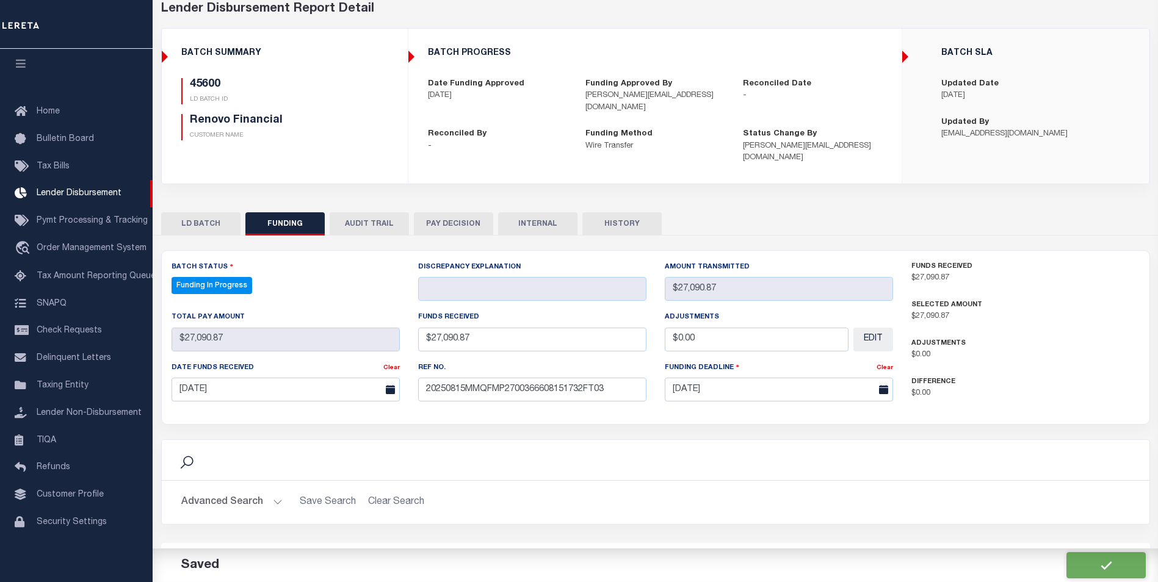
type input "$27,090.87"
type input "$0"
select select "100"
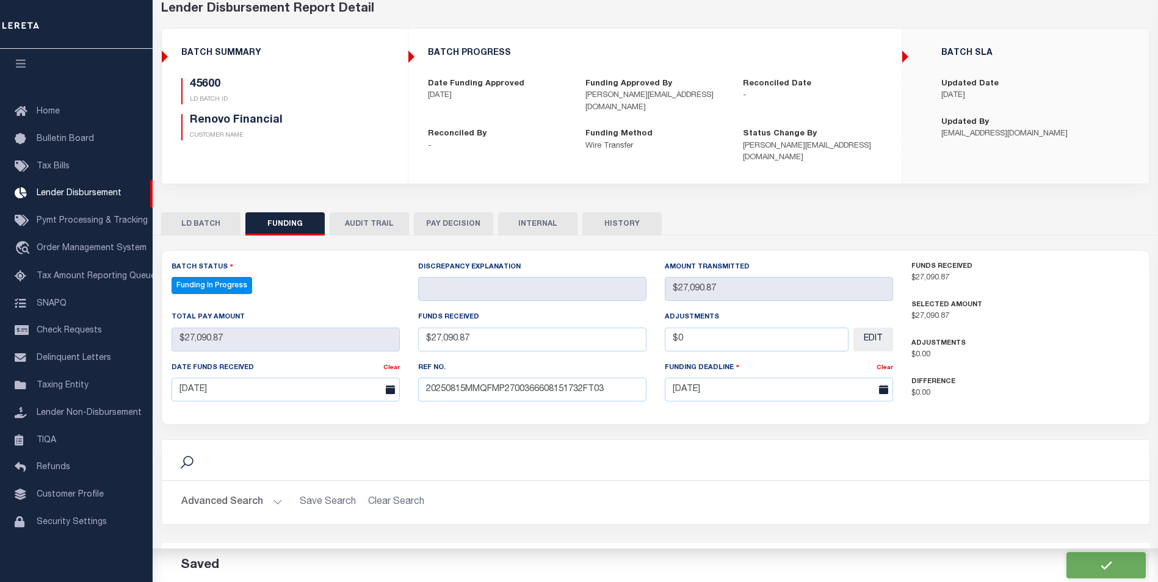
select select "100"
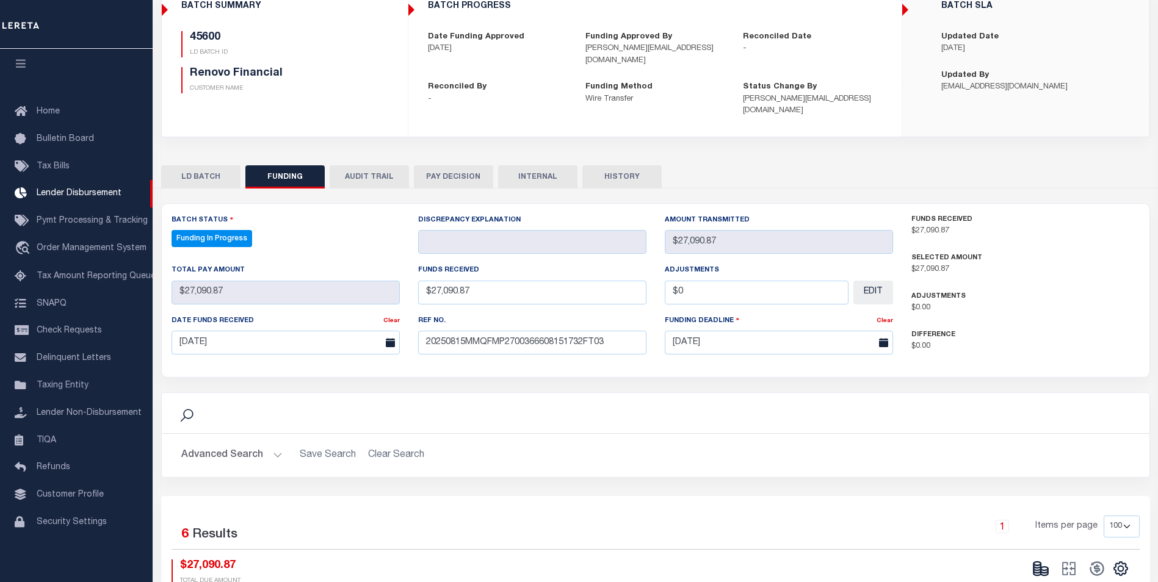
scroll to position [122, 0]
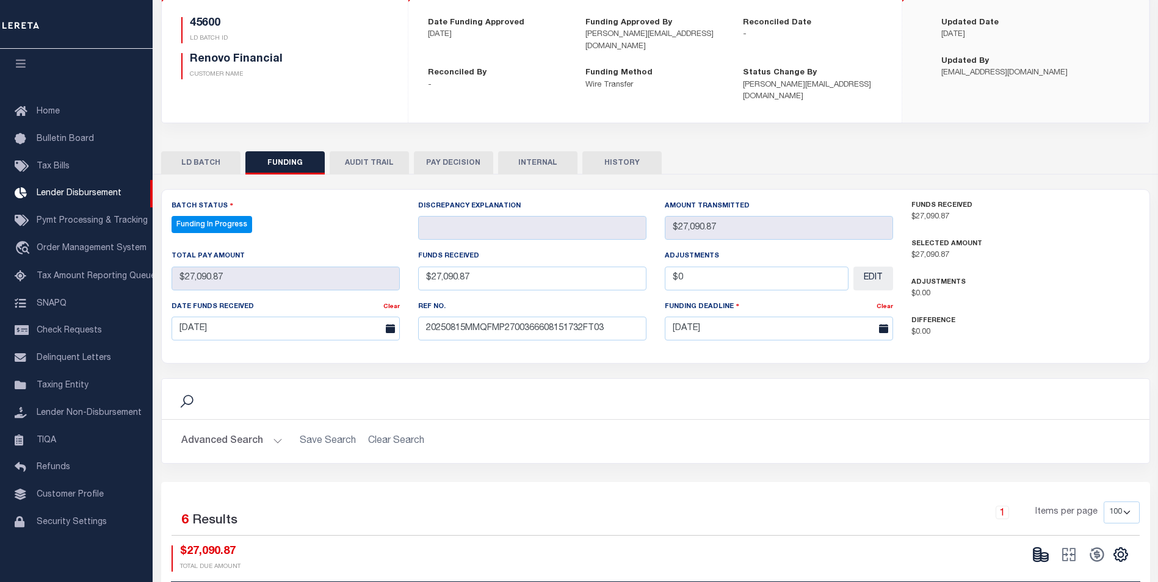
click at [1036, 546] on button at bounding box center [1041, 555] width 28 height 18
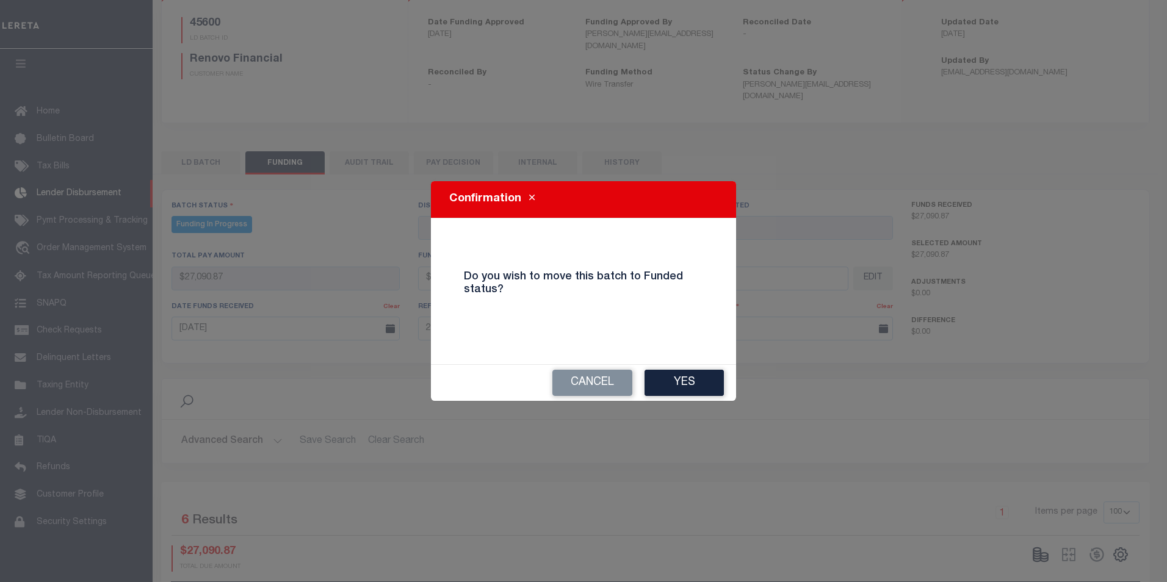
click at [697, 370] on button "Yes" at bounding box center [684, 383] width 79 height 26
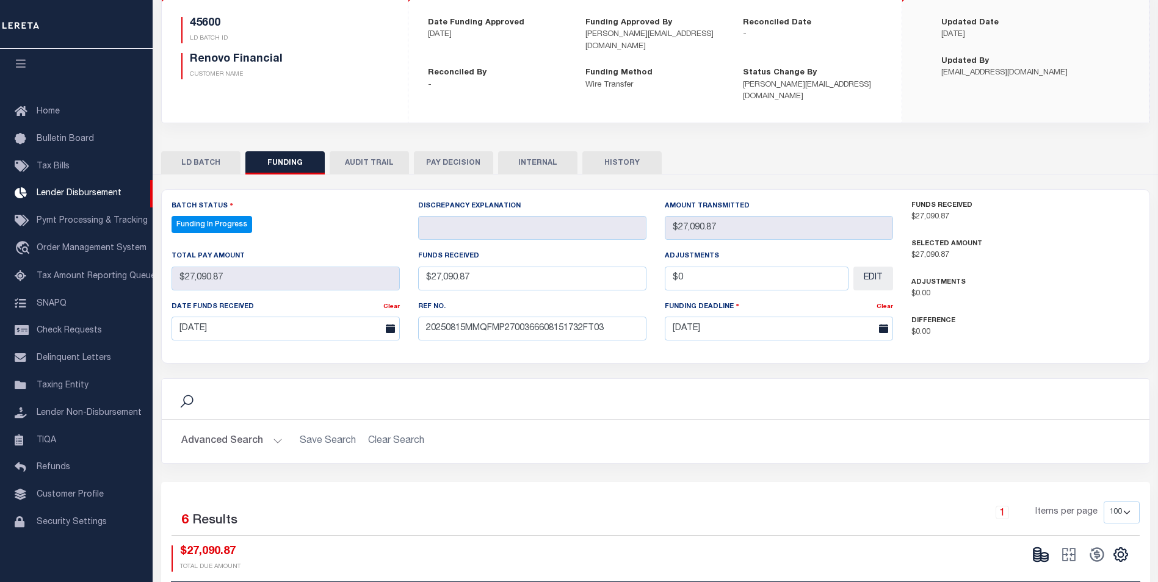
type input "$27,090.87"
type input "$0"
select select "100"
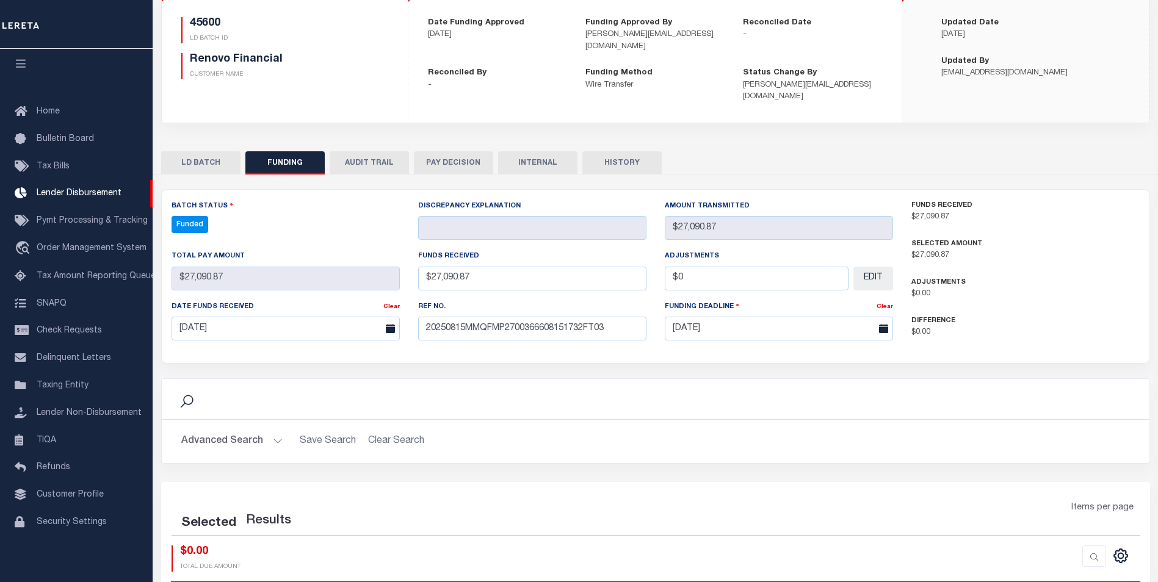
select select "100"
click at [1096, 550] on icon at bounding box center [1097, 554] width 17 height 17
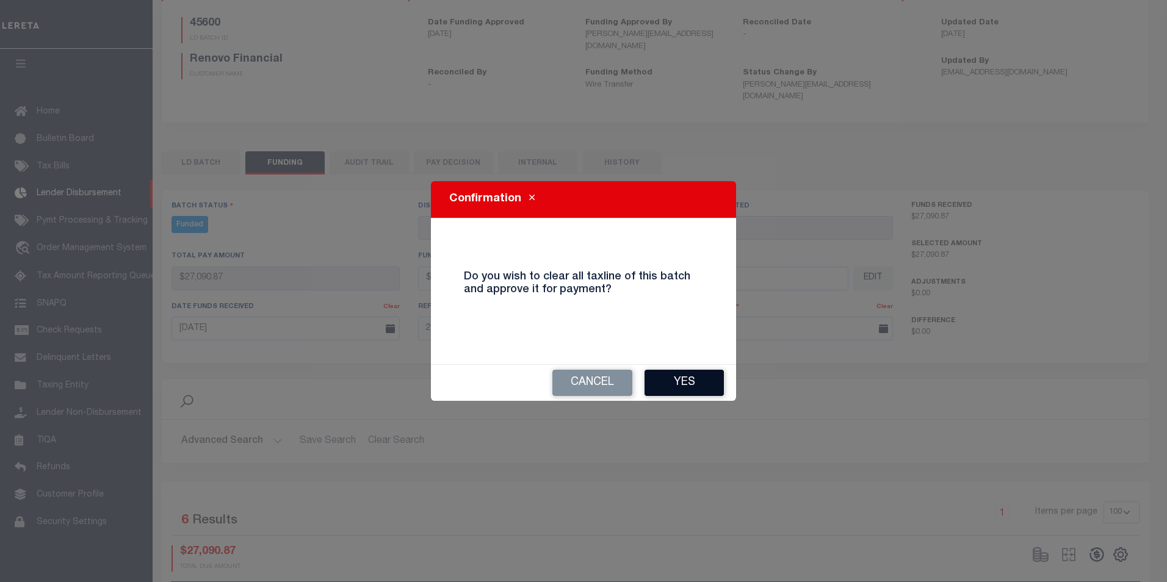
click at [710, 386] on button "Yes" at bounding box center [684, 383] width 79 height 26
type input "$27,090.87"
type input "$0"
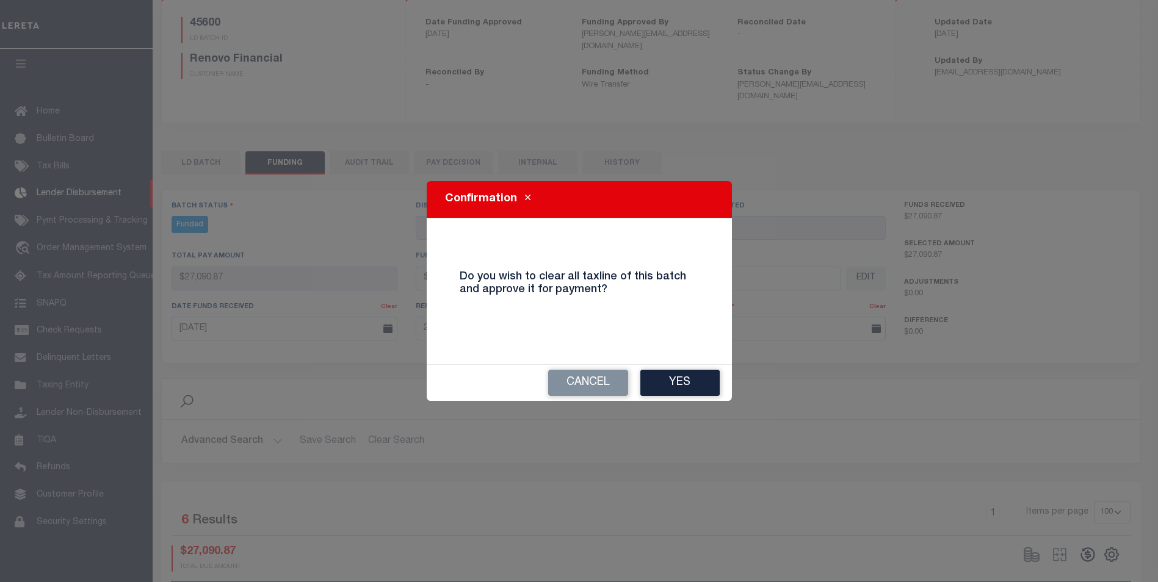
select select "100"
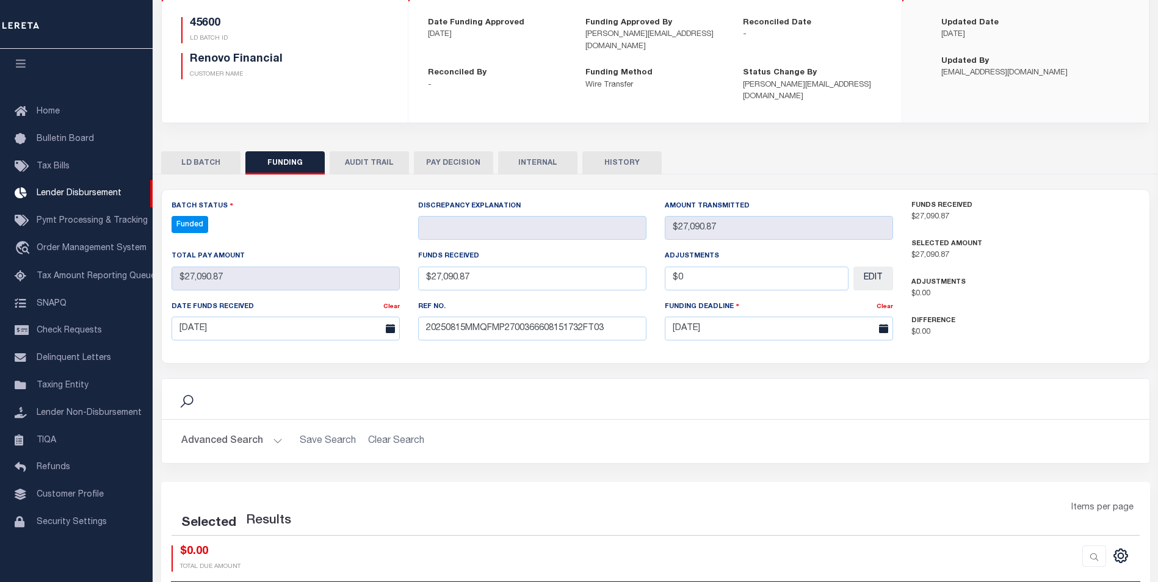
select select "100"
click at [1070, 546] on icon at bounding box center [1068, 554] width 17 height 17
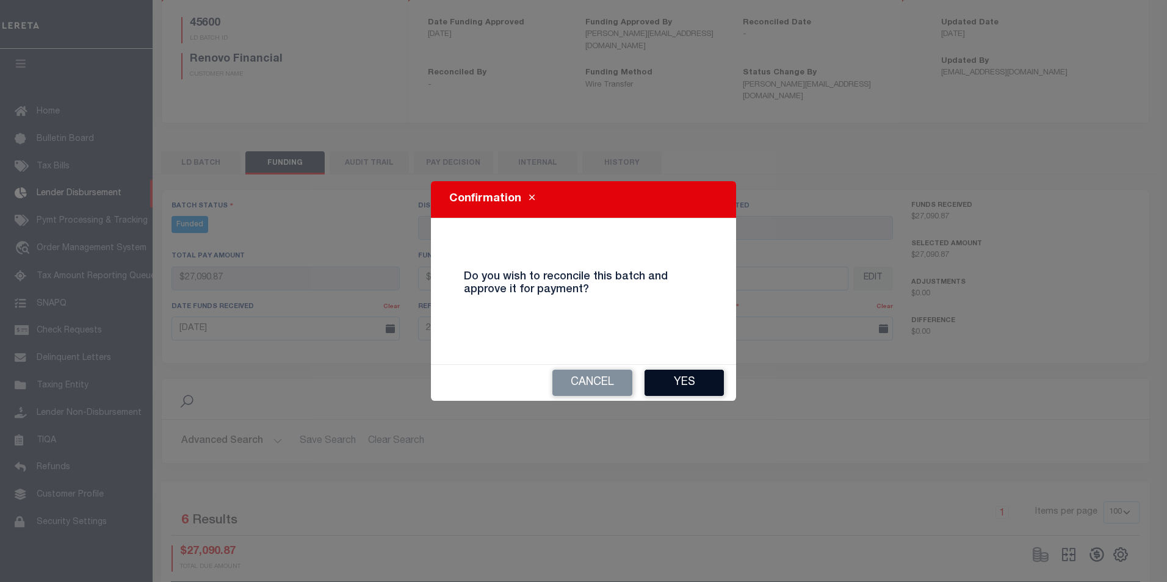
click at [690, 377] on button "Yes" at bounding box center [684, 383] width 79 height 26
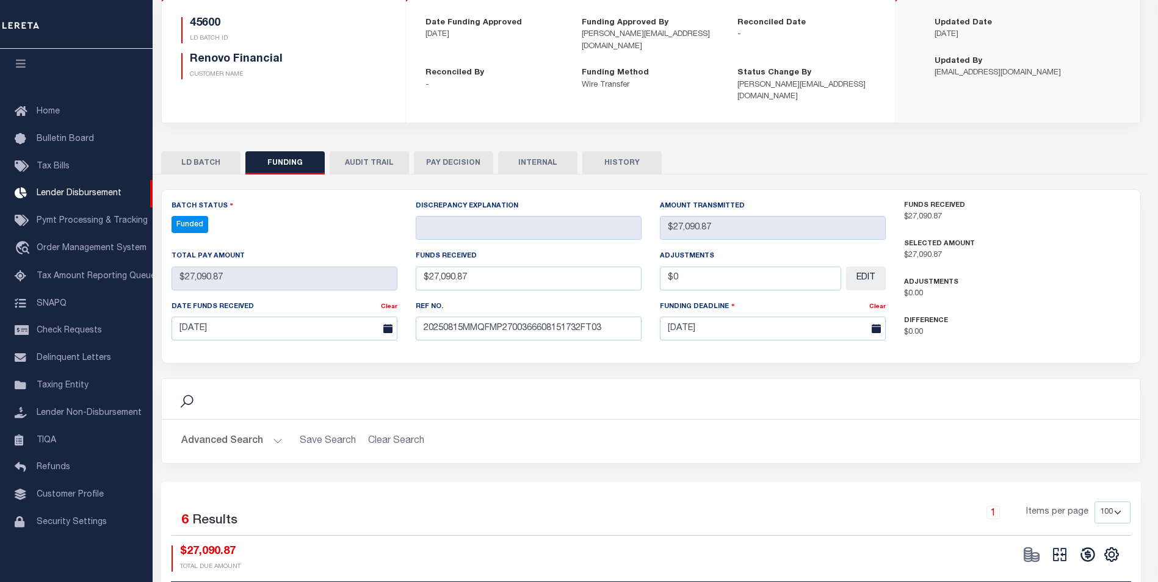
type input "$27,090.87"
type input "$0"
select select "100"
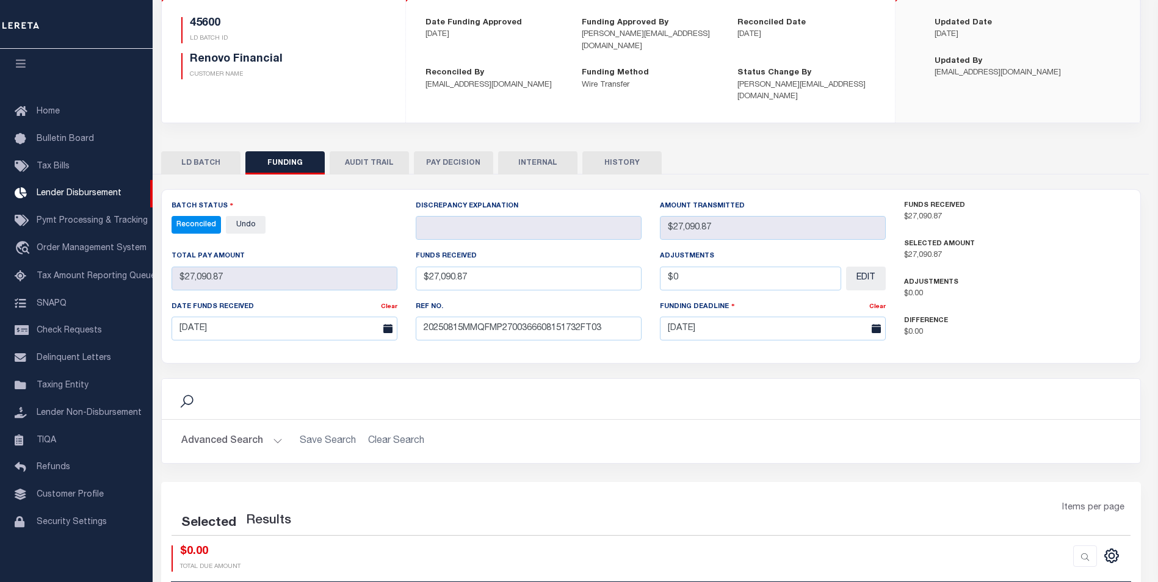
select select "100"
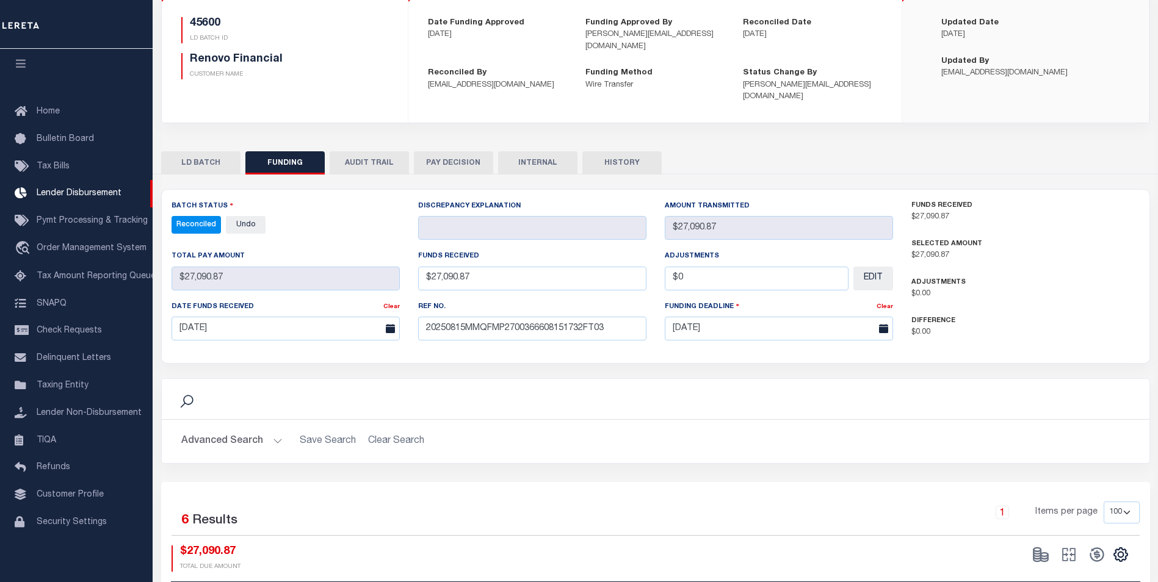
click at [549, 159] on button "INTERNAL" at bounding box center [537, 162] width 79 height 23
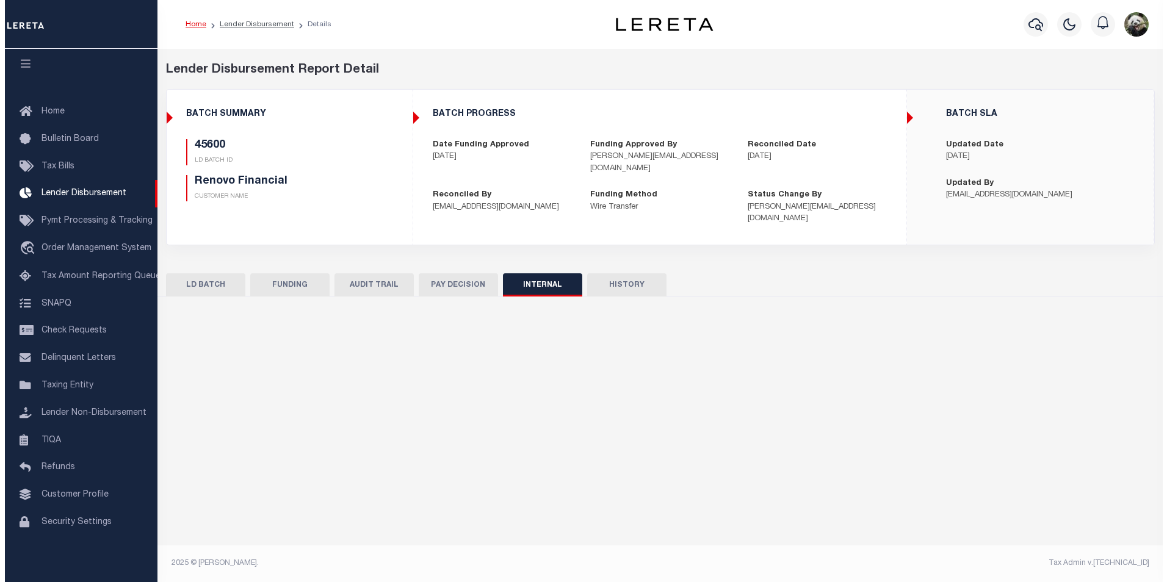
scroll to position [0, 0]
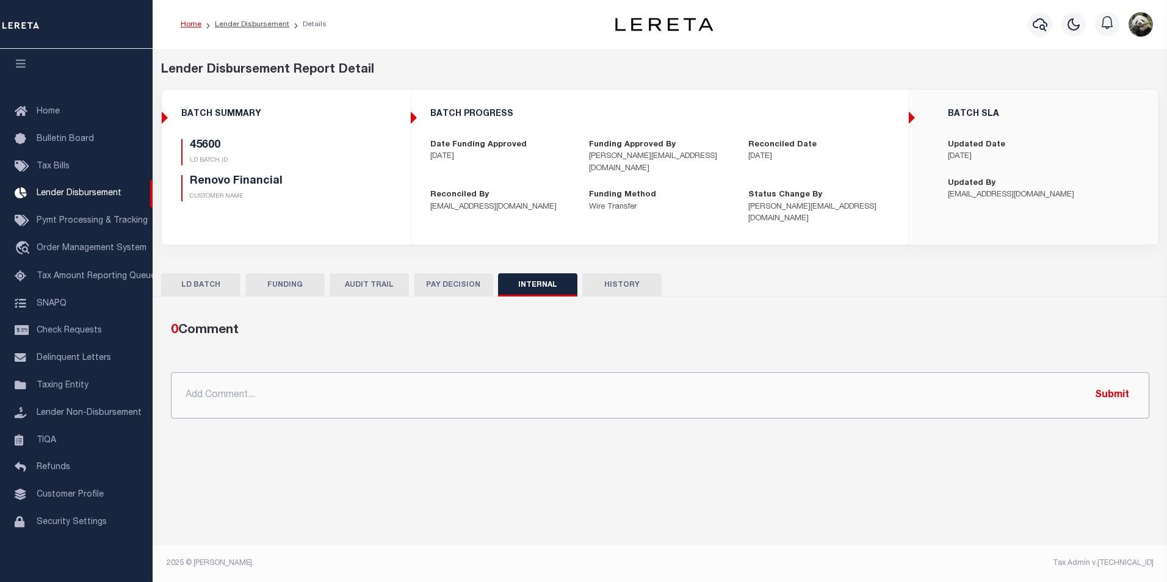
click at [372, 380] on input "text" at bounding box center [660, 395] width 979 height 46
paste input "OG AMOUNT $660,588.69 45438 - $1,579.45 45447 - $160,678.45 45448 - $10,199.73 …"
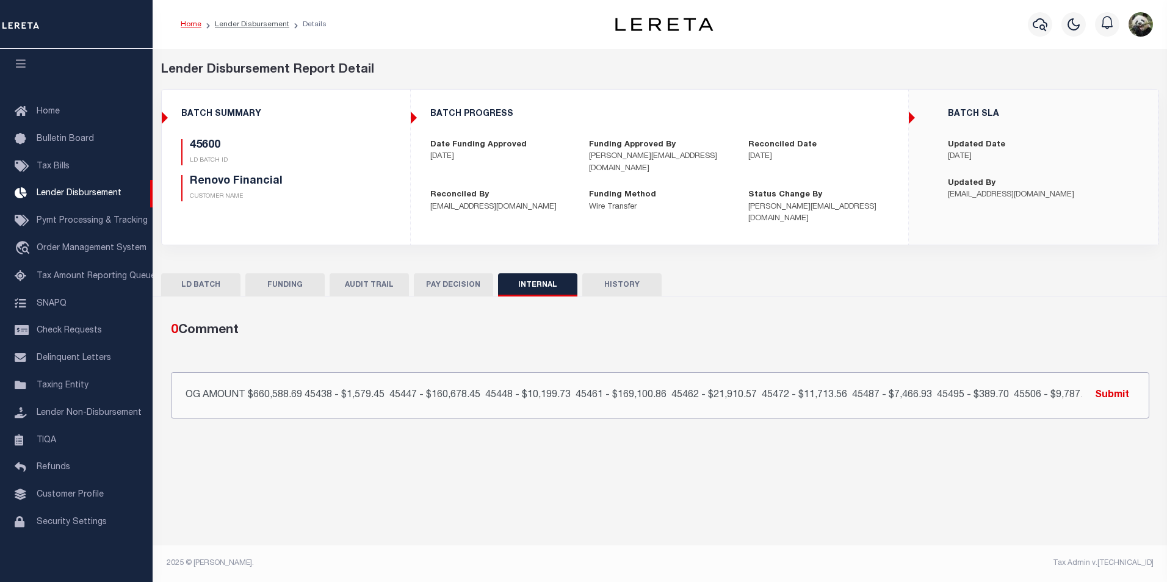
type input "OG AMOUNT $660,588.69 45438 - $1,579.45 45447 - $160,678.45 45448 - $10,199.73 …"
click at [1112, 386] on button "Submit" at bounding box center [1112, 395] width 50 height 25
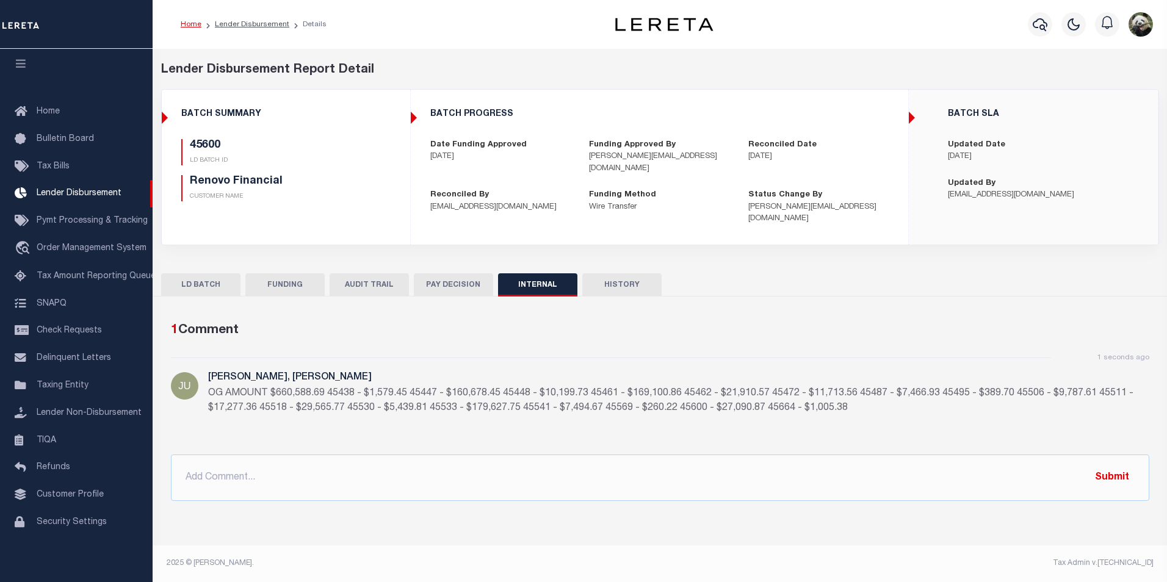
drag, startPoint x: 294, startPoint y: 275, endPoint x: 303, endPoint y: 266, distance: 12.5
click at [294, 274] on button "FUNDING" at bounding box center [284, 285] width 79 height 23
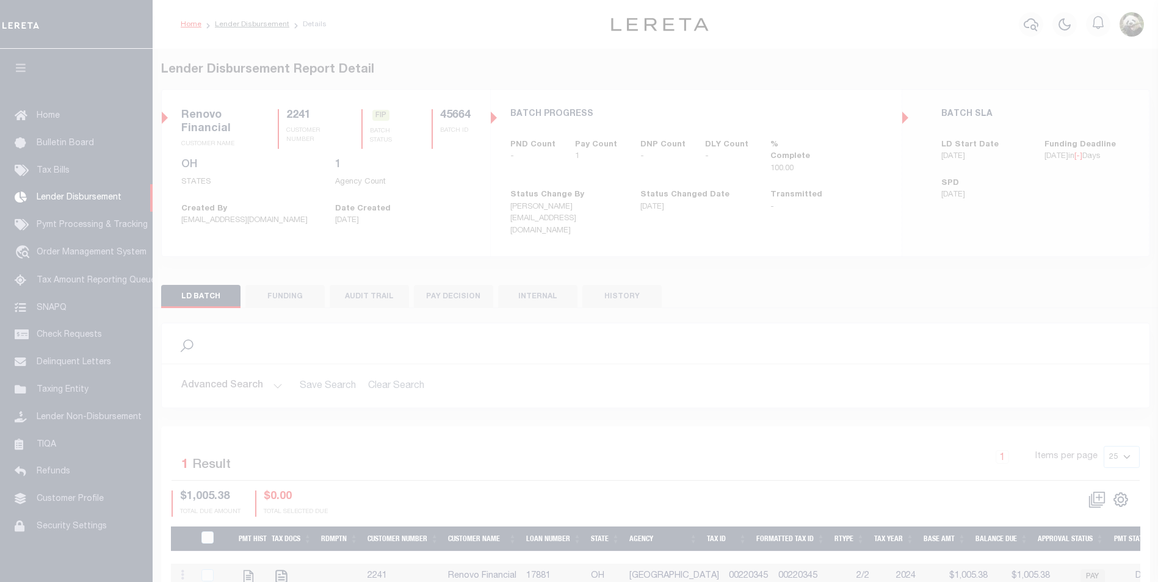
scroll to position [12, 0]
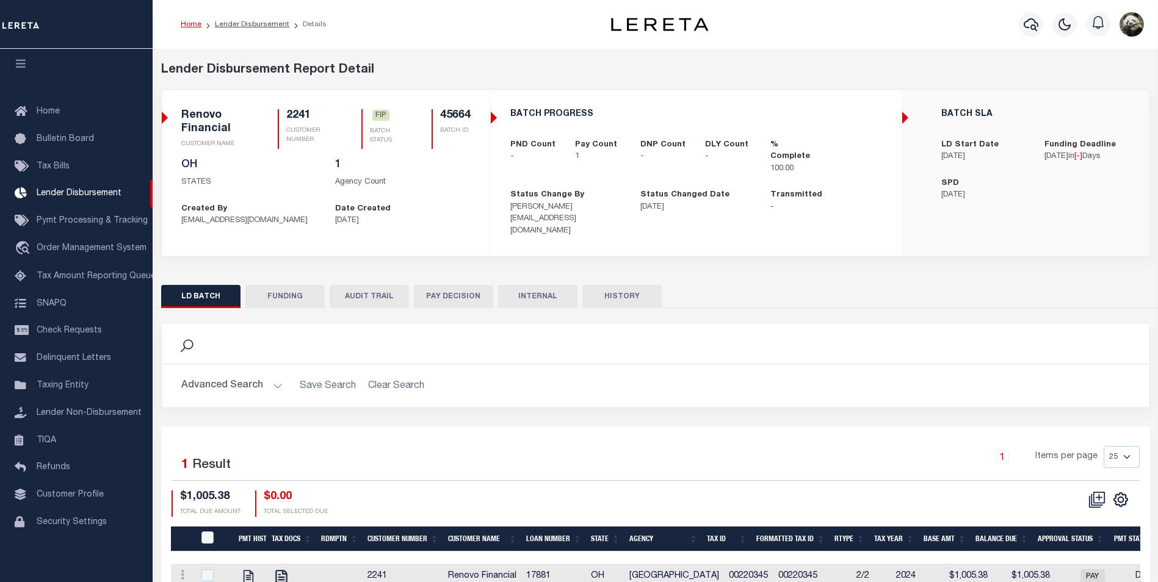
click at [288, 285] on button "FUNDING" at bounding box center [284, 296] width 79 height 23
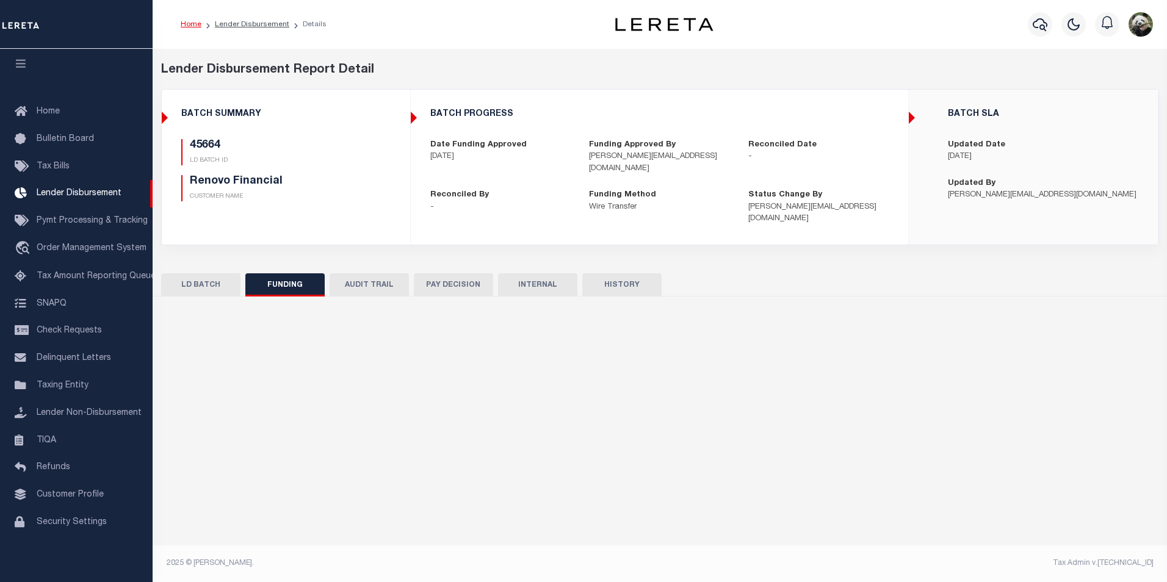
type input "$1,005.38"
type input "$0"
type input "[DATE]"
select select "100"
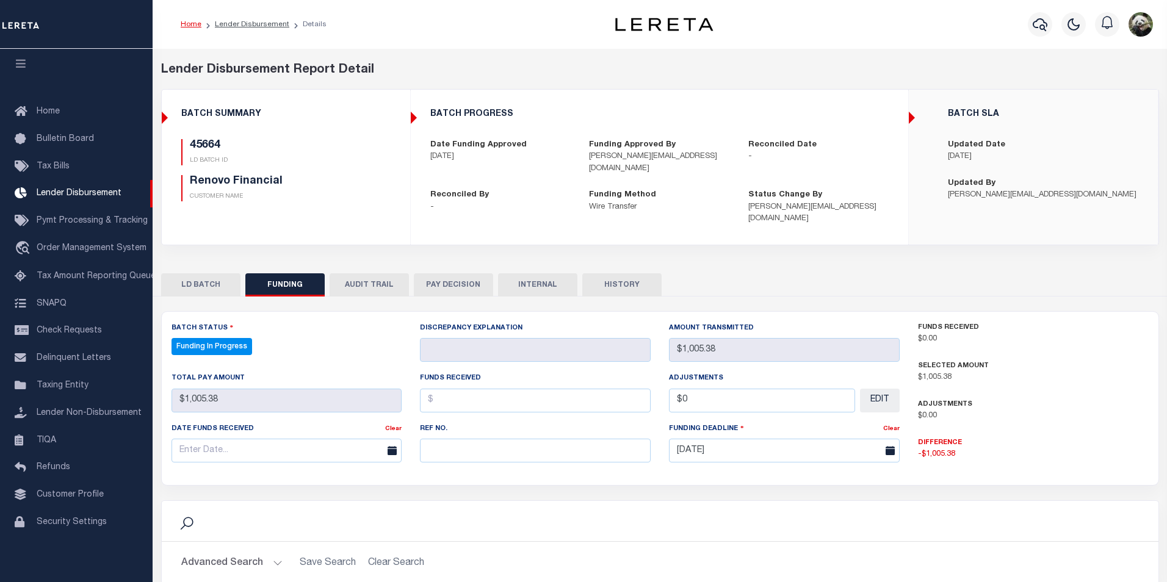
select select "100"
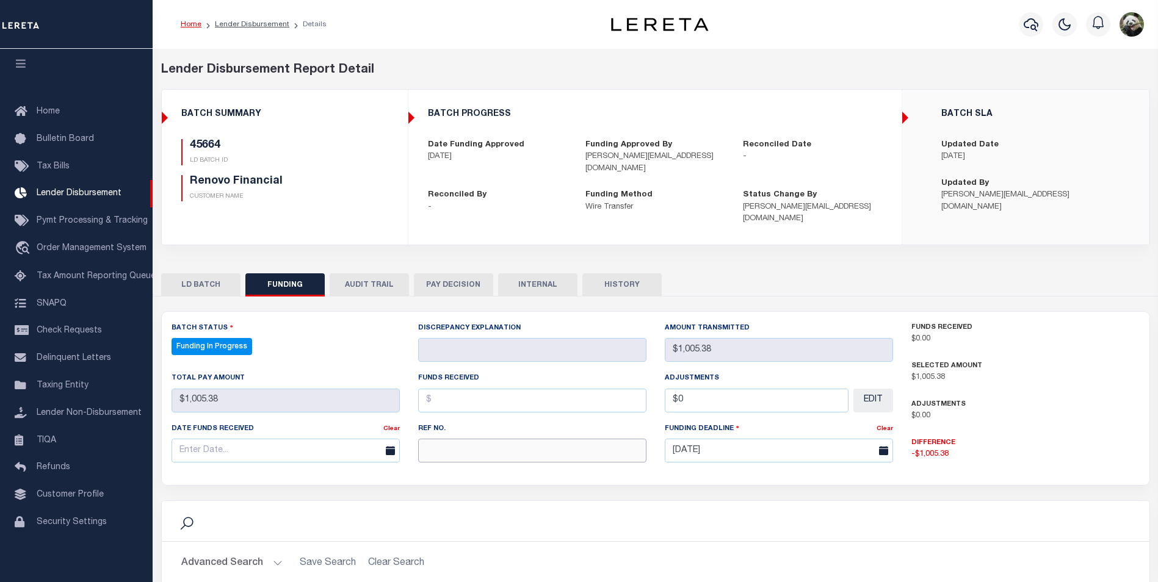
paste input "20250815MMQFMP2700366608151732FT03"
type input "20250815MMQFMP2700366608151732FT03"
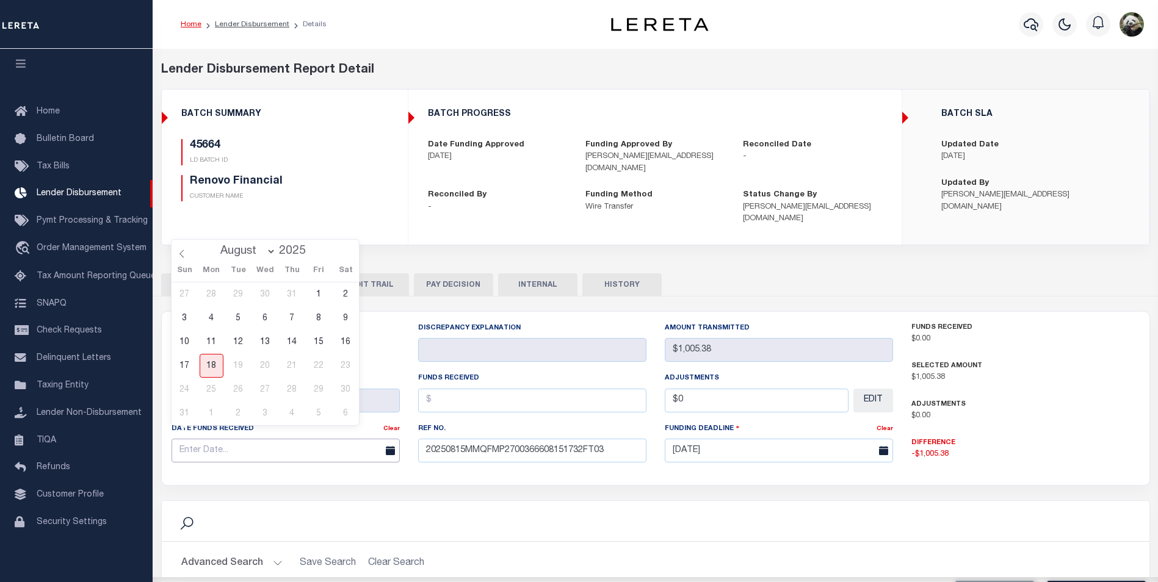
click at [236, 439] on input "text" at bounding box center [286, 451] width 228 height 24
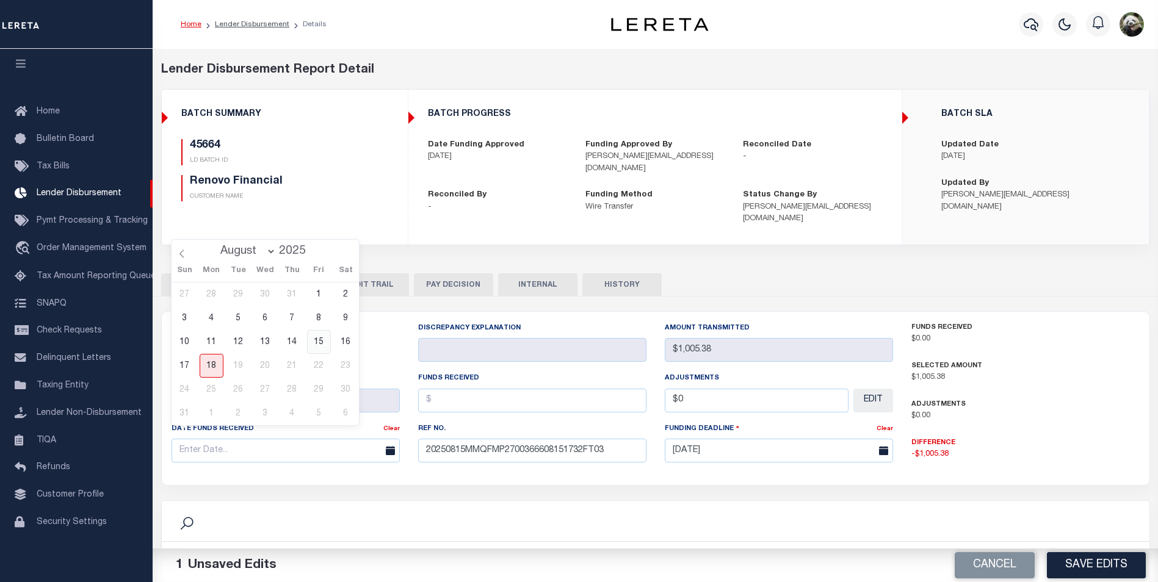
click at [317, 342] on span "15" at bounding box center [319, 342] width 24 height 24
type input "[DATE]"
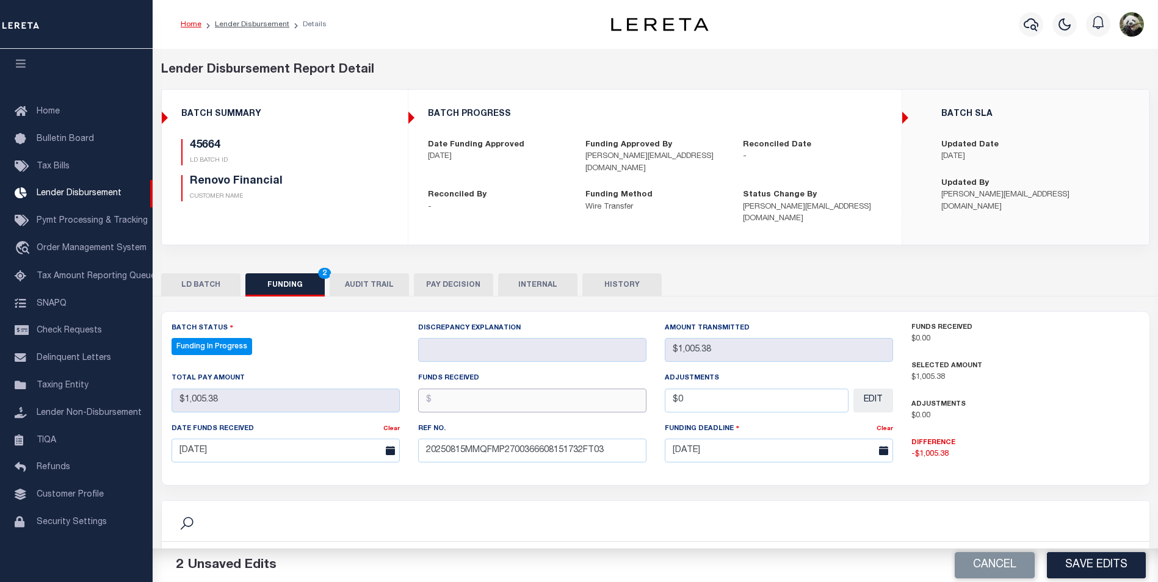
click at [482, 390] on input "text" at bounding box center [532, 401] width 228 height 24
click at [461, 389] on input "text" at bounding box center [532, 401] width 228 height 24
type input "$1,005.38"
click at [1075, 570] on button "Save Edits" at bounding box center [1096, 566] width 99 height 26
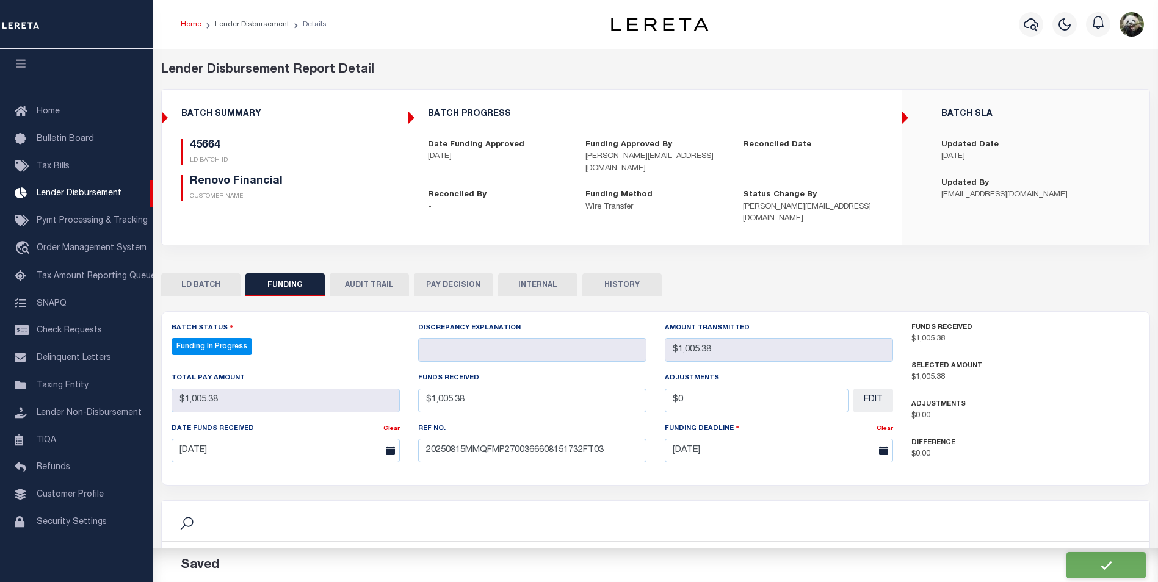
type input "$1,005.38"
type input "$0"
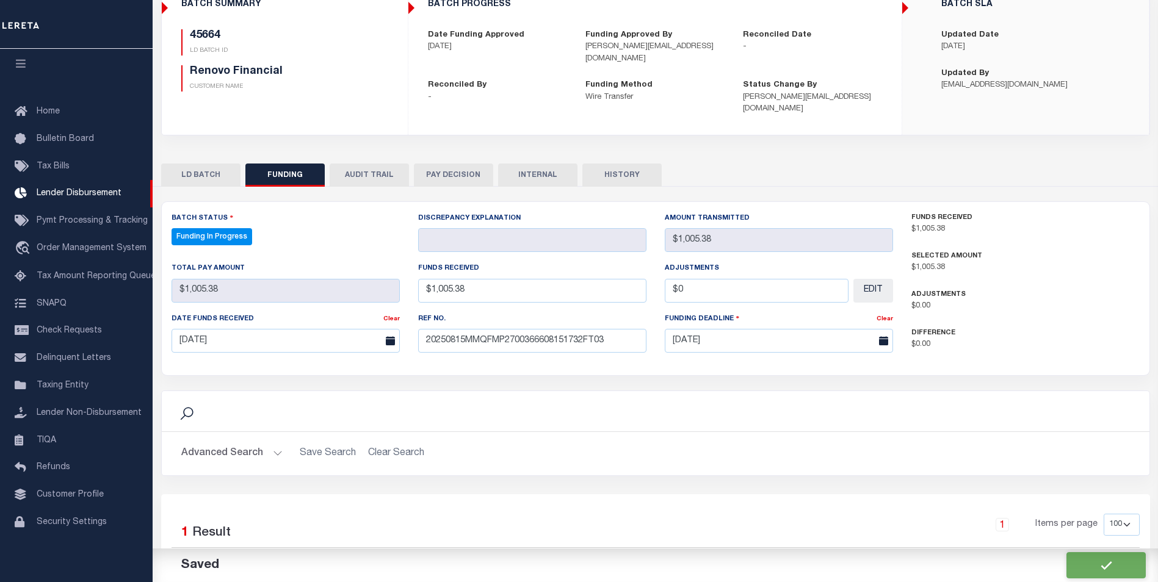
select select "100"
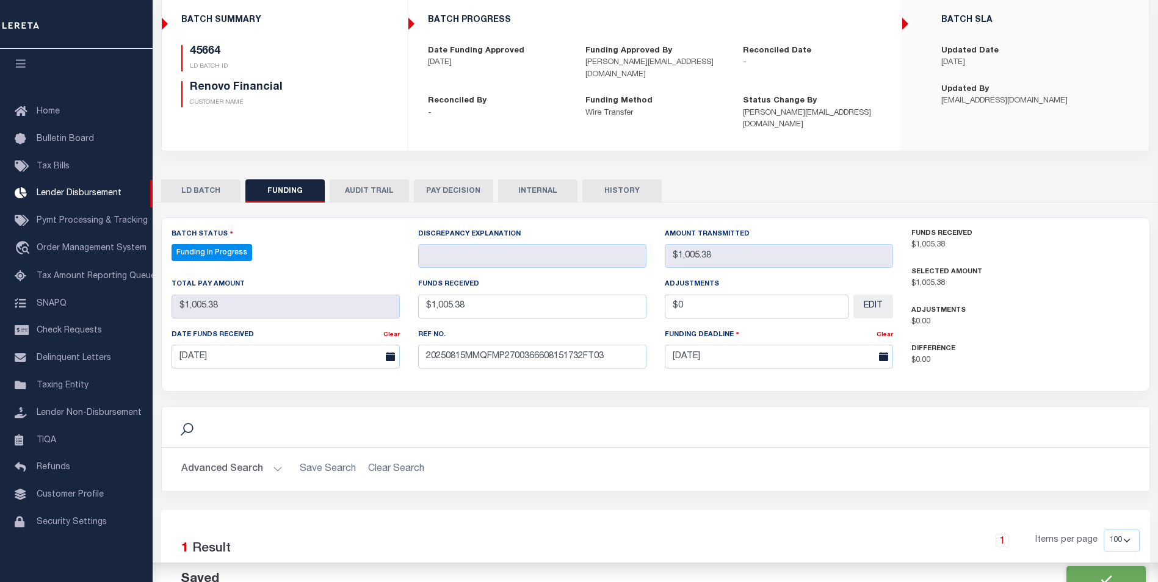
scroll to position [183, 0]
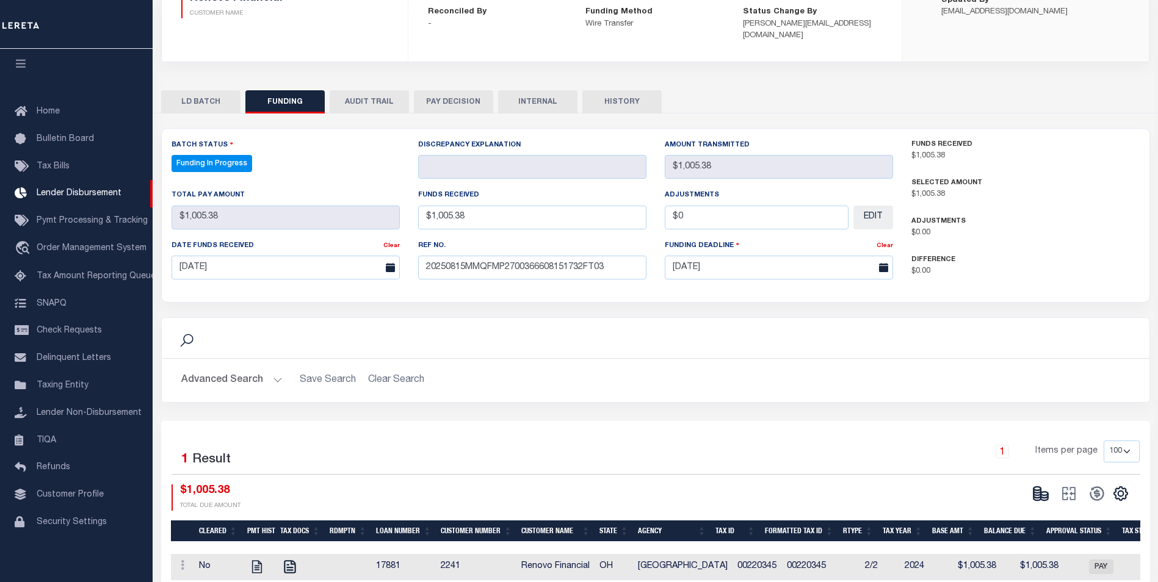
click at [1032, 485] on icon at bounding box center [1040, 493] width 17 height 17
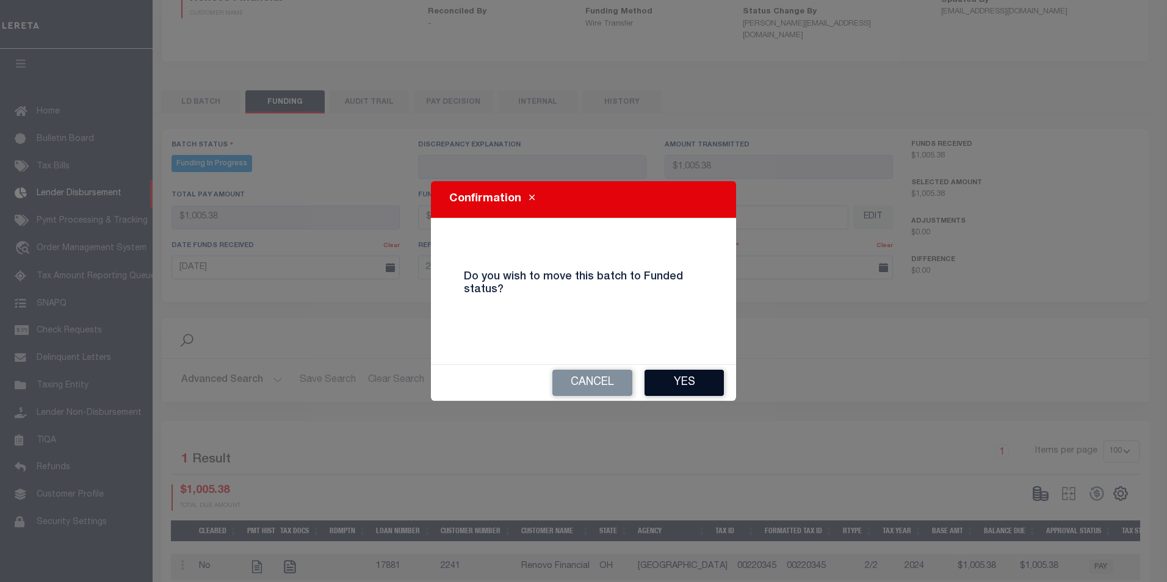
click at [667, 382] on button "Yes" at bounding box center [684, 383] width 79 height 26
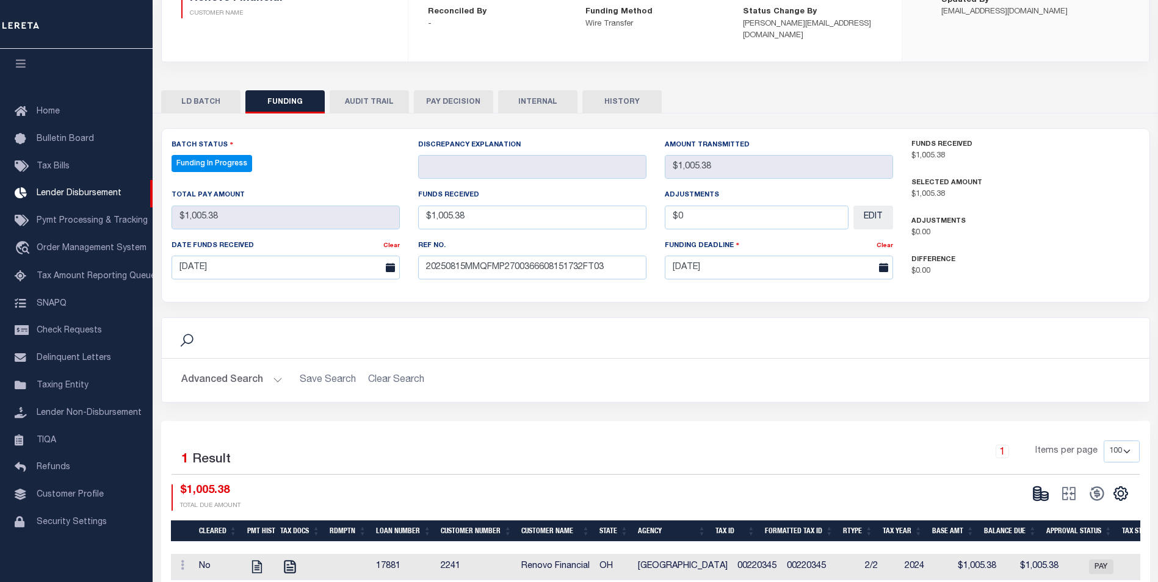
type input "$1,005.38"
type input "$0"
select select "100"
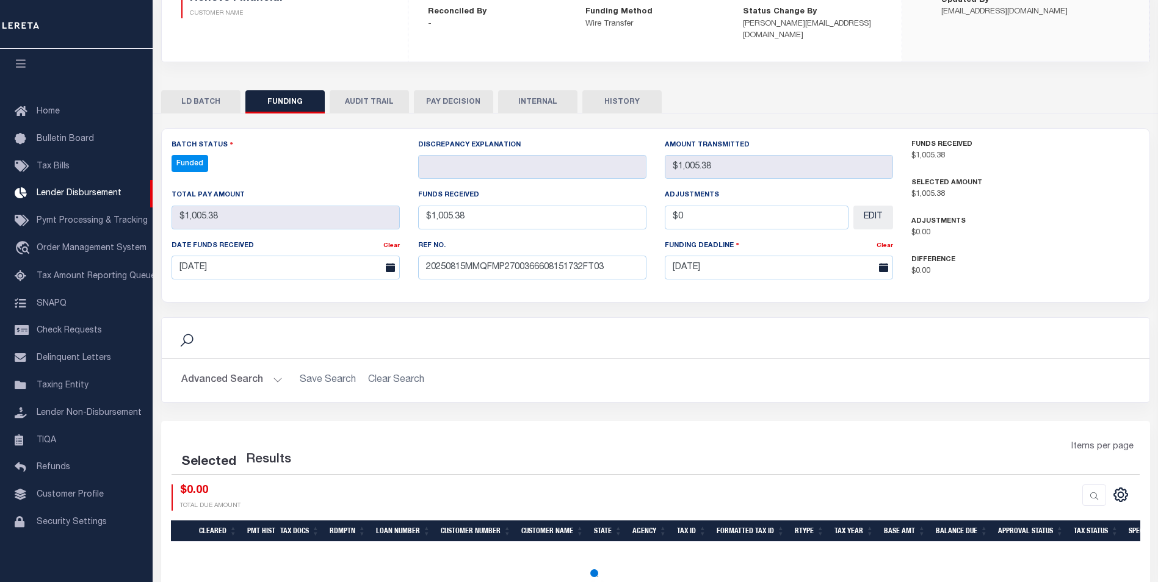
select select "100"
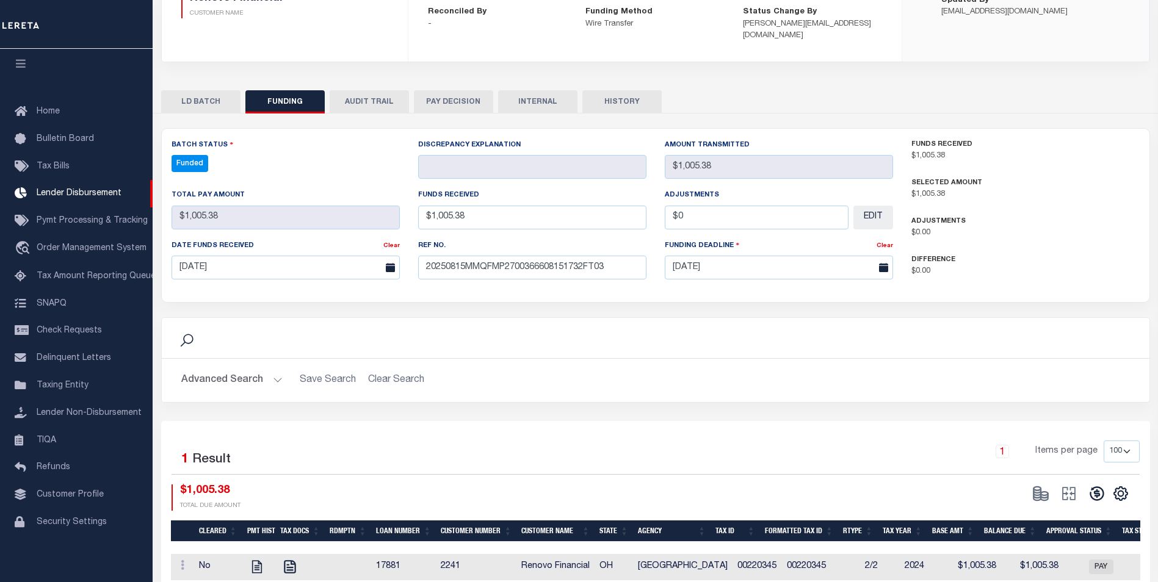
click at [1107, 488] on button at bounding box center [1097, 494] width 28 height 18
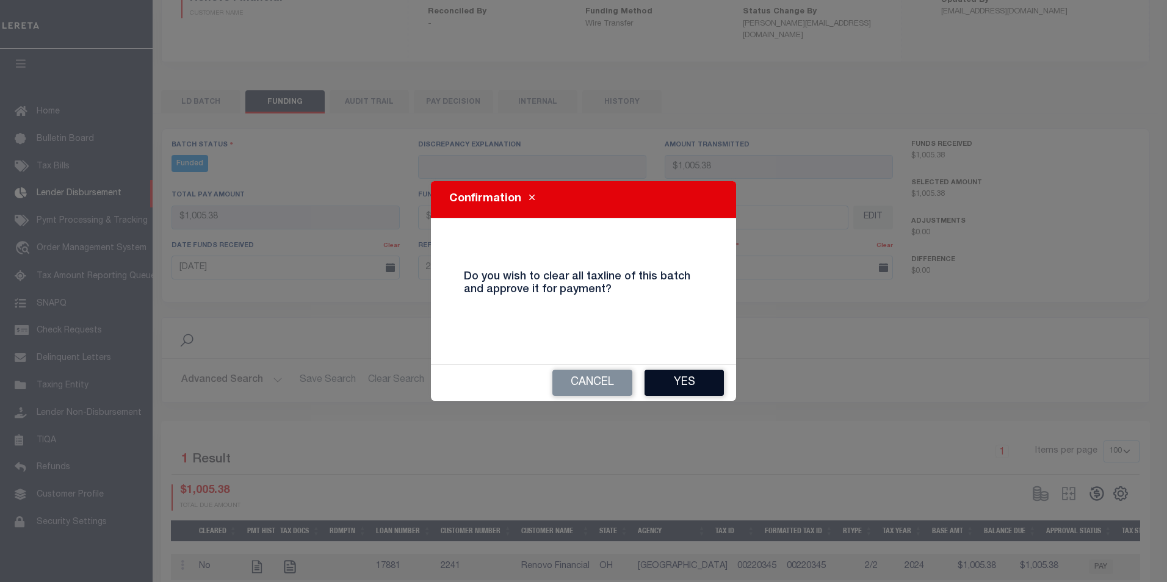
click at [715, 388] on button "Yes" at bounding box center [684, 383] width 79 height 26
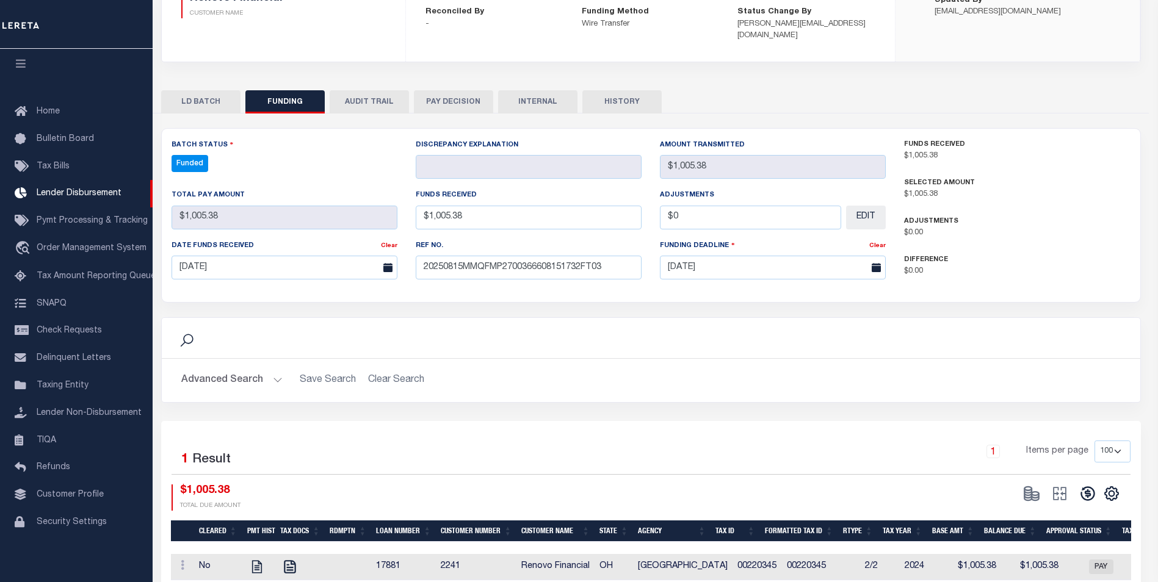
type input "$1,005.38"
type input "$0"
select select "100"
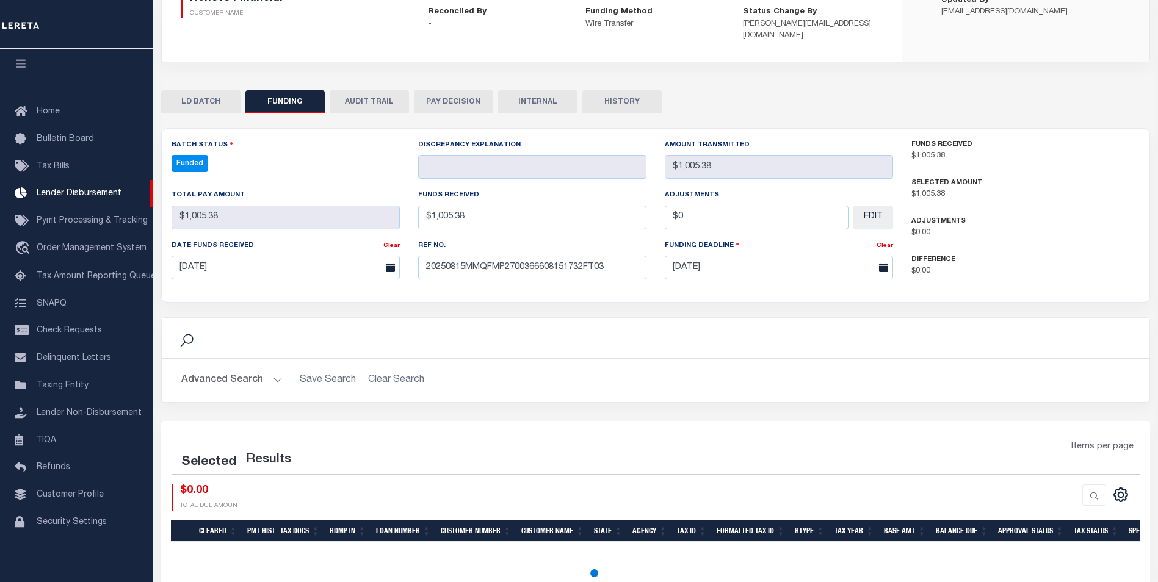
select select "100"
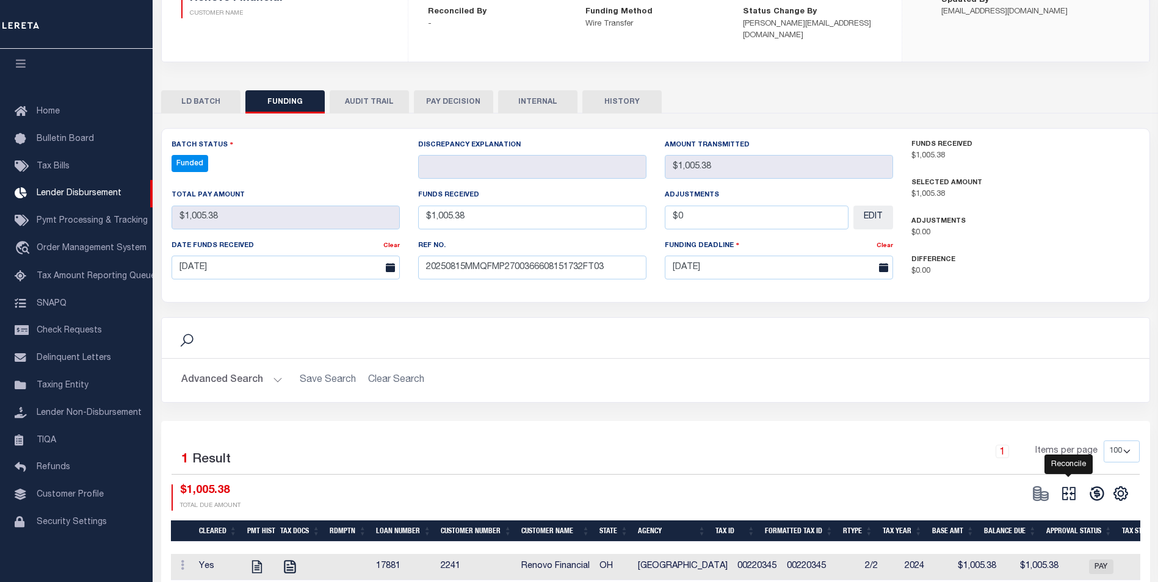
click at [1076, 486] on icon at bounding box center [1068, 493] width 17 height 17
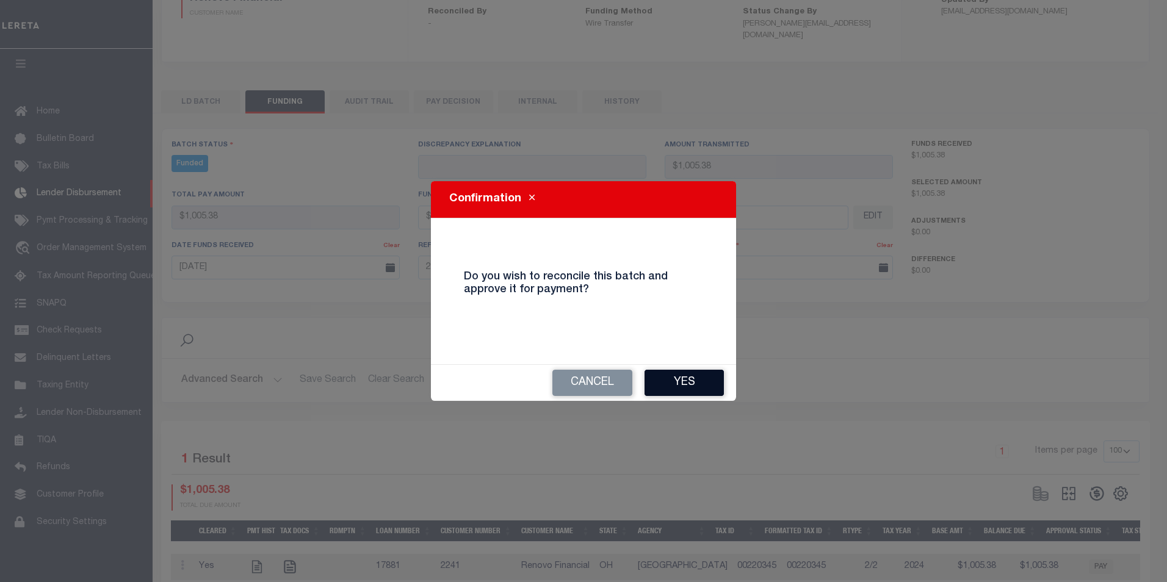
click at [687, 380] on button "Yes" at bounding box center [684, 383] width 79 height 26
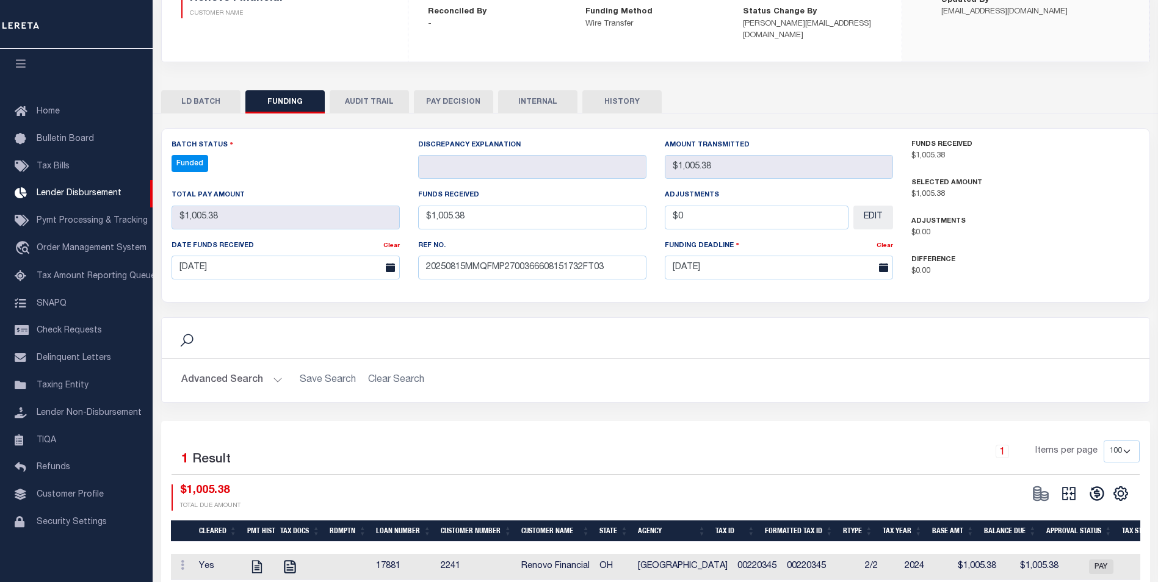
type input "$1,005.38"
type input "$0"
select select "100"
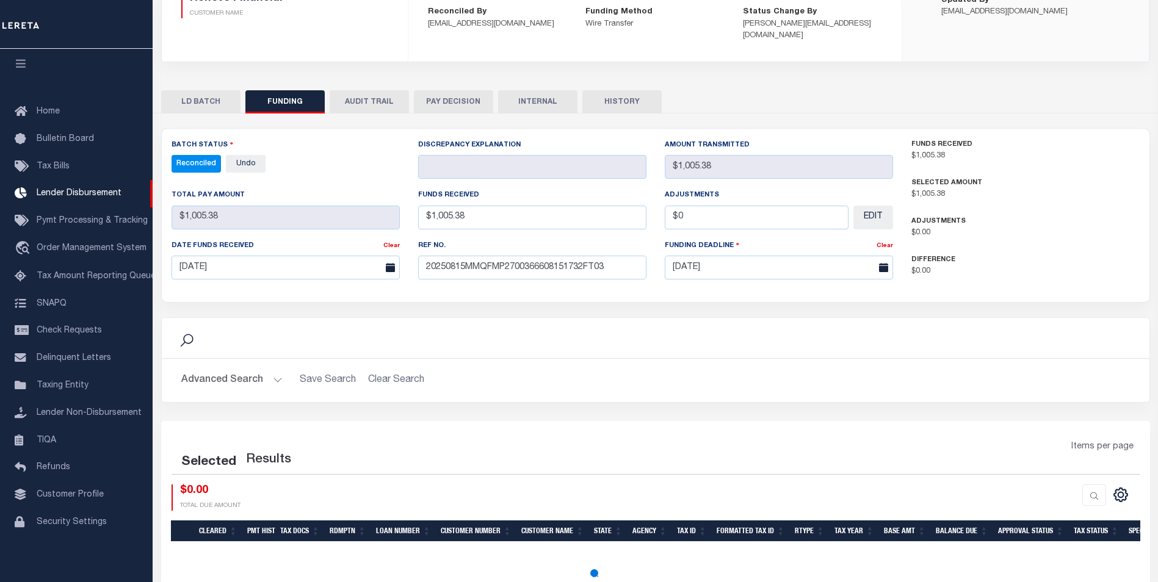
select select "100"
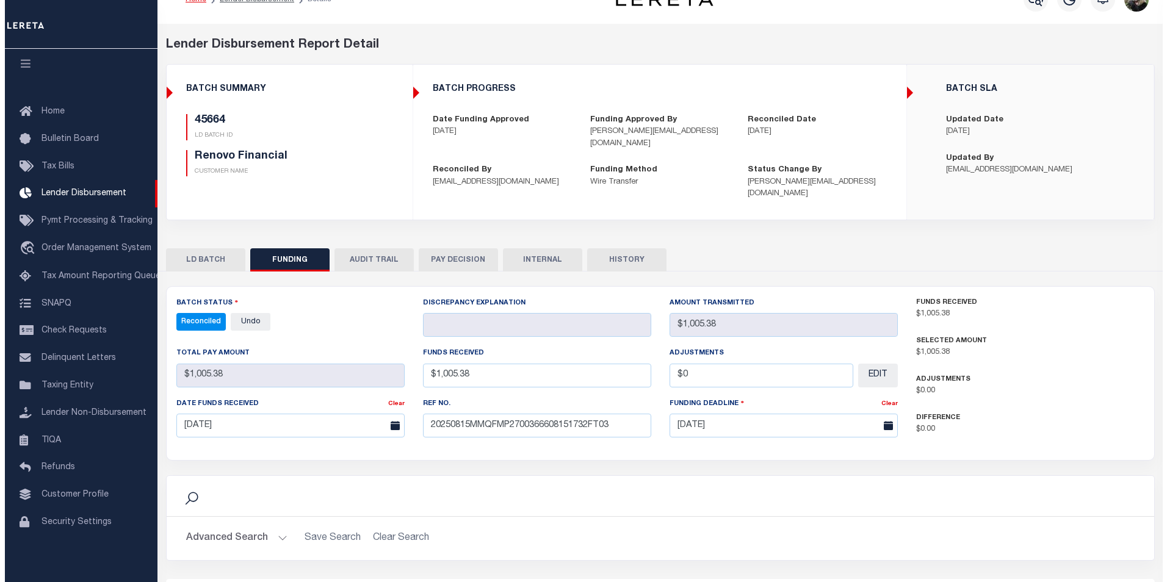
scroll to position [0, 0]
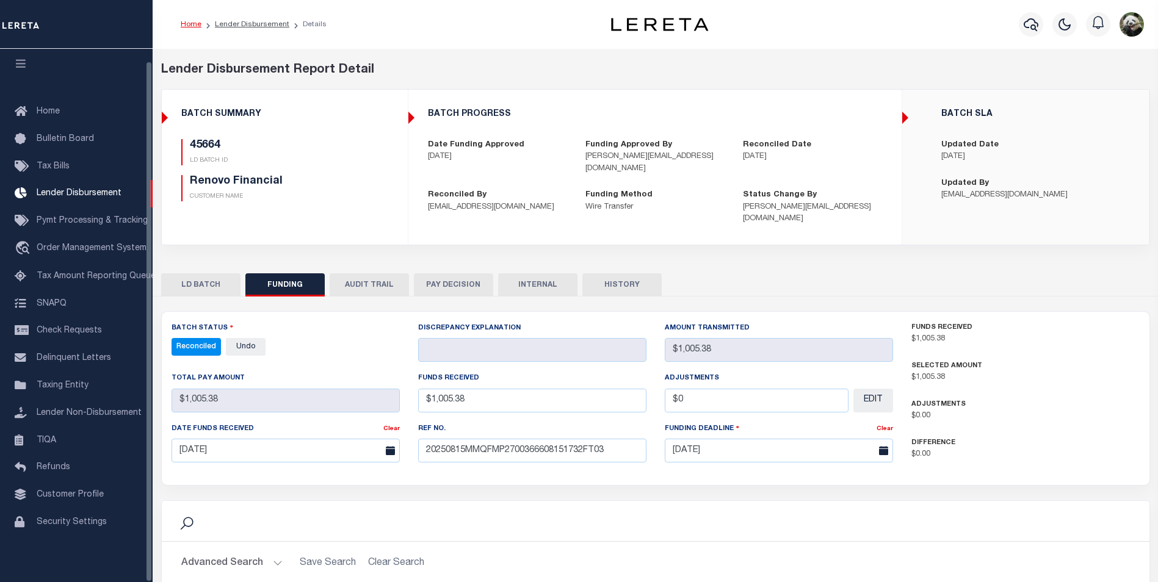
click at [536, 277] on button "INTERNAL" at bounding box center [537, 285] width 79 height 23
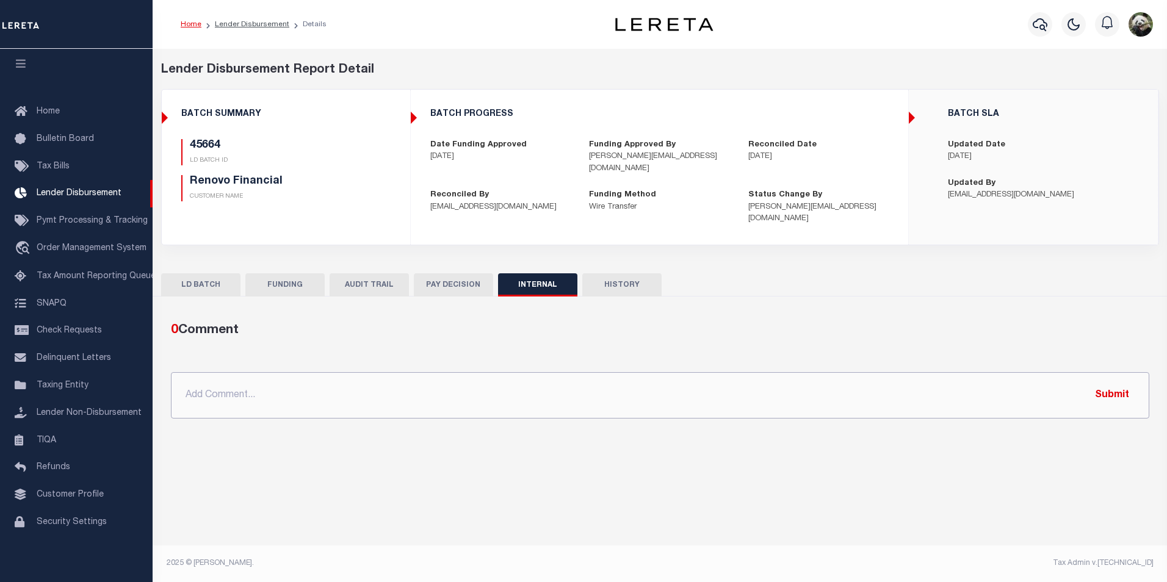
click at [512, 395] on input "text" at bounding box center [660, 395] width 979 height 46
paste input "OG AMOUNT $660,588.69 45438 - $1,579.45 45447 - $160,678.45 45448 - $10,199.73 …"
type input "OG AMOUNT $660,588.69 45438 - $1,579.45 45447 - $160,678.45 45448 - $10,199.73 …"
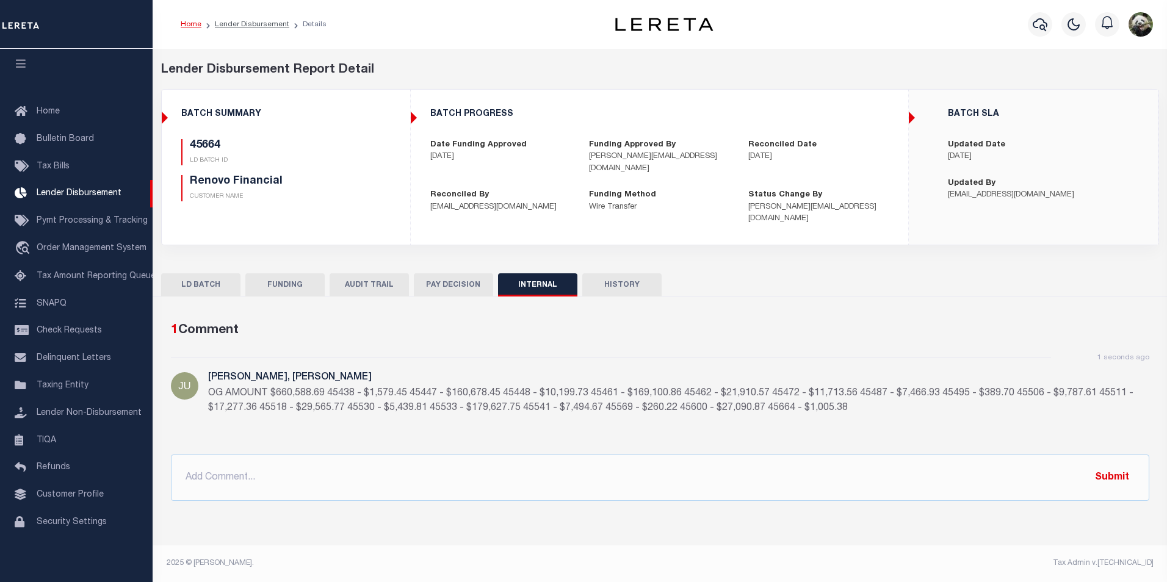
drag, startPoint x: 288, startPoint y: 255, endPoint x: 287, endPoint y: 264, distance: 9.8
click at [287, 264] on div "LD BATCH FUNDING AUDIT TRAIL PAY DECISION INTERNAL HISTORY" at bounding box center [660, 388] width 1017 height 248
drag, startPoint x: 286, startPoint y: 274, endPoint x: 301, endPoint y: 250, distance: 27.4
click at [286, 274] on button "FUNDING" at bounding box center [284, 285] width 79 height 23
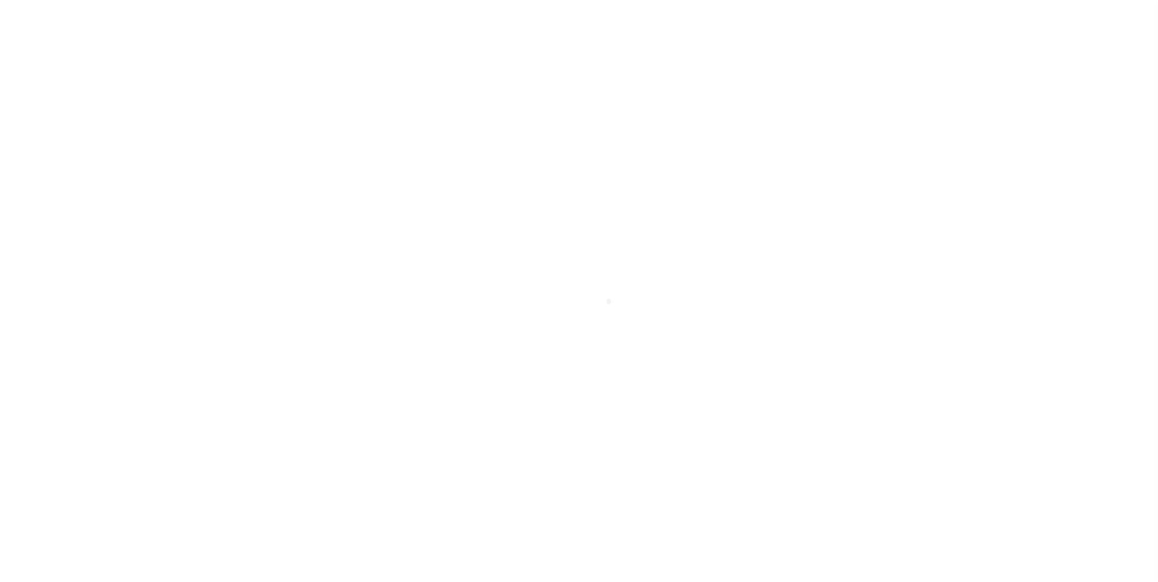
scroll to position [12, 0]
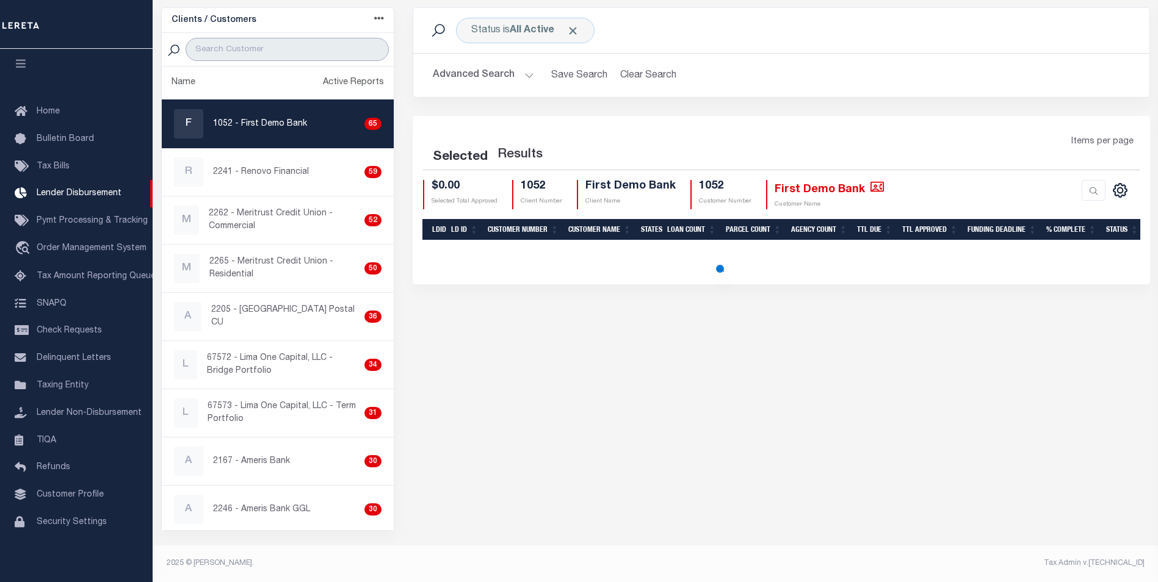
click at [289, 43] on input "search" at bounding box center [287, 49] width 203 height 23
select select "200"
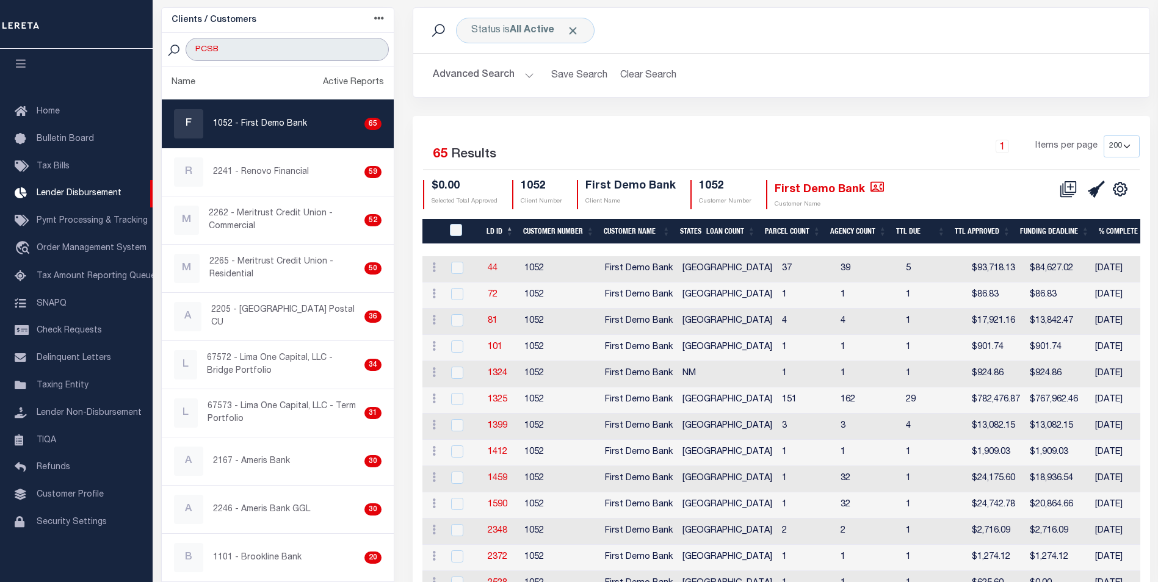
type input "PCSB"
select select "200"
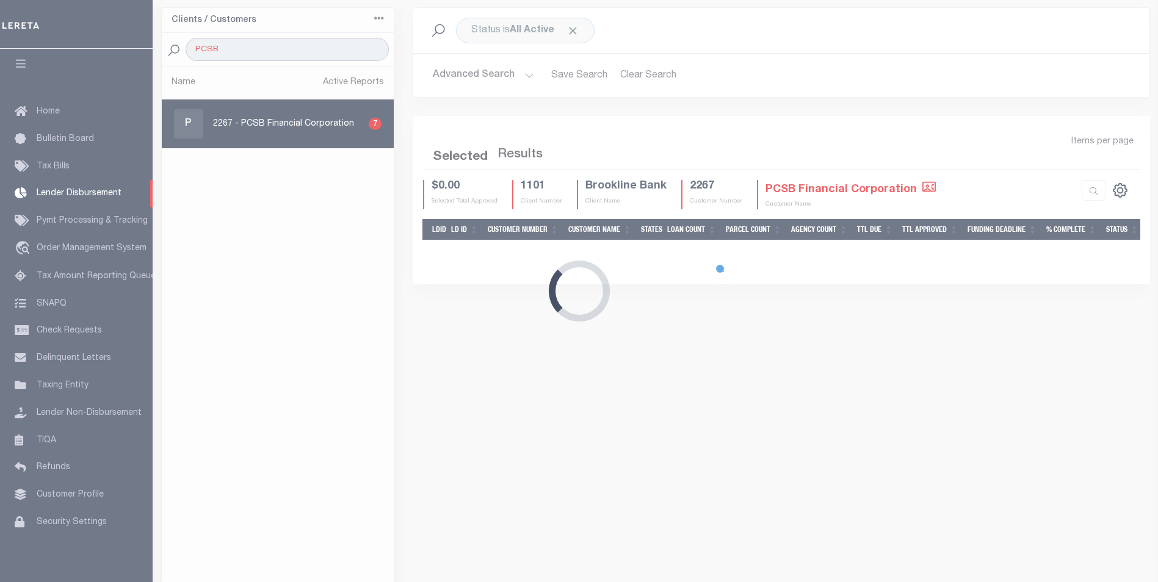
select select "200"
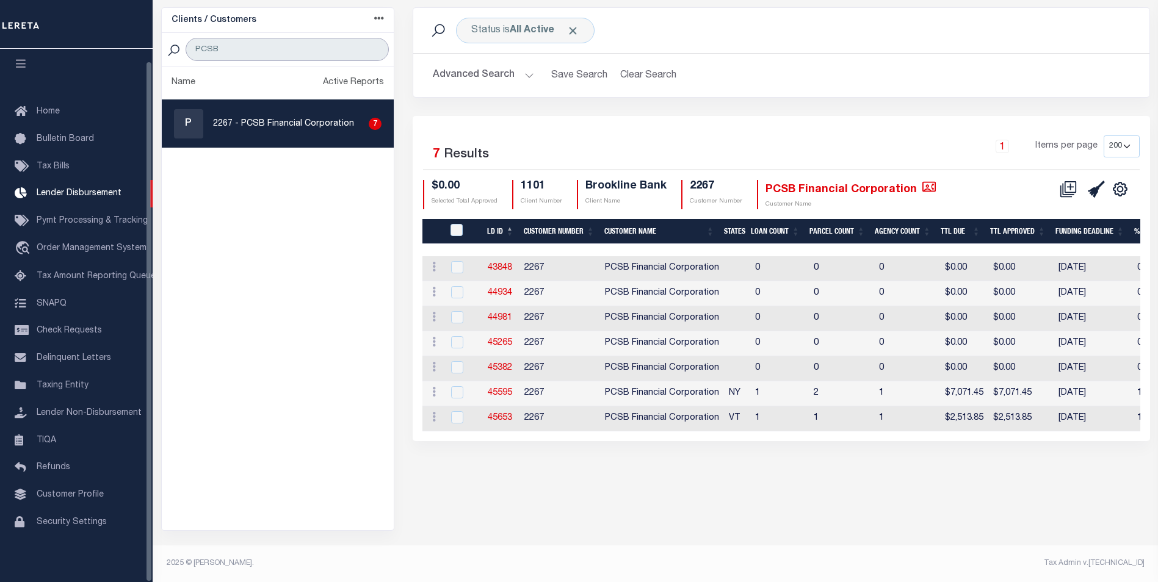
type input "PCSB"
click at [247, 137] on div "P 2267 - PCSB Financial Corporation 7" at bounding box center [278, 123] width 208 height 29
checkbox input "true"
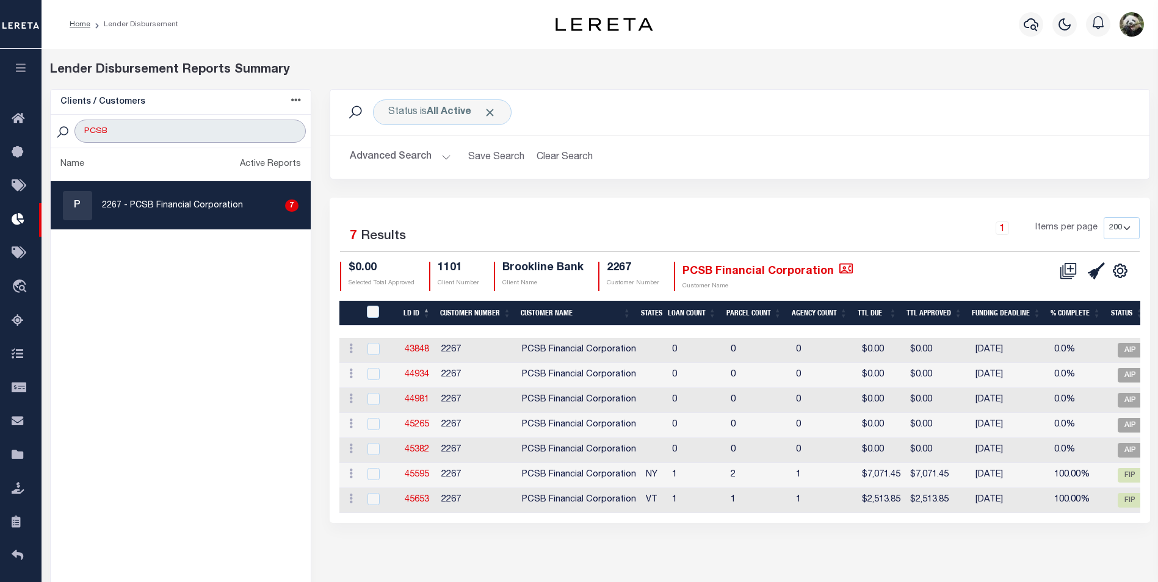
click at [204, 128] on input "PCSB" at bounding box center [189, 131] width 231 height 23
click at [203, 128] on input "PCSB" at bounding box center [189, 131] width 231 height 23
click at [202, 128] on input "PCSB" at bounding box center [189, 131] width 231 height 23
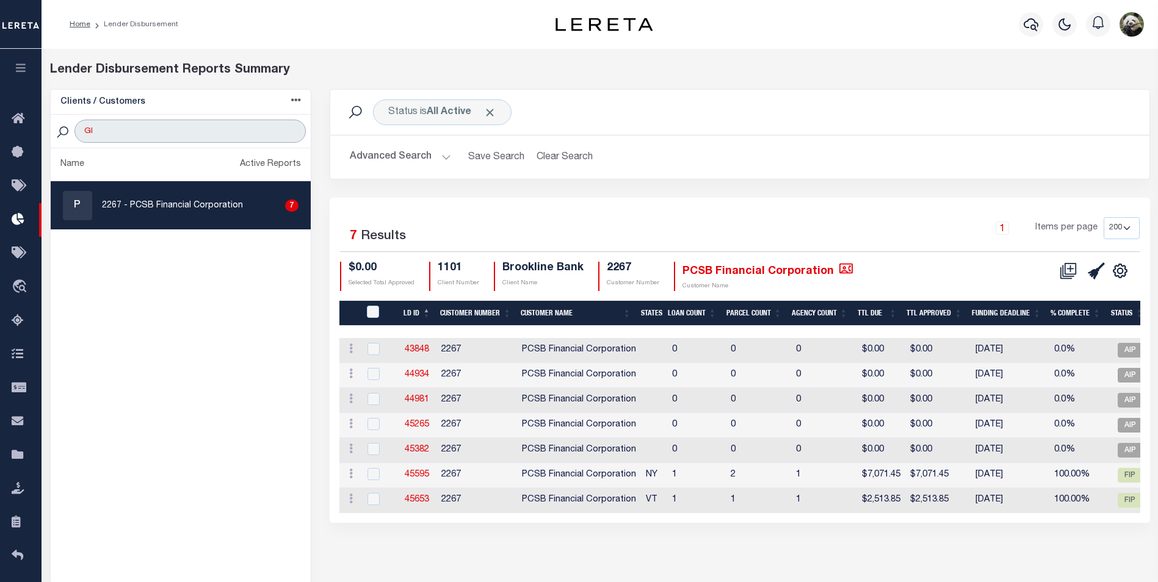
type input "GIT"
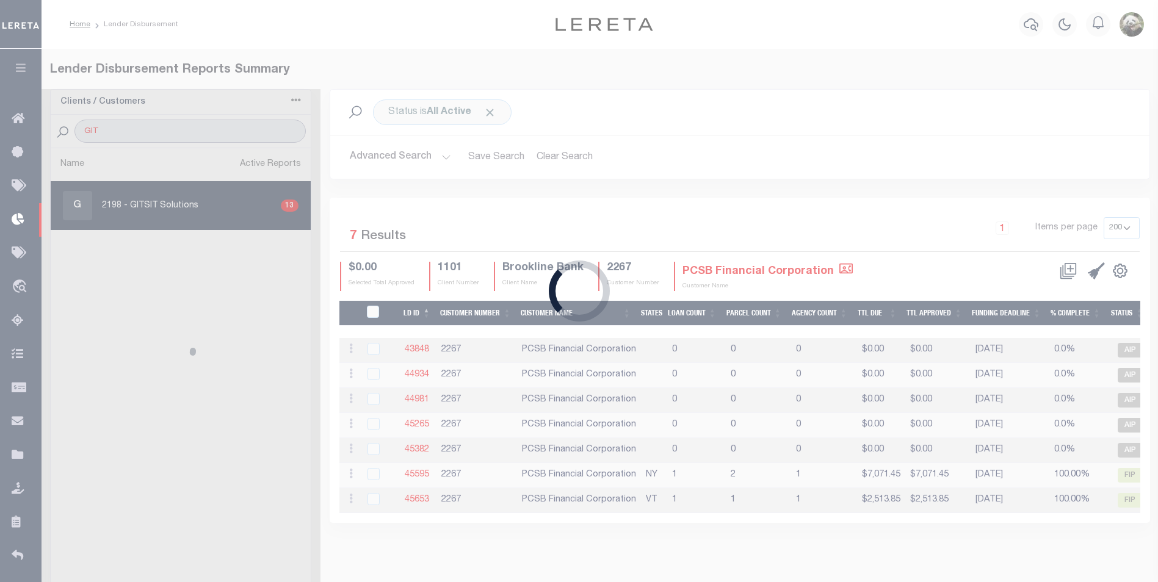
select select "200"
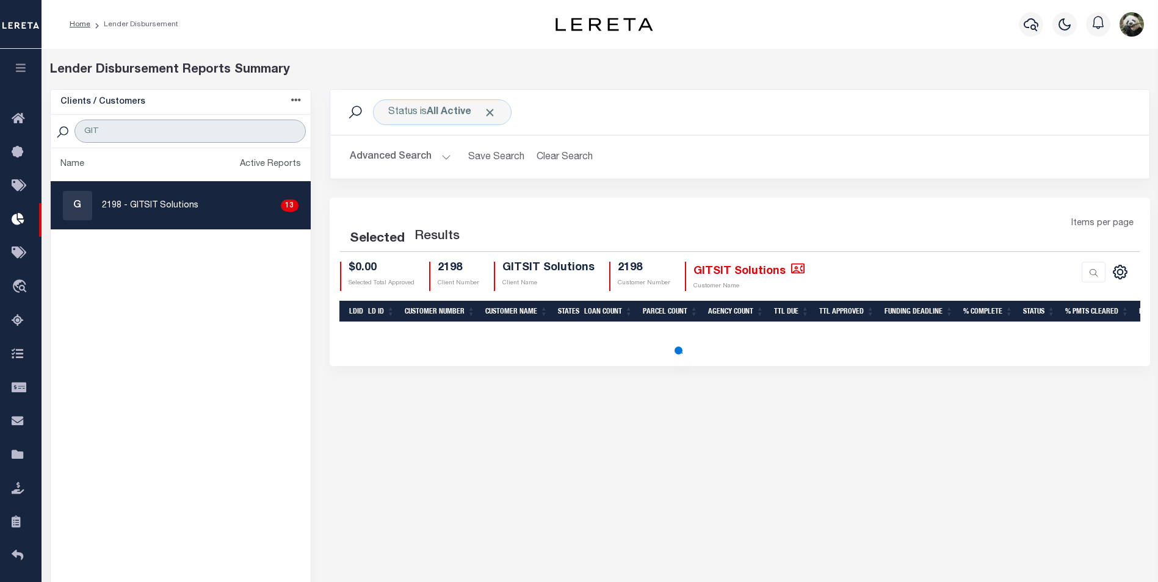
select select "200"
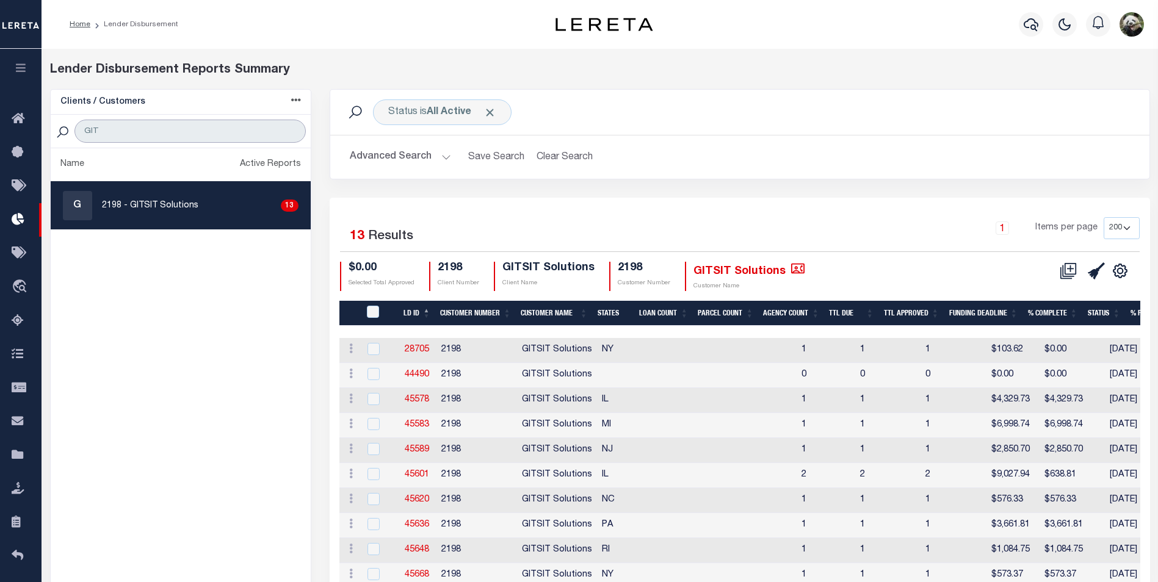
type input "GIT"
click at [190, 195] on div "G 2198 - GITSIT Solutions 13" at bounding box center [181, 205] width 236 height 29
checkbox input "true"
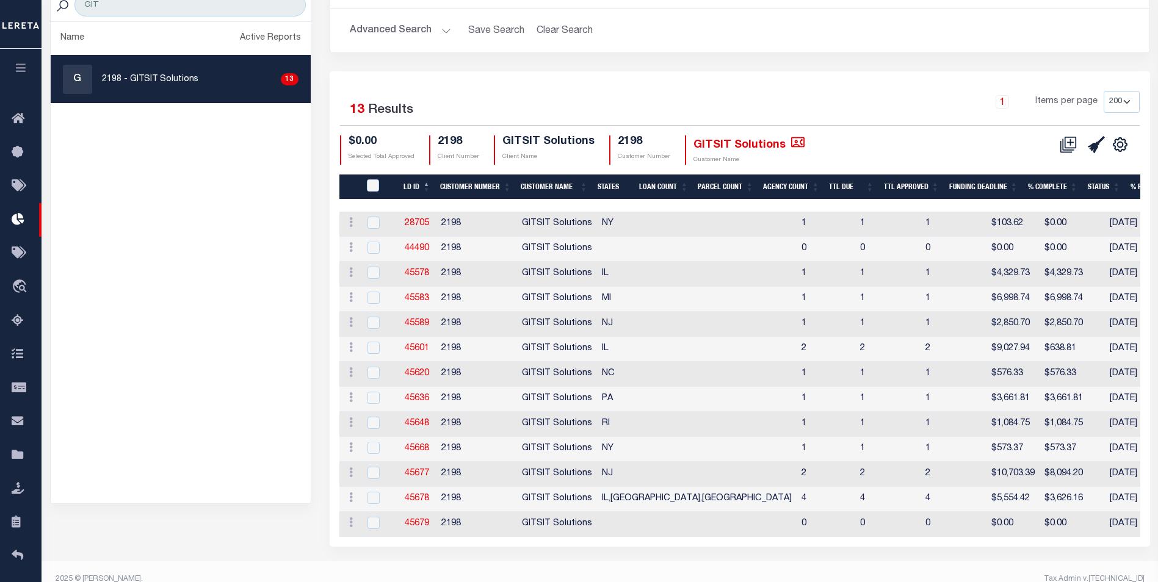
scroll to position [148, 0]
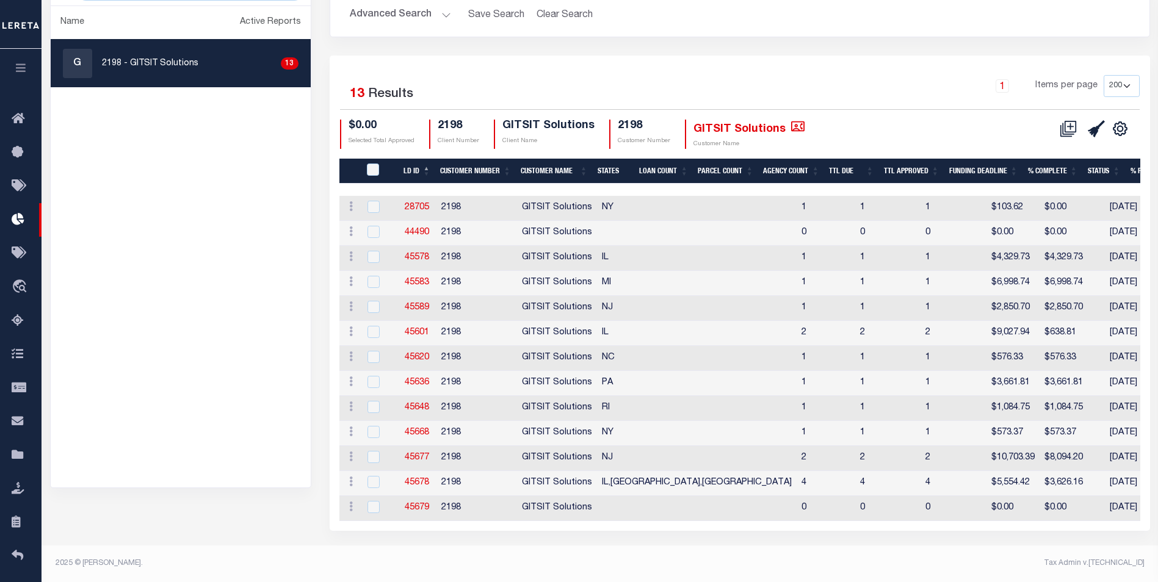
click at [832, 67] on div "Selected 13 Results 1 Items per page 25 50 100 200 $0.00 2198 2198" at bounding box center [740, 294] width 821 height 476
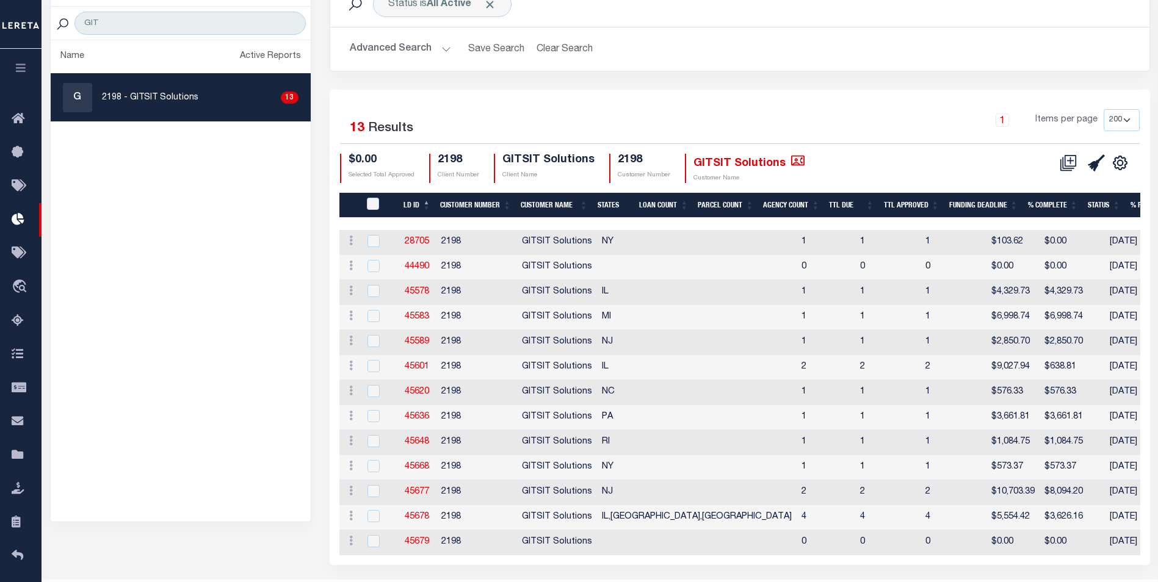
scroll to position [0, 0]
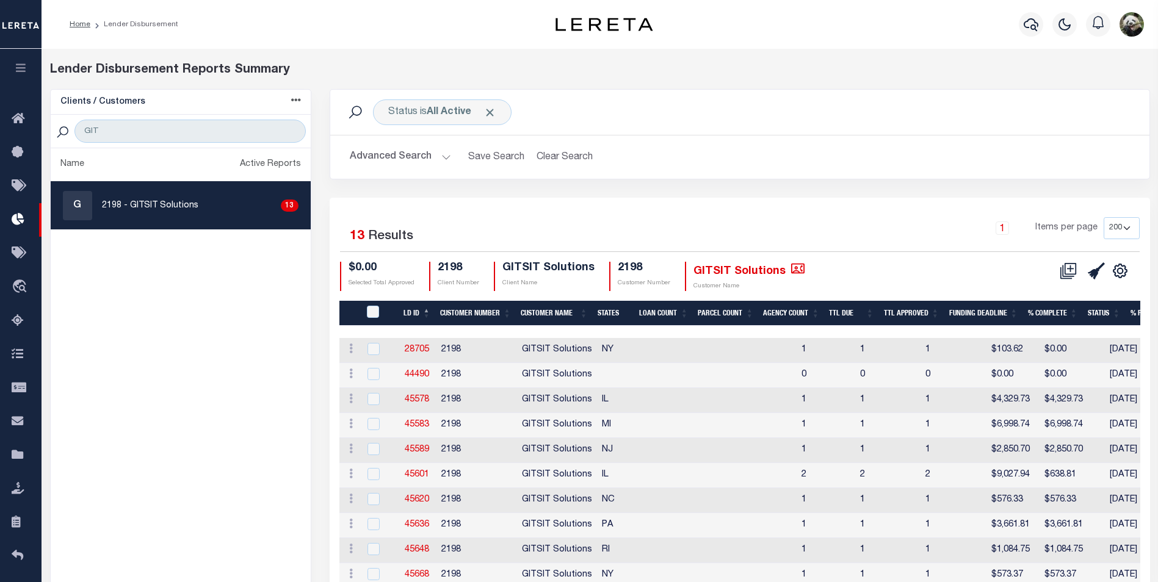
click at [791, 202] on div "Selected 13 Results 1 Items per page 25 50 100 200 $0.00 2198 2198" at bounding box center [740, 436] width 821 height 476
click at [201, 336] on ul "Name Active Reports G 2198 - GITSIT Solutions 13" at bounding box center [181, 389] width 260 height 482
click at [286, 128] on input "GIT" at bounding box center [189, 131] width 231 height 23
click at [294, 134] on input "GIT" at bounding box center [189, 131] width 231 height 23
click at [291, 131] on input "GIT" at bounding box center [189, 131] width 231 height 23
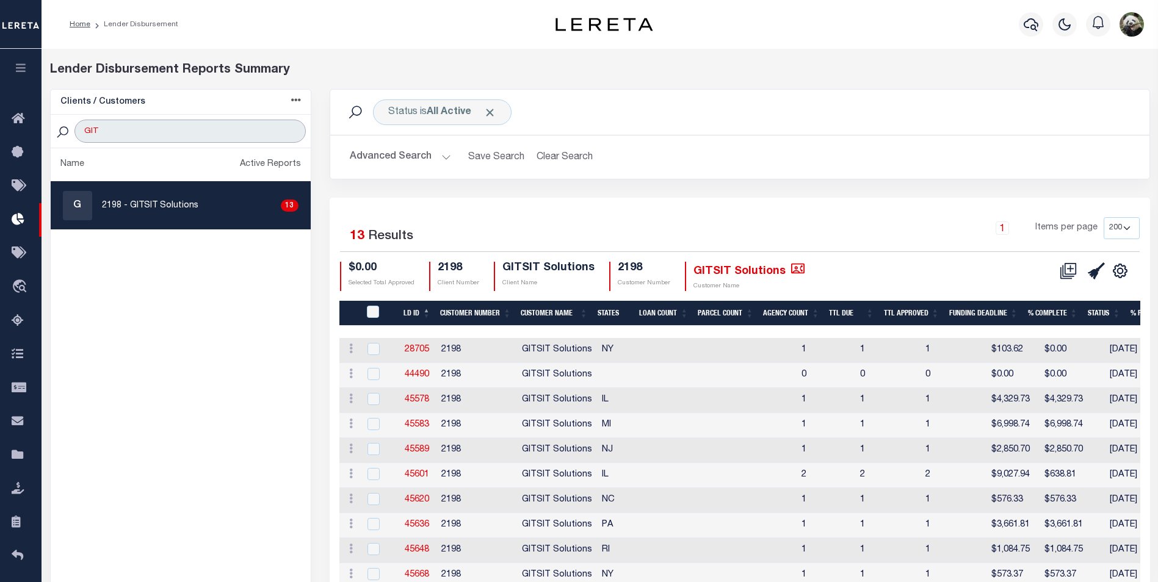
click at [291, 131] on input "GIT" at bounding box center [189, 131] width 231 height 23
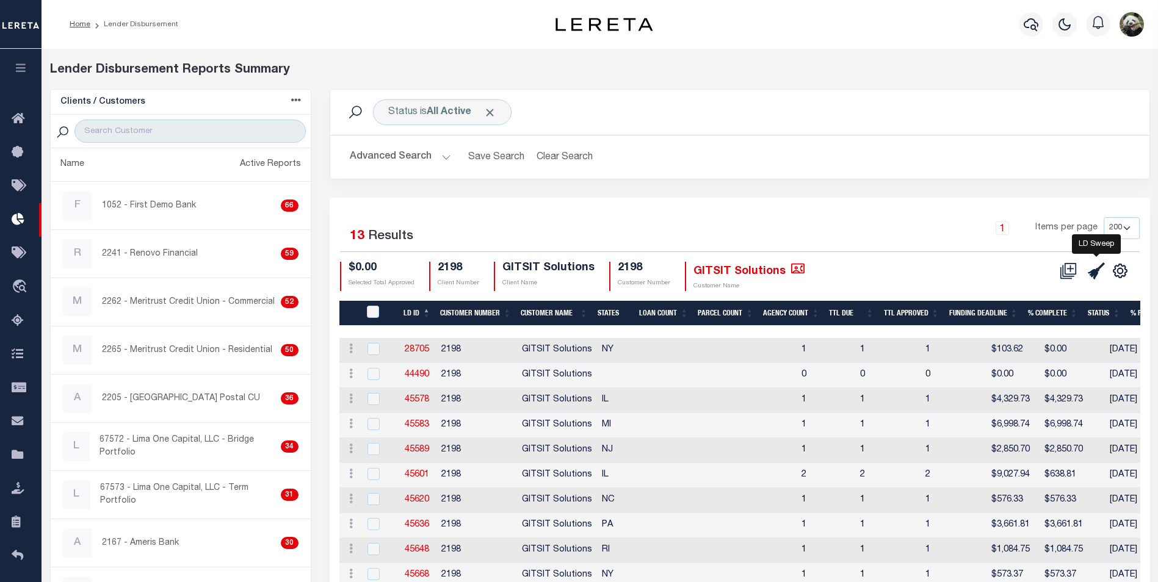
click at [1095, 272] on icon at bounding box center [1096, 271] width 17 height 17
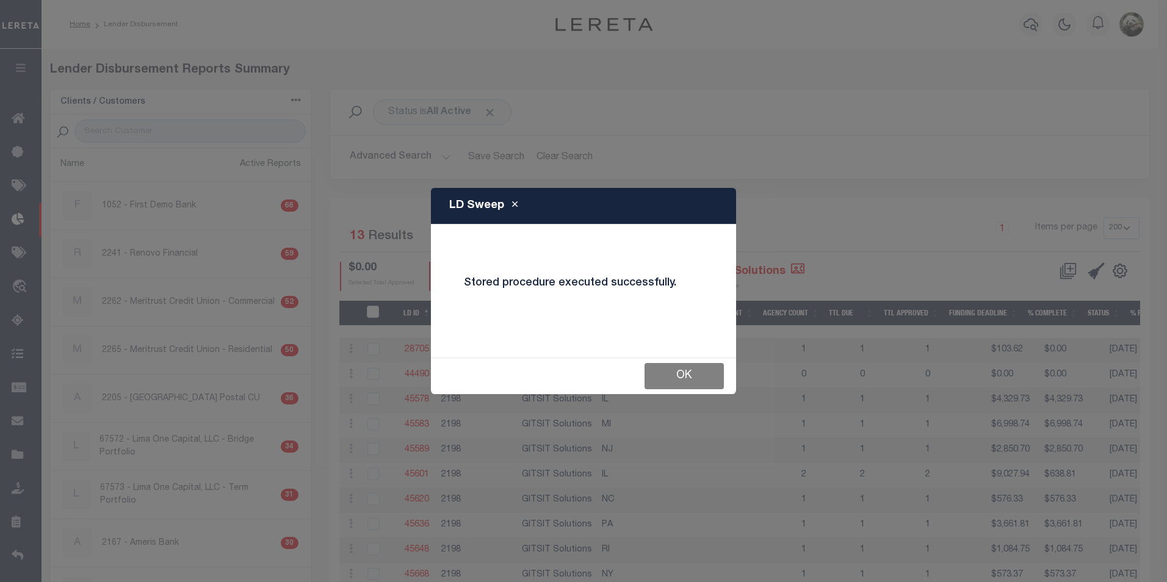
click at [683, 377] on button "OK" at bounding box center [684, 376] width 79 height 26
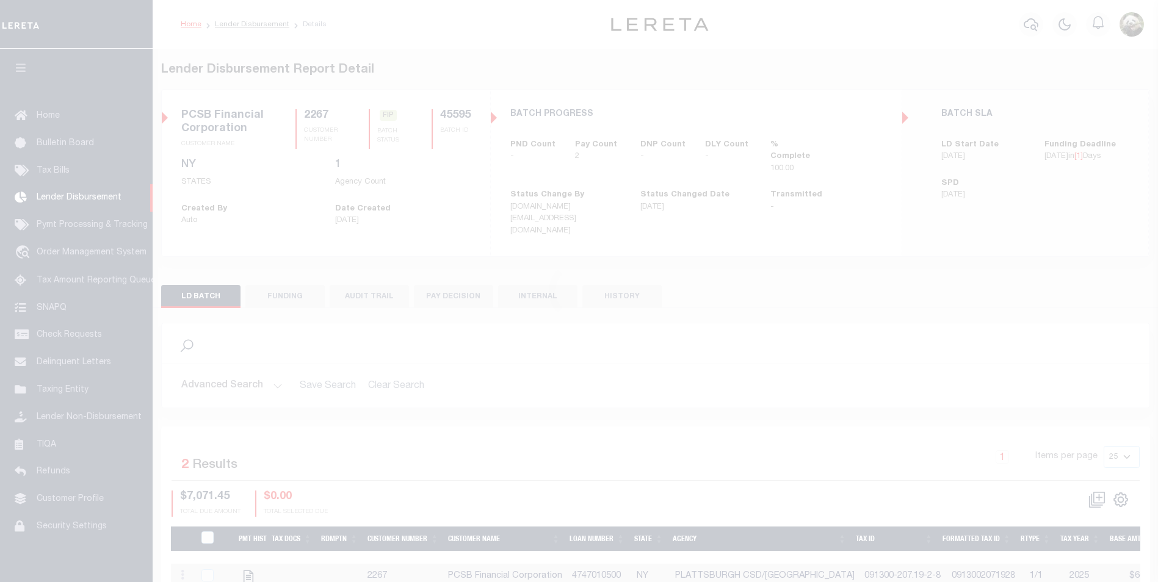
scroll to position [12, 0]
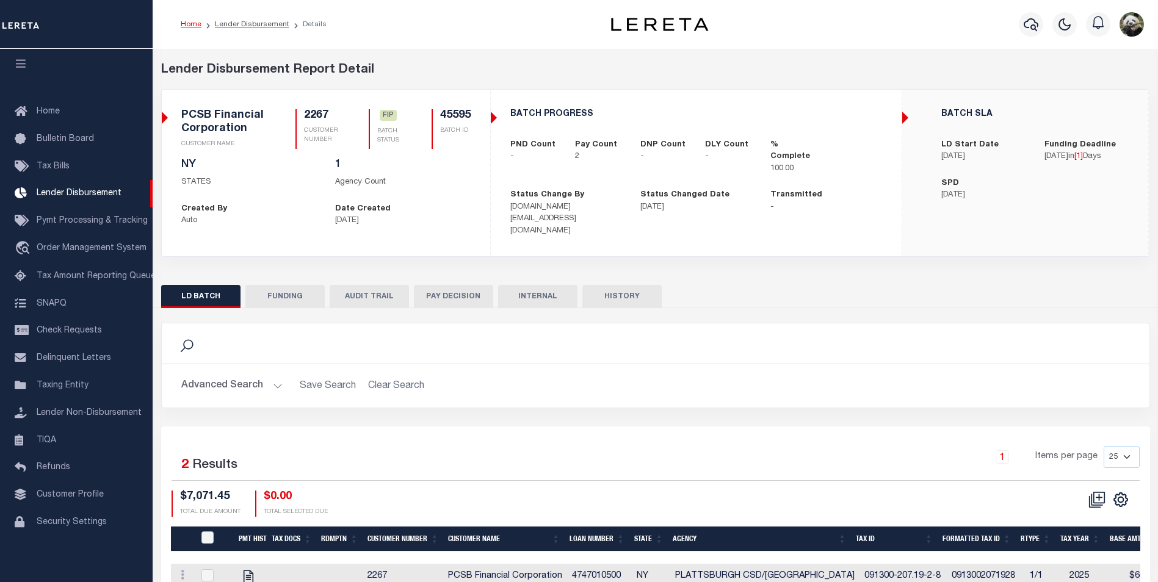
click at [282, 295] on button "FUNDING" at bounding box center [284, 296] width 79 height 23
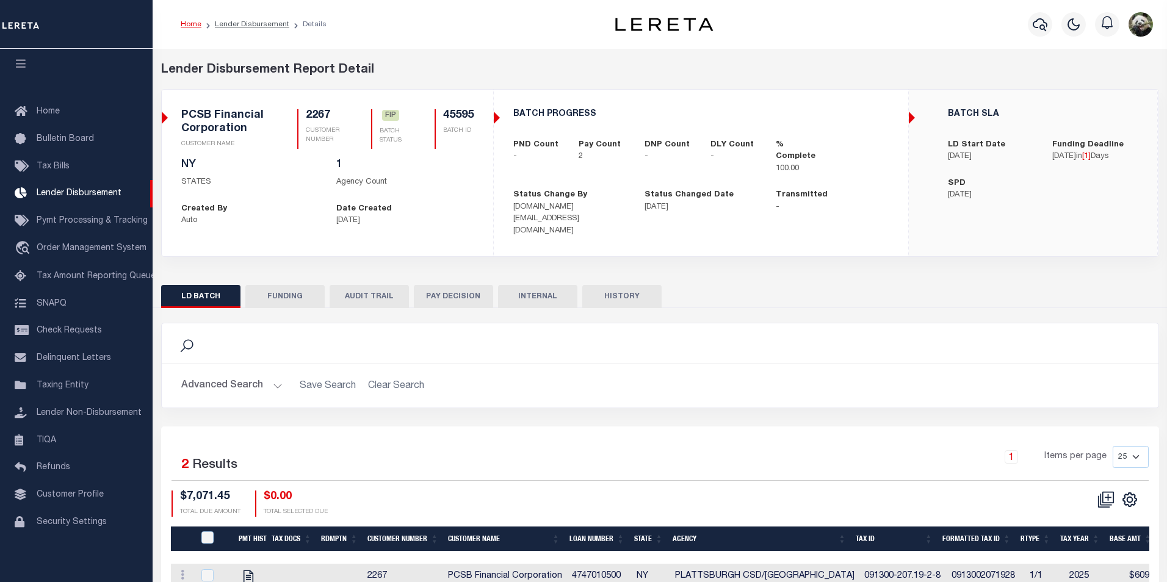
type input "$7,071.45"
type input "$0"
type input "[DATE]"
select select "100"
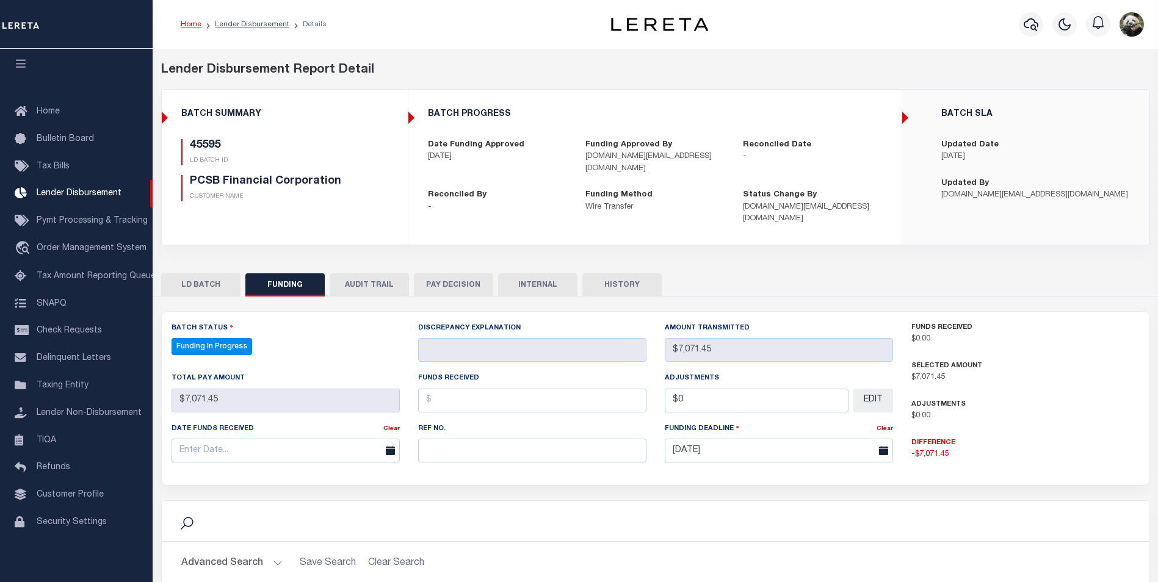
select select "100"
paste input "20250815MMQFMP2700226408151156FT03"
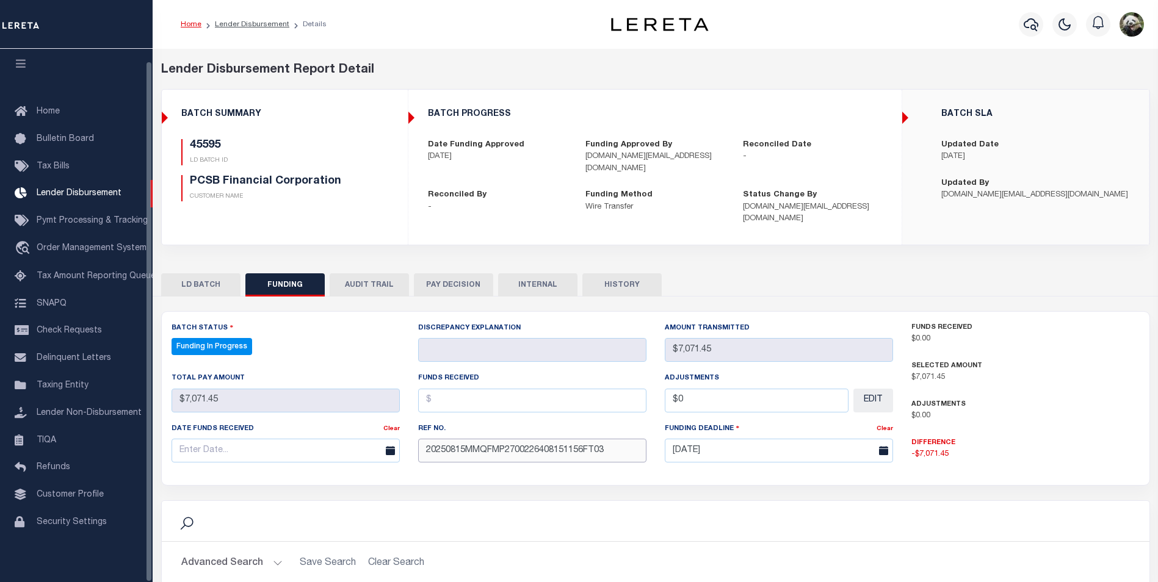
type input "20250815MMQFMP2700226408151156FT03"
click at [244, 444] on input "text" at bounding box center [286, 451] width 228 height 24
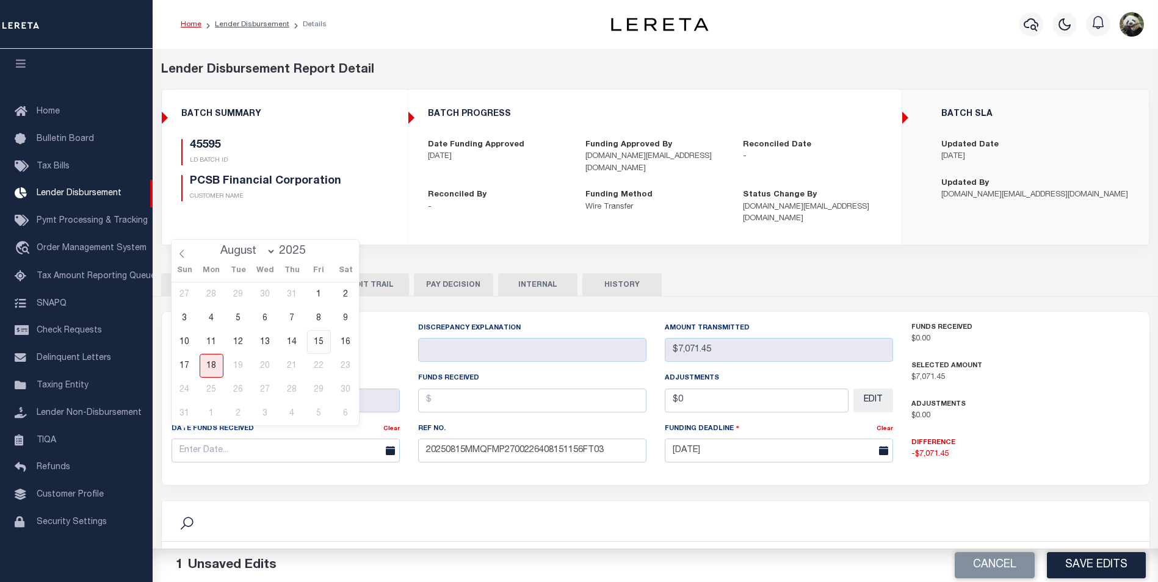
drag, startPoint x: 318, startPoint y: 348, endPoint x: 352, endPoint y: 354, distance: 34.7
click at [318, 347] on span "15" at bounding box center [319, 342] width 24 height 24
type input "[DATE]"
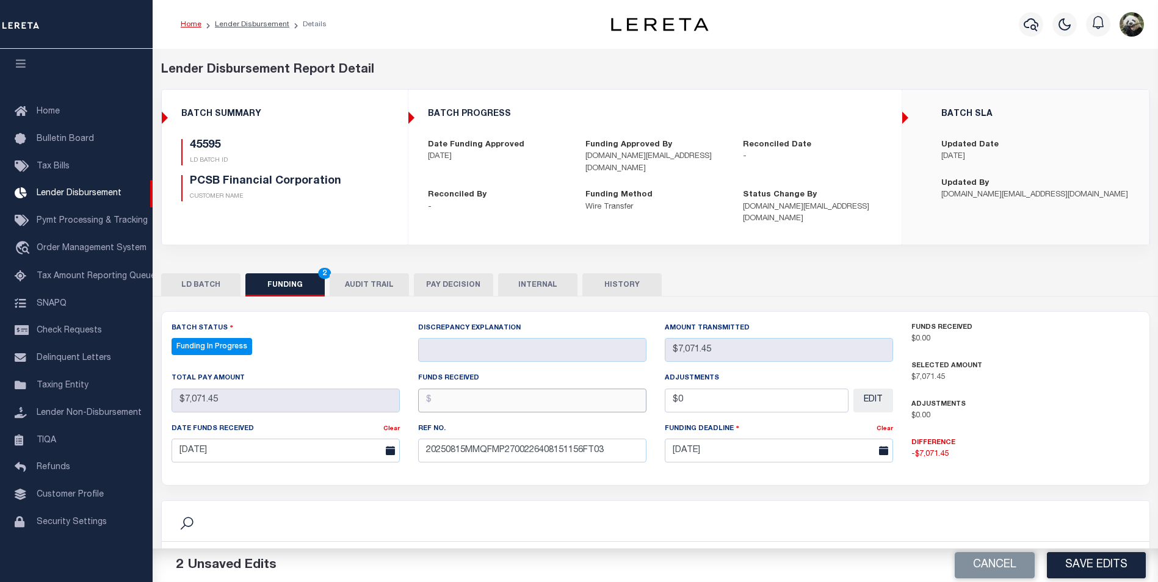
click at [498, 391] on input "text" at bounding box center [532, 401] width 228 height 24
type input "$7,071.45"
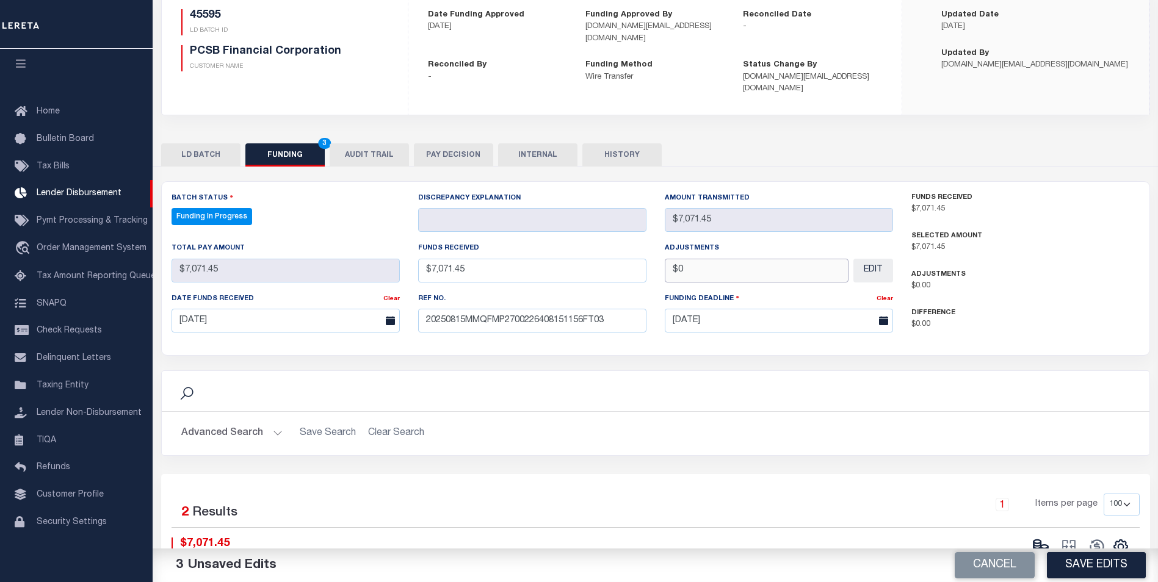
scroll to position [122, 0]
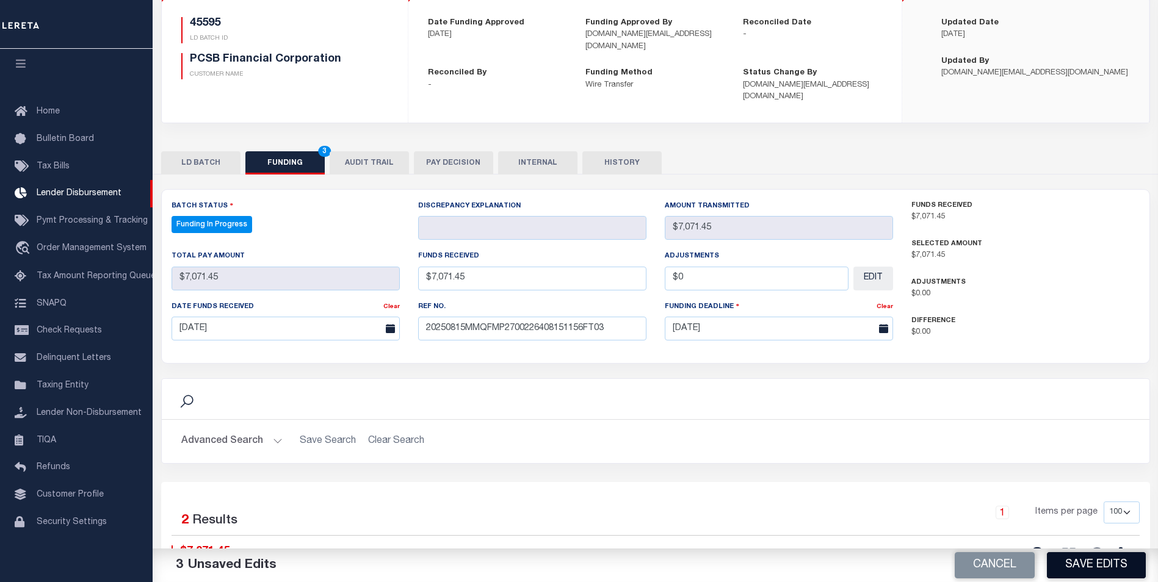
type input "$0.00"
click at [1090, 568] on button "Save Edits" at bounding box center [1096, 566] width 99 height 26
type input "$7,071.45"
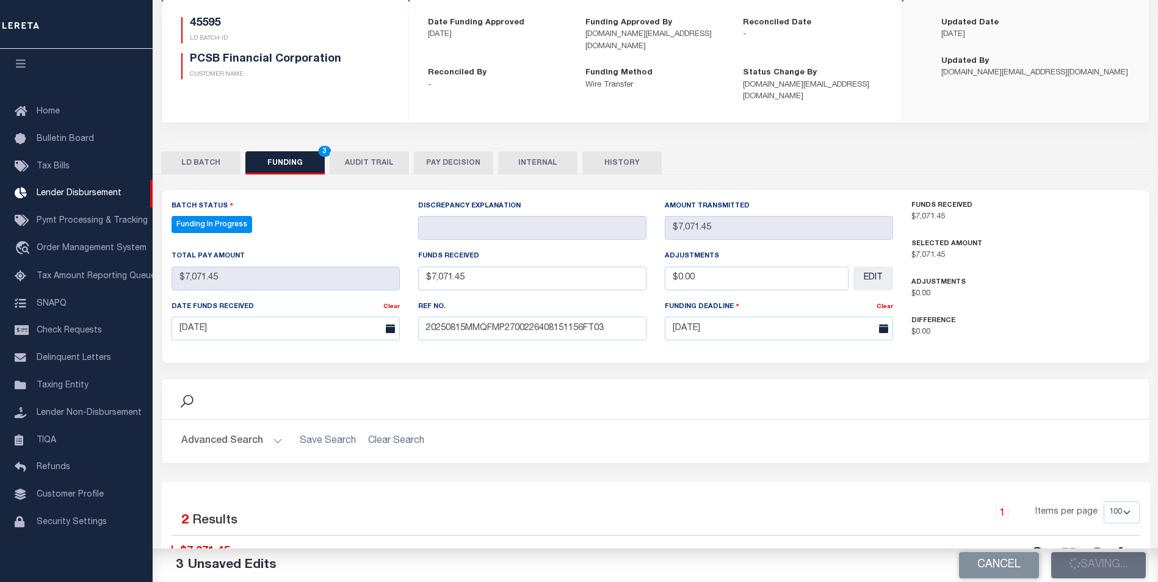
type input "$0"
select select "100"
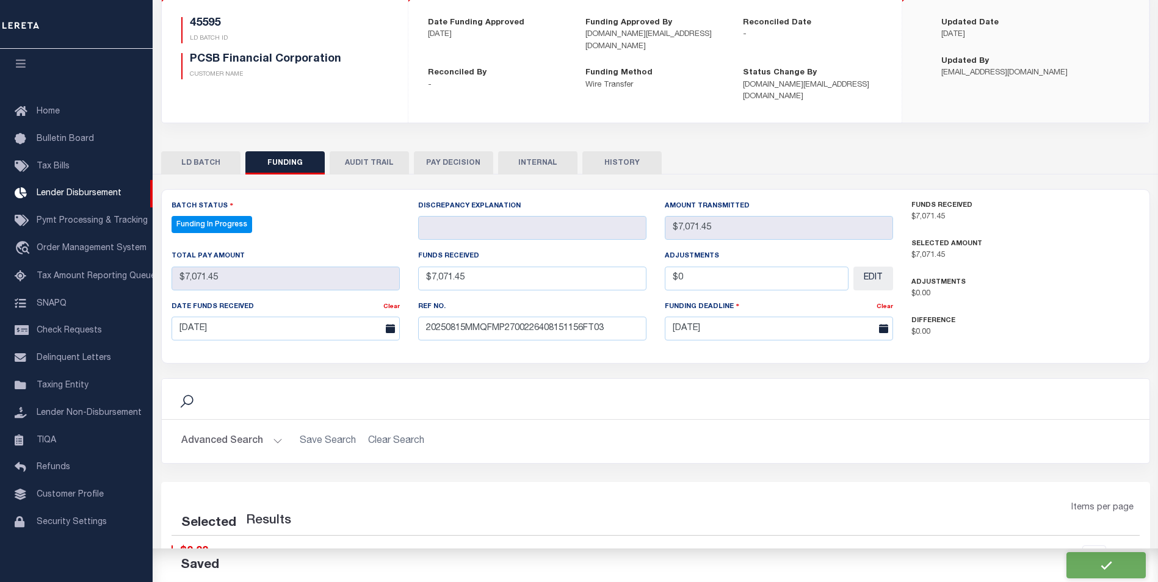
select select "100"
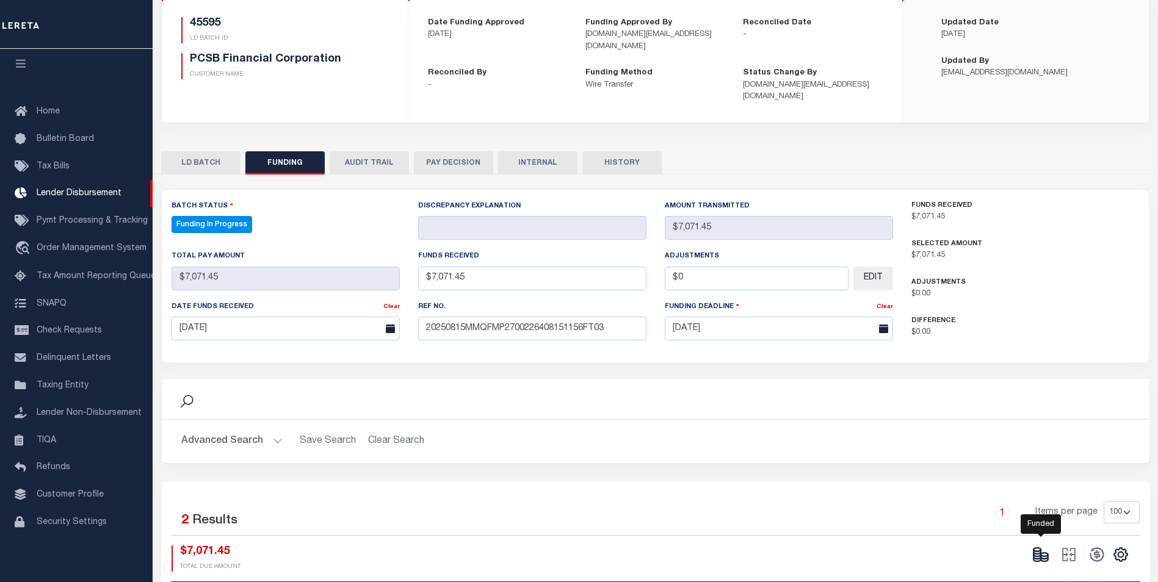
click at [1035, 553] on icon at bounding box center [1037, 555] width 7 height 4
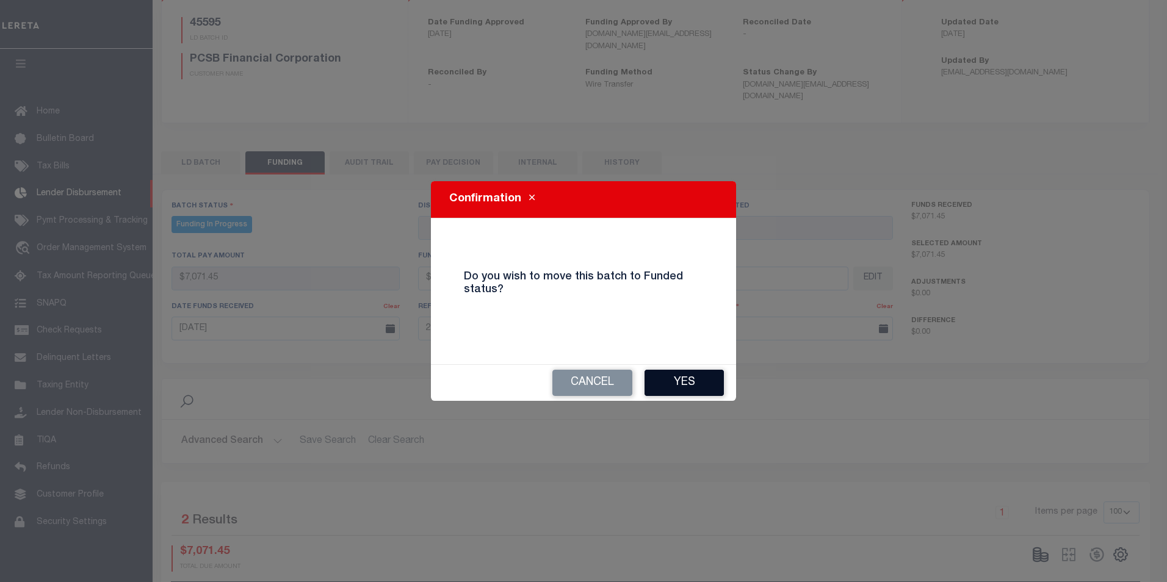
click at [668, 386] on button "Yes" at bounding box center [684, 383] width 79 height 26
select select "100"
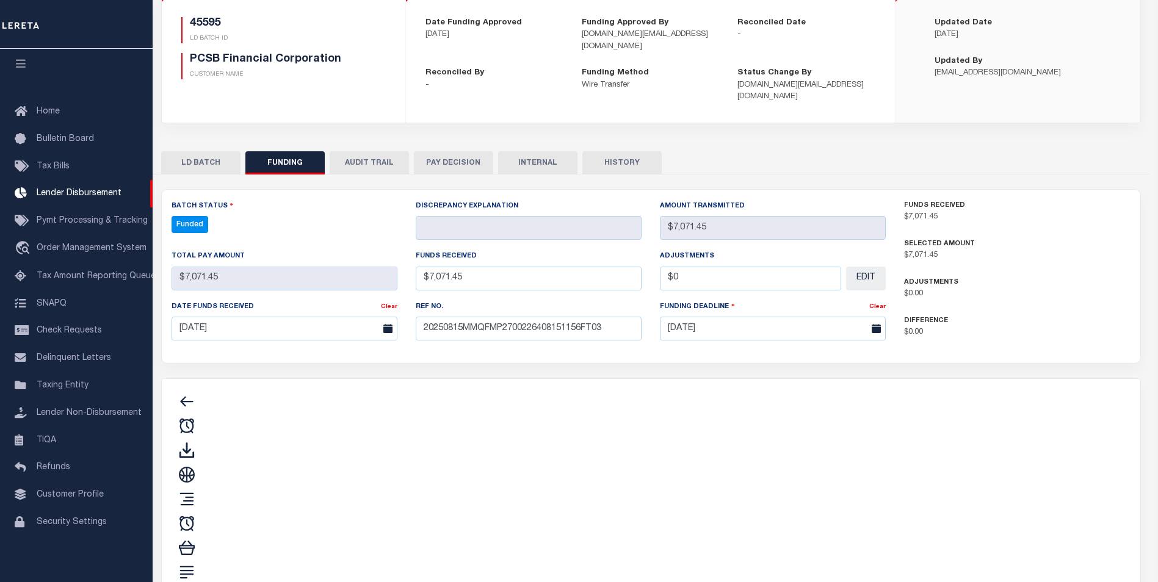
type input "$7,071.45"
type input "$0"
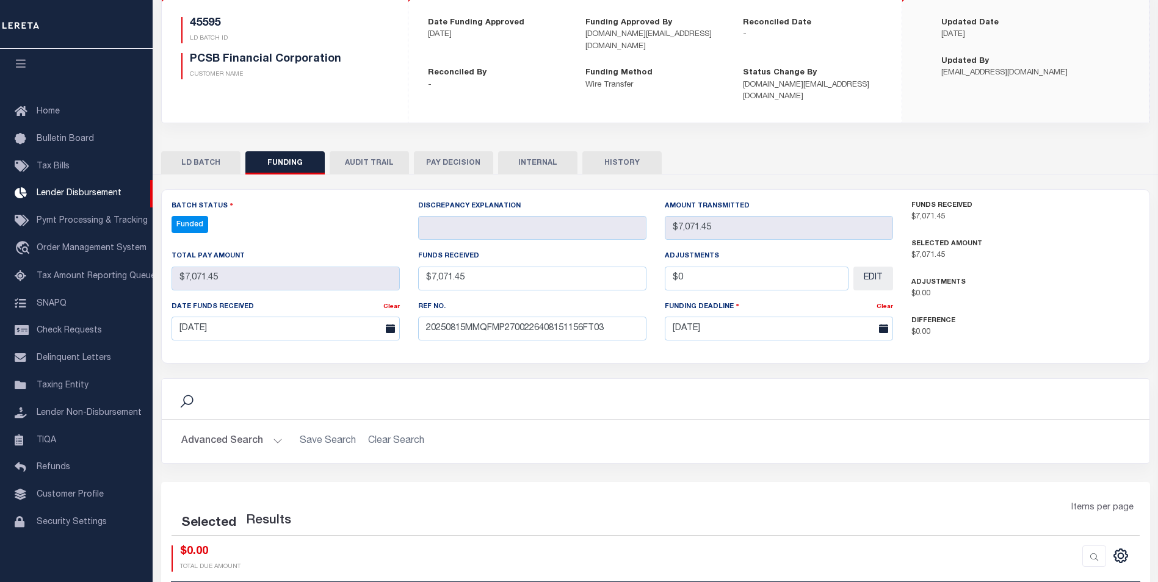
select select "100"
click at [1101, 548] on icon at bounding box center [1097, 555] width 14 height 14
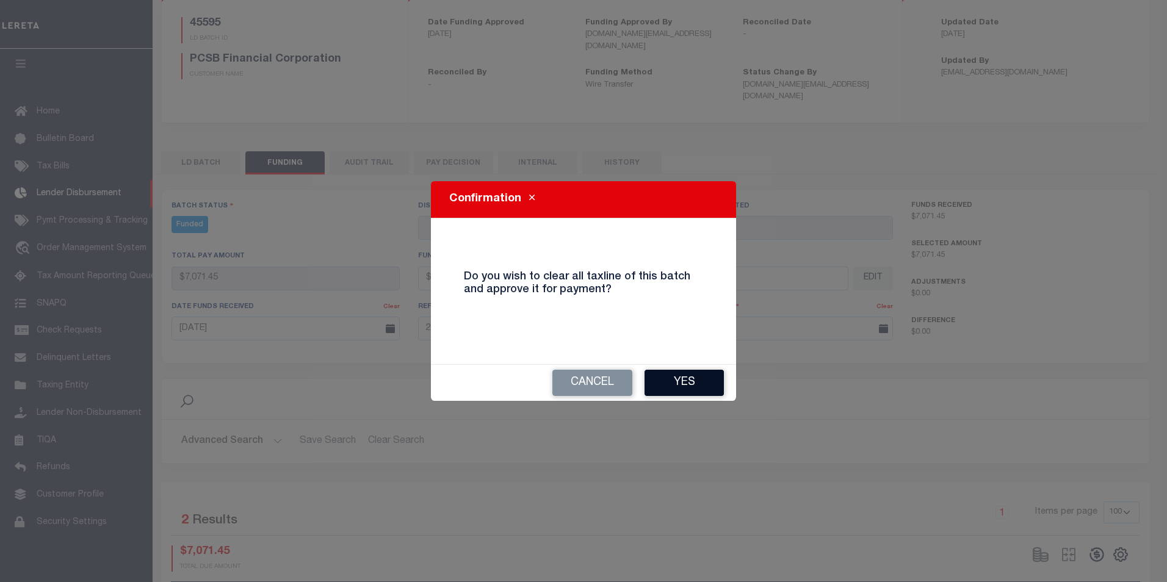
click at [712, 384] on button "Yes" at bounding box center [684, 383] width 79 height 26
select select "100"
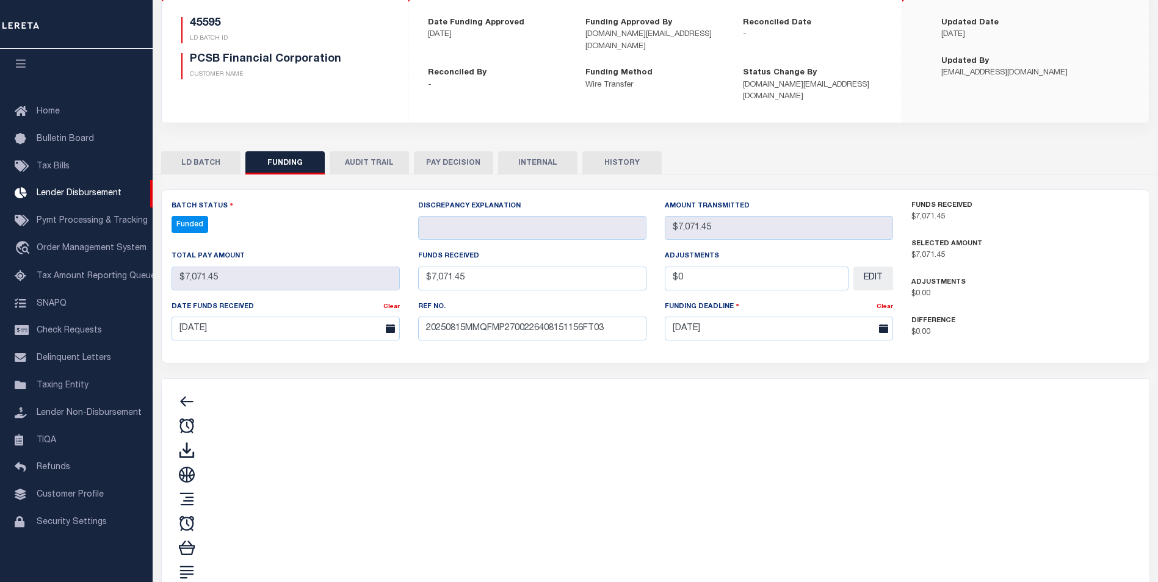
type input "$7,071.45"
type input "$0"
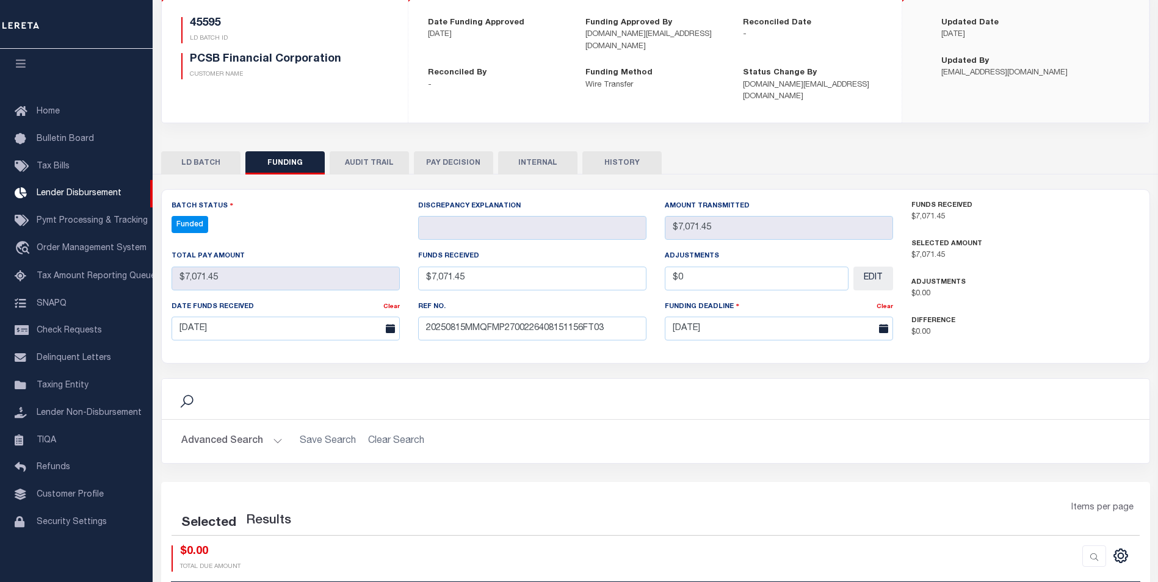
select select "100"
click at [1071, 549] on icon at bounding box center [1068, 555] width 13 height 13
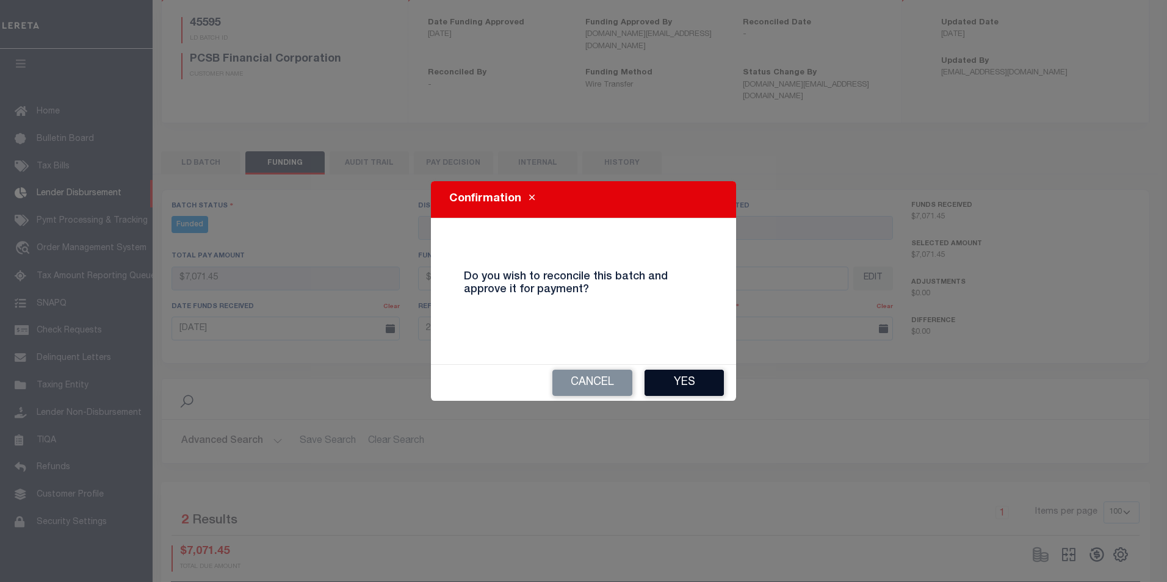
click at [700, 390] on button "Yes" at bounding box center [684, 383] width 79 height 26
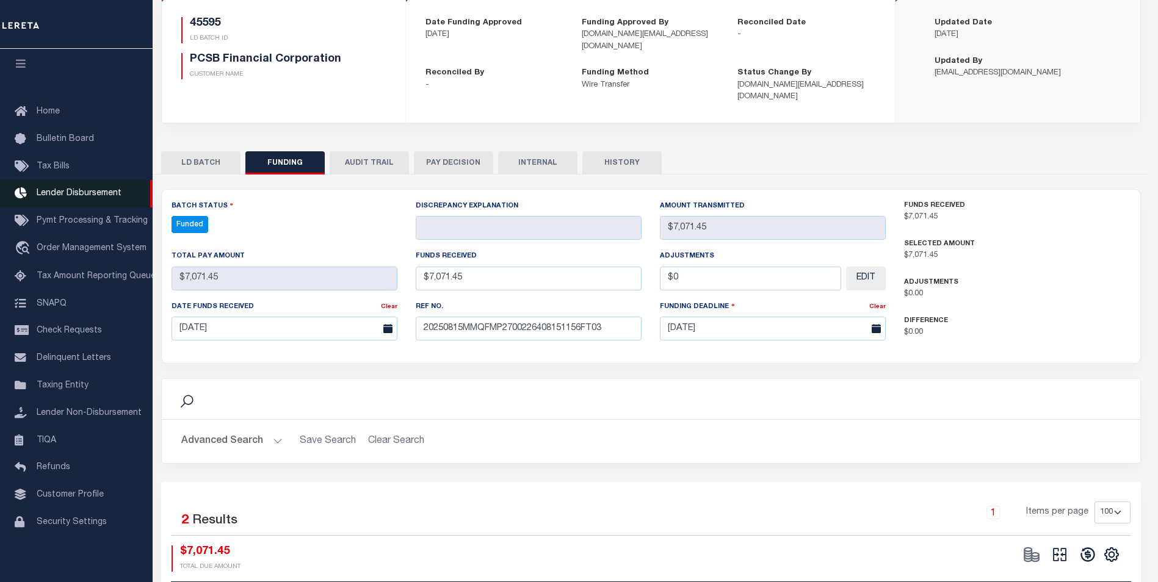
select select "100"
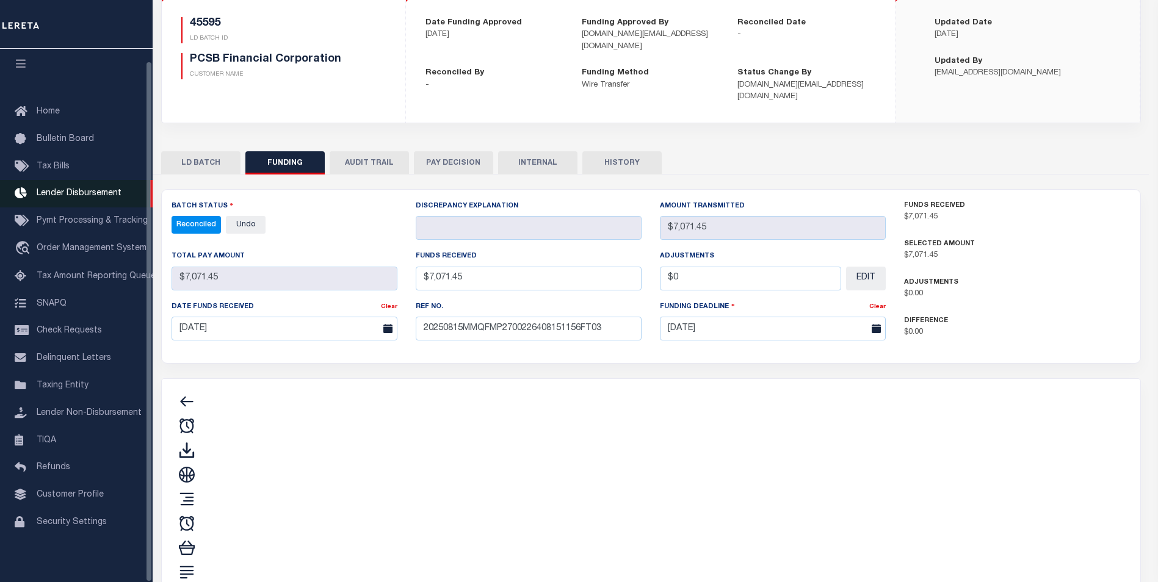
type input "$7,071.45"
type input "$0"
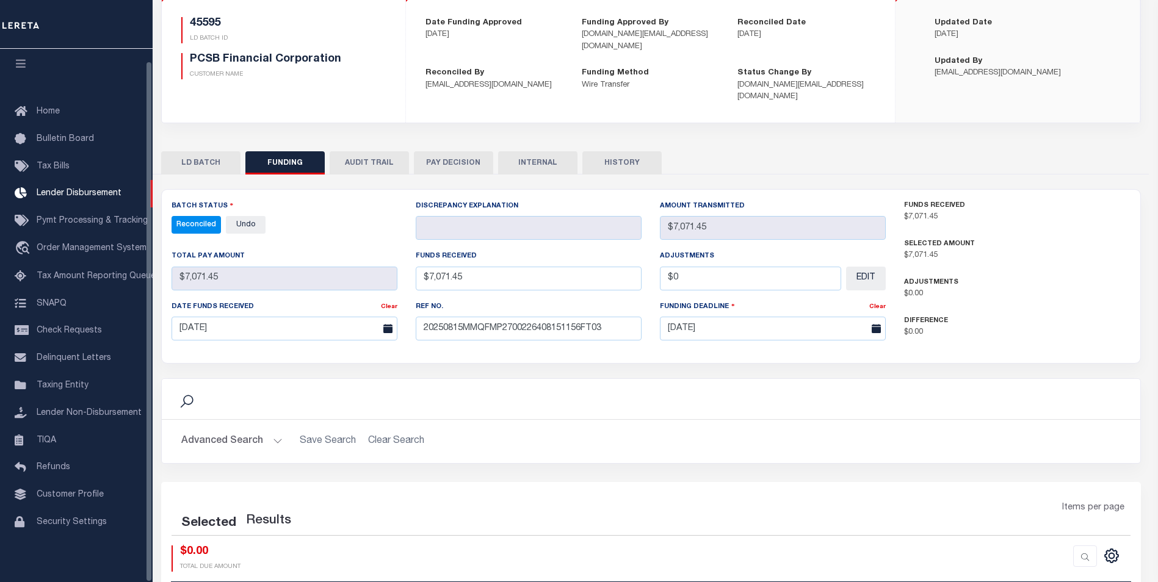
select select "100"
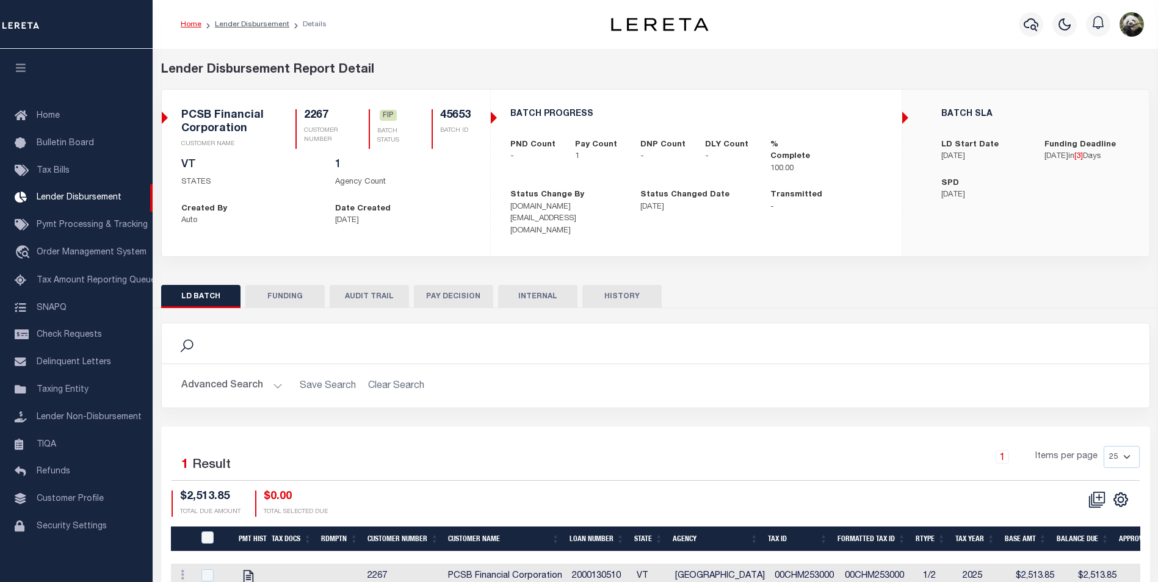
scroll to position [12, 0]
click at [281, 290] on button "FUNDING" at bounding box center [284, 296] width 79 height 23
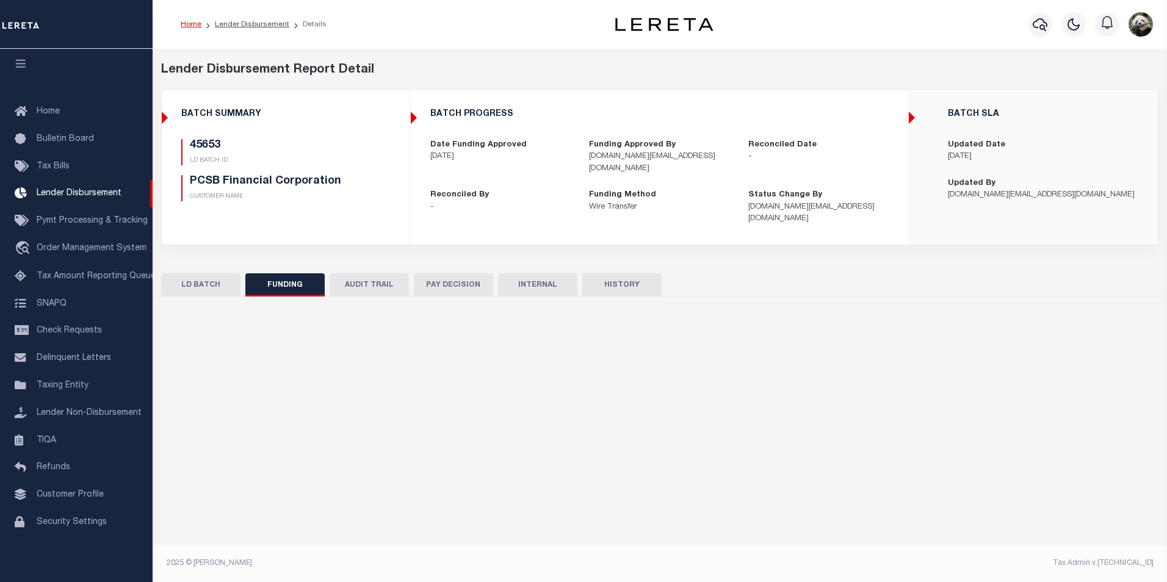
type input "$2,513.85"
type input "$0"
type input "[DATE]"
select select "100"
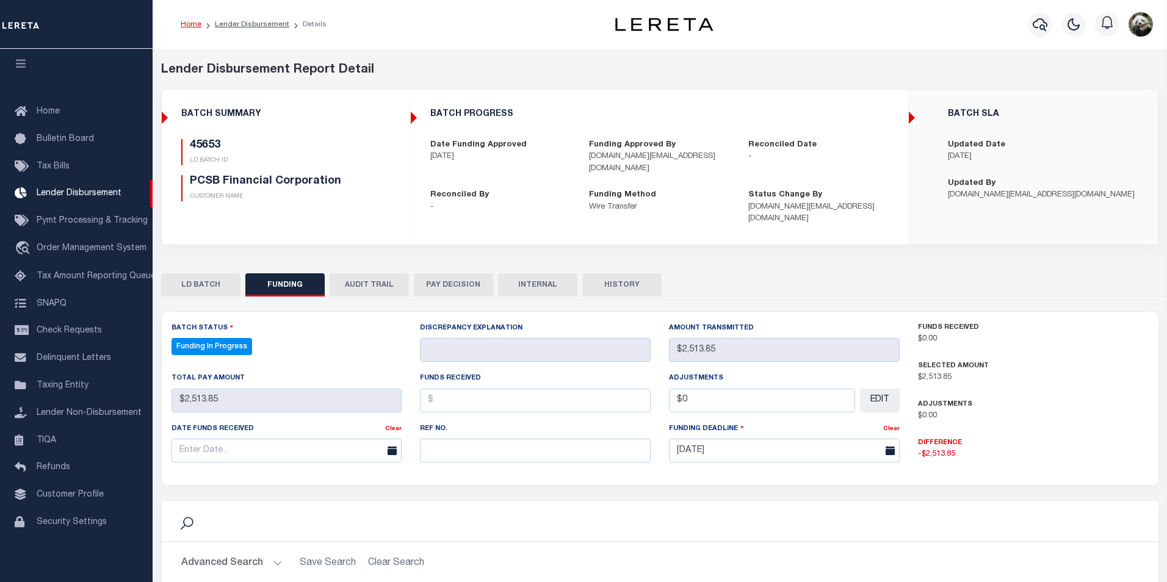
select select "100"
paste input "20250815MMQFMP2700226308151156FT03"
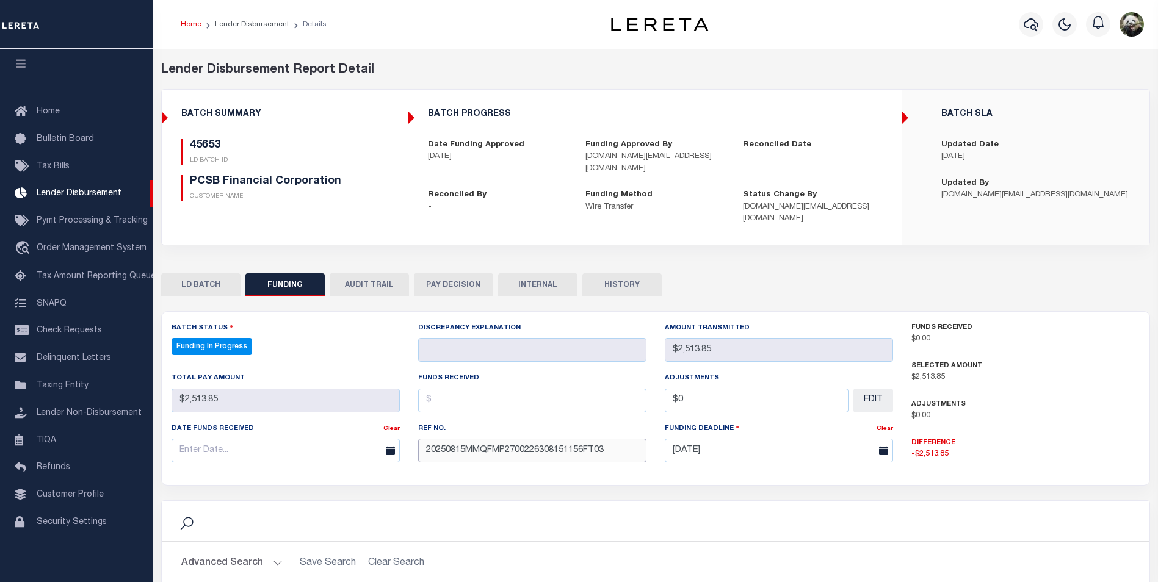
type input "20250815MMQFMP2700226308151156FT03"
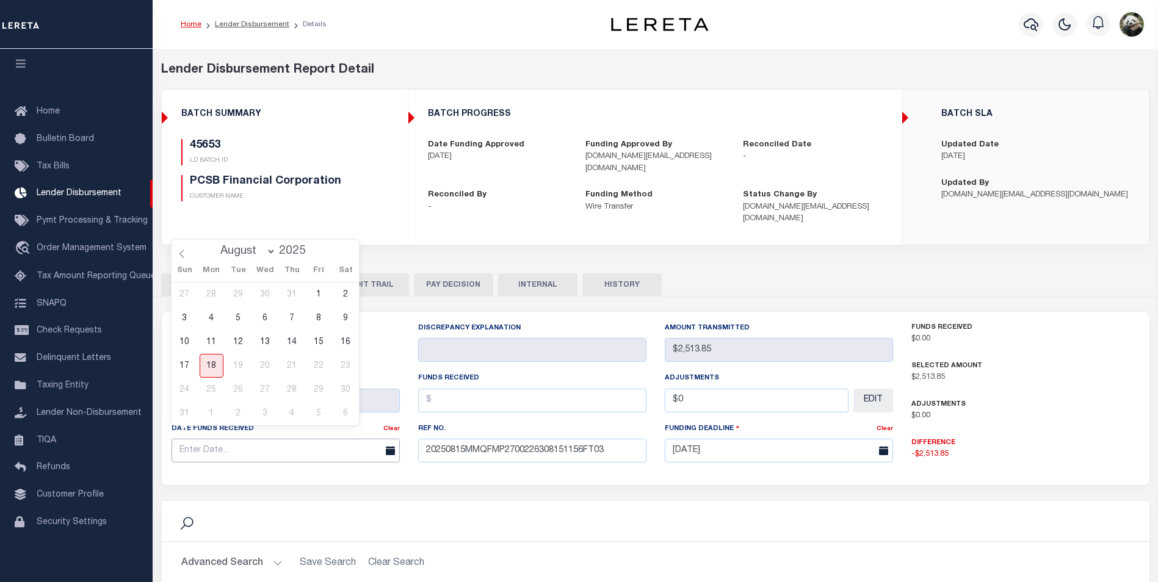
click at [228, 450] on input "text" at bounding box center [286, 451] width 228 height 24
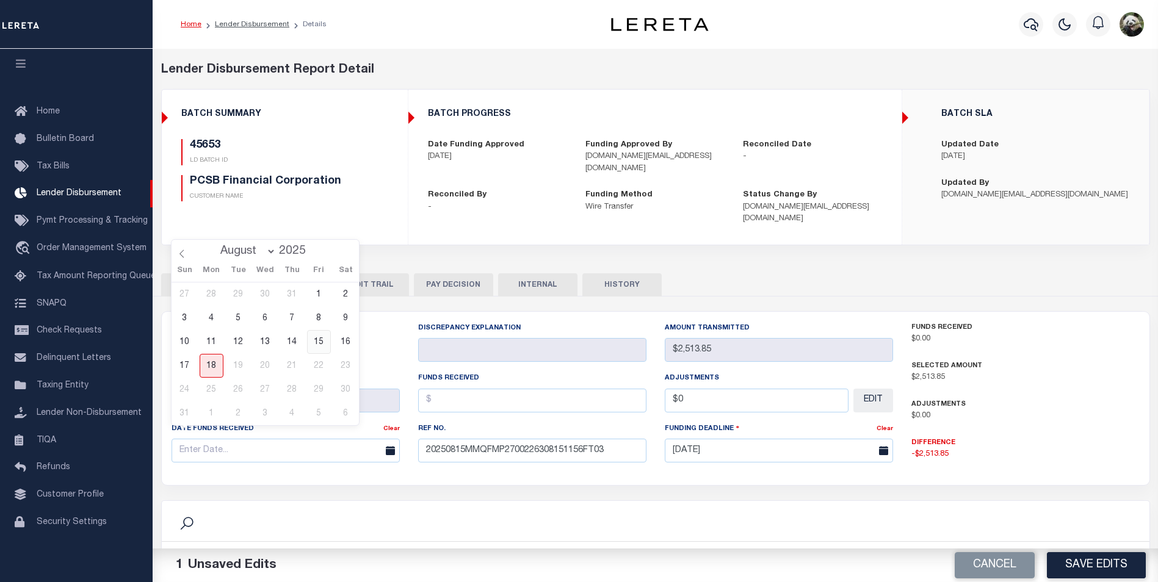
click at [322, 338] on span "15" at bounding box center [319, 342] width 24 height 24
type input "[DATE]"
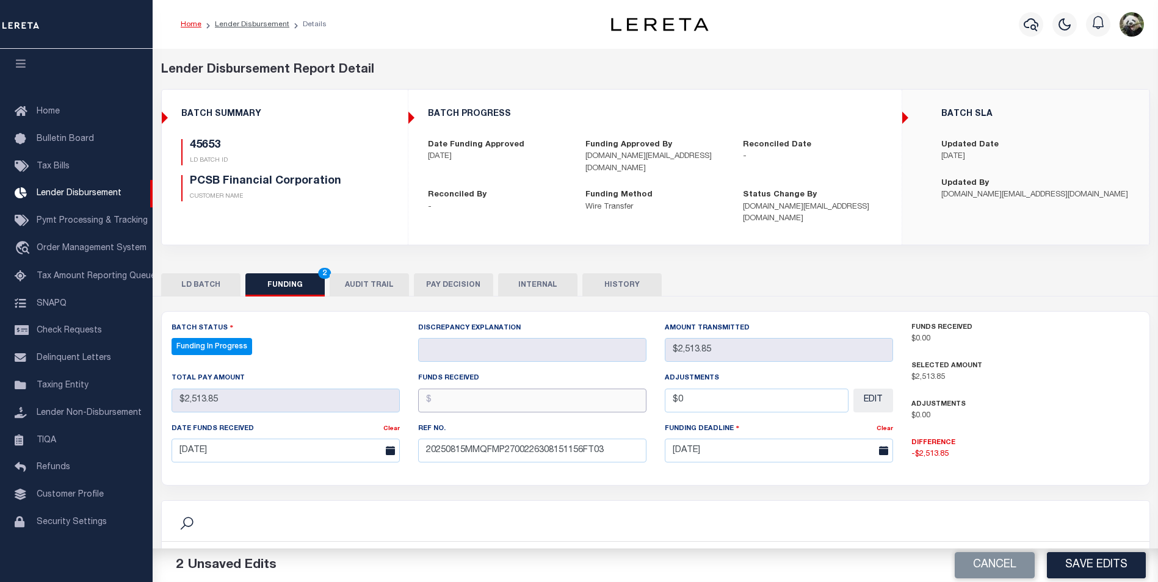
click at [466, 389] on input "text" at bounding box center [532, 401] width 228 height 24
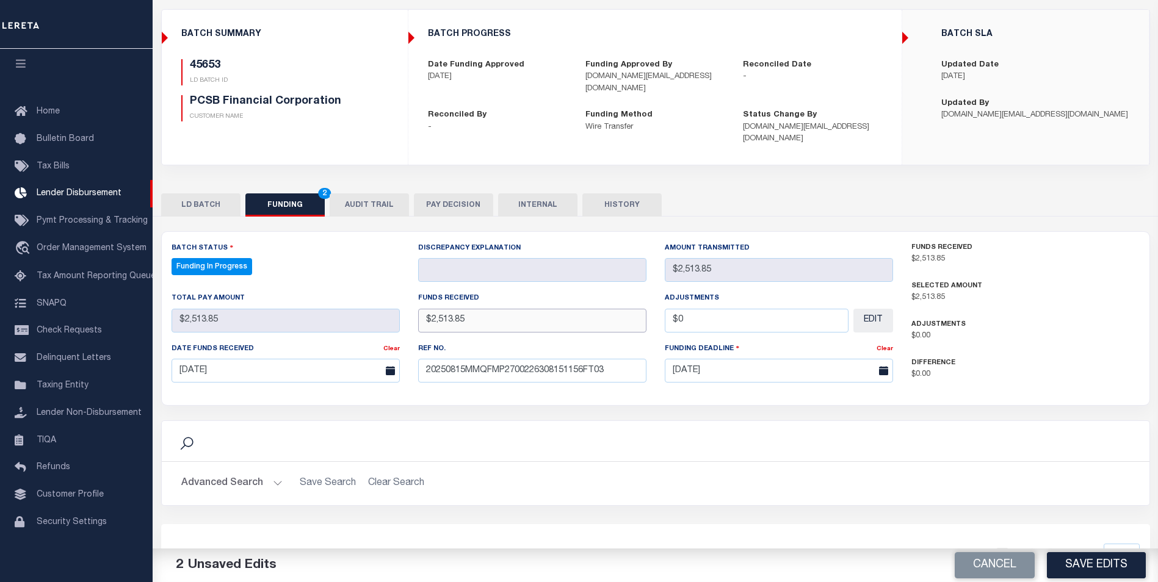
scroll to position [122, 0]
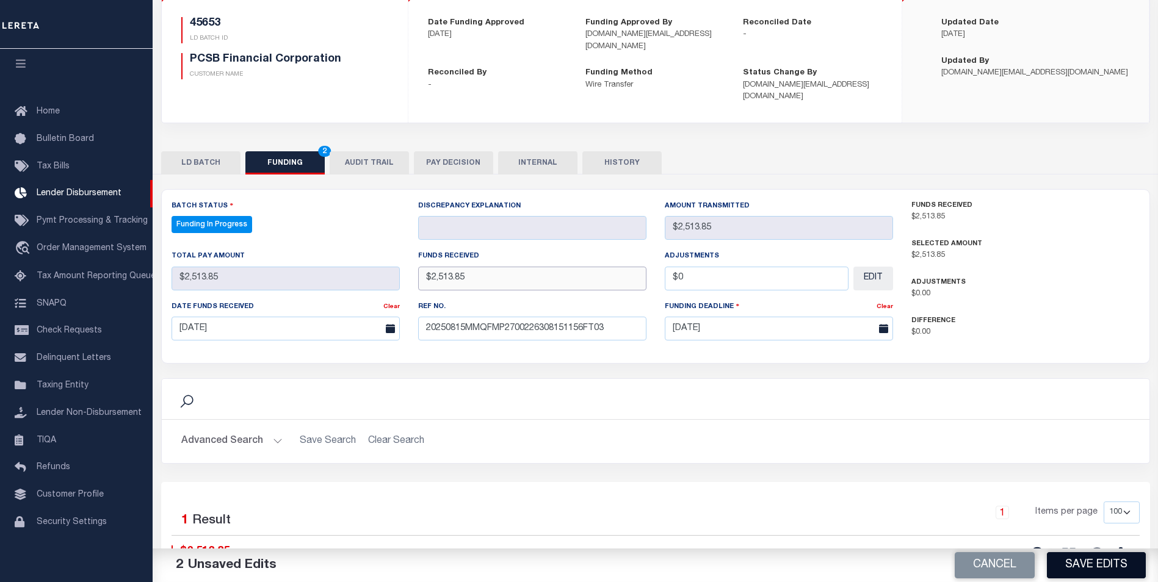
type input "$2,513.85"
click at [1092, 570] on button "Save Edits" at bounding box center [1096, 566] width 99 height 26
type input "$2,513.85"
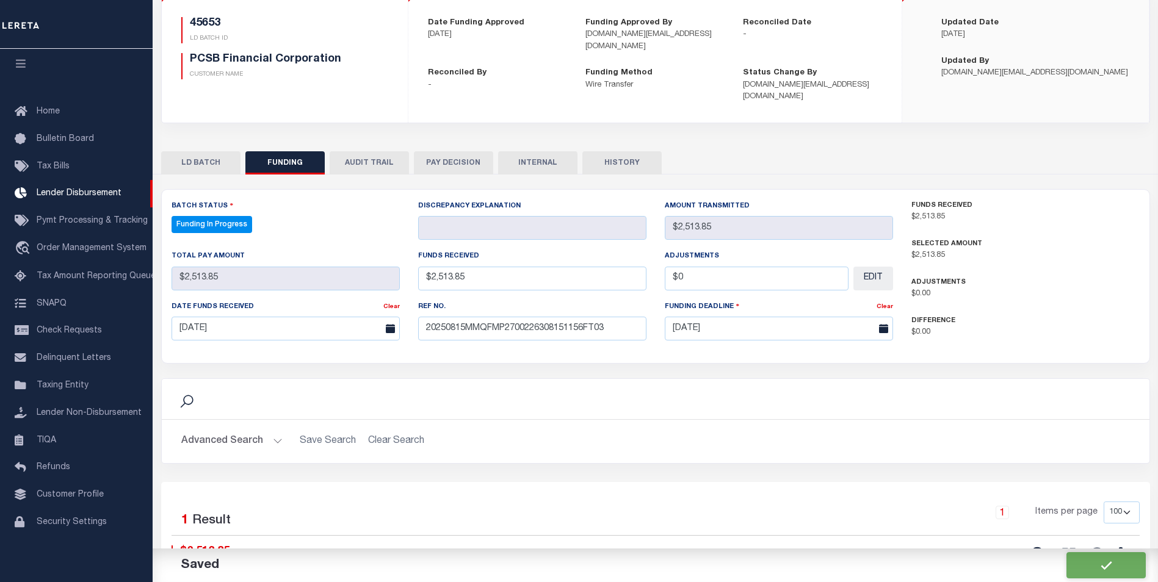
type input "$0"
select select "100"
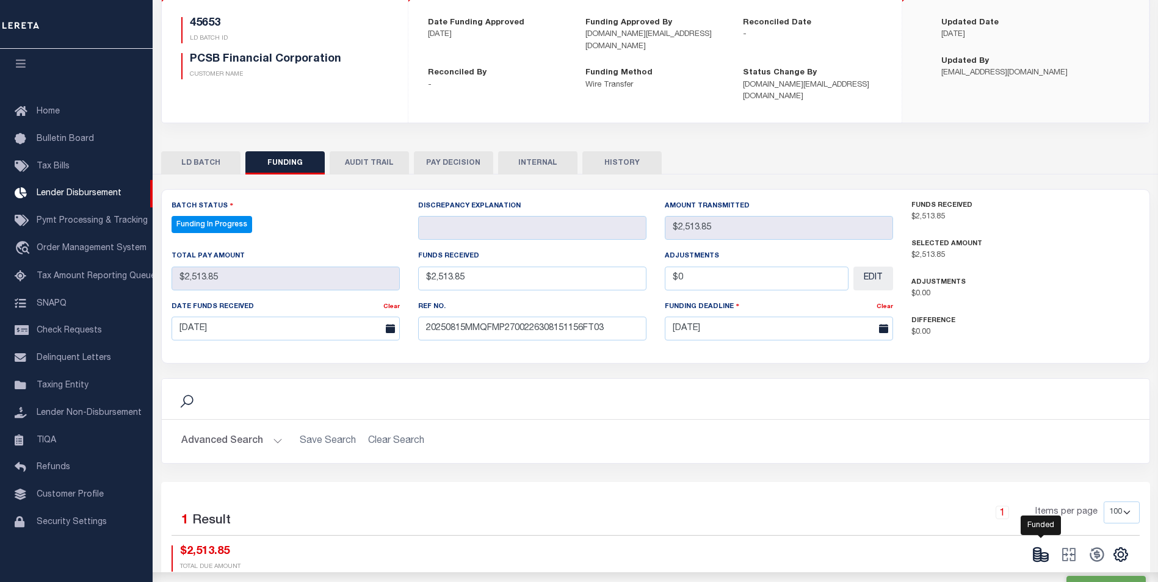
click at [1041, 550] on icon at bounding box center [1037, 552] width 7 height 4
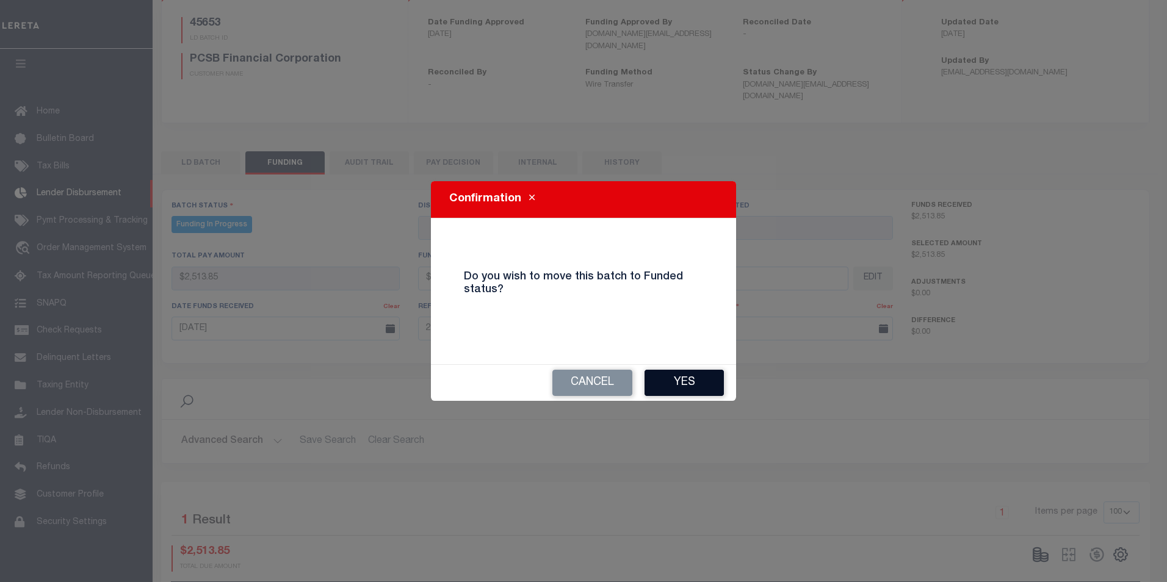
click at [721, 385] on button "Yes" at bounding box center [684, 383] width 79 height 26
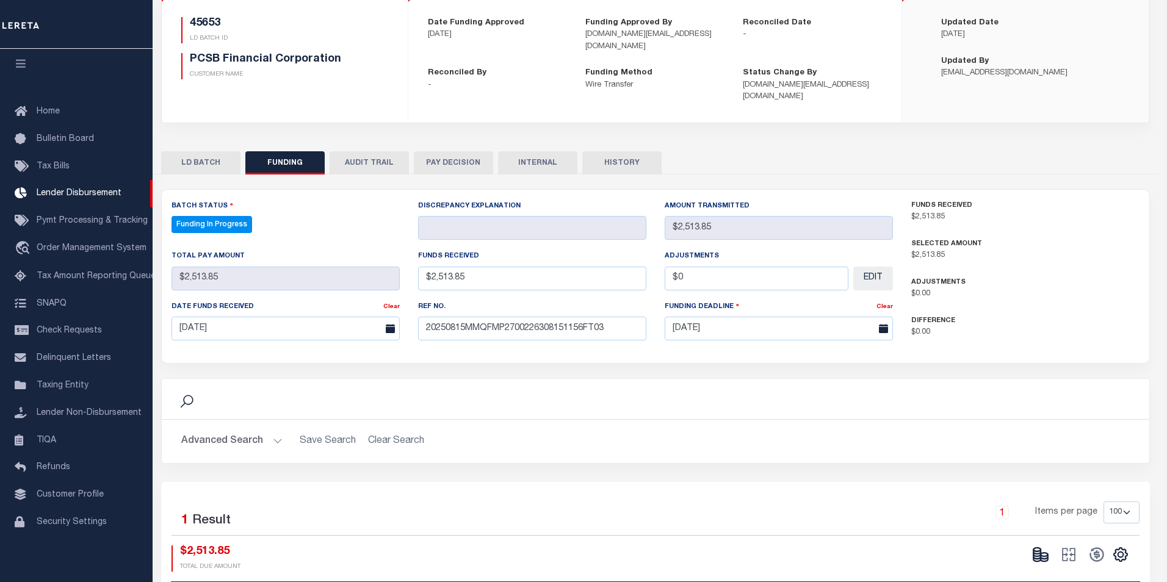
type input "$2,513.85"
type input "$0"
select select "100"
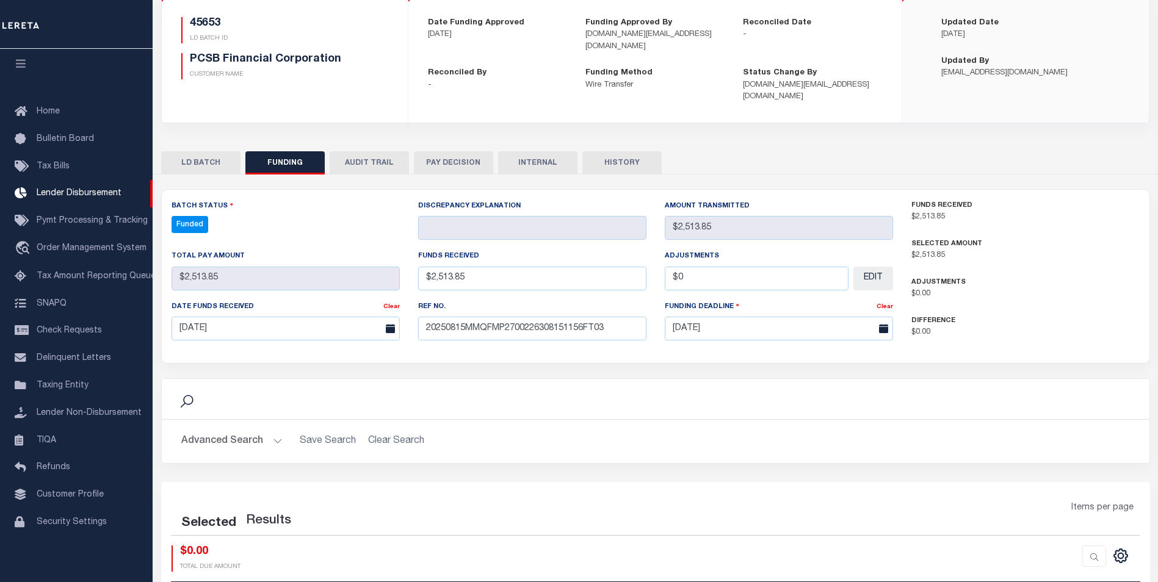
select select "100"
click at [1101, 548] on icon at bounding box center [1097, 555] width 14 height 14
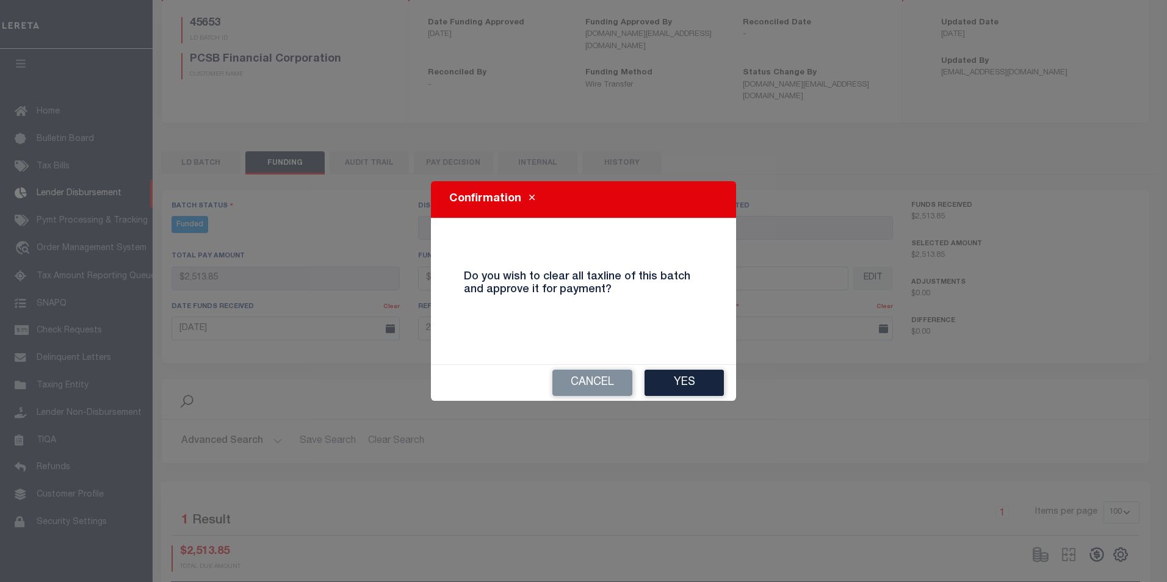
click at [661, 364] on div "Cancel Yes" at bounding box center [583, 382] width 305 height 37
click at [691, 381] on button "Yes" at bounding box center [684, 383] width 79 height 26
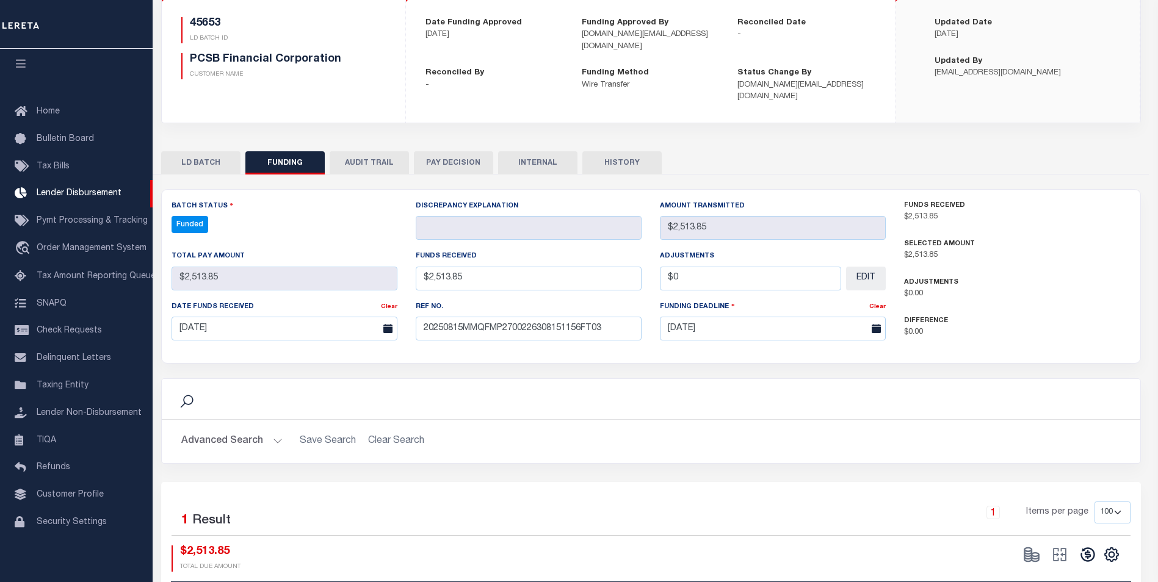
type input "$2,513.85"
type input "$0"
select select "100"
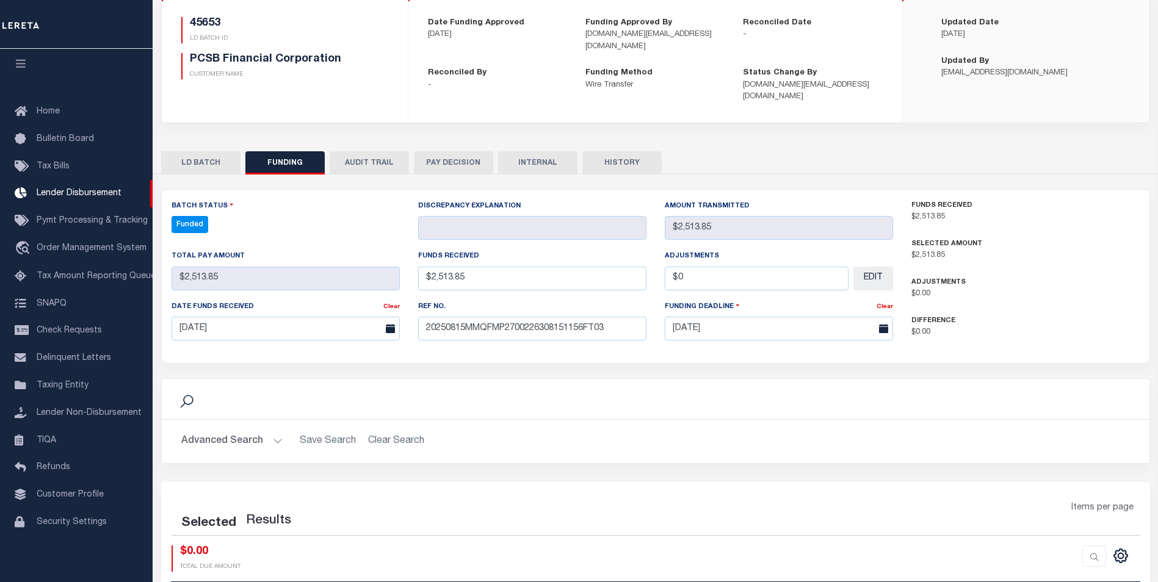
select select "100"
click at [1063, 549] on icon at bounding box center [1068, 555] width 13 height 13
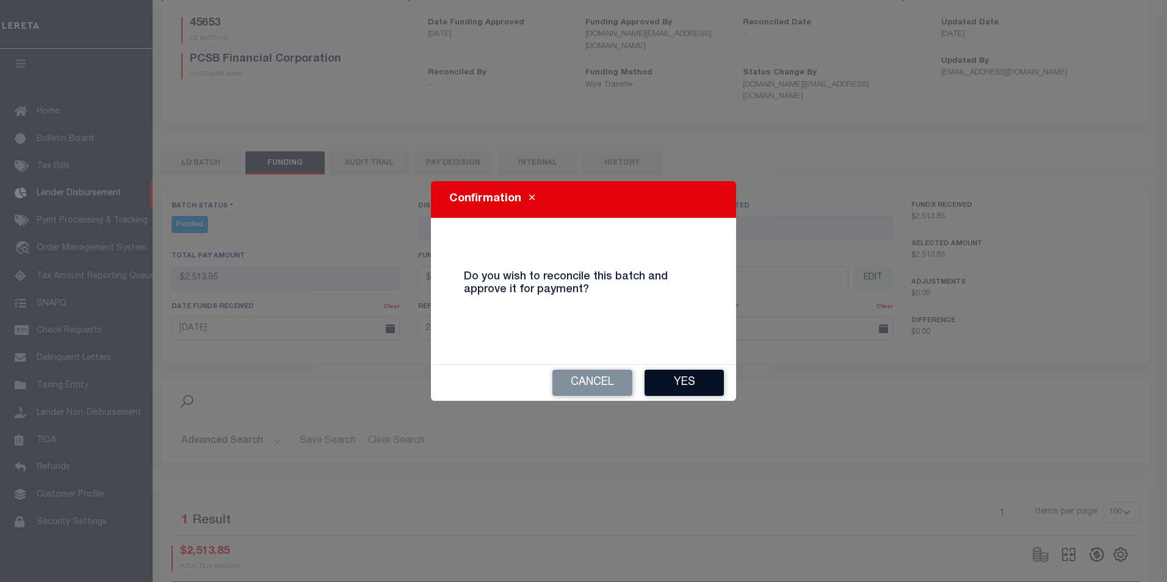
click at [696, 383] on button "Yes" at bounding box center [684, 383] width 79 height 26
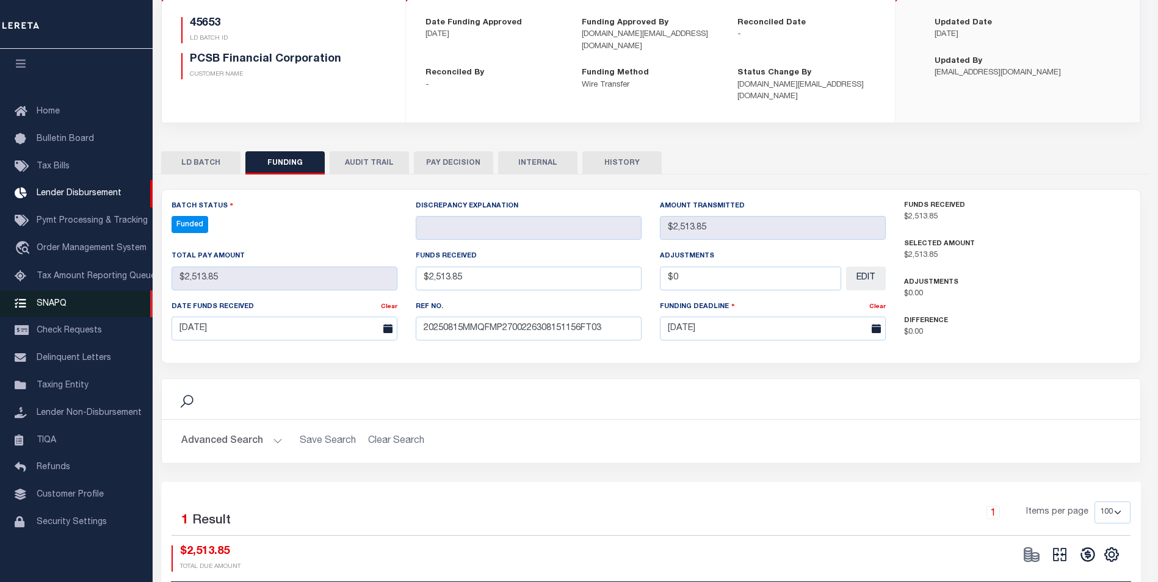
select select "100"
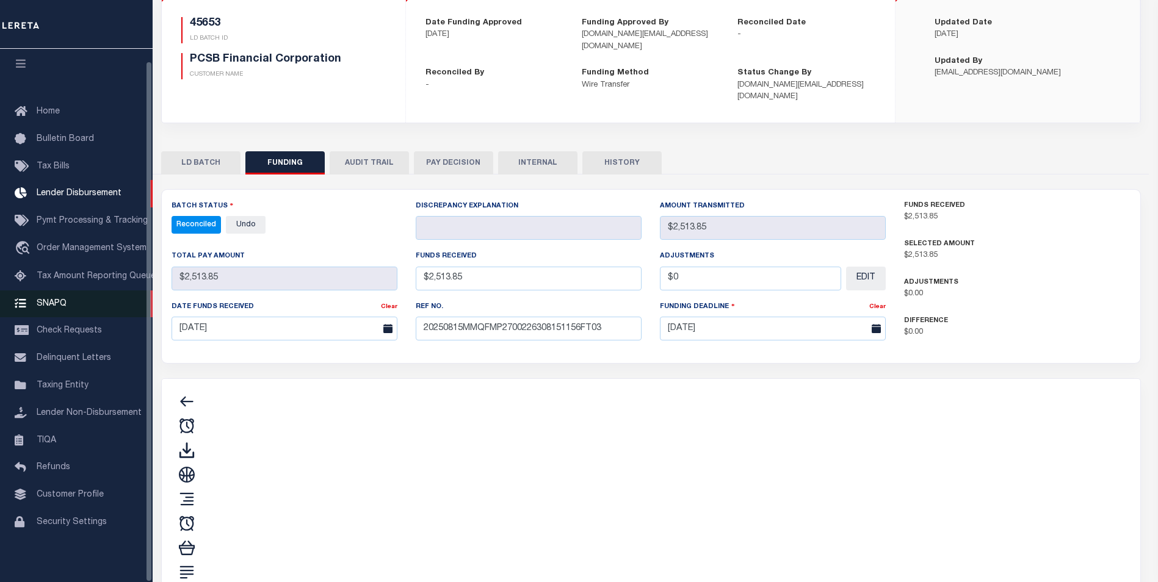
type input "$2,513.85"
type input "$0"
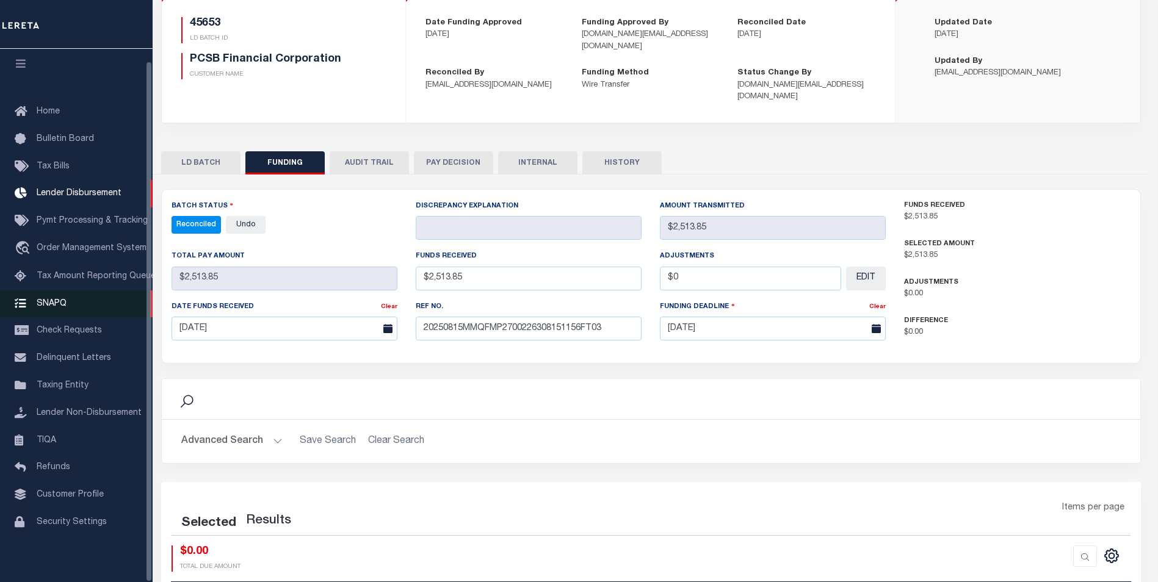
select select "100"
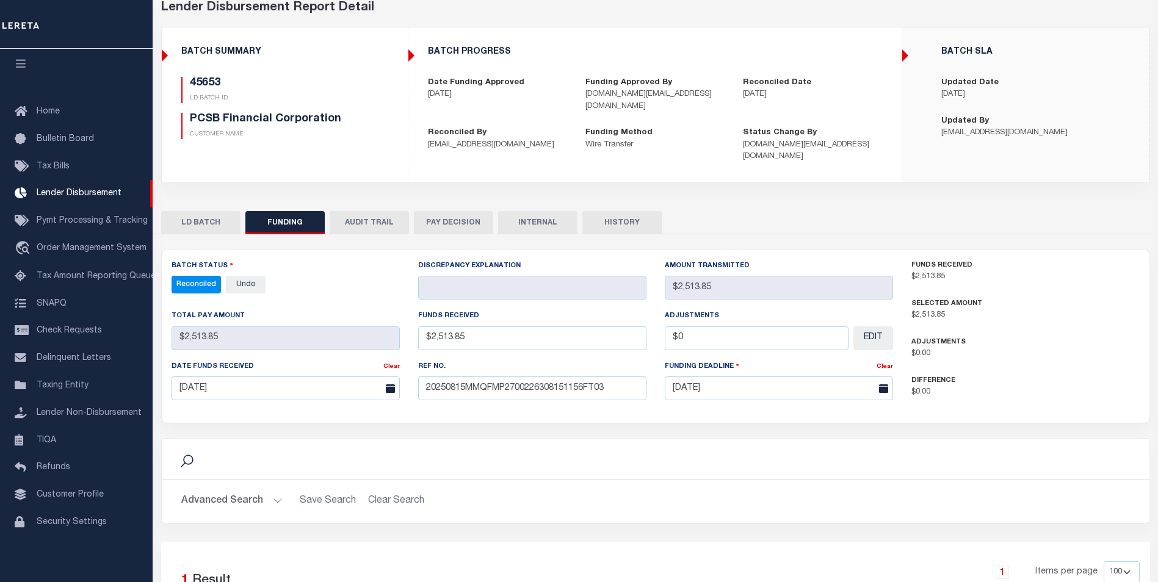
scroll to position [61, 0]
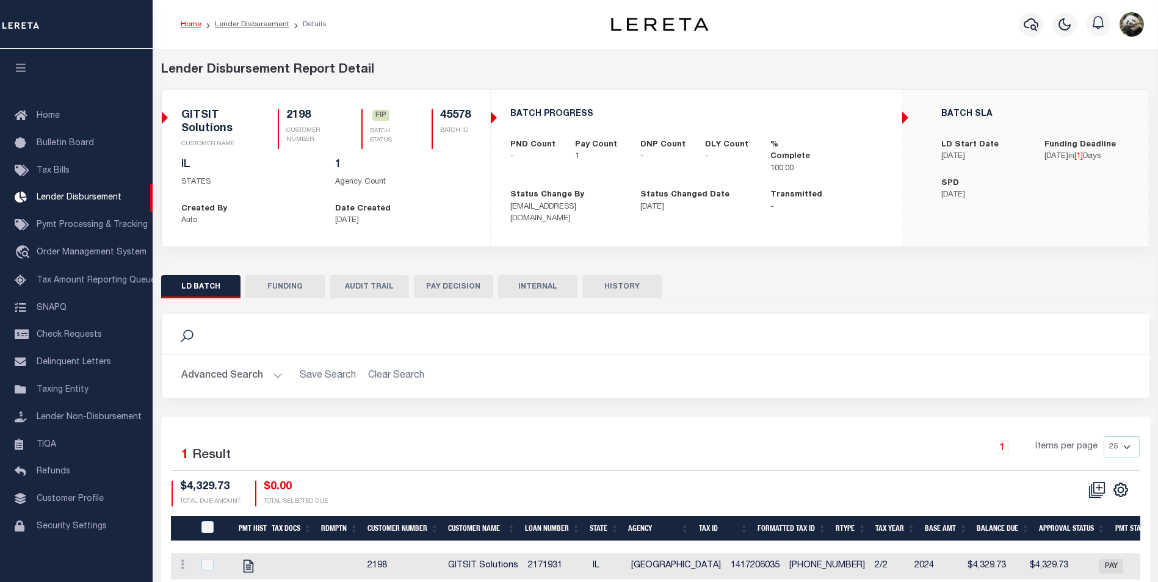
scroll to position [12, 0]
click at [292, 276] on button "FUNDING" at bounding box center [284, 286] width 79 height 23
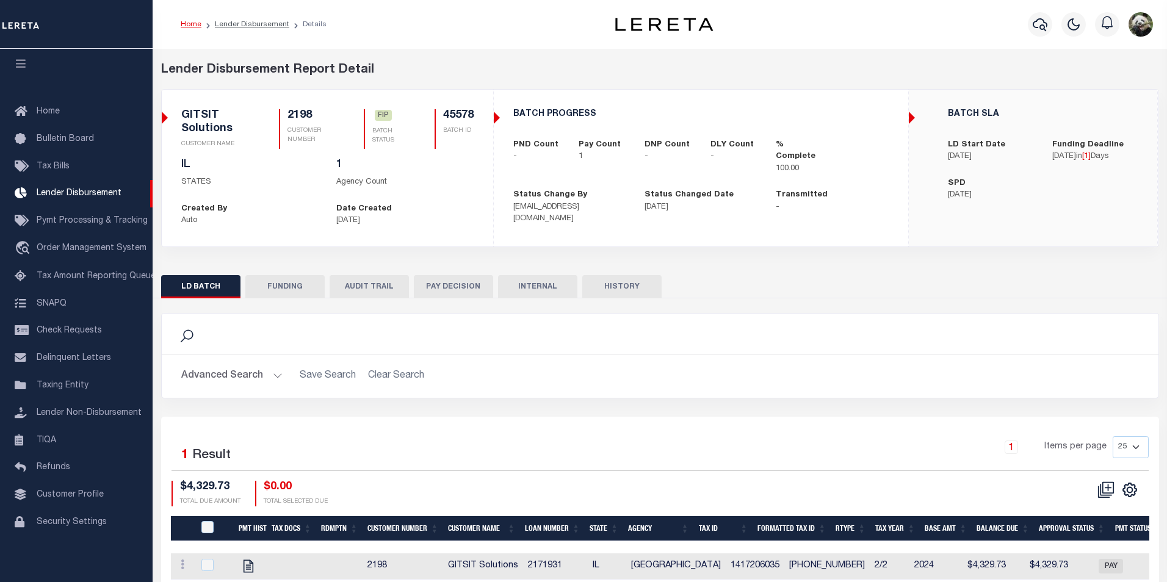
type input "$4,329.73"
type input "$0"
type input "[DATE]"
select select "100"
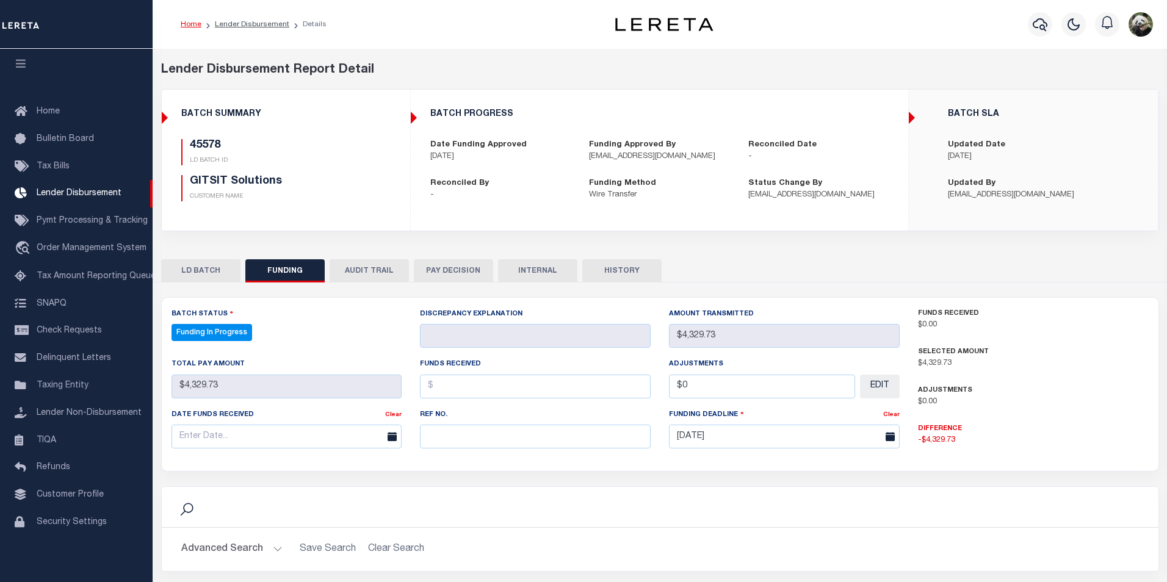
select select "100"
paste input "53100301848701"
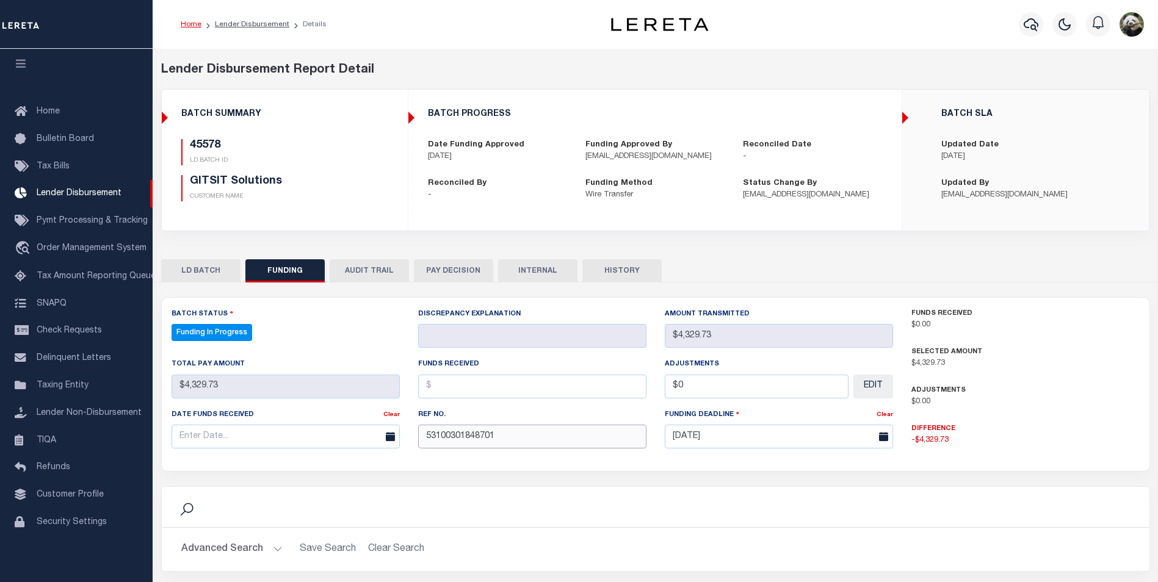
type input "53100301848701"
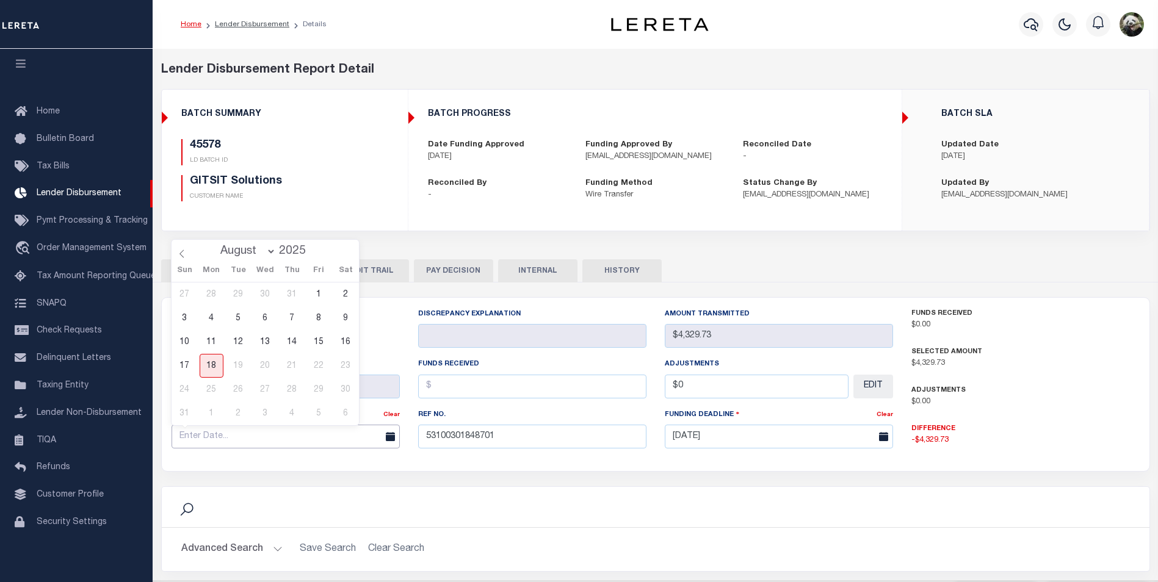
click at [222, 431] on input "text" at bounding box center [286, 437] width 228 height 24
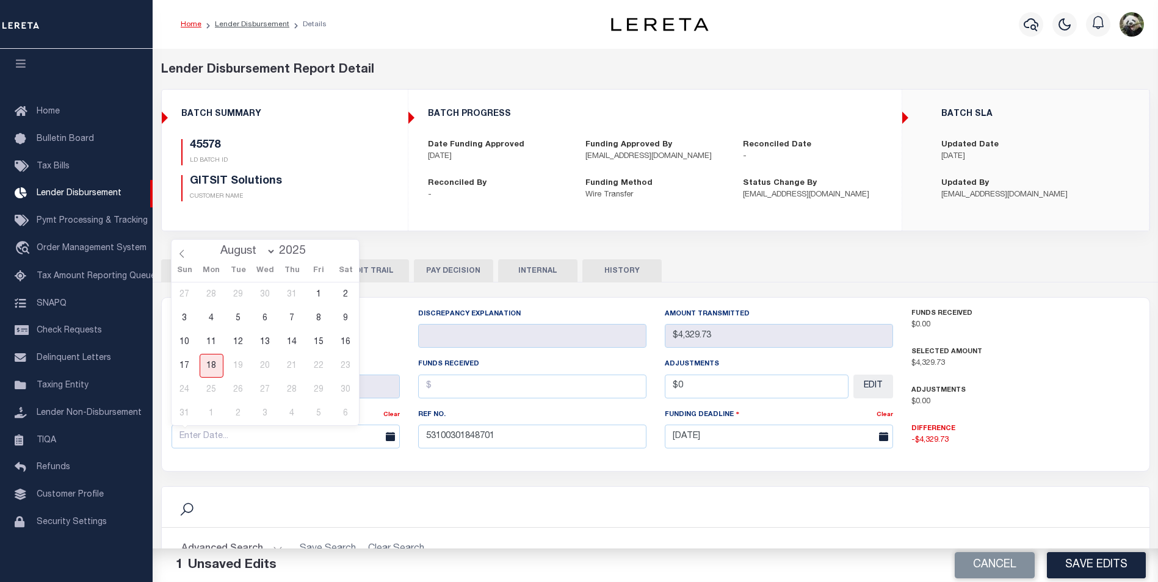
click at [305, 335] on div "27 28 29 30 31 1 2 3 4 5 6 7 8 9 10 11 12 13 14 15 16 17 18 19 20 21 22 23 24 2…" at bounding box center [266, 354] width 188 height 143
click at [327, 347] on span "15" at bounding box center [319, 342] width 24 height 24
type input "[DATE]"
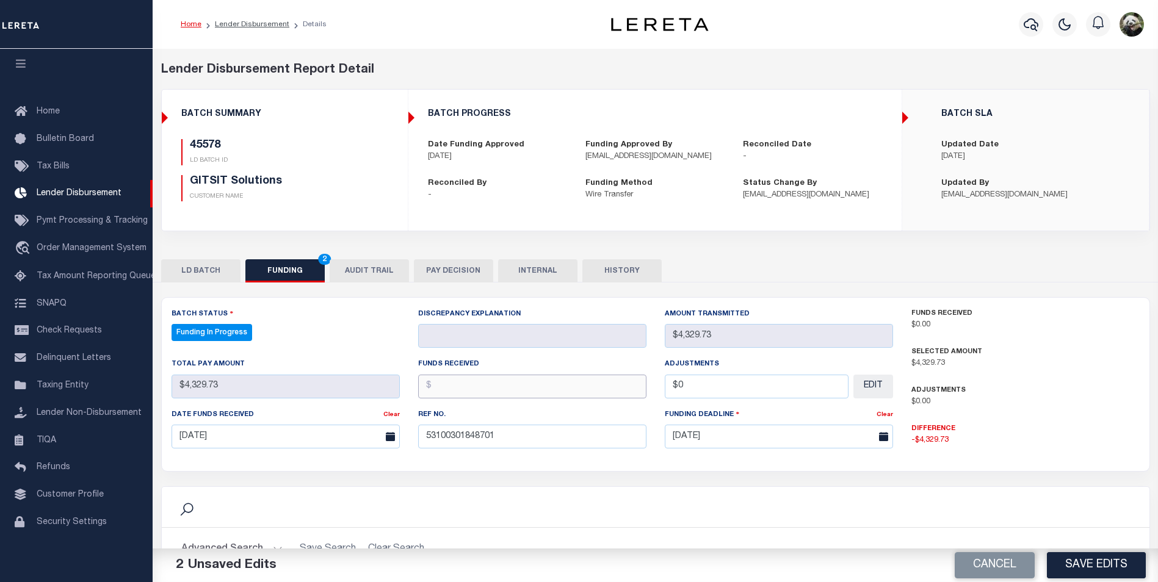
drag, startPoint x: 470, startPoint y: 390, endPoint x: 477, endPoint y: 391, distance: 6.8
click at [471, 390] on input "text" at bounding box center [532, 387] width 228 height 24
click at [457, 375] on input "text" at bounding box center [532, 387] width 228 height 24
type input "$4,329.73"
click at [792, 400] on div "Adjustments $0 EDIT" at bounding box center [779, 383] width 247 height 50
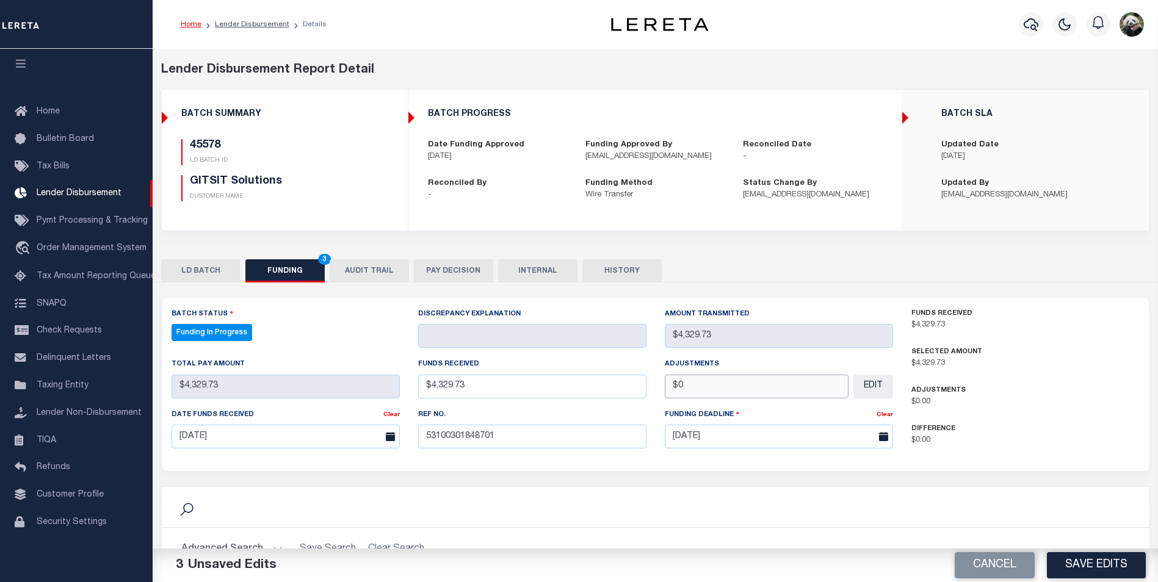
click at [792, 386] on input "$0" at bounding box center [757, 387] width 184 height 24
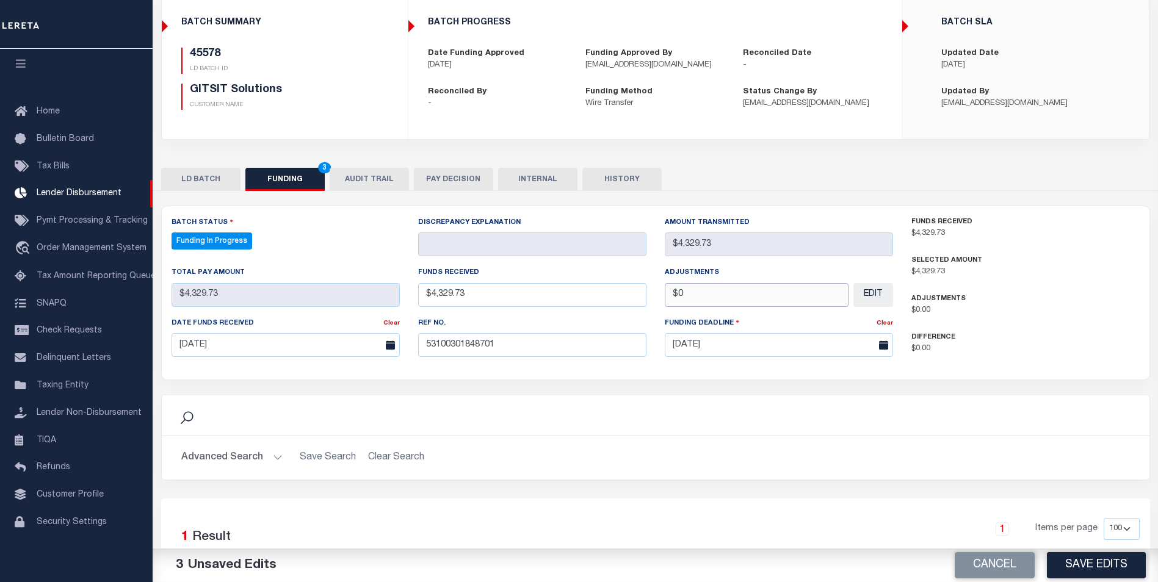
scroll to position [122, 0]
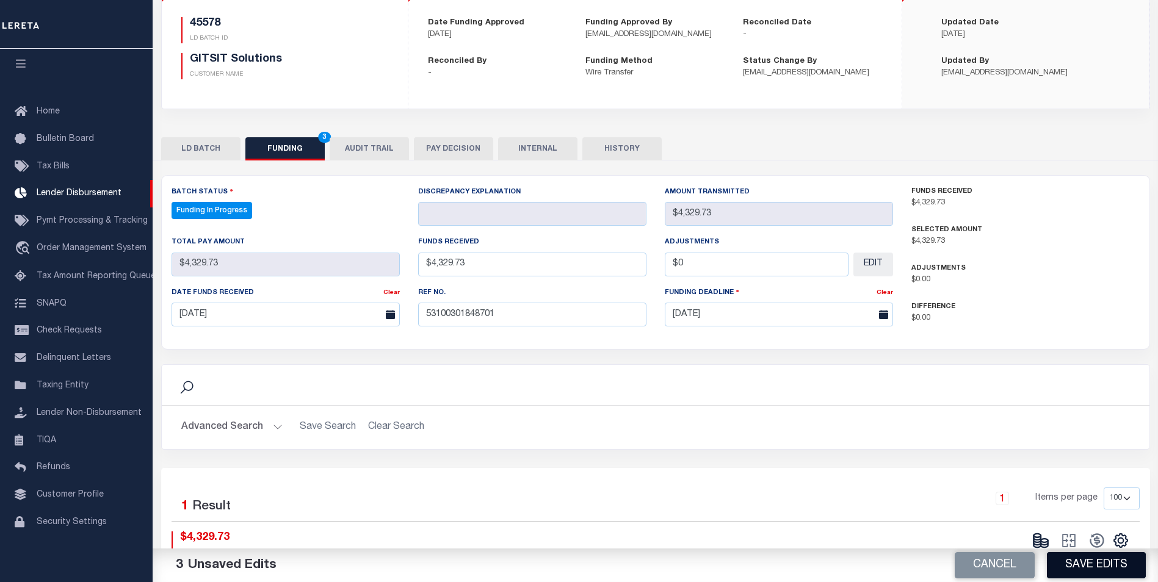
type input "$0.00"
click at [1092, 567] on button "Save Edits" at bounding box center [1096, 566] width 99 height 26
type input "$4,329.73"
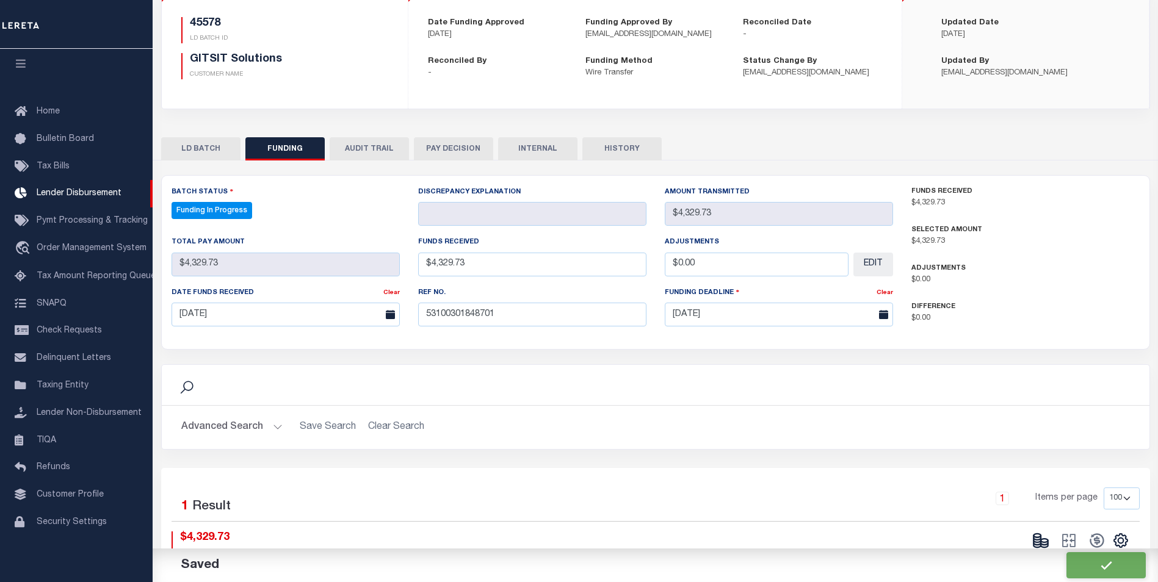
type input "$0"
select select "100"
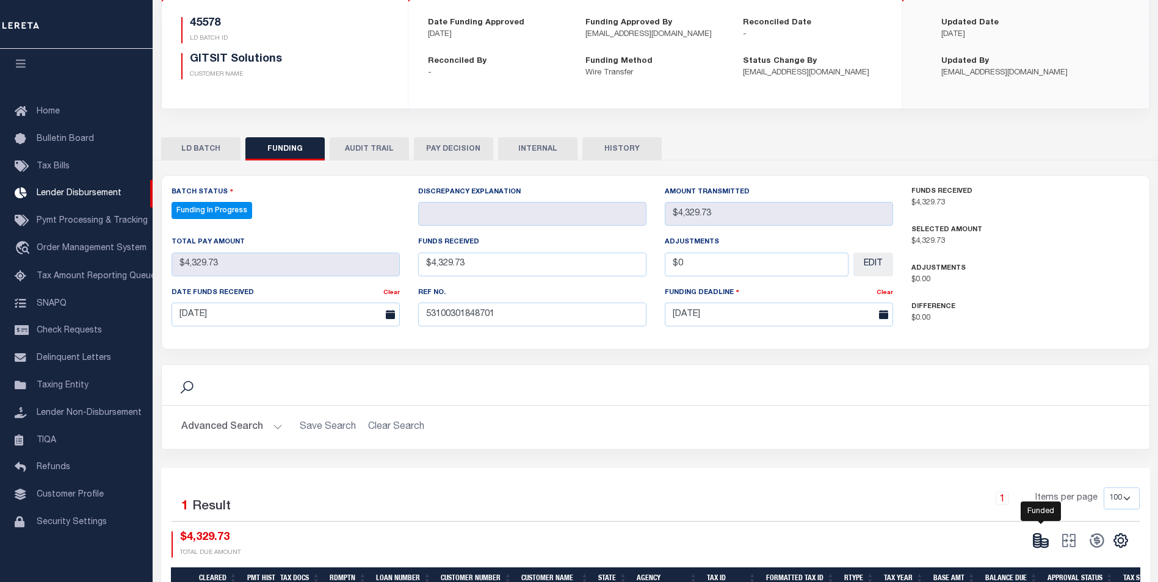
click at [1041, 534] on icon at bounding box center [1040, 540] width 17 height 17
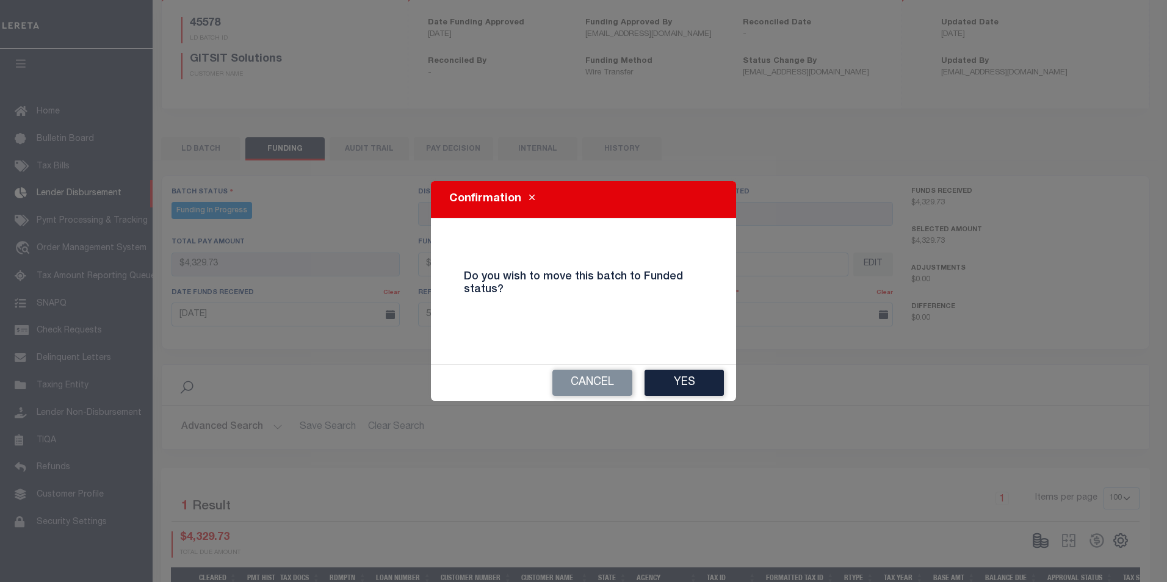
click at [659, 368] on div "Cancel Yes" at bounding box center [583, 383] width 305 height 36
click at [683, 381] on button "Yes" at bounding box center [684, 383] width 79 height 26
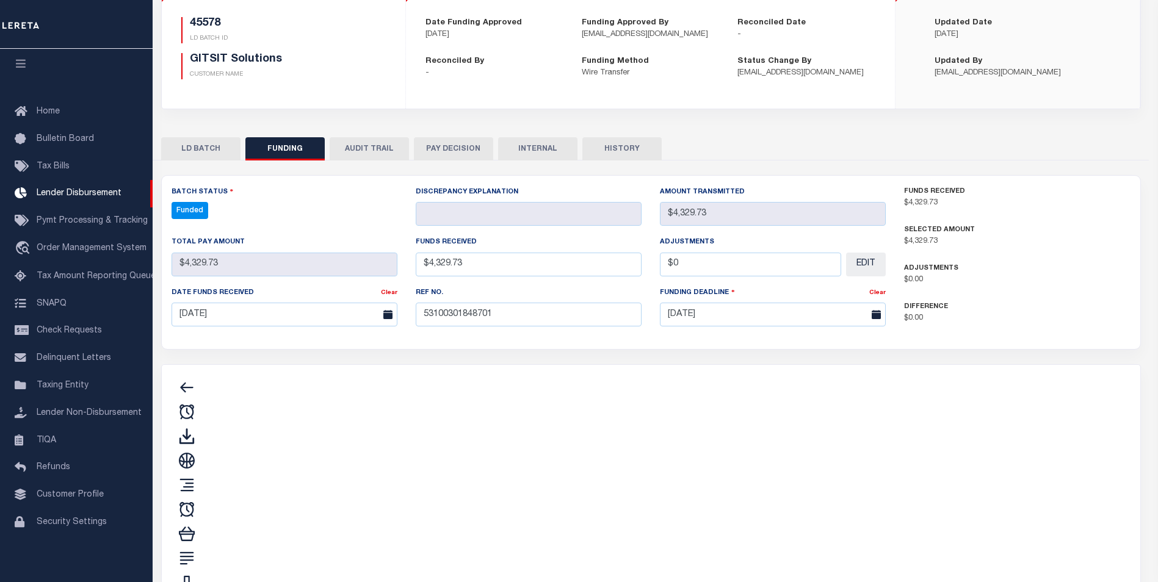
type input "$4,329.73"
type input "$0"
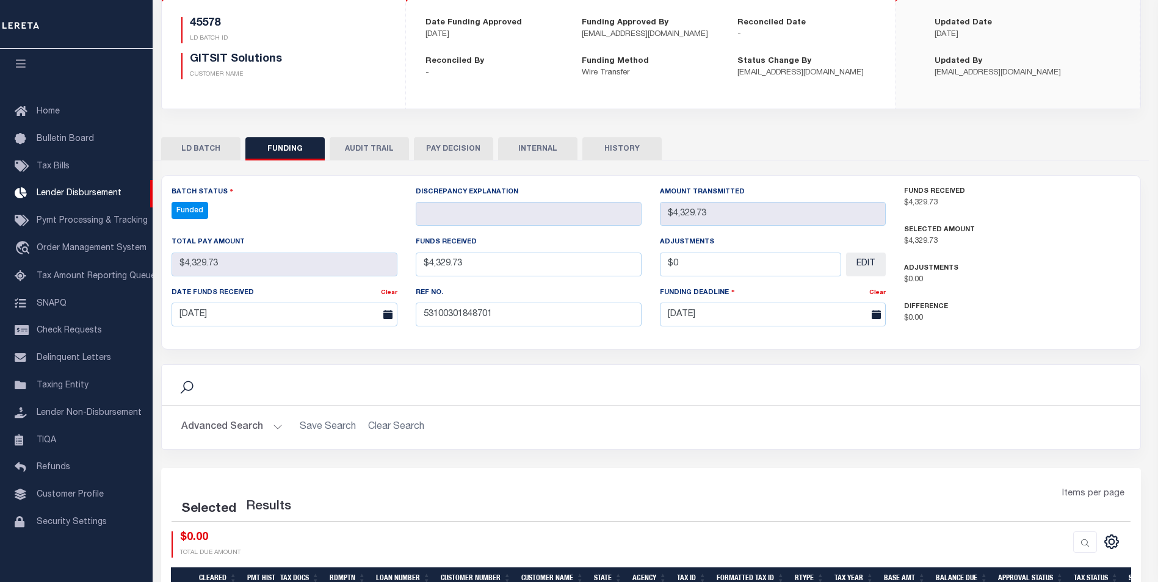
select select "100"
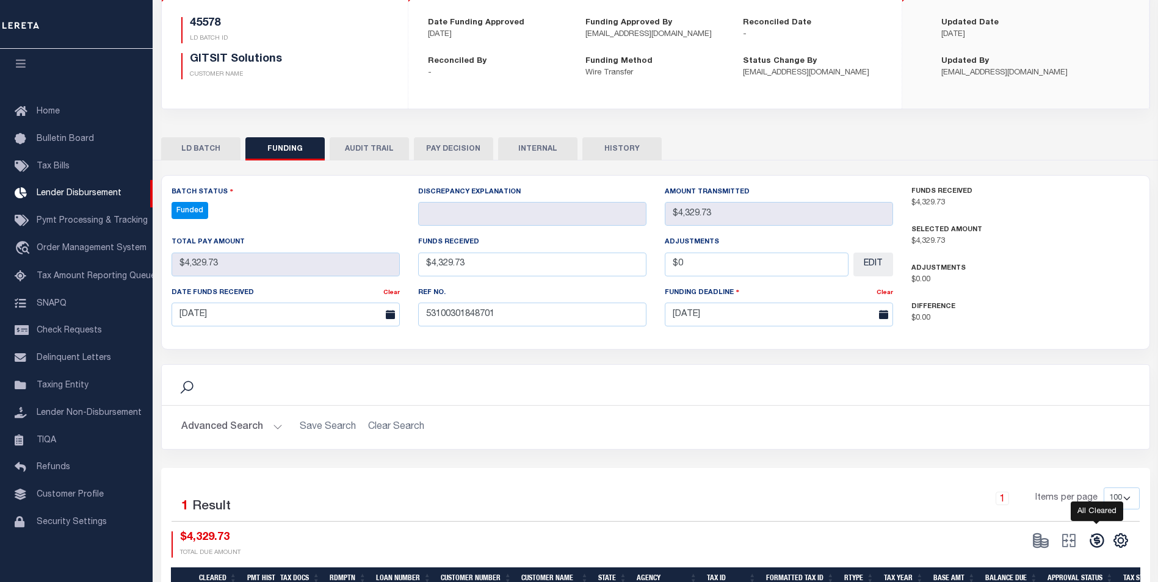
click at [1095, 543] on icon at bounding box center [1097, 540] width 17 height 17
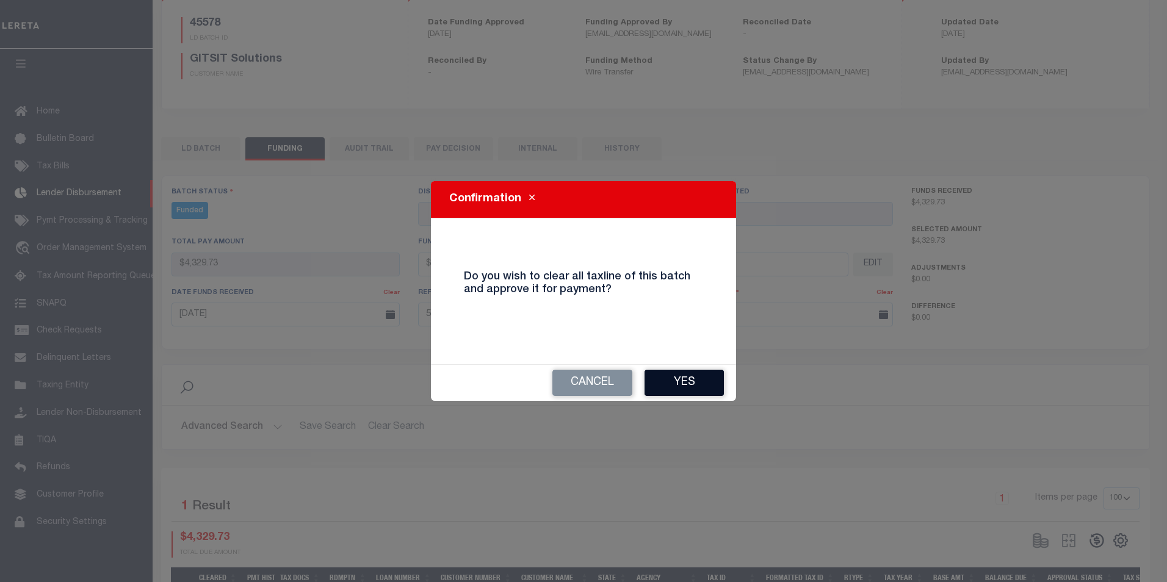
click at [707, 381] on button "Yes" at bounding box center [684, 383] width 79 height 26
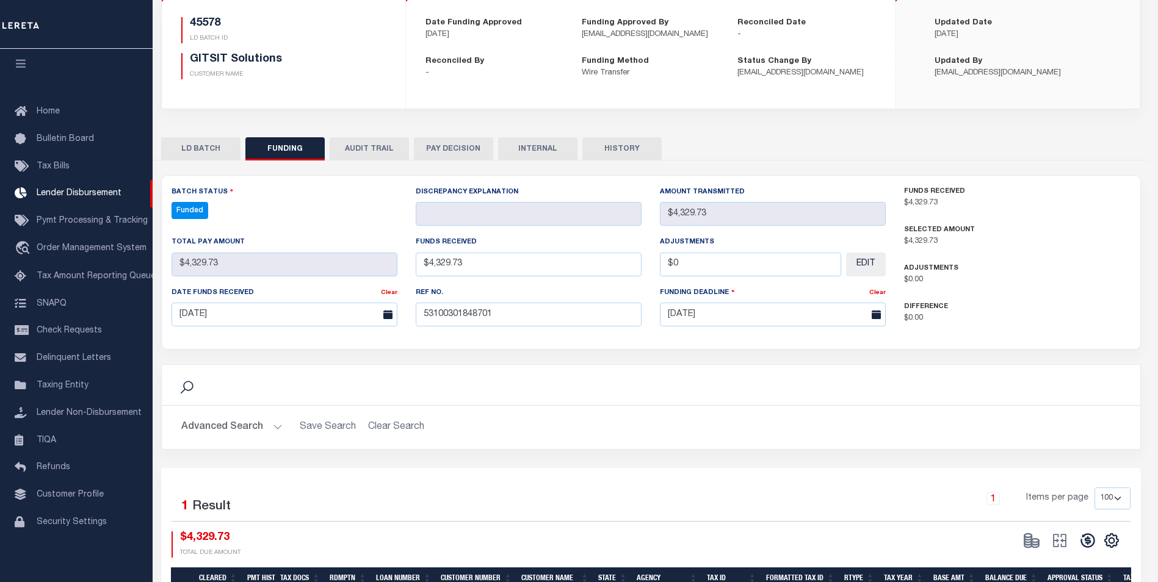
type input "$4,329.73"
type input "$0"
select select "100"
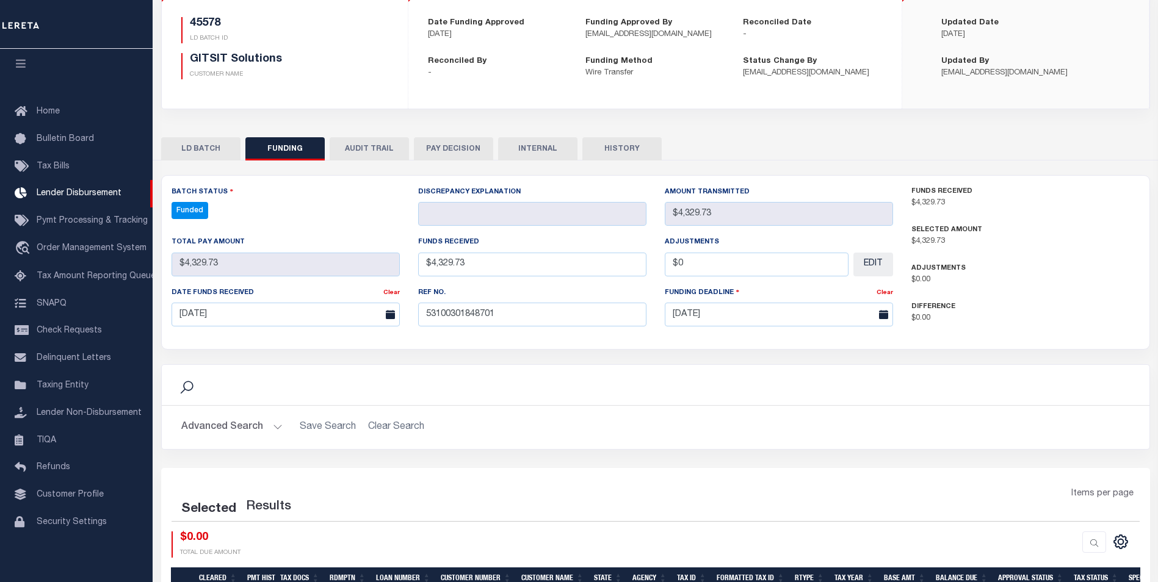
select select "100"
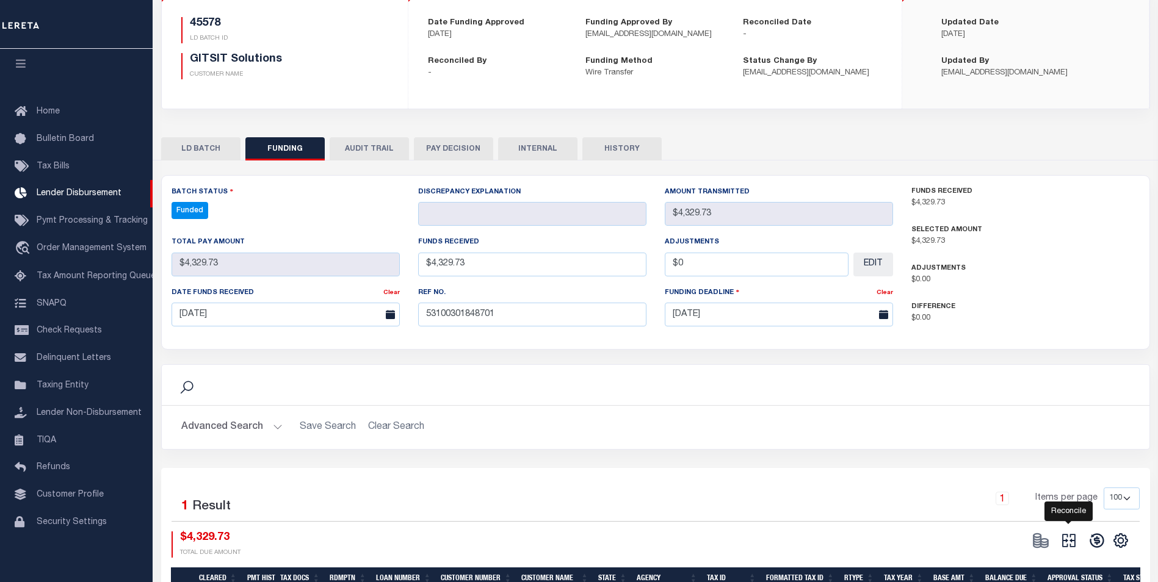
click at [1073, 546] on icon "" at bounding box center [1068, 540] width 17 height 17
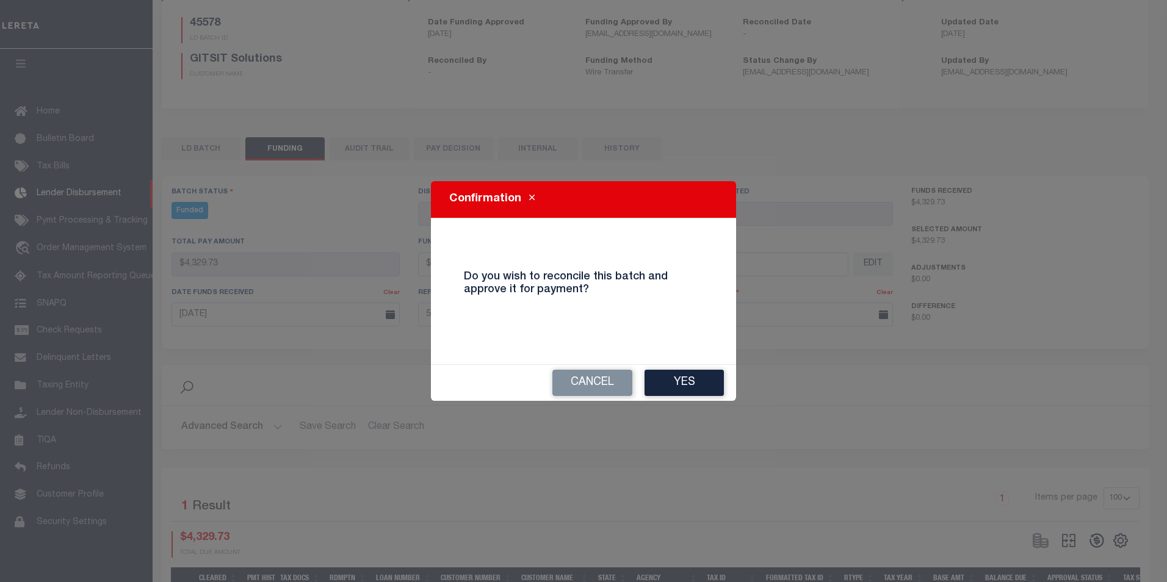
click at [702, 393] on button "Yes" at bounding box center [684, 383] width 79 height 26
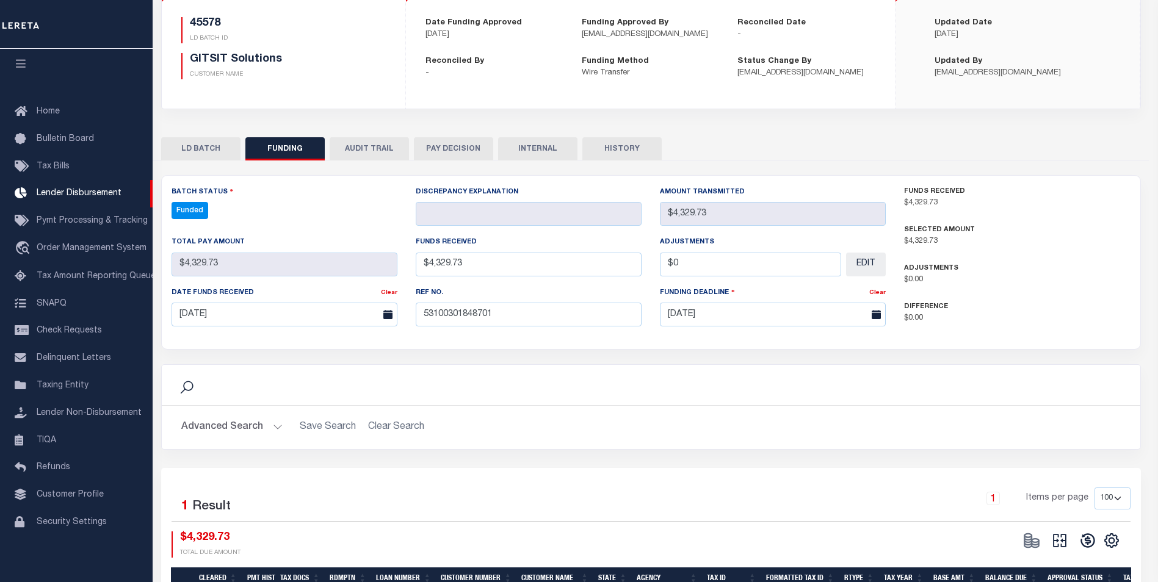
select select "100"
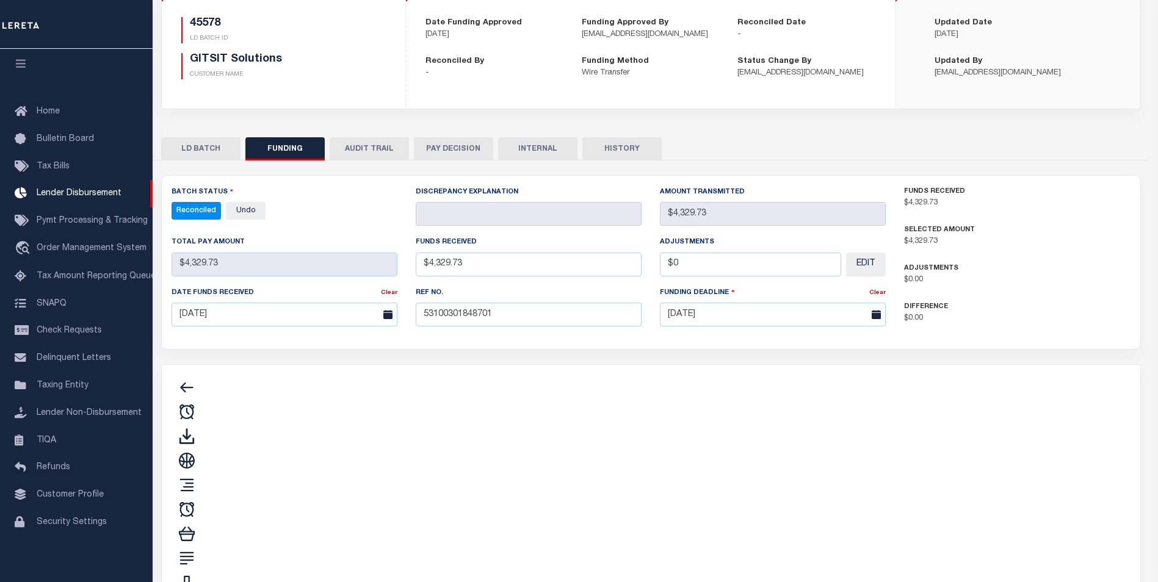
type input "$4,329.73"
type input "$0"
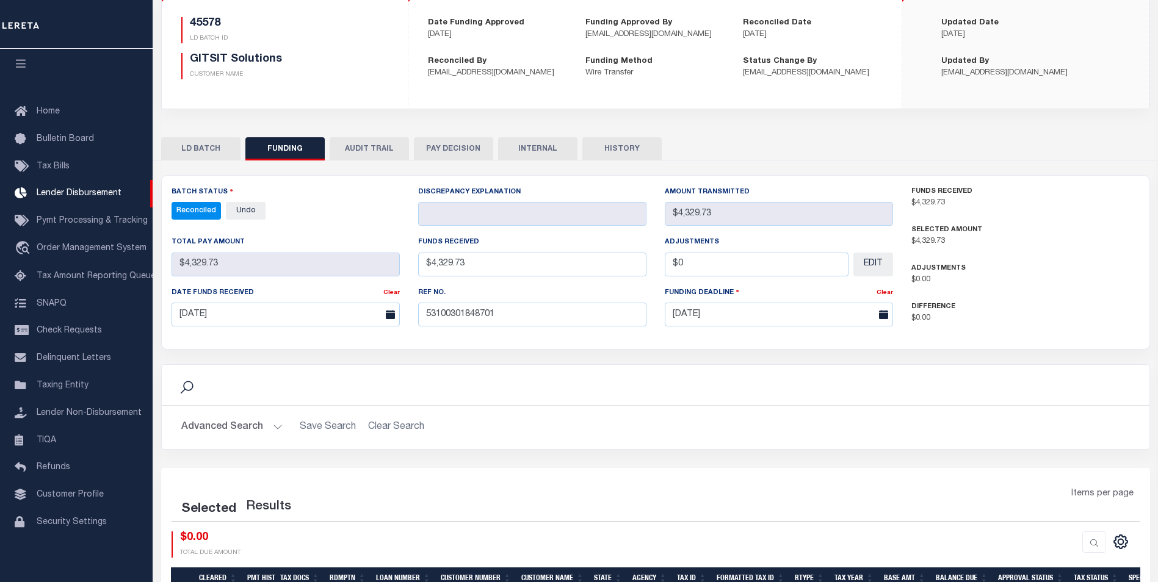
select select "100"
drag, startPoint x: 531, startPoint y: 150, endPoint x: 533, endPoint y: 225, distance: 75.7
click at [529, 150] on button "INTERNAL" at bounding box center [537, 148] width 79 height 23
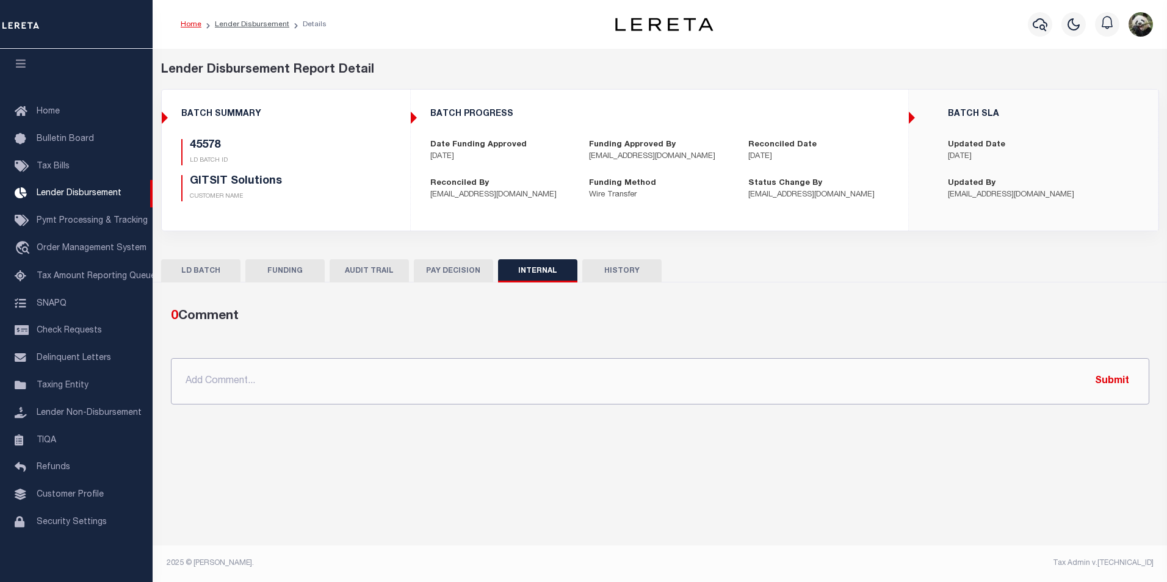
drag, startPoint x: 388, startPoint y: 380, endPoint x: 382, endPoint y: 386, distance: 8.6
click at [383, 388] on input "text" at bounding box center [660, 381] width 979 height 46
paste input "OG AMOUNT $20,140.87 45578 - $4,329.73 45583 - $6,998.74 45589 - $2,850.70 4560…"
type input "OG AMOUNT $20,140.87 45578 - $4,329.73 45583 - $6,998.74 45589 - $2,850.70 4560…"
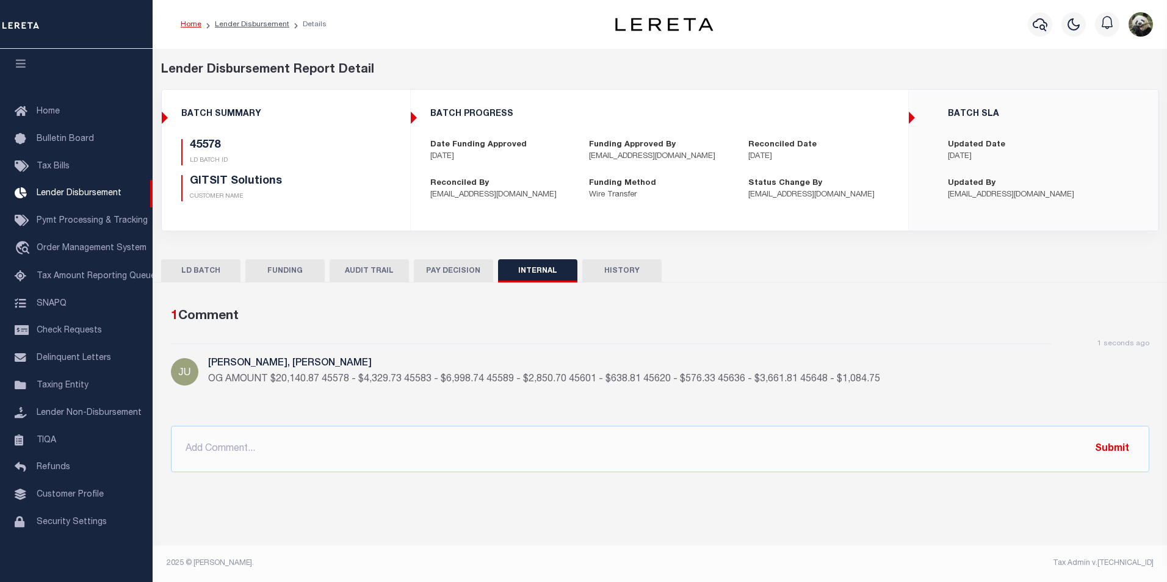
click at [261, 272] on button "FUNDING" at bounding box center [284, 270] width 79 height 23
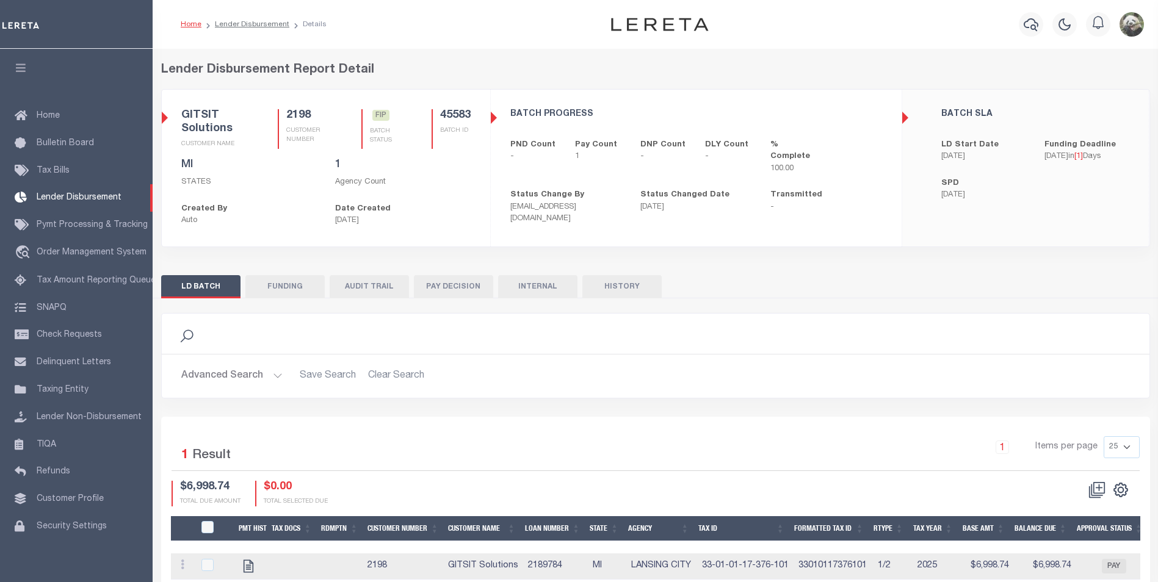
scroll to position [12, 0]
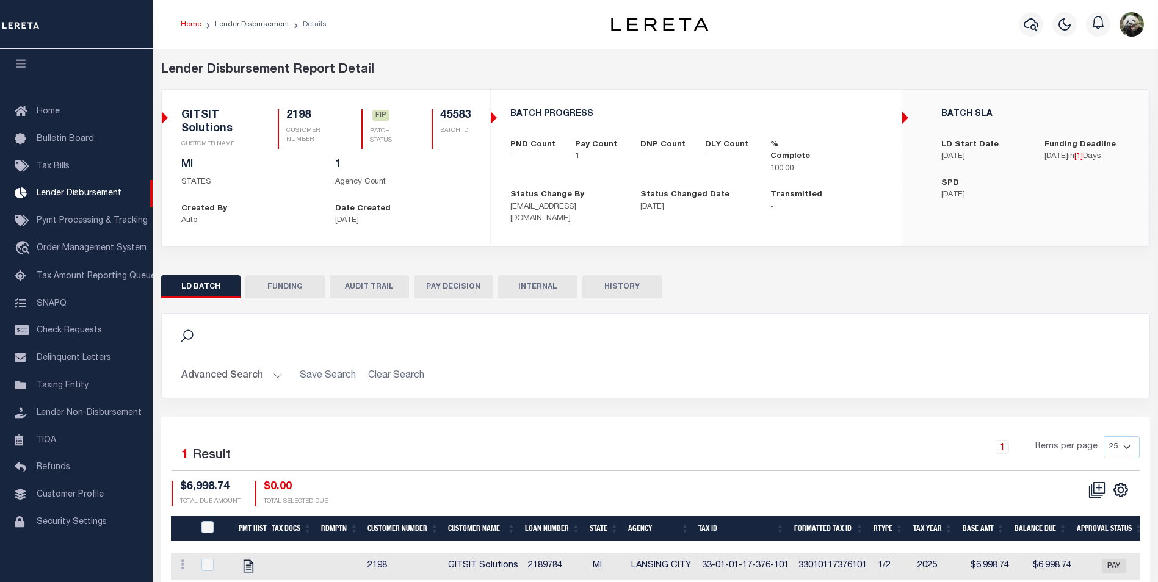
drag, startPoint x: 278, startPoint y: 291, endPoint x: 491, endPoint y: 51, distance: 321.3
click at [277, 289] on button "FUNDING" at bounding box center [284, 286] width 79 height 23
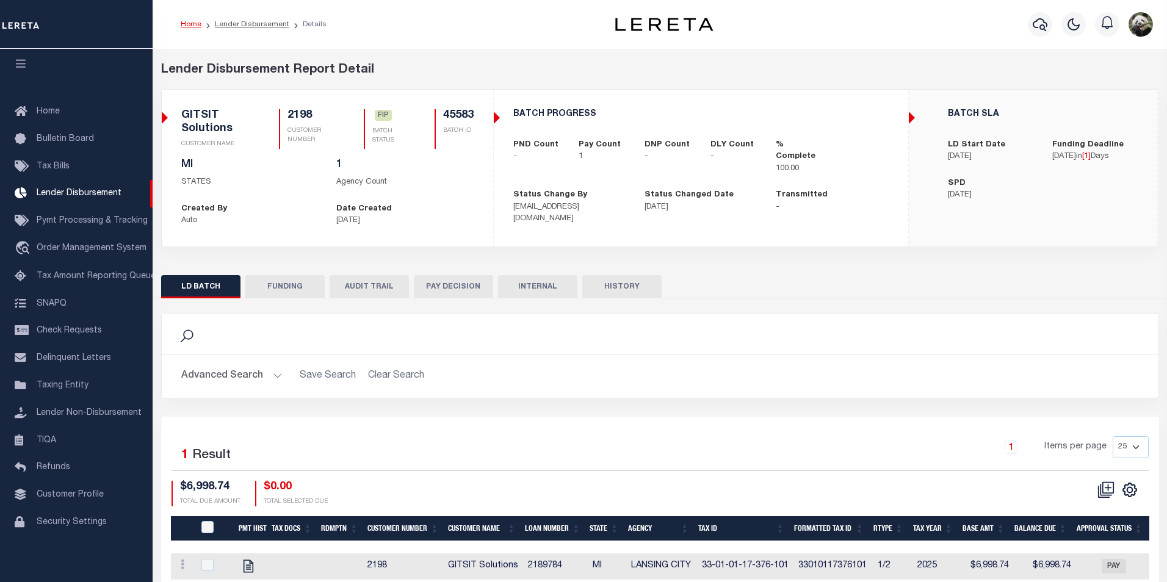
type input "$6,998.74"
type input "$0"
type input "[DATE]"
select select "100"
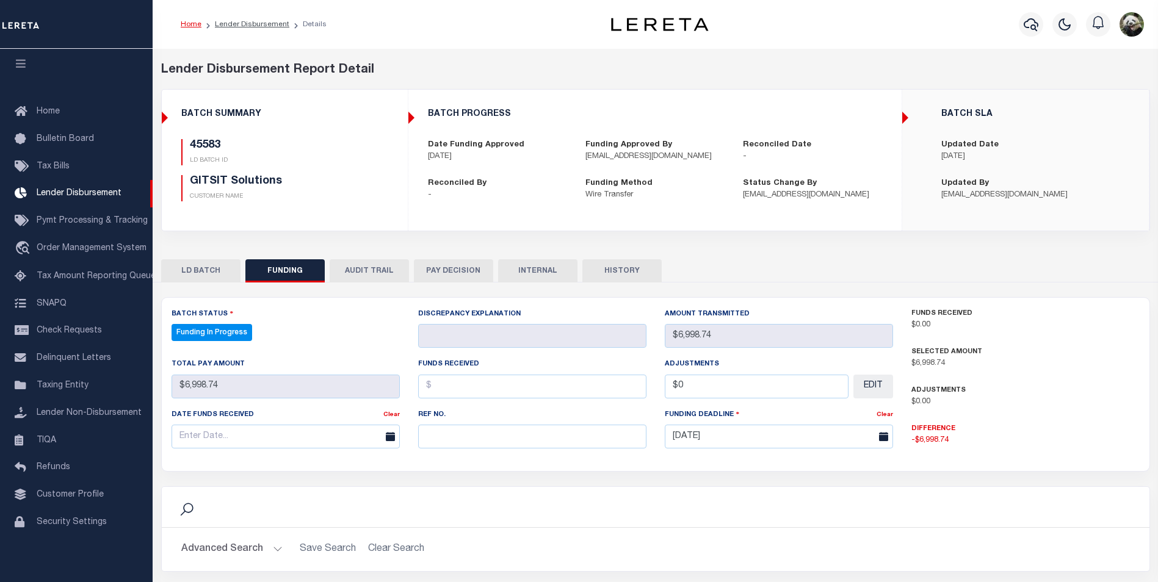
select select "100"
paste input "53100301848701"
type input "53100301848701"
click at [236, 436] on input "text" at bounding box center [286, 437] width 228 height 24
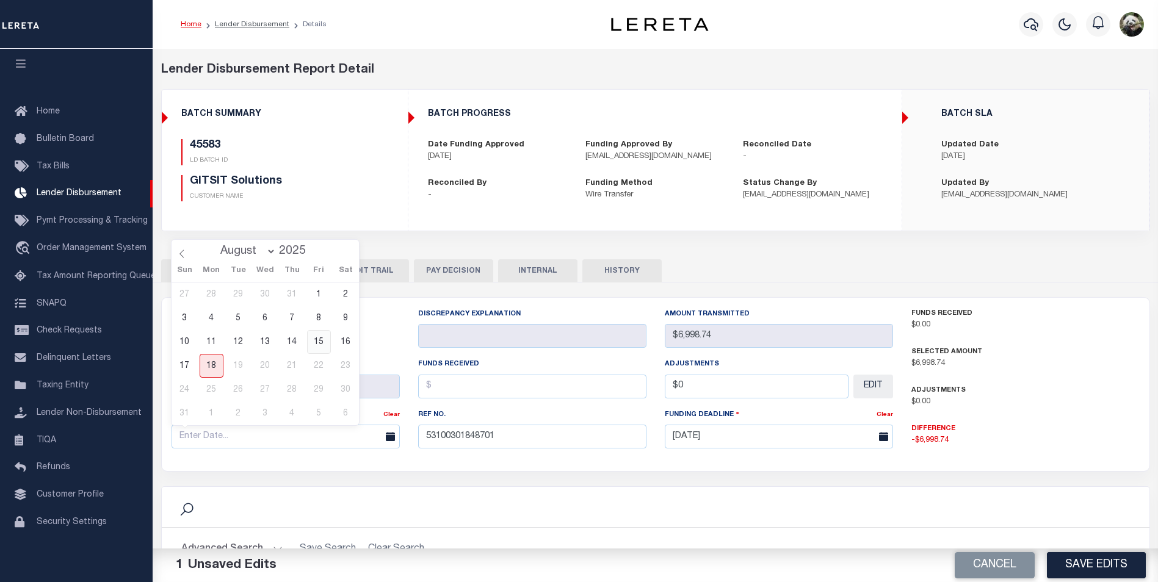
click at [316, 336] on span "15" at bounding box center [319, 342] width 24 height 24
type input "[DATE]"
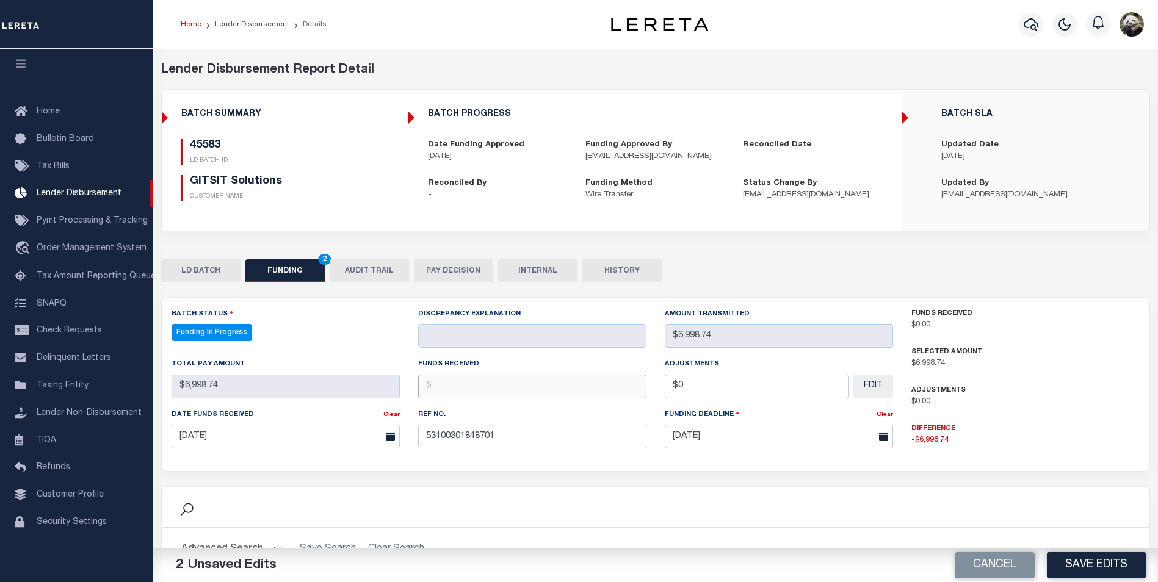
click at [460, 393] on input "text" at bounding box center [532, 387] width 228 height 24
click at [487, 386] on input "text" at bounding box center [532, 387] width 228 height 24
type input "$6,998.74"
click at [1103, 559] on button "Save Edits" at bounding box center [1096, 566] width 99 height 26
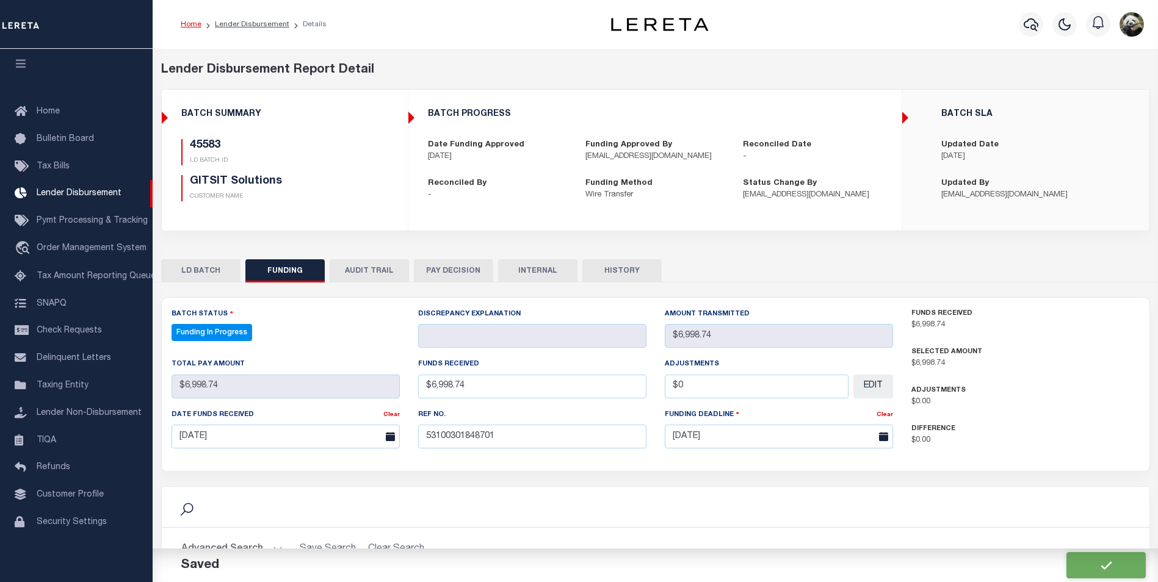
type input "$6,998.74"
type input "$0"
select select "100"
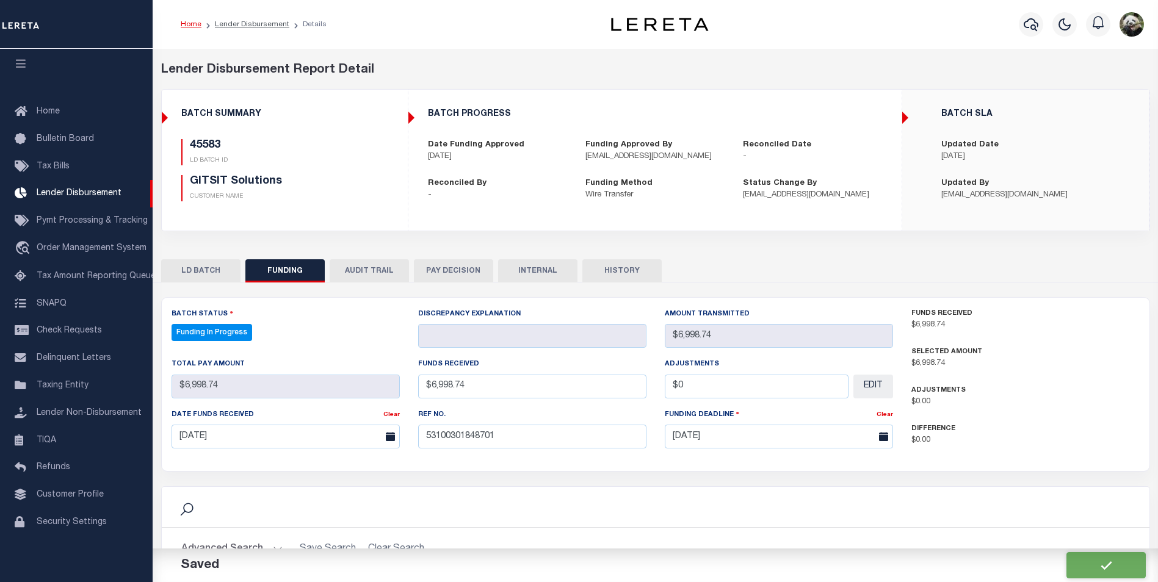
select select "100"
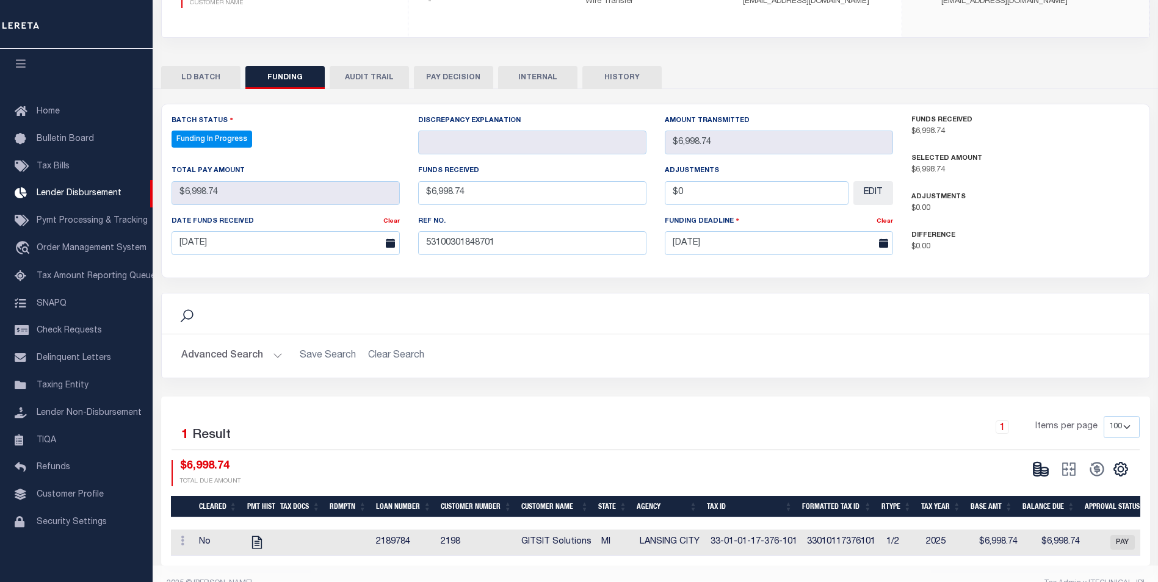
scroll to position [222, 0]
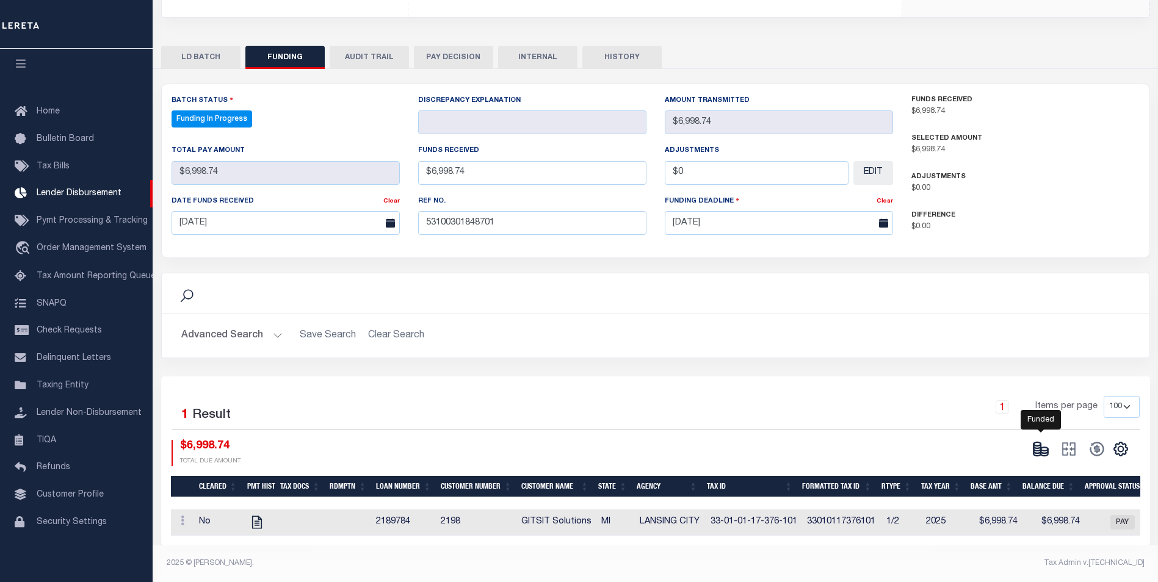
click at [1034, 447] on icon at bounding box center [1037, 449] width 7 height 4
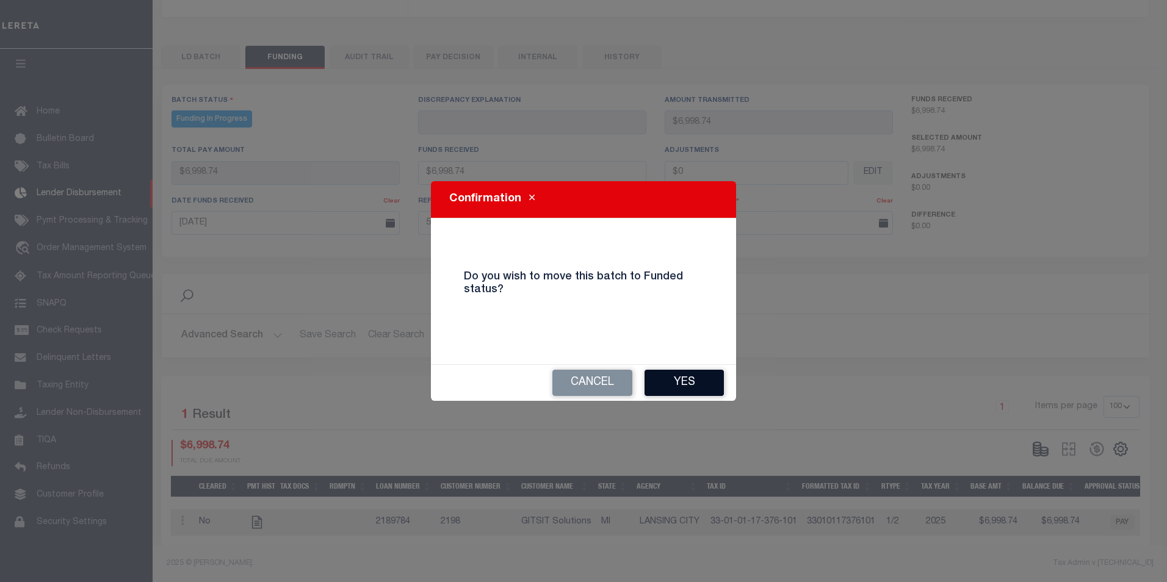
click at [711, 388] on button "Yes" at bounding box center [684, 383] width 79 height 26
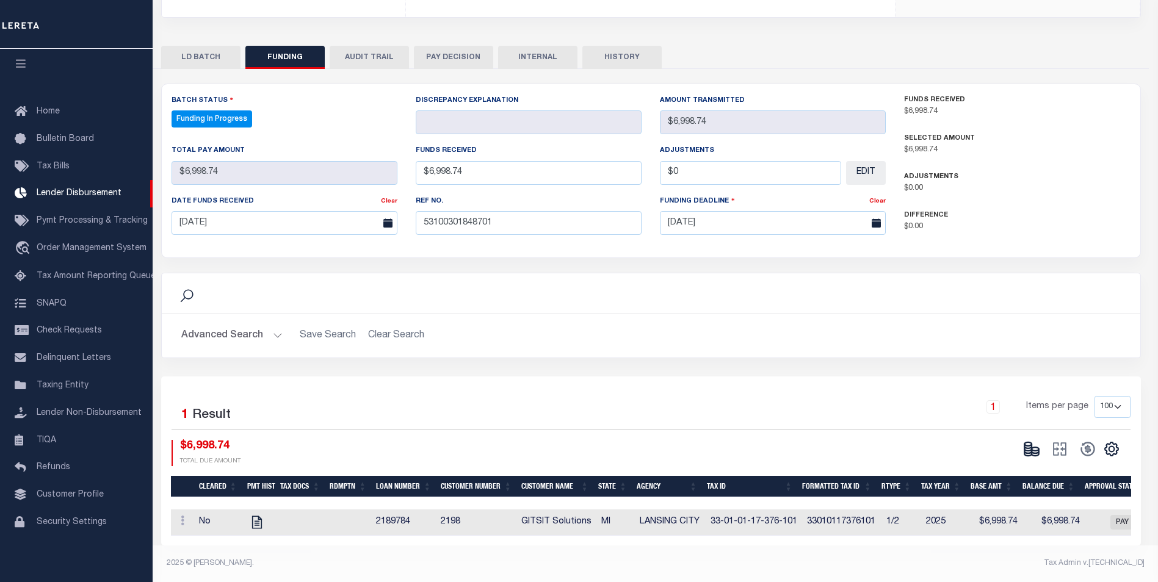
type input "$6,998.74"
type input "$0"
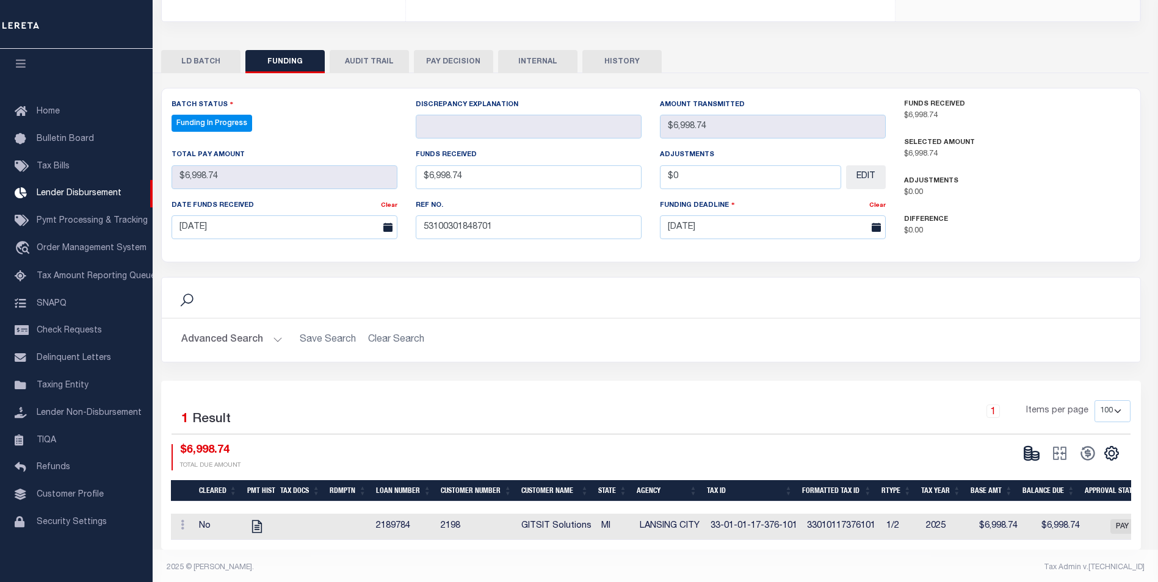
select select "100"
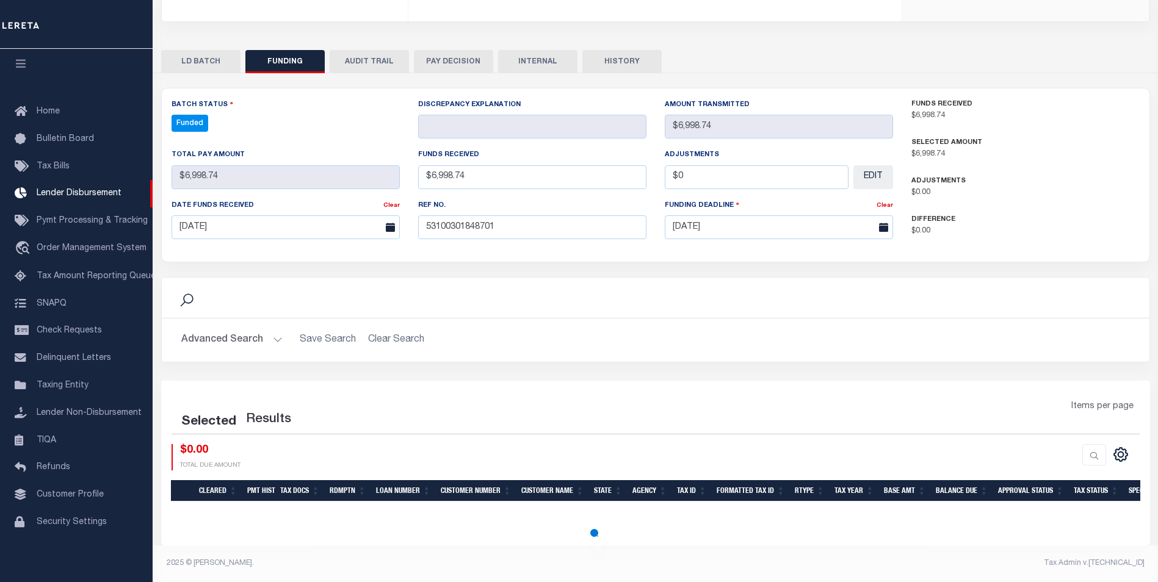
select select "100"
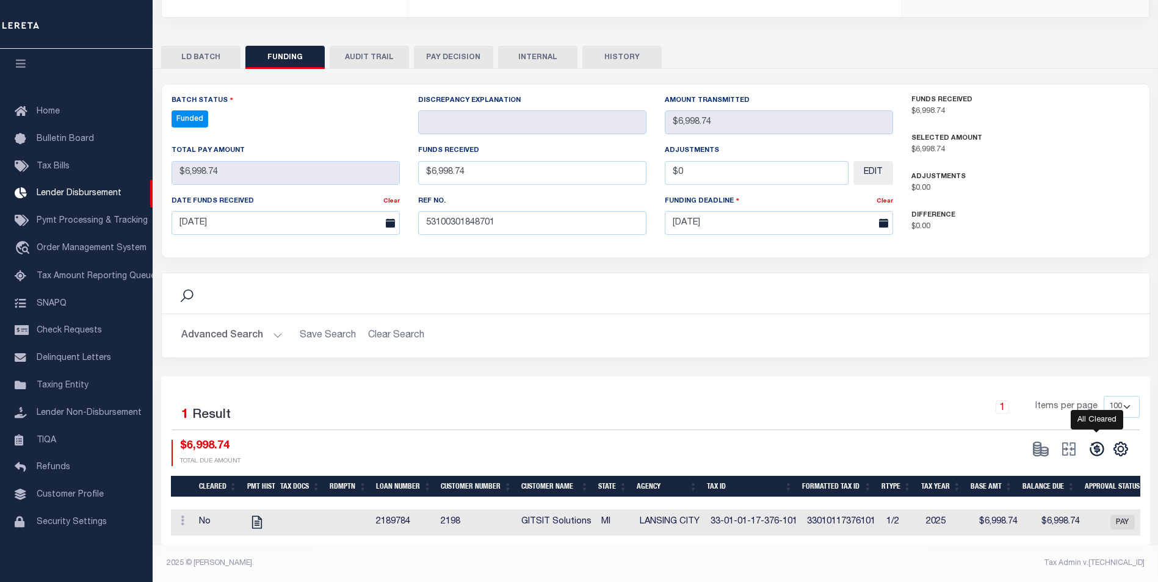
click at [1089, 443] on icon at bounding box center [1097, 449] width 17 height 17
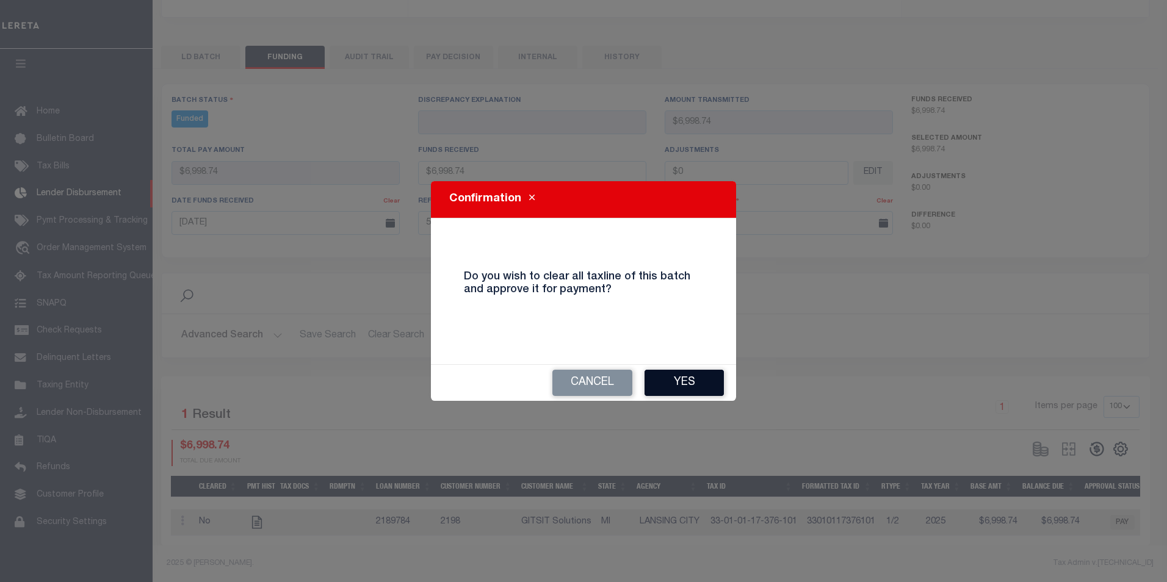
click at [692, 386] on button "Yes" at bounding box center [684, 383] width 79 height 26
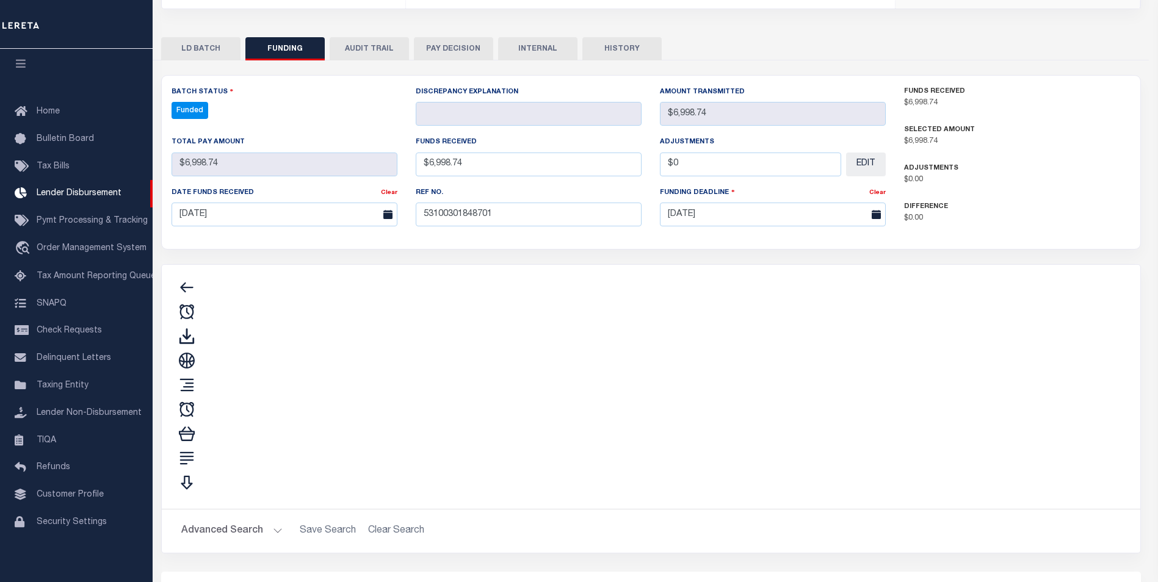
type input "$6,998.74"
type input "$0"
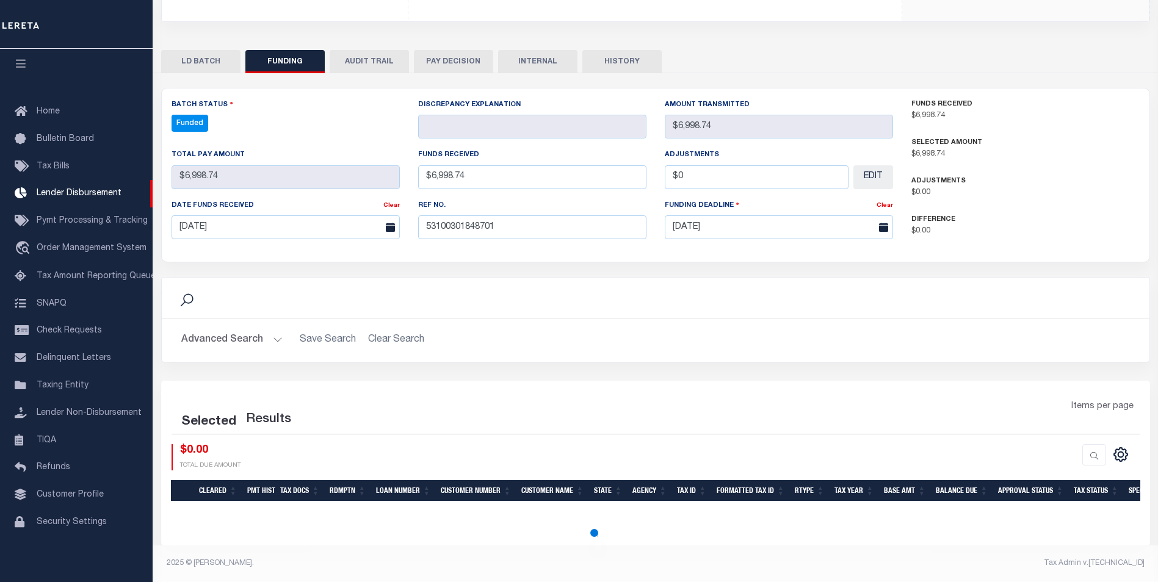
select select "100"
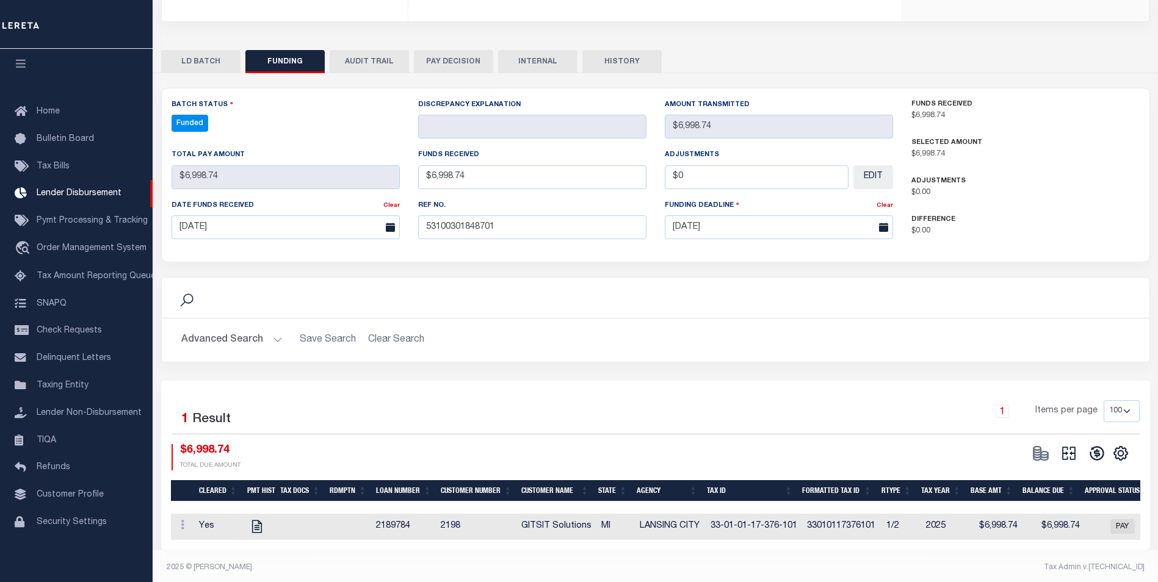
click at [1078, 449] on button at bounding box center [1069, 453] width 28 height 18
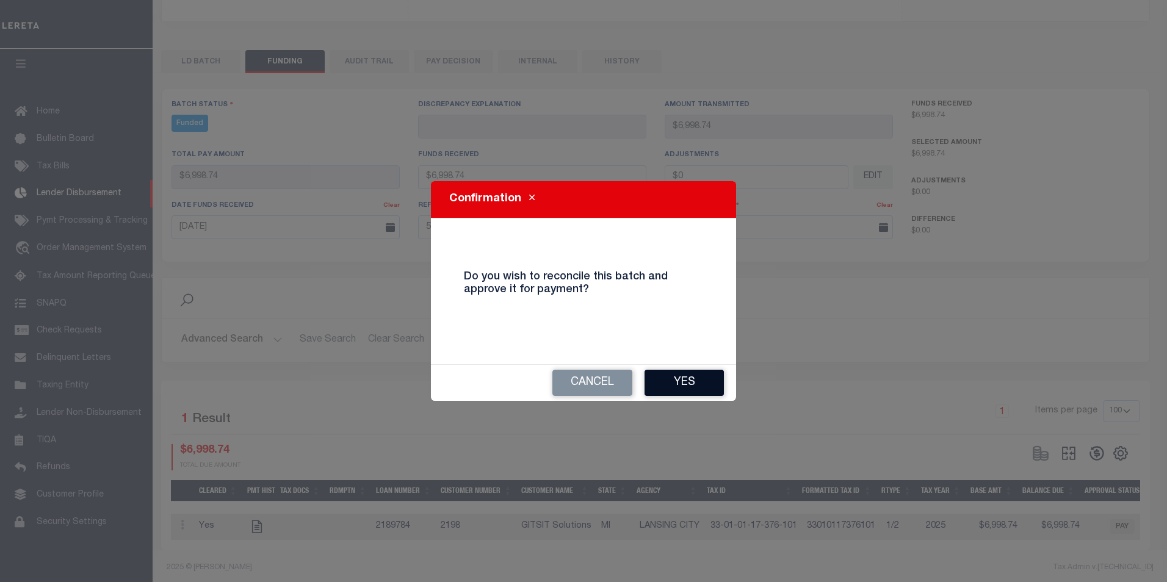
click at [703, 395] on button "Yes" at bounding box center [684, 383] width 79 height 26
select select "100"
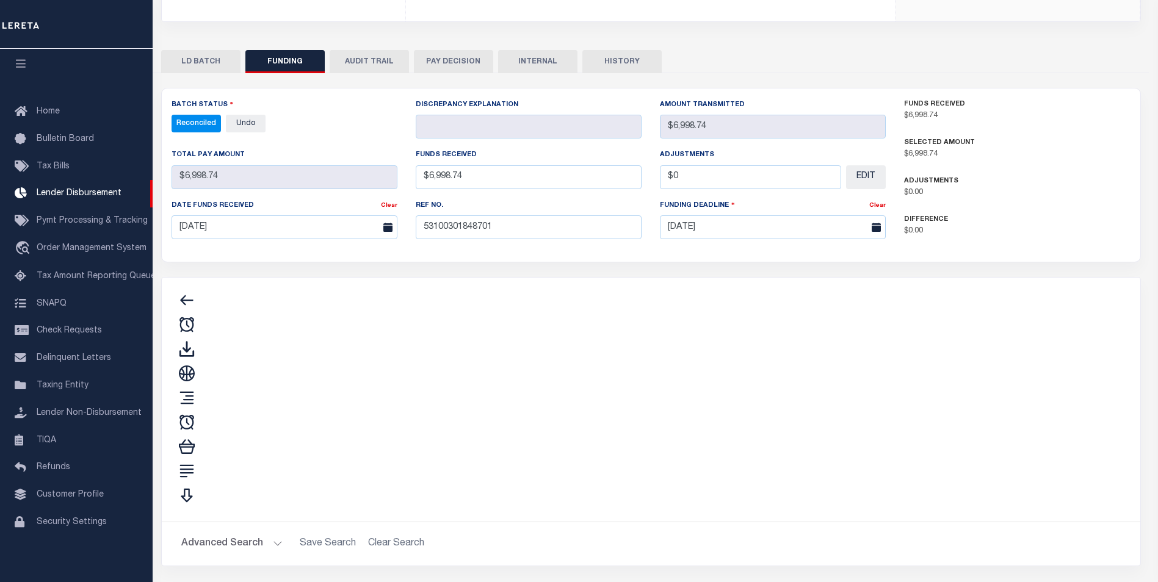
type input "$6,998.74"
type input "$0"
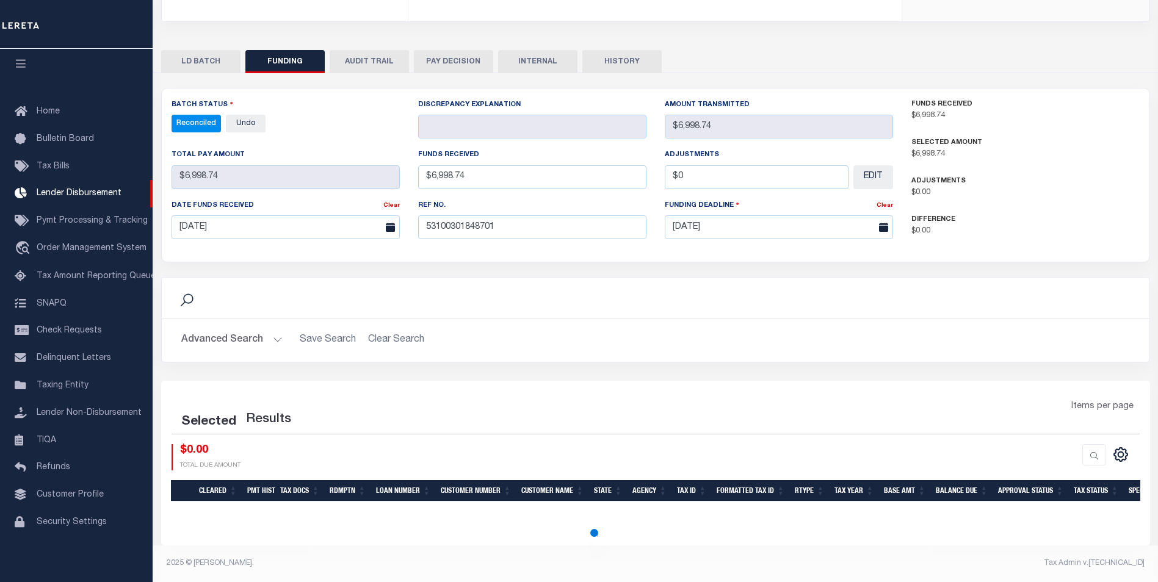
select select "100"
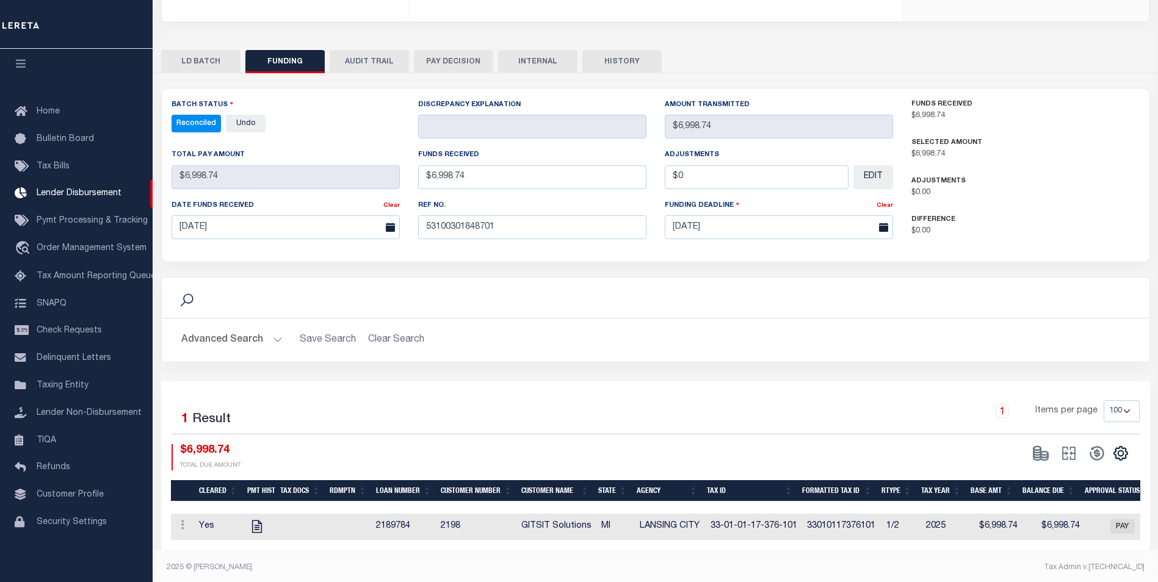
click at [517, 67] on button "INTERNAL" at bounding box center [537, 61] width 79 height 23
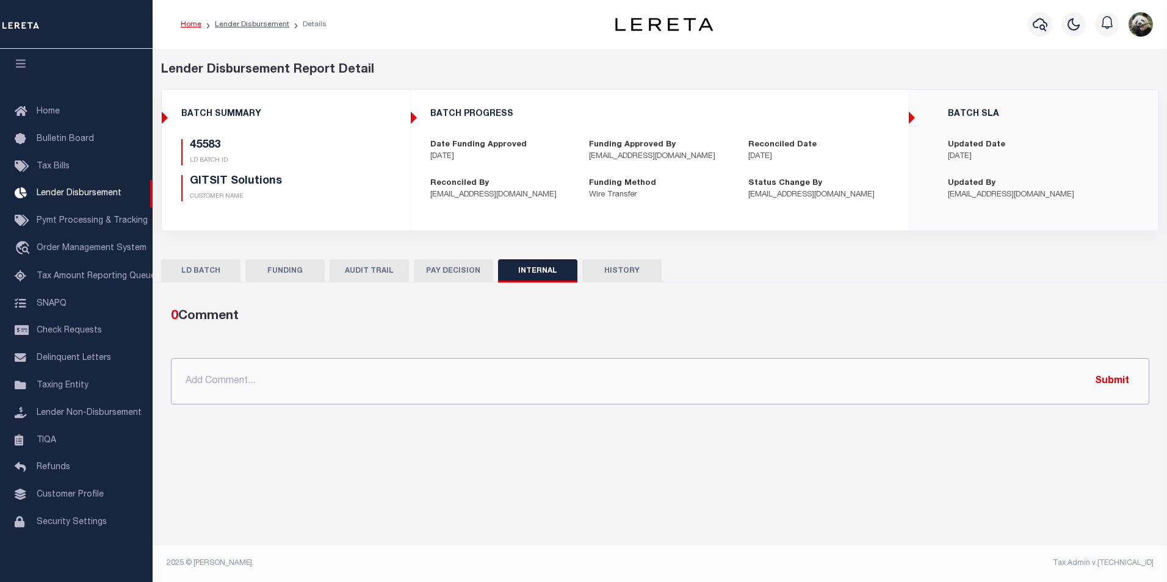
click at [487, 388] on input "text" at bounding box center [660, 381] width 979 height 46
paste input "OG AMOUNT $20,140.87 45578 - $4,329.73 45583 - $6,998.74 45589 - $2,850.70 4560…"
type input "OG AMOUNT $20,140.87 45578 - $4,329.73 45583 - $6,998.74 45589 - $2,850.70 4560…"
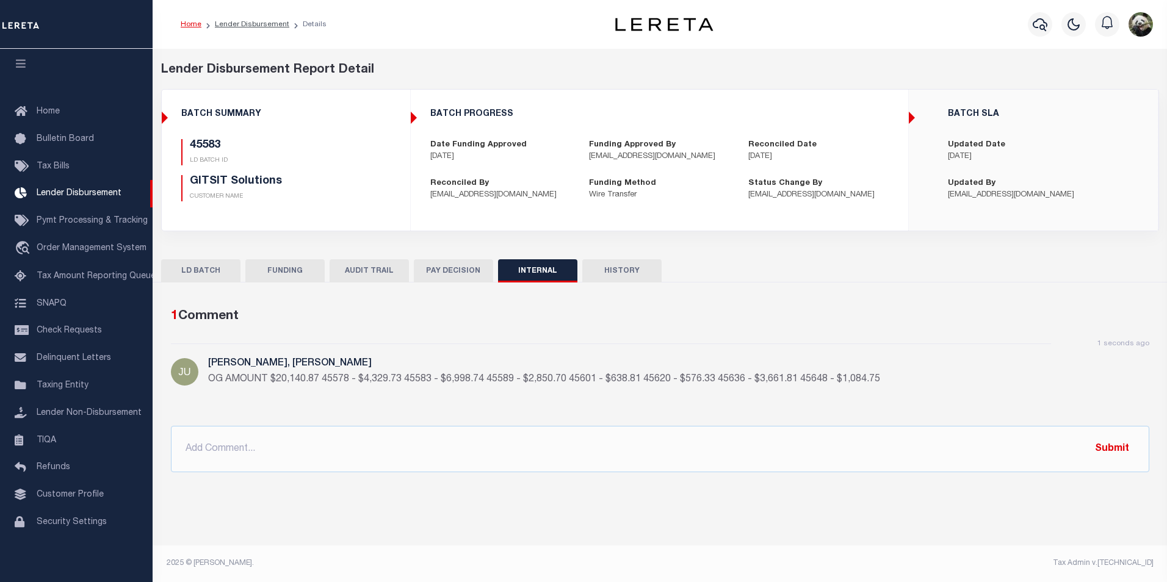
click at [280, 275] on button "FUNDING" at bounding box center [284, 270] width 79 height 23
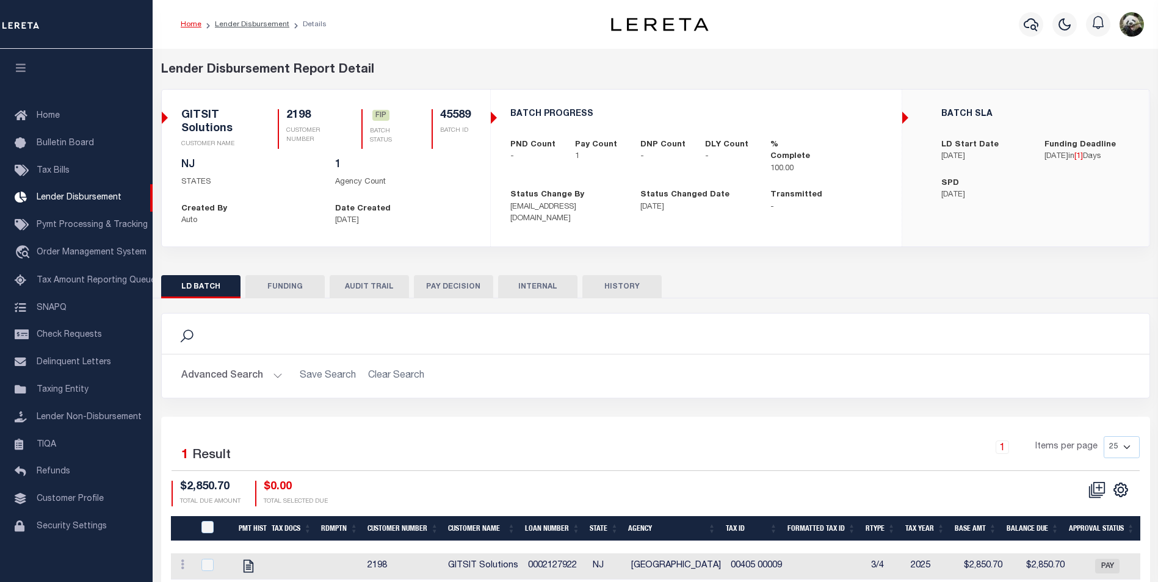
scroll to position [12, 0]
drag, startPoint x: 296, startPoint y: 290, endPoint x: 593, endPoint y: 4, distance: 411.9
click at [294, 288] on button "FUNDING" at bounding box center [284, 286] width 79 height 23
type input "$2,850.7"
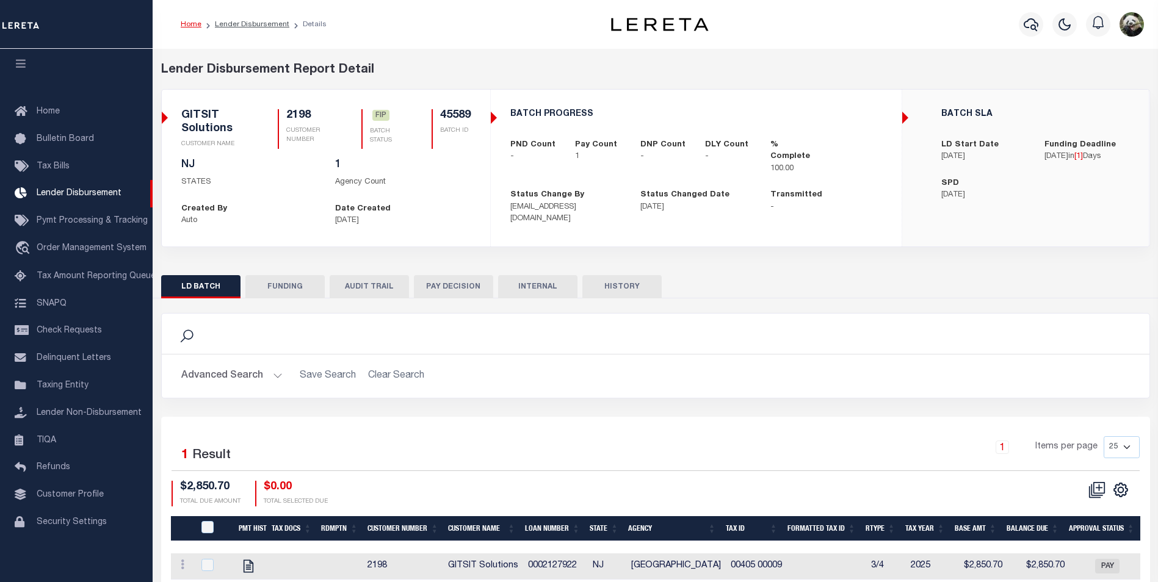
type input "$0"
type input "[DATE]"
select select "100"
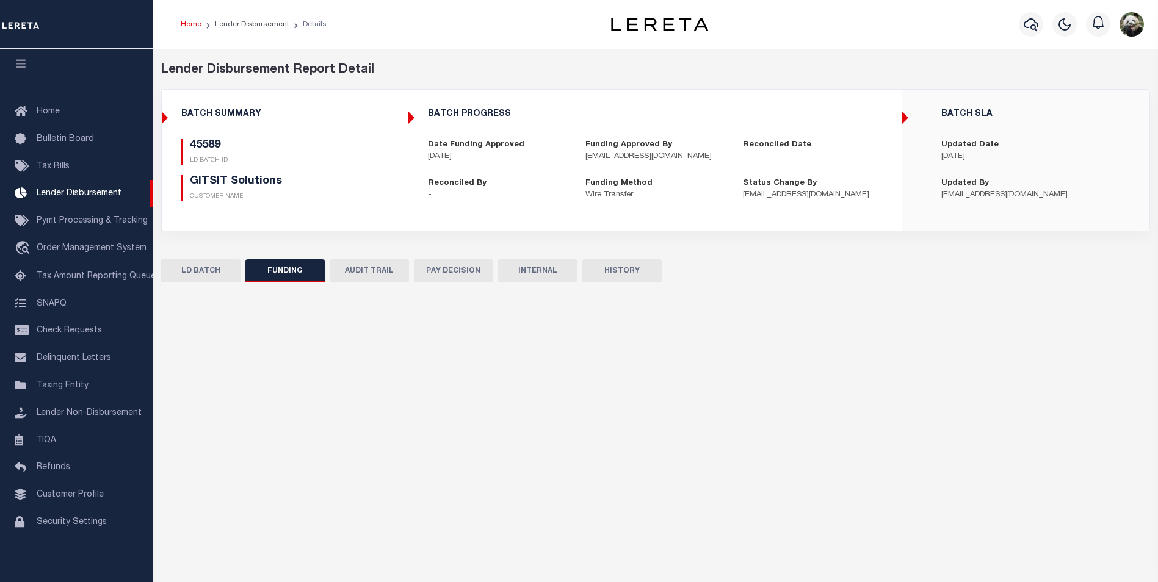
select select "100"
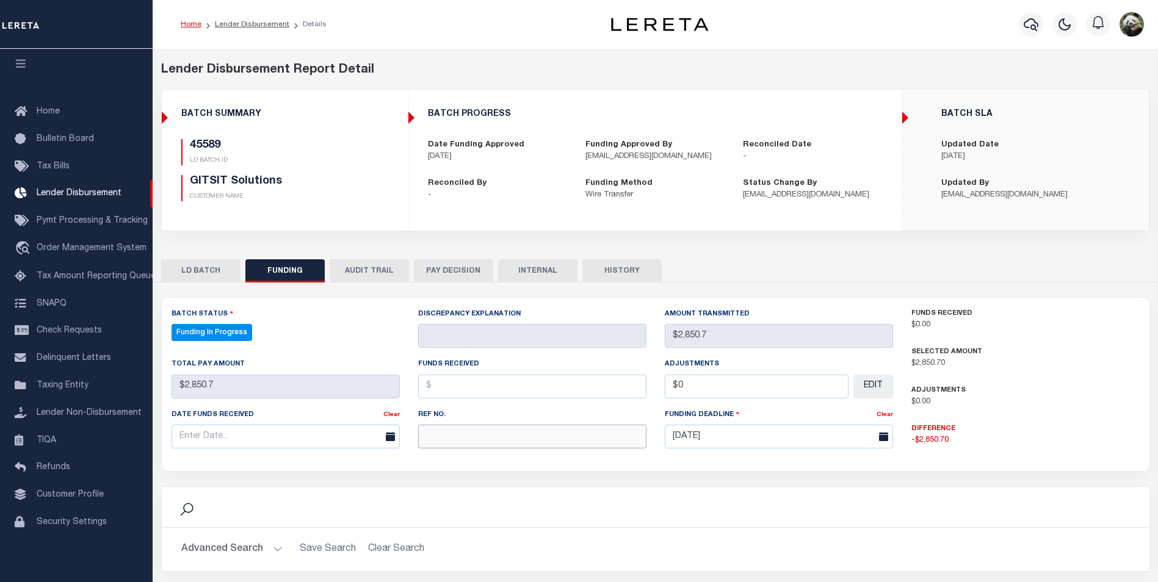
paste input "53100301848701"
type input "53100301848701"
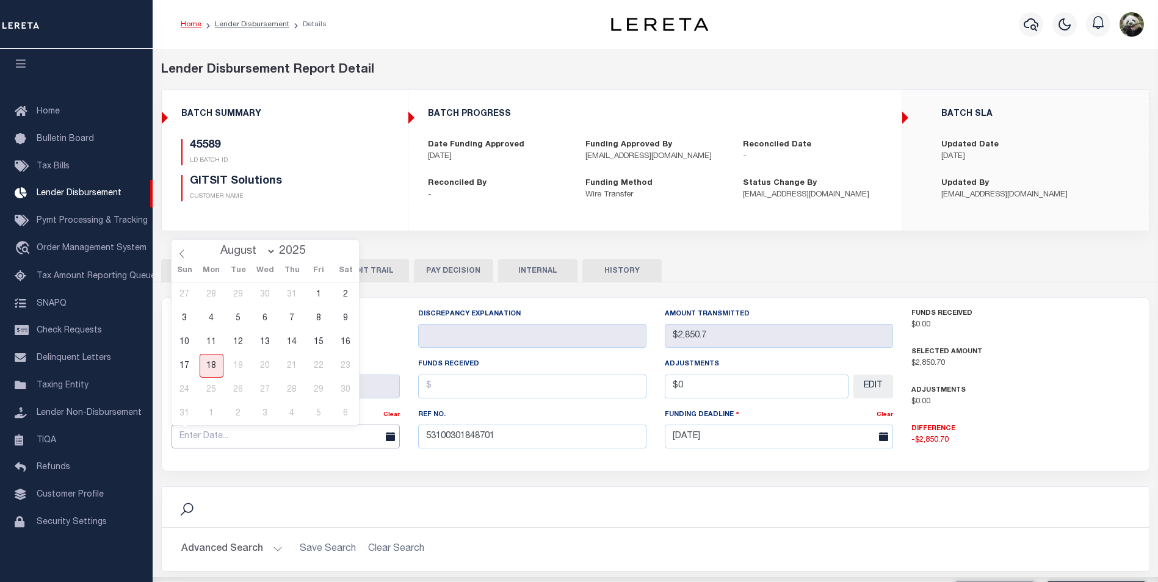
click at [237, 431] on input "text" at bounding box center [286, 437] width 228 height 24
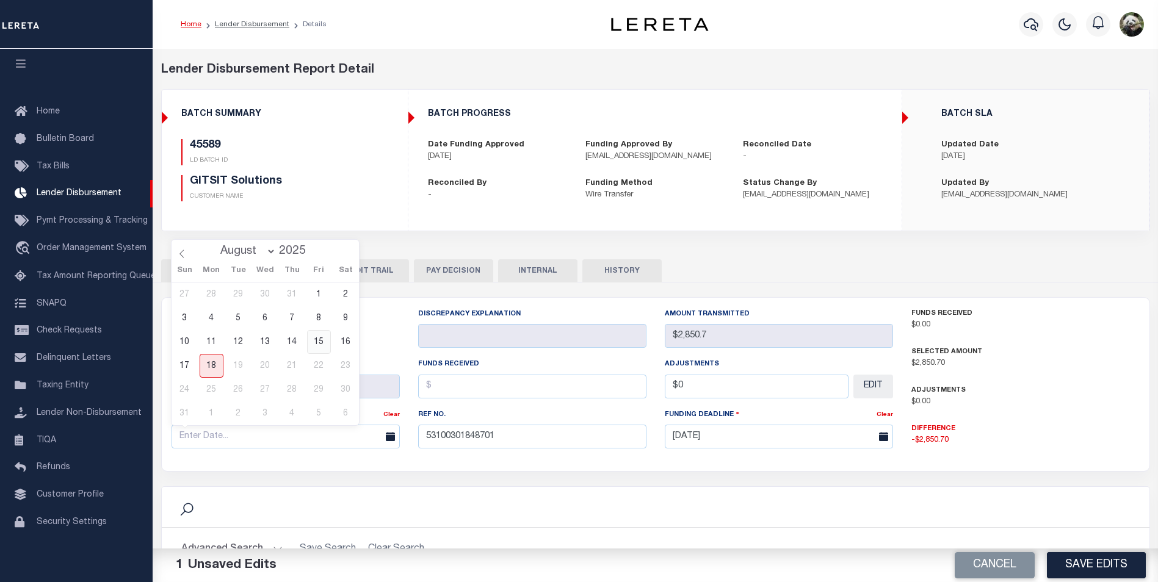
click at [325, 345] on span "15" at bounding box center [319, 342] width 24 height 24
type input "[DATE]"
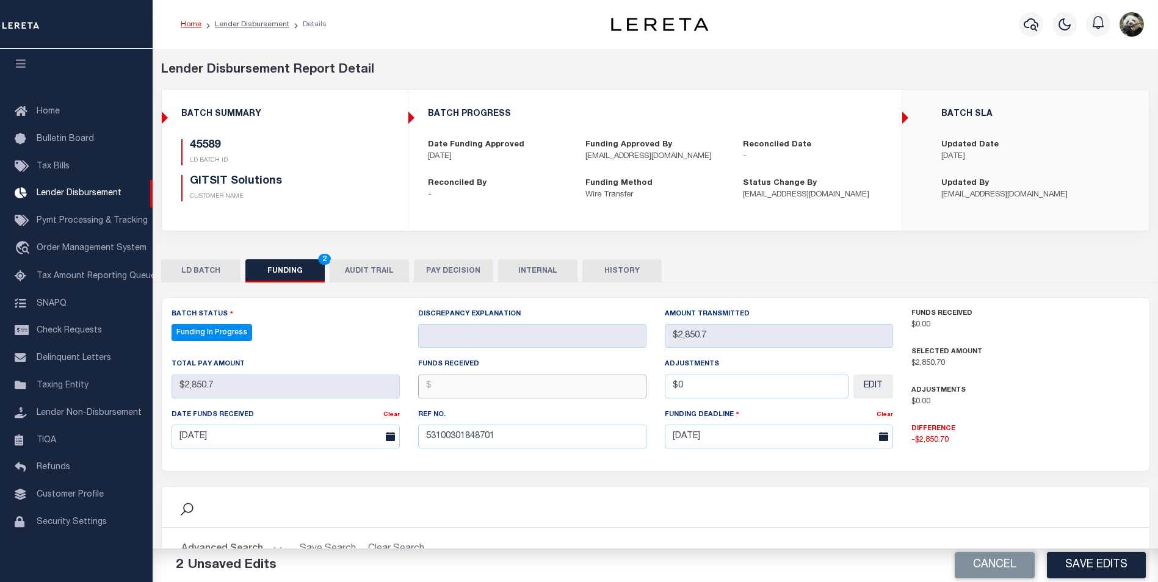
click at [460, 390] on input "text" at bounding box center [532, 387] width 228 height 24
click at [342, 215] on div "BATCH SUMMARY 45589 LD BATCH ID GITSIT Solutions CUSTOMER NAME" at bounding box center [284, 160] width 245 height 121
click at [504, 390] on input "text" at bounding box center [532, 387] width 228 height 24
type input "$2,850.70"
click at [766, 405] on div "Adjustments $0 EDIT" at bounding box center [779, 383] width 247 height 50
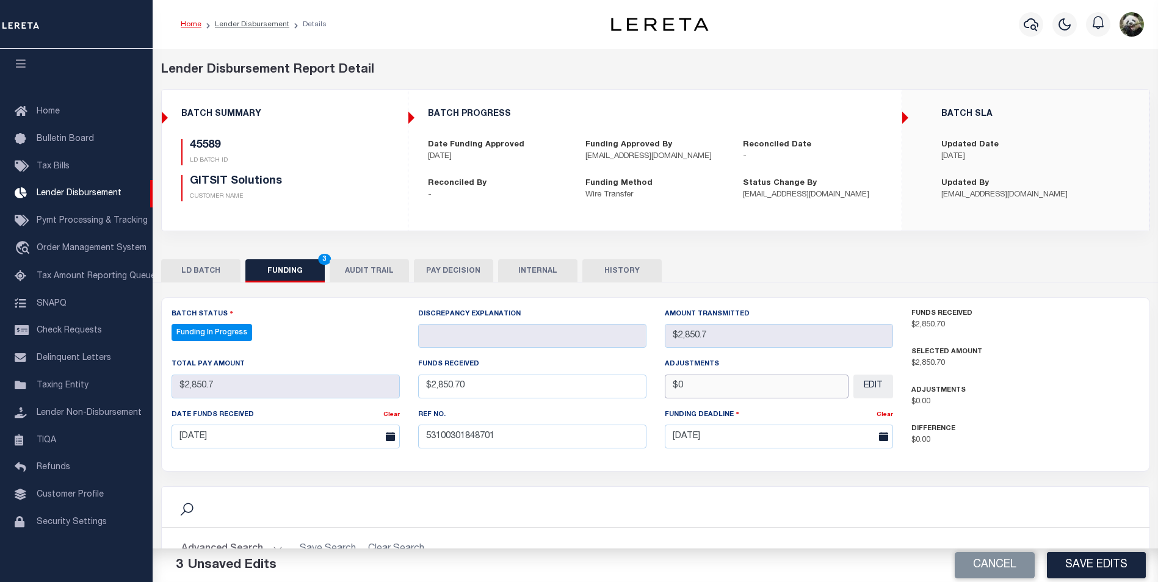
click at [783, 391] on input "$0" at bounding box center [757, 387] width 184 height 24
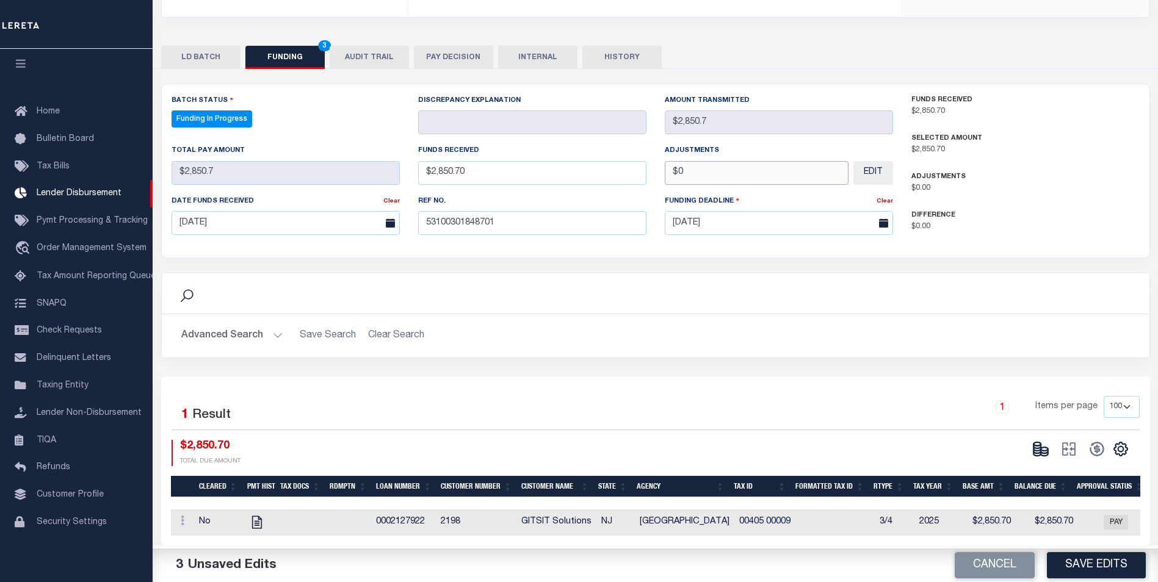
scroll to position [222, 0]
type input "$0.00"
click at [1090, 565] on button "Save Edits" at bounding box center [1096, 566] width 99 height 26
type input "$2,850.7"
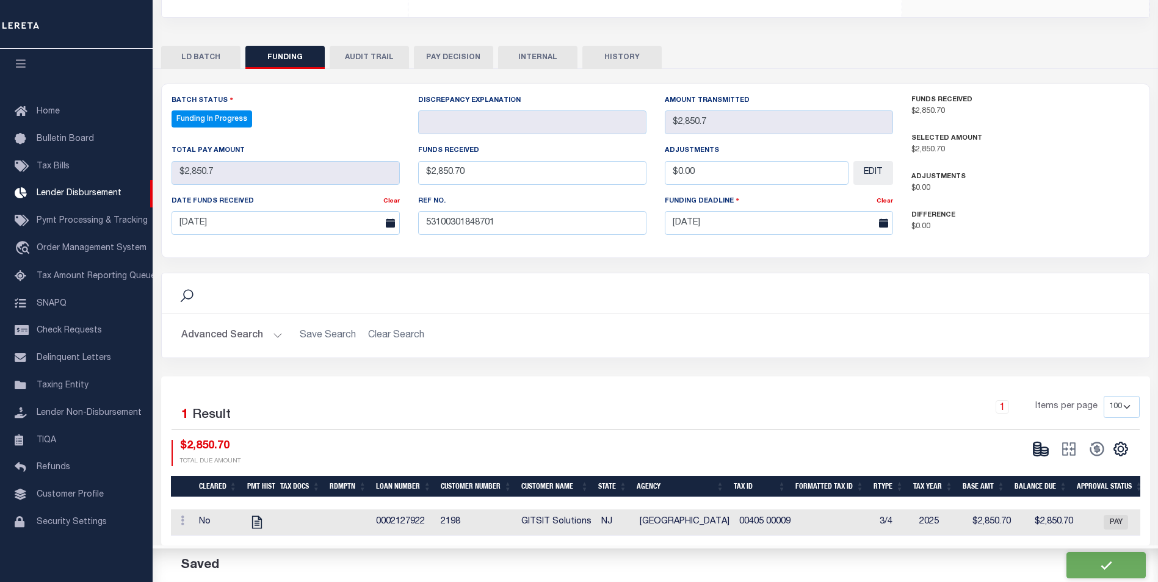
type input "$2,850.7"
type input "$0"
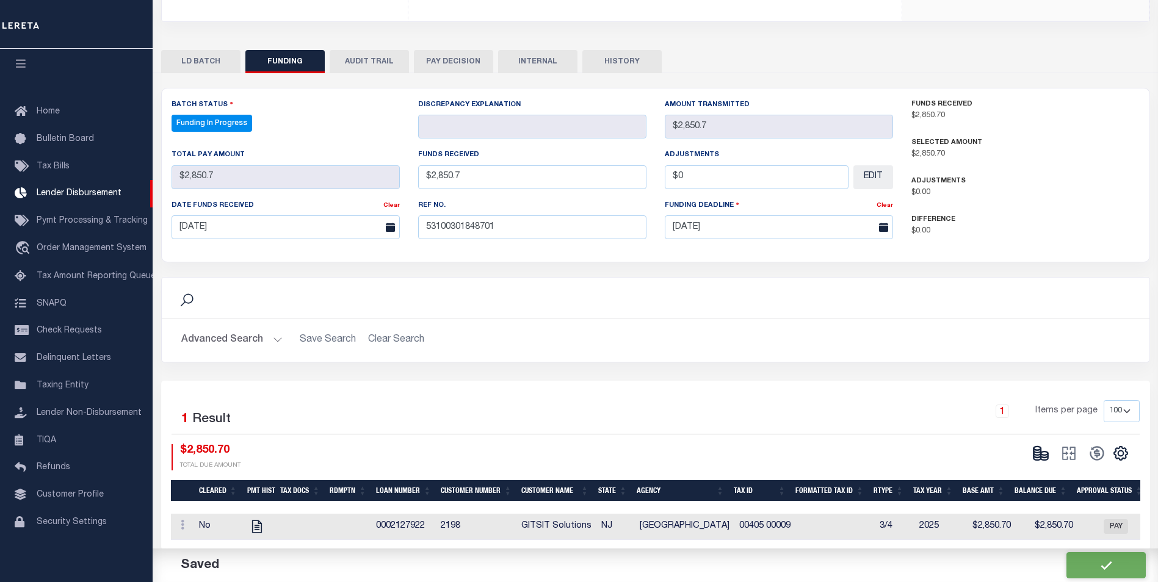
select select "100"
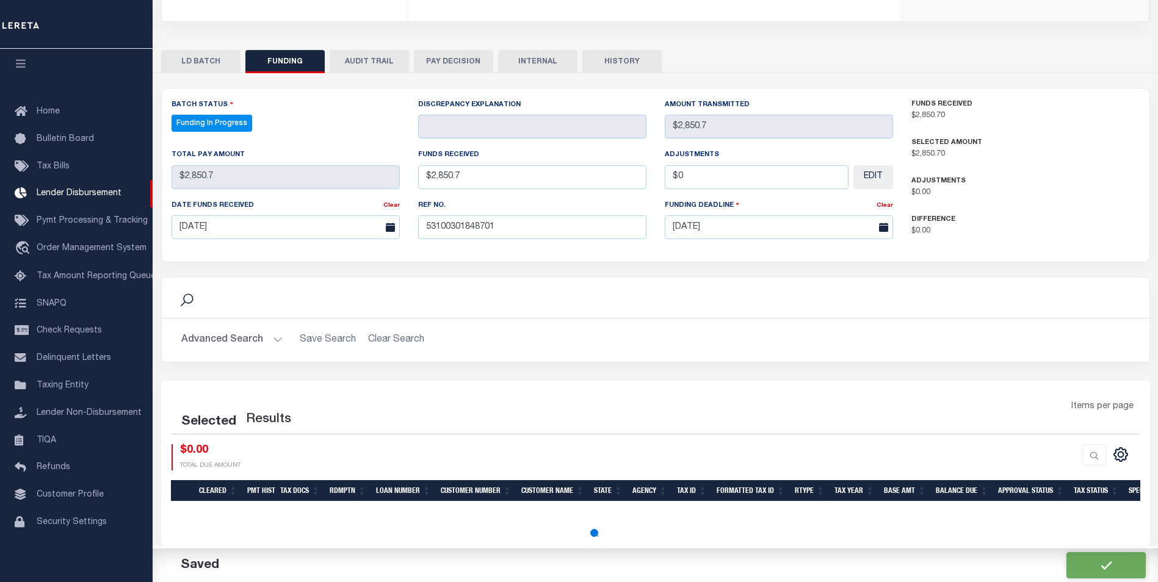
select select "100"
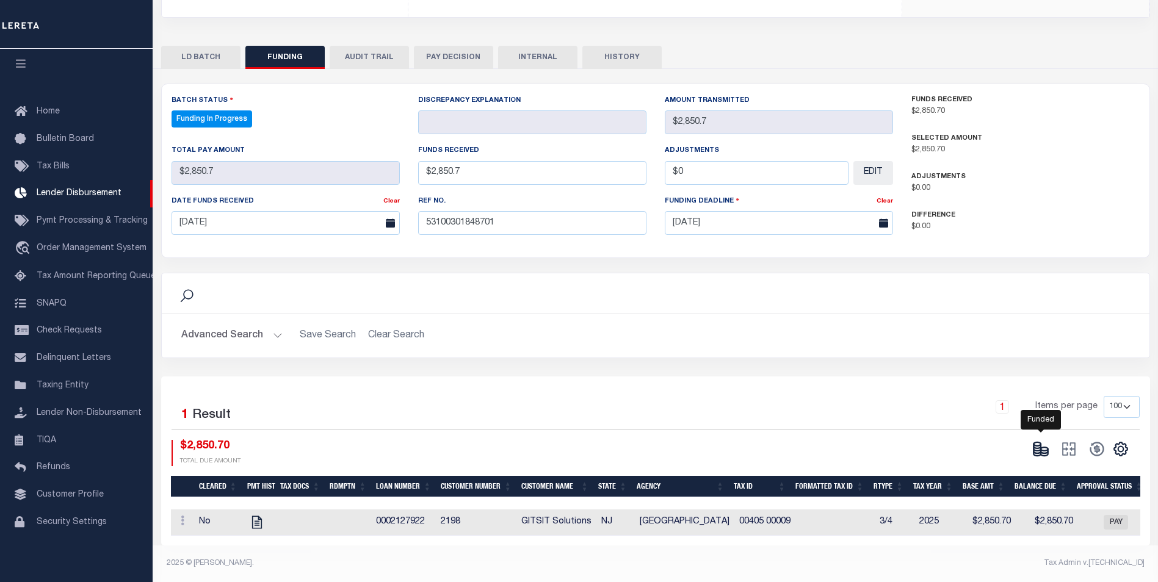
click at [1042, 442] on icon at bounding box center [1040, 449] width 17 height 17
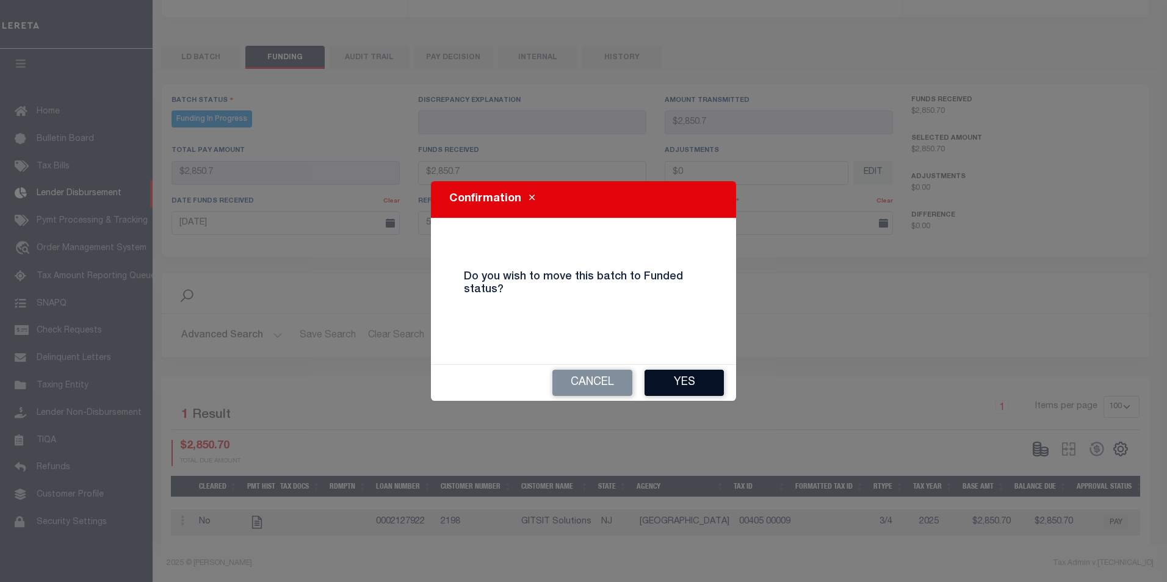
click at [672, 374] on button "Yes" at bounding box center [684, 383] width 79 height 26
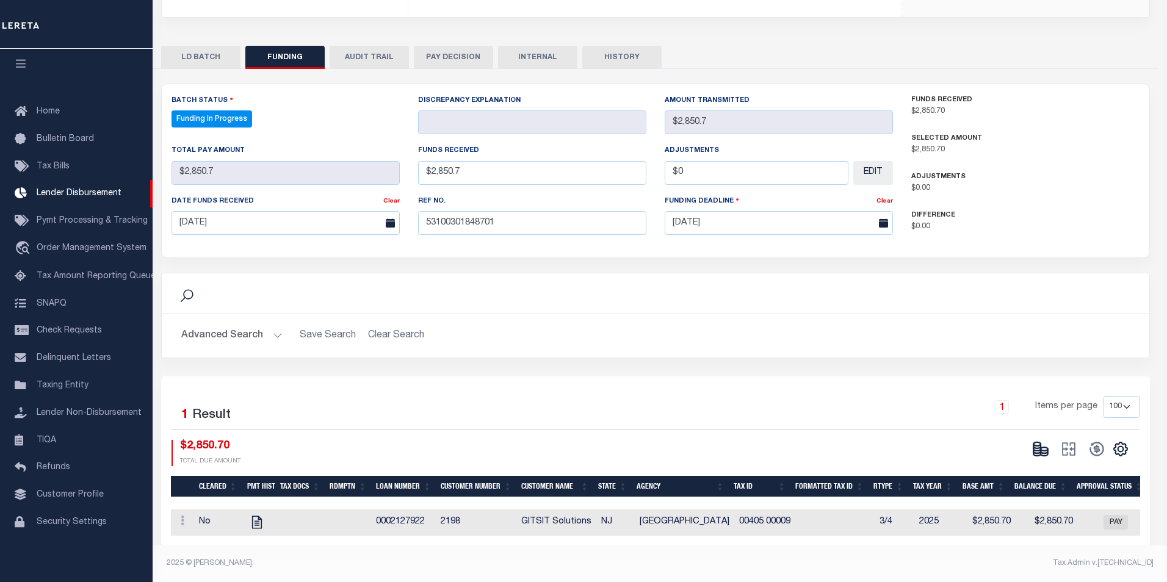
type input "$2,850.7"
type input "$0"
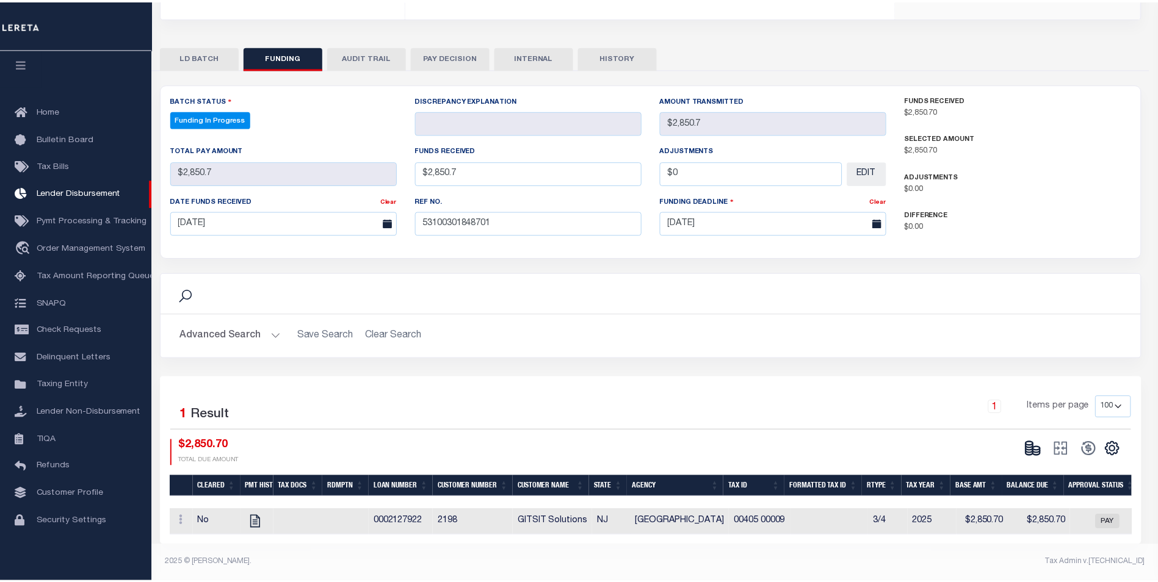
scroll to position [209, 0]
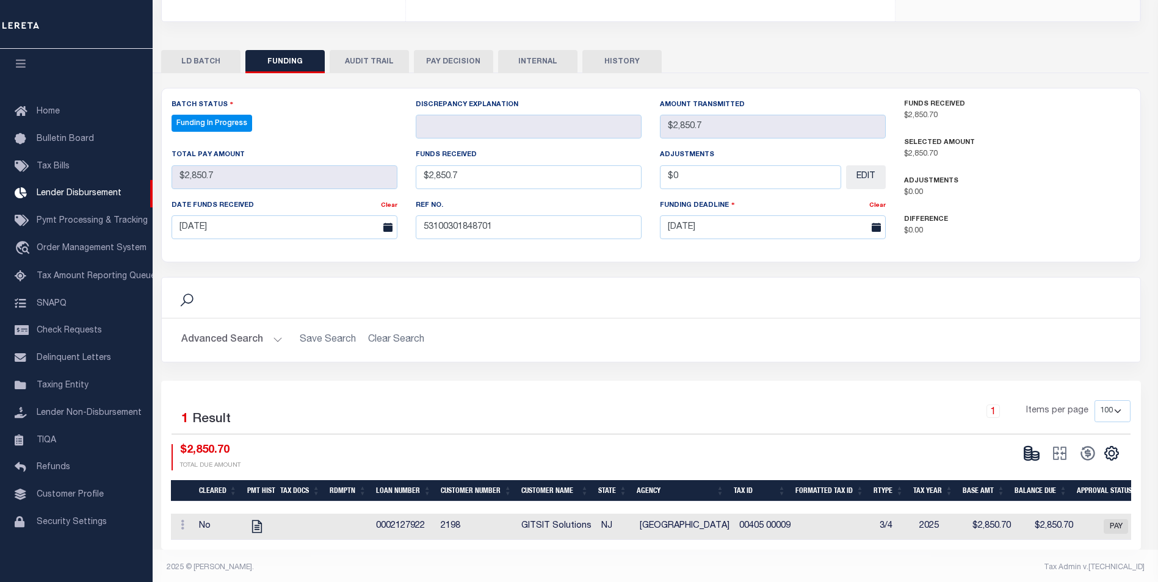
select select "100"
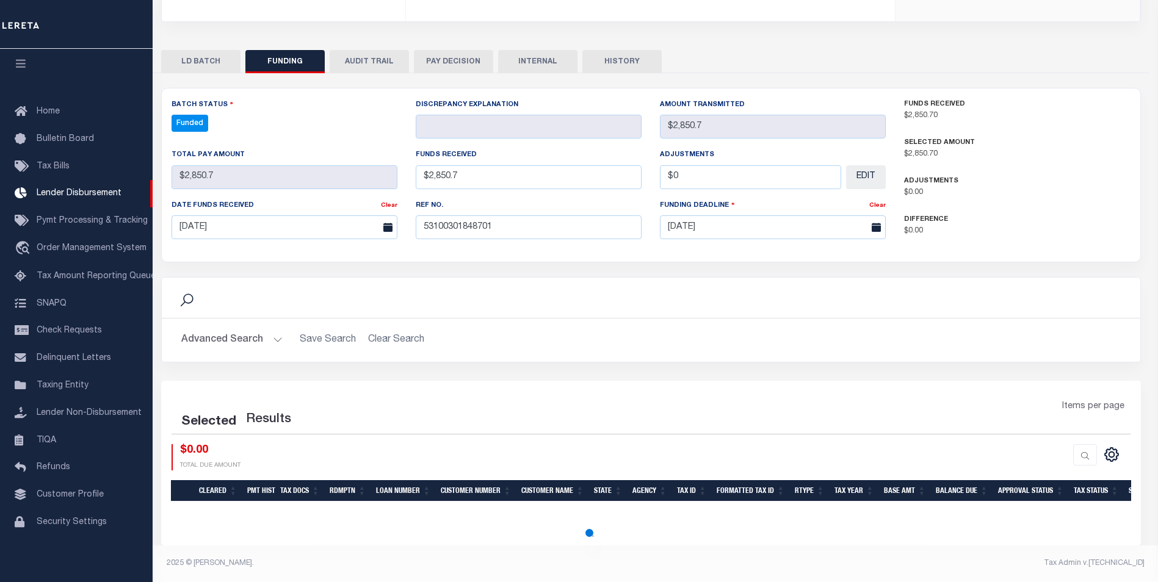
select select "100"
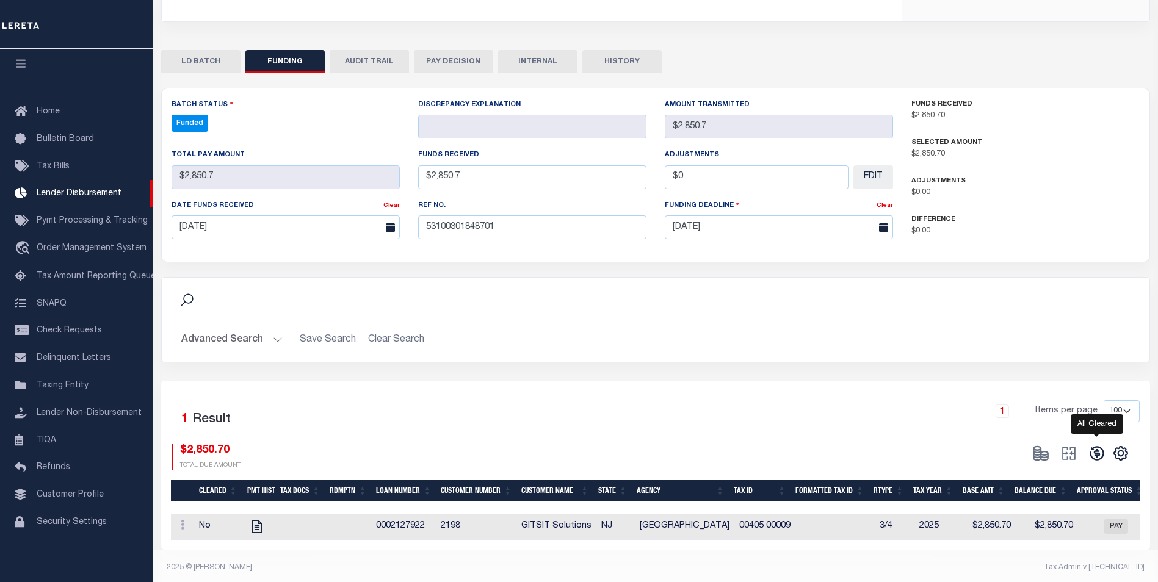
drag, startPoint x: 1103, startPoint y: 452, endPoint x: 1096, endPoint y: 448, distance: 8.0
click at [1097, 448] on icon at bounding box center [1097, 453] width 17 height 17
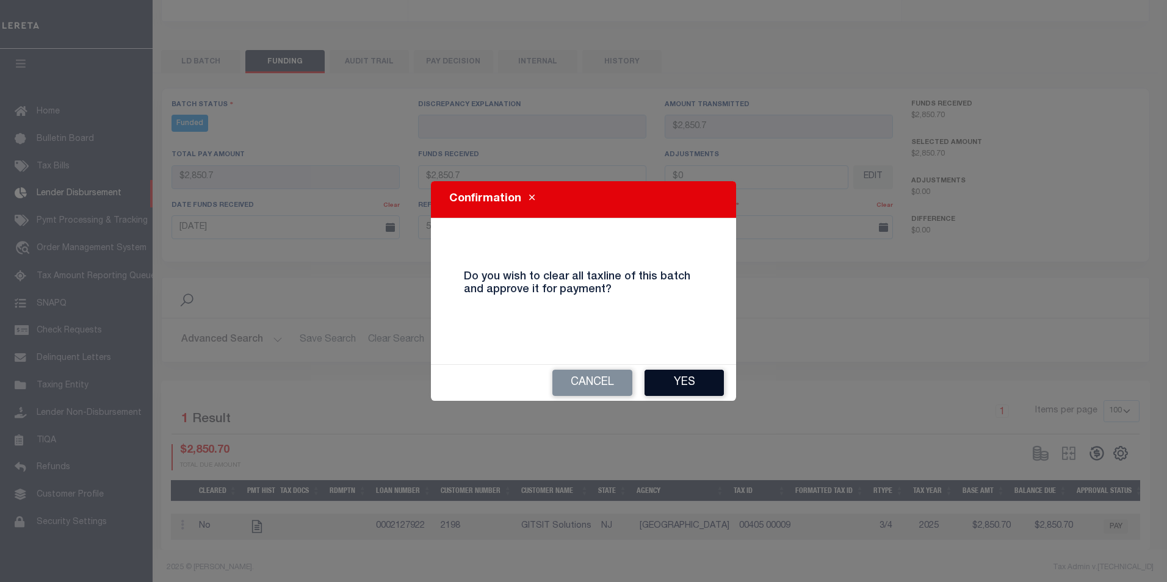
click at [701, 383] on button "Yes" at bounding box center [684, 383] width 79 height 26
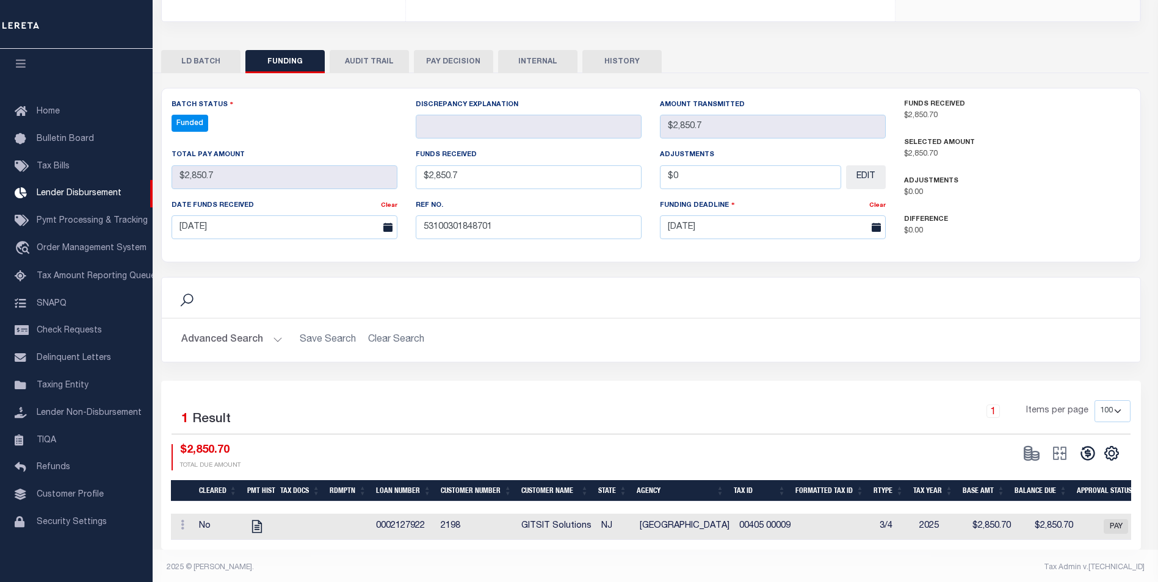
type input "$2,850.7"
type input "$0"
select select "100"
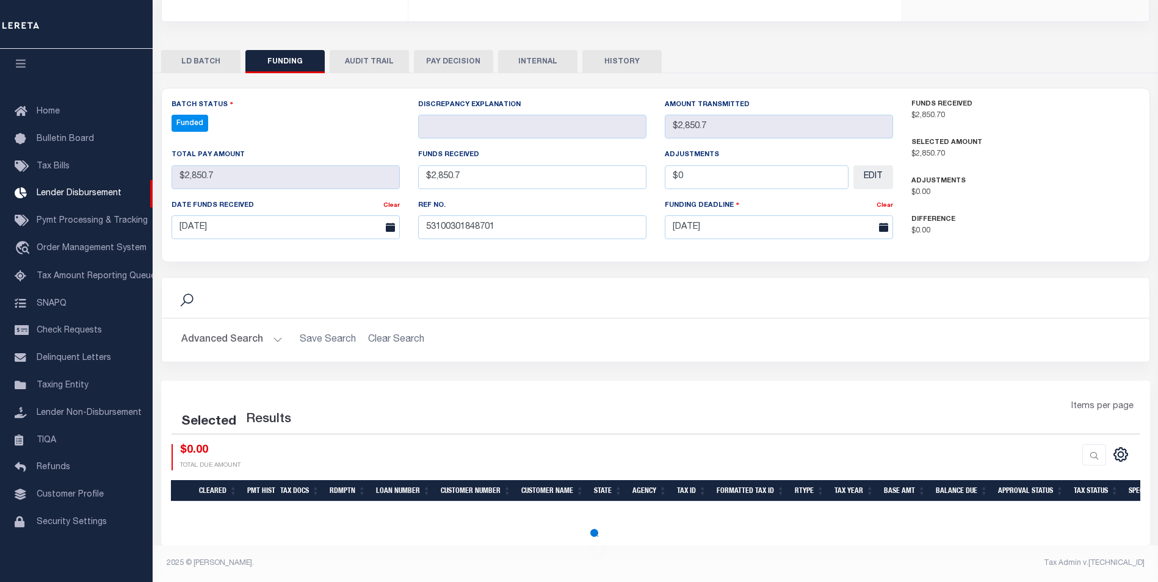
select select "100"
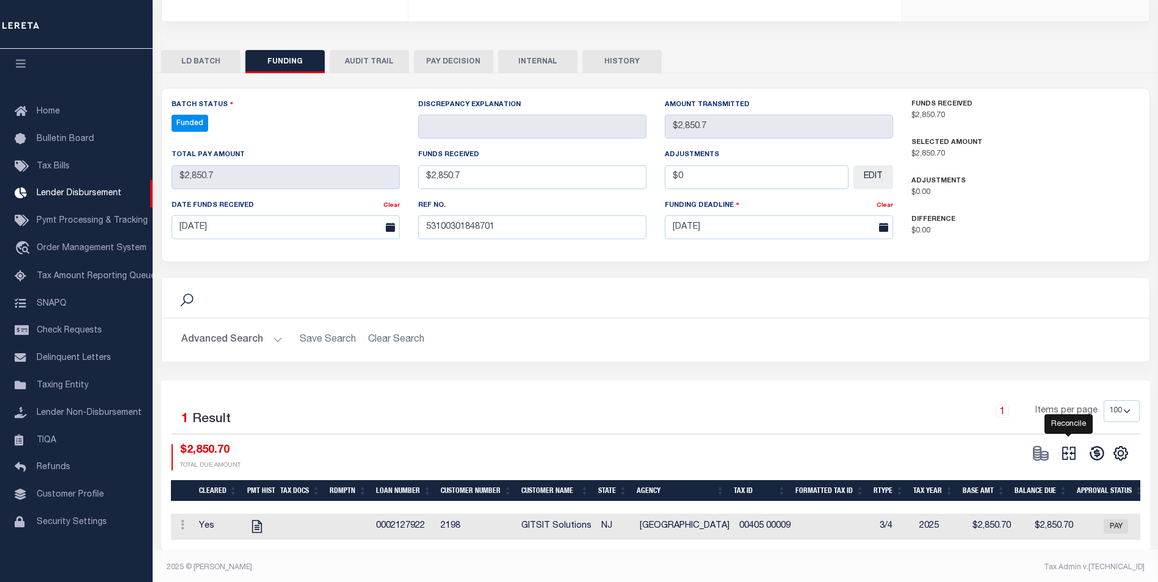
click at [1064, 449] on icon "" at bounding box center [1068, 453] width 13 height 13
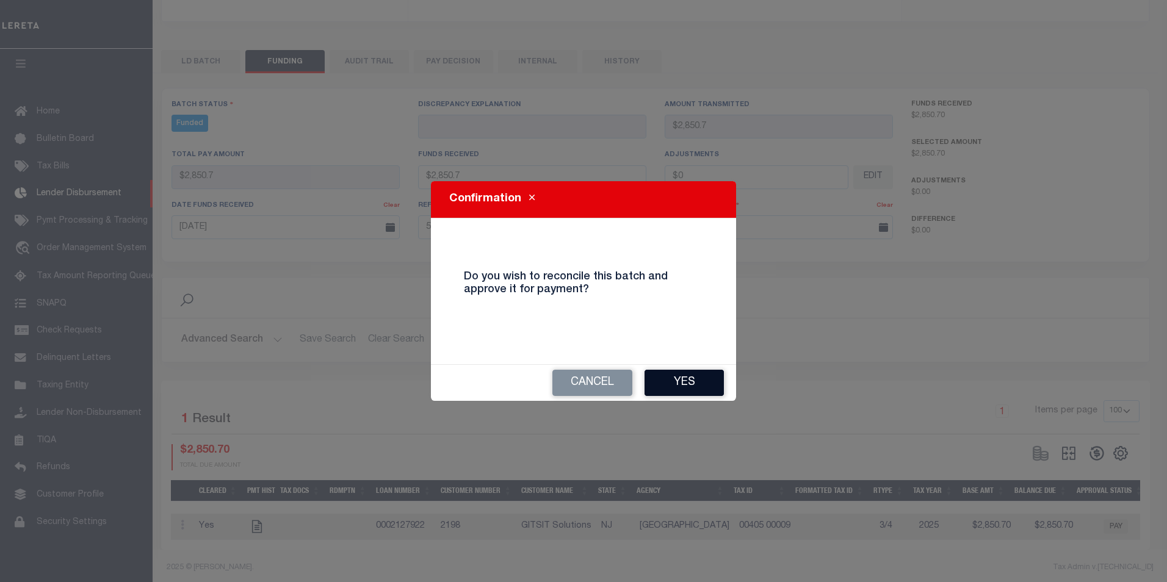
click at [651, 385] on button "Yes" at bounding box center [684, 383] width 79 height 26
type input "$2,850.7"
type input "$0"
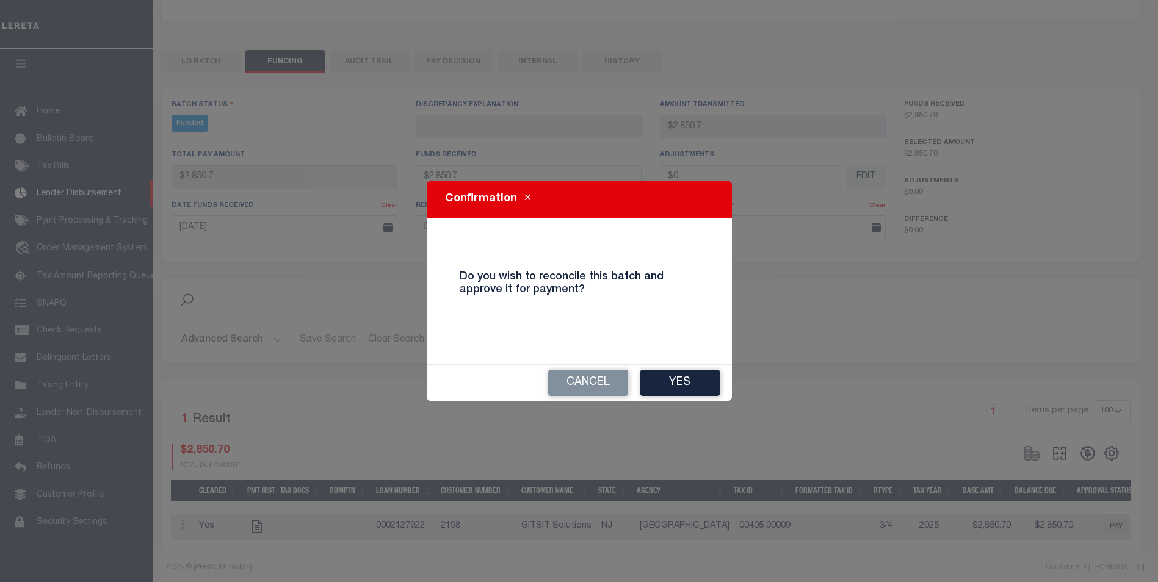
select select "100"
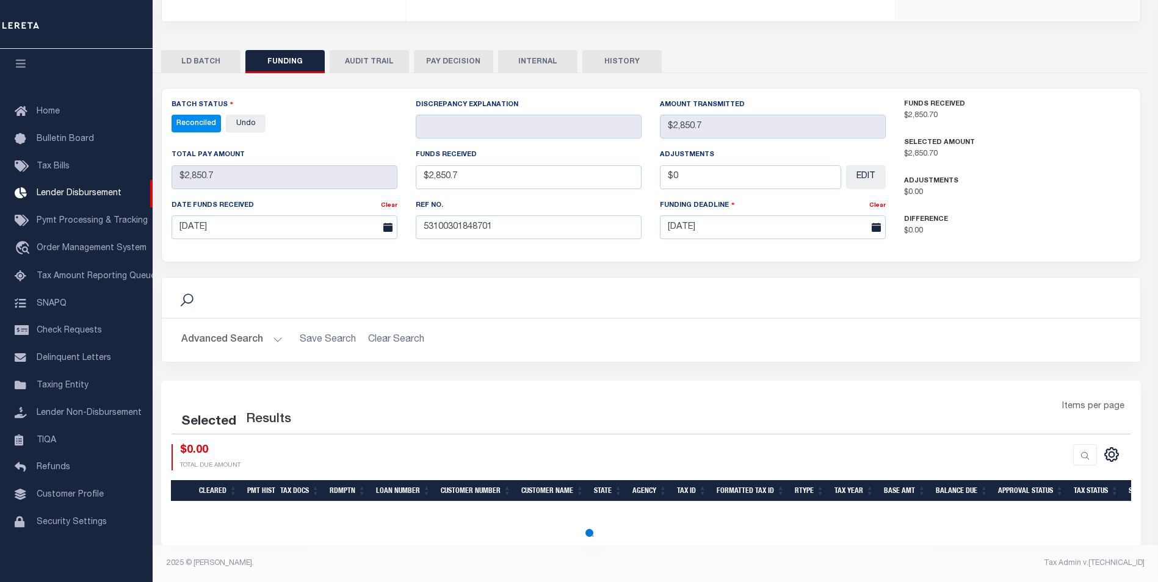
select select "100"
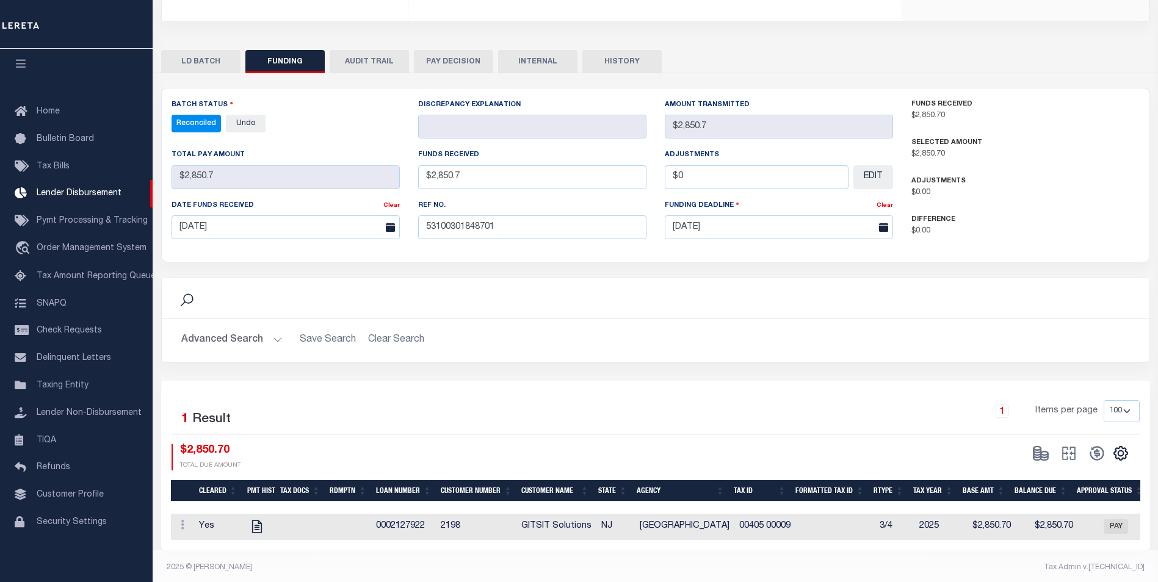
click at [540, 67] on button "INTERNAL" at bounding box center [537, 61] width 79 height 23
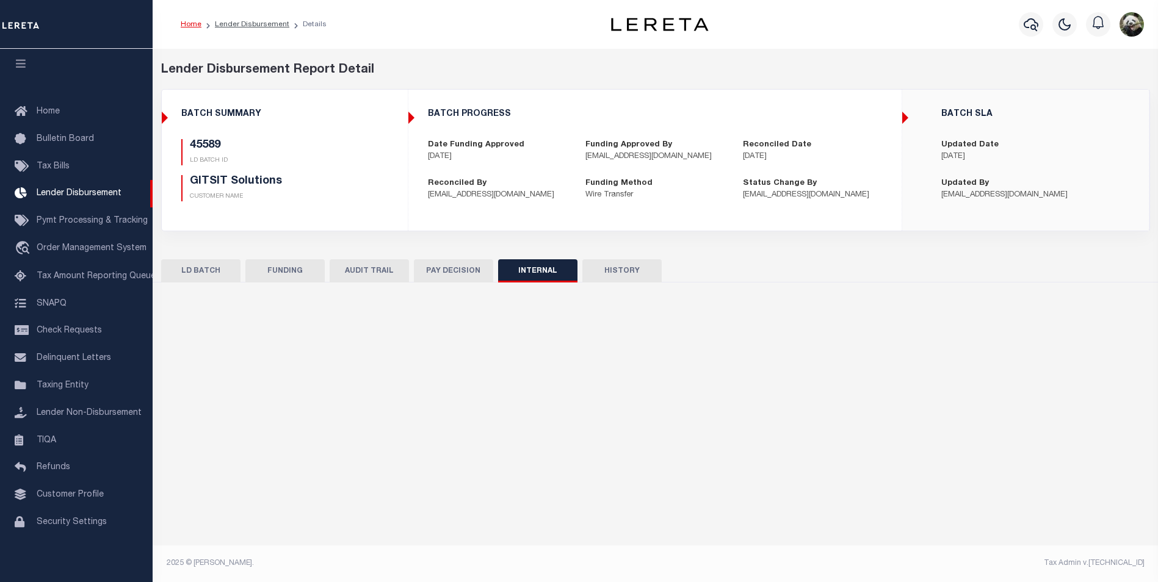
scroll to position [0, 0]
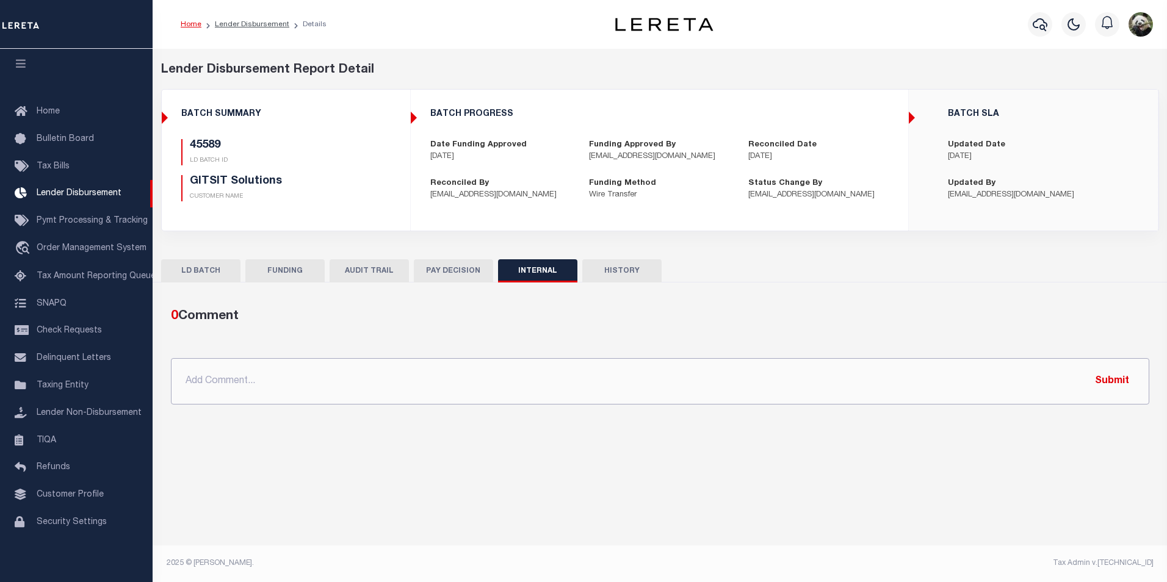
click at [433, 386] on input "text" at bounding box center [660, 381] width 979 height 46
paste input "OG AMOUNT $20,140.87 45578 - $4,329.73 45583 - $6,998.74 45589 - $2,850.70 4560…"
type input "OG AMOUNT $20,140.87 45578 - $4,329.73 45583 - $6,998.74 45589 - $2,850.70 4560…"
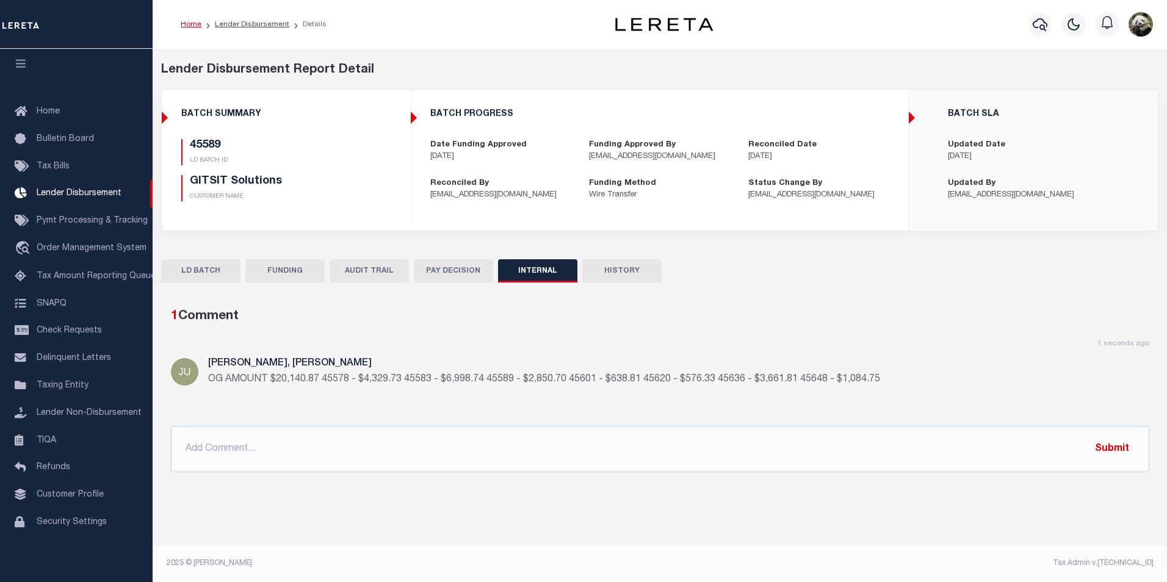
click at [280, 271] on button "FUNDING" at bounding box center [284, 270] width 79 height 23
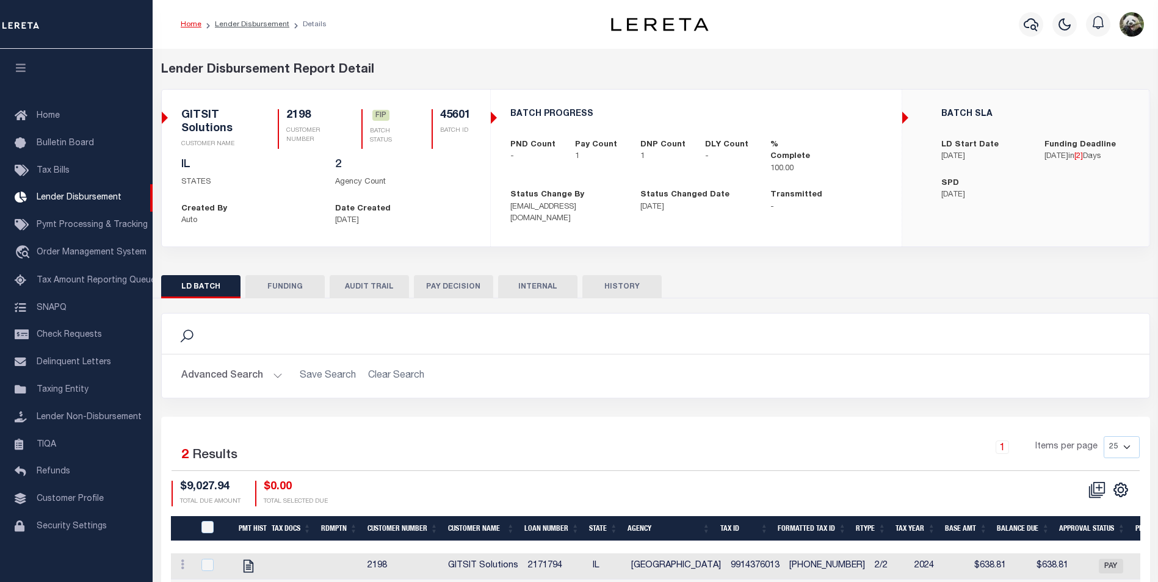
scroll to position [12, 0]
drag, startPoint x: 286, startPoint y: 280, endPoint x: 722, endPoint y: 48, distance: 493.3
click at [284, 279] on button "FUNDING" at bounding box center [284, 286] width 79 height 23
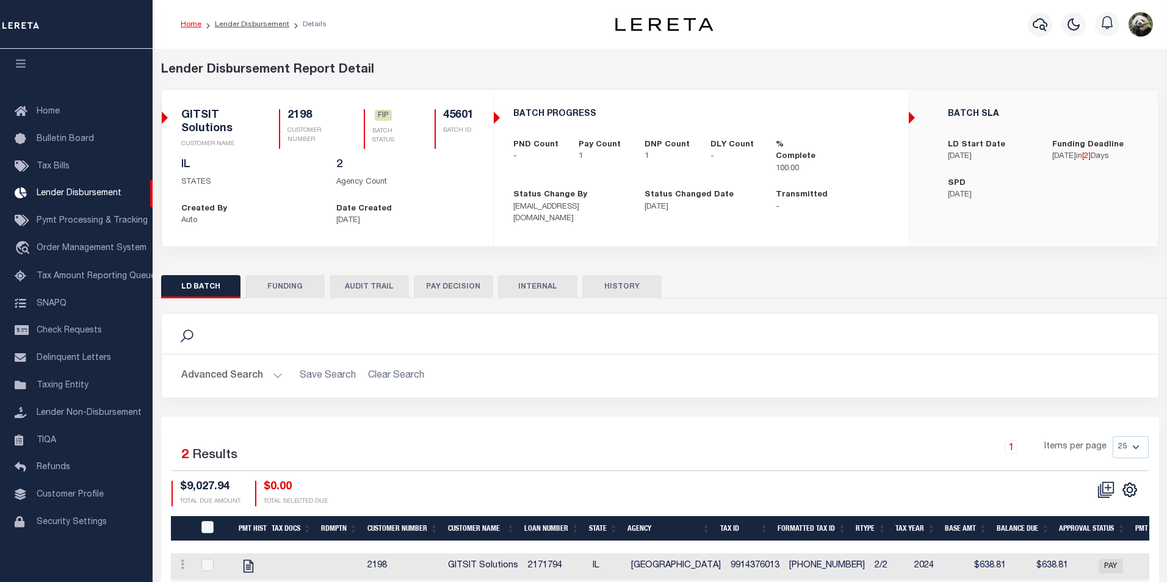
type input "$638.81"
type input "$0"
type input "[DATE]"
select select "100"
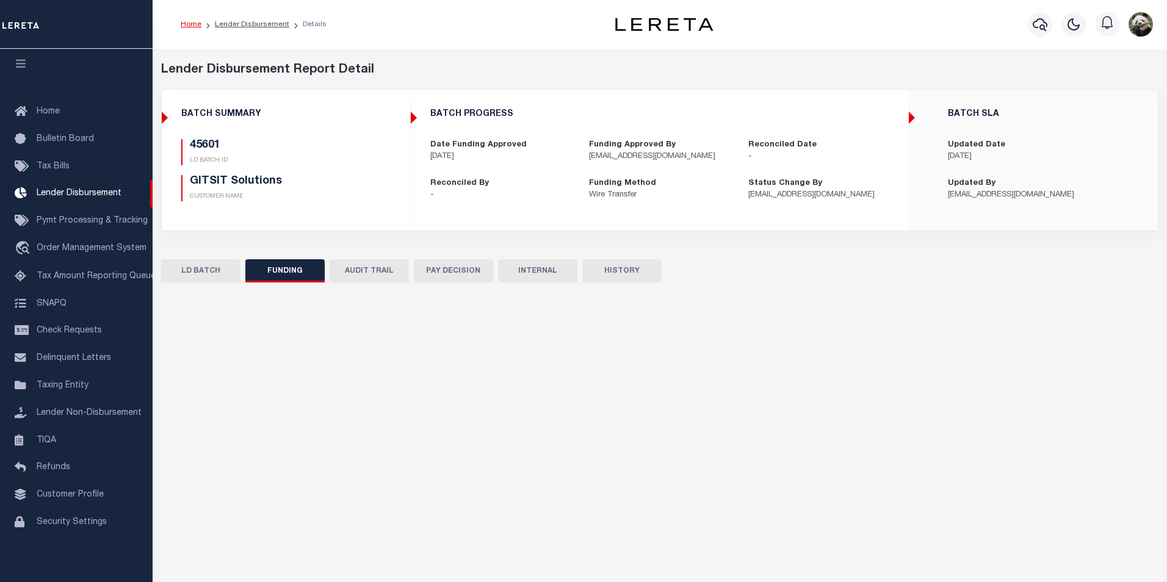
select select "100"
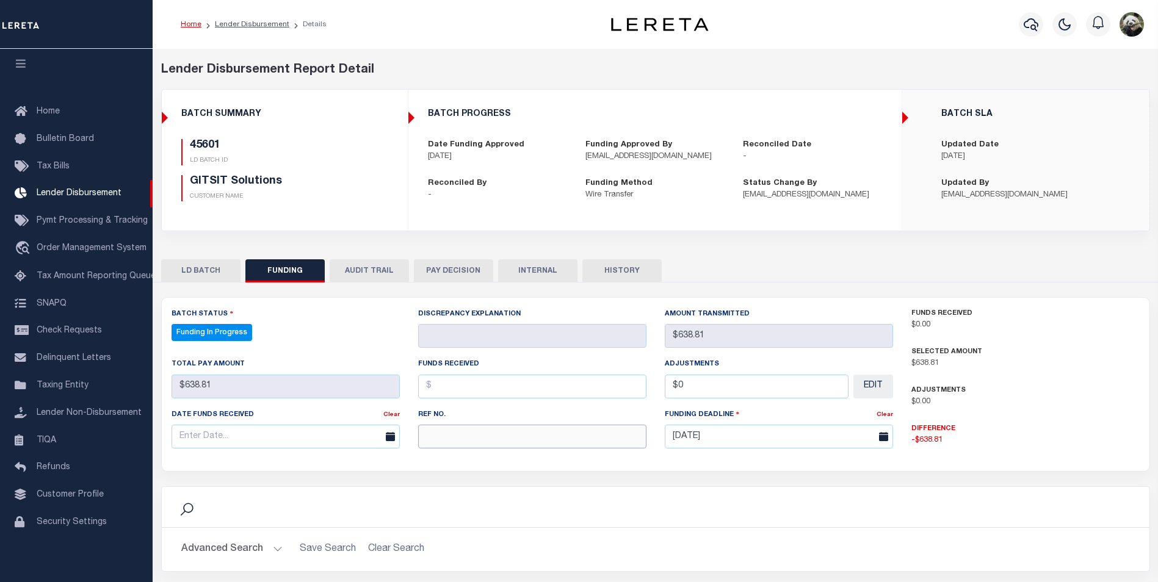
paste input "53100301848701"
type input "53100301848701"
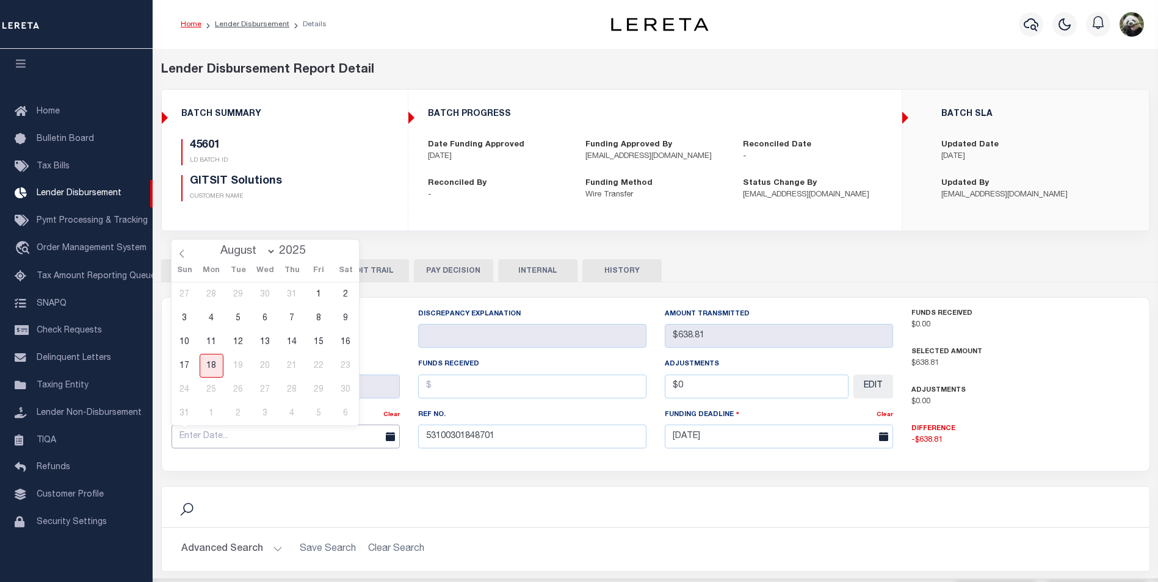
click at [243, 441] on input "text" at bounding box center [286, 437] width 228 height 24
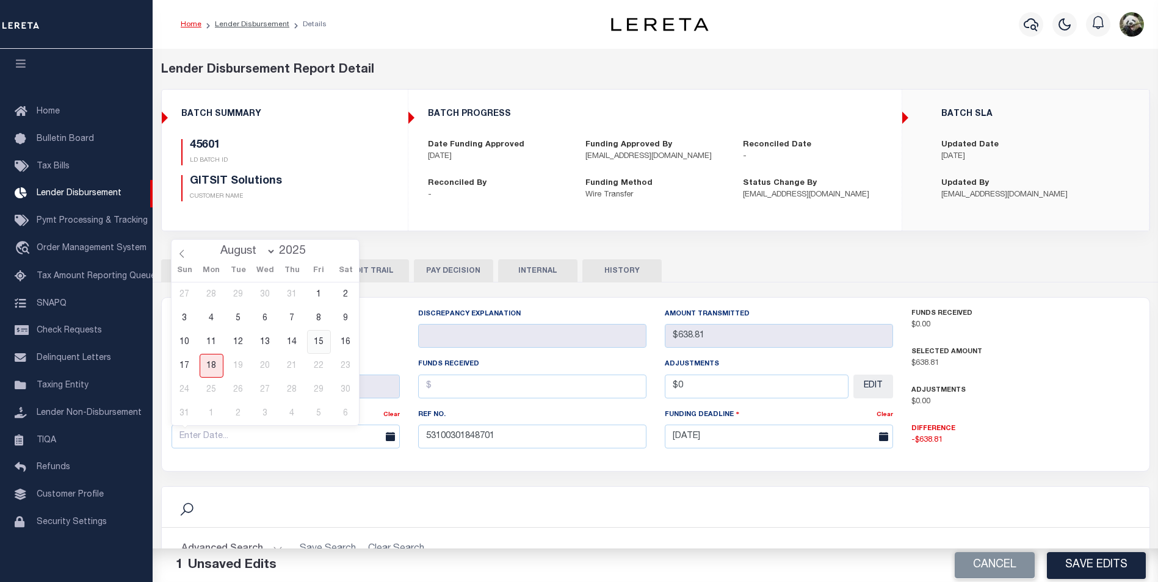
click at [324, 335] on span "15" at bounding box center [319, 342] width 24 height 24
type input "[DATE]"
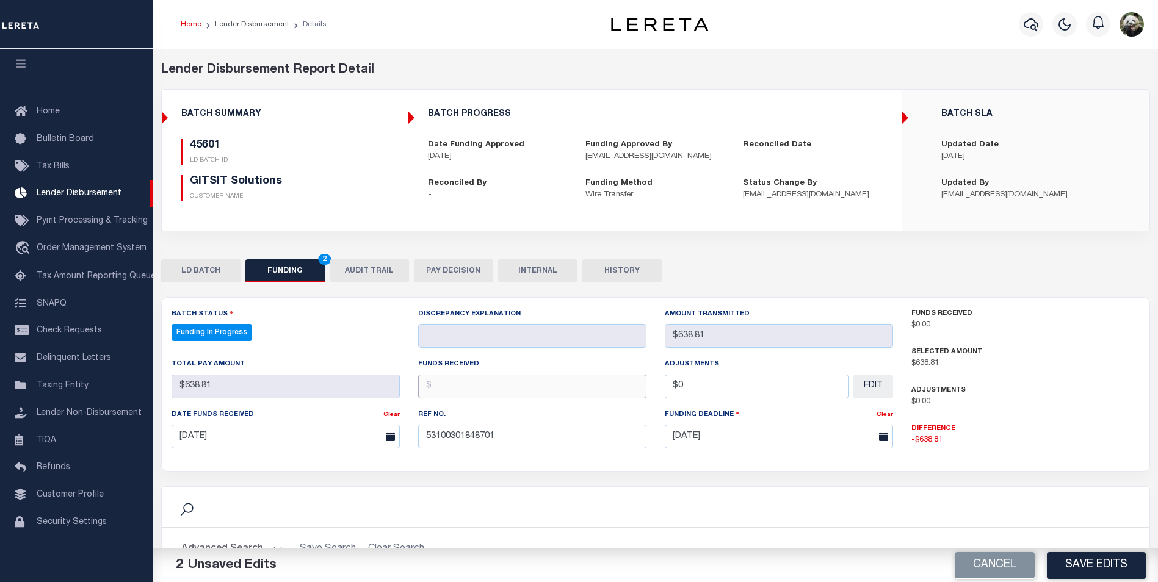
click at [471, 388] on input "text" at bounding box center [532, 387] width 228 height 24
click at [516, 382] on input "text" at bounding box center [532, 387] width 228 height 24
type input "$638.81"
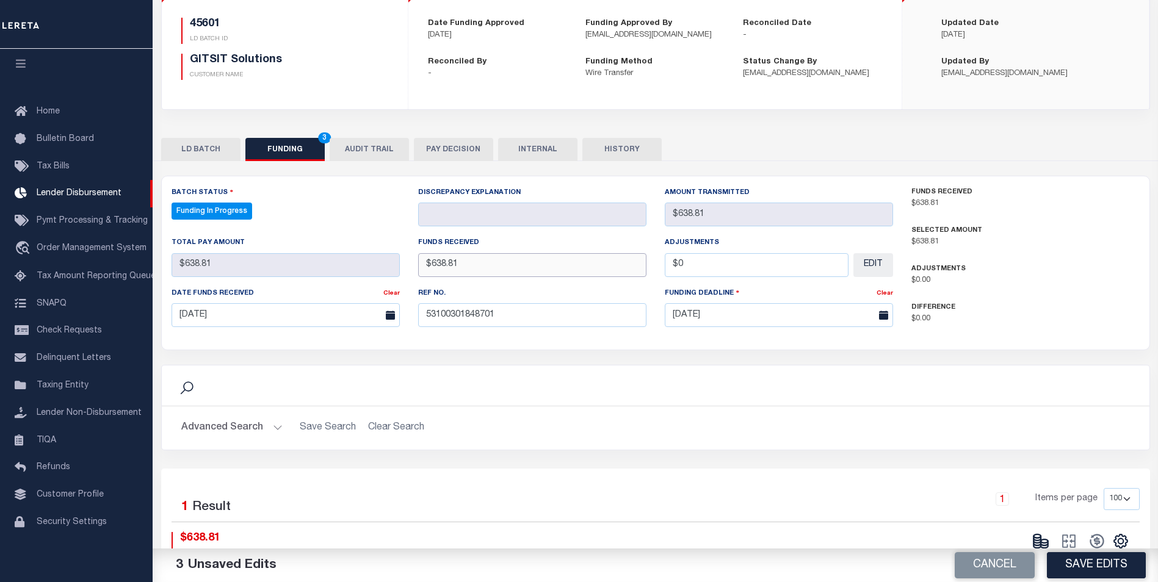
scroll to position [122, 0]
click at [1065, 572] on button "Save Edits" at bounding box center [1096, 566] width 99 height 26
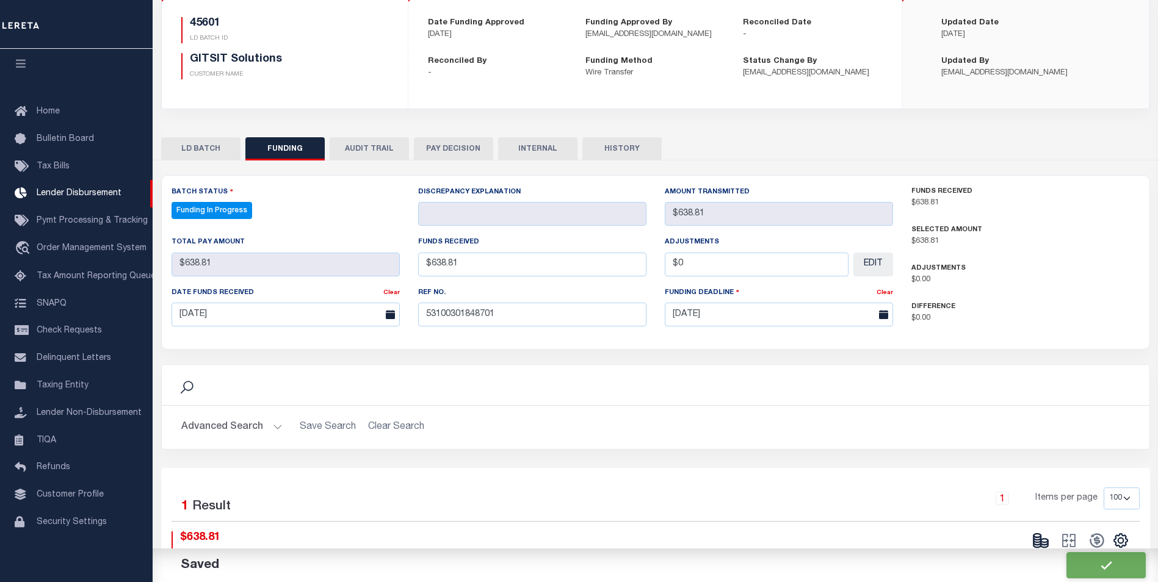
type input "$638.81"
type input "$0"
select select "100"
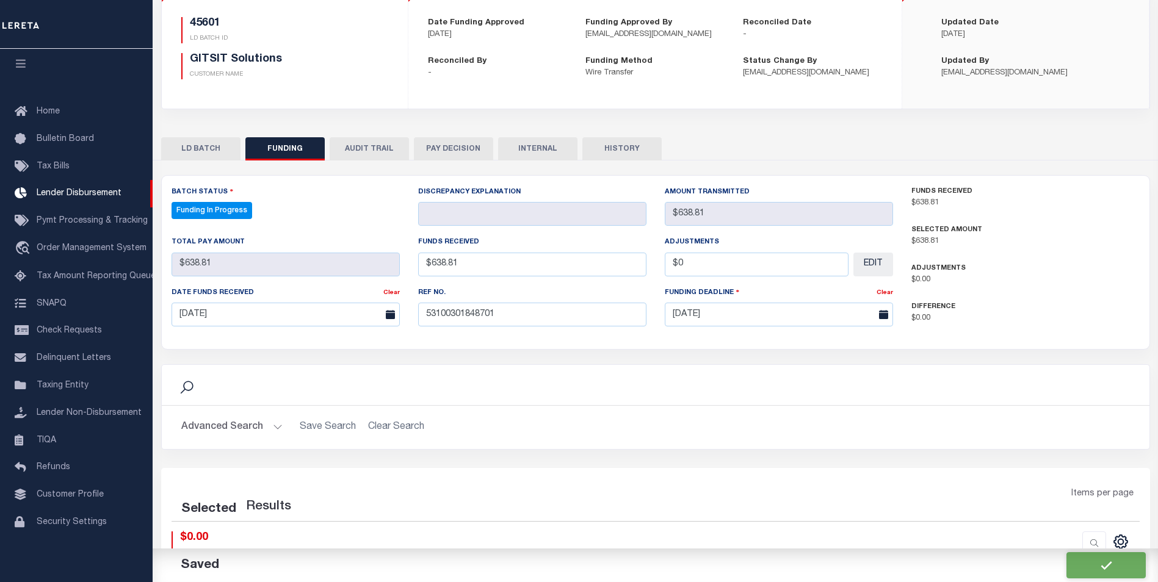
select select "100"
click at [1047, 540] on icon at bounding box center [1040, 540] width 17 height 17
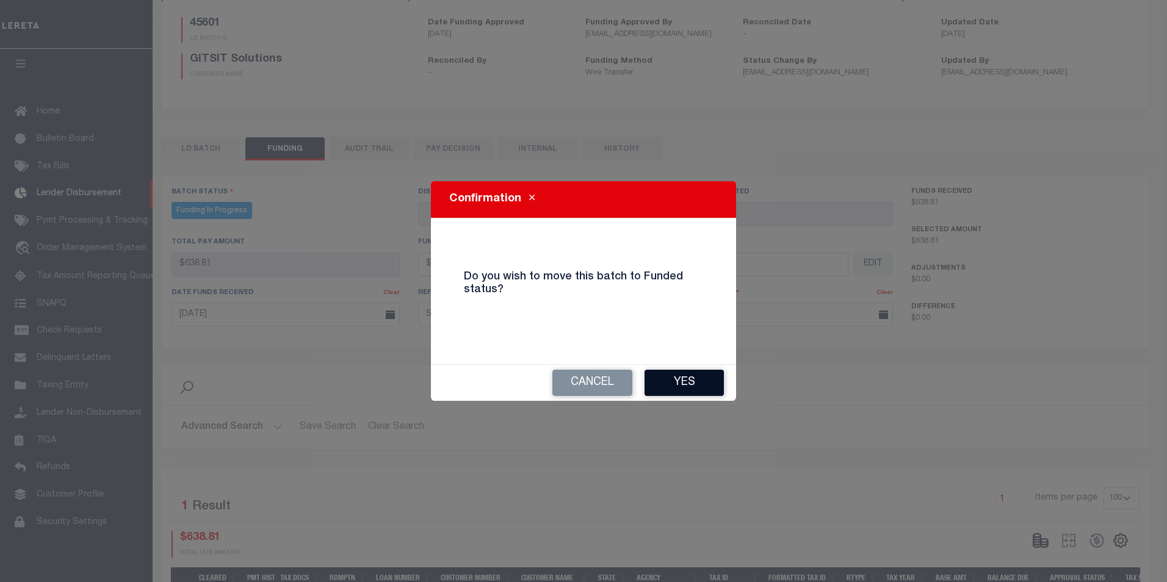
click at [687, 393] on button "Yes" at bounding box center [684, 383] width 79 height 26
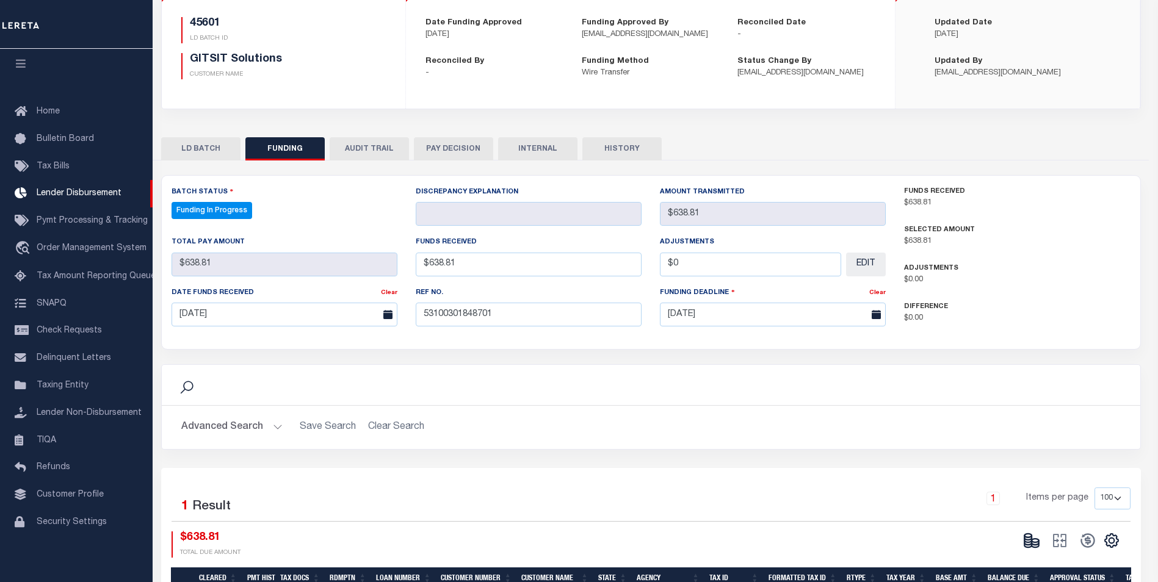
type input "$638.81"
type input "$0"
select select "100"
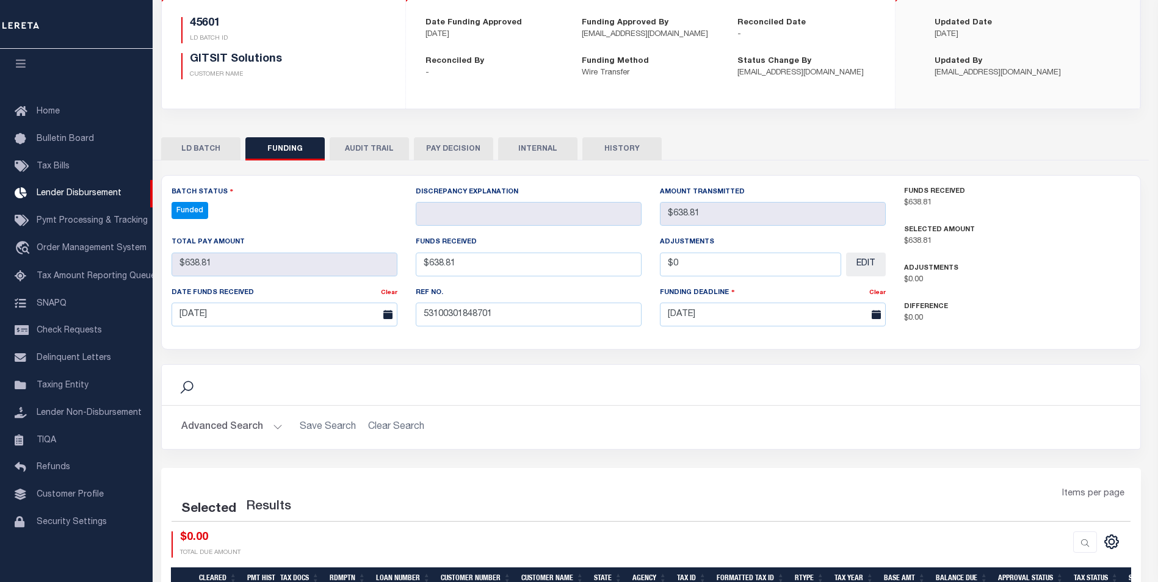
select select "100"
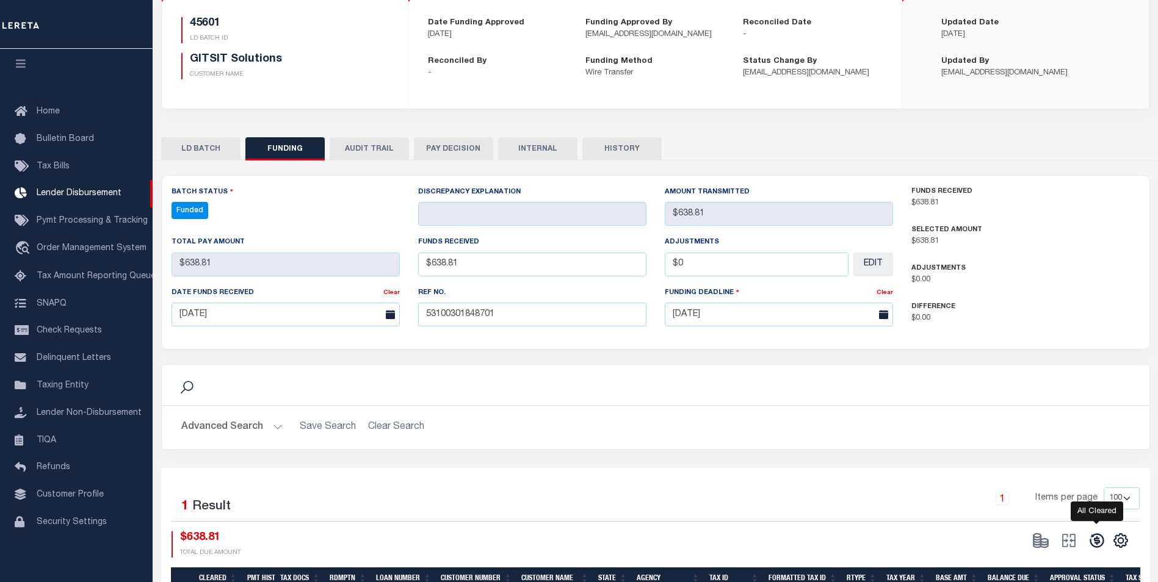
click at [1098, 543] on icon at bounding box center [1097, 540] width 17 height 17
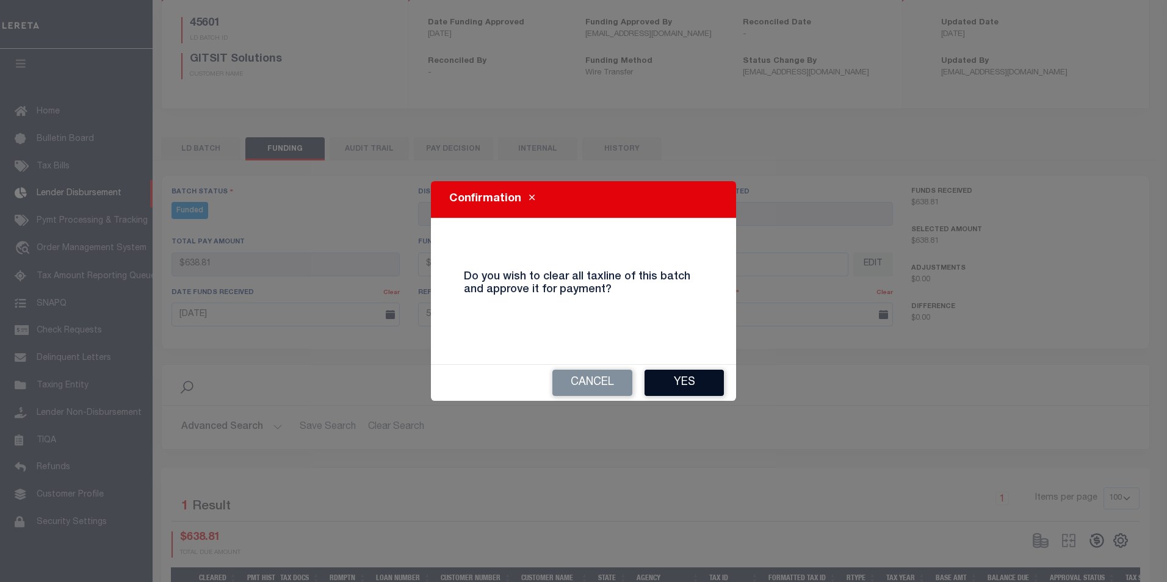
click at [697, 377] on button "Yes" at bounding box center [684, 383] width 79 height 26
select select "100"
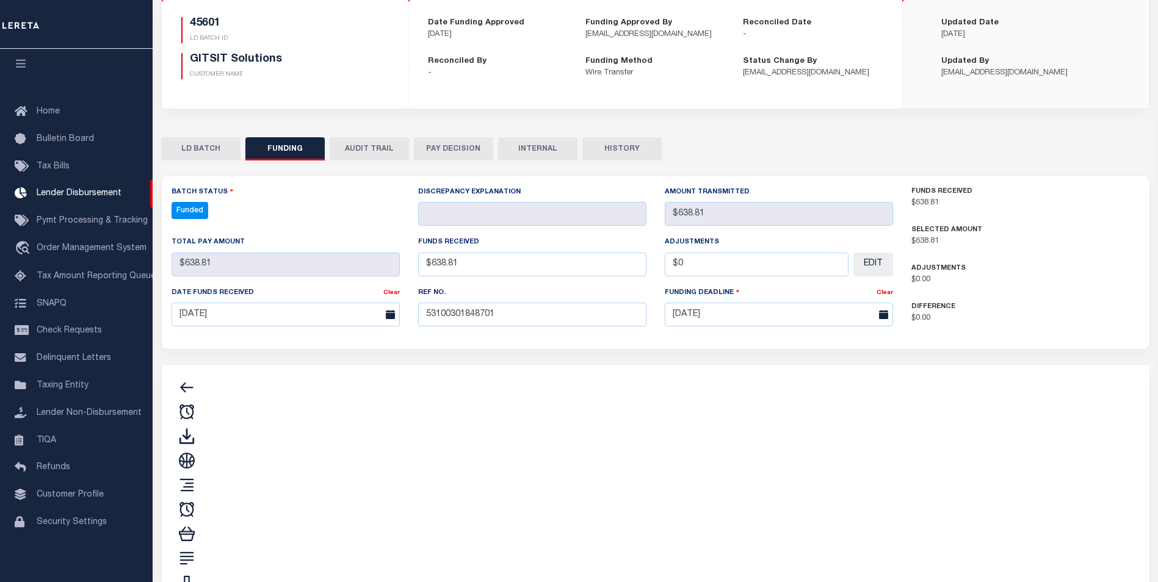
type input "$638.81"
type input "$0"
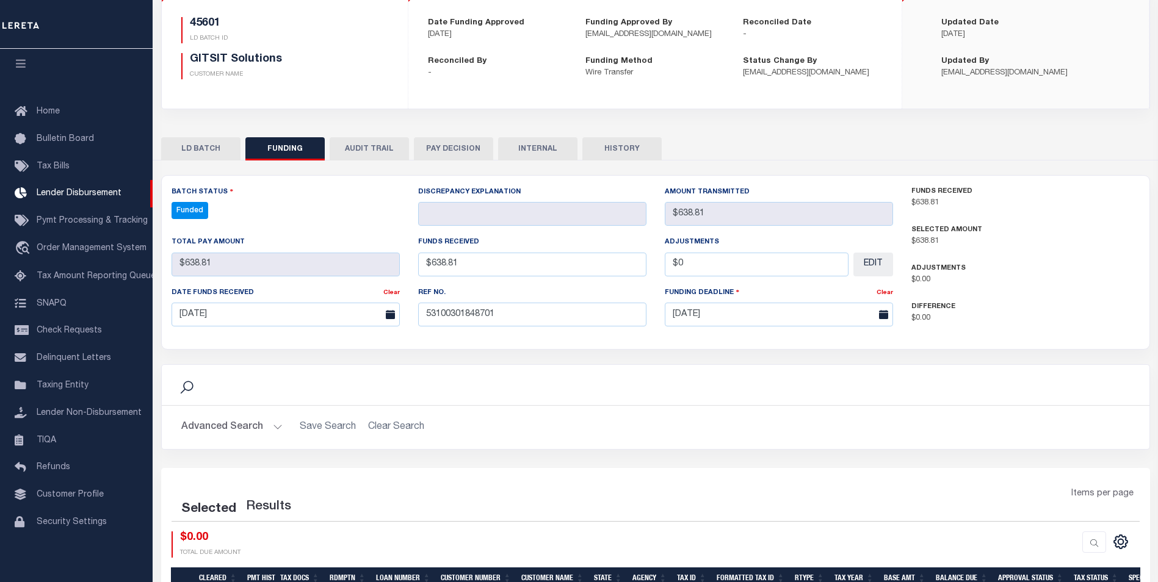
select select "100"
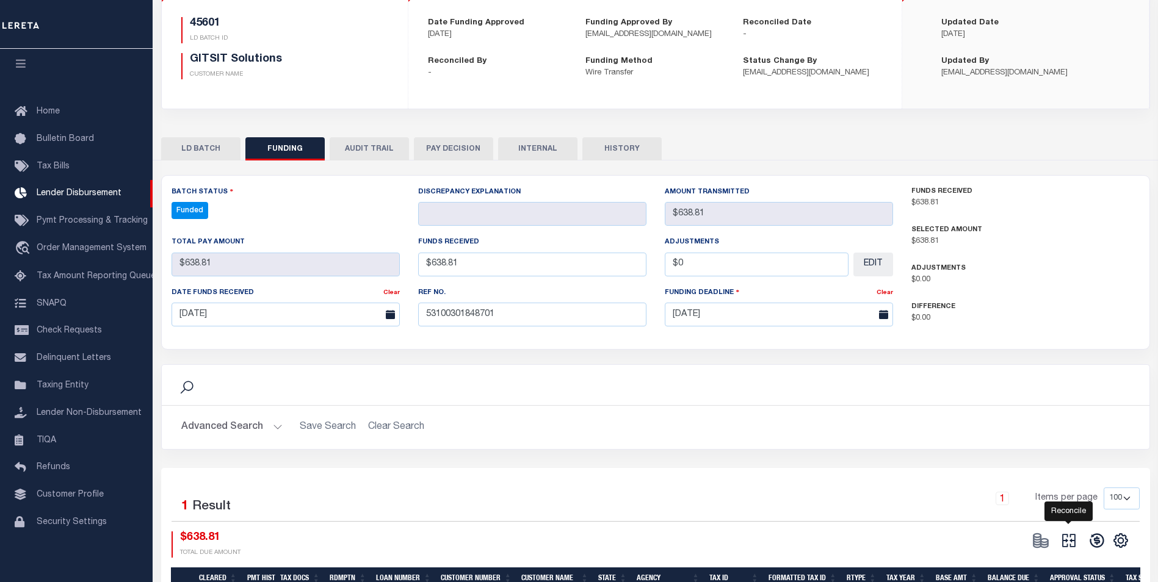
click at [1069, 543] on icon at bounding box center [1068, 540] width 17 height 17
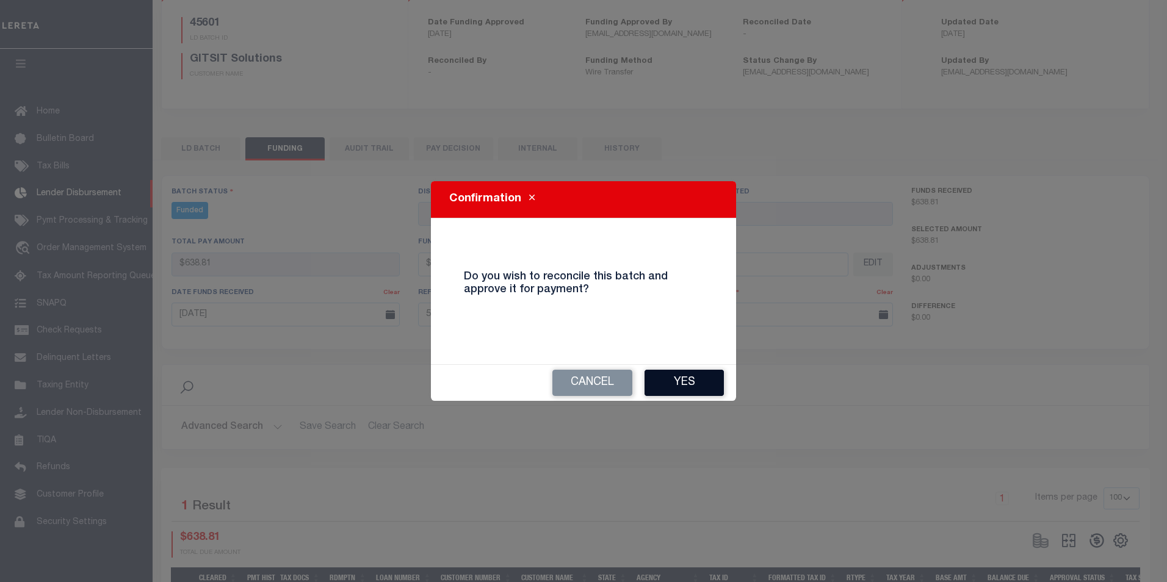
click at [683, 383] on button "Yes" at bounding box center [684, 383] width 79 height 26
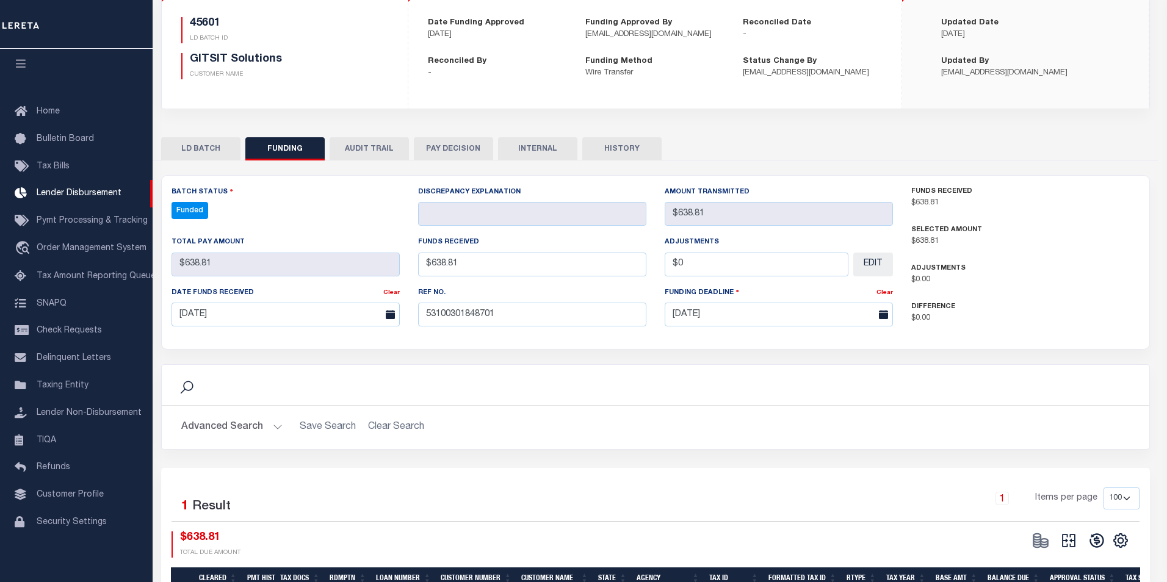
type input "$638.81"
type input "$0"
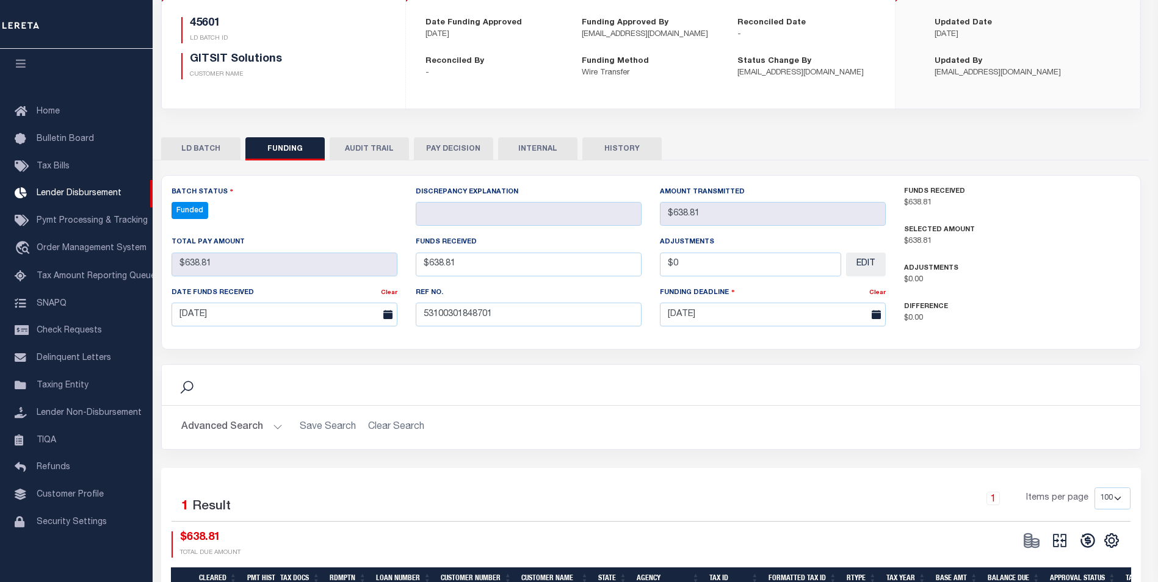
select select "100"
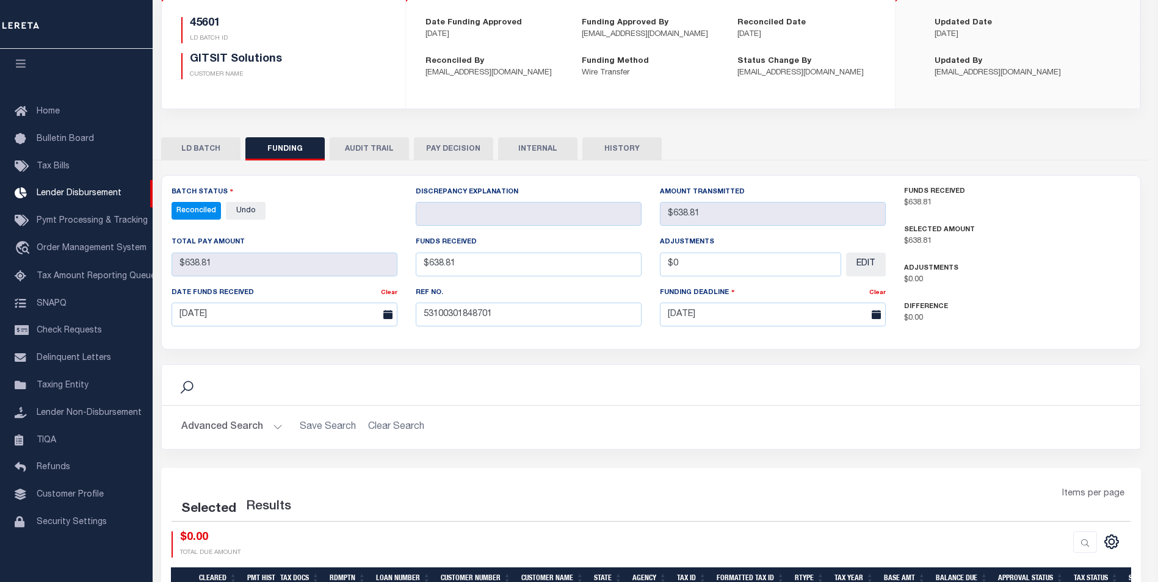
select select "100"
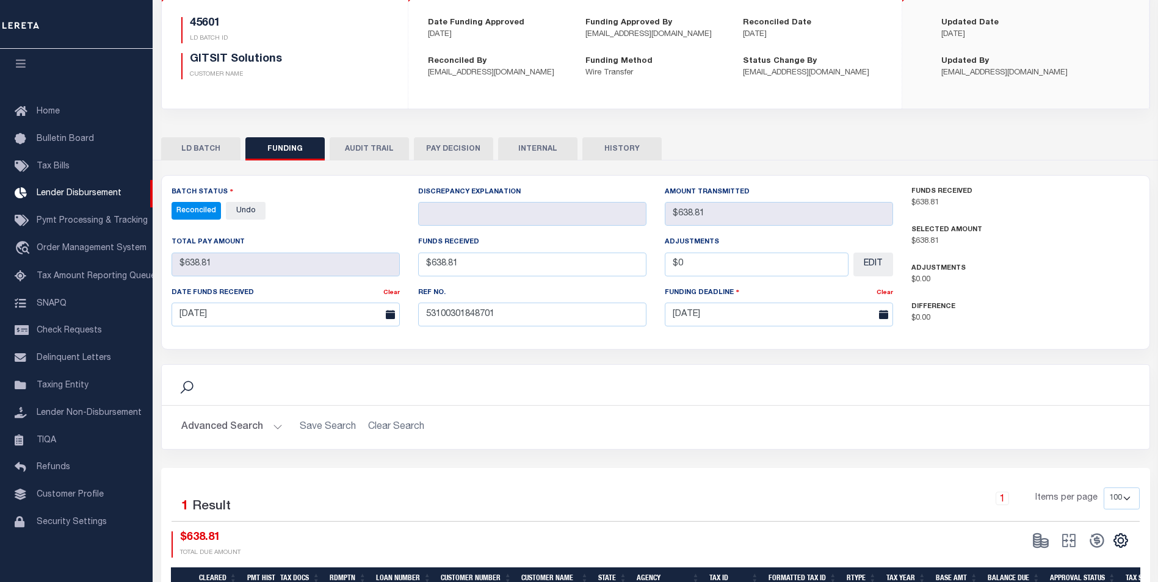
click at [537, 154] on button "INTERNAL" at bounding box center [537, 148] width 79 height 23
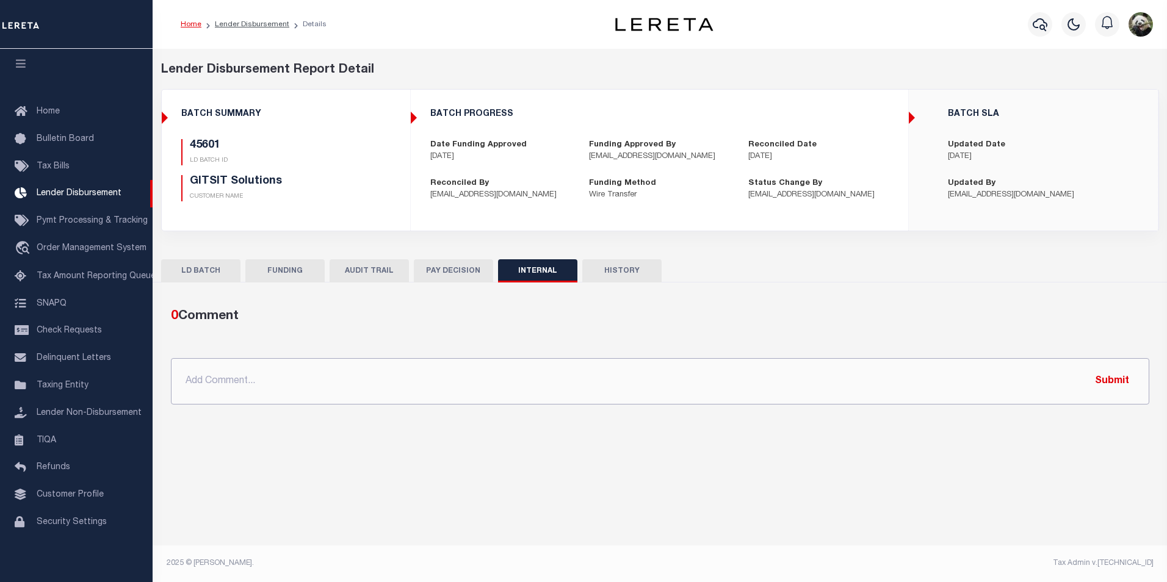
click at [466, 387] on input "text" at bounding box center [660, 381] width 979 height 46
paste input "OG AMOUNT $20,140.87 45578 - $4,329.73 45583 - $6,998.74 45589 - $2,850.70 4560…"
type input "OG AMOUNT $20,140.87 45578 - $4,329.73 45583 - $6,998.74 45589 - $2,850.70 4560…"
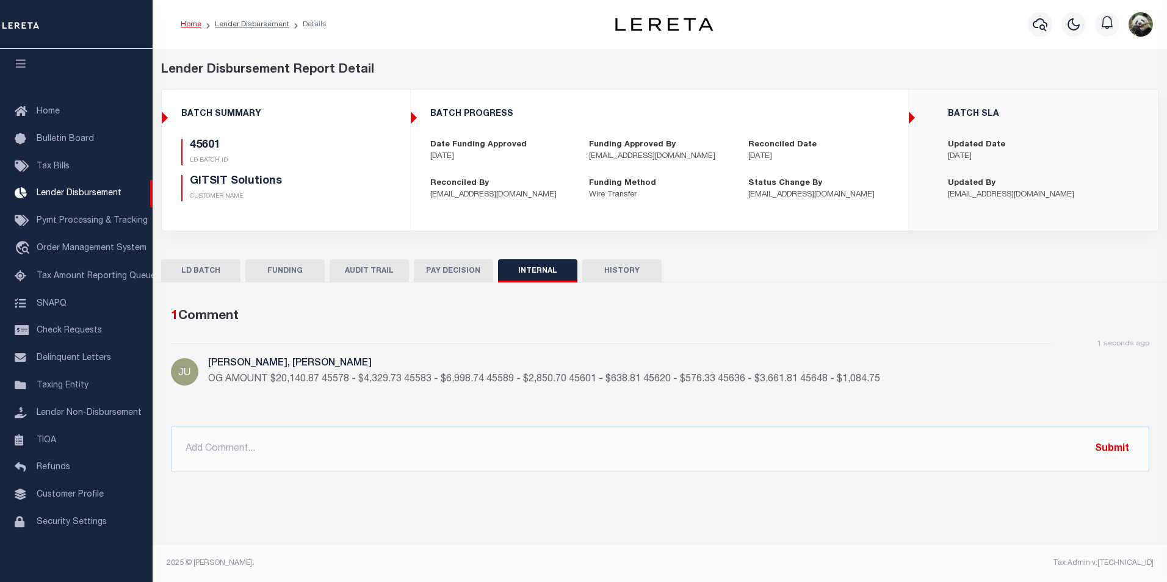
click at [306, 268] on button "FUNDING" at bounding box center [284, 270] width 79 height 23
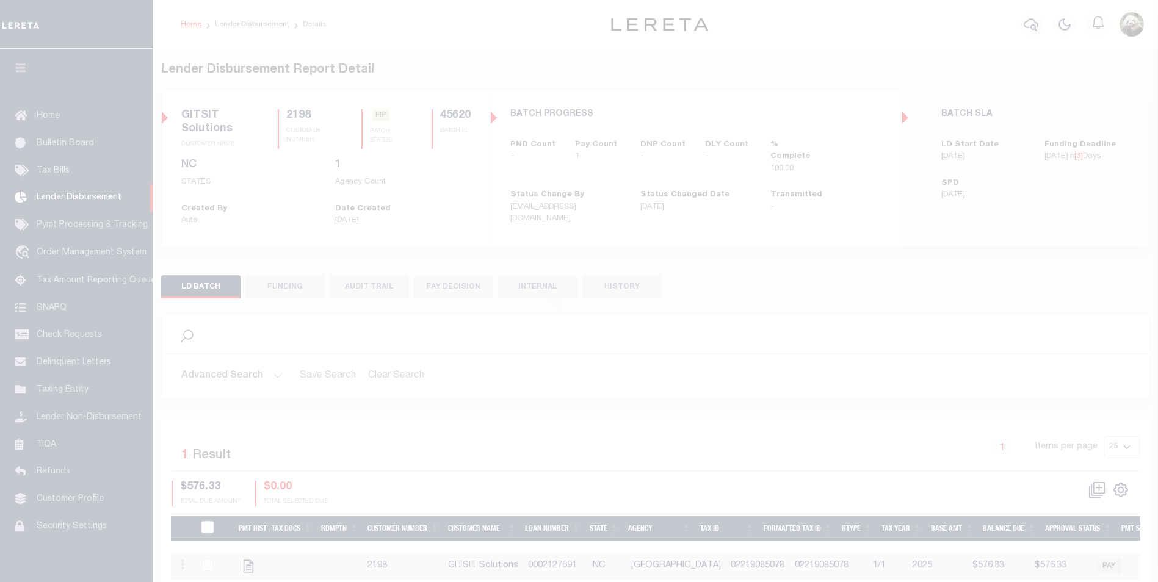
scroll to position [12, 0]
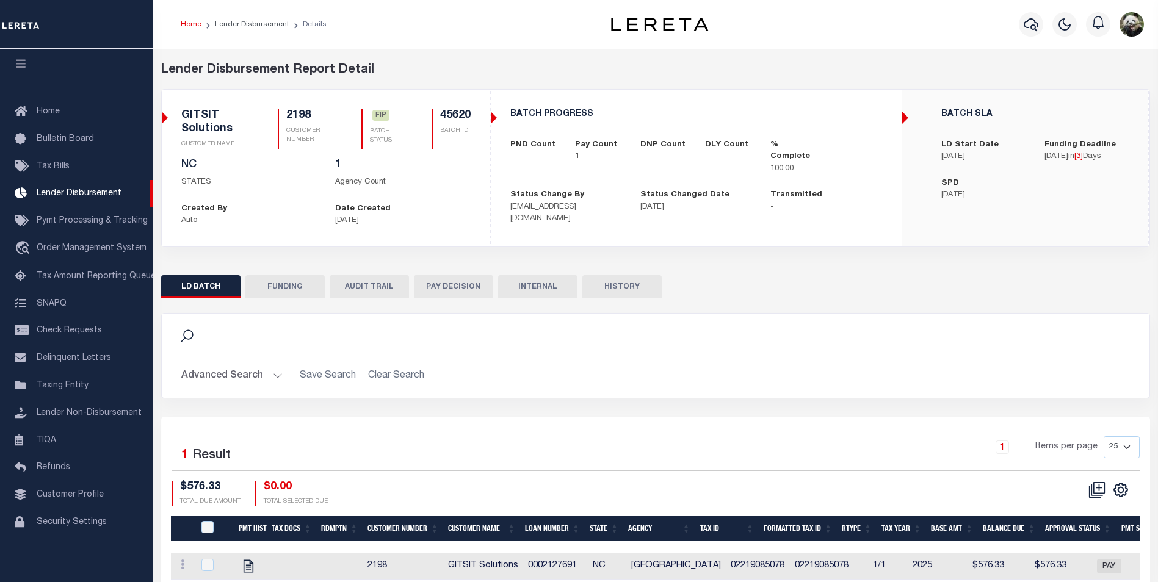
drag, startPoint x: 265, startPoint y: 297, endPoint x: 269, endPoint y: 288, distance: 9.9
click at [266, 291] on button "FUNDING" at bounding box center [284, 286] width 79 height 23
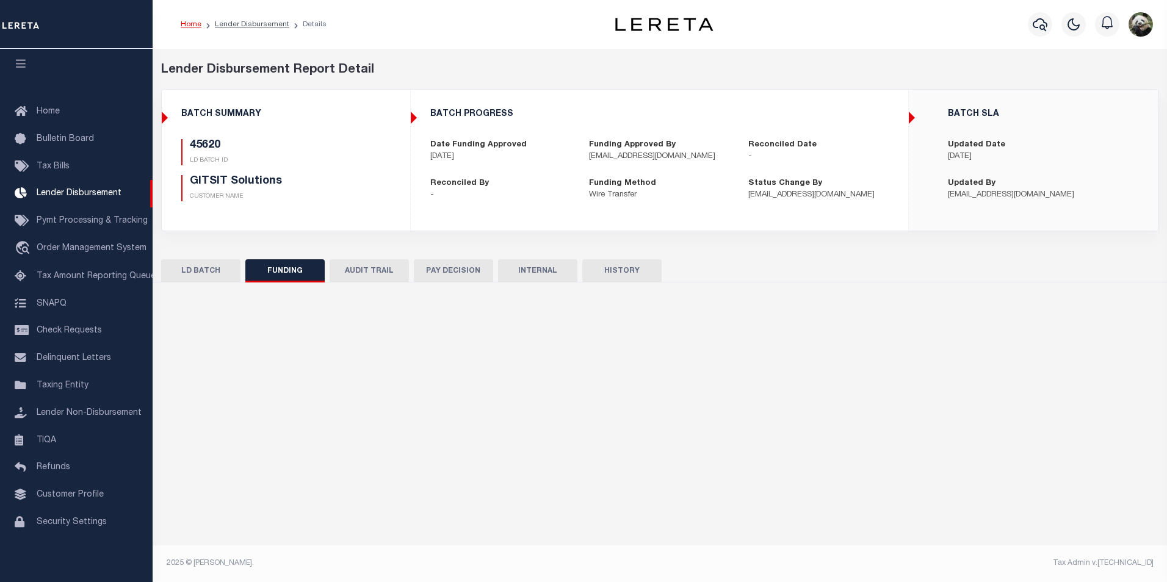
type input "$576.33"
type input "$0"
type input "[DATE]"
select select "100"
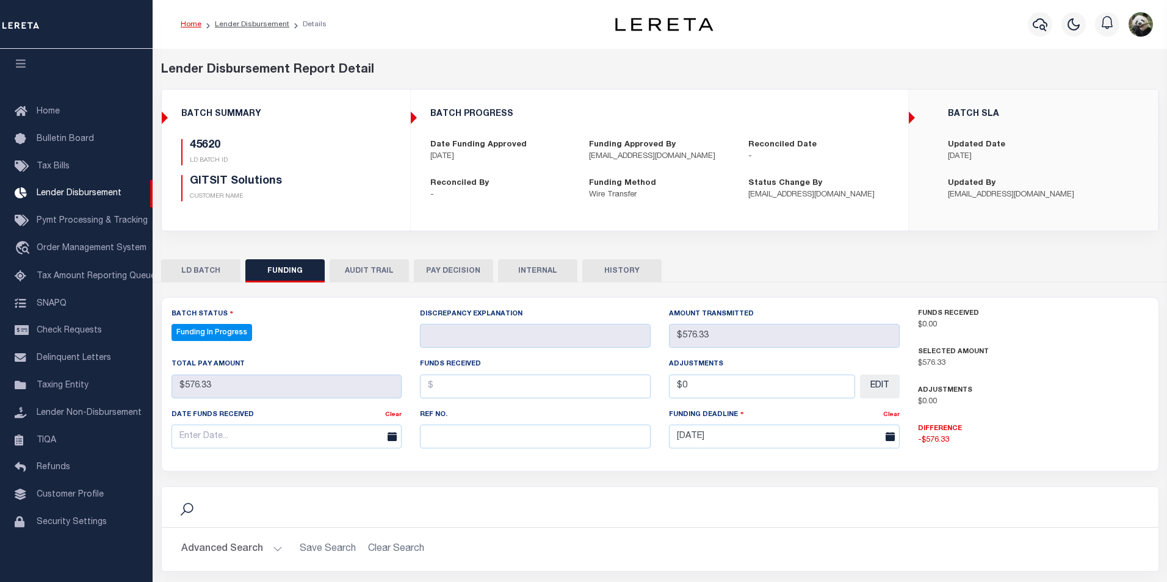
select select "100"
paste input "53100301848701"
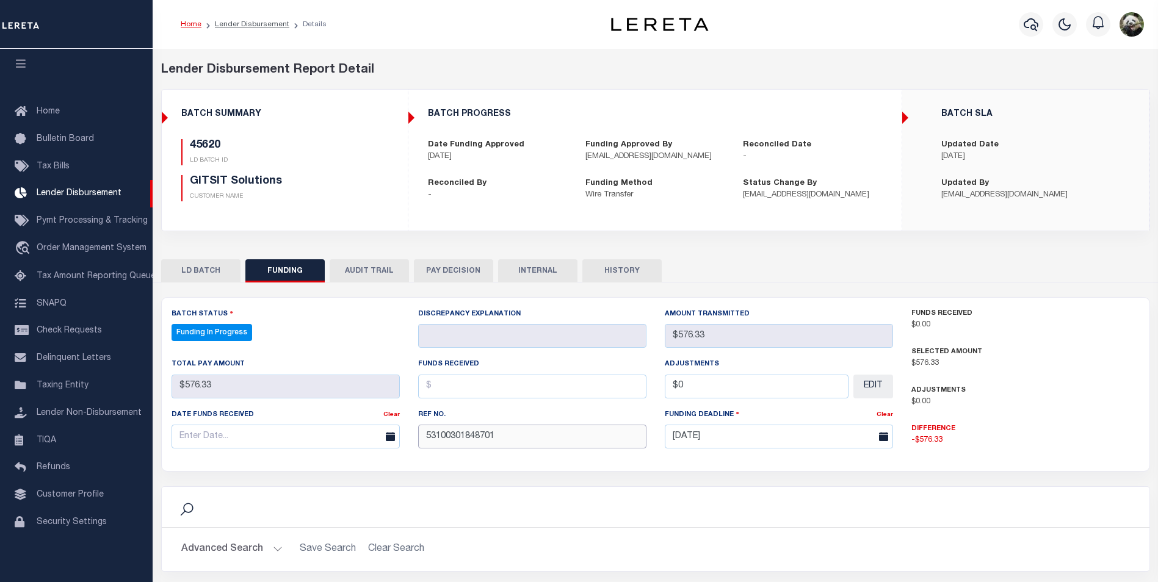
type input "53100301848701"
click at [274, 444] on input "text" at bounding box center [286, 437] width 228 height 24
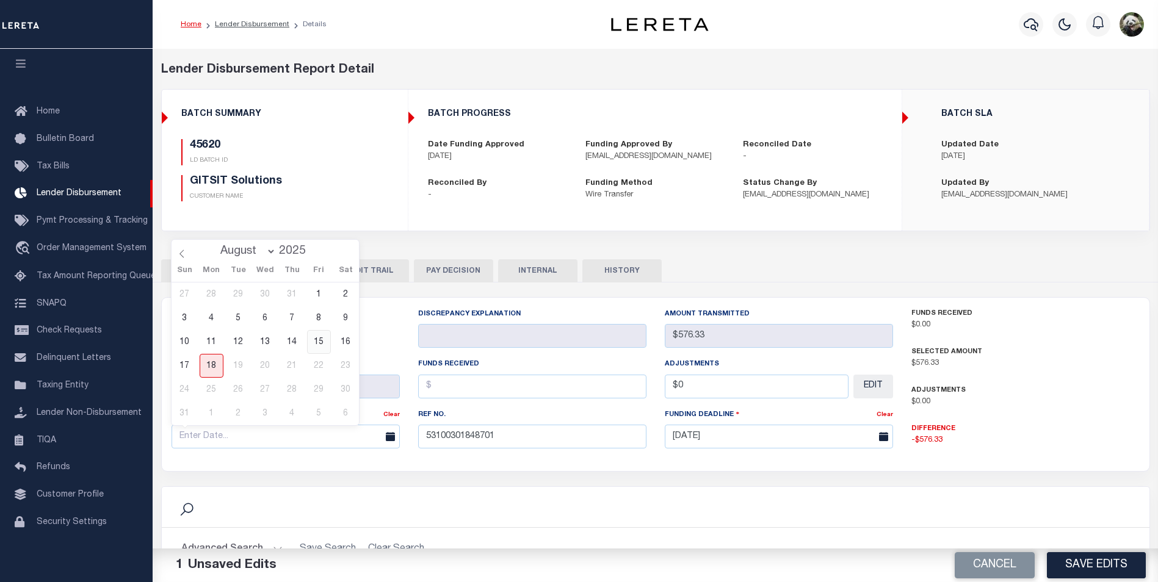
click at [319, 349] on span "15" at bounding box center [319, 342] width 24 height 24
type input "[DATE]"
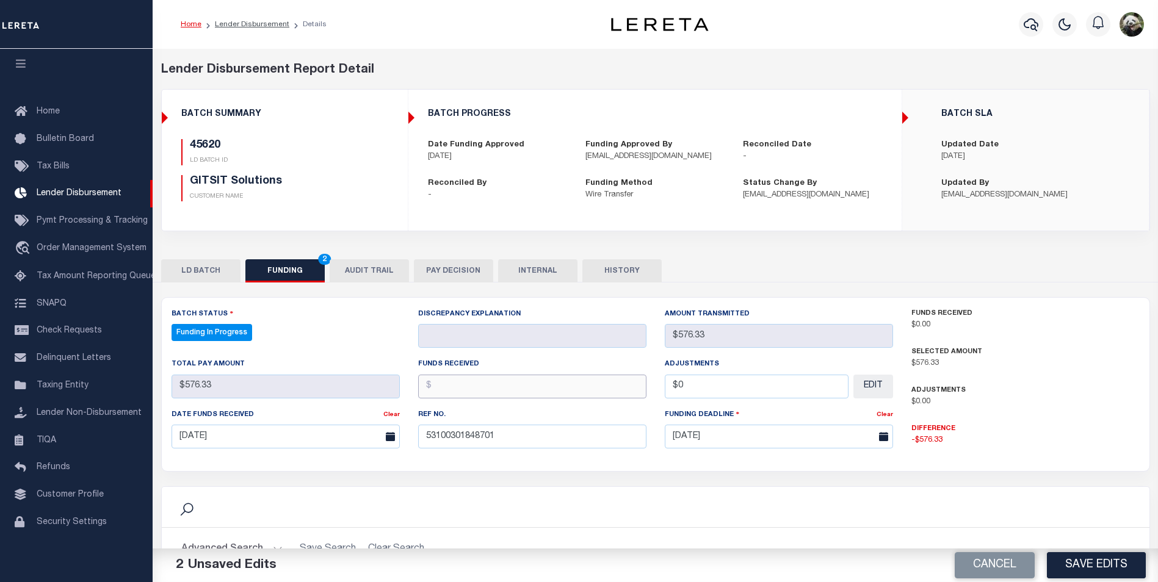
click at [469, 395] on input "text" at bounding box center [532, 387] width 228 height 24
click at [523, 383] on input "text" at bounding box center [532, 387] width 228 height 24
drag, startPoint x: 506, startPoint y: 512, endPoint x: 491, endPoint y: 394, distance: 119.3
click at [491, 393] on input "text" at bounding box center [532, 387] width 228 height 24
type input "$"
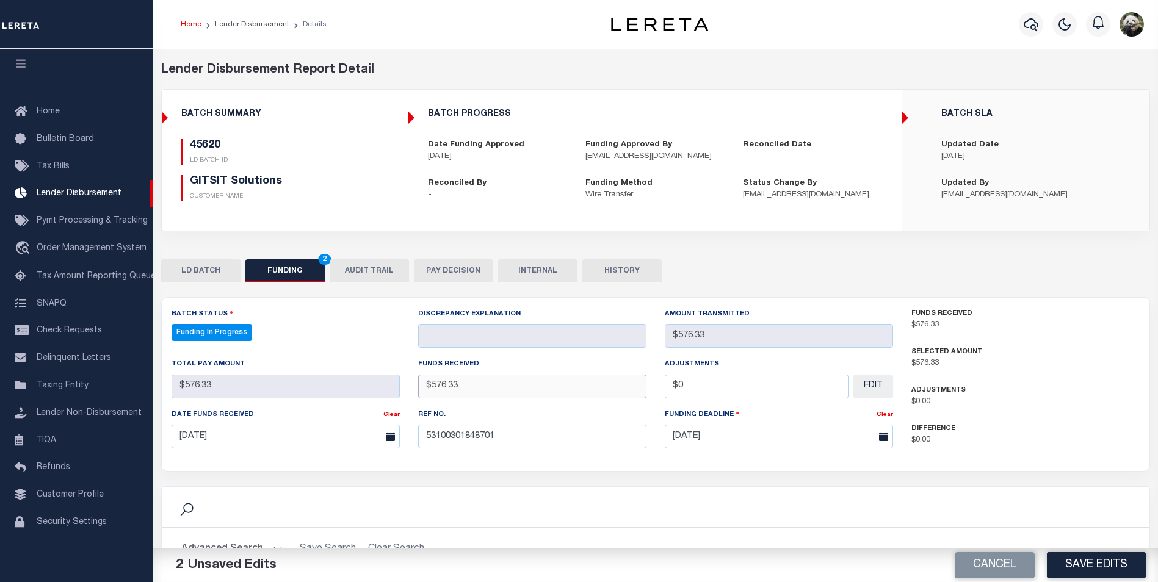
type input "$576.33"
click at [767, 388] on input "$0" at bounding box center [757, 387] width 184 height 24
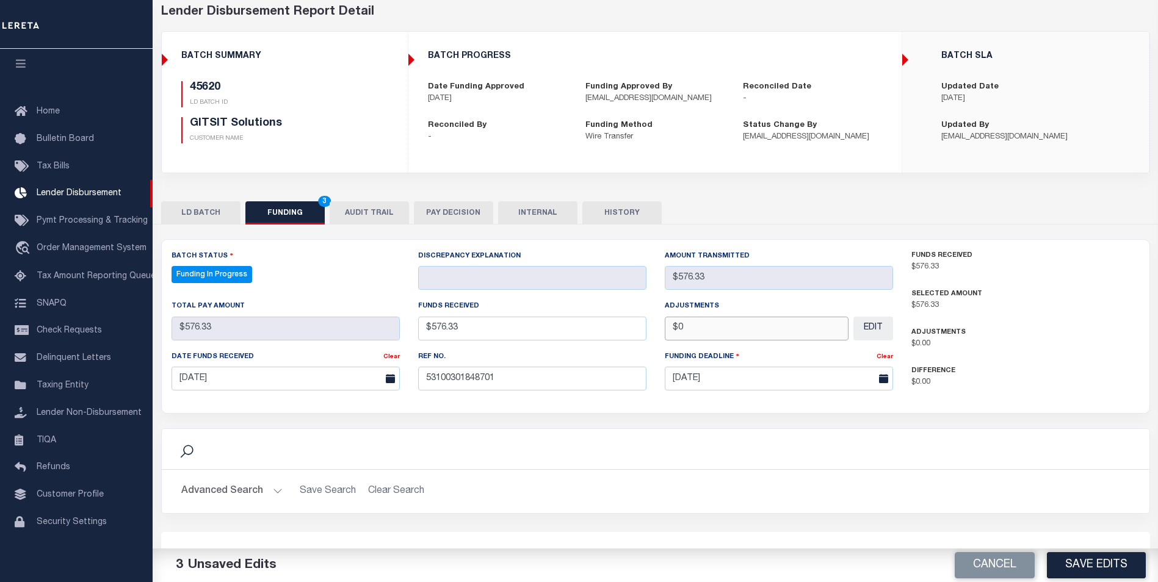
scroll to position [61, 0]
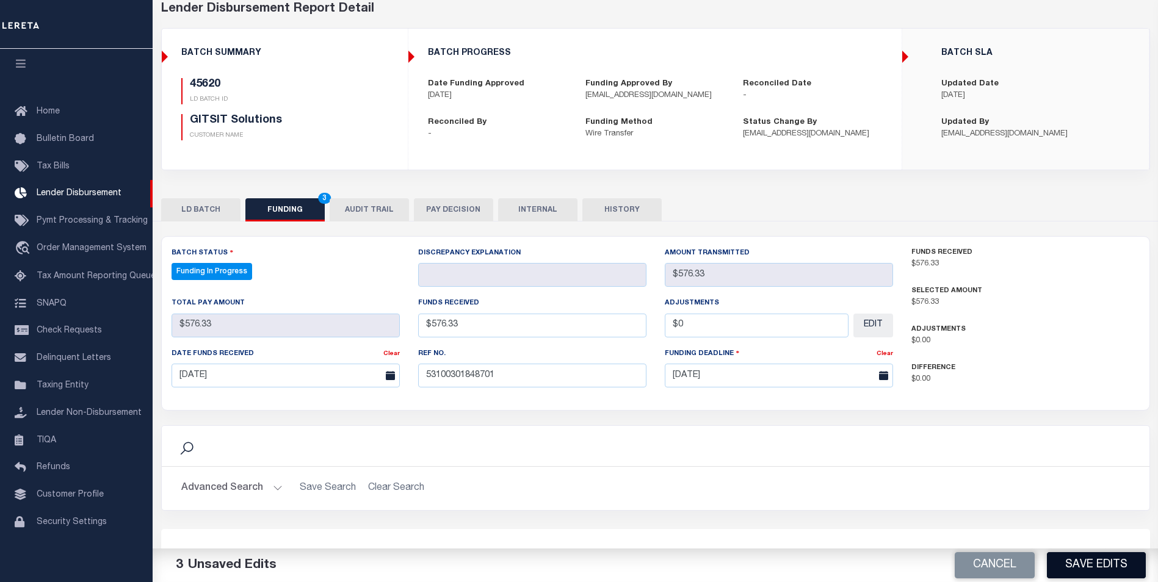
type input "$0.00"
click at [1102, 560] on button "Save Edits" at bounding box center [1096, 566] width 99 height 26
type input "$576.33"
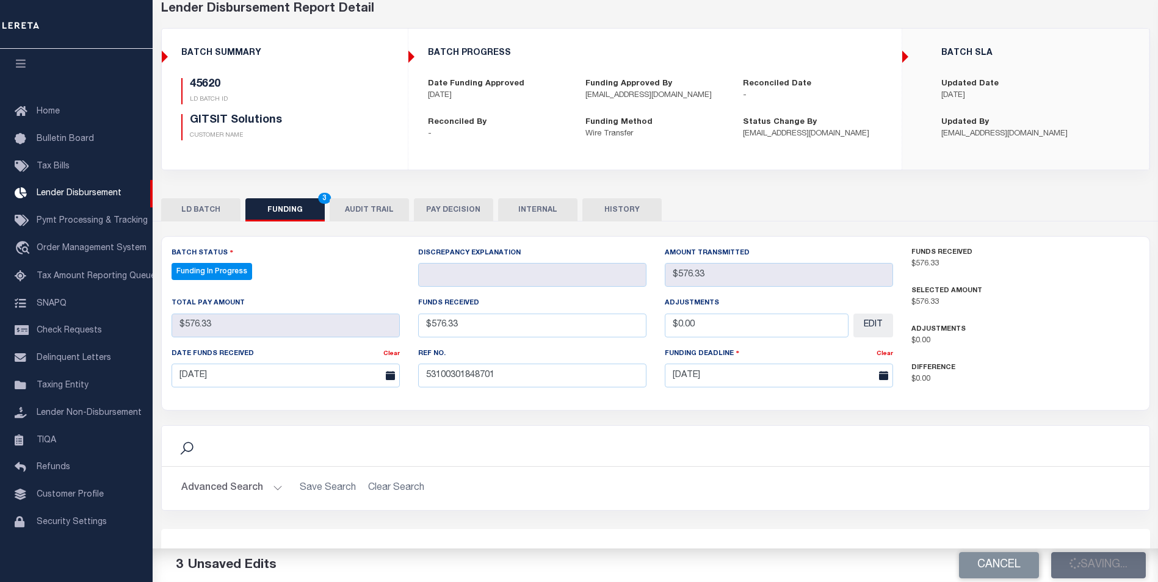
type input "$0"
select select "100"
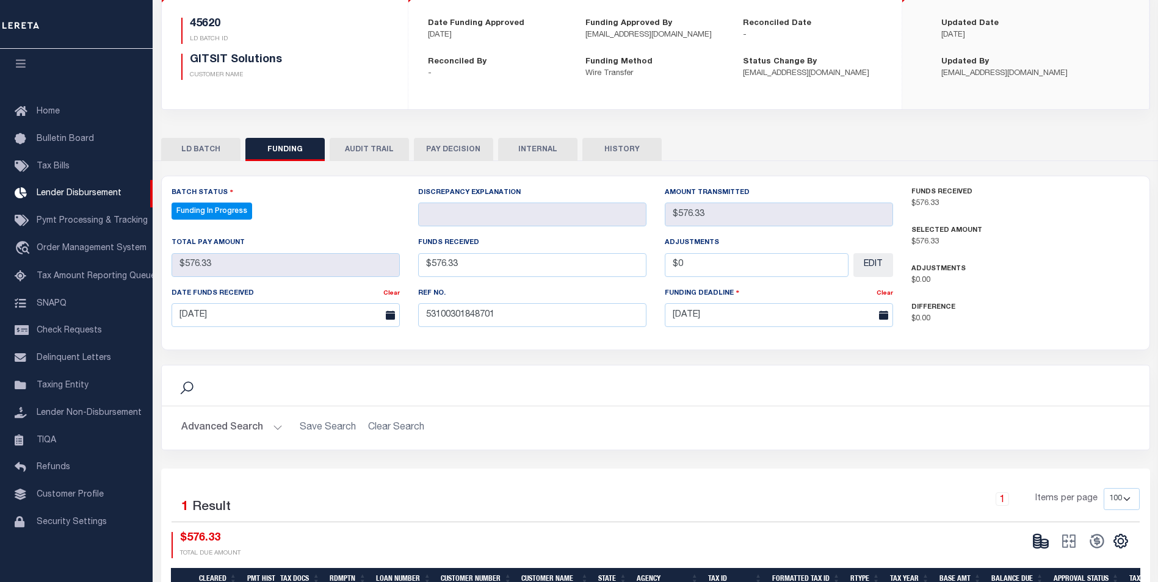
scroll to position [122, 0]
click at [1035, 540] on icon at bounding box center [1037, 538] width 7 height 4
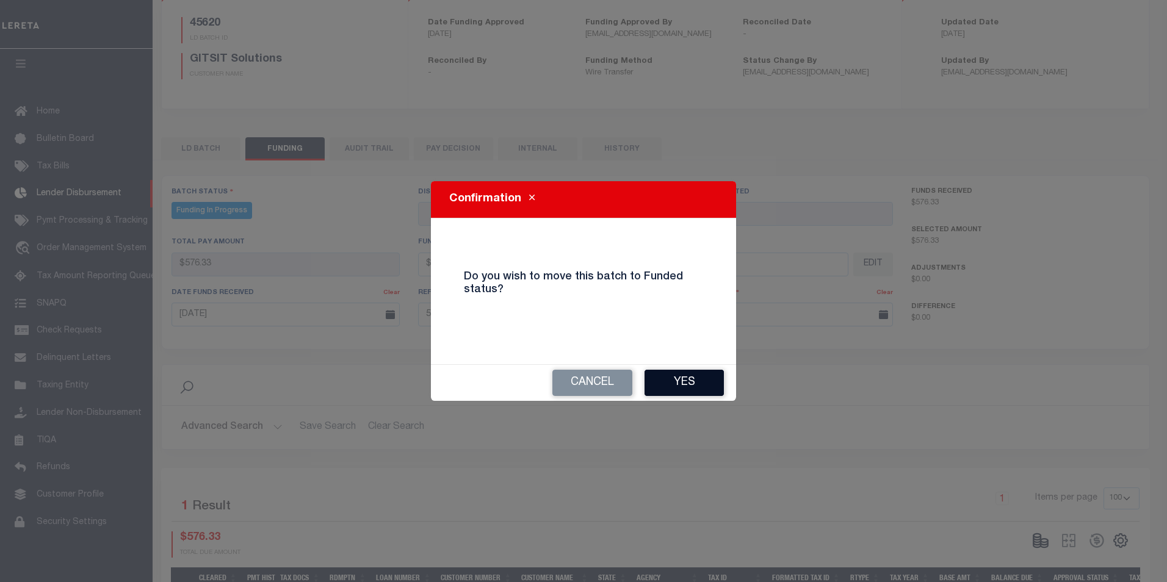
click at [703, 386] on button "Yes" at bounding box center [684, 383] width 79 height 26
type input "$576.33"
type input "$0"
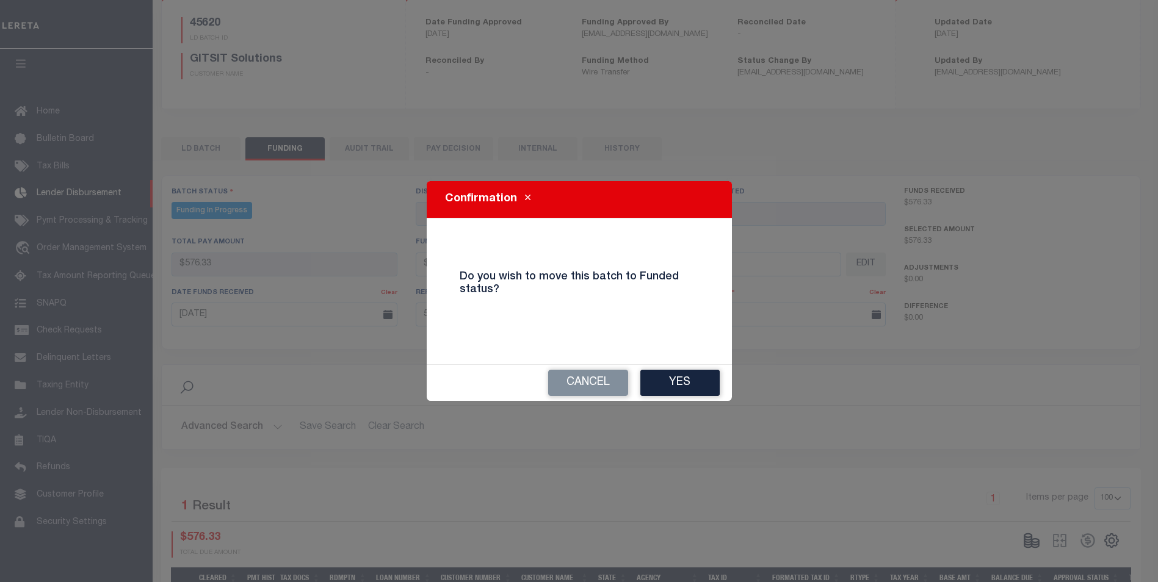
select select "100"
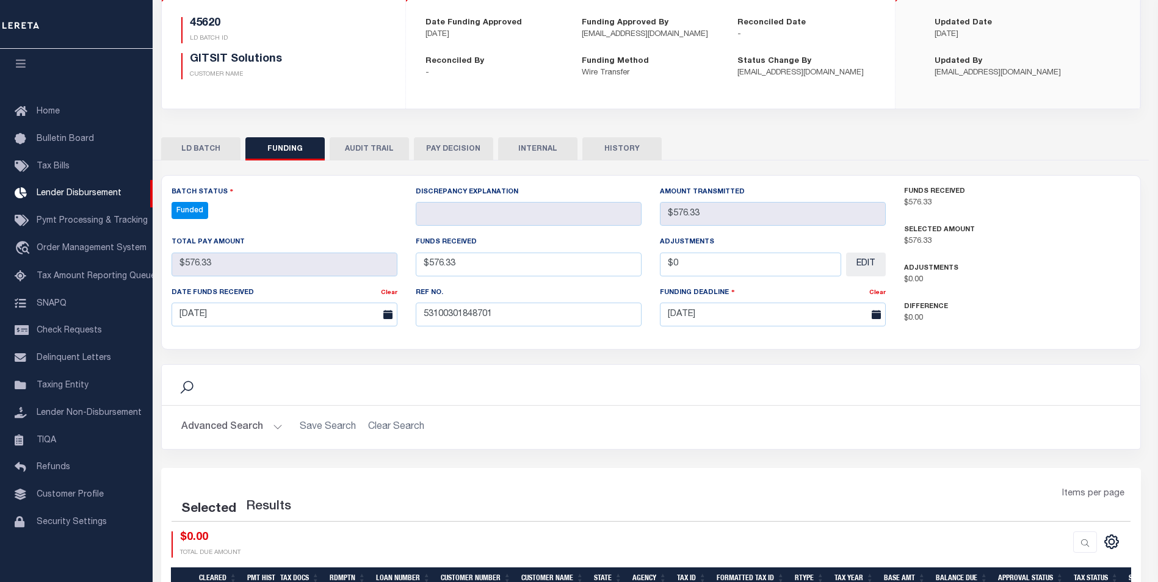
select select "100"
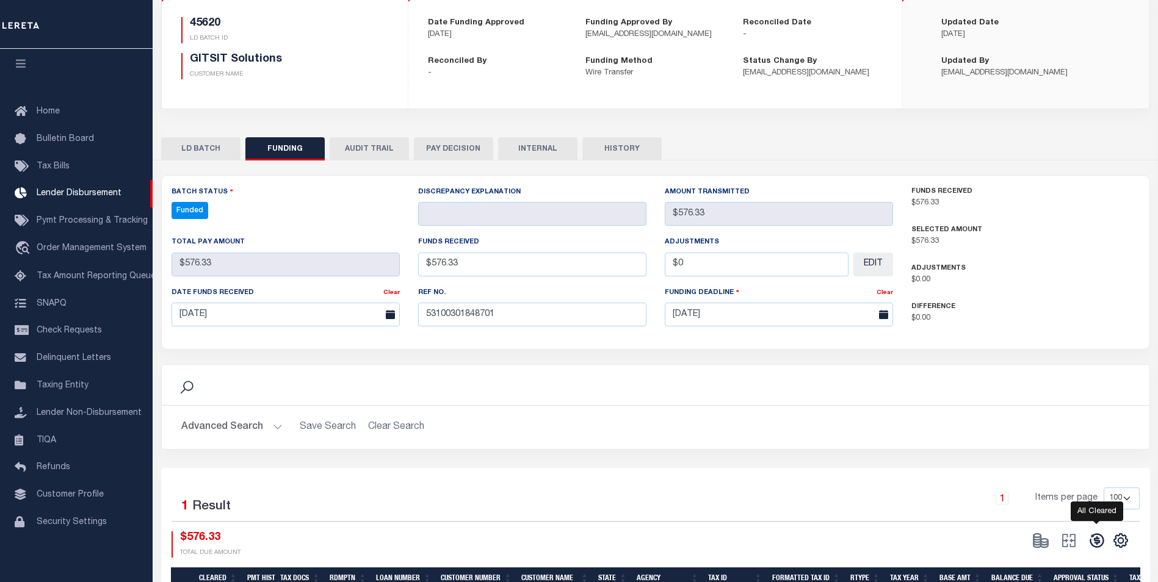
click at [1101, 546] on icon at bounding box center [1097, 541] width 14 height 14
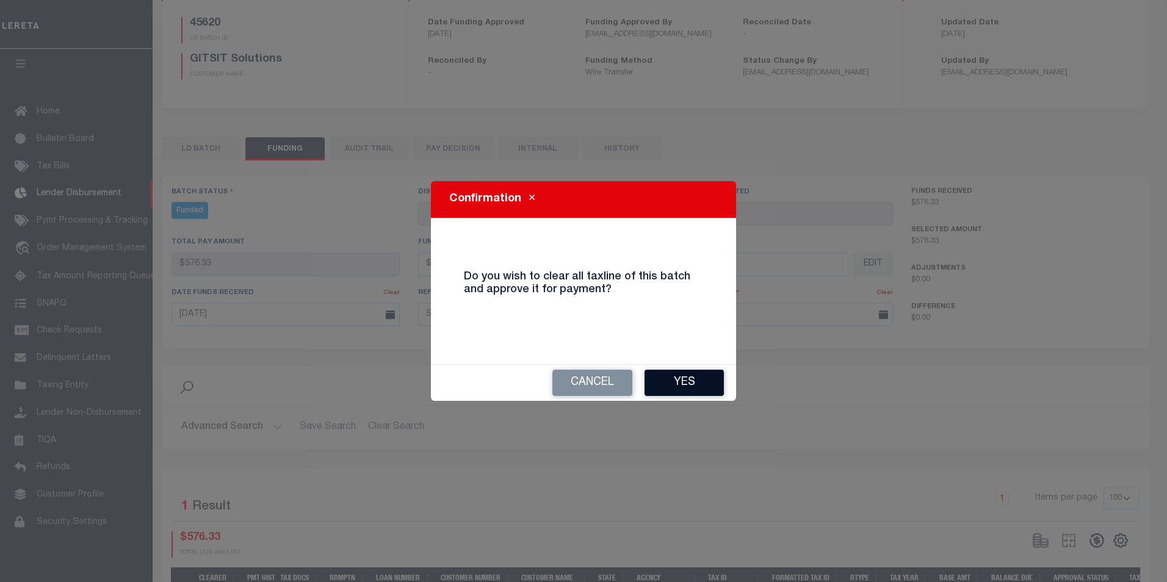
click at [715, 385] on button "Yes" at bounding box center [684, 383] width 79 height 26
select select "100"
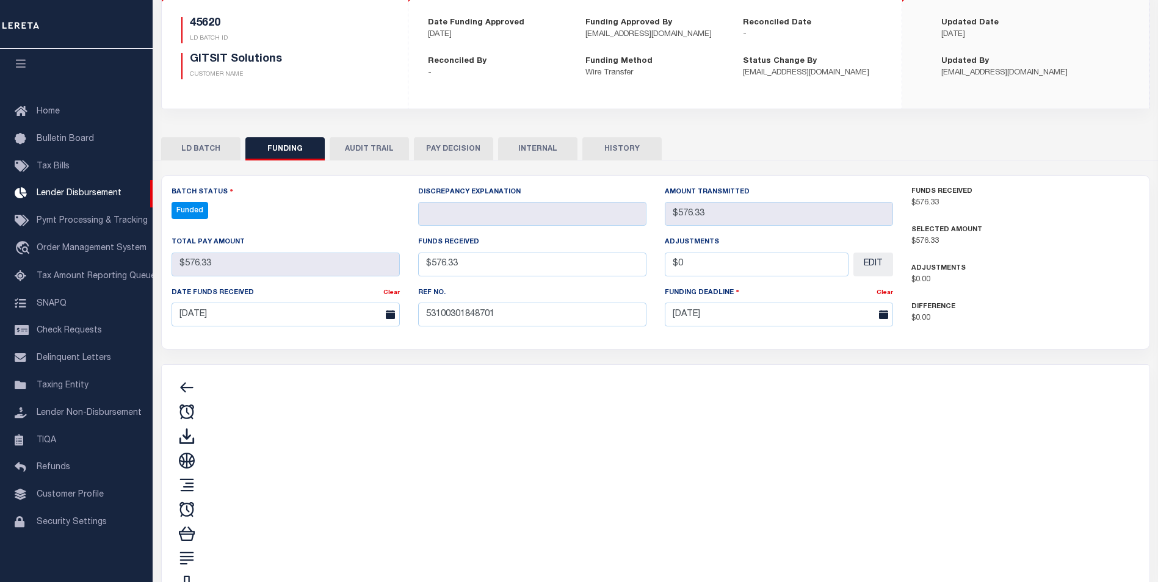
type input "$576.33"
type input "$0"
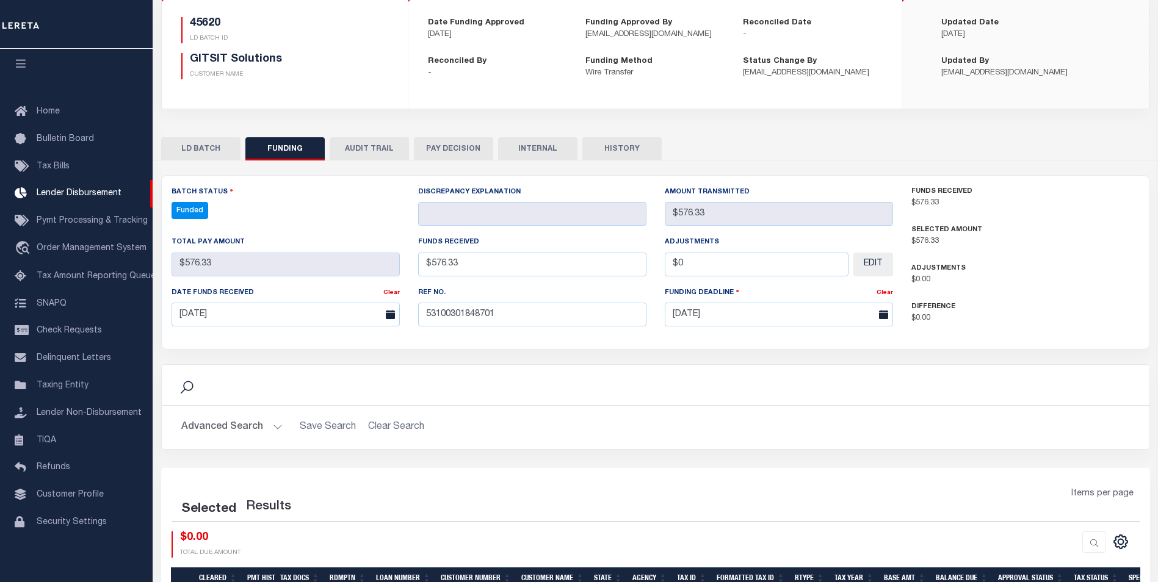
select select "100"
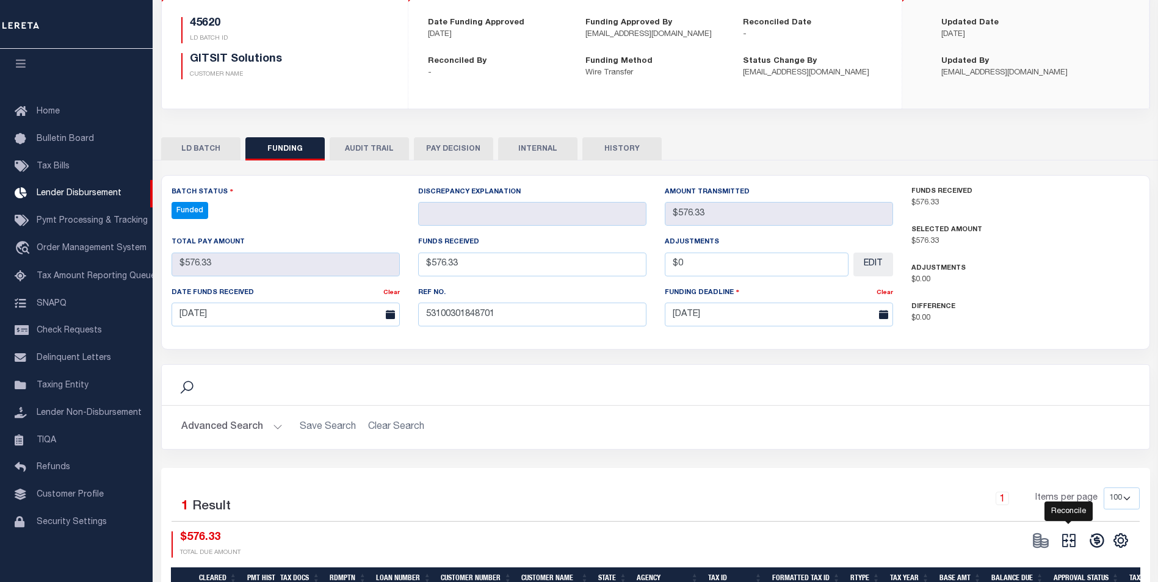
click at [1071, 540] on icon at bounding box center [1068, 540] width 17 height 17
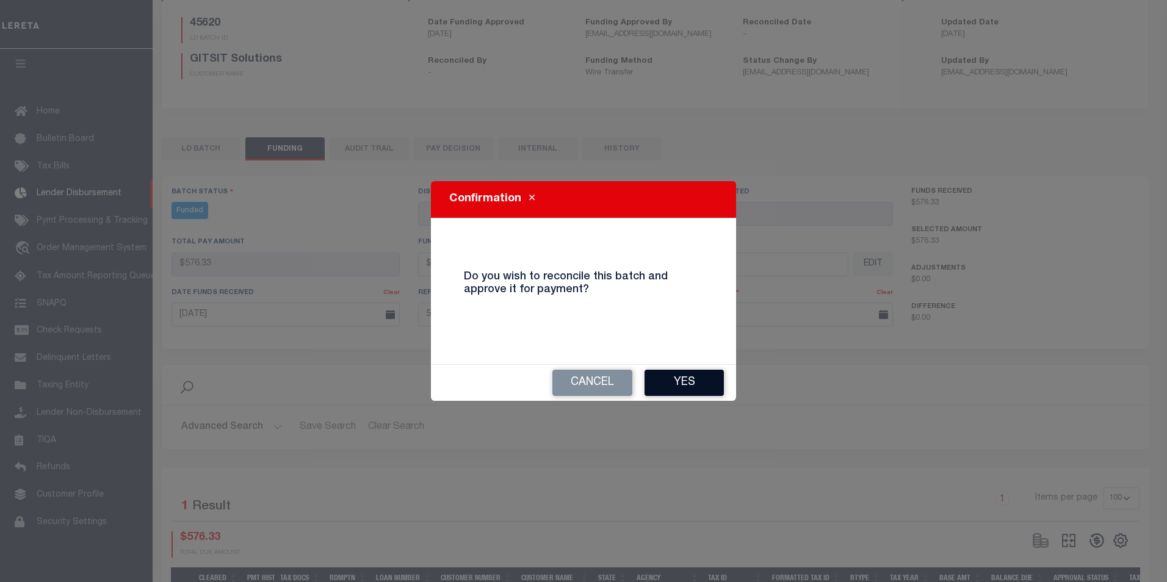
click at [700, 391] on button "Yes" at bounding box center [684, 383] width 79 height 26
type input "$576.33"
type input "$0"
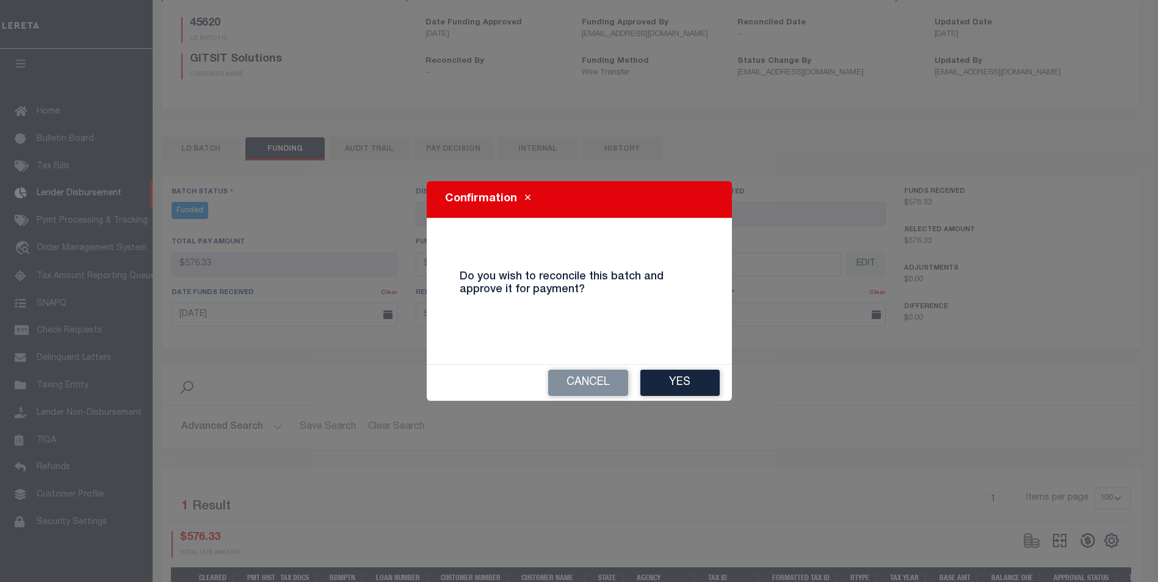
select select "100"
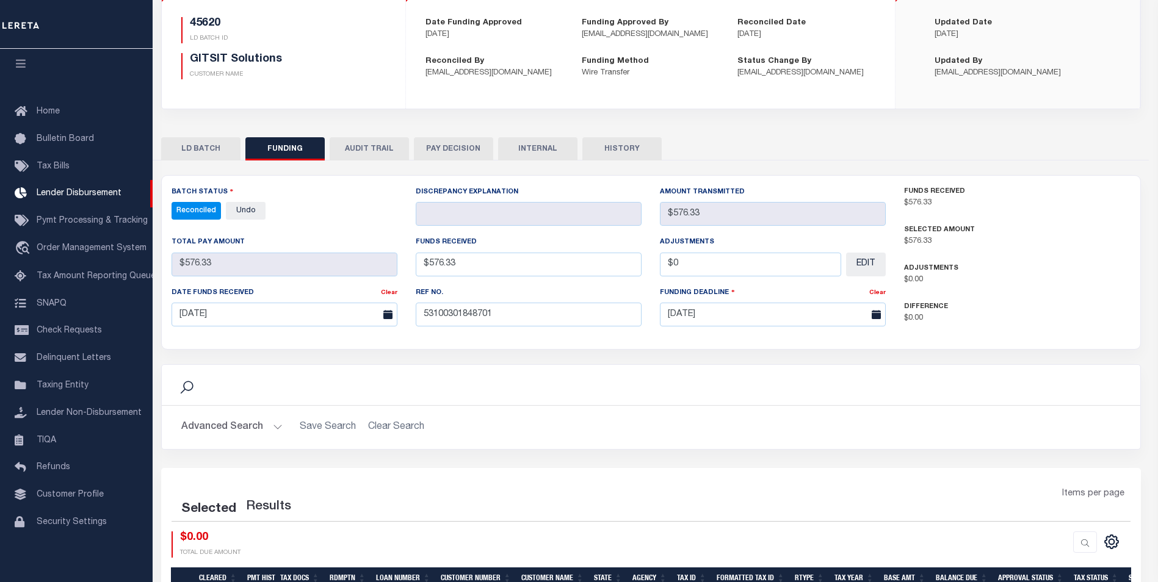
select select "100"
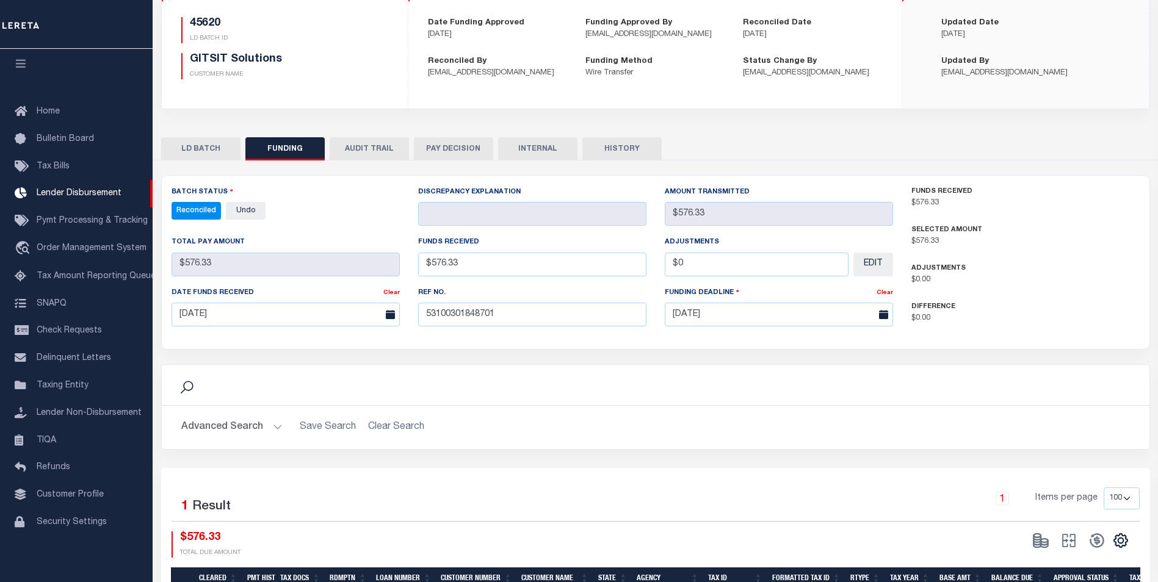
click at [533, 155] on button "INTERNAL" at bounding box center [537, 148] width 79 height 23
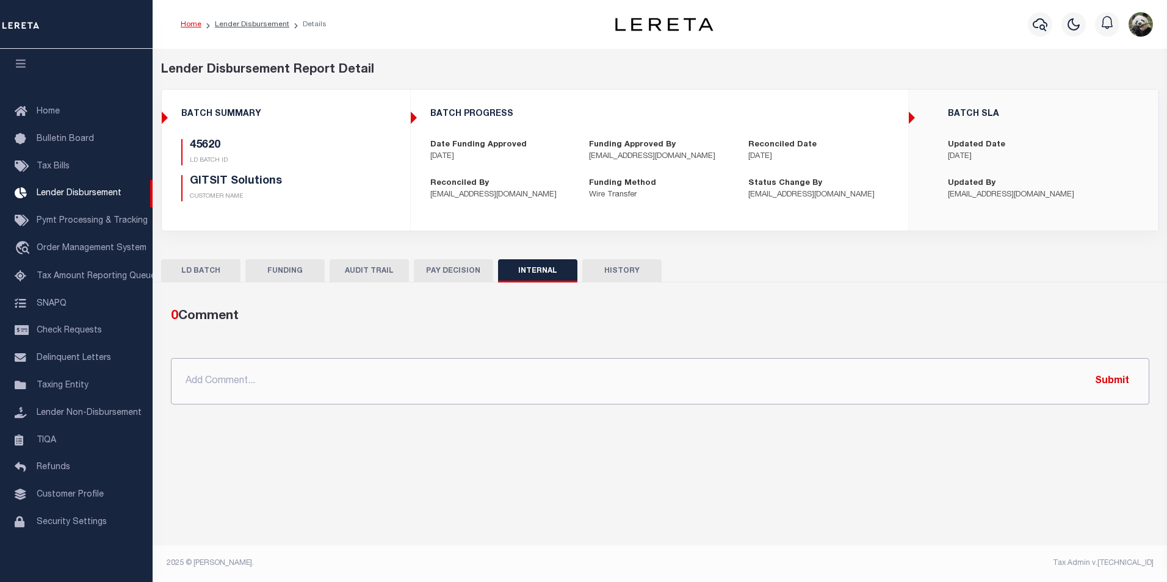
click at [541, 375] on input "text" at bounding box center [660, 381] width 979 height 46
paste input "OG AMOUNT $20,140.87 45578 - $4,329.73 45583 - $6,998.74 45589 - $2,850.70 4560…"
type input "OG AMOUNT $20,140.87 45578 - $4,329.73 45583 - $6,998.74 45589 - $2,850.70 4560…"
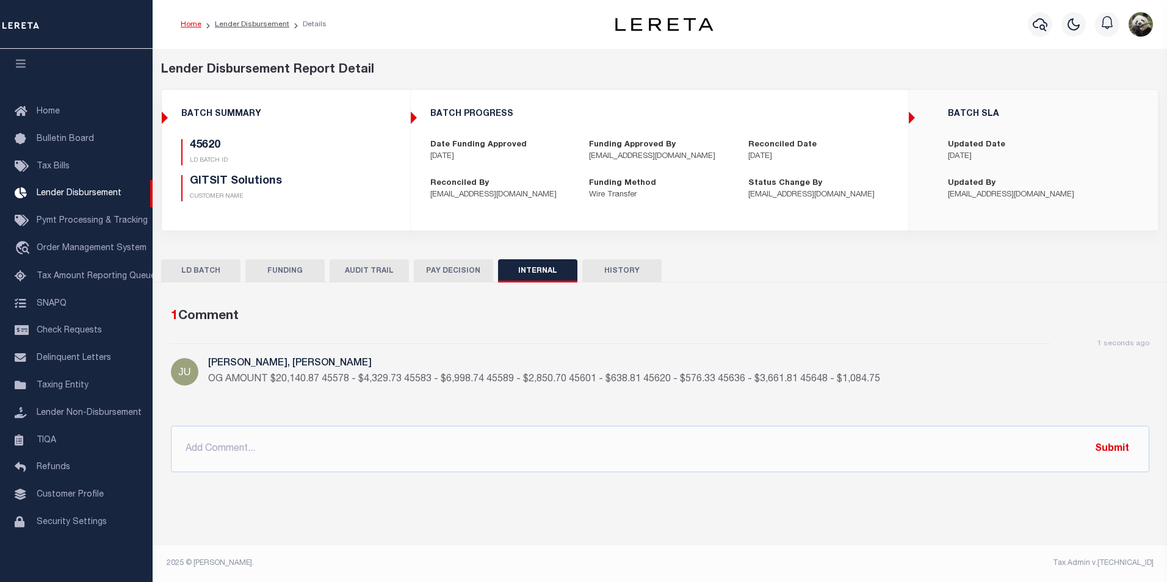
click at [288, 269] on button "FUNDING" at bounding box center [284, 270] width 79 height 23
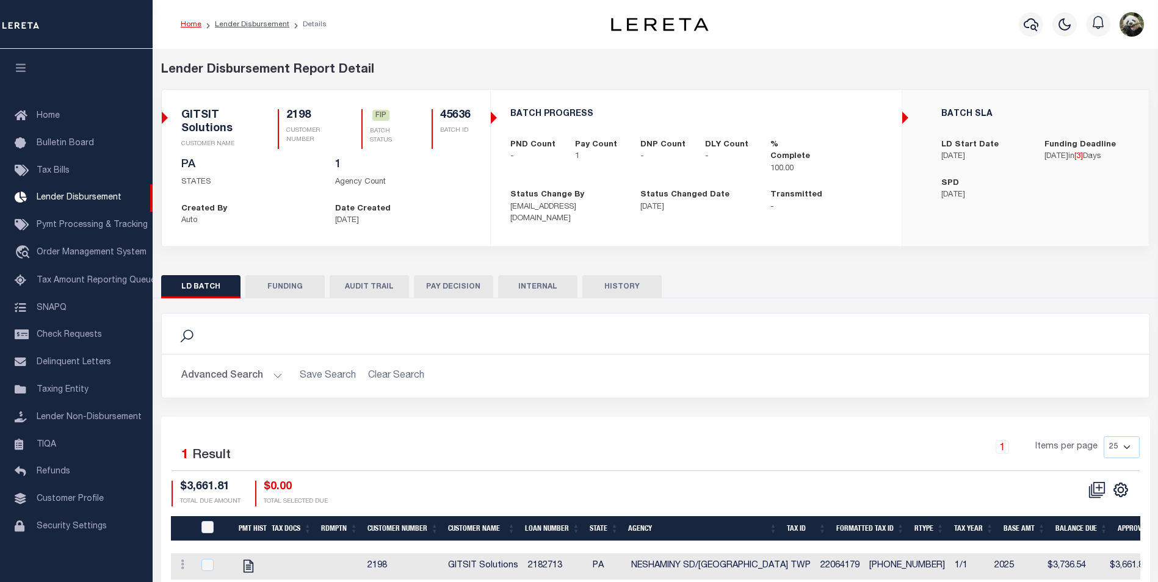
scroll to position [12, 0]
drag, startPoint x: 264, startPoint y: 283, endPoint x: 582, endPoint y: 190, distance: 331.9
click at [269, 276] on button "FUNDING" at bounding box center [284, 286] width 79 height 23
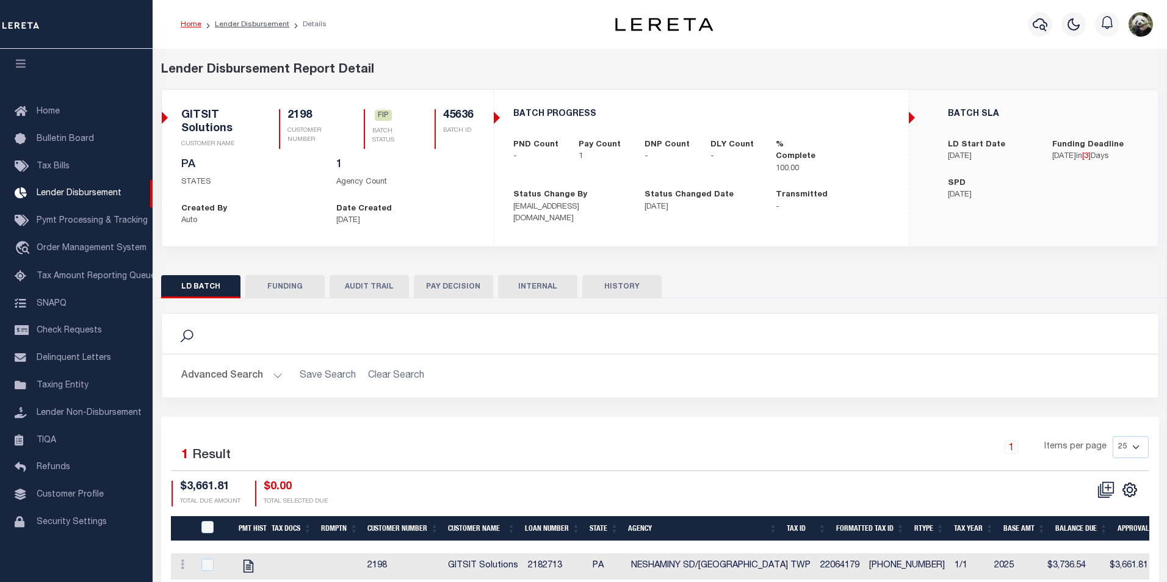
type input "$3,661.81"
type input "$0"
type input "[DATE]"
select select "100"
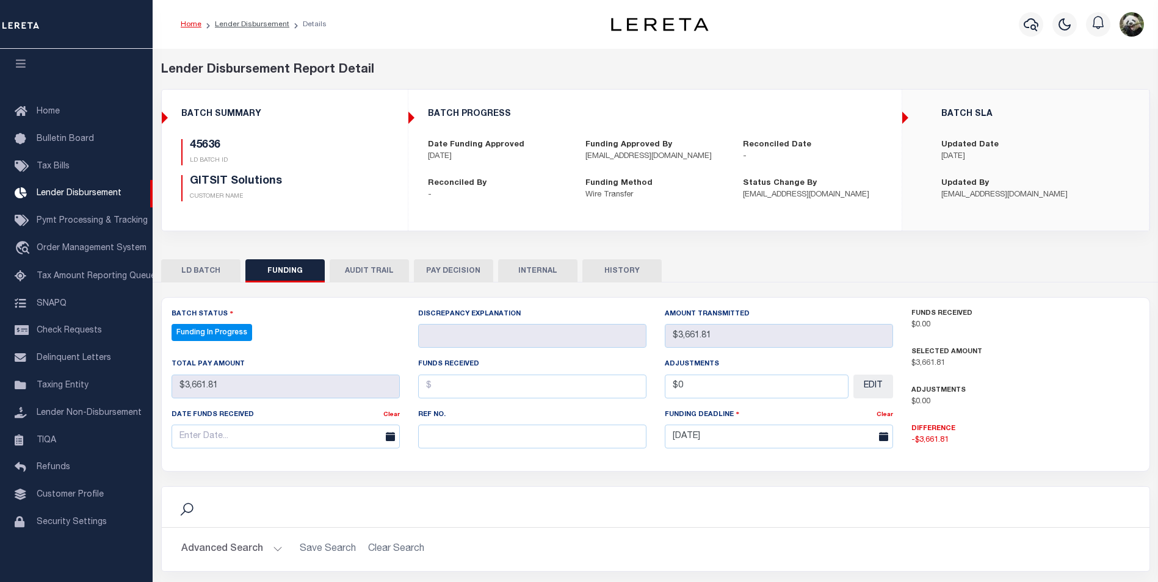
select select "100"
paste input "53100301848701"
type input "53100301848701"
click at [269, 430] on input "text" at bounding box center [286, 437] width 228 height 24
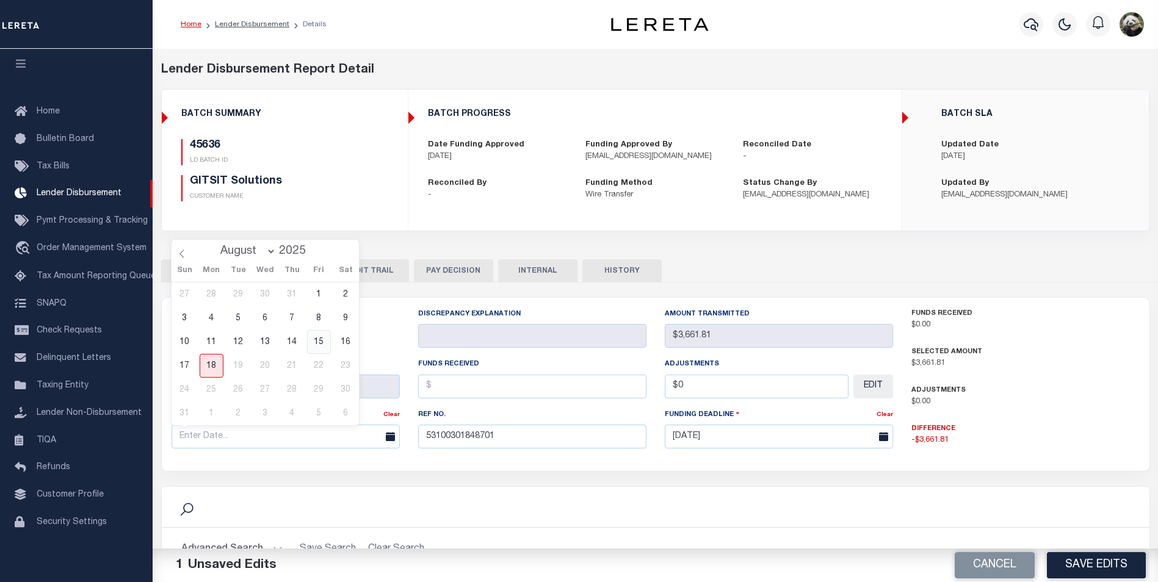
click at [316, 349] on span "15" at bounding box center [319, 342] width 24 height 24
type input "[DATE]"
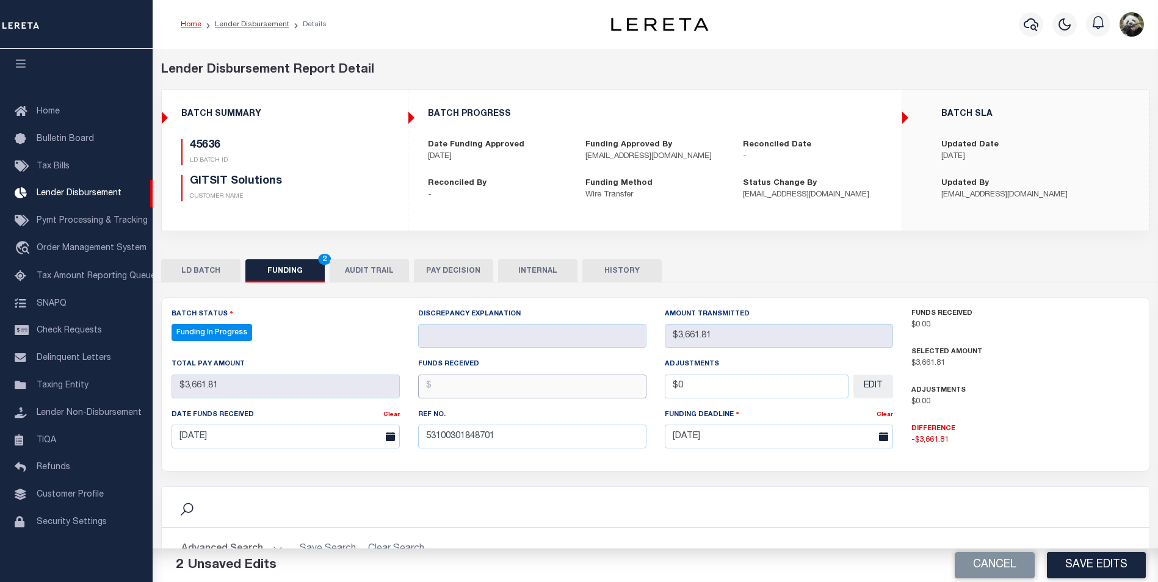
click at [490, 386] on input "text" at bounding box center [532, 387] width 228 height 24
type input "$3,661.81"
type input "$0.00"
click at [1084, 575] on button "Save Edits" at bounding box center [1096, 566] width 99 height 26
type input "$3,661.81"
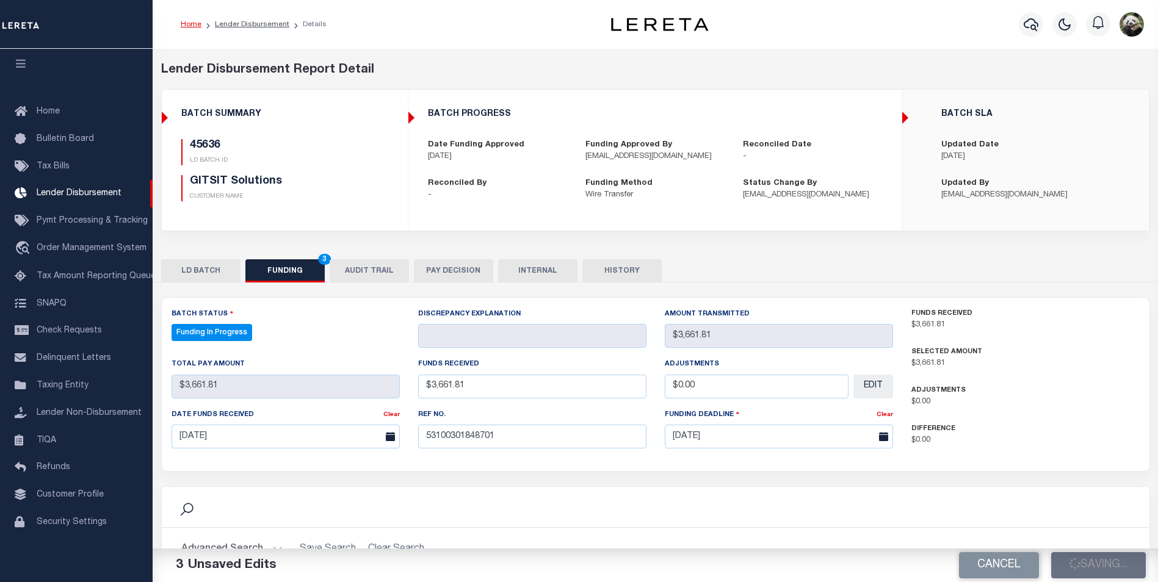
type input "$3,661.81"
type input "$0"
select select "100"
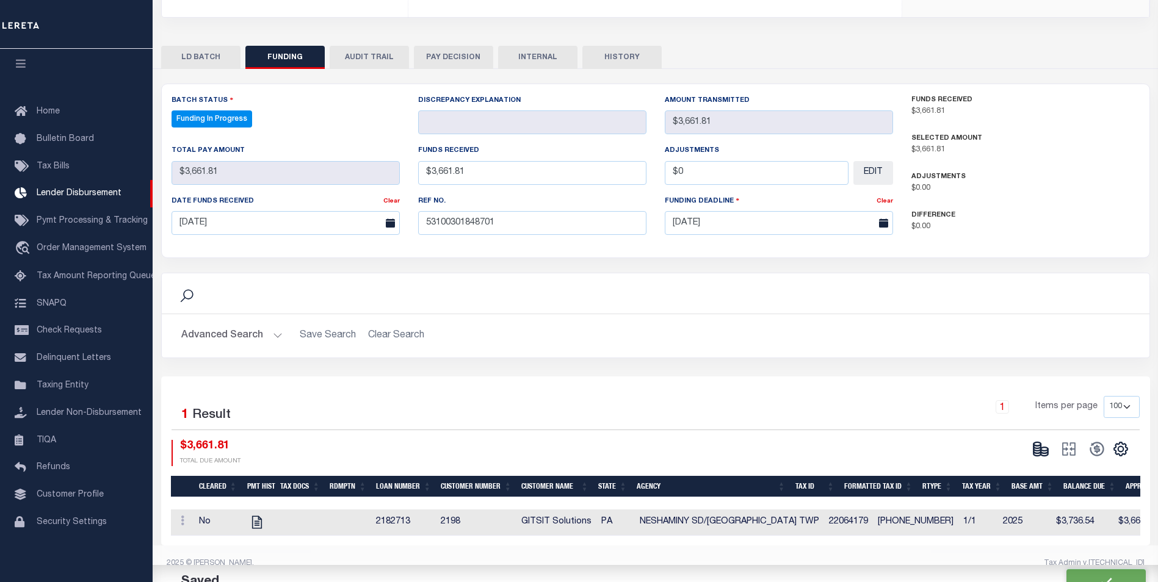
scroll to position [161, 0]
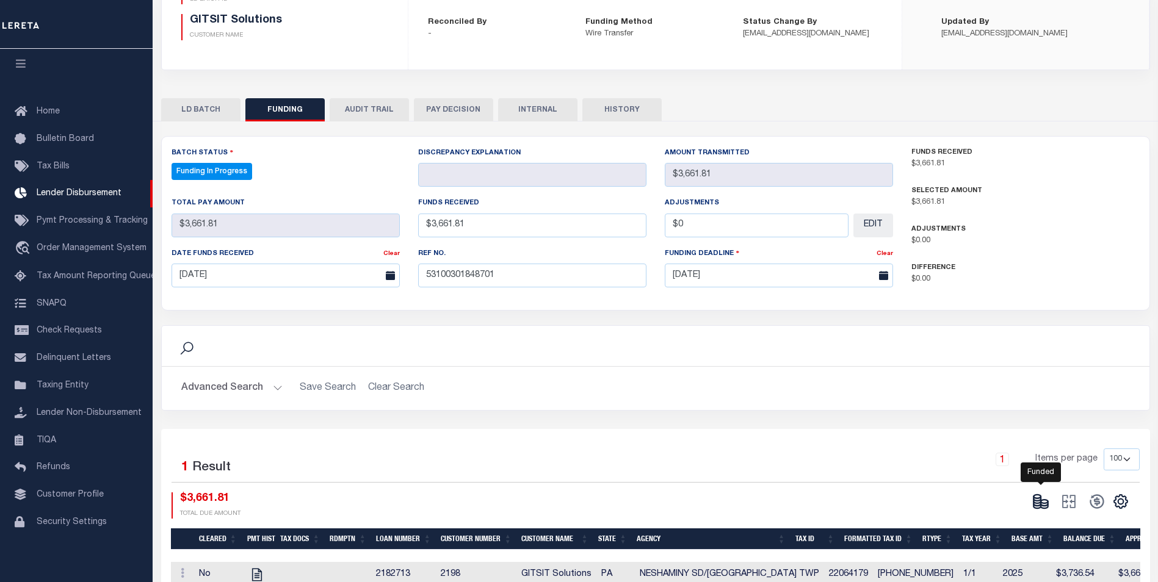
click at [1042, 502] on ellipse at bounding box center [1044, 502] width 7 height 4
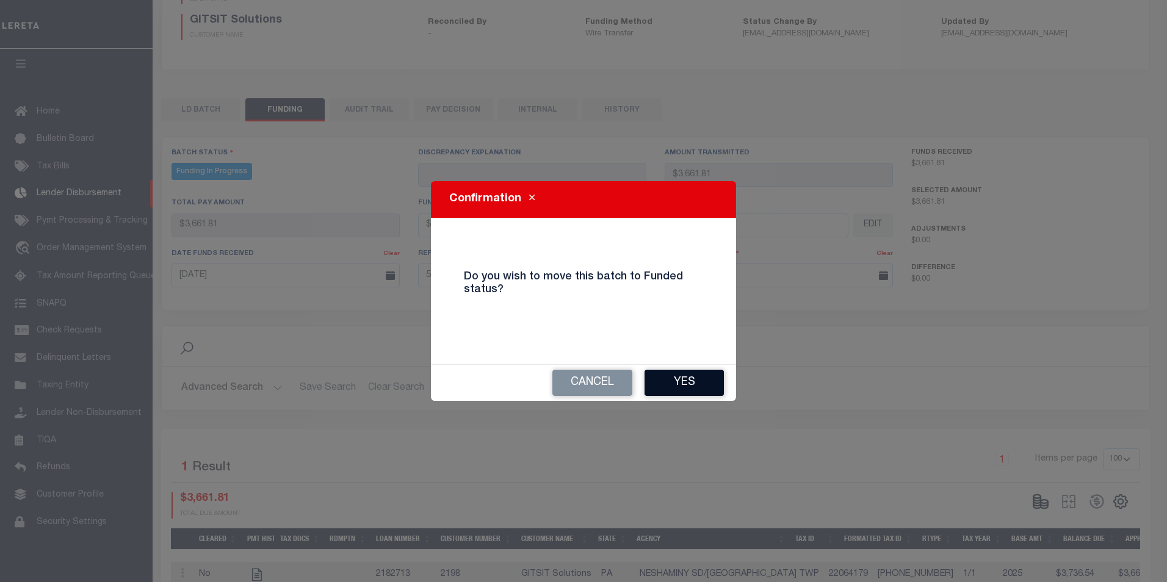
click at [697, 395] on button "Yes" at bounding box center [684, 383] width 79 height 26
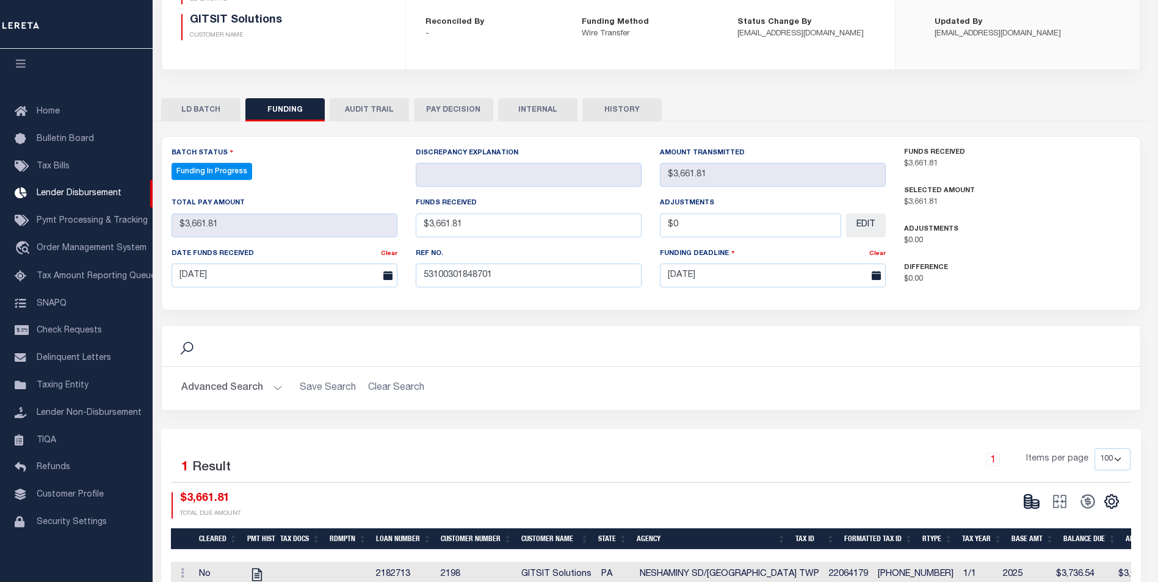
type input "$3,661.81"
type input "$0"
select select "100"
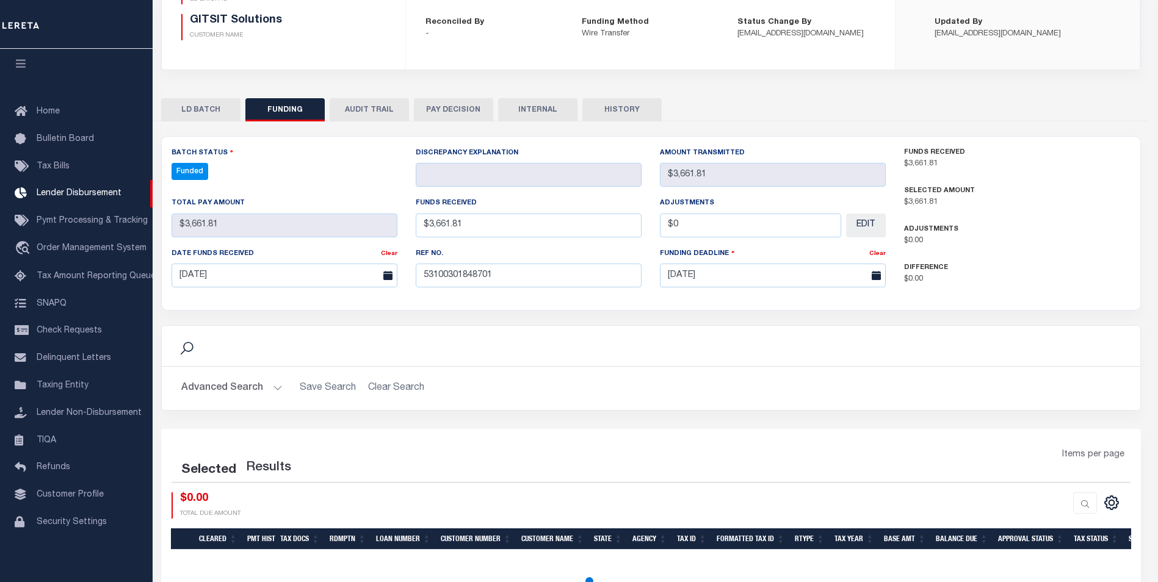
select select "100"
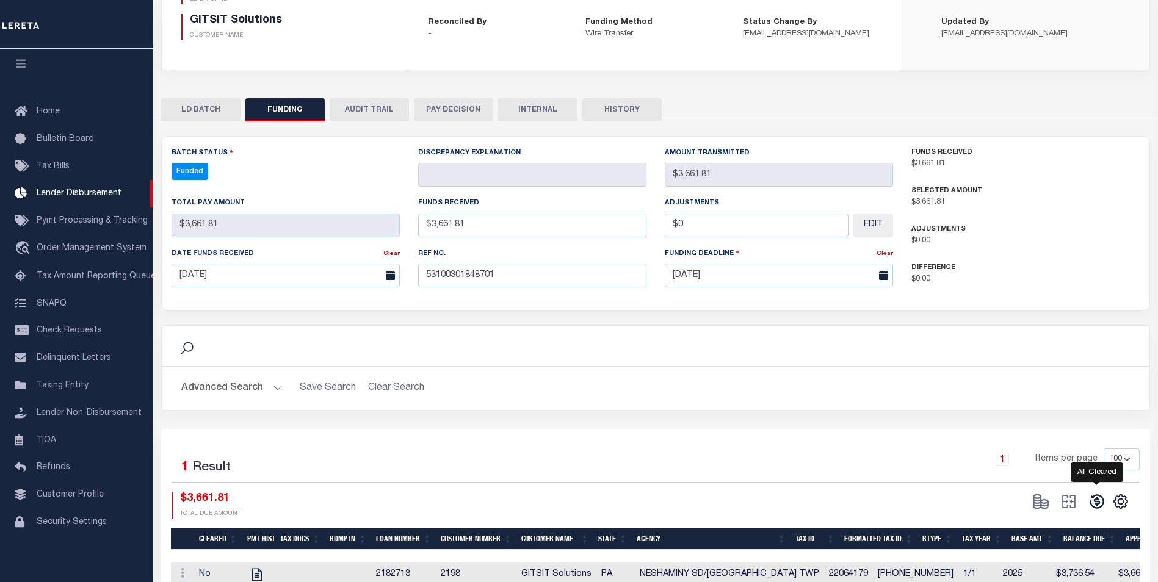
click at [1098, 502] on icon at bounding box center [1097, 501] width 17 height 17
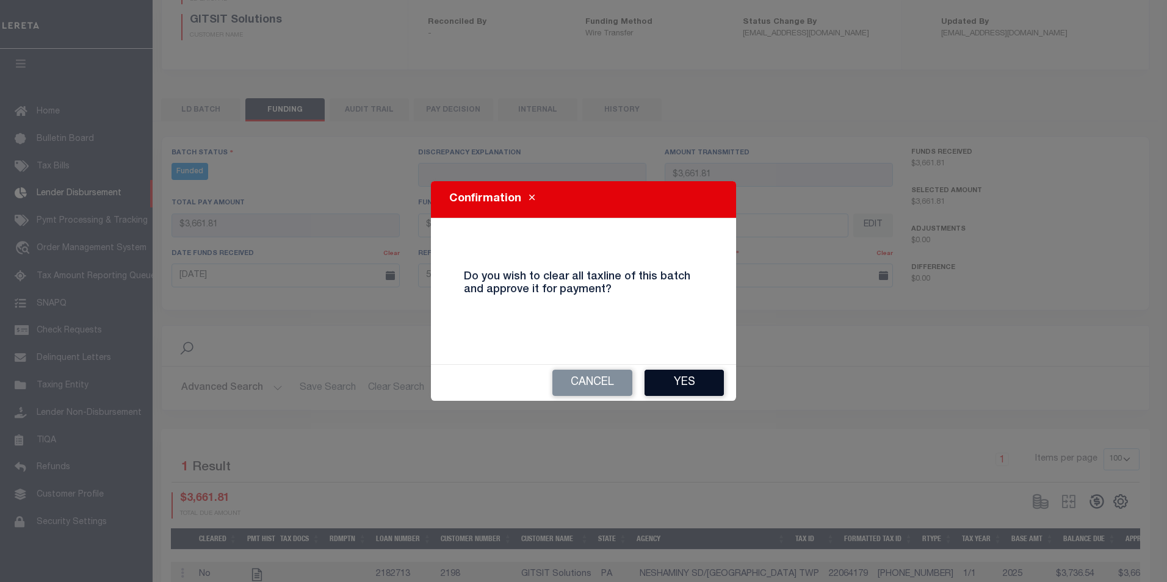
click at [694, 386] on button "Yes" at bounding box center [684, 383] width 79 height 26
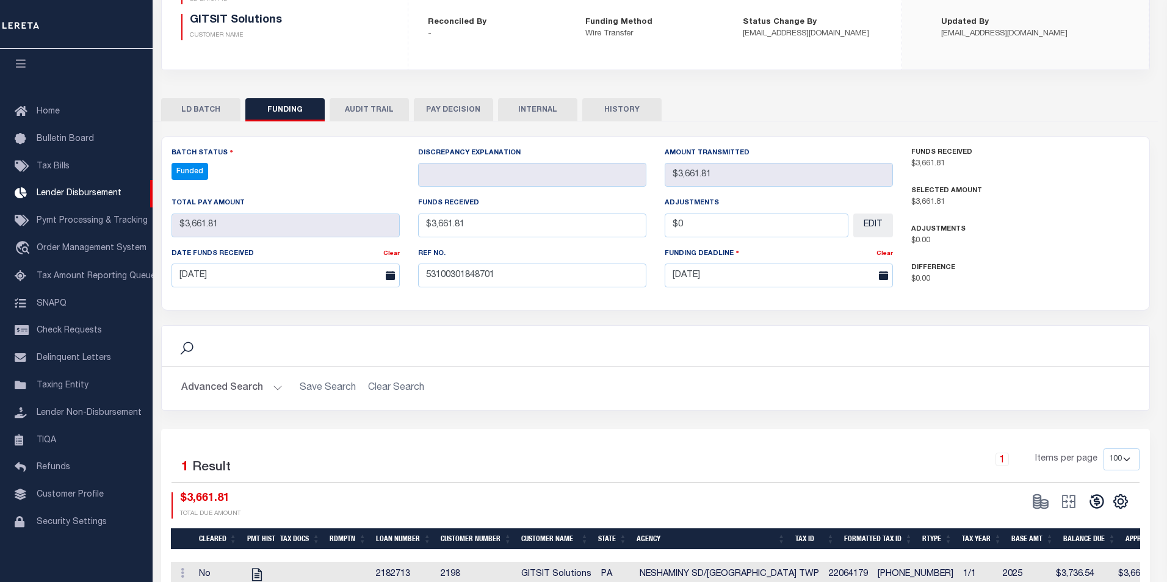
type input "$3,661.81"
type input "$0"
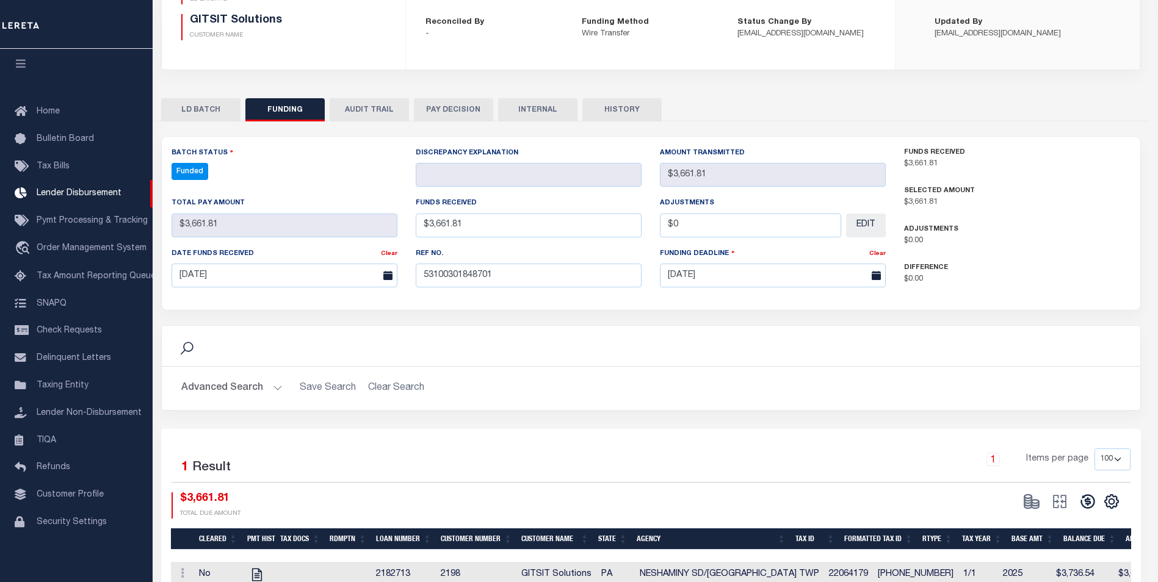
select select "100"
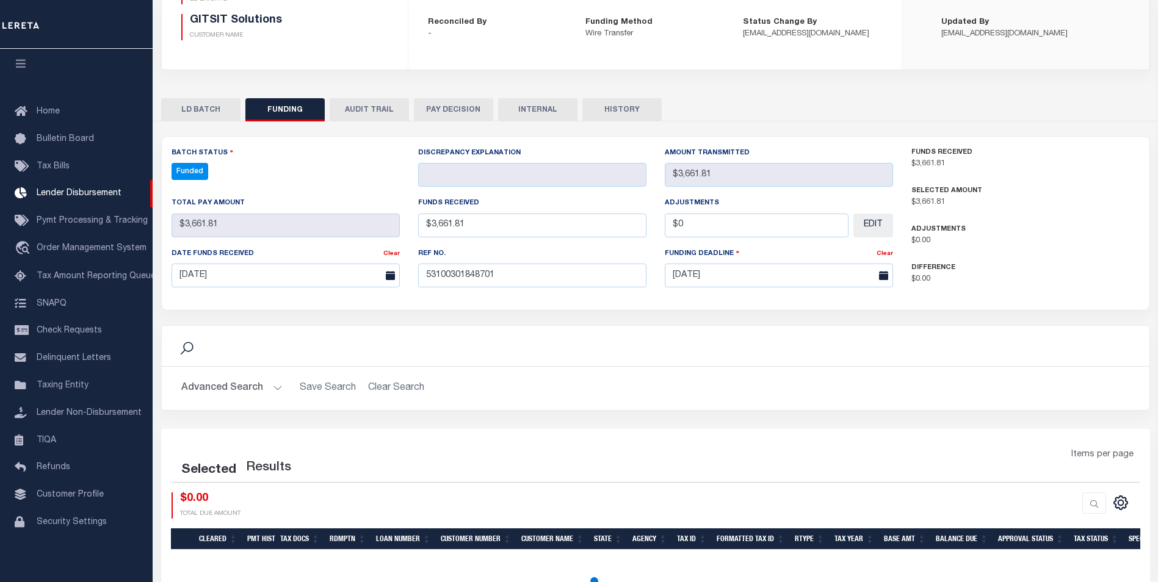
select select "100"
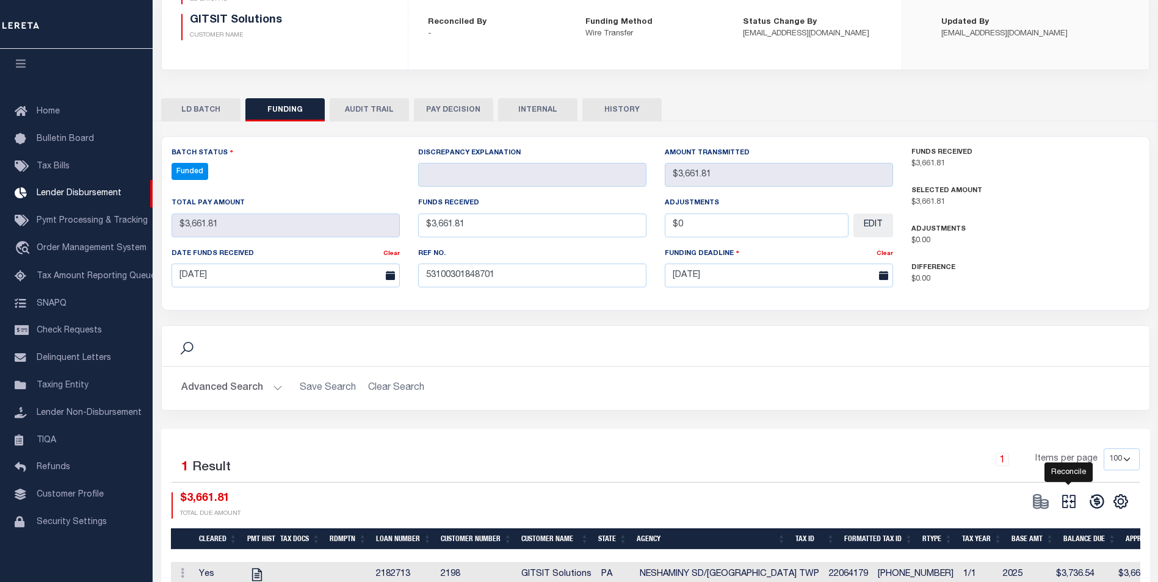
click at [1070, 506] on icon "" at bounding box center [1068, 501] width 17 height 17
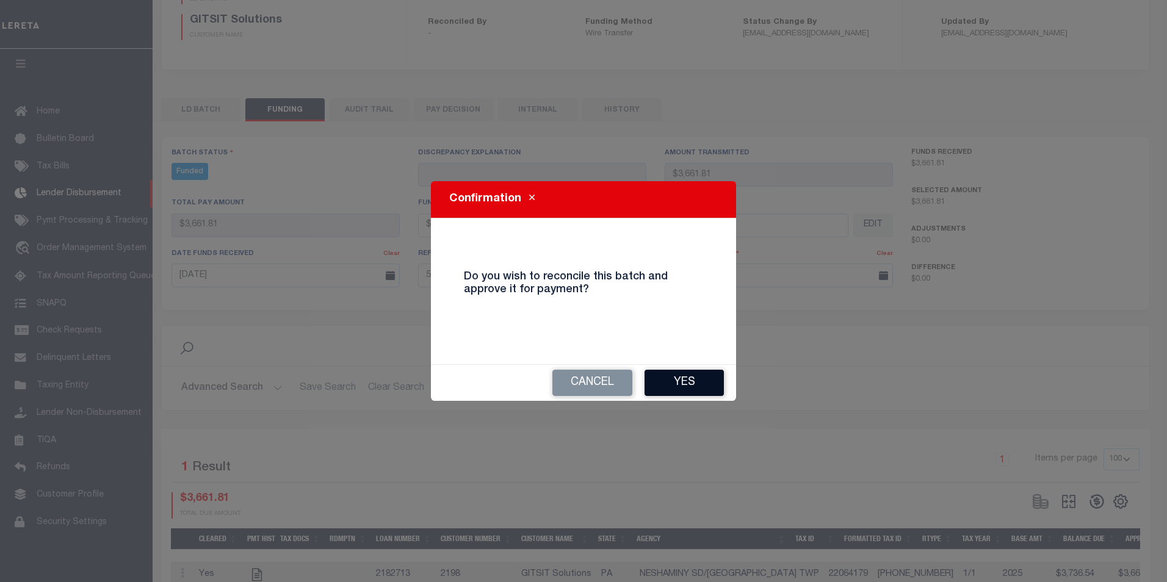
click at [695, 388] on button "Yes" at bounding box center [684, 383] width 79 height 26
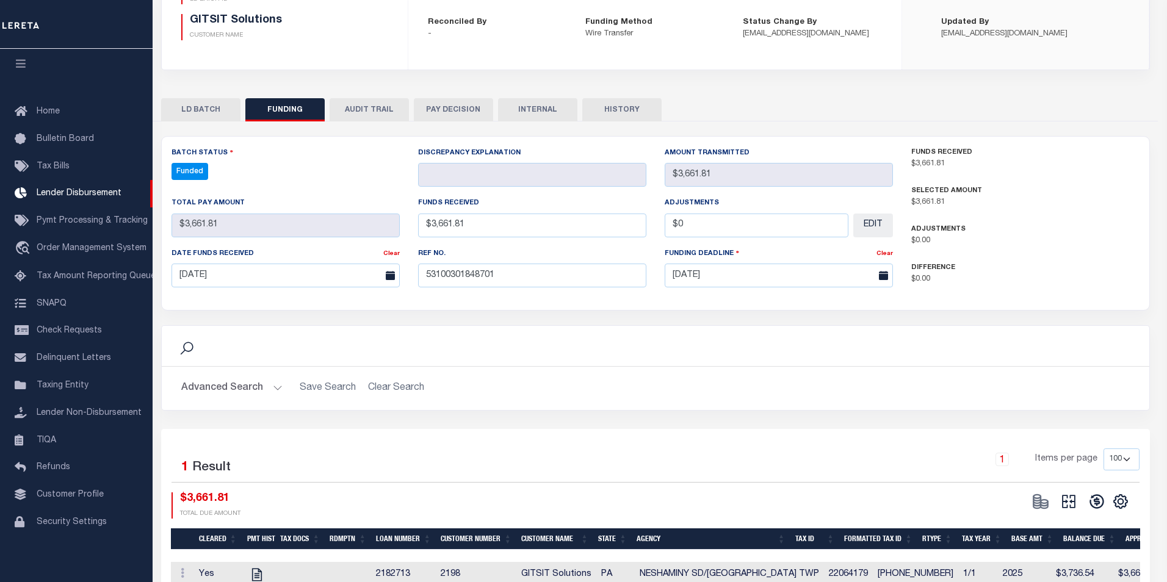
select select "100"
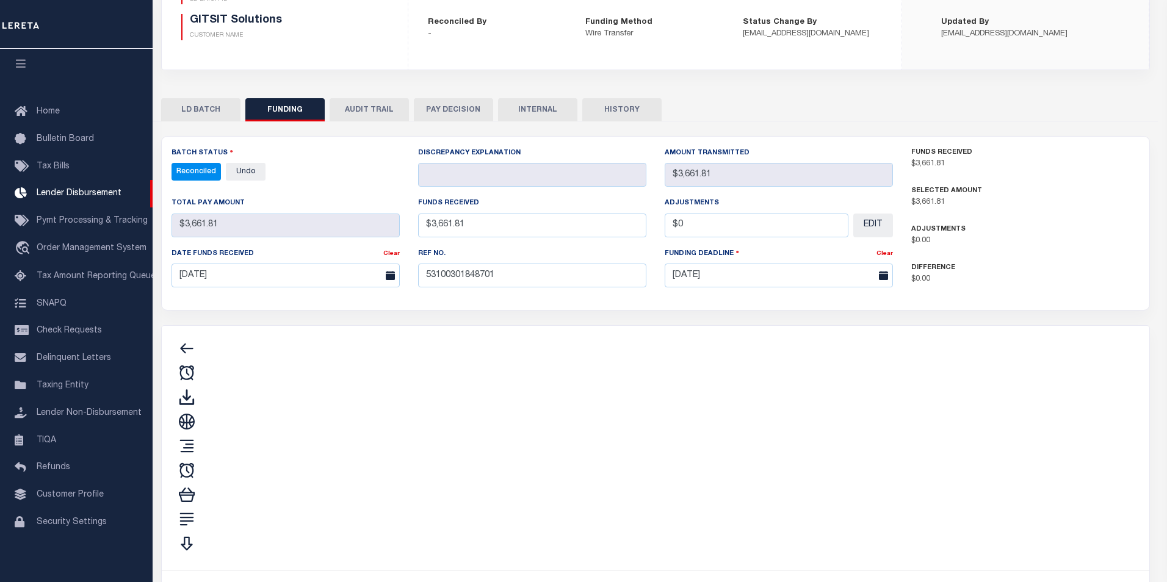
type input "$3,661.81"
type input "$0"
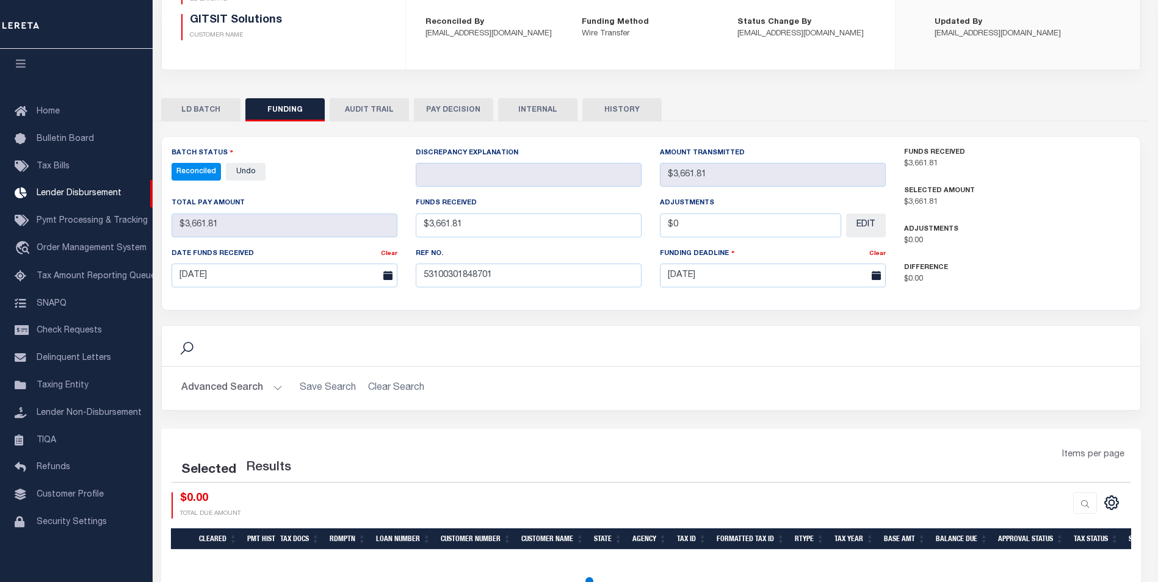
select select "100"
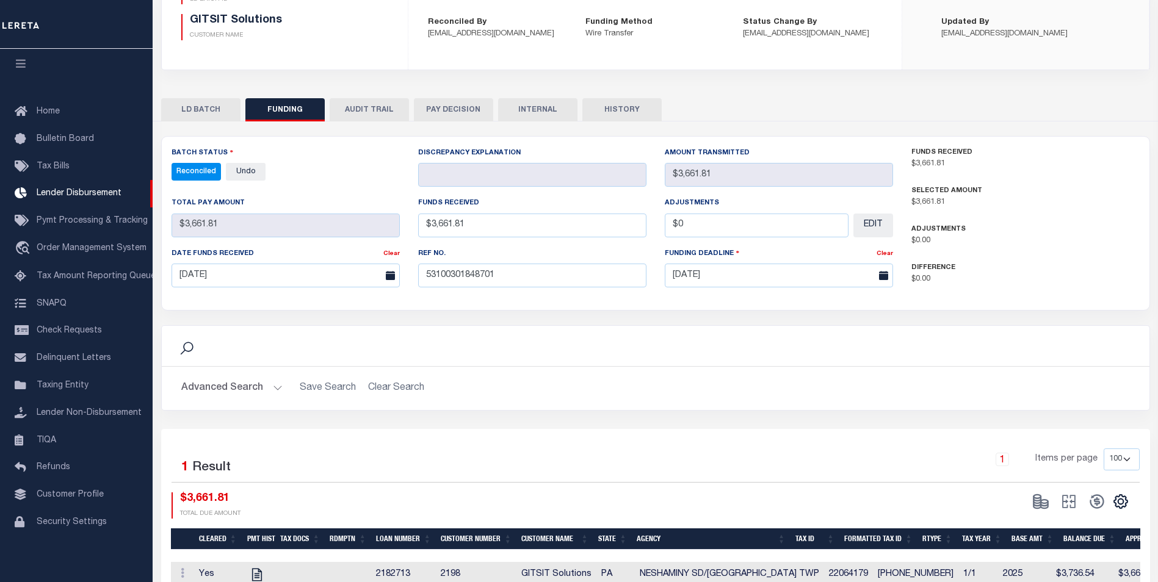
click at [513, 89] on div "LD BATCH FUNDING AUDIT TRAIL PAY DECISION INTERNAL HISTORY" at bounding box center [655, 344] width 1007 height 510
click at [542, 106] on button "INTERNAL" at bounding box center [537, 109] width 79 height 23
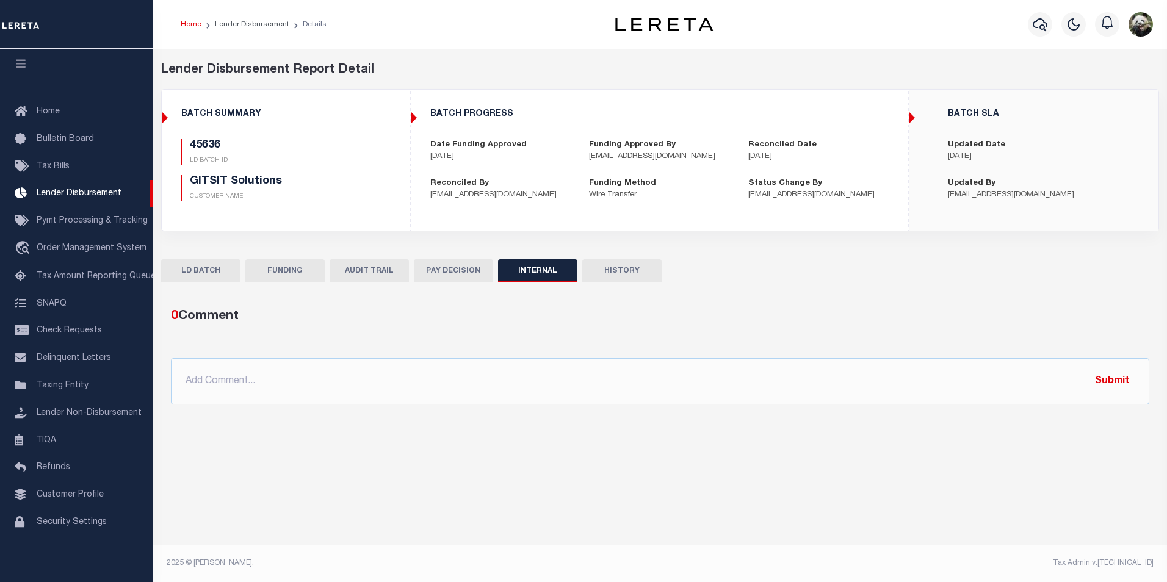
drag, startPoint x: 596, startPoint y: 348, endPoint x: 598, endPoint y: 359, distance: 11.1
click at [596, 356] on div "0 Comment @Aakash Patel @Abdul Muzain @Adams, Pamela S @Agustin Fernandez @Agus…" at bounding box center [660, 356] width 998 height 98
click at [601, 365] on input "text" at bounding box center [660, 381] width 979 height 46
paste input "OG AMOUNT $20,140.87 45578 - $4,329.73 45583 - $6,998.74 45589 - $2,850.70 4560…"
type input "OG AMOUNT $20,140.87 45578 - $4,329.73 45583 - $6,998.74 45589 - $2,850.70 4560…"
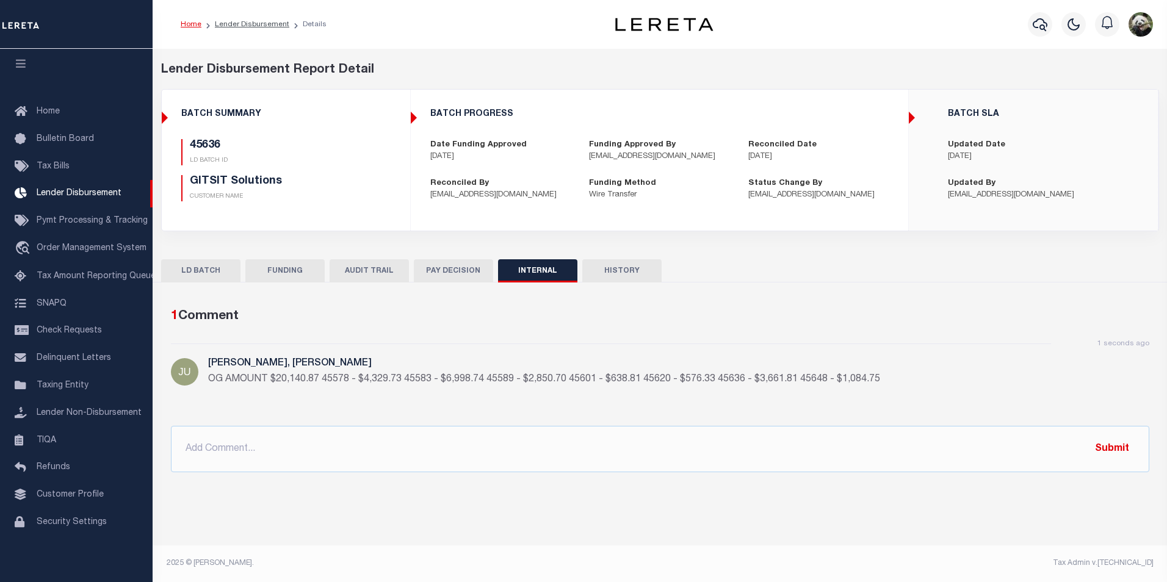
click at [254, 265] on button "FUNDING" at bounding box center [284, 270] width 79 height 23
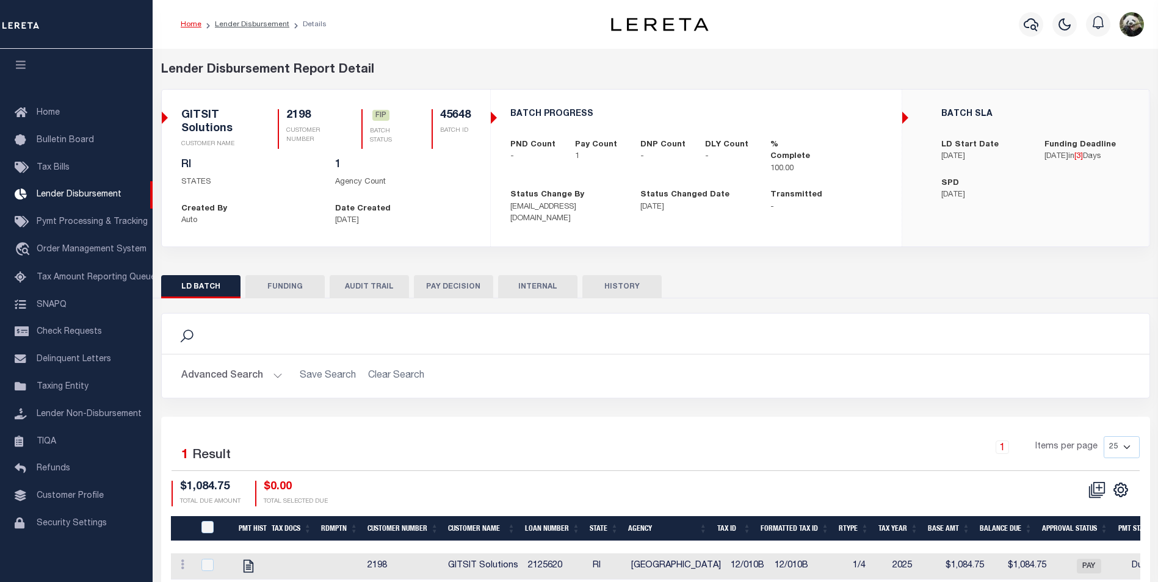
scroll to position [12, 0]
drag, startPoint x: 283, startPoint y: 290, endPoint x: 269, endPoint y: 298, distance: 16.7
click at [283, 290] on button "FUNDING" at bounding box center [284, 286] width 79 height 23
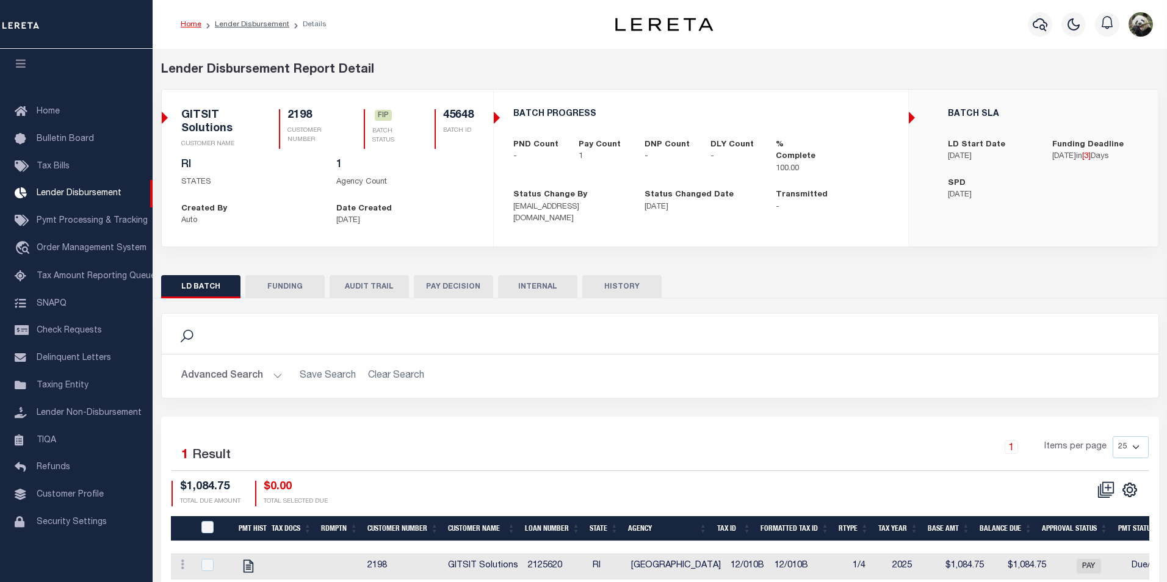
type input "$1,084.75"
type input "$0"
type input "[DATE]"
select select "100"
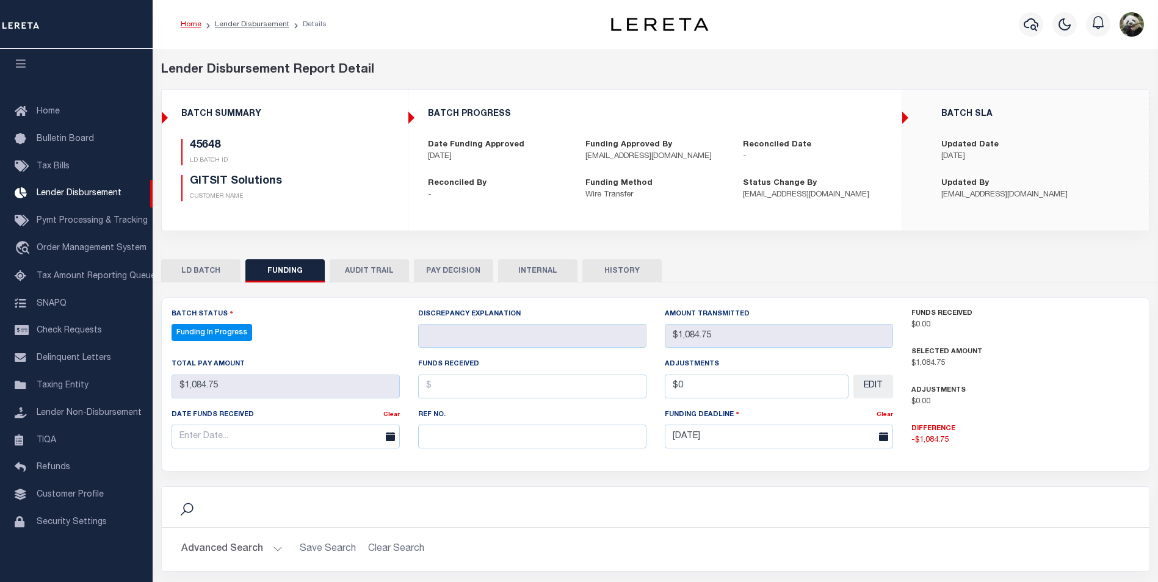
select select "100"
paste input "53100301848701"
type input "53100301848701"
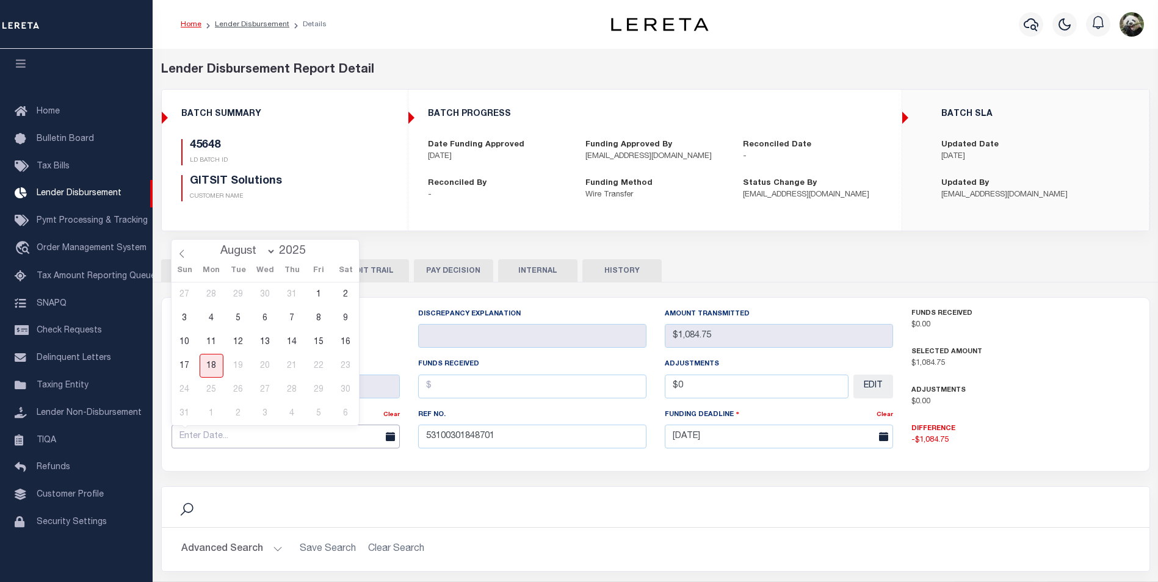
click at [297, 441] on input "text" at bounding box center [286, 437] width 228 height 24
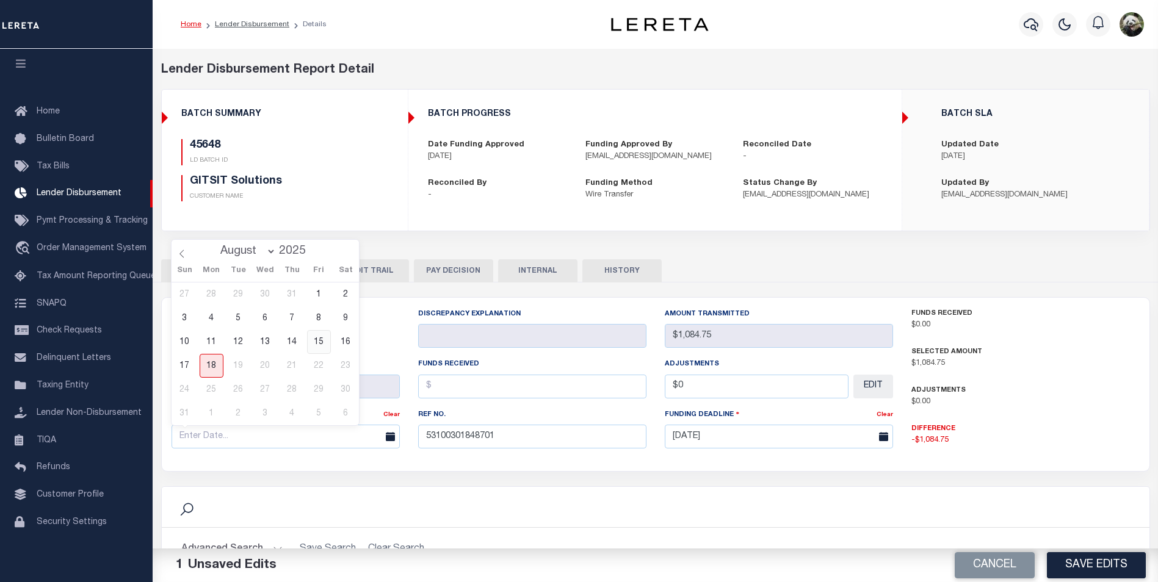
click at [321, 338] on span "15" at bounding box center [319, 342] width 24 height 24
type input "[DATE]"
click at [502, 393] on input "text" at bounding box center [532, 387] width 228 height 24
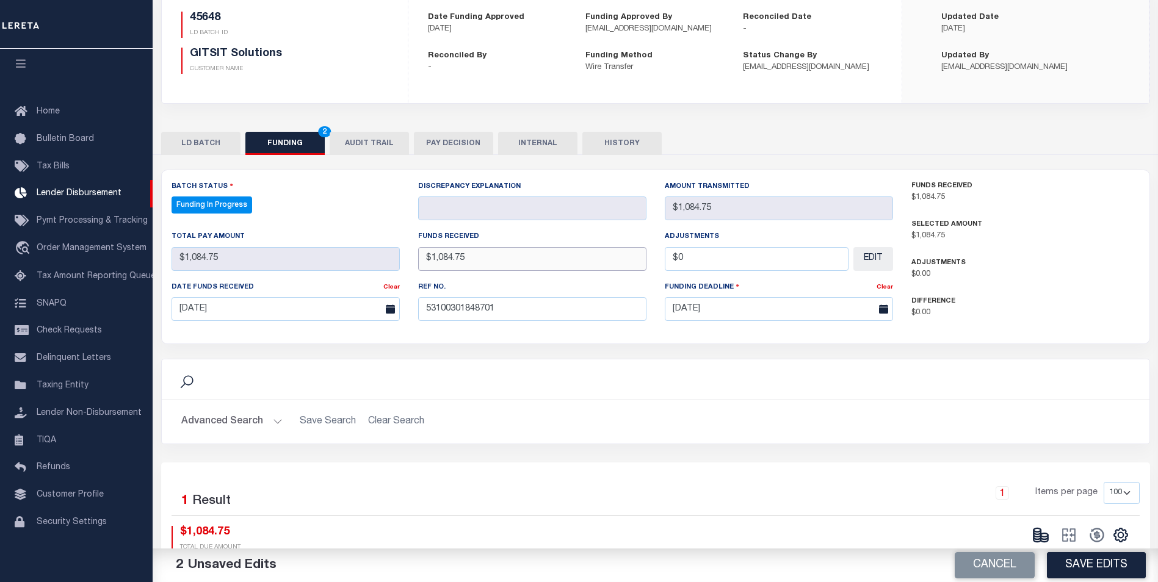
scroll to position [183, 0]
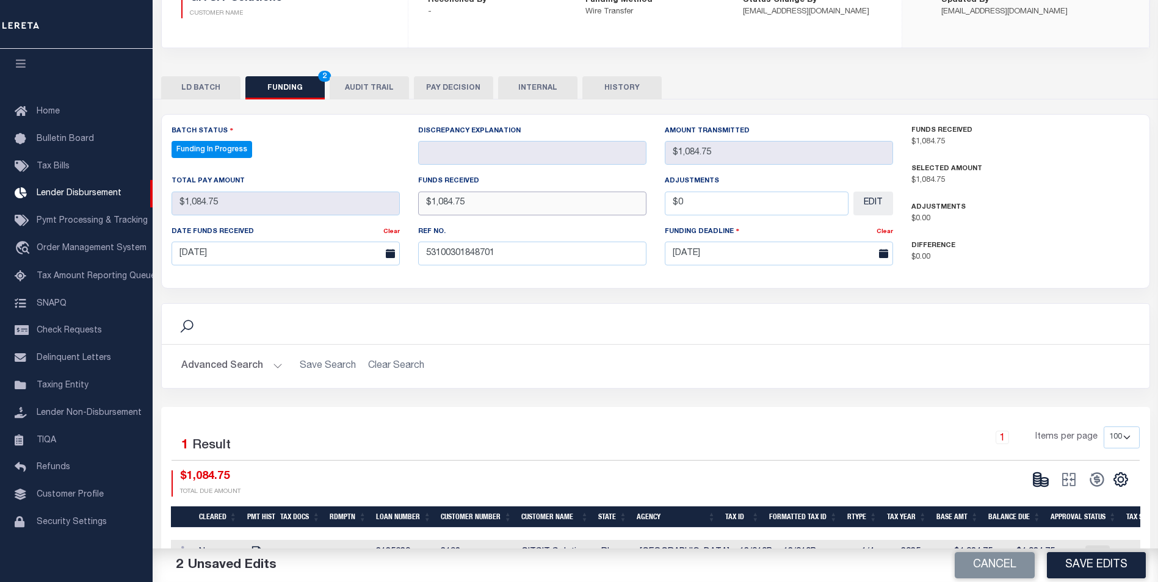
type input "$1,084.75"
click at [1078, 563] on button "Save Edits" at bounding box center [1096, 566] width 99 height 26
type input "$1,084.75"
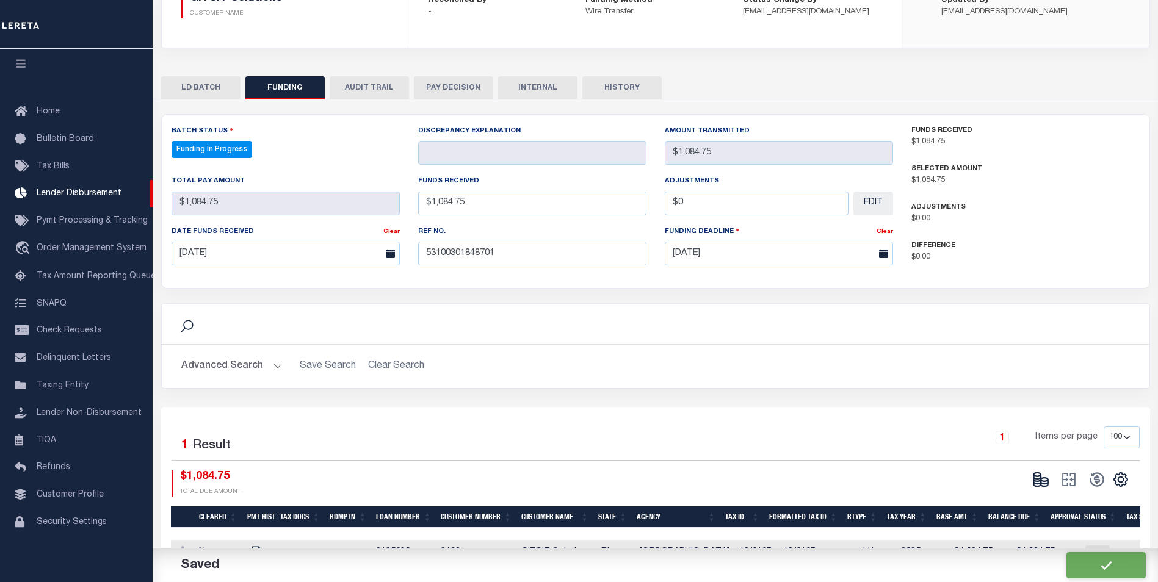
type input "$0"
select select "100"
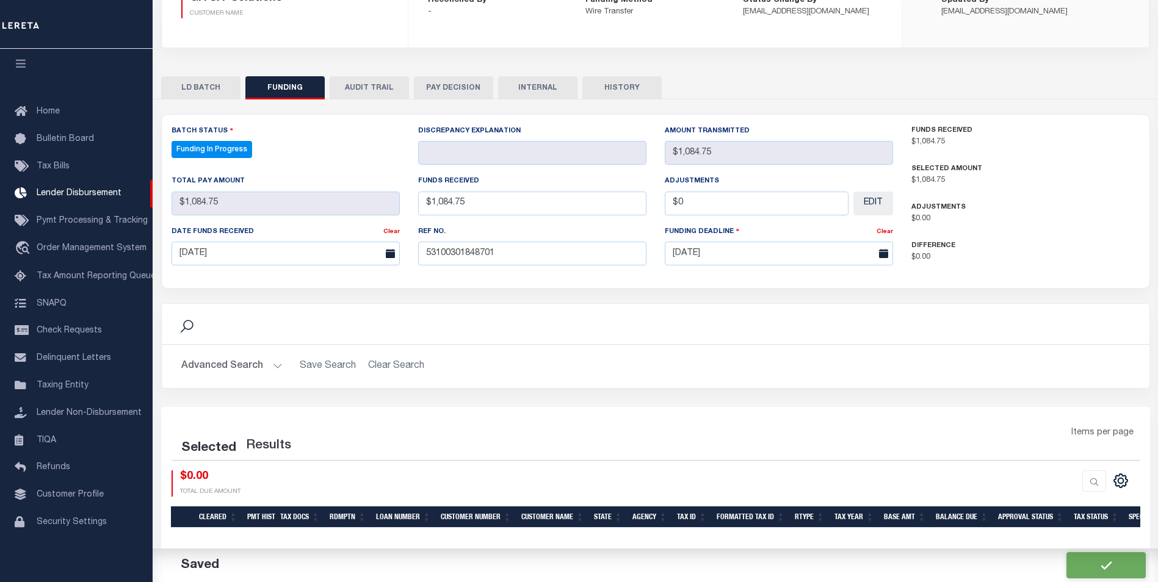
select select "100"
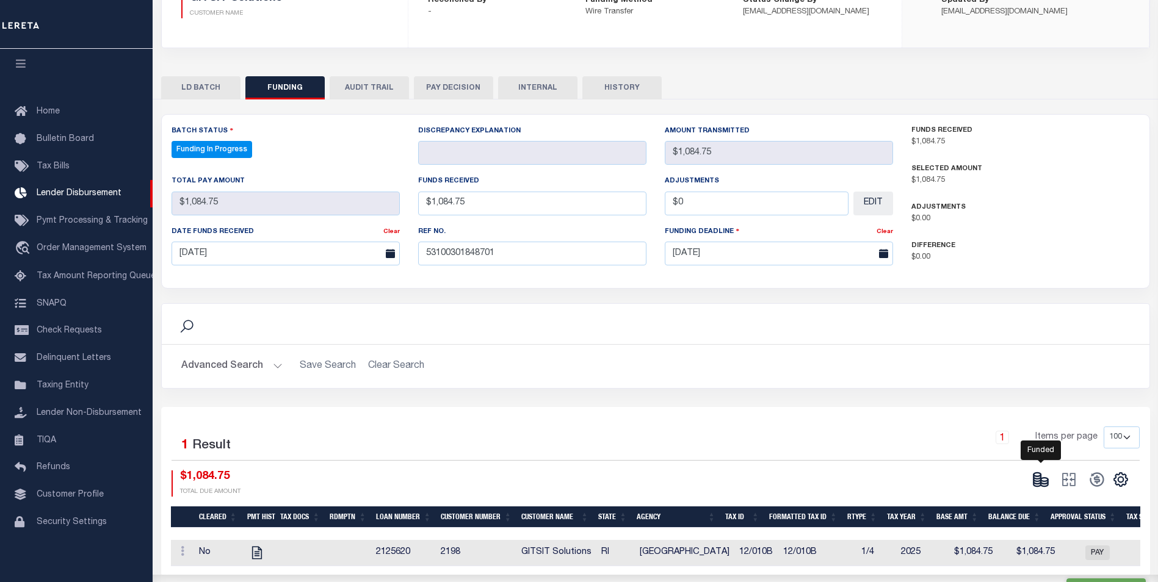
click at [1046, 480] on ellipse at bounding box center [1044, 480] width 7 height 4
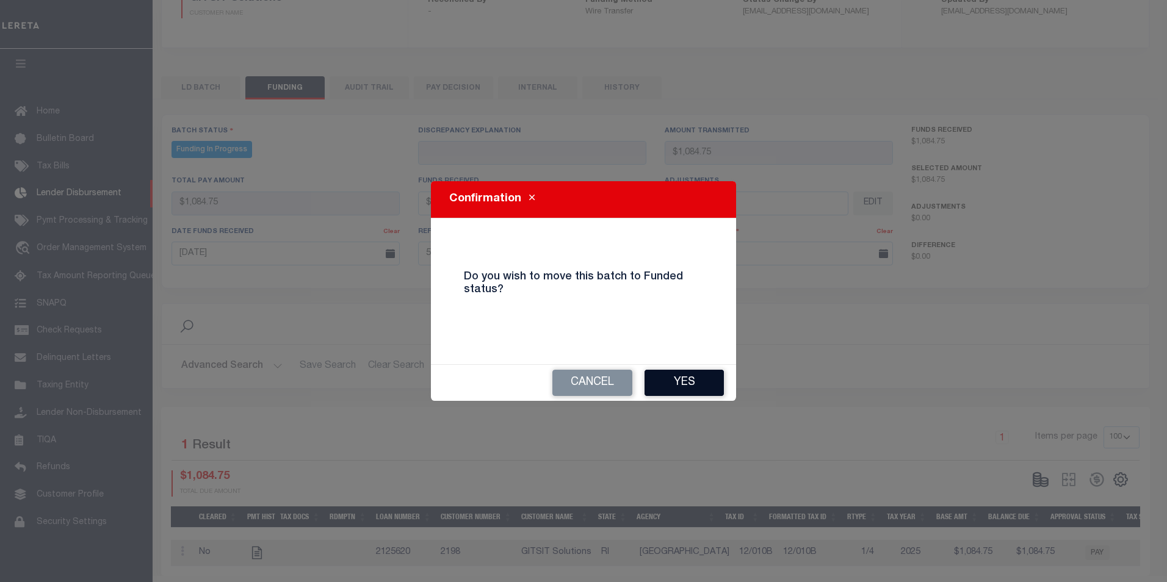
click at [692, 385] on button "Yes" at bounding box center [684, 383] width 79 height 26
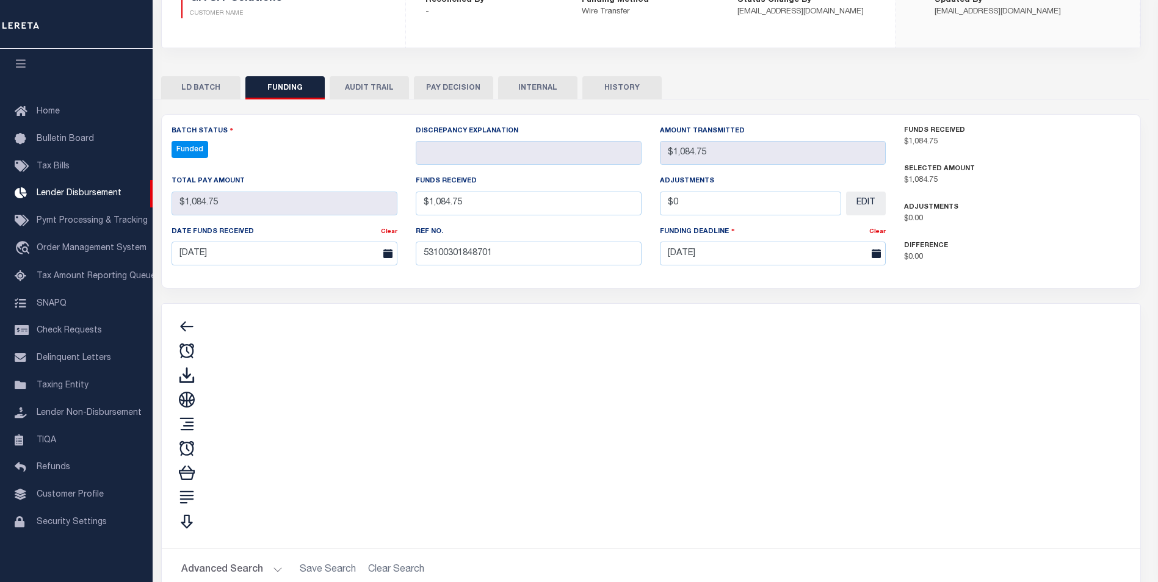
type input "$1,084.75"
type input "$0"
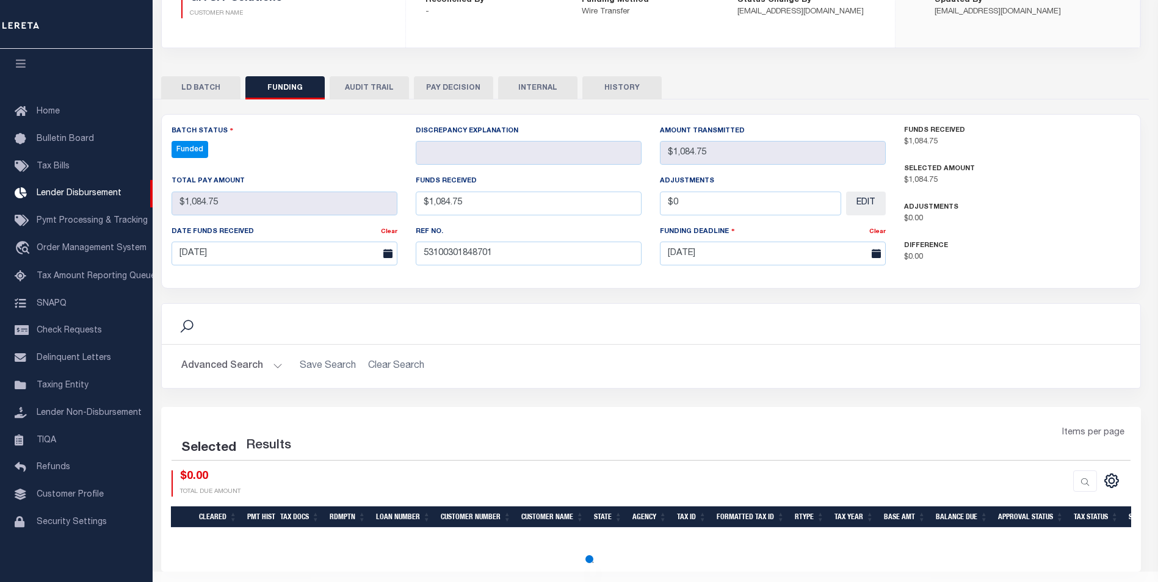
select select "100"
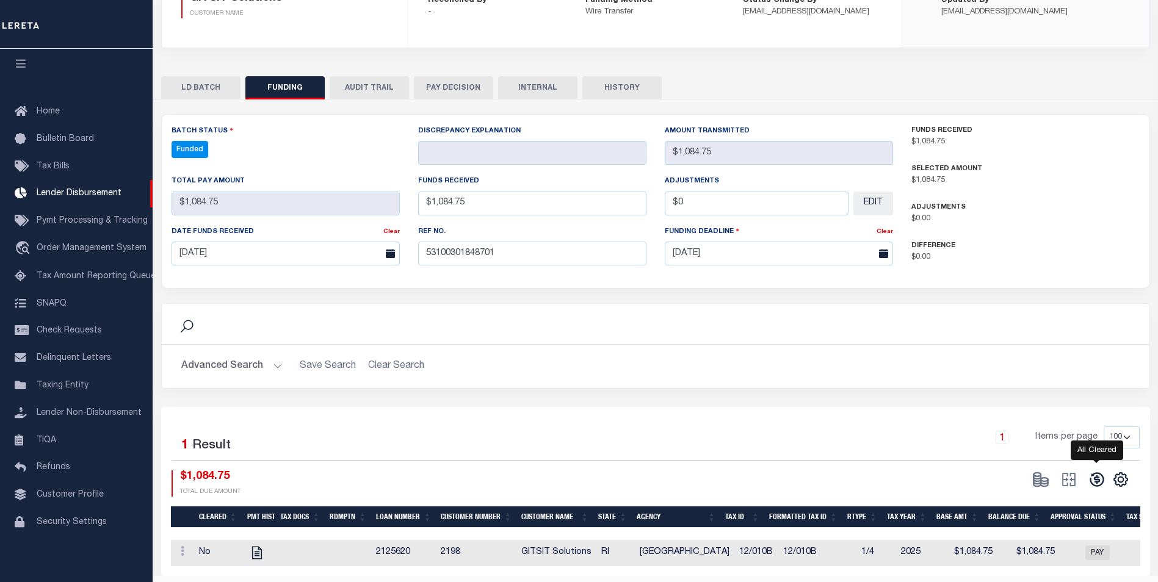
click at [1096, 483] on icon at bounding box center [1097, 480] width 14 height 14
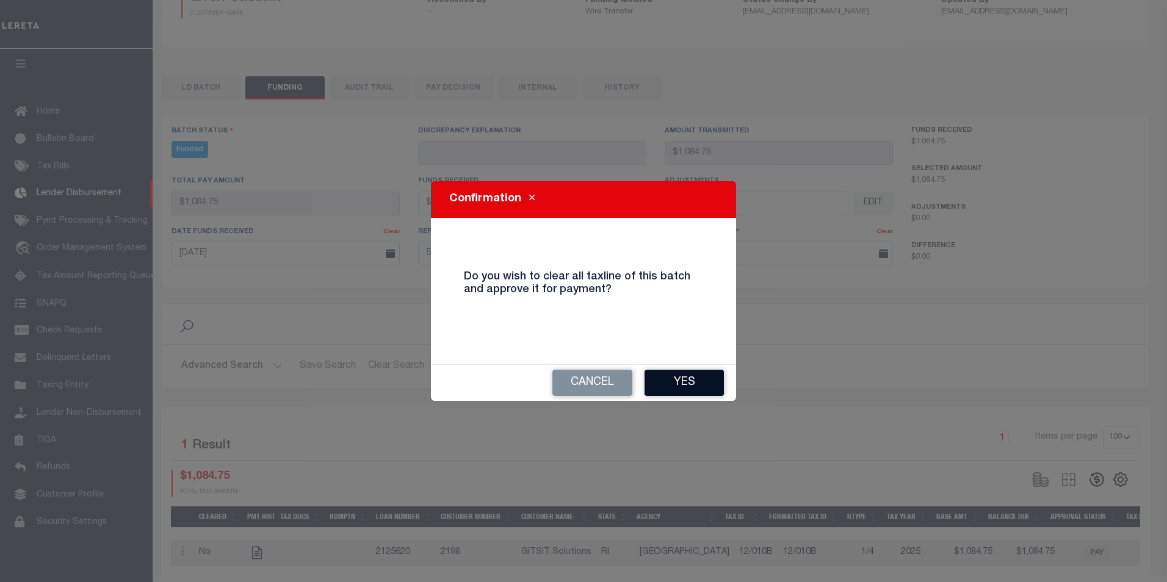
click at [709, 383] on button "Yes" at bounding box center [684, 383] width 79 height 26
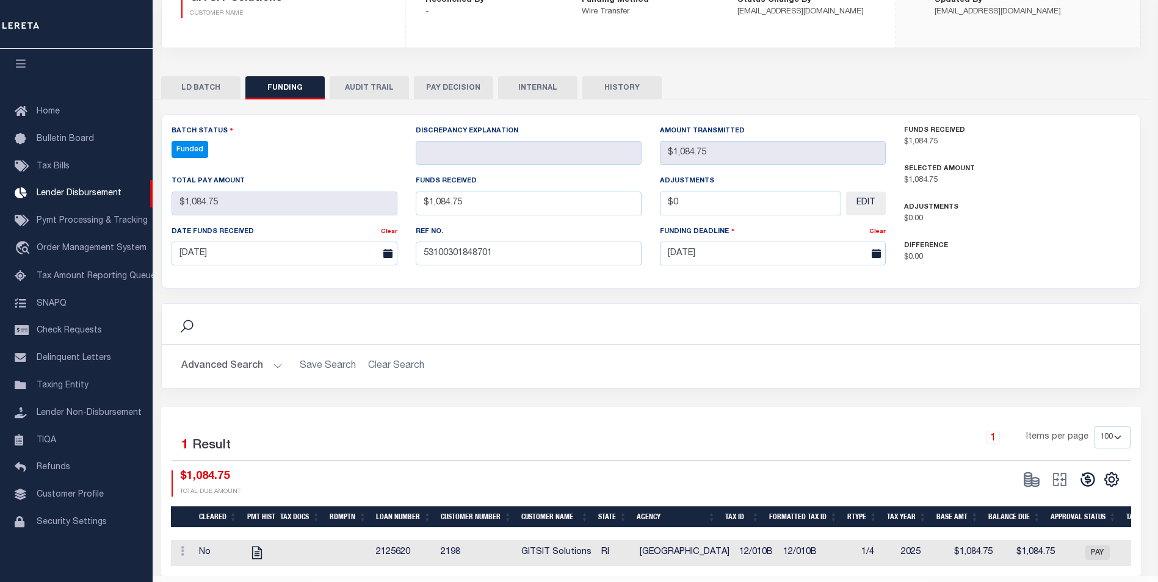
type input "$1,084.75"
type input "$0"
select select "100"
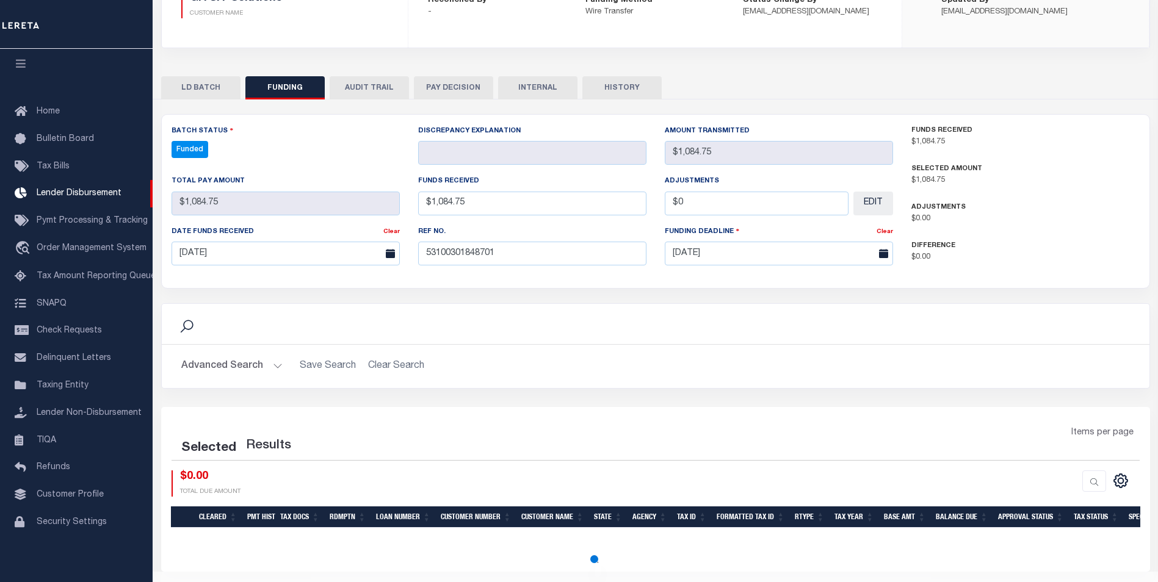
select select "100"
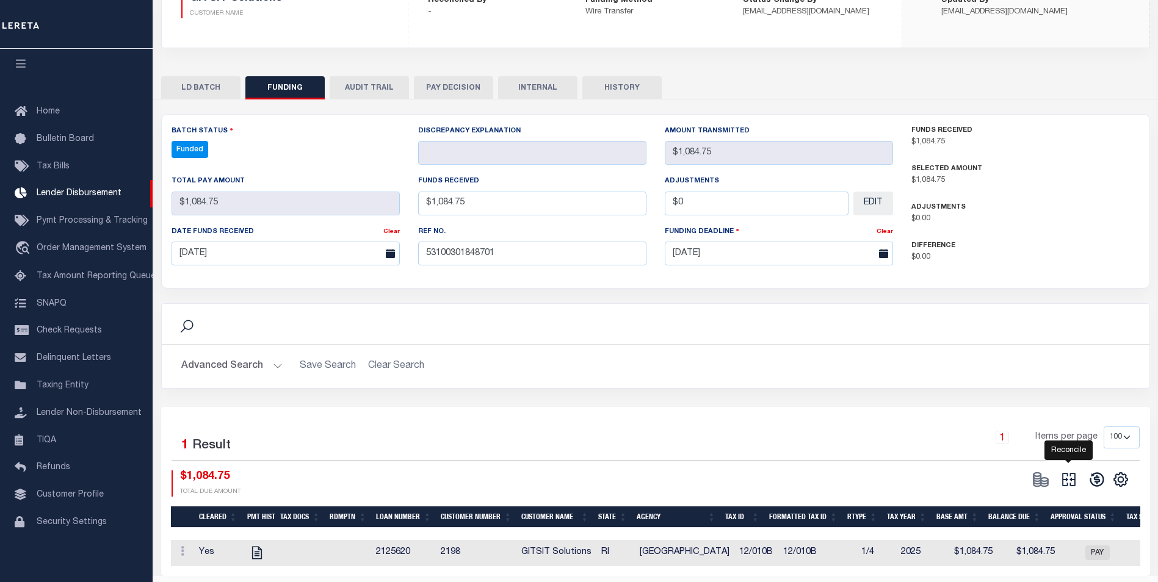
click at [1073, 484] on icon "" at bounding box center [1068, 479] width 17 height 17
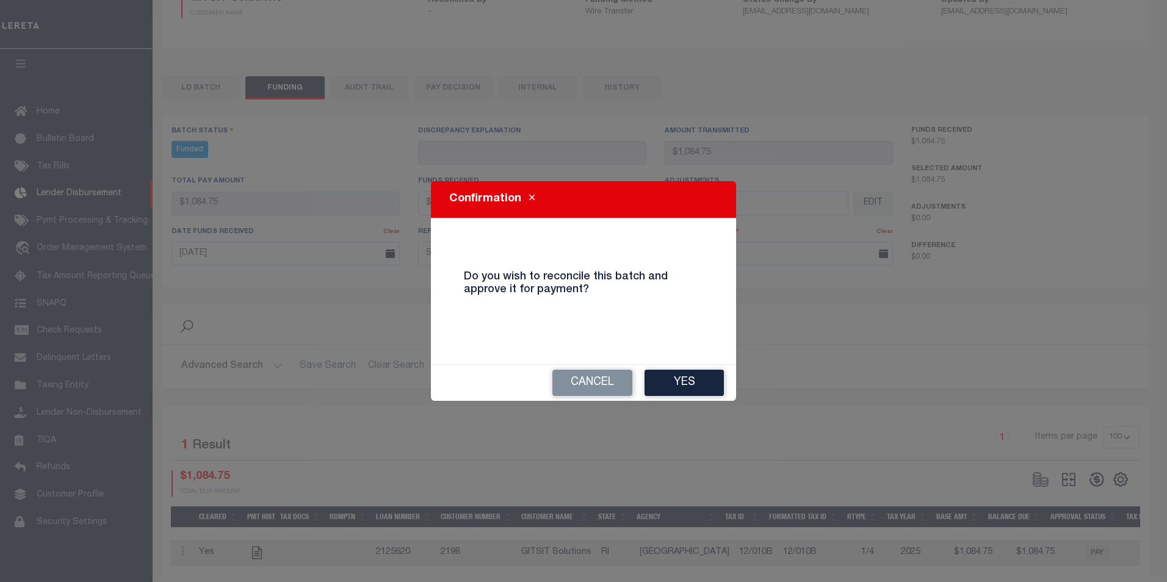
click at [689, 385] on button "Yes" at bounding box center [684, 383] width 79 height 26
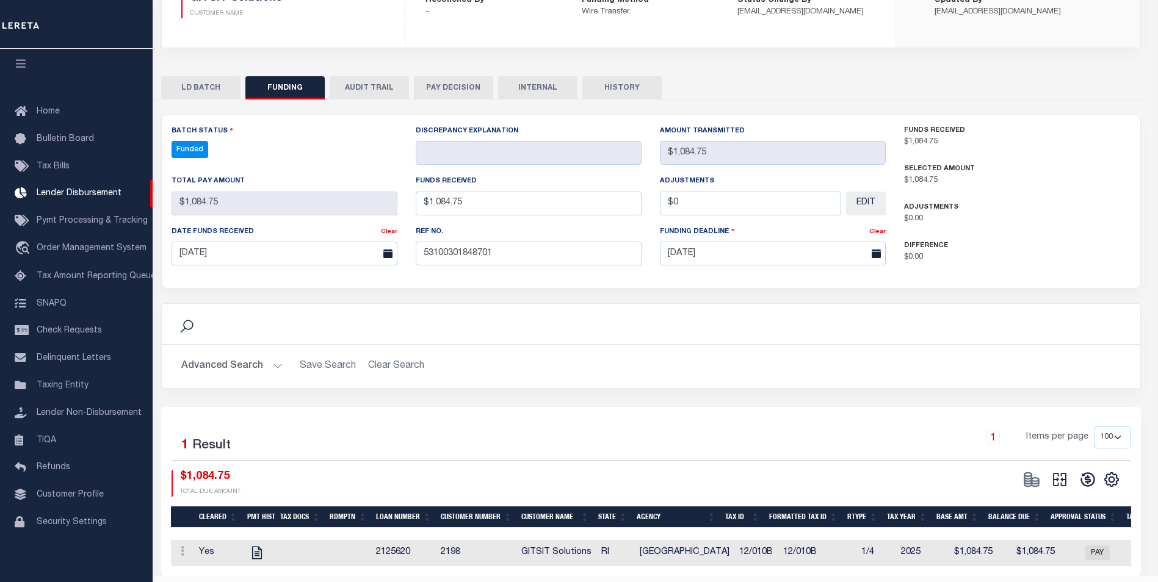
type input "$1,084.75"
type input "$0"
select select "100"
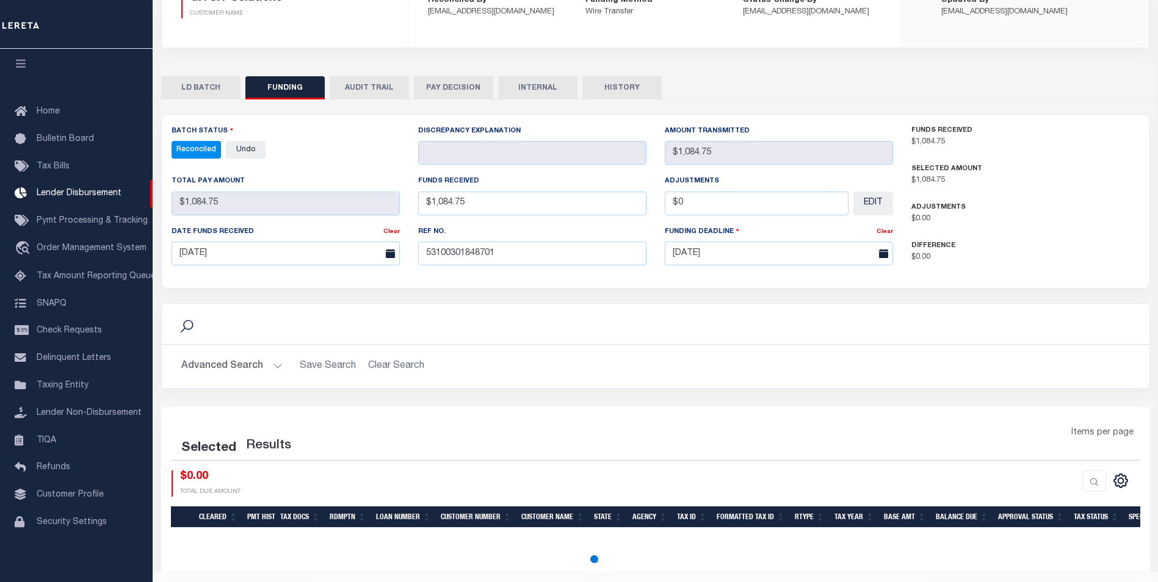
select select "100"
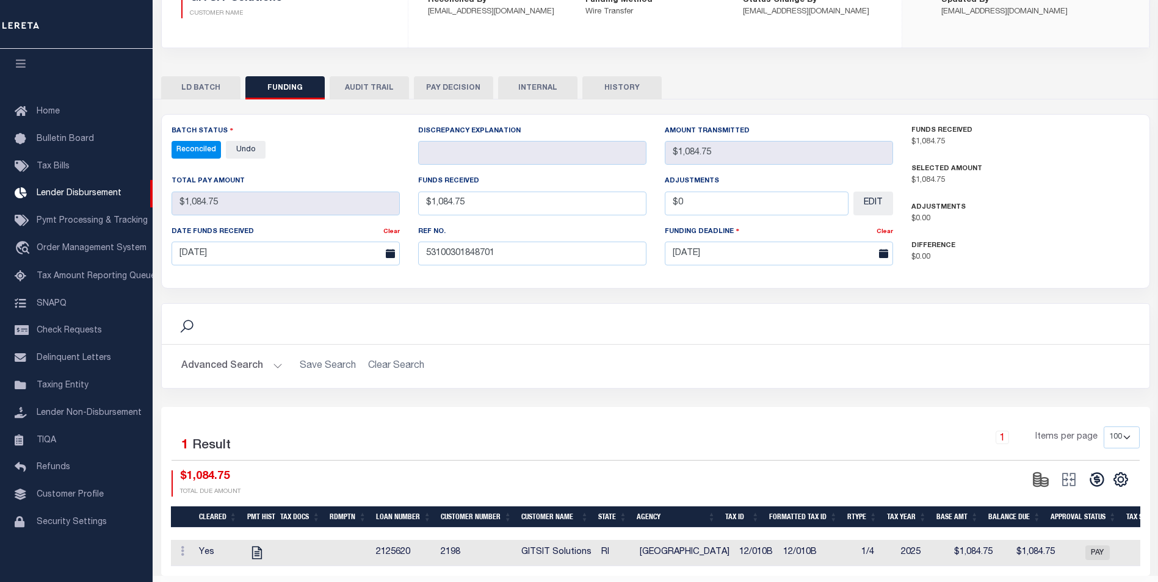
scroll to position [0, 0]
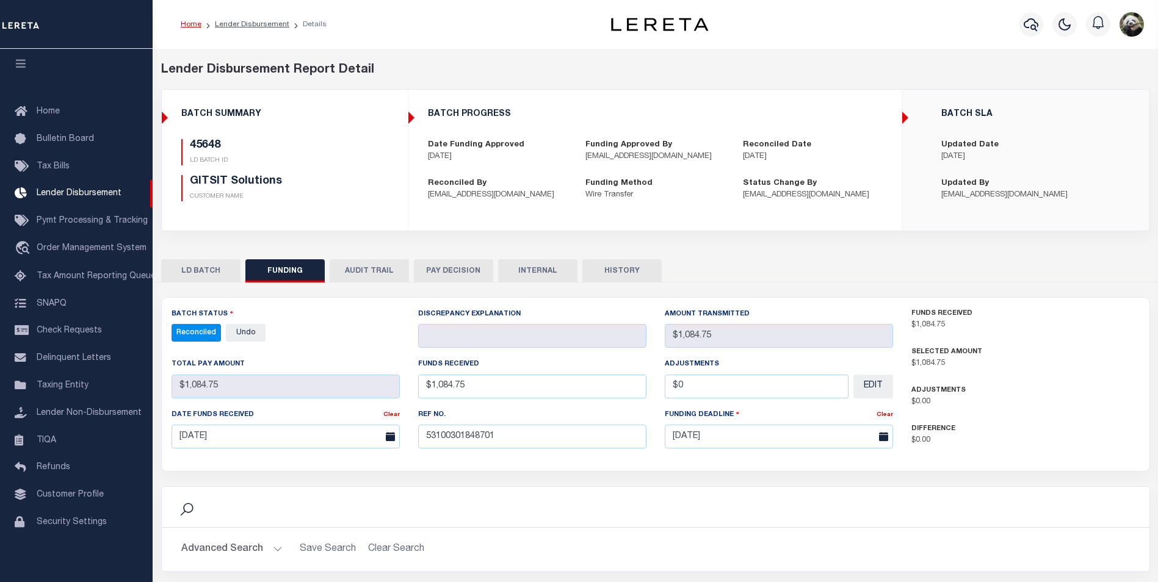
click at [556, 268] on button "INTERNAL" at bounding box center [537, 270] width 79 height 23
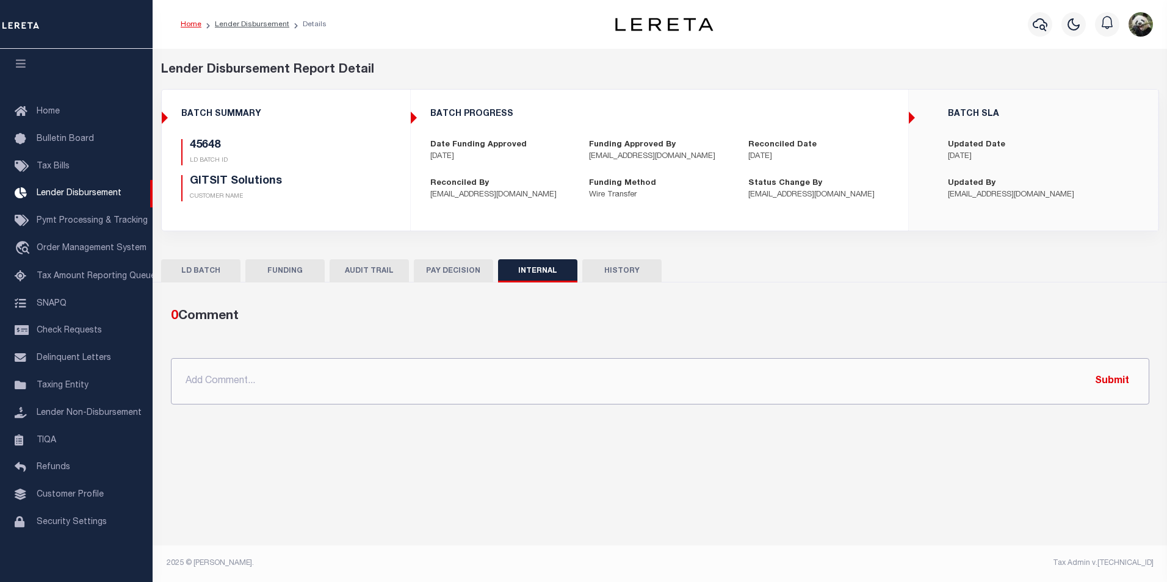
paste input "OG AMOUNT $20,140.87 45578 - $4,329.73 45583 - $6,998.74 45589 - $2,850.70 4560…"
type input "OG AMOUNT $20,140.87 45578 - $4,329.73 45583 - $6,998.74 45589 - $2,850.70 4560…"
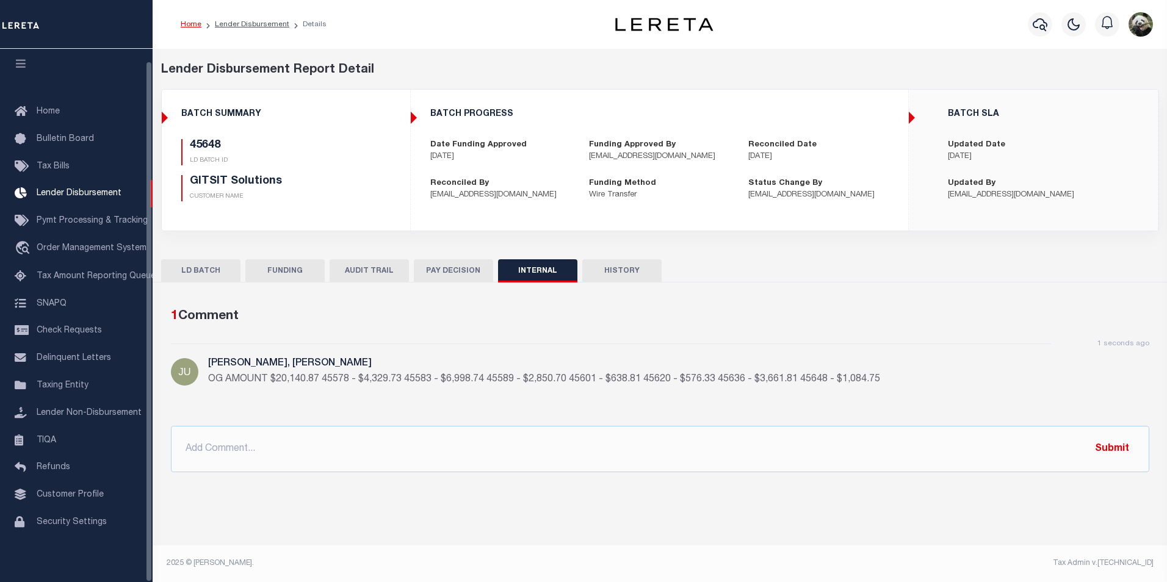
click at [272, 274] on button "FUNDING" at bounding box center [284, 270] width 79 height 23
